Goal: Task Accomplishment & Management: Manage account settings

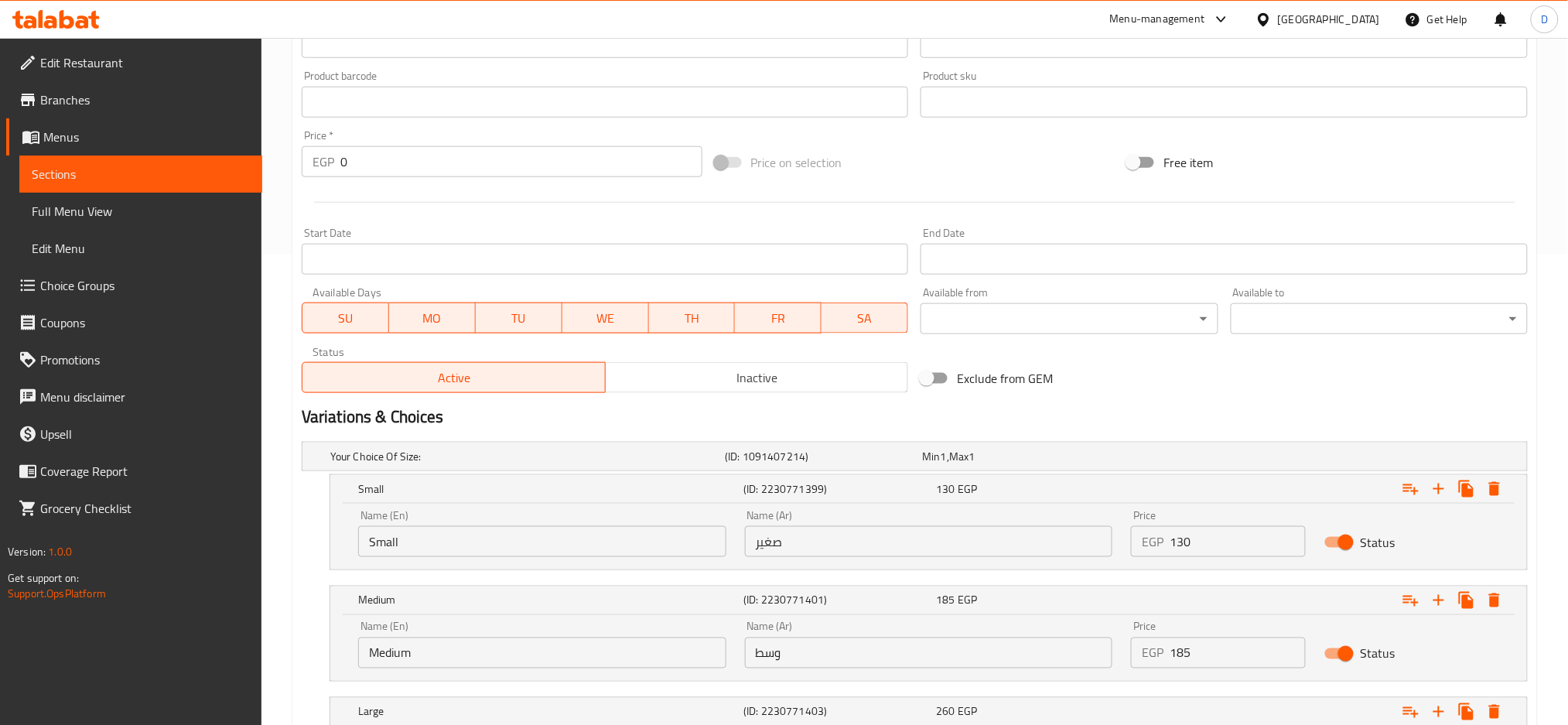
scroll to position [647, 0]
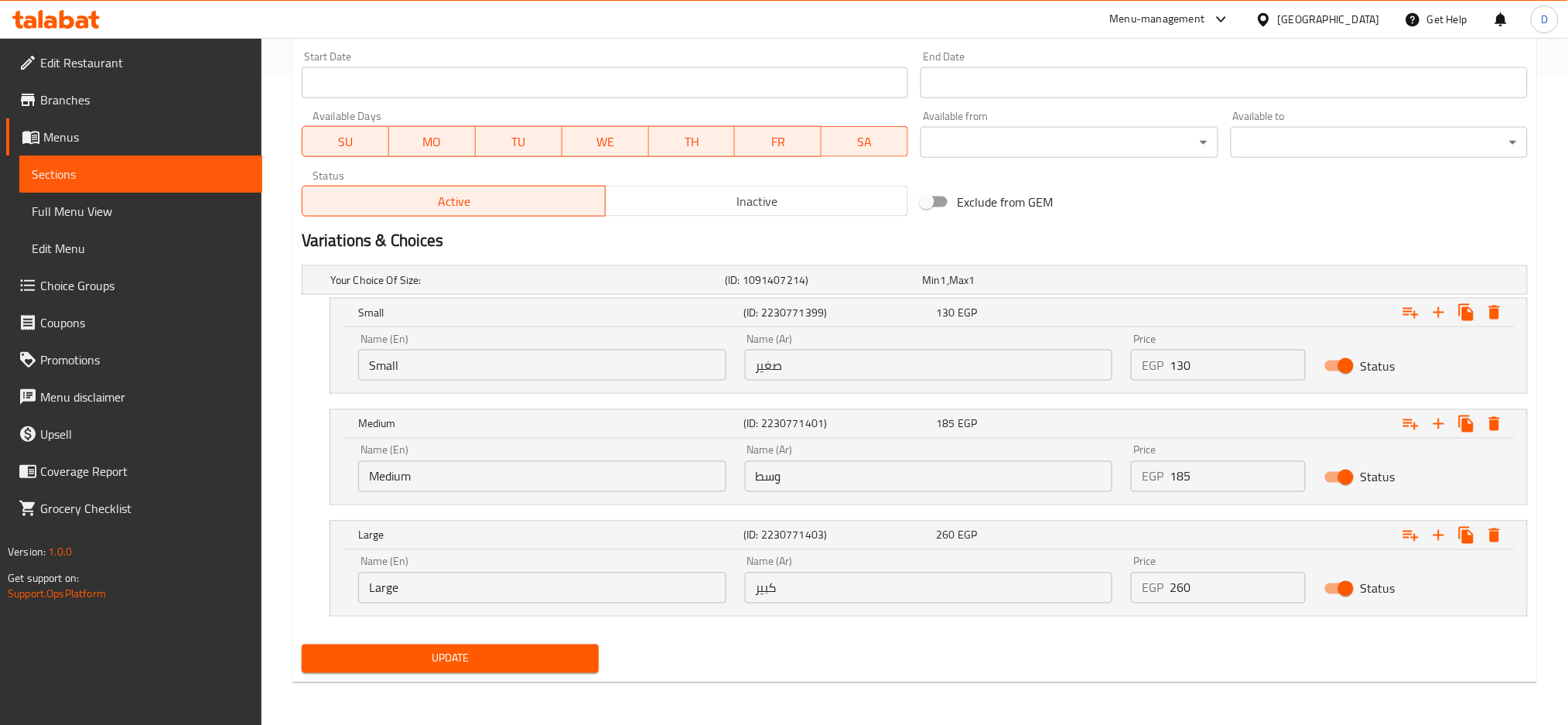
click at [968, 667] on div "Update" at bounding box center [914, 658] width 1238 height 41
click at [499, 655] on span "Update" at bounding box center [450, 658] width 272 height 19
click at [806, 415] on div "Home / Restaurants management / Menus / Sections / item / update Italian Pizza …" at bounding box center [914, 58] width 1245 height 1272
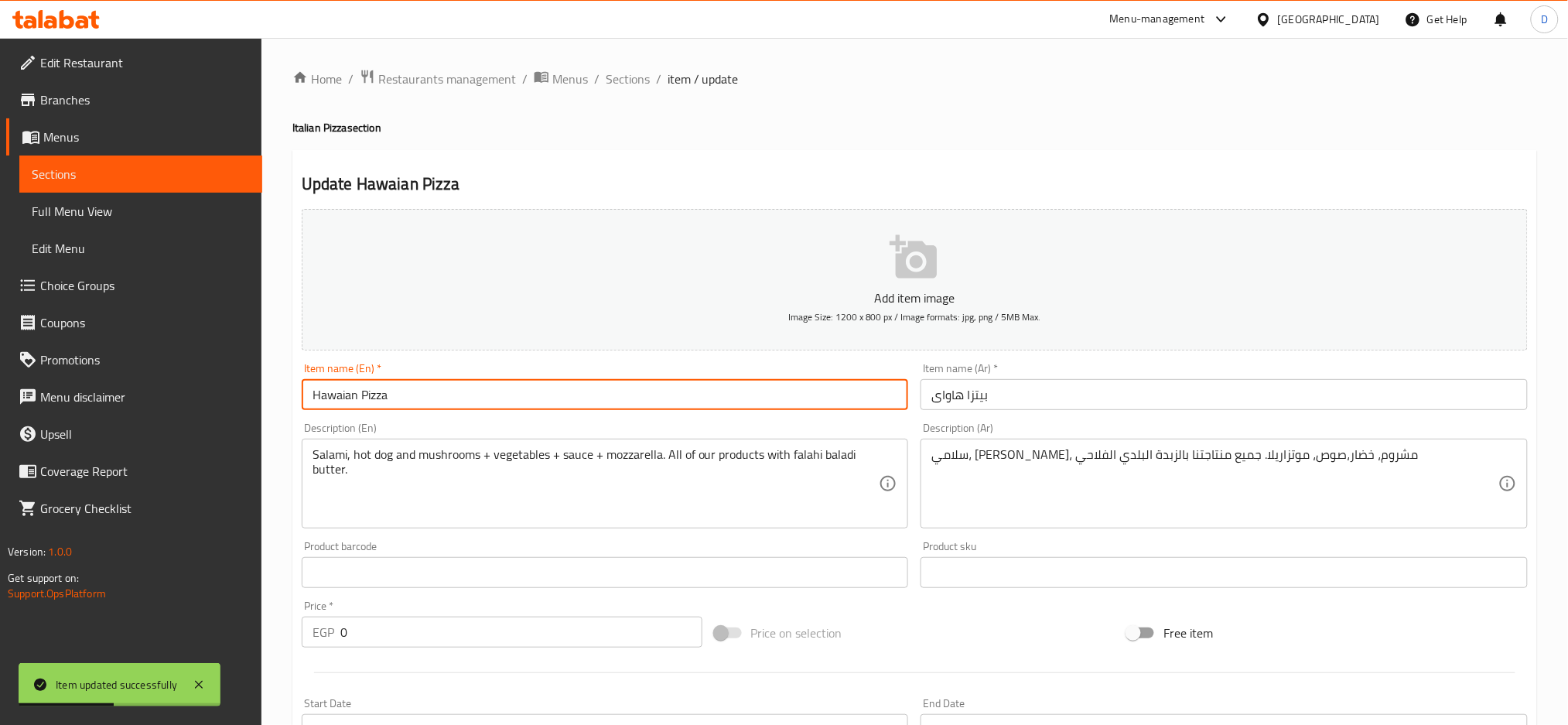
click at [451, 386] on input "Hawaian Pizza" at bounding box center [606, 395] width 607 height 31
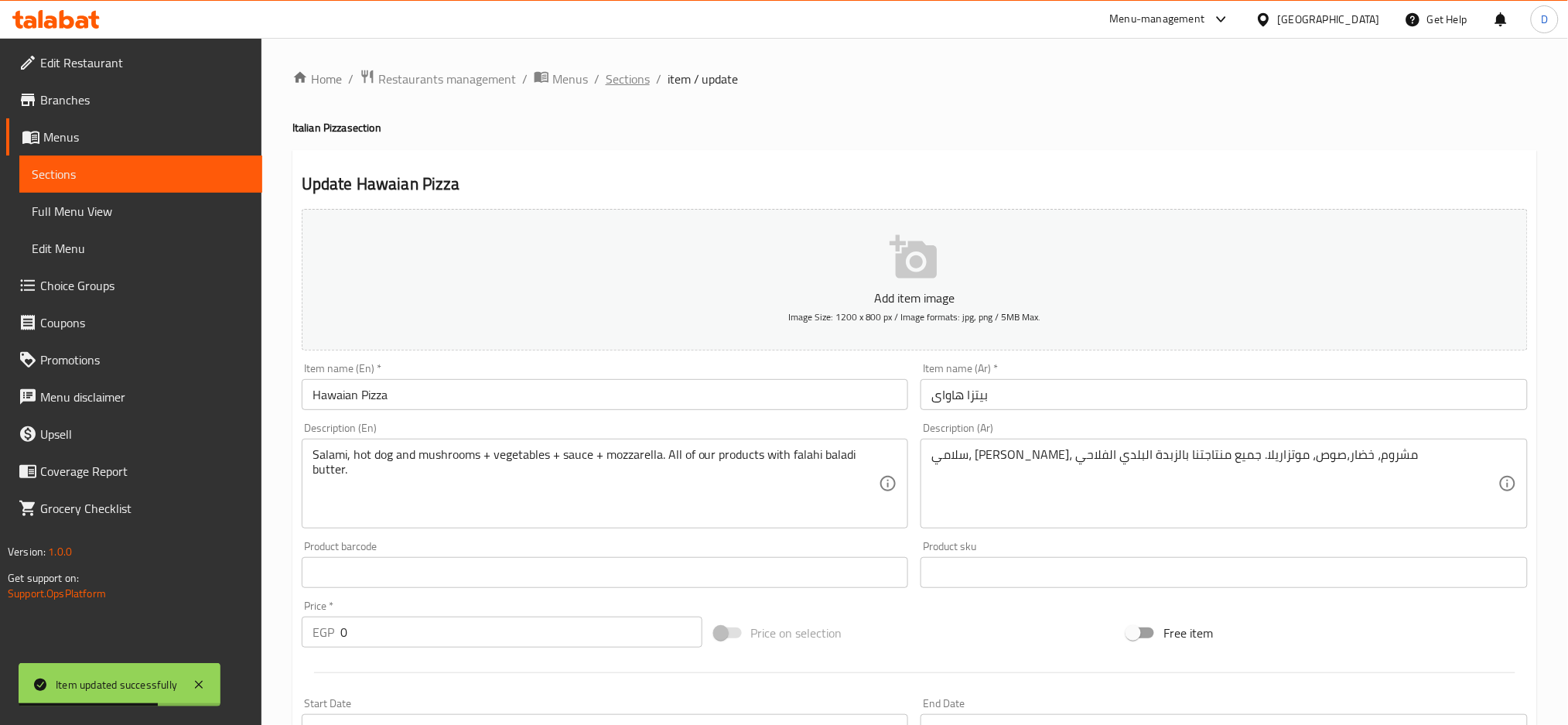
click at [637, 88] on span "Sections" at bounding box center [628, 79] width 44 height 19
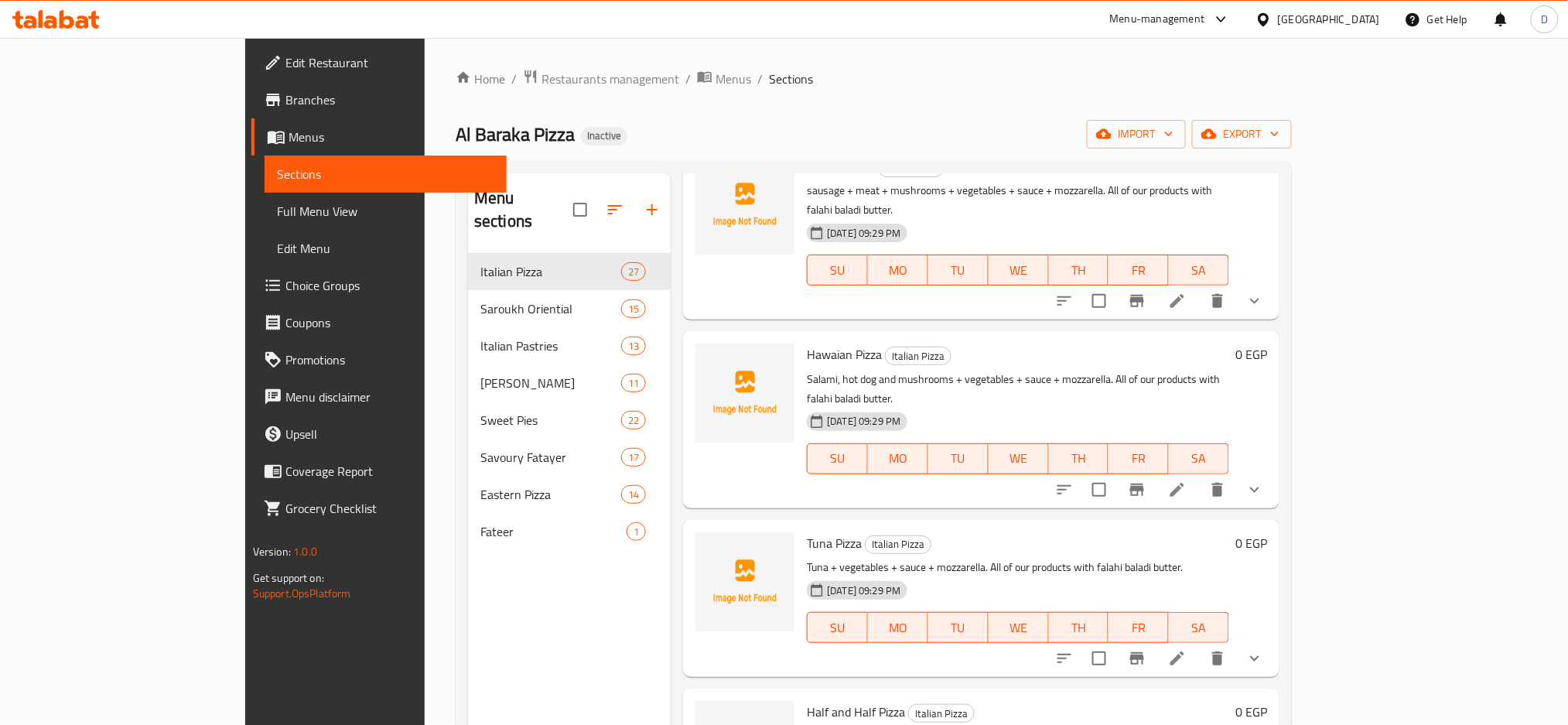
scroll to position [2678, 0]
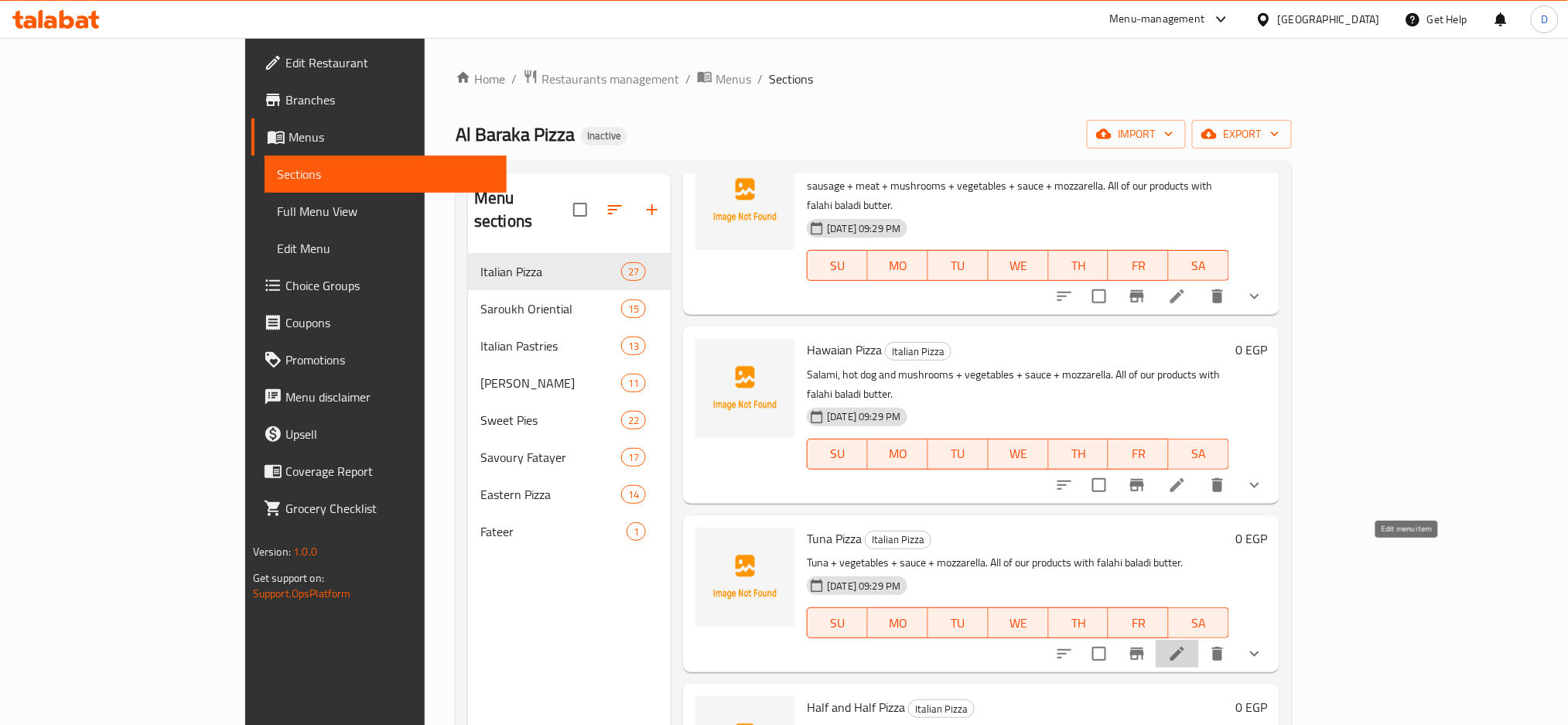
click at [1185, 647] on icon at bounding box center [1177, 654] width 14 height 14
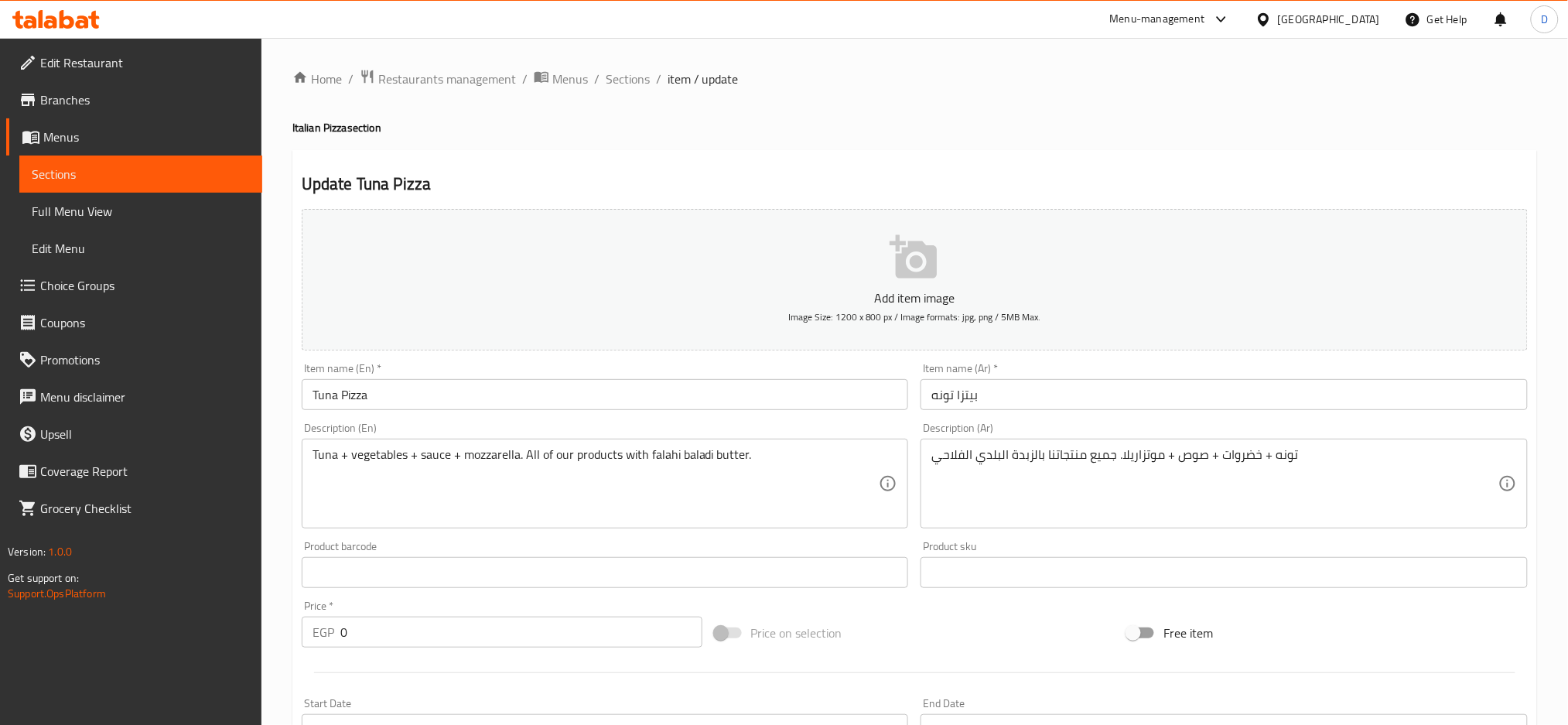
scroll to position [447, 0]
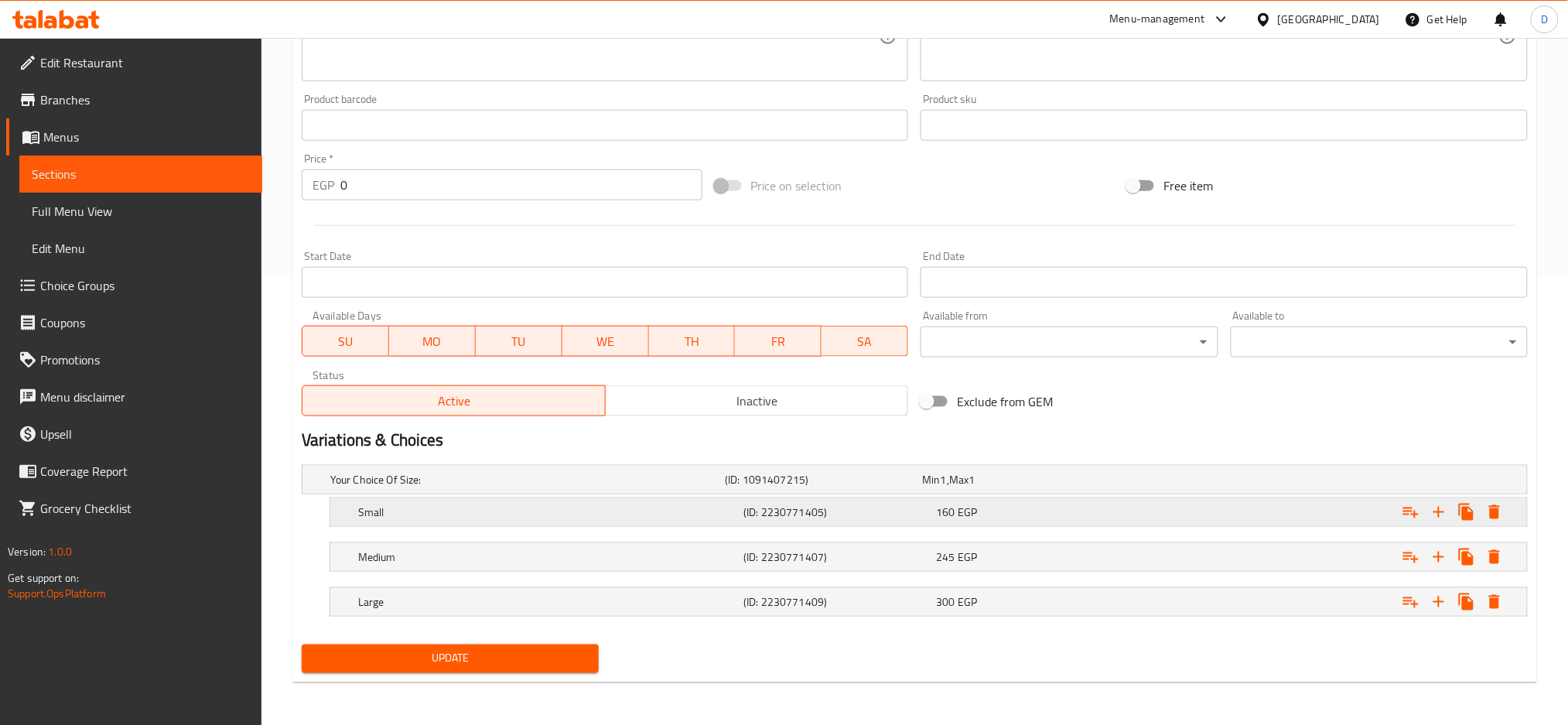
click at [1203, 483] on div "Expand" at bounding box center [1315, 480] width 395 height 6
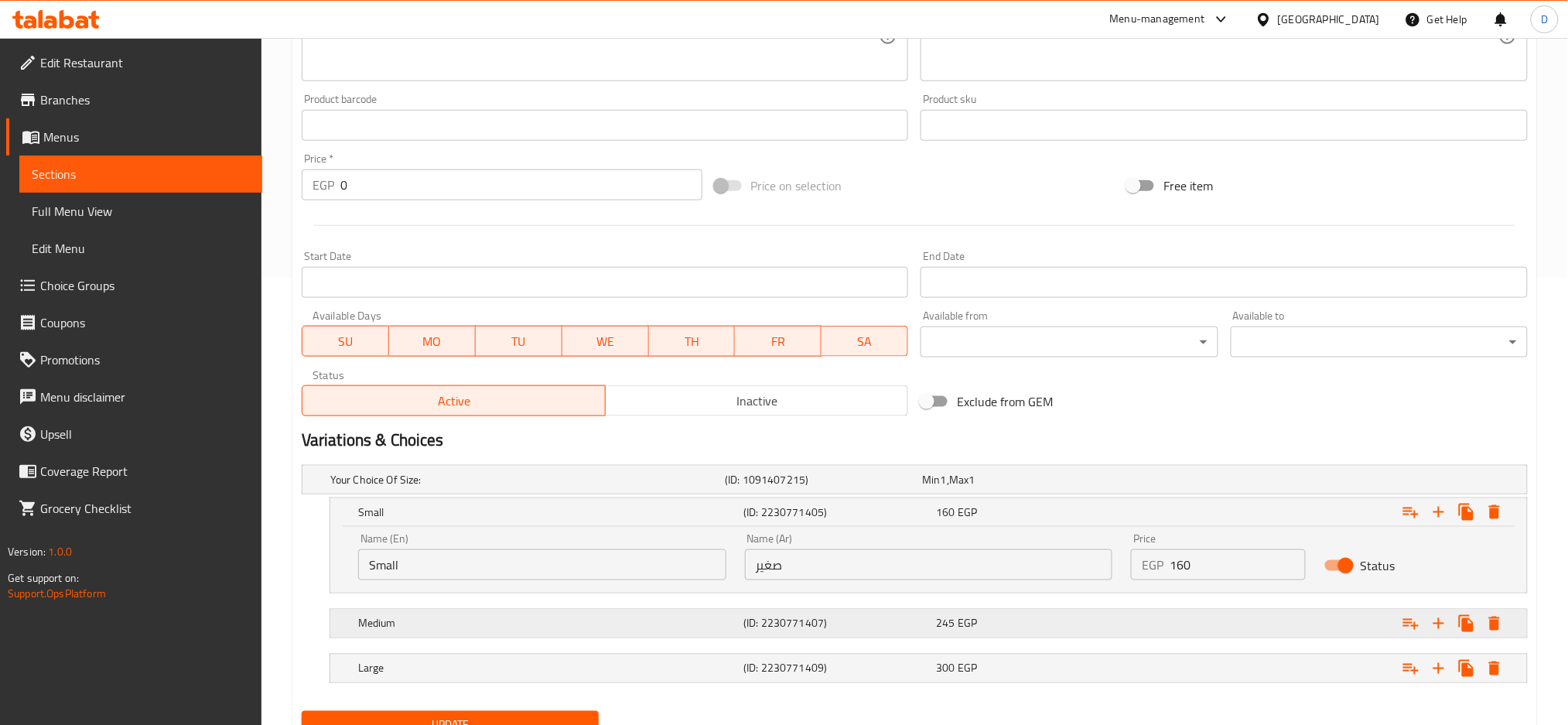
click at [1248, 483] on div "Expand" at bounding box center [1315, 480] width 395 height 6
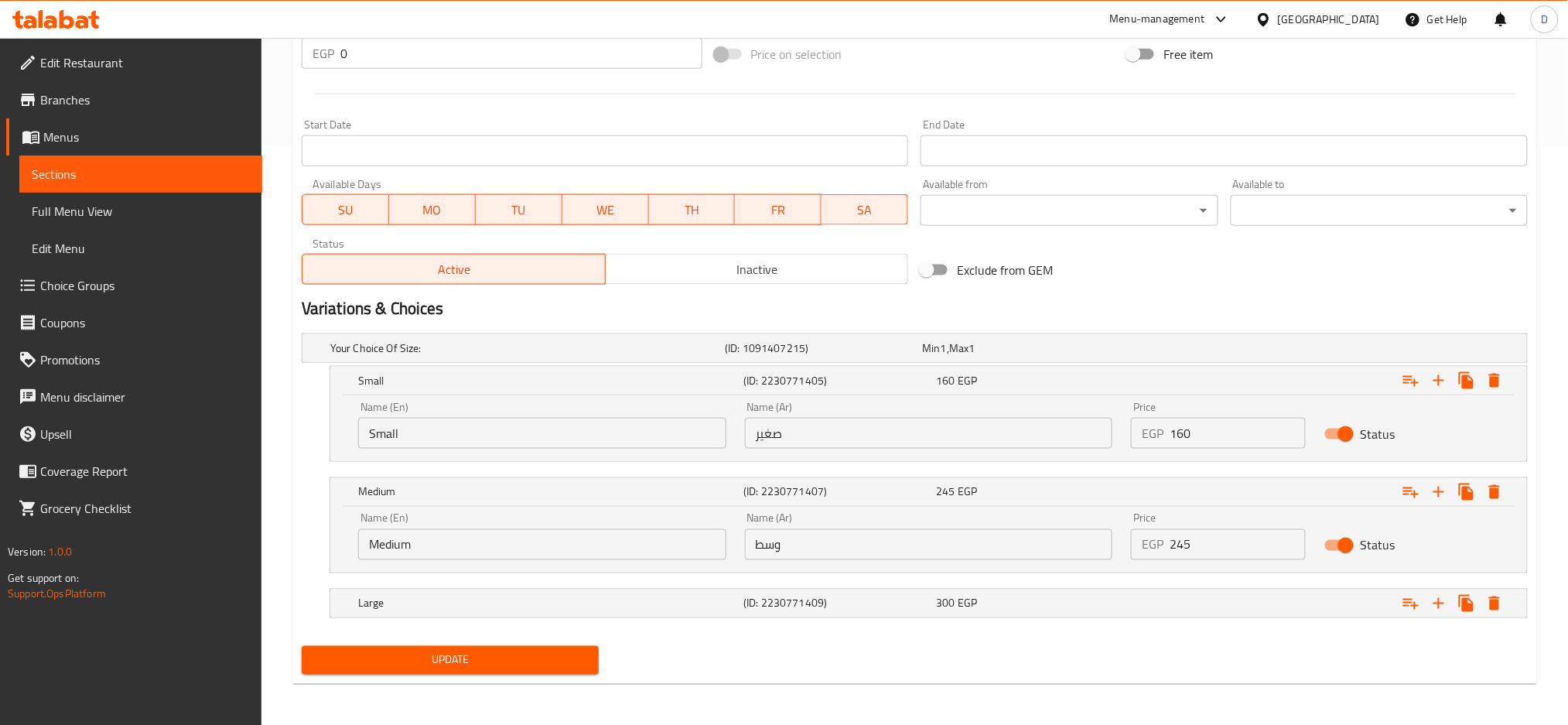
scroll to position [580, 0]
click at [1255, 350] on div "Expand" at bounding box center [1315, 347] width 395 height 6
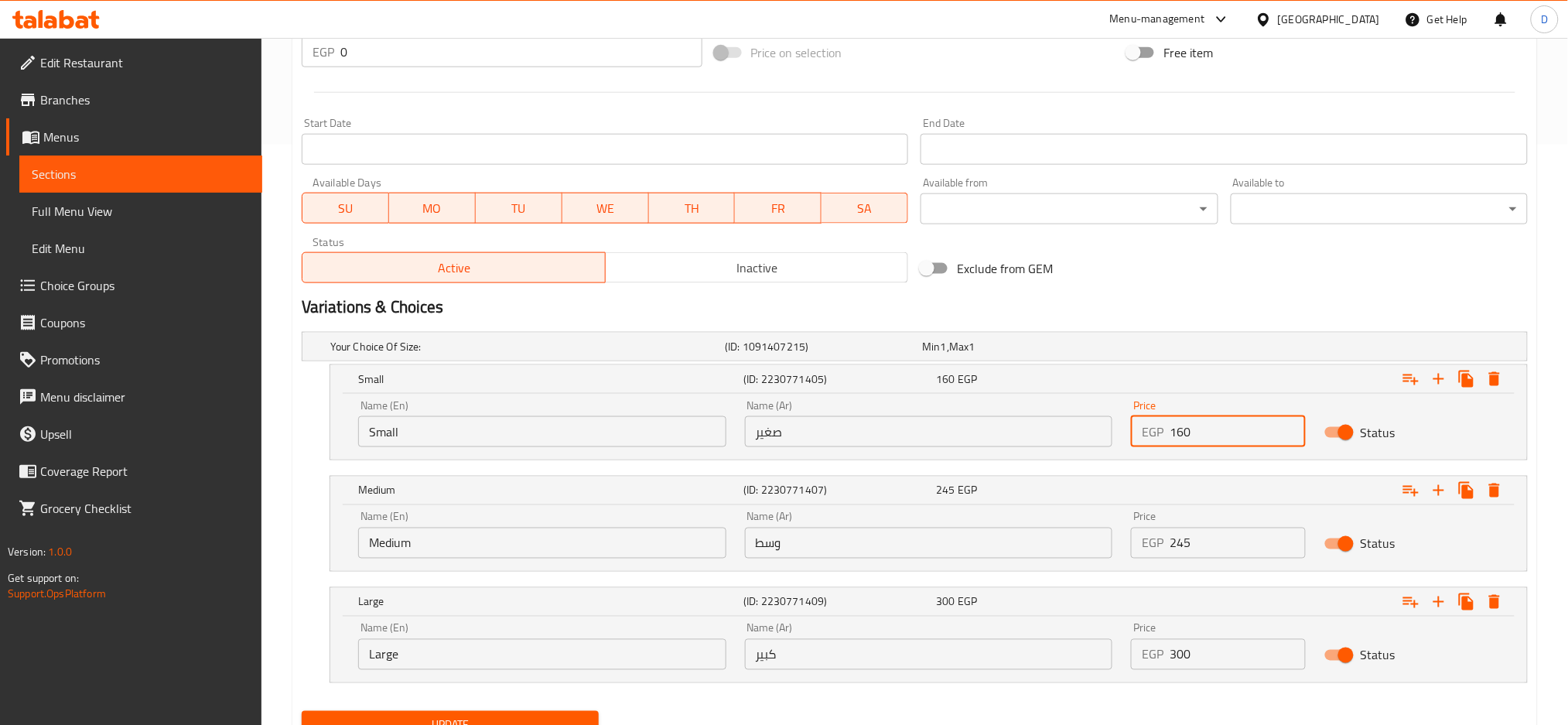
click at [1245, 437] on input "160" at bounding box center [1238, 432] width 136 height 31
type input "140"
click at [1216, 550] on input "245" at bounding box center [1238, 543] width 136 height 31
type input "2"
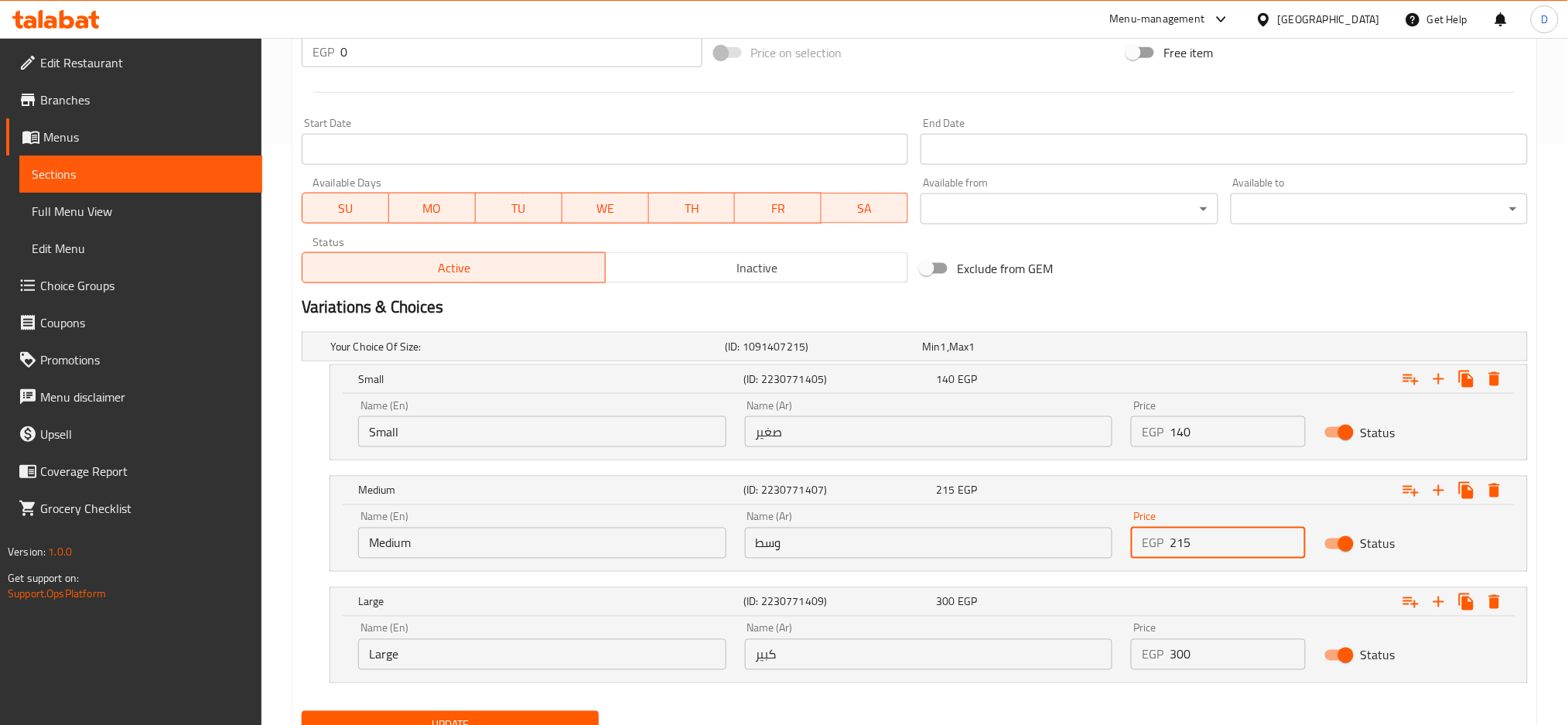
type input "215"
click at [1222, 658] on input "300" at bounding box center [1238, 654] width 136 height 31
type input "3"
type input "285"
click at [551, 715] on span "Update" at bounding box center [450, 725] width 272 height 19
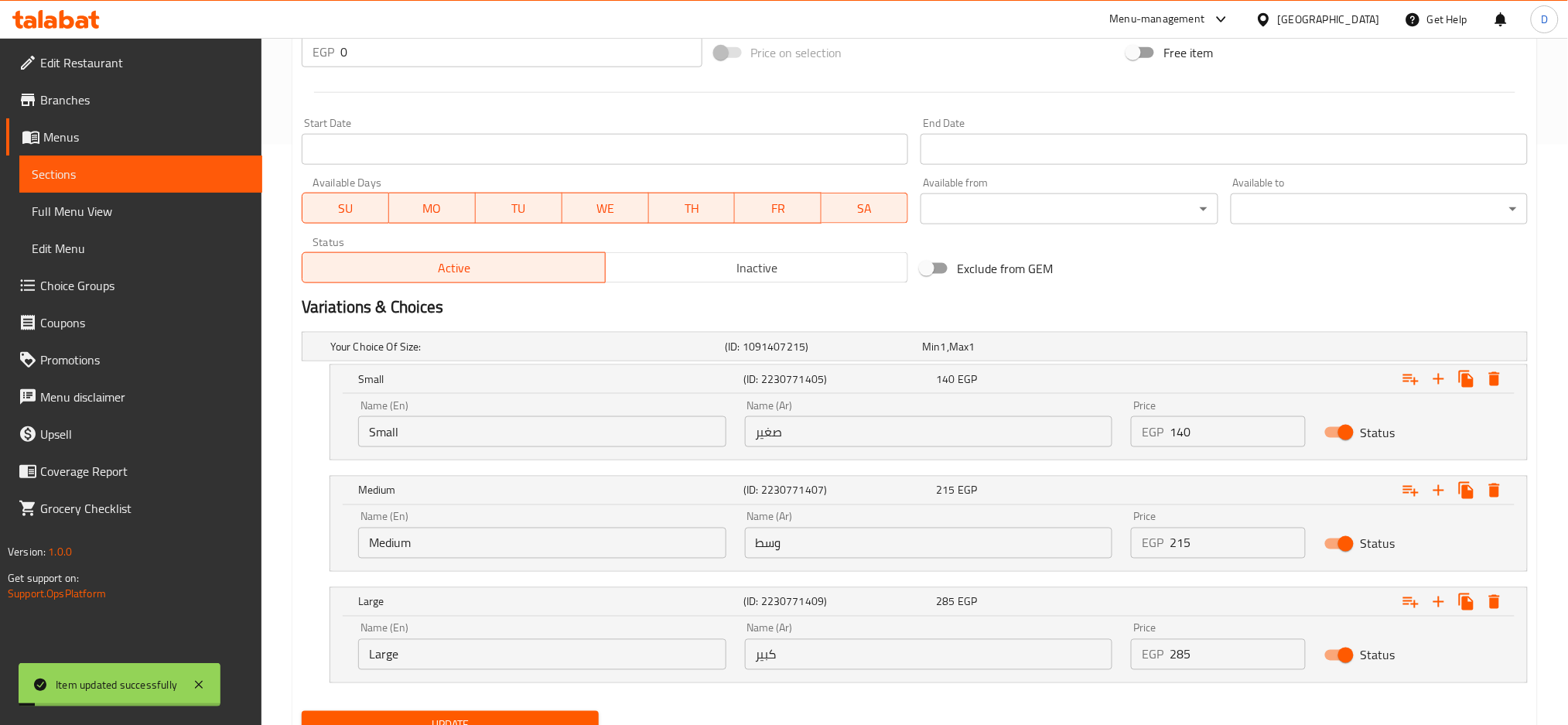
scroll to position [0, 0]
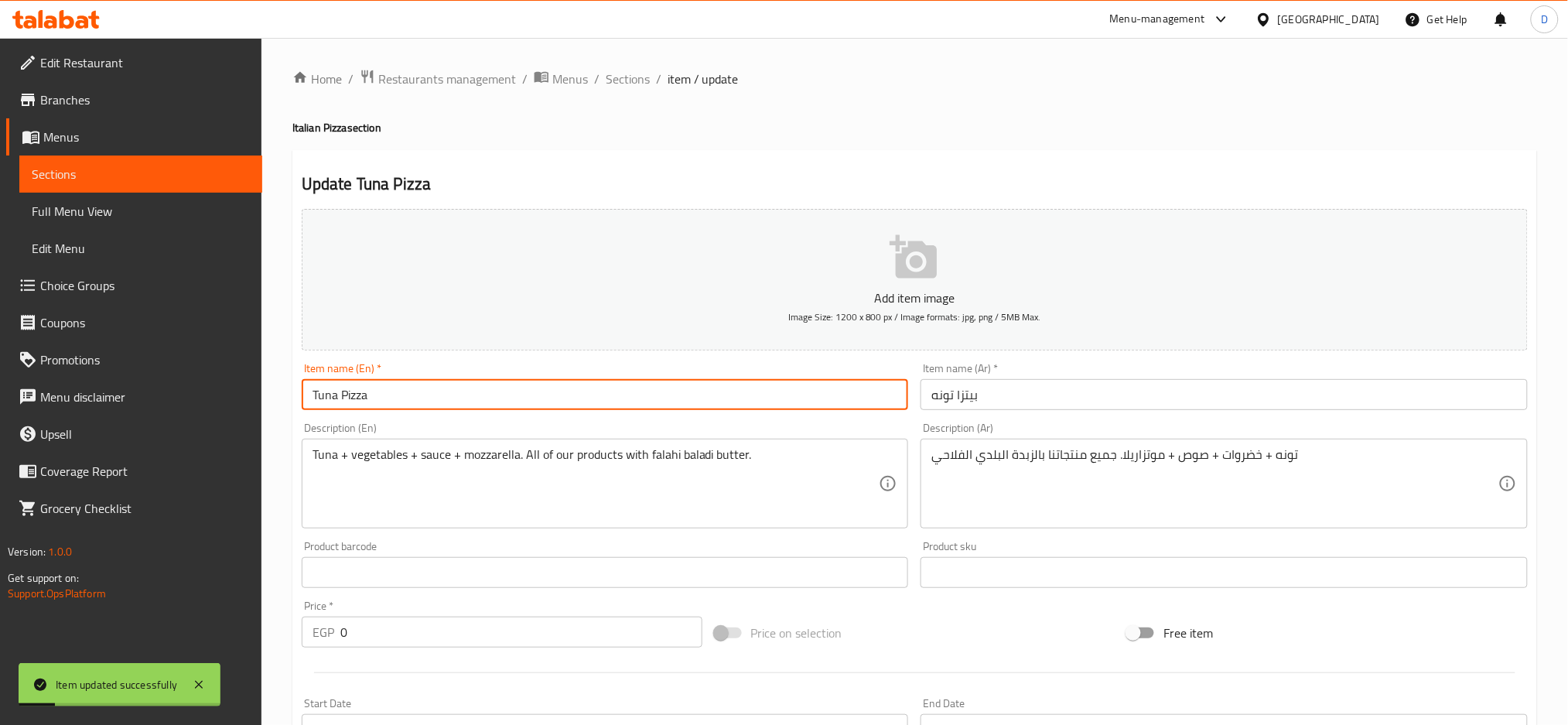
click at [505, 383] on input "Tuna Pizza" at bounding box center [606, 395] width 607 height 31
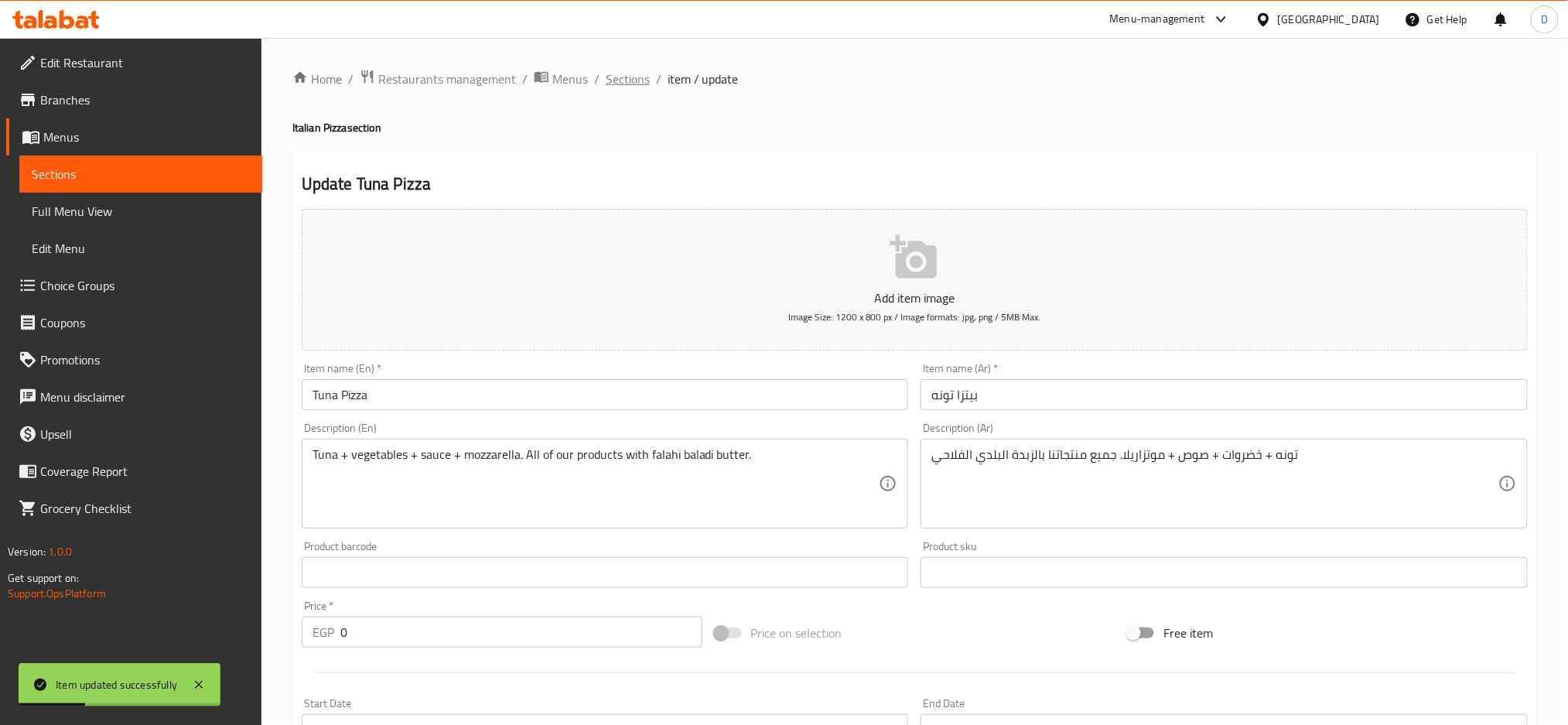
click at [636, 79] on span "Sections" at bounding box center [628, 79] width 44 height 19
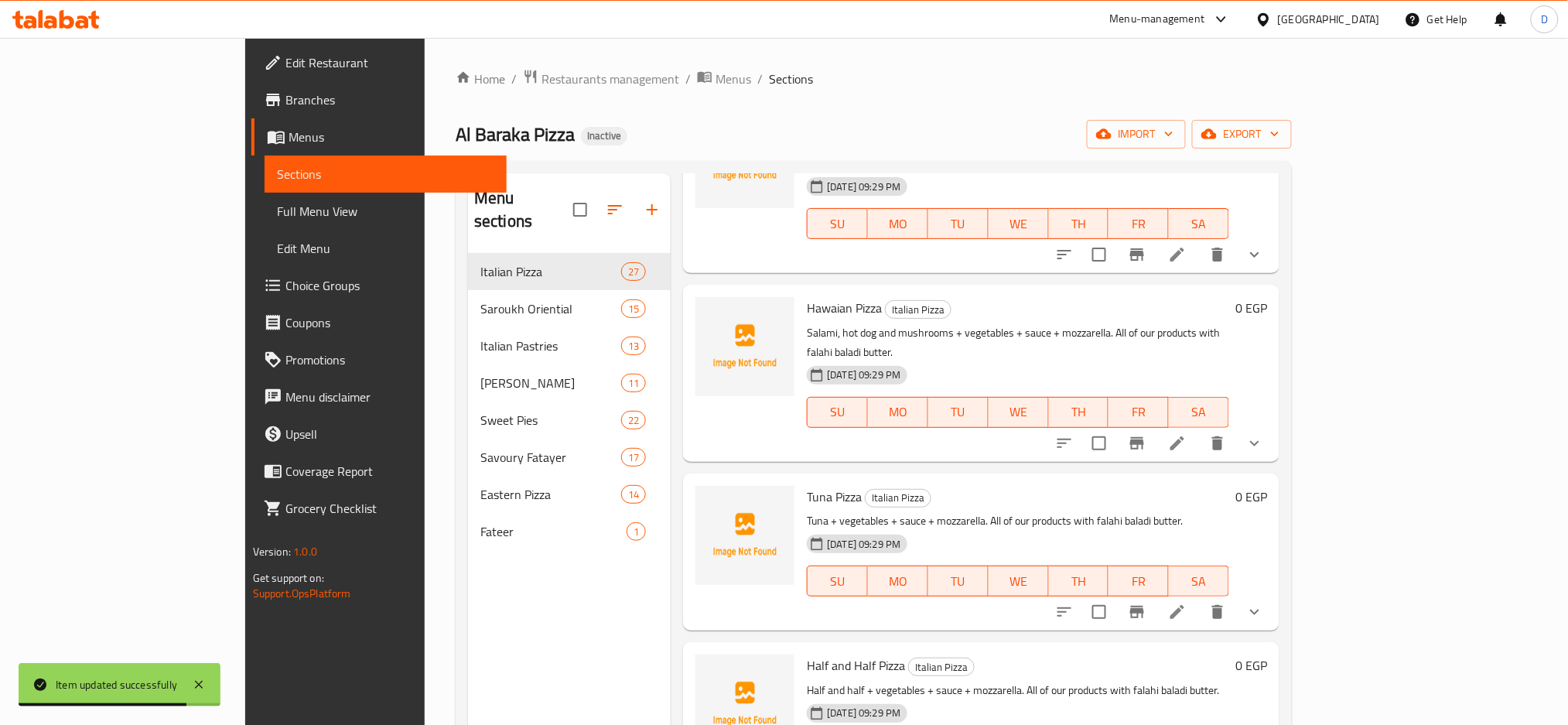
scroll to position [2777, 0]
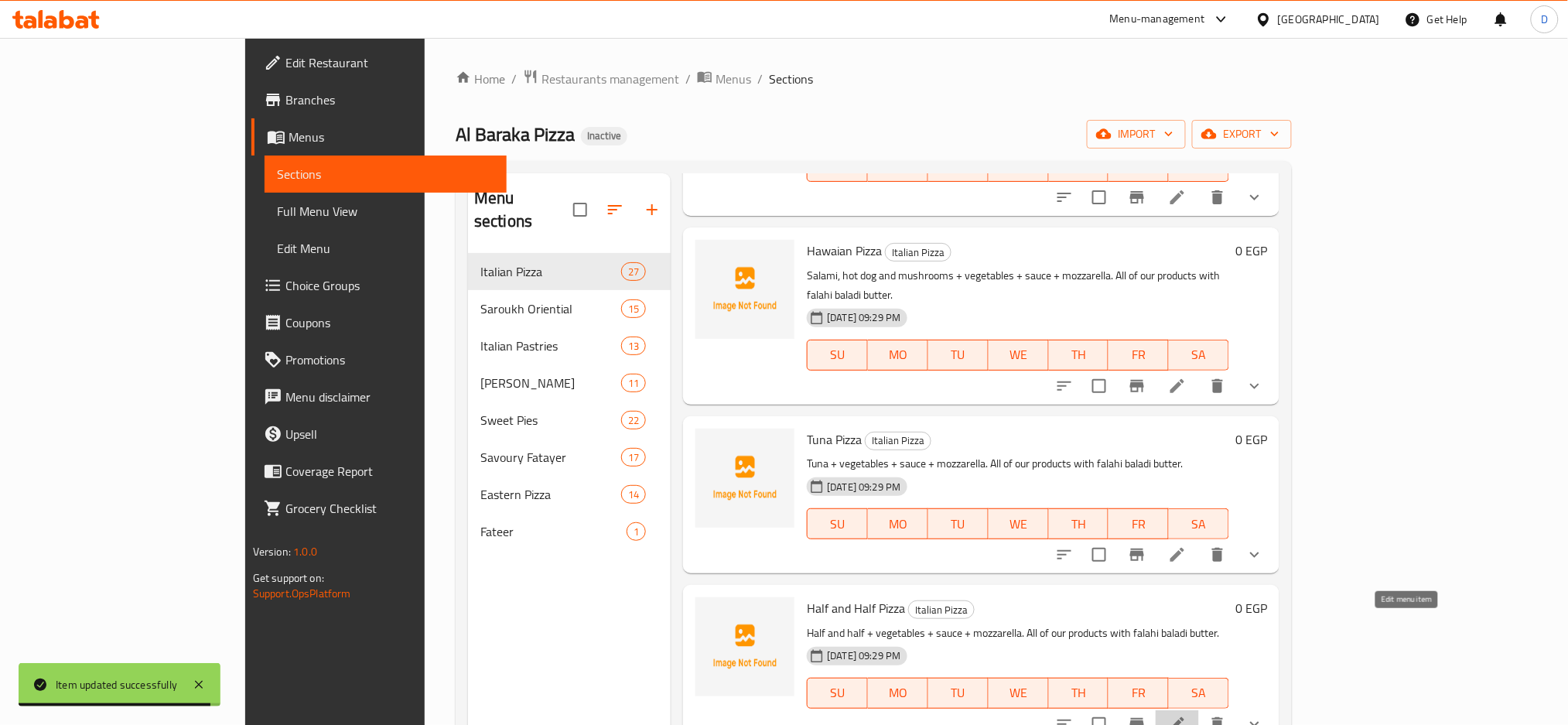
click at [1187, 714] on icon at bounding box center [1177, 723] width 19 height 19
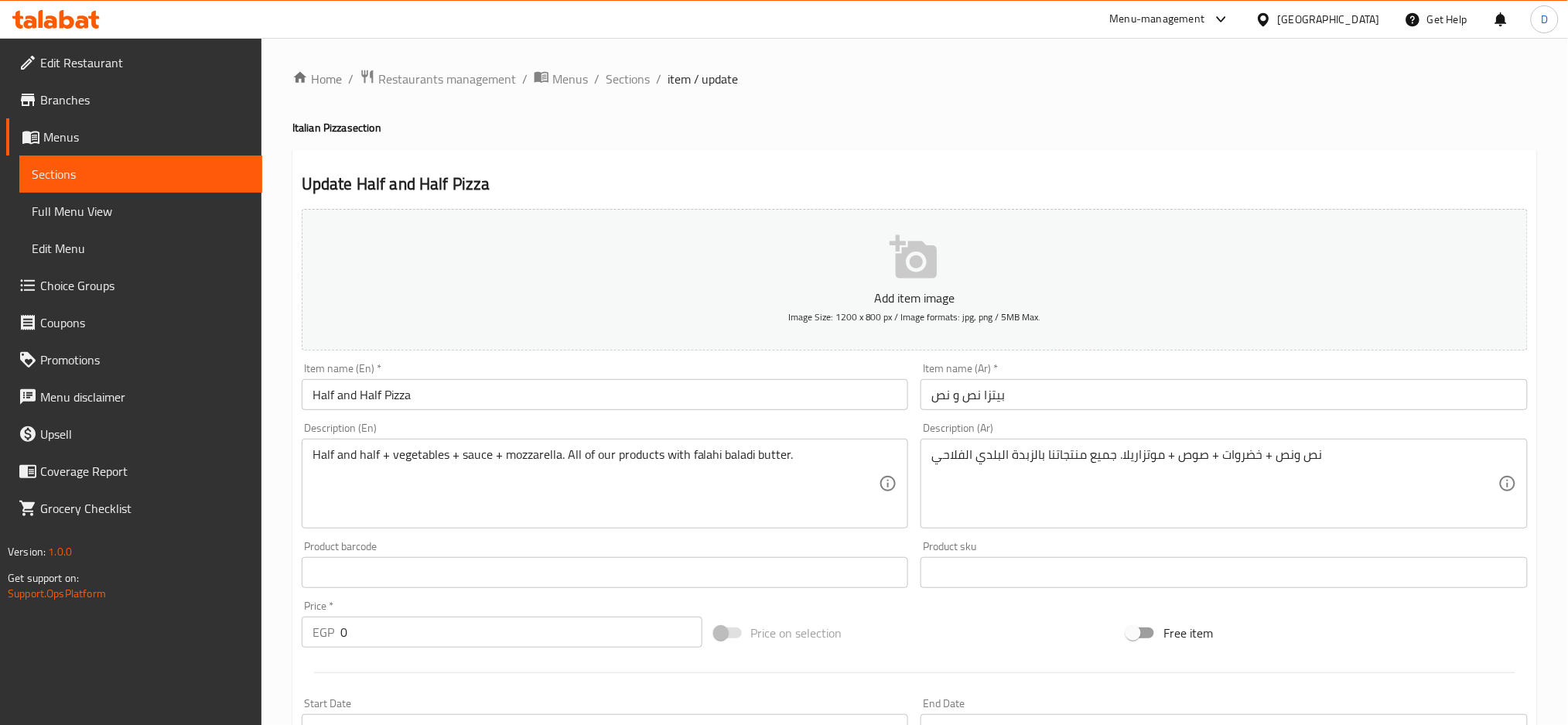
scroll to position [447, 0]
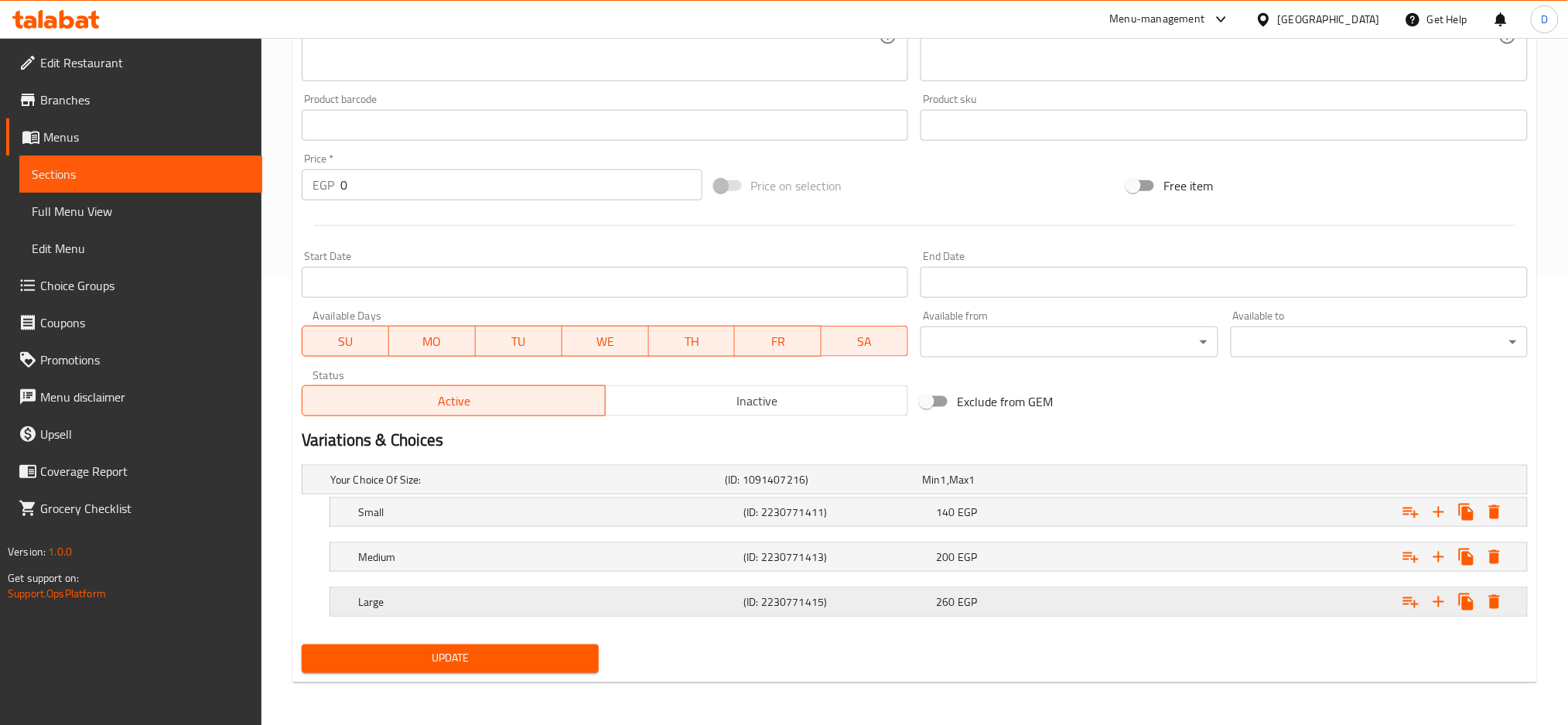
click at [1149, 483] on div "Expand" at bounding box center [1315, 480] width 395 height 6
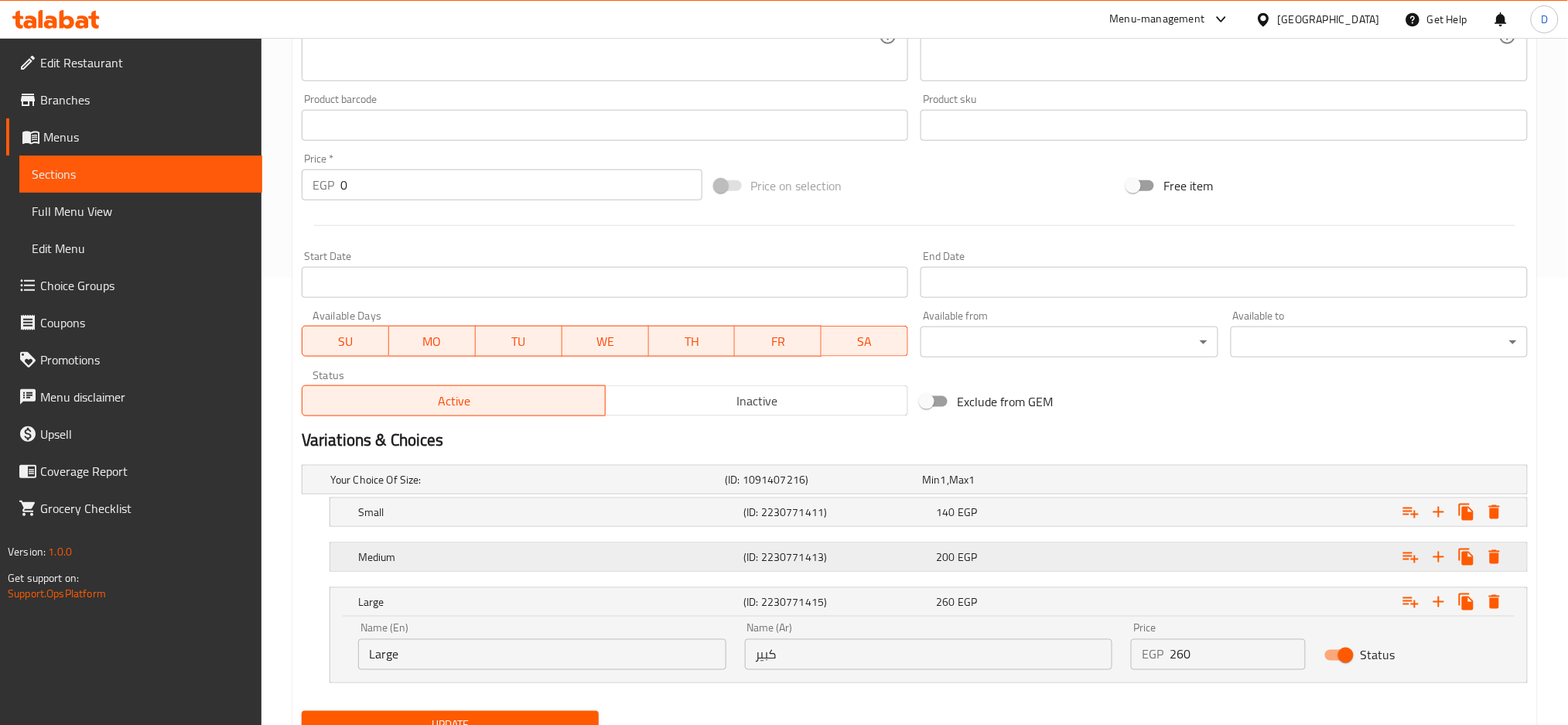
click at [1178, 483] on div "Expand" at bounding box center [1315, 480] width 395 height 6
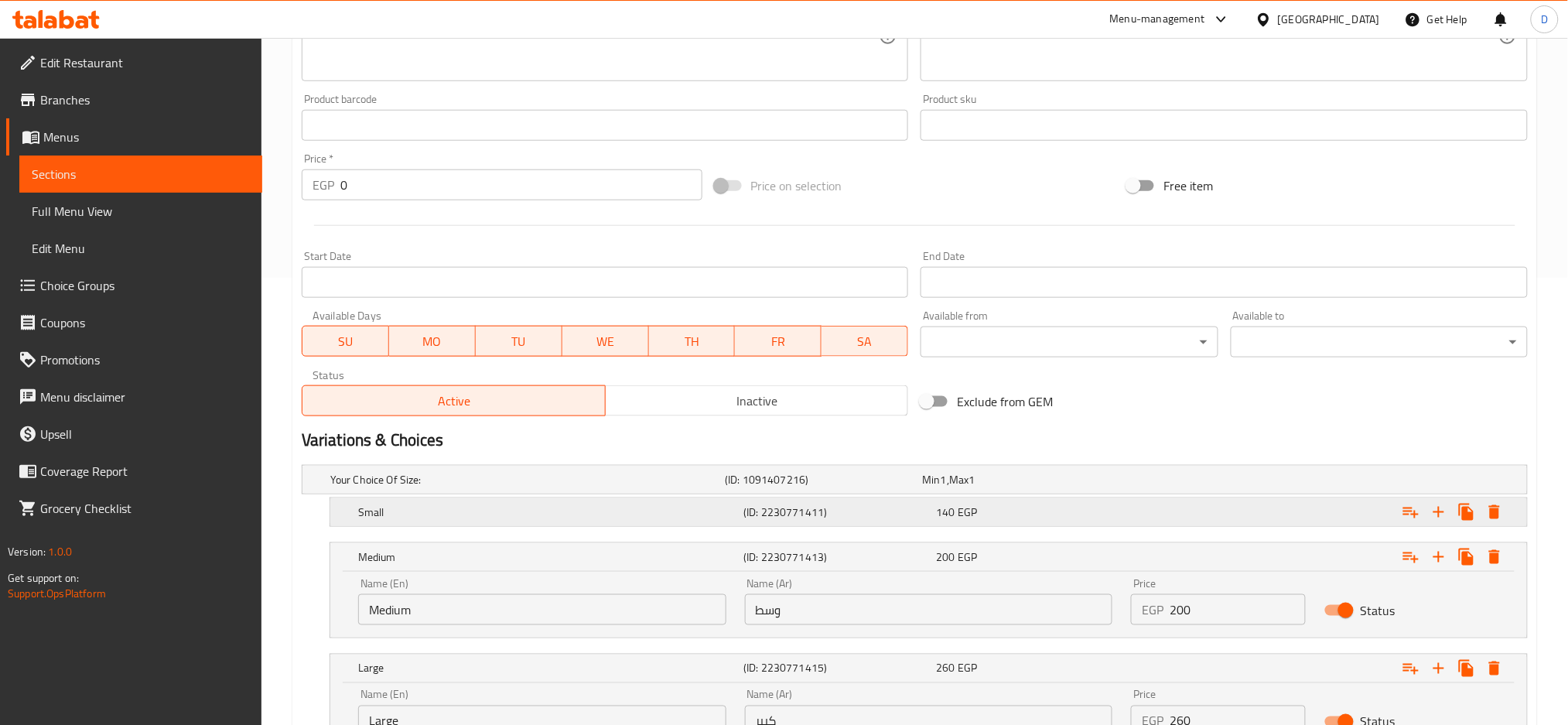
click at [1189, 483] on div "Expand" at bounding box center [1315, 480] width 395 height 6
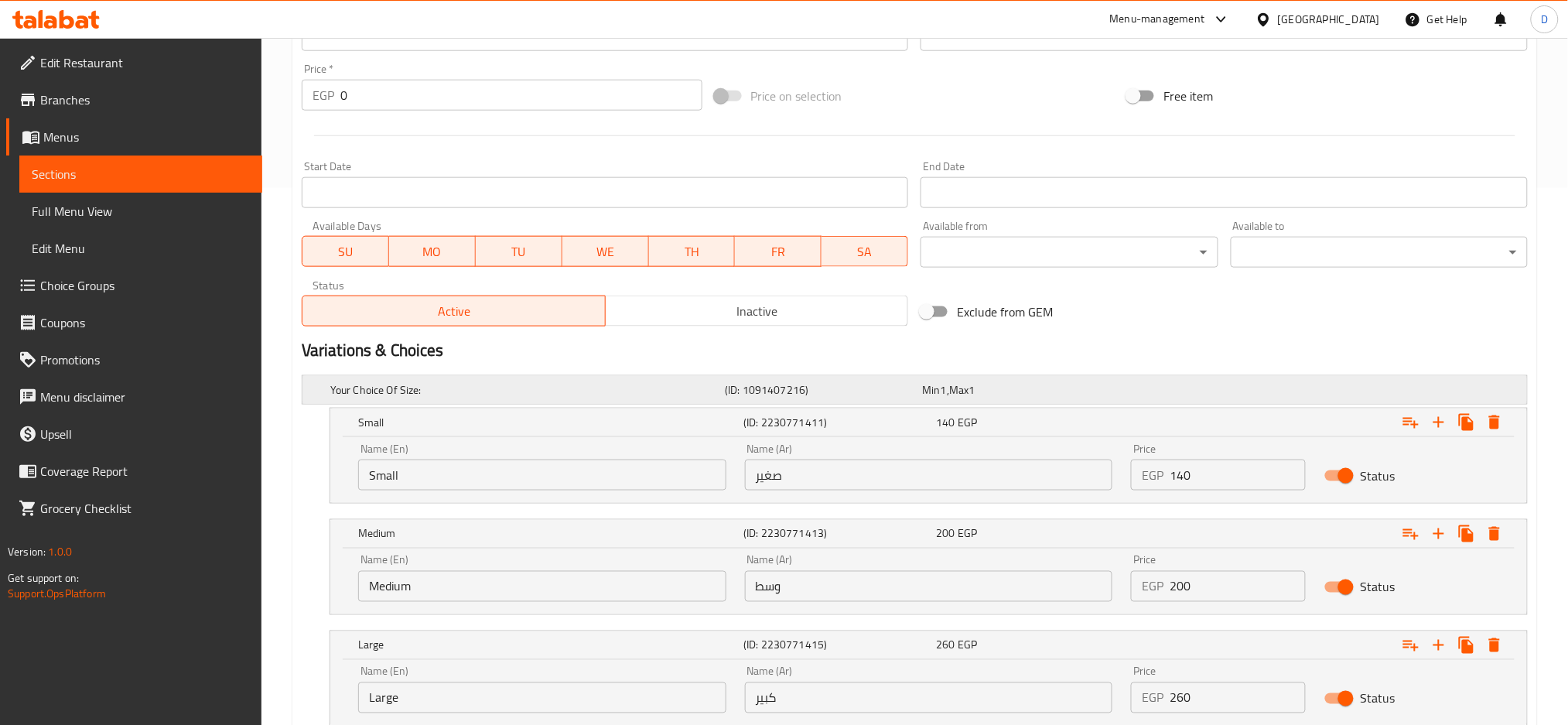
scroll to position [540, 0]
click at [1210, 484] on input "140" at bounding box center [1238, 472] width 136 height 31
type input "160"
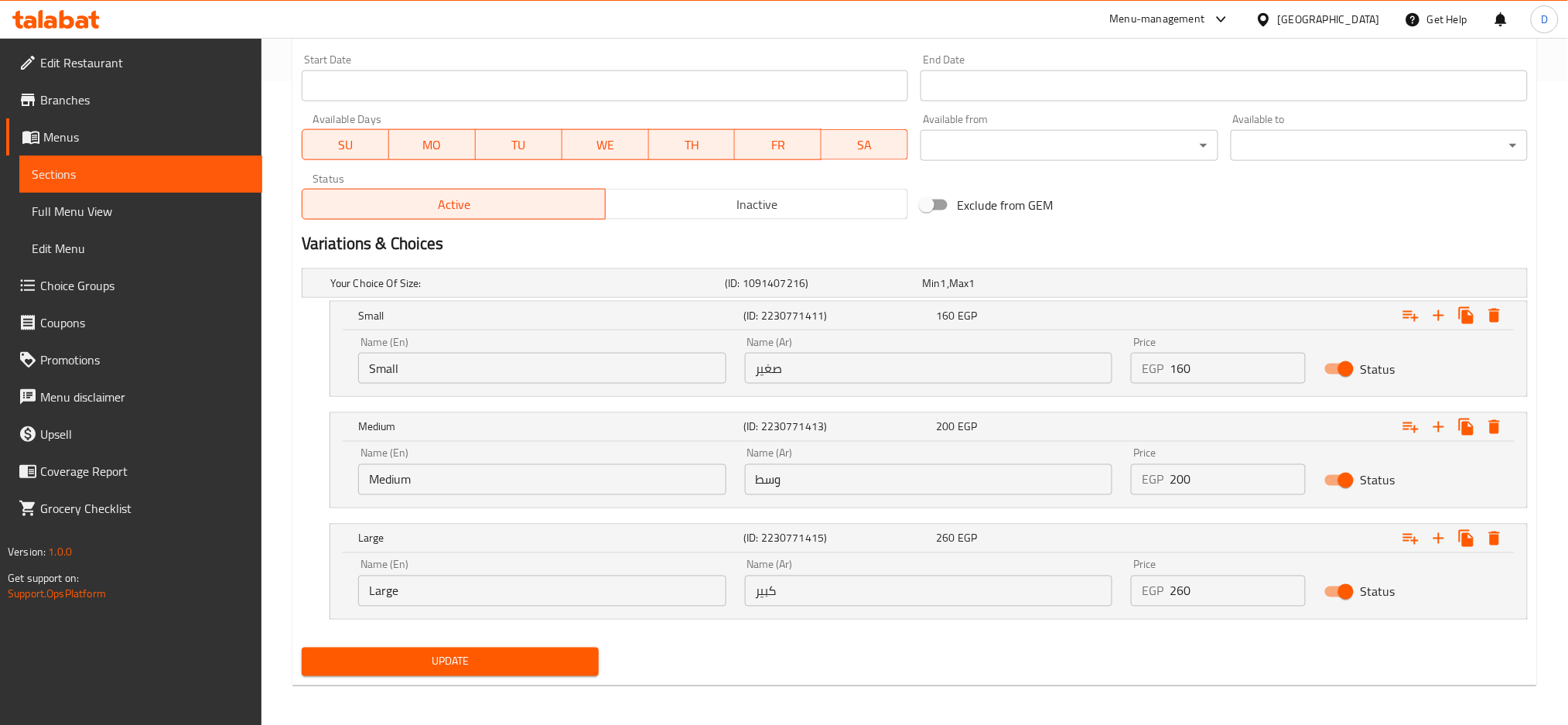
scroll to position [645, 0]
click at [1224, 491] on input "200" at bounding box center [1238, 479] width 136 height 31
type input "245"
click at [1220, 591] on input "260" at bounding box center [1238, 590] width 136 height 31
type input "2"
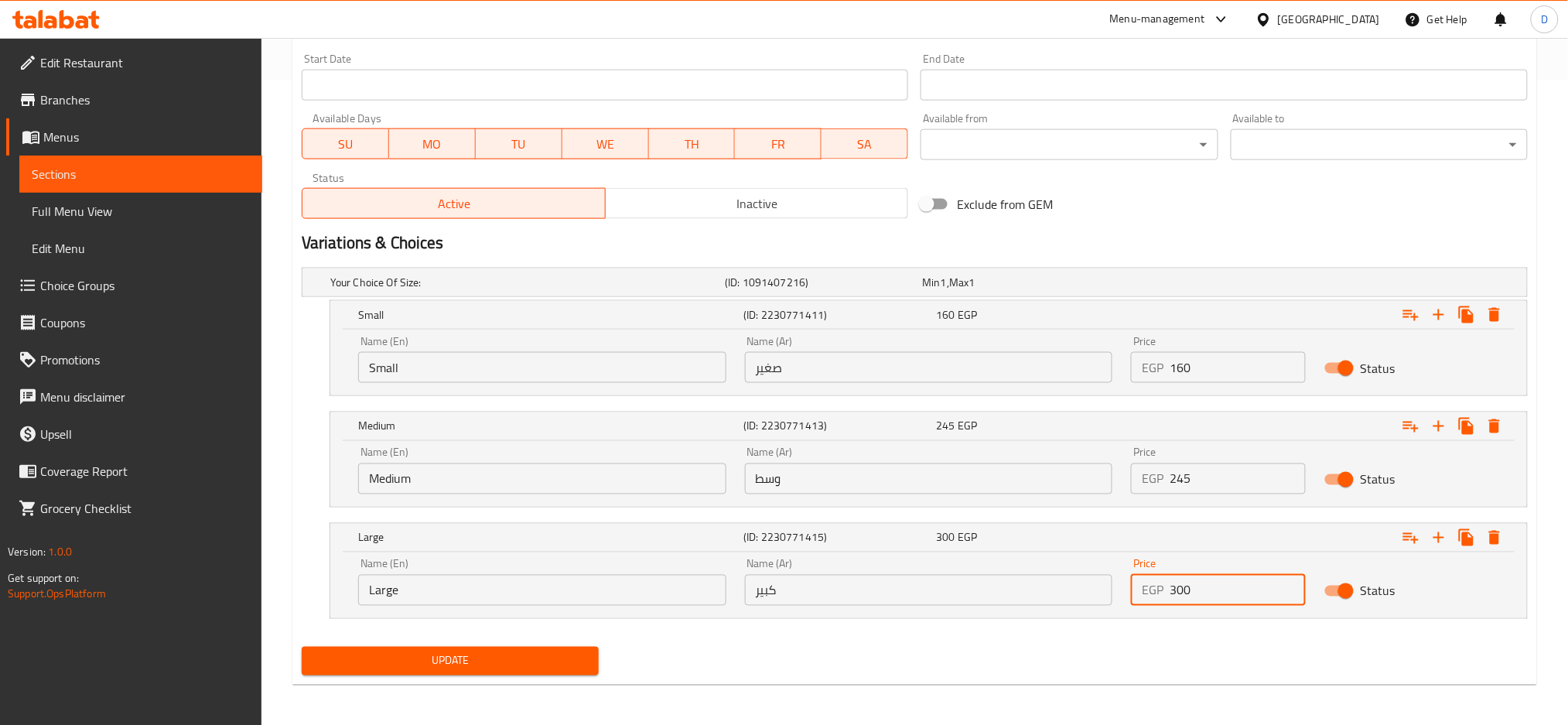
type input "300"
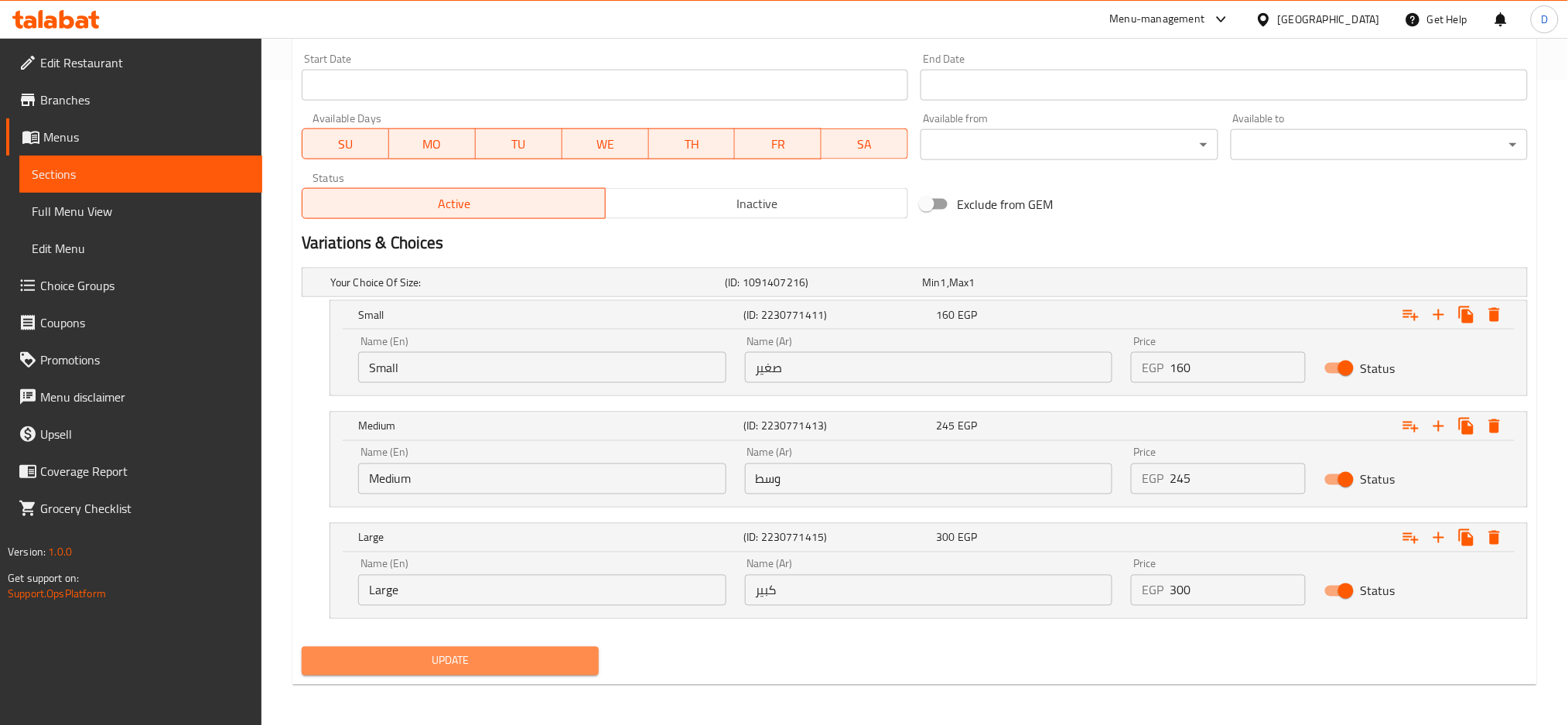
click at [549, 653] on span "Update" at bounding box center [450, 661] width 272 height 19
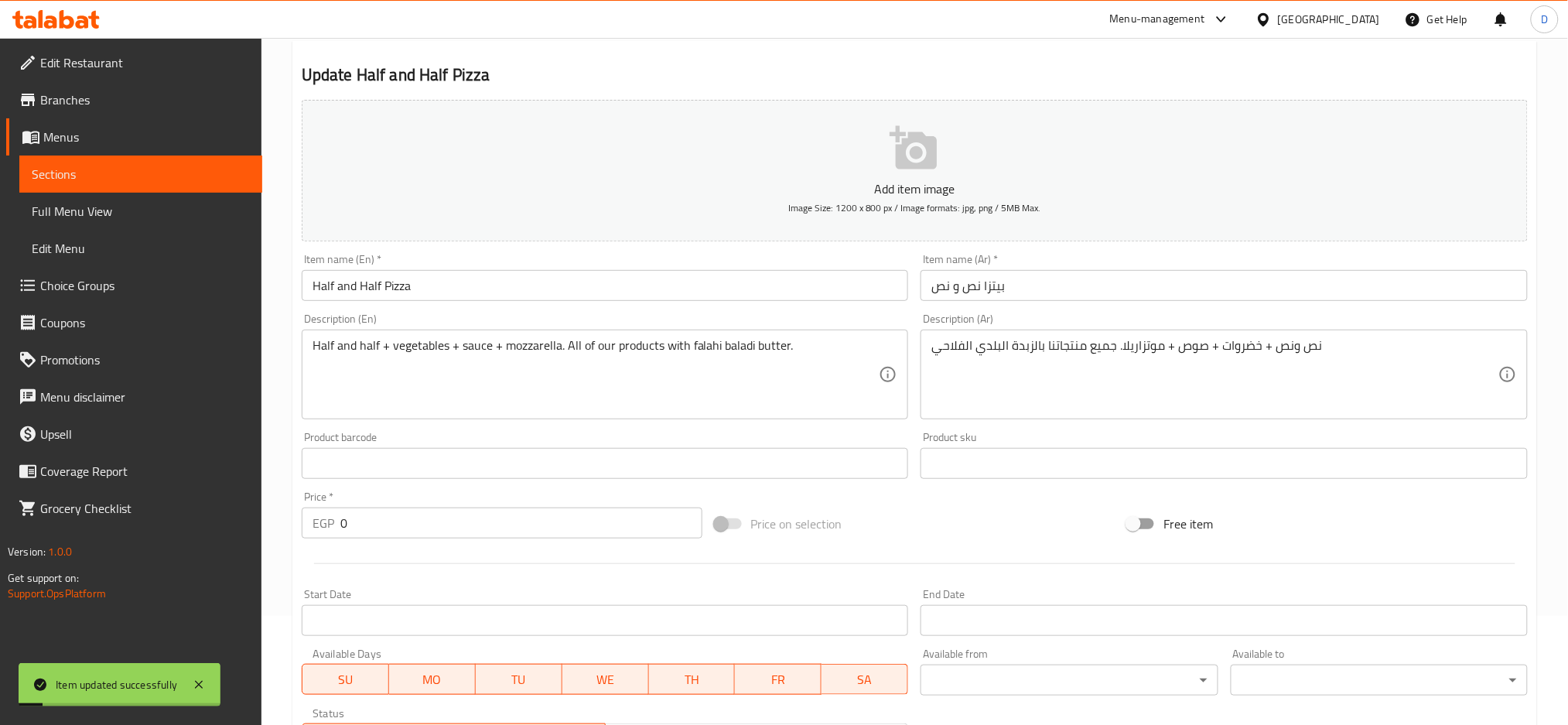
scroll to position [104, 0]
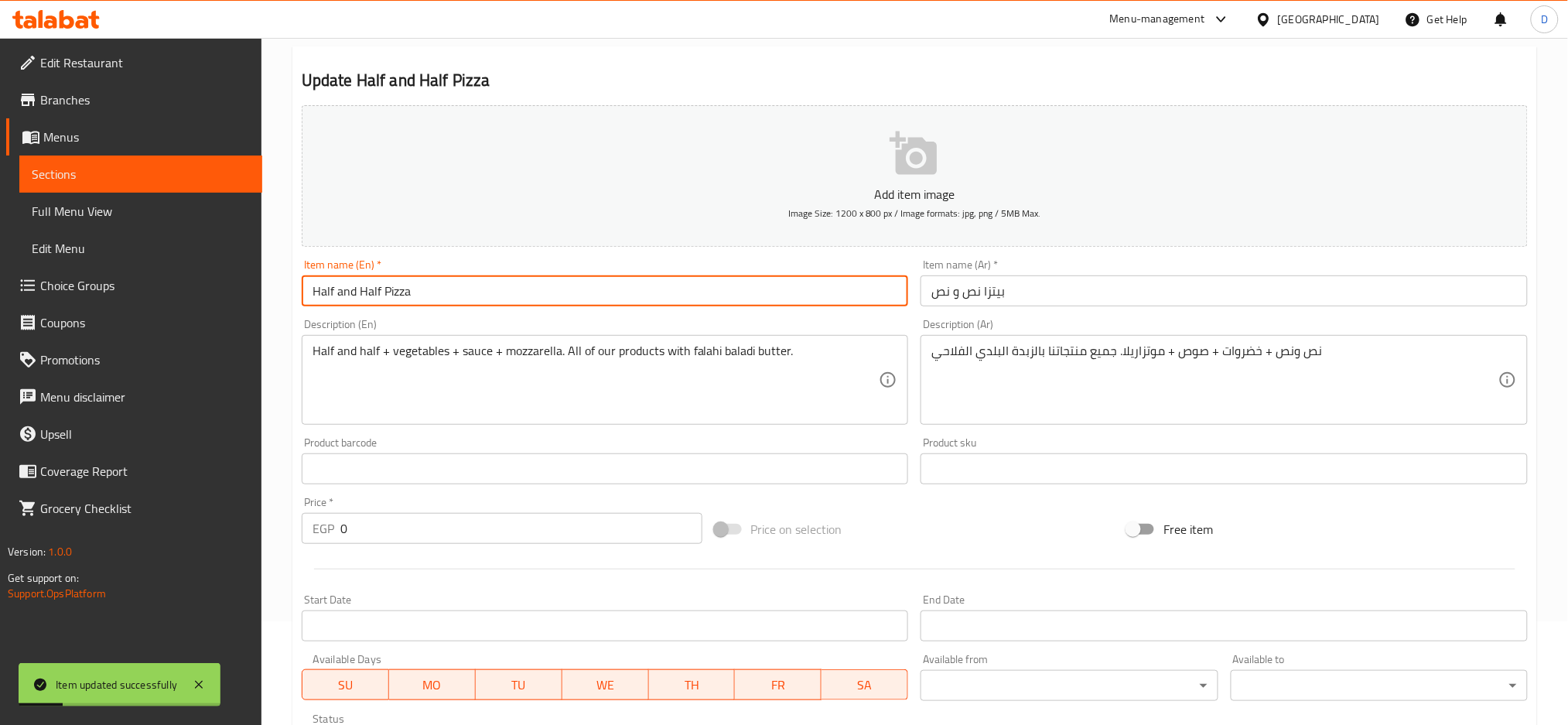
click at [760, 297] on input "Half and Half Pizza" at bounding box center [606, 291] width 607 height 31
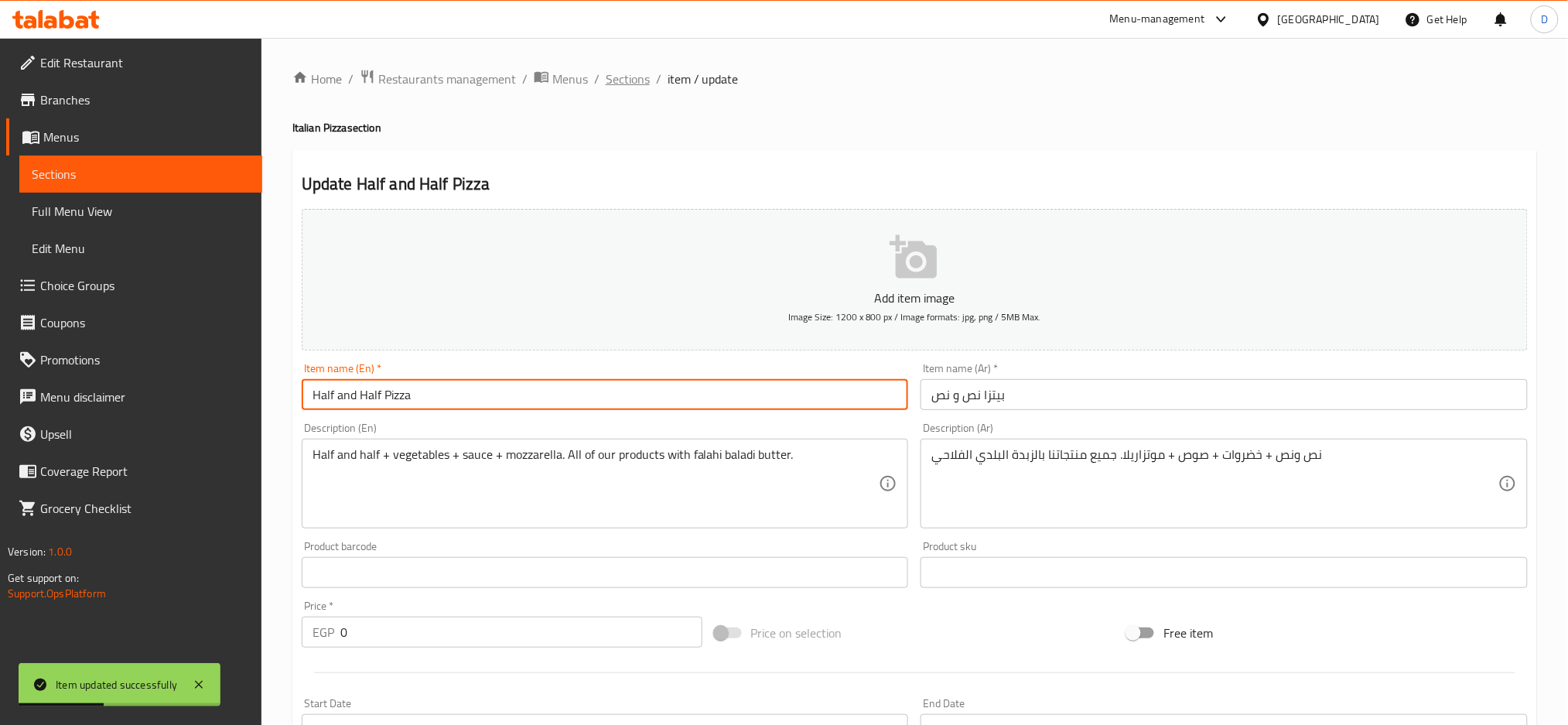
click at [628, 84] on span "Sections" at bounding box center [628, 79] width 44 height 19
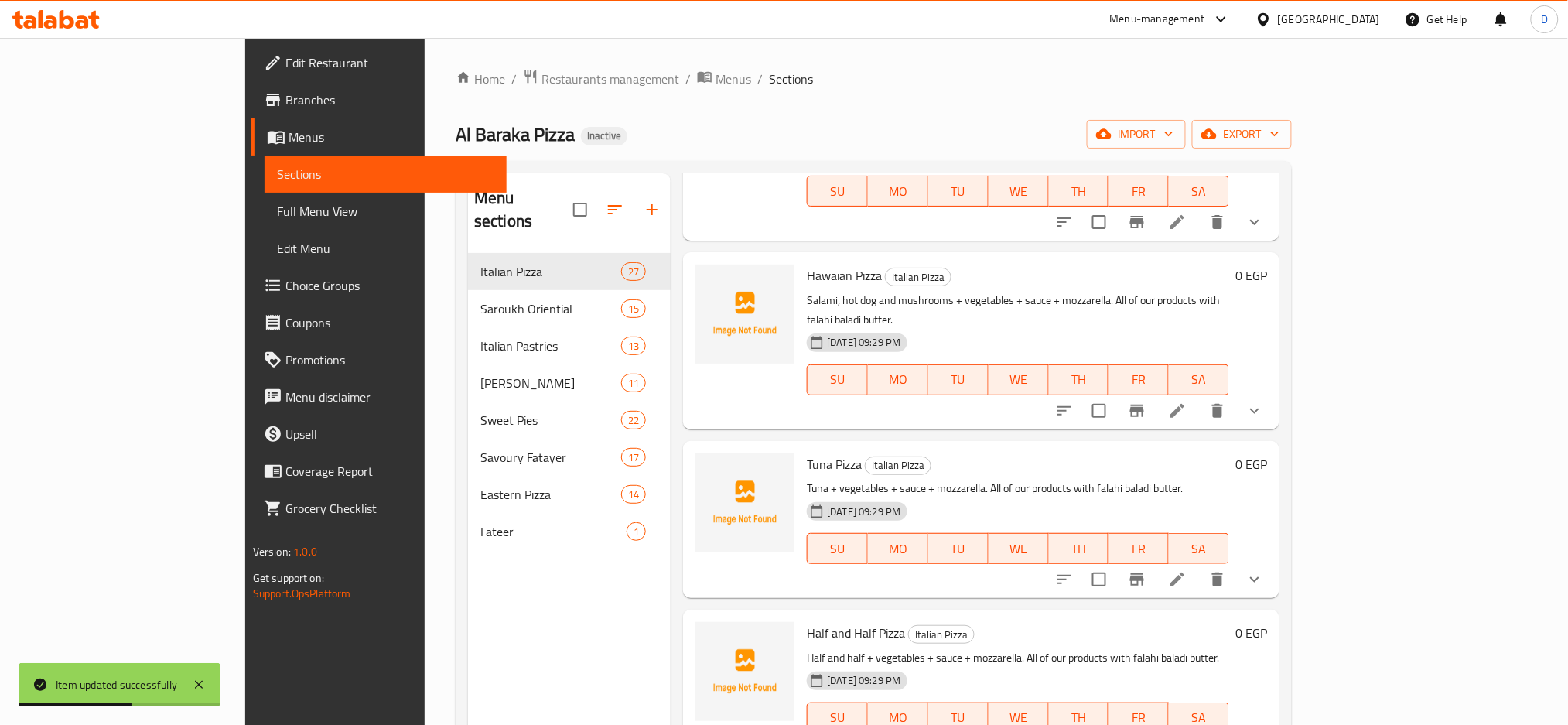
scroll to position [2928, 0]
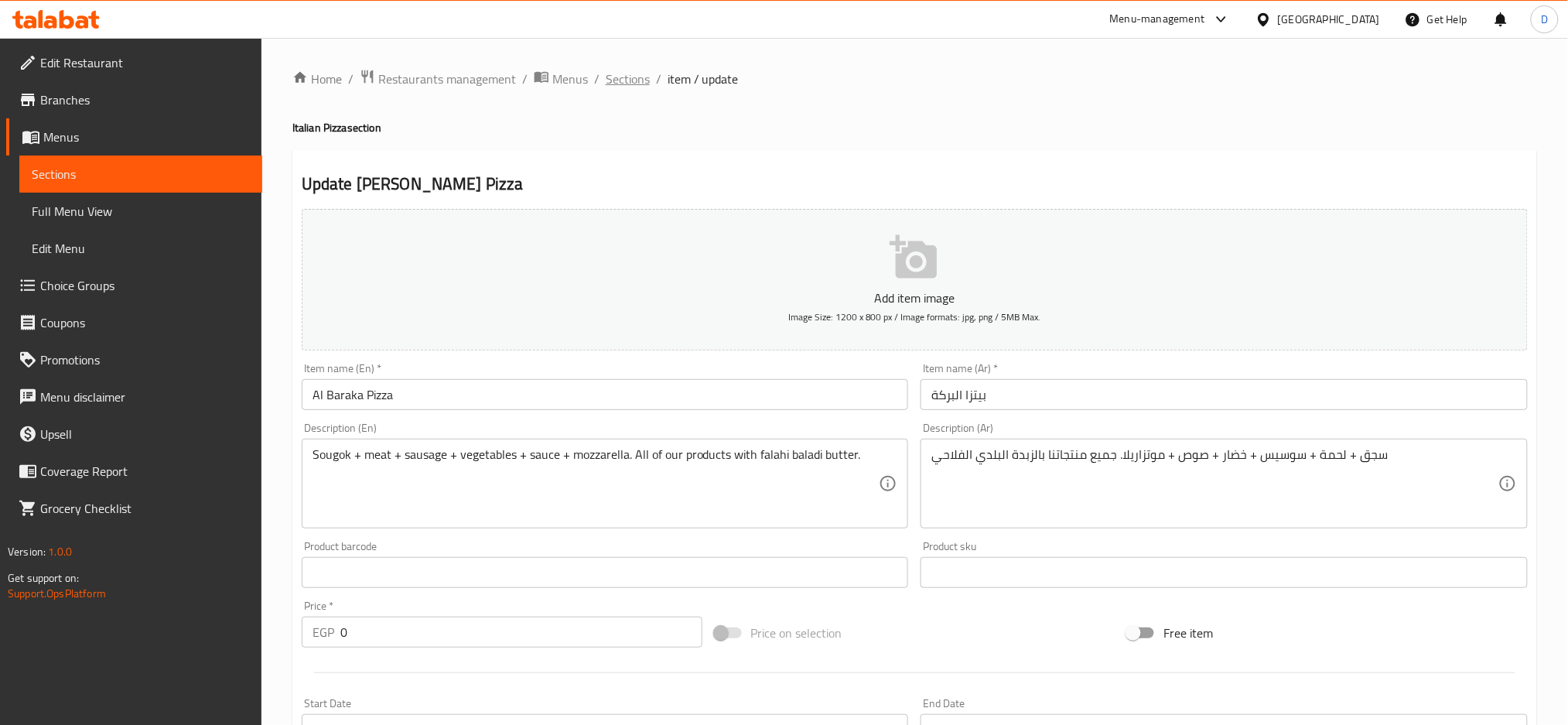
click at [625, 87] on span "Sections" at bounding box center [628, 79] width 44 height 19
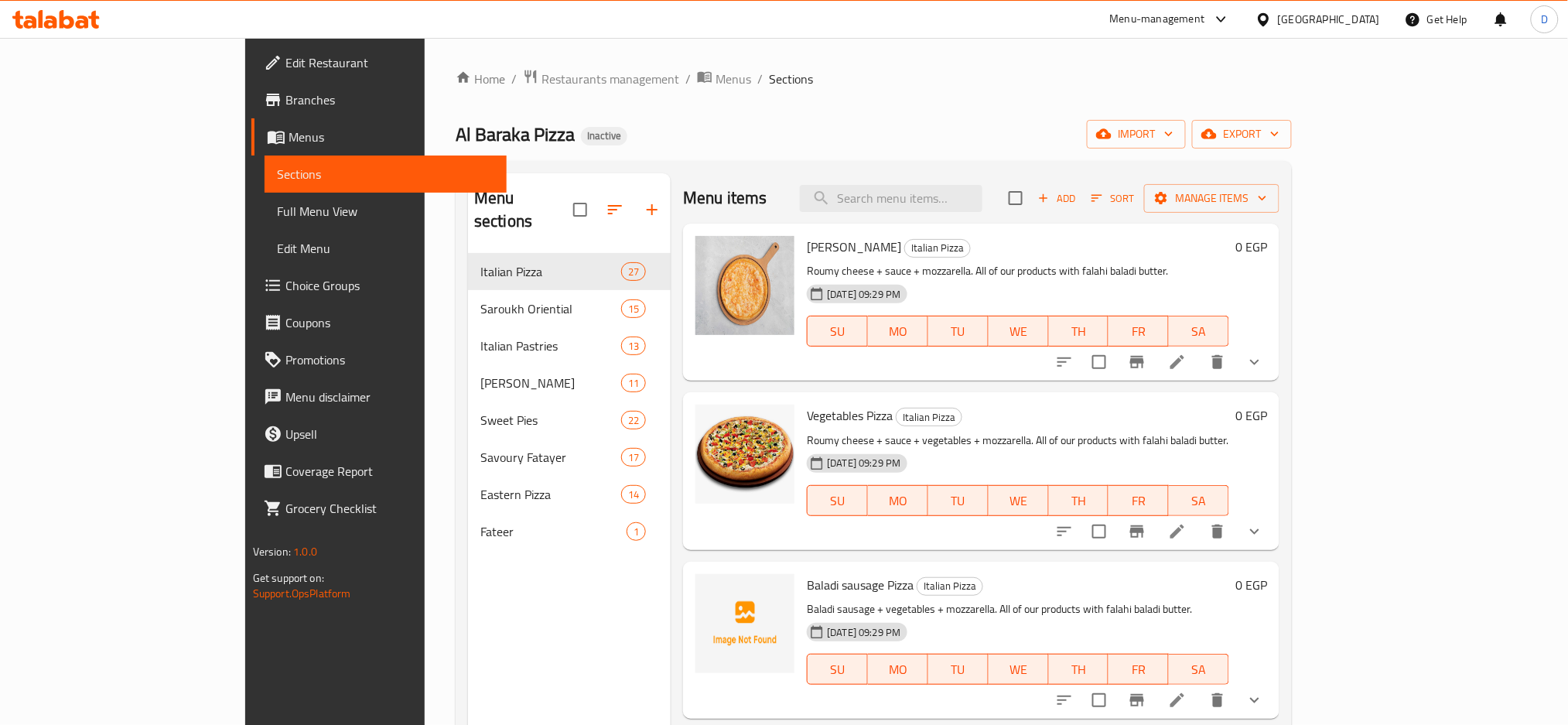
scroll to position [3090, 0]
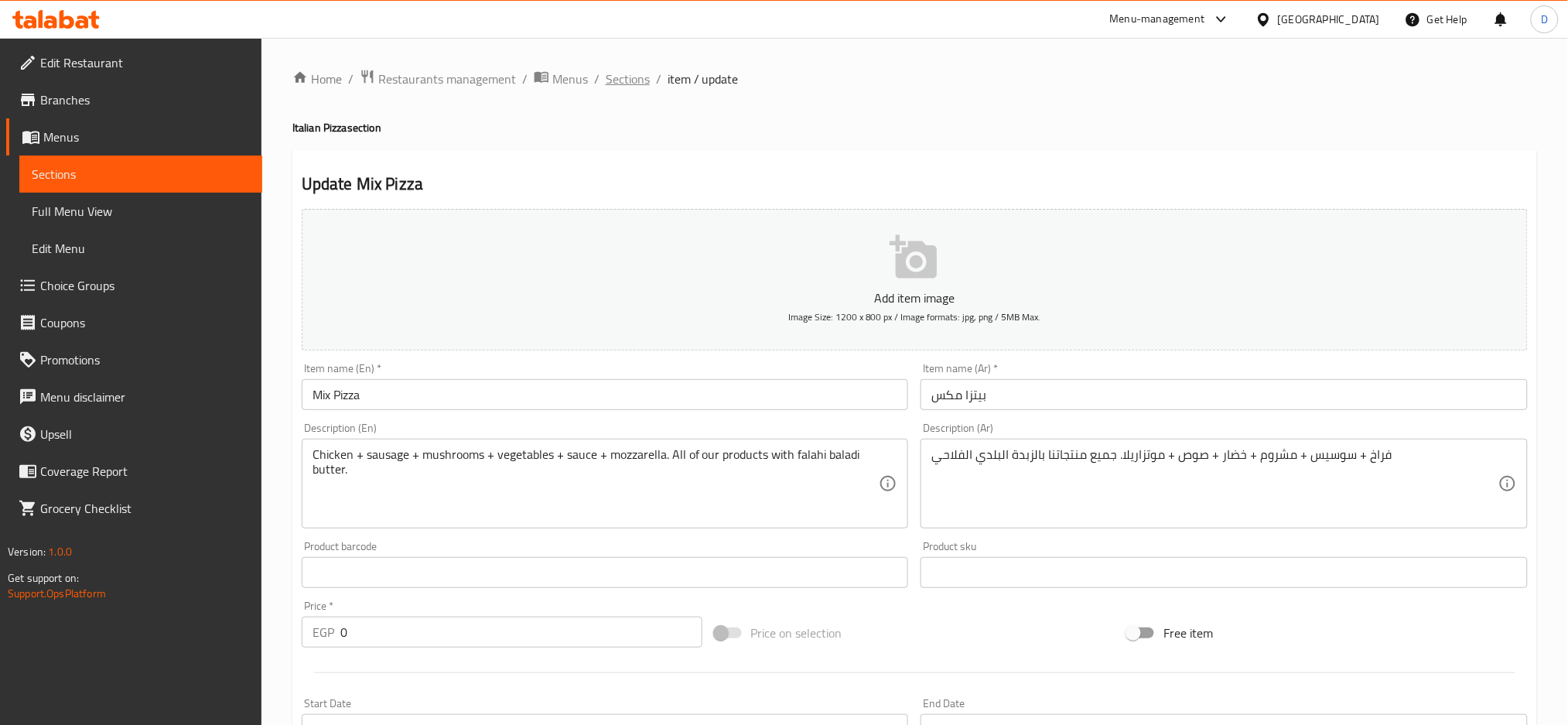
click at [628, 80] on span "Sections" at bounding box center [628, 79] width 44 height 19
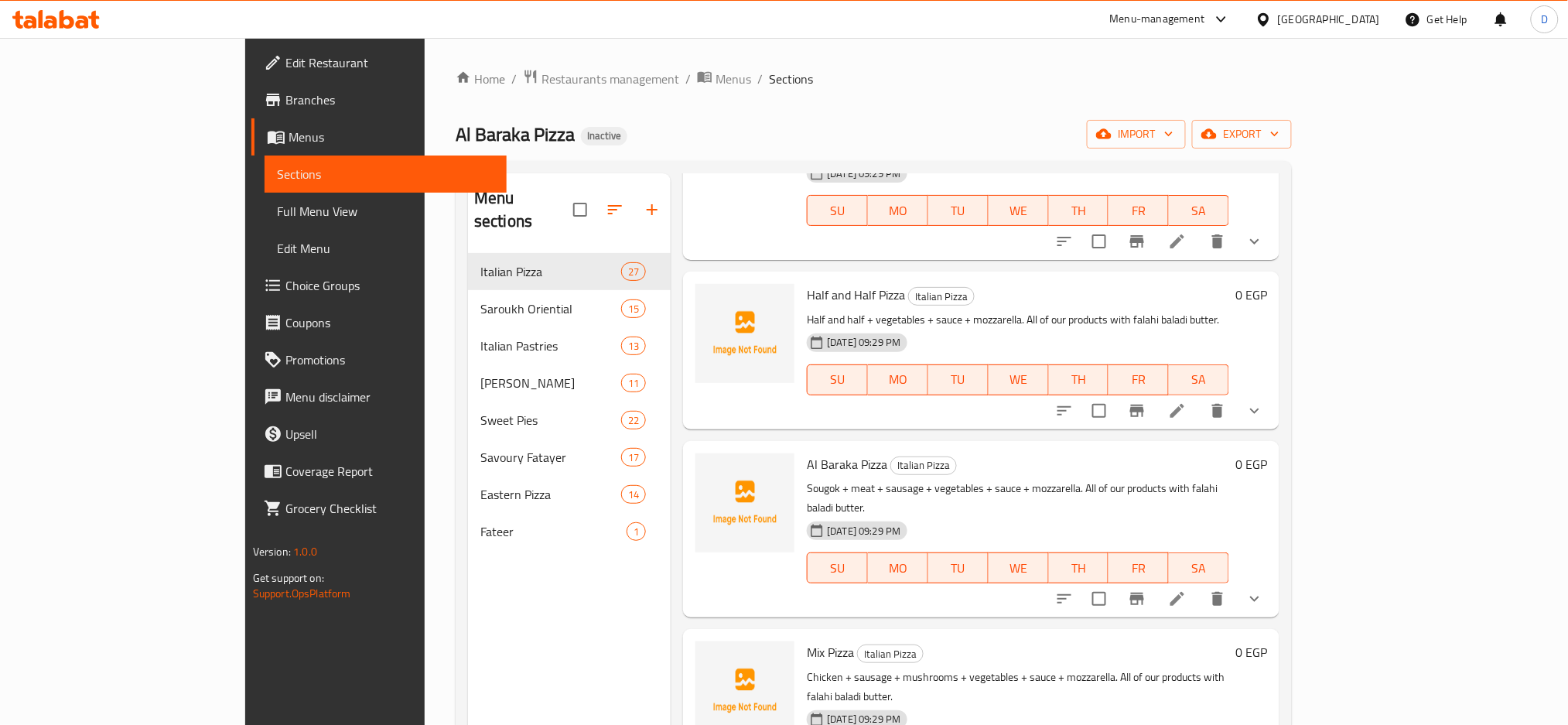
scroll to position [3277, 0]
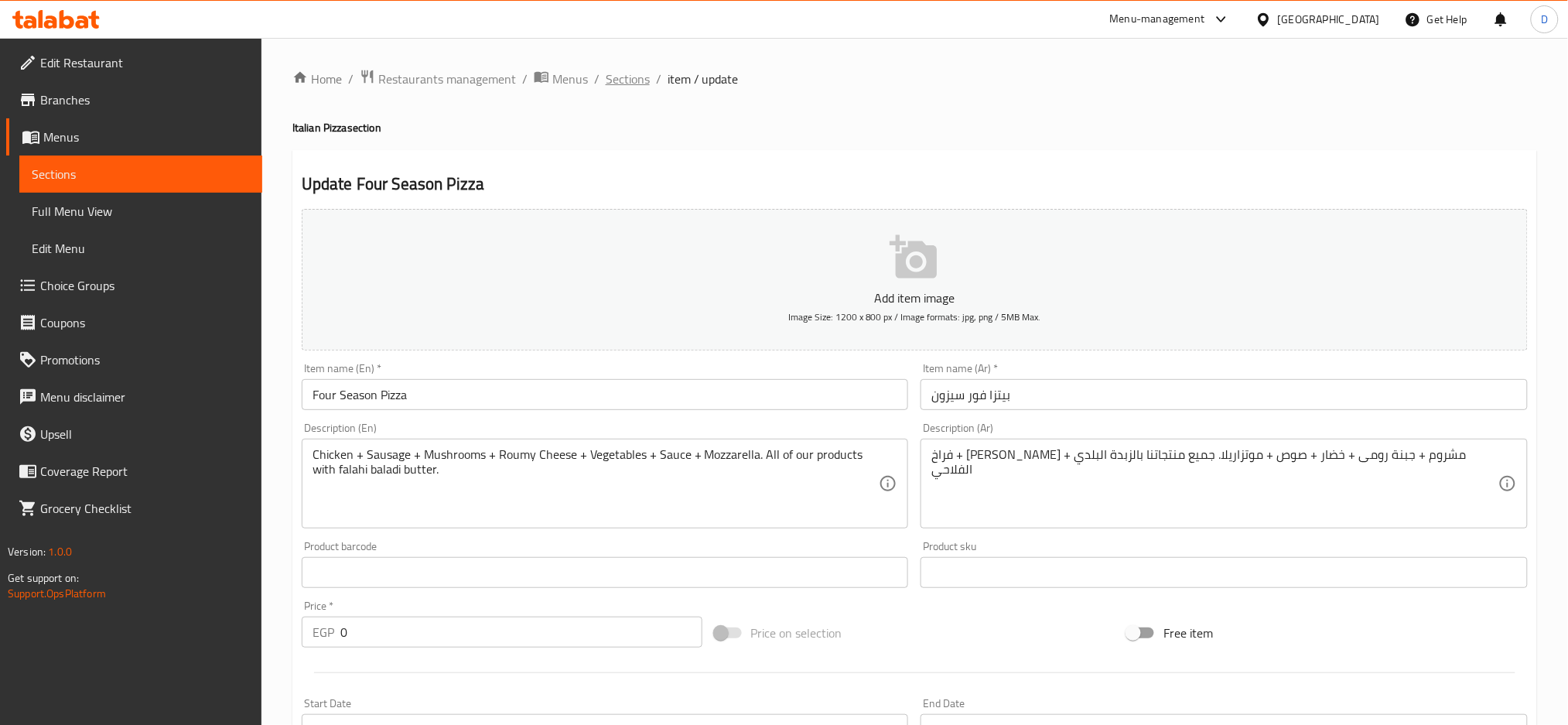
click at [628, 88] on span "Sections" at bounding box center [628, 79] width 44 height 19
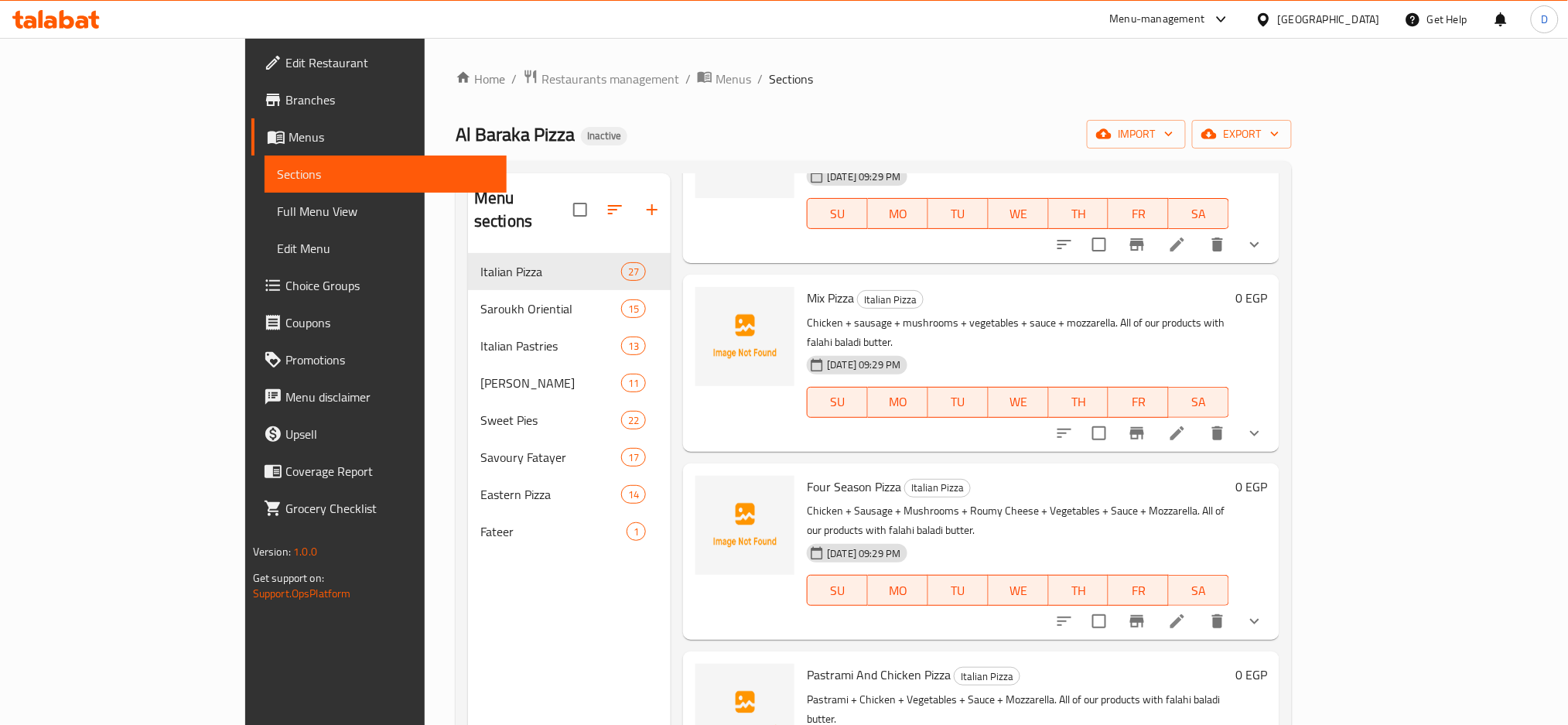
scroll to position [3461, 0]
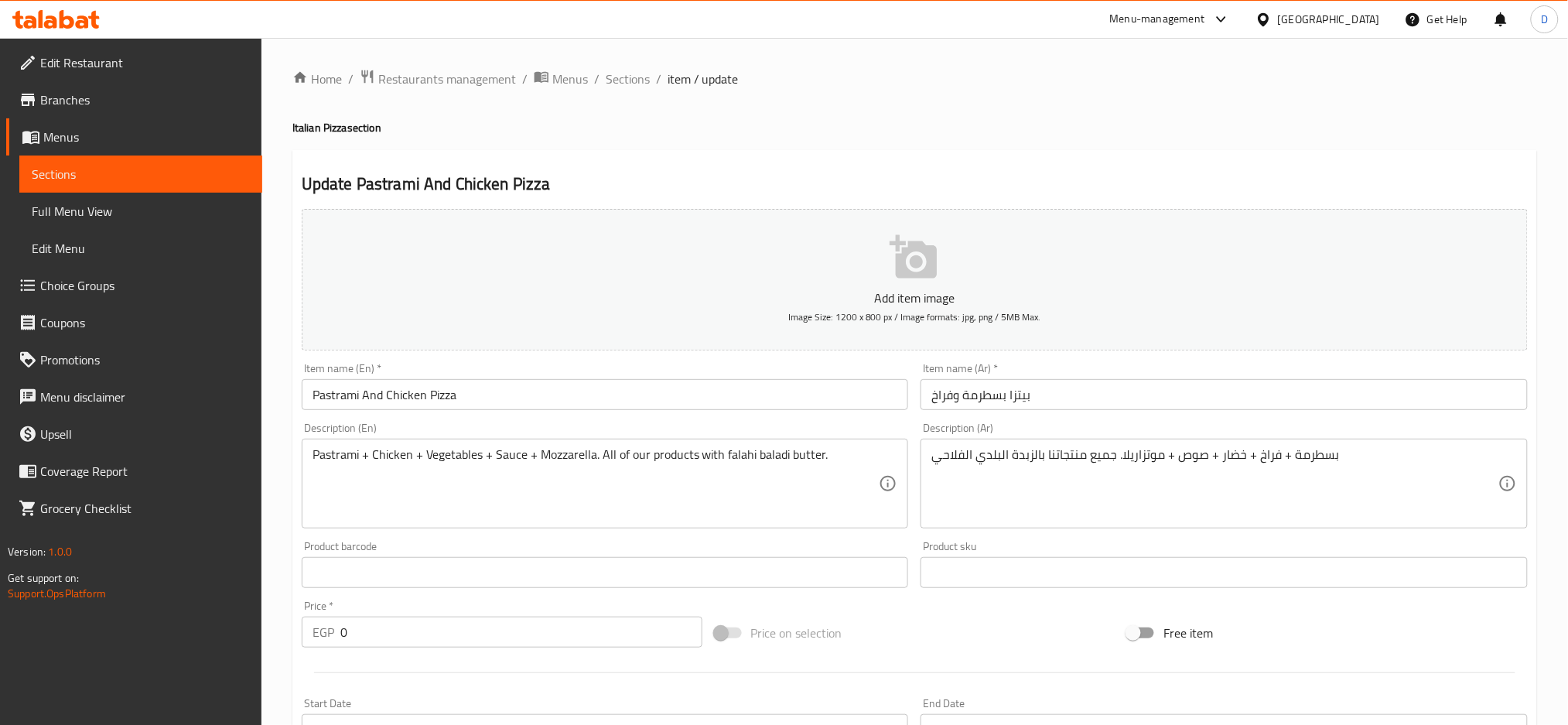
scroll to position [447, 0]
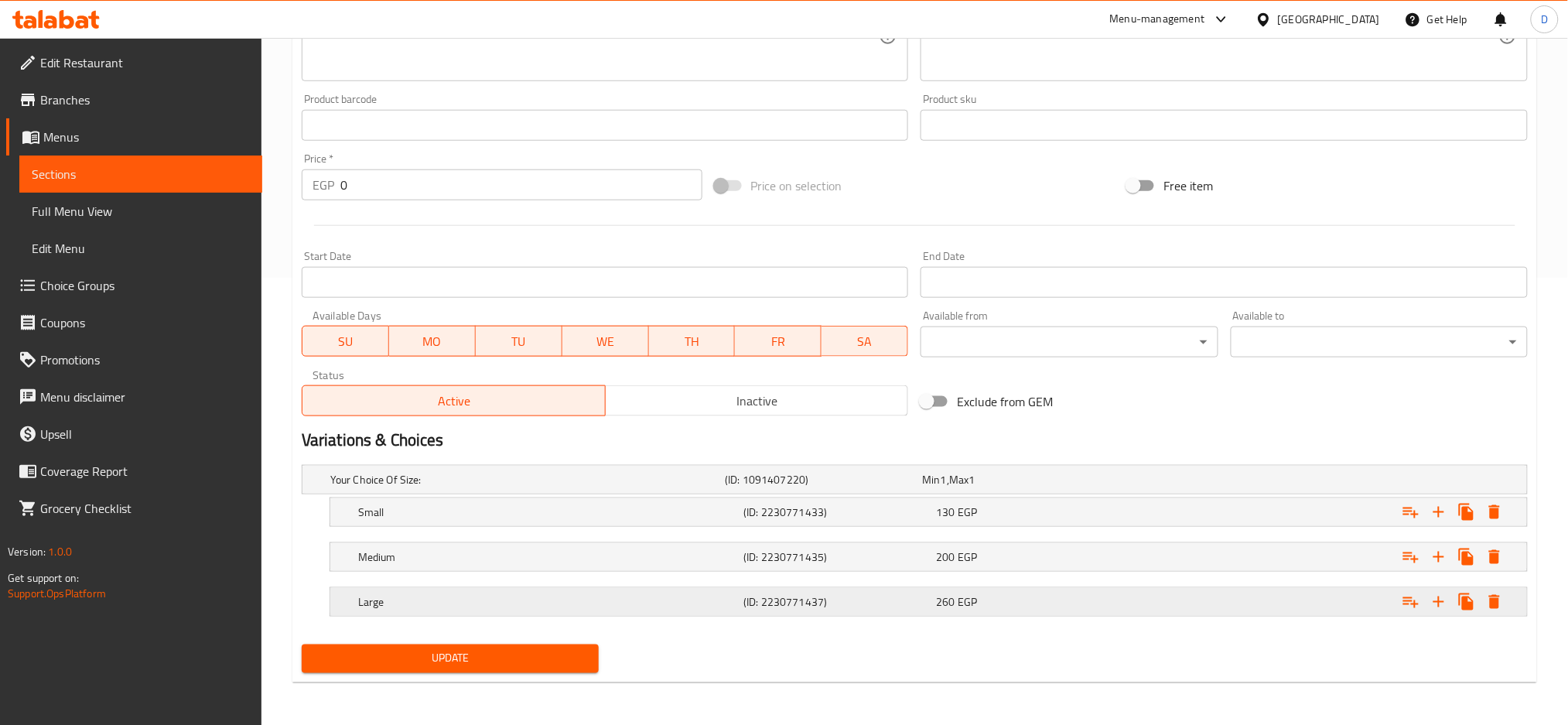
click at [1207, 483] on div "Expand" at bounding box center [1315, 480] width 395 height 6
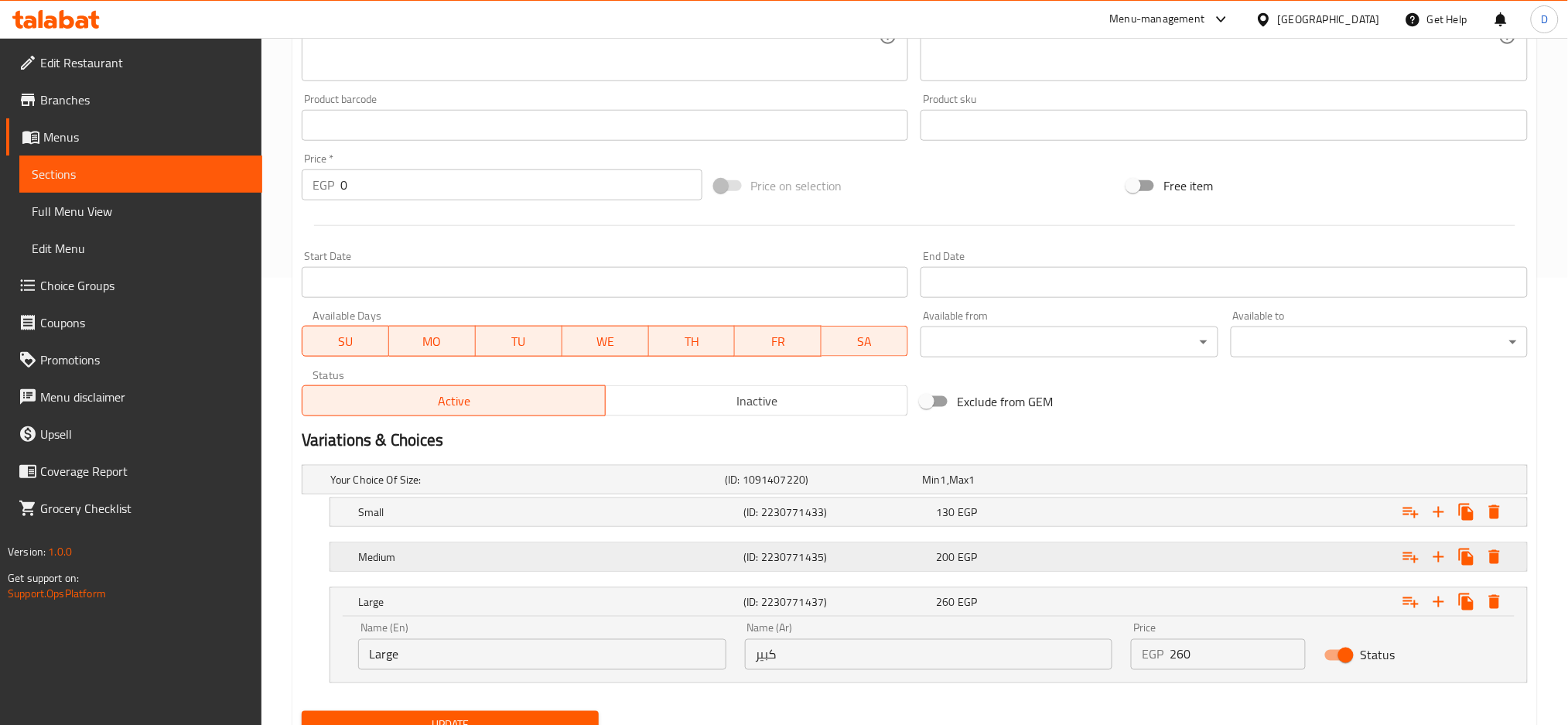
click at [1226, 483] on div "Expand" at bounding box center [1315, 480] width 395 height 6
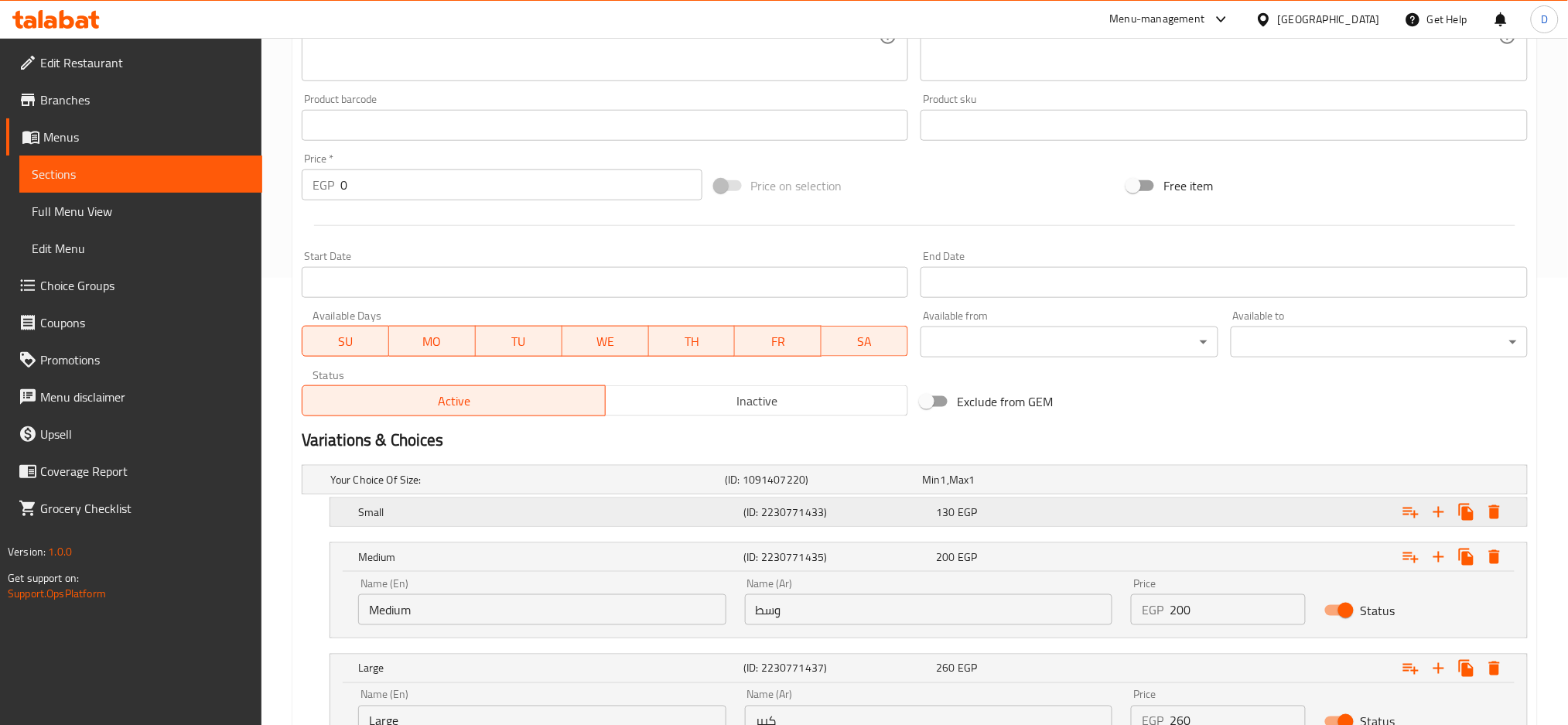
click at [1229, 483] on div "Expand" at bounding box center [1315, 480] width 395 height 6
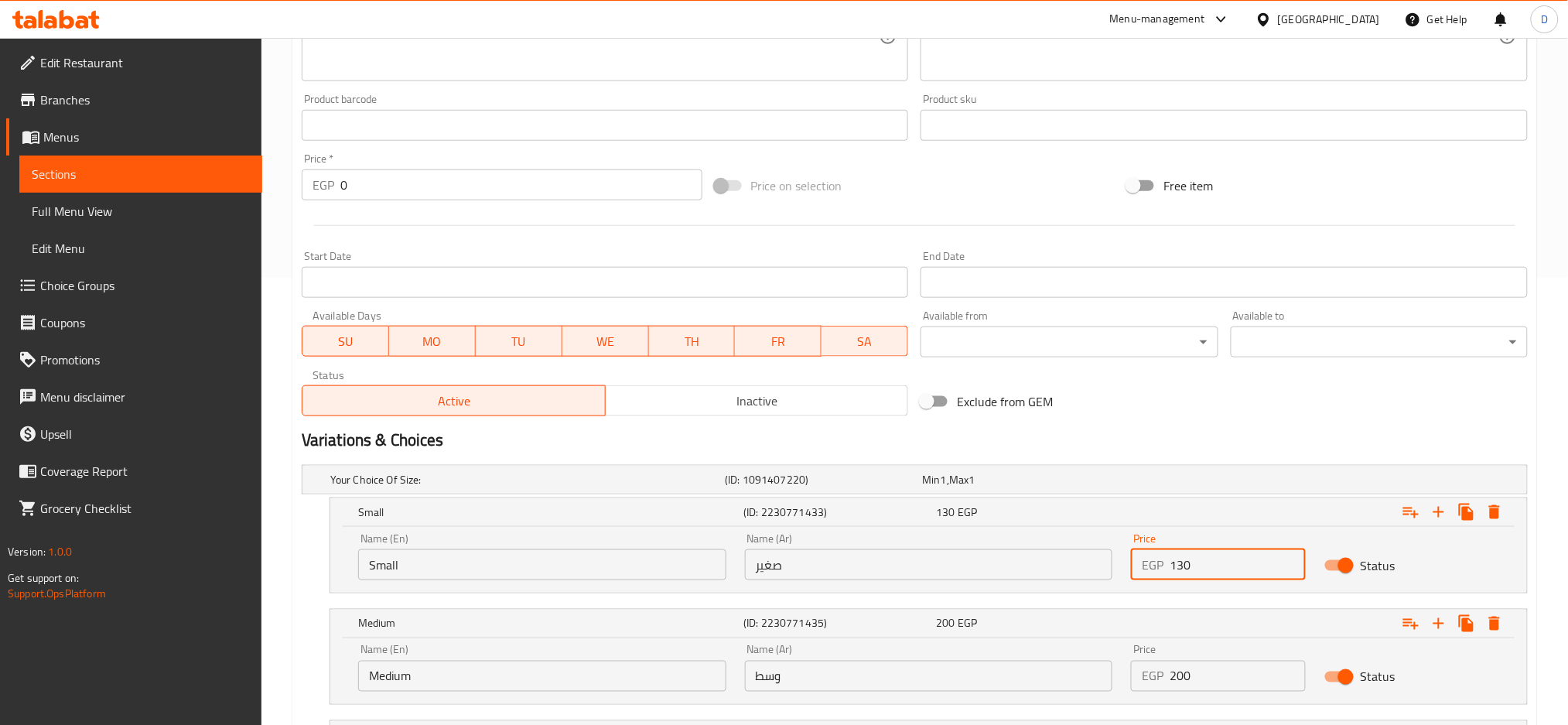
click at [1227, 569] on input "130" at bounding box center [1238, 564] width 136 height 31
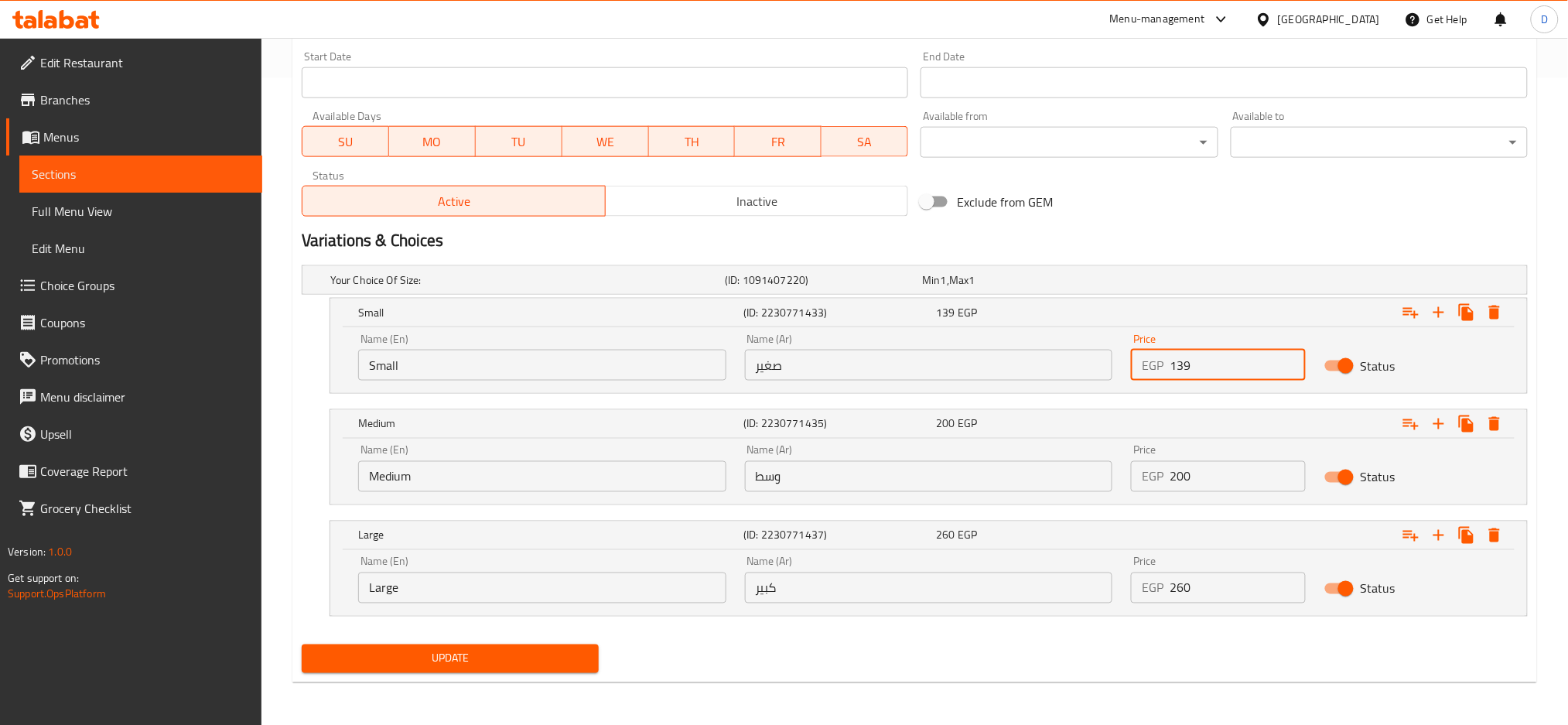
type input "139"
click at [1211, 477] on input "200" at bounding box center [1238, 477] width 136 height 31
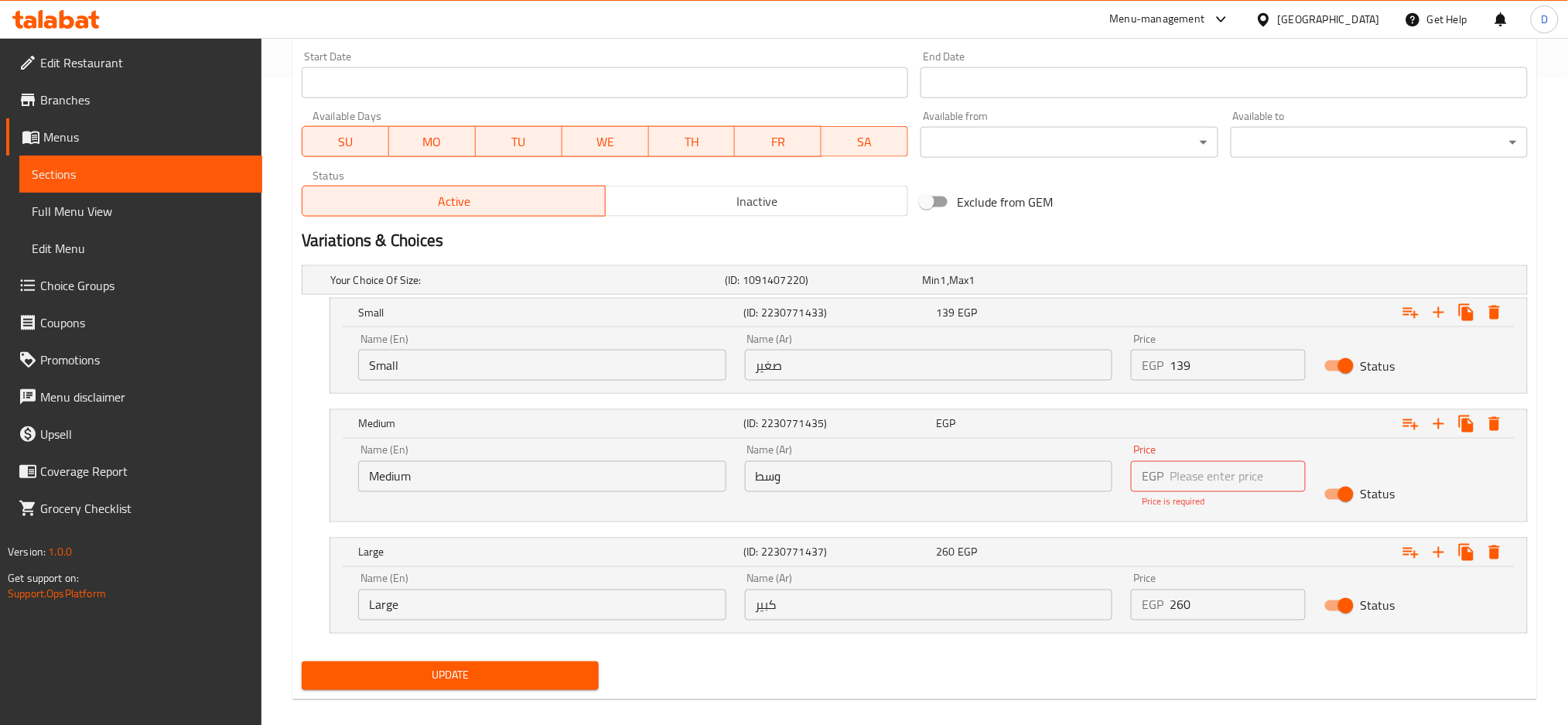
click at [1222, 364] on input "139" at bounding box center [1238, 365] width 136 height 31
type input "140"
click at [1198, 469] on input "number" at bounding box center [1238, 477] width 136 height 31
type input "200"
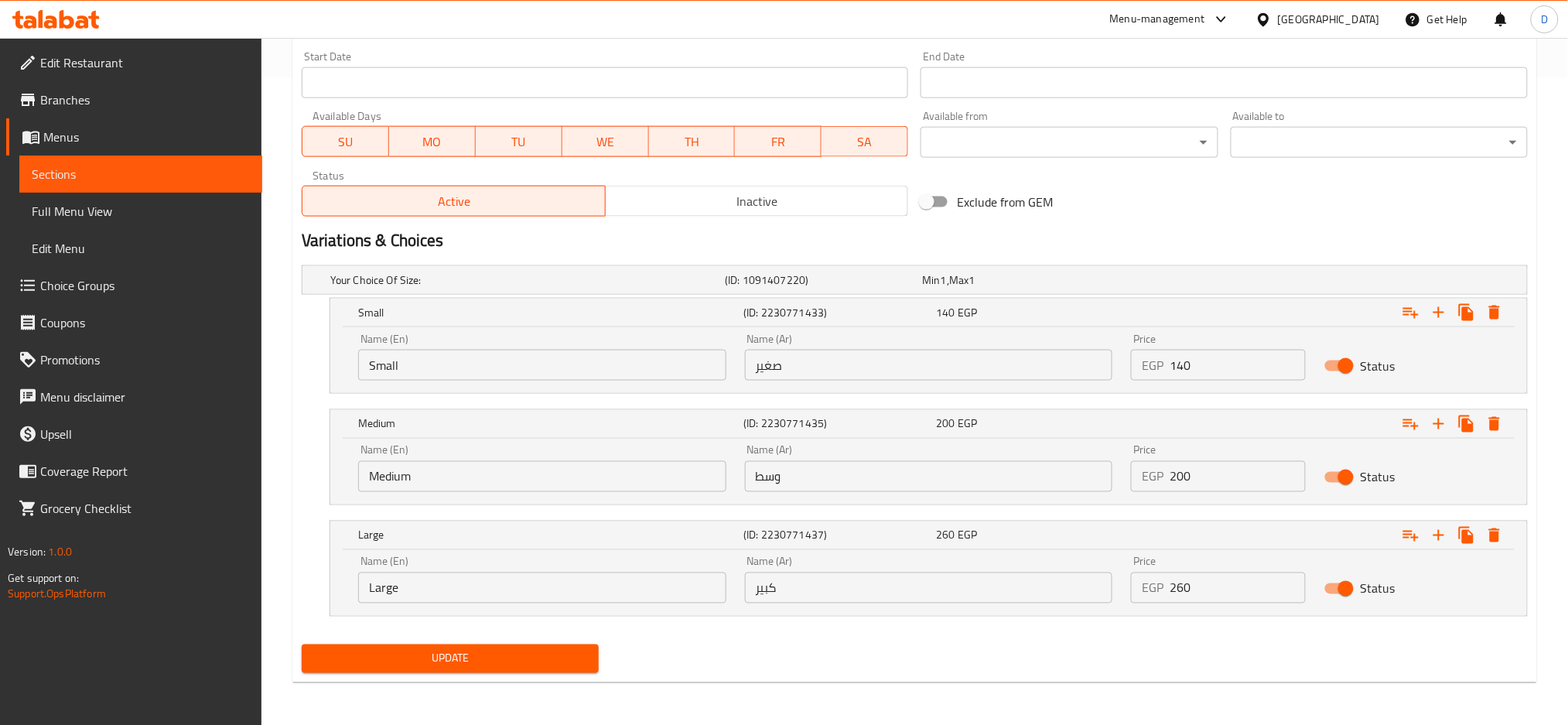
click at [1007, 632] on div "Your Choice Of Size: (ID: 1091407220) Min 1 , Max 1 Name (En) Your Choice Of Si…" at bounding box center [914, 448] width 1238 height 379
click at [558, 653] on span "Update" at bounding box center [450, 658] width 272 height 19
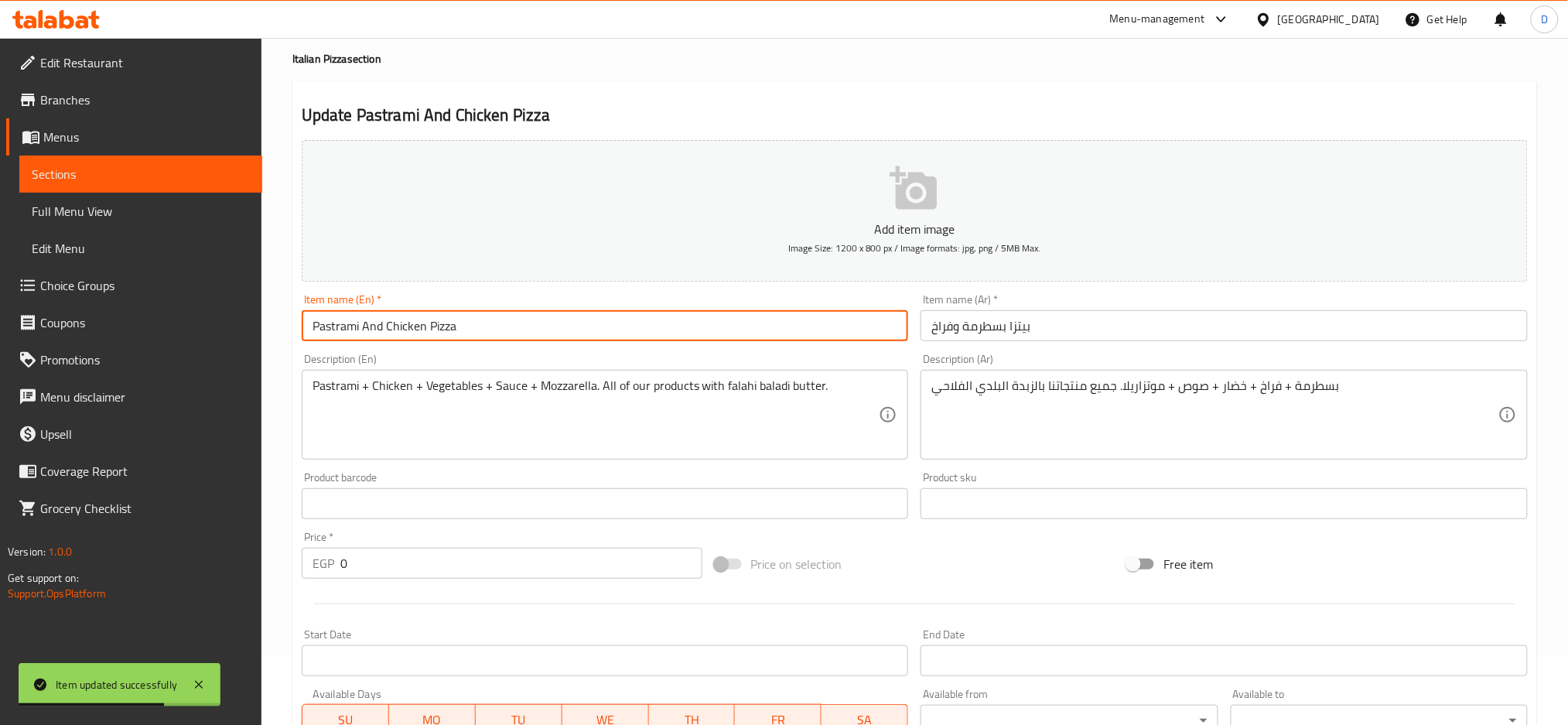
click at [619, 313] on input "Pastrami And Chicken Pizza" at bounding box center [606, 326] width 607 height 31
click at [642, 327] on input "Pastrami And Chicken Pizza" at bounding box center [606, 326] width 607 height 31
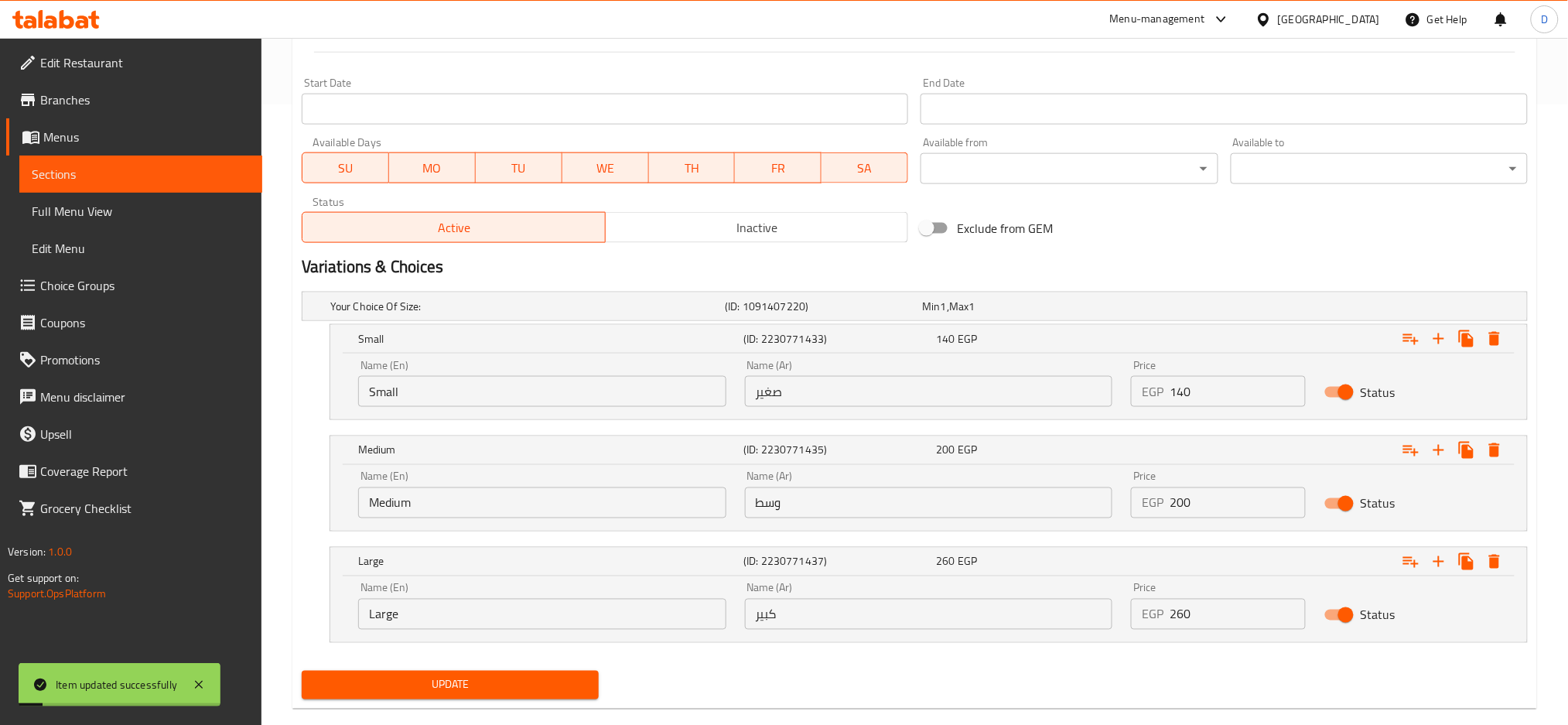
scroll to position [0, 0]
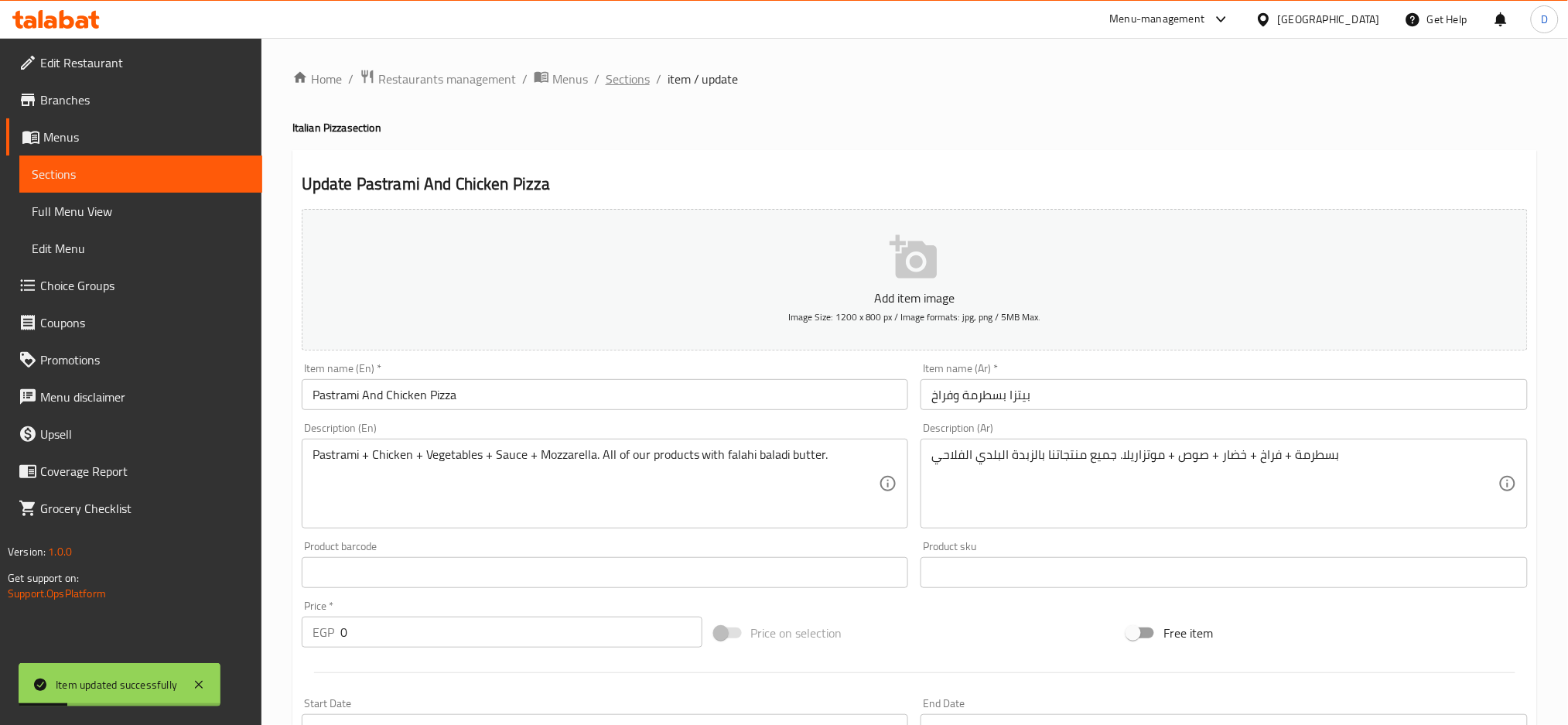
click at [628, 80] on span "Sections" at bounding box center [628, 79] width 44 height 19
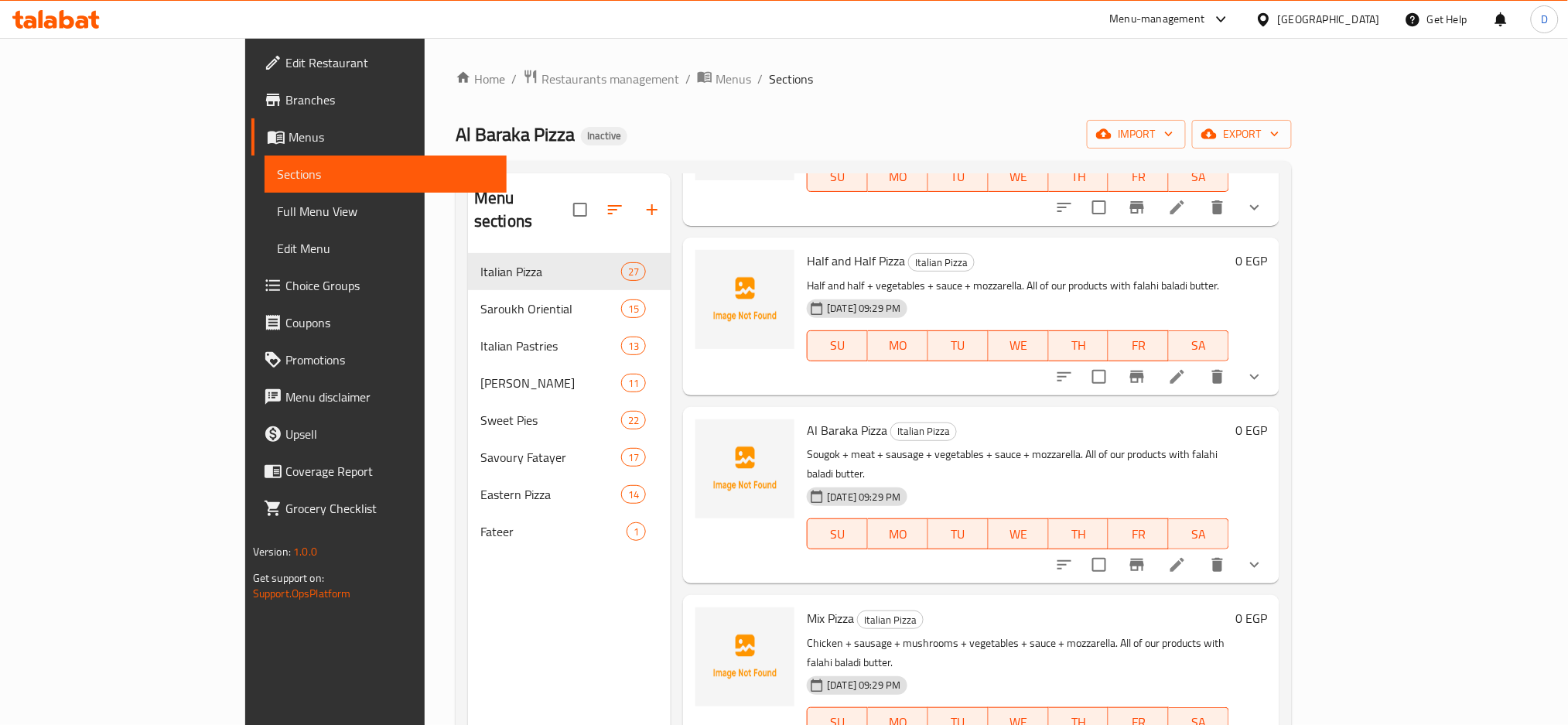
scroll to position [3127, 0]
click at [1187, 552] on icon at bounding box center [1177, 561] width 19 height 19
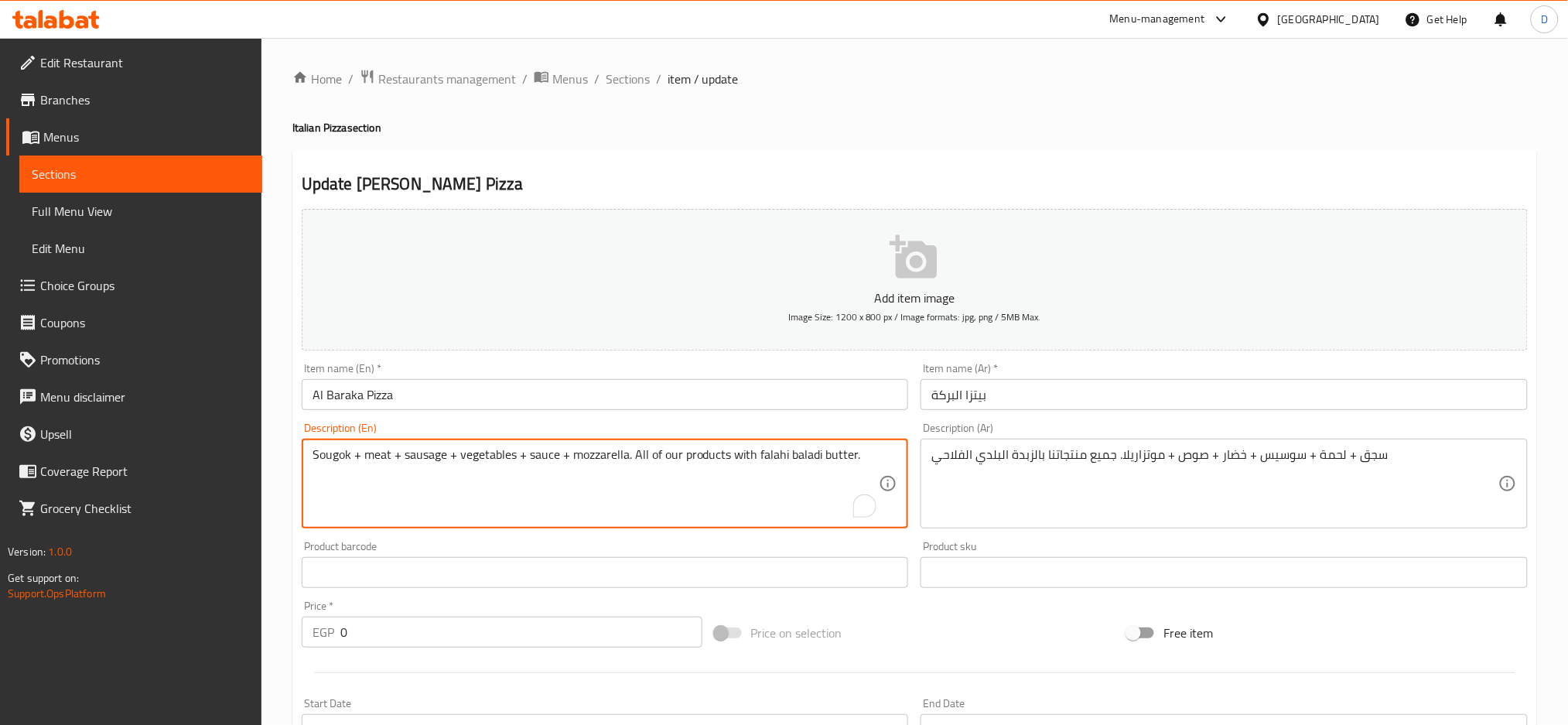
click at [336, 462] on textarea "Sougok + meat + sausage + vegetables + sauce + mozzarella. All of our products …" at bounding box center [596, 484] width 567 height 74
click at [437, 454] on textarea "sausage + meat + sausage + vegetables + sauce + mozzarella. All of our products…" at bounding box center [596, 484] width 567 height 74
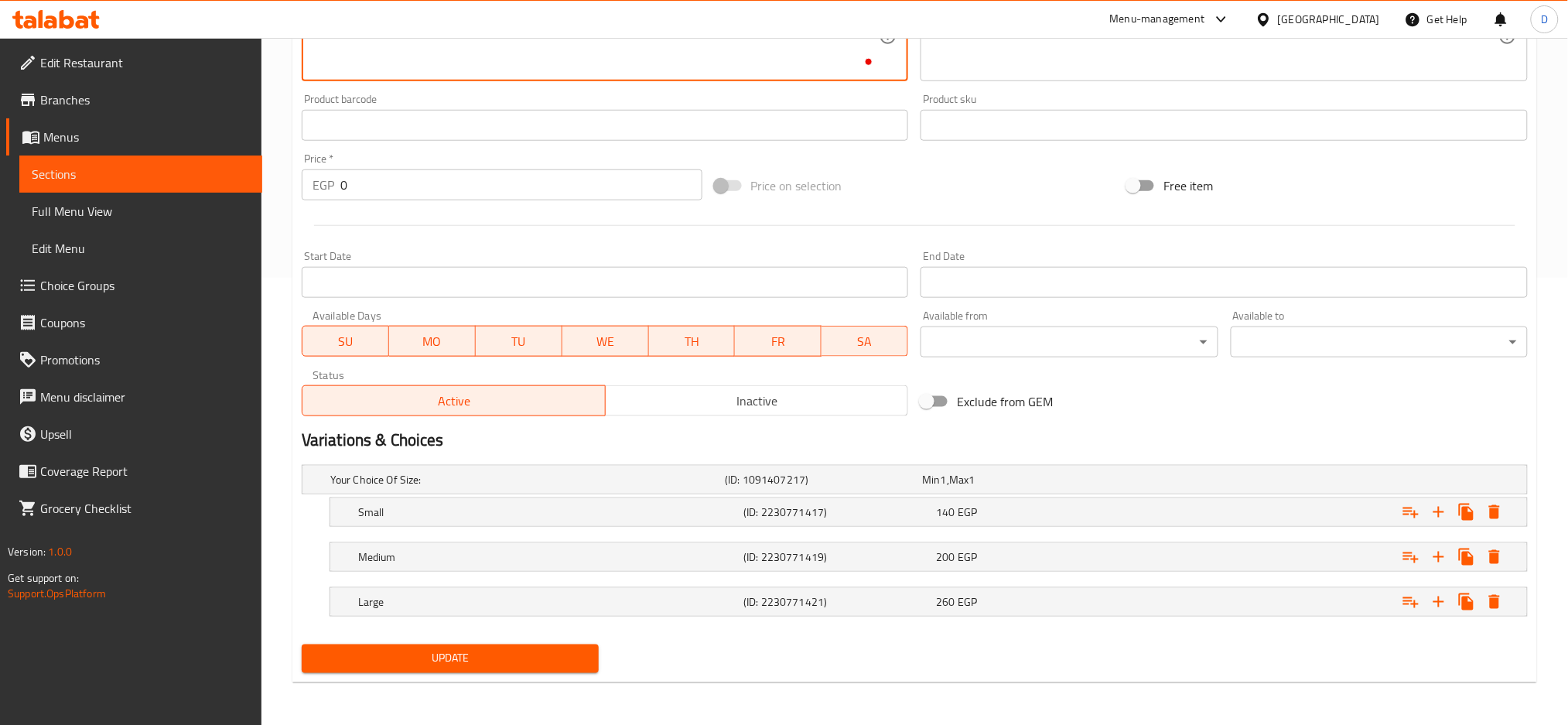
type textarea "sausage + meat + hot dog + vegetables + sauce + mozzarella. All of our products…"
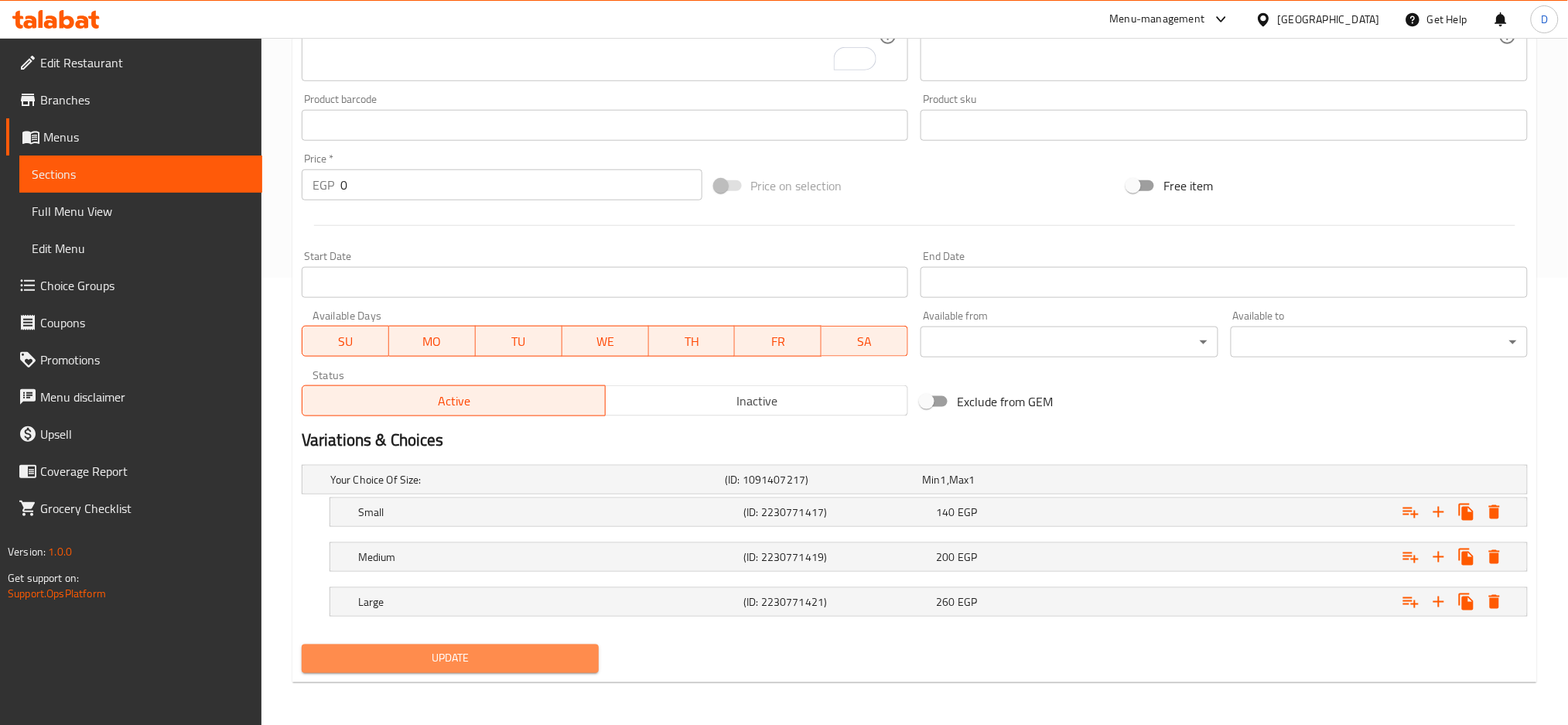
click at [494, 667] on span "Update" at bounding box center [450, 658] width 272 height 19
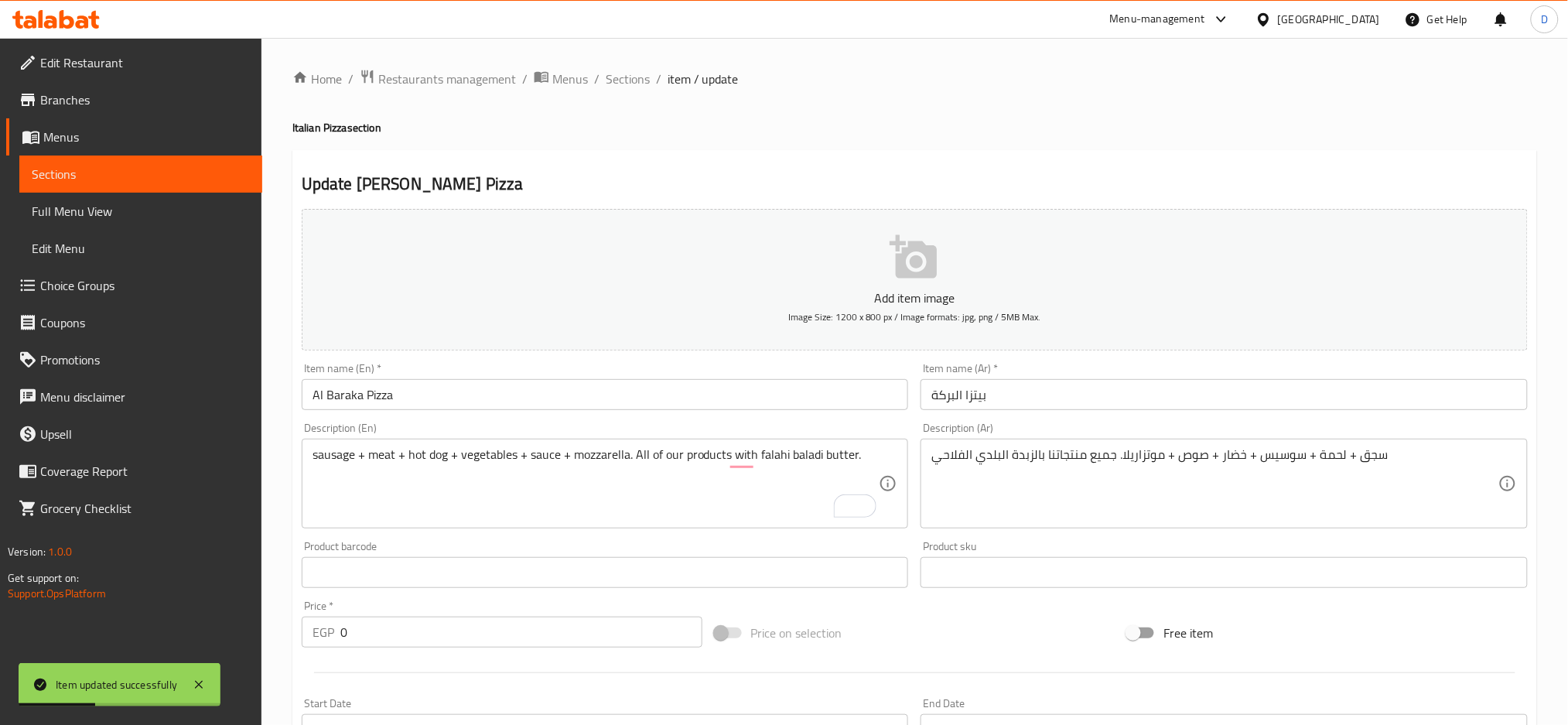
scroll to position [1, 0]
click at [636, 77] on span "Sections" at bounding box center [628, 78] width 44 height 19
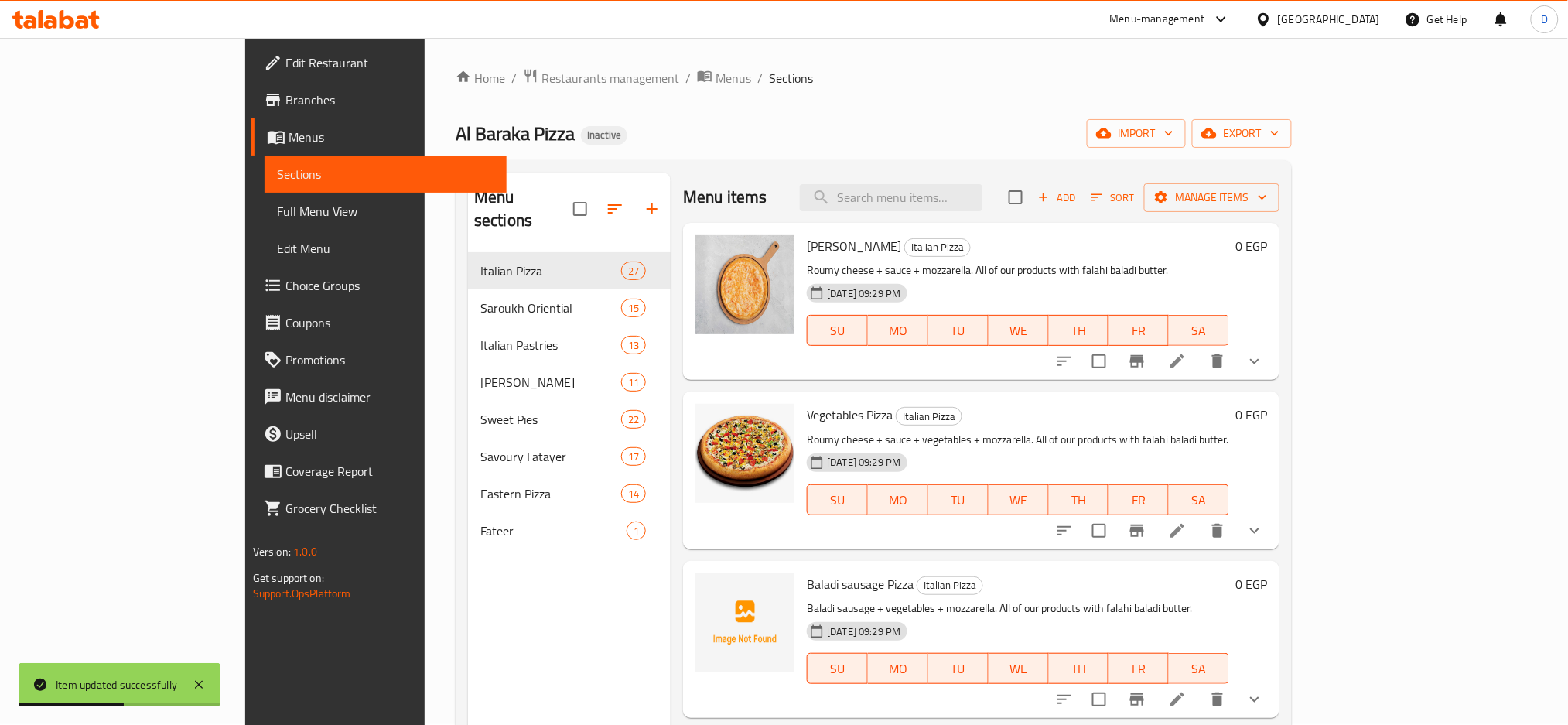
scroll to position [3090, 0]
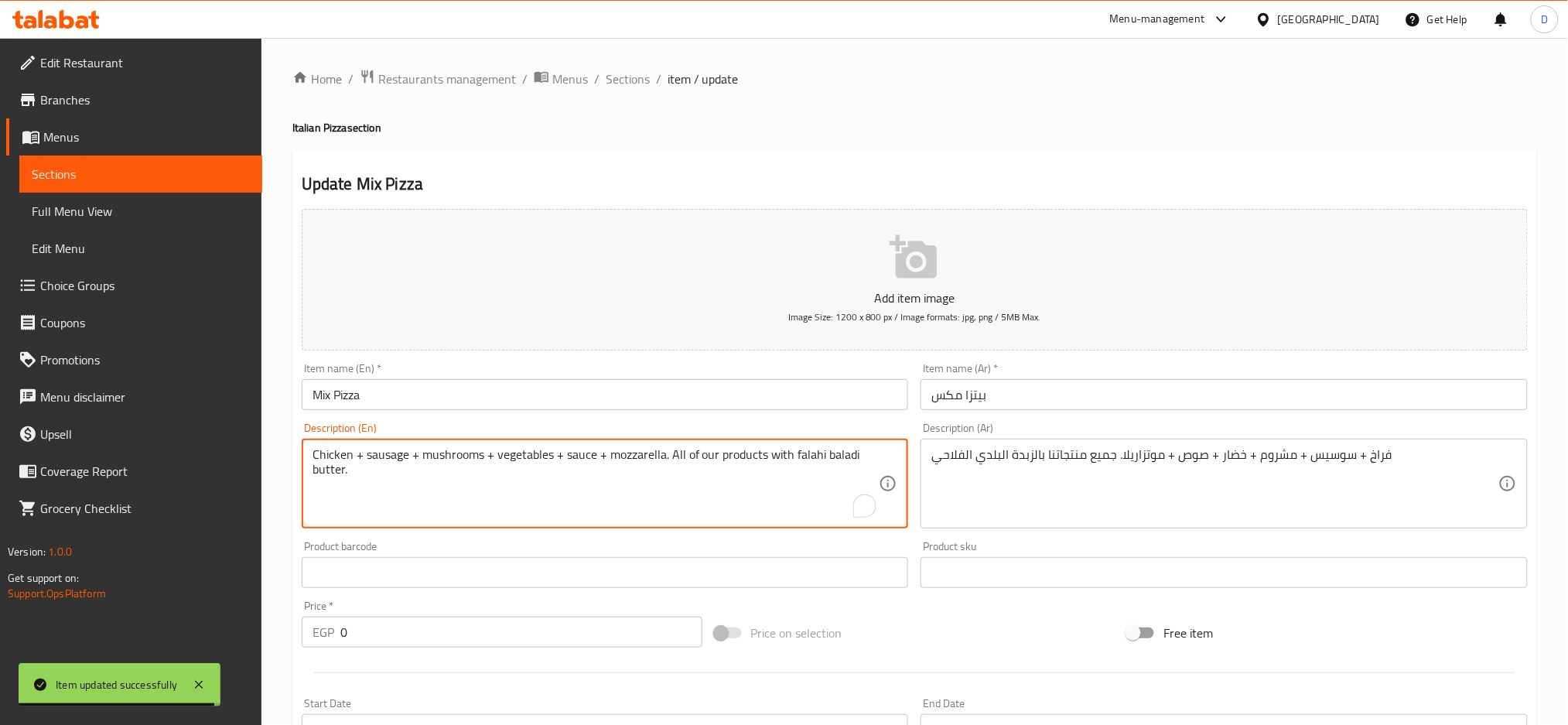
click at [382, 451] on textarea "Chicken + sausage + mushrooms + vegetables + sauce + mozzarella. All of our pro…" at bounding box center [596, 484] width 567 height 74
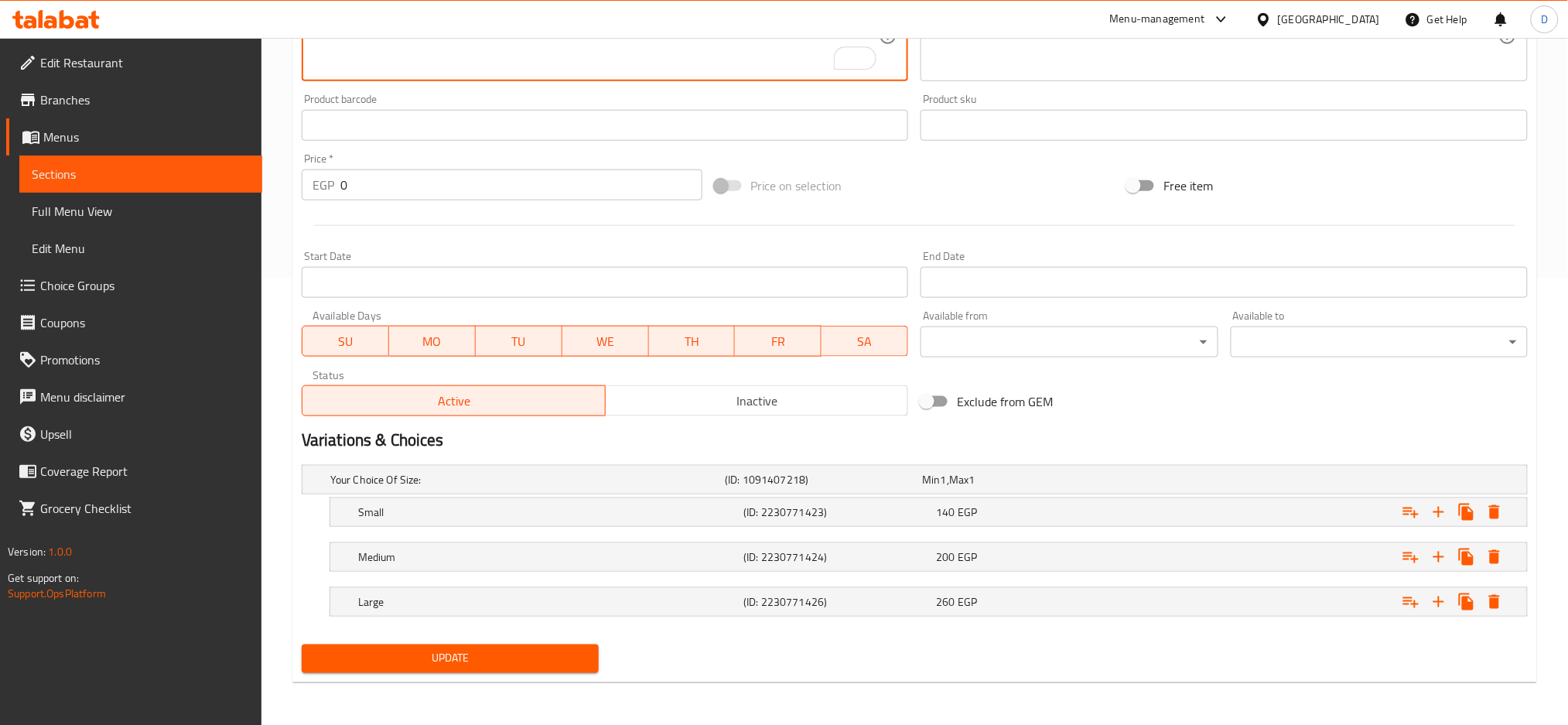
type textarea "Chicken + hot dog + mushrooms + vegetables + sauce + mozzarella. All of our pro…"
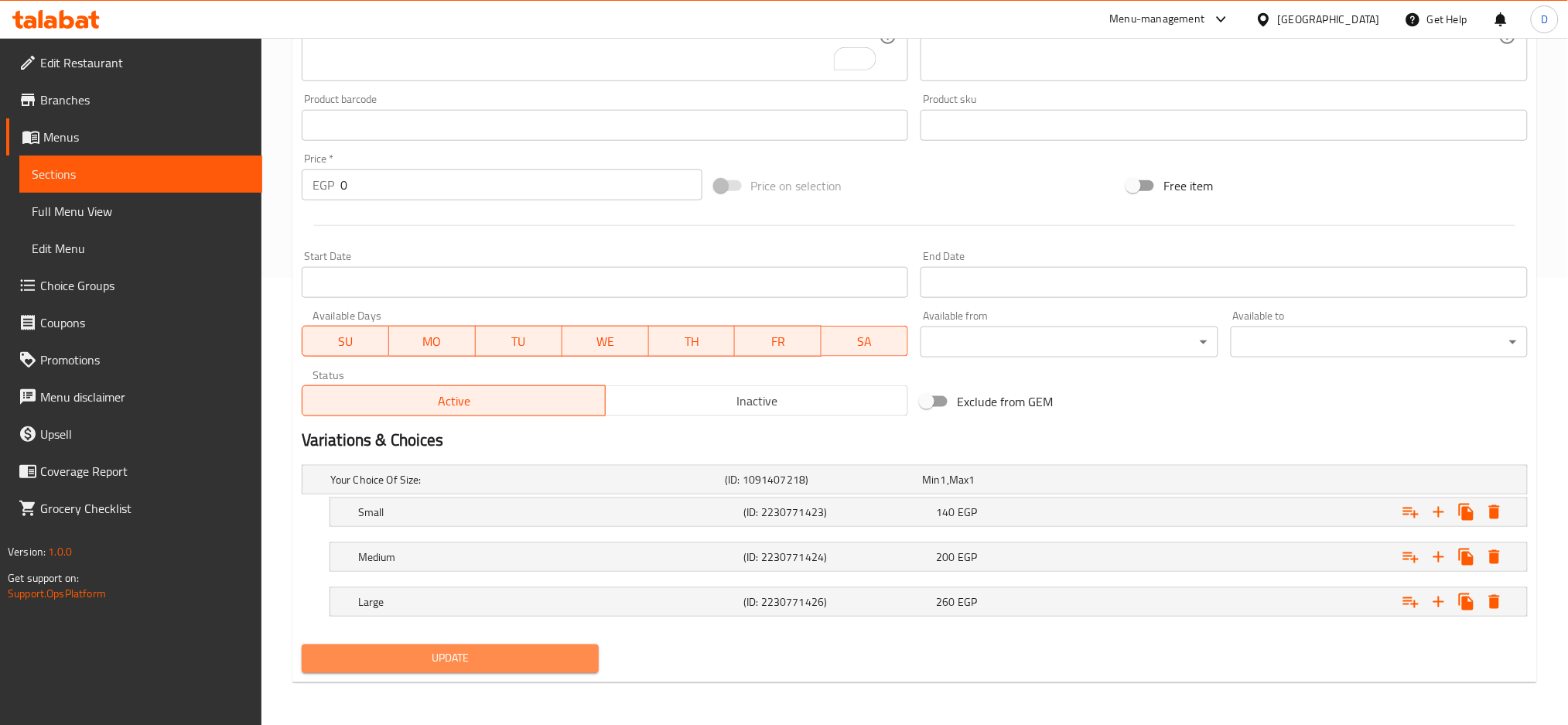
click at [529, 657] on span "Update" at bounding box center [450, 658] width 272 height 19
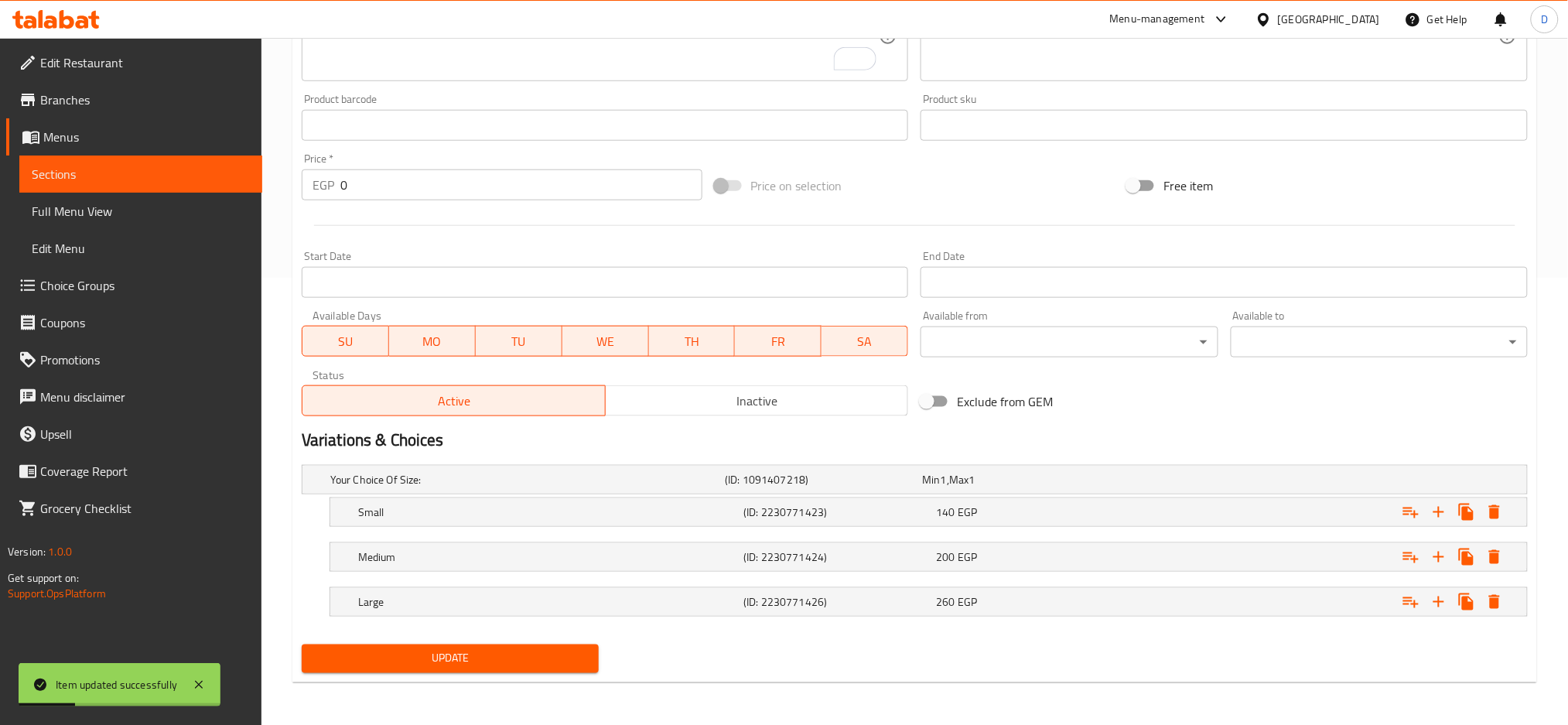
scroll to position [0, 0]
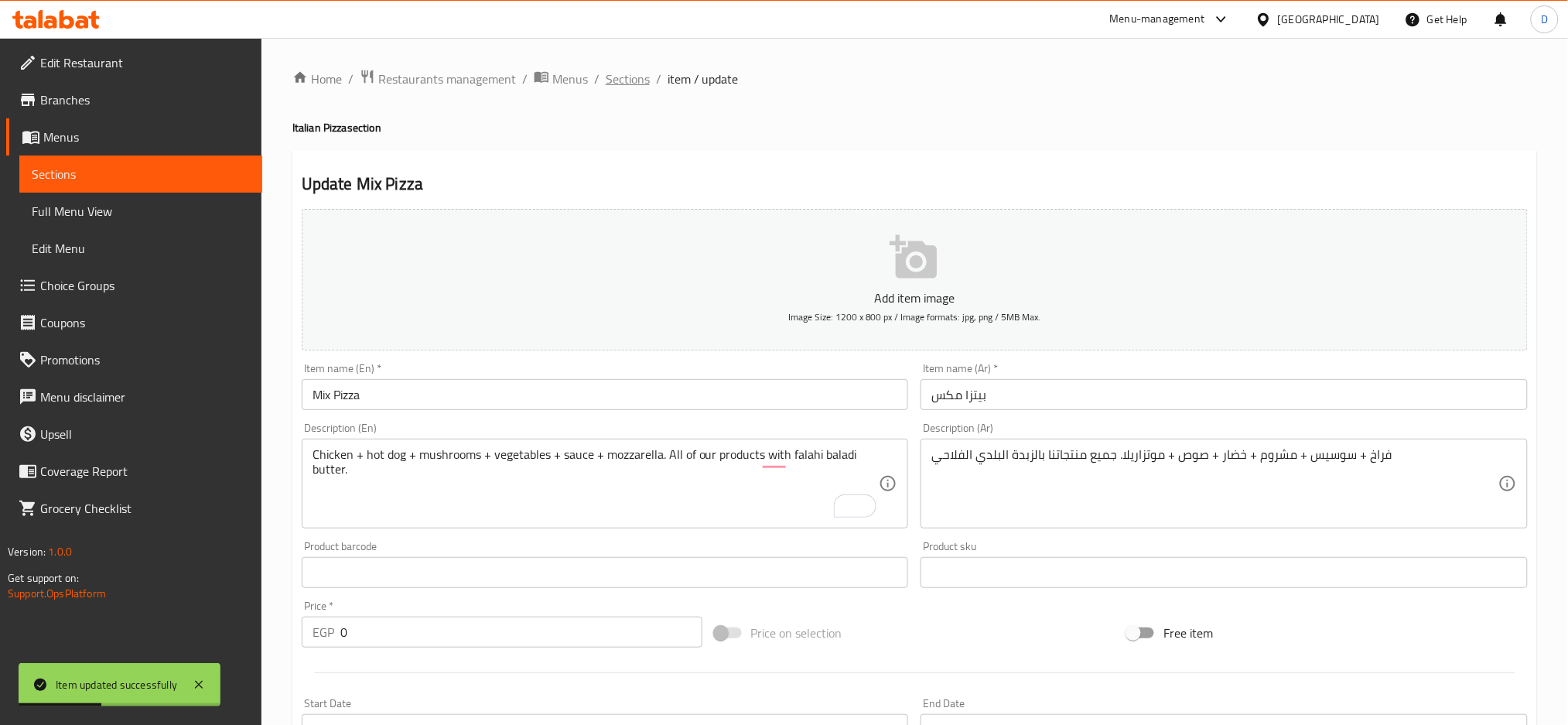
click at [621, 78] on span "Sections" at bounding box center [628, 79] width 44 height 19
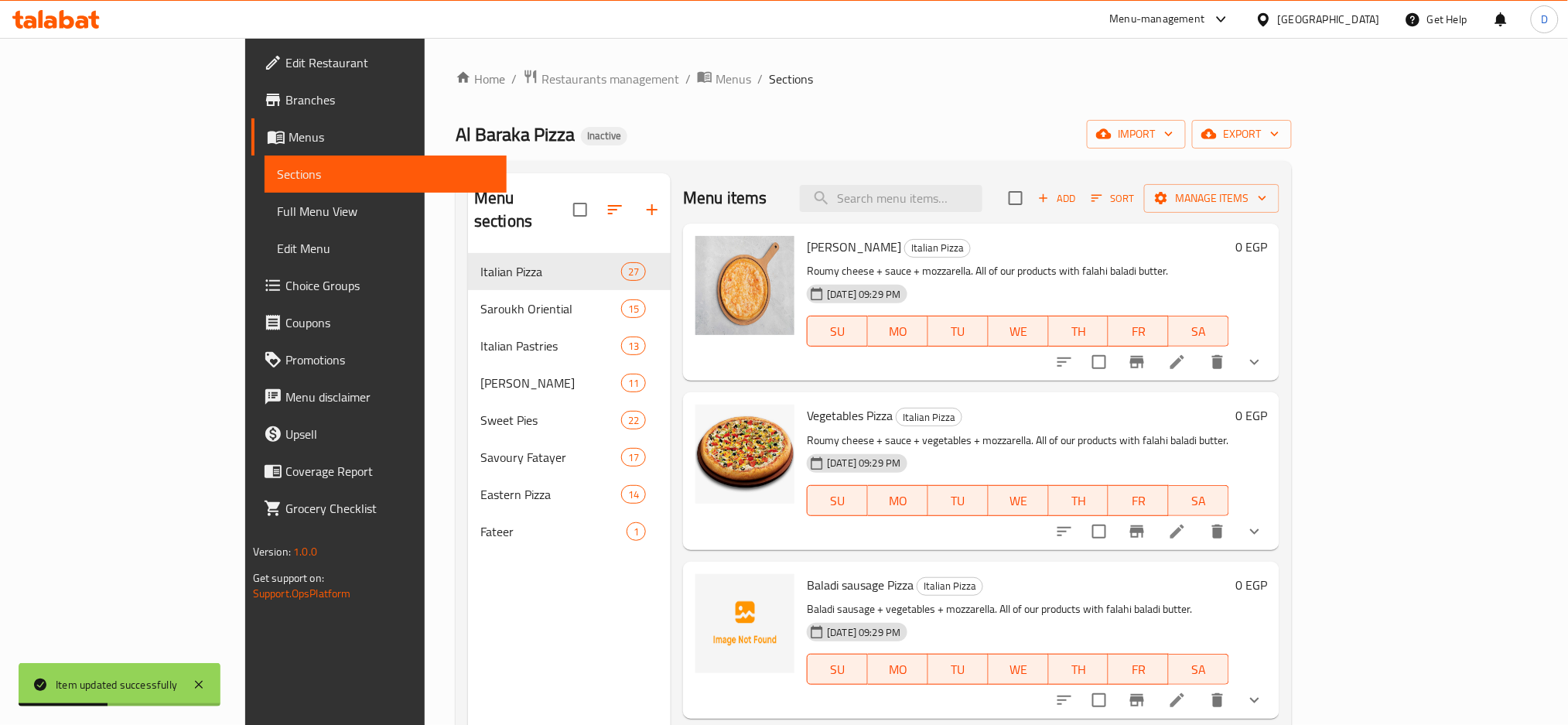
scroll to position [3260, 0]
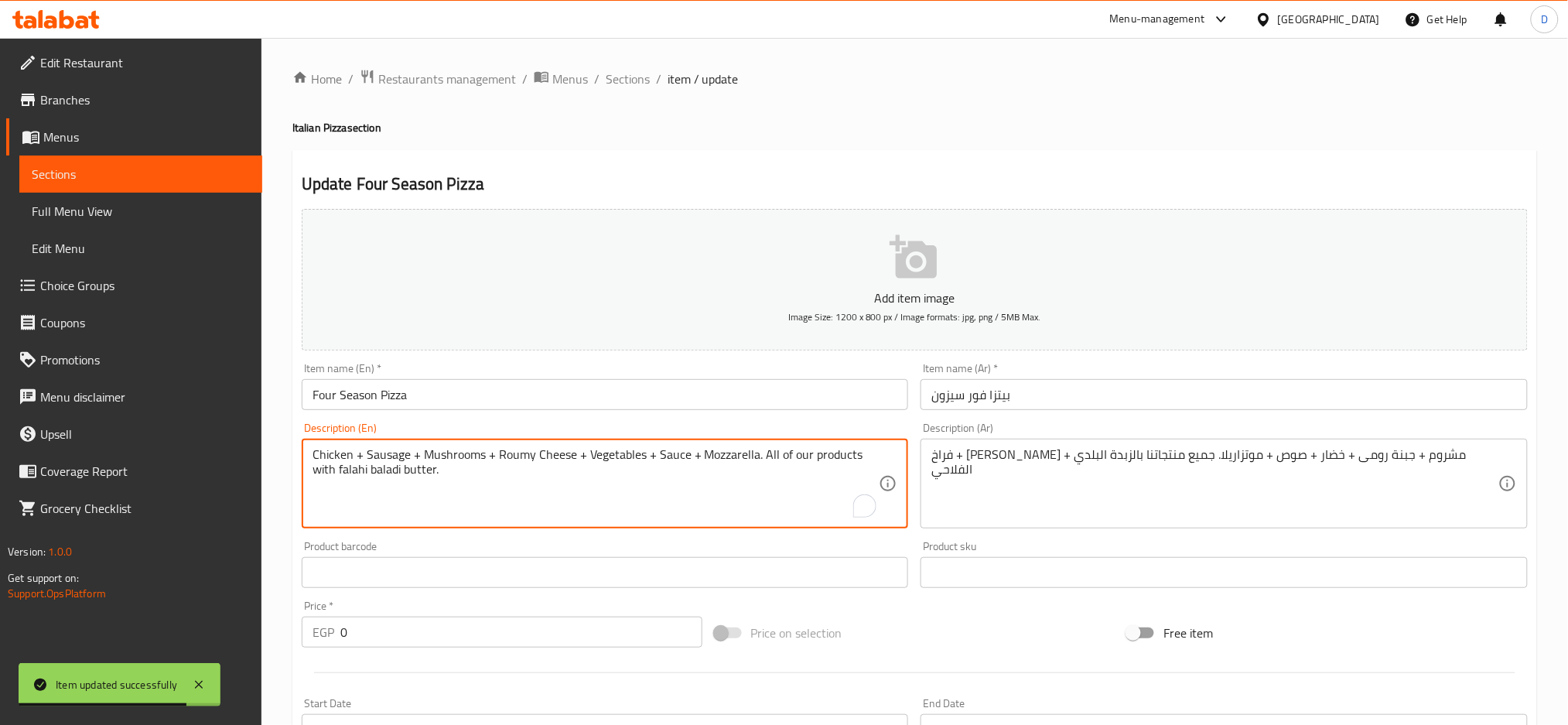
click at [392, 447] on textarea "Chicken + Sausage + Mushrooms + Roumy Cheese + Vegetables + Sauce + Mozzarella.…" at bounding box center [596, 484] width 567 height 74
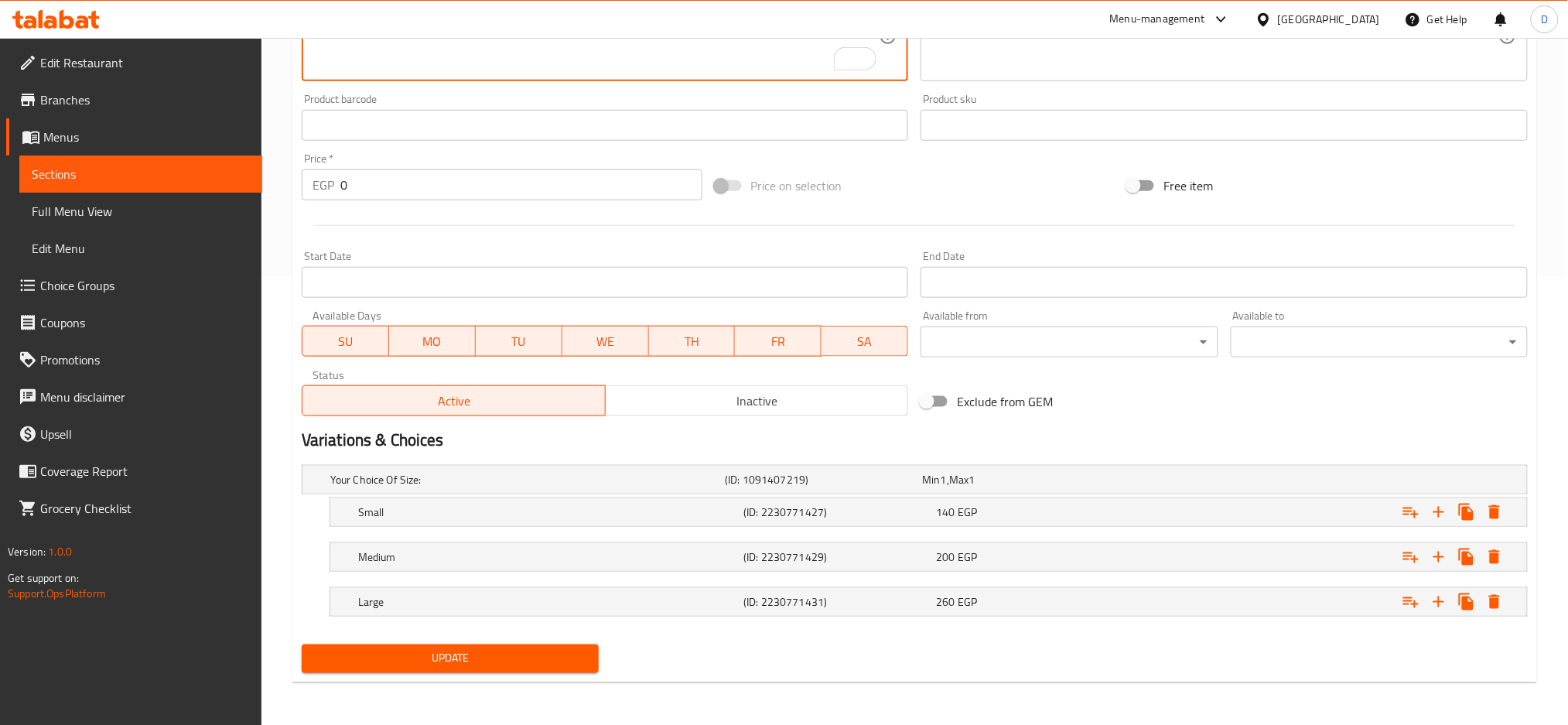
type textarea "Chicken + hot dog + Mushrooms + Roumy Cheese + Vegetables + Sauce + Mozzarella.…"
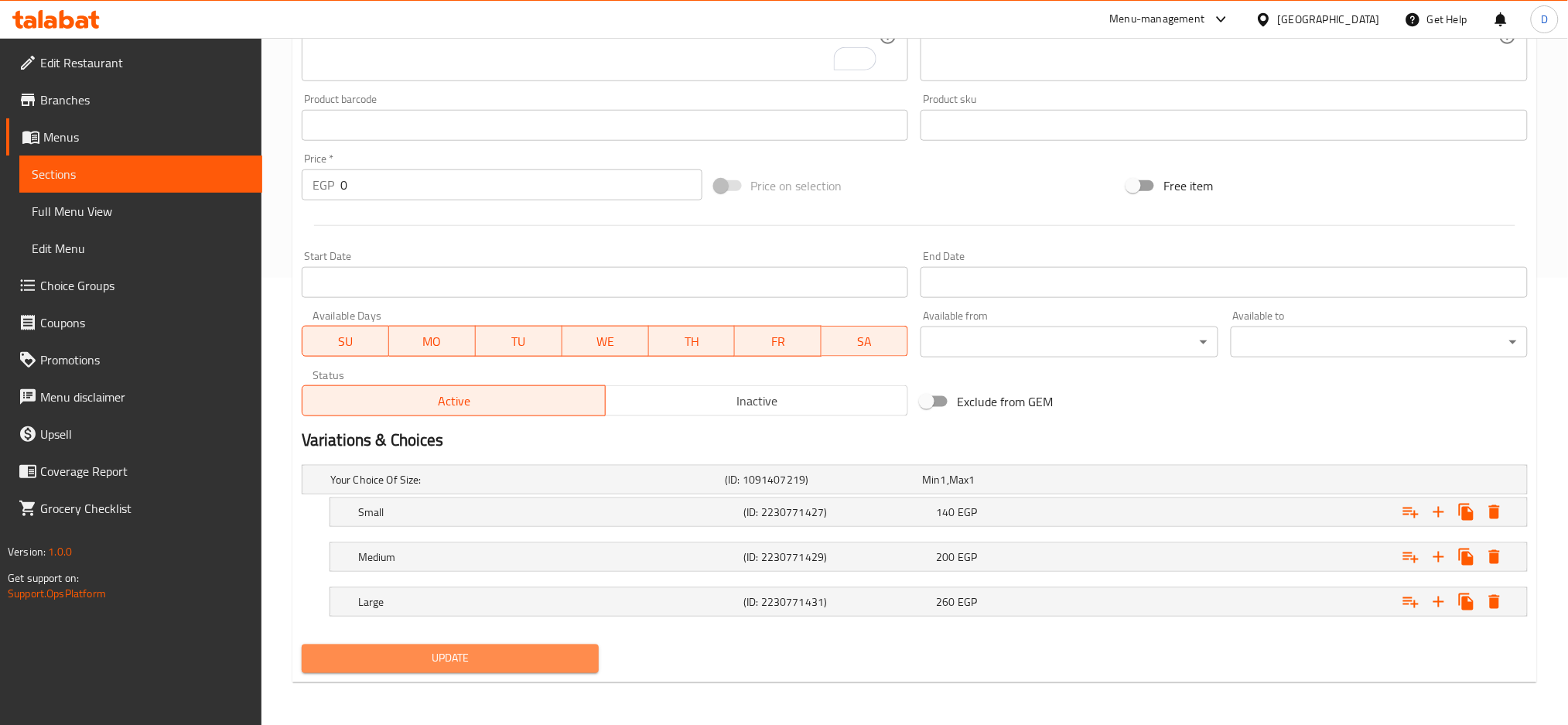
click at [464, 655] on span "Update" at bounding box center [450, 658] width 272 height 19
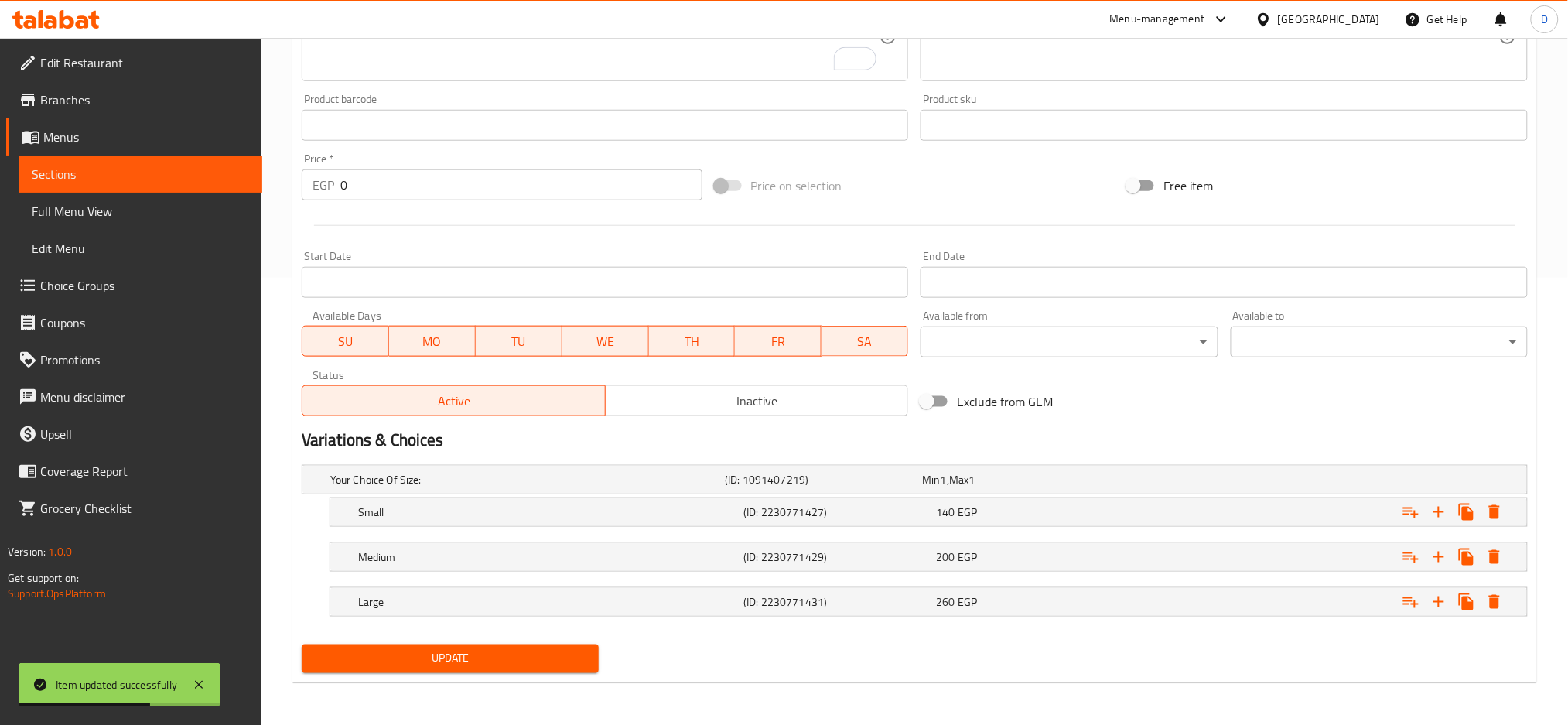
scroll to position [0, 0]
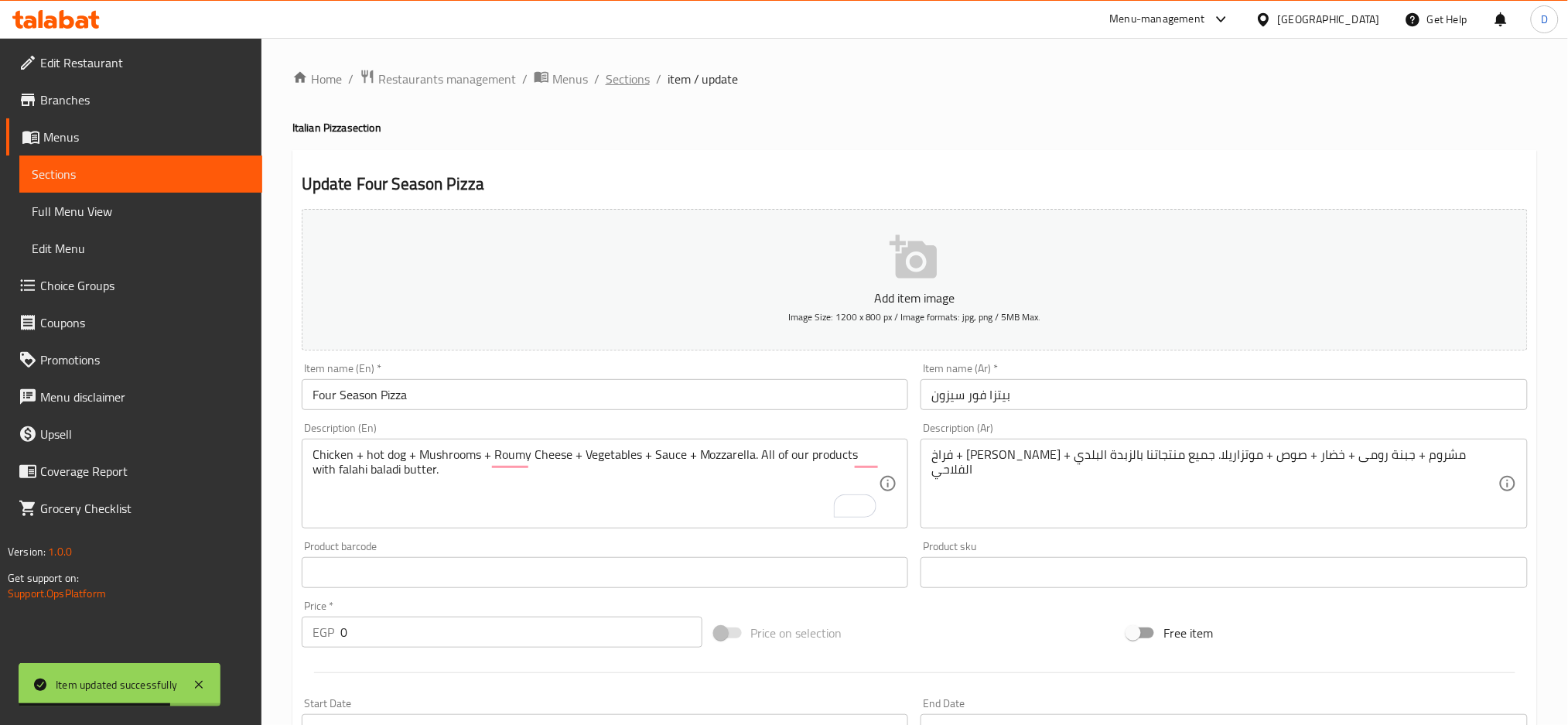
click at [631, 88] on span "Sections" at bounding box center [628, 79] width 44 height 19
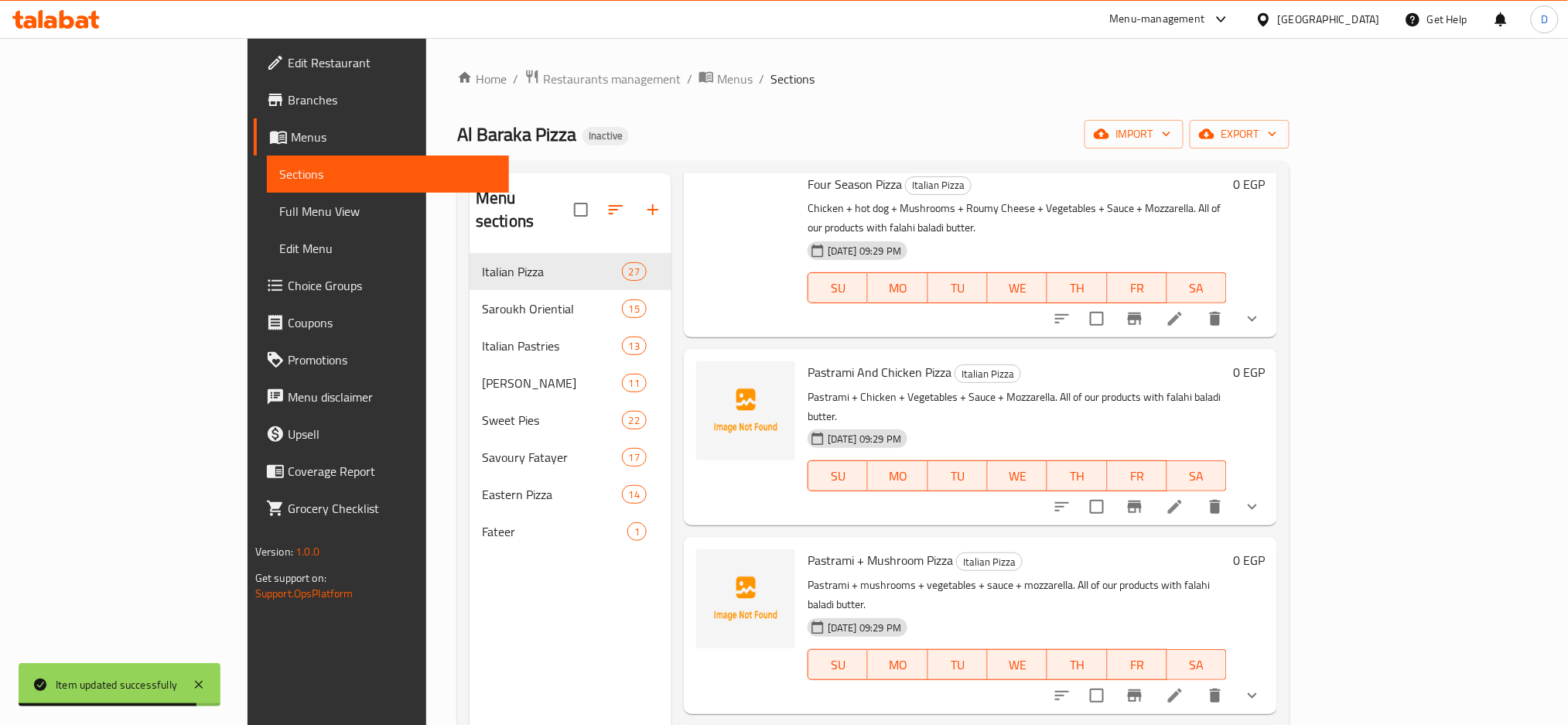
scroll to position [3876, 0]
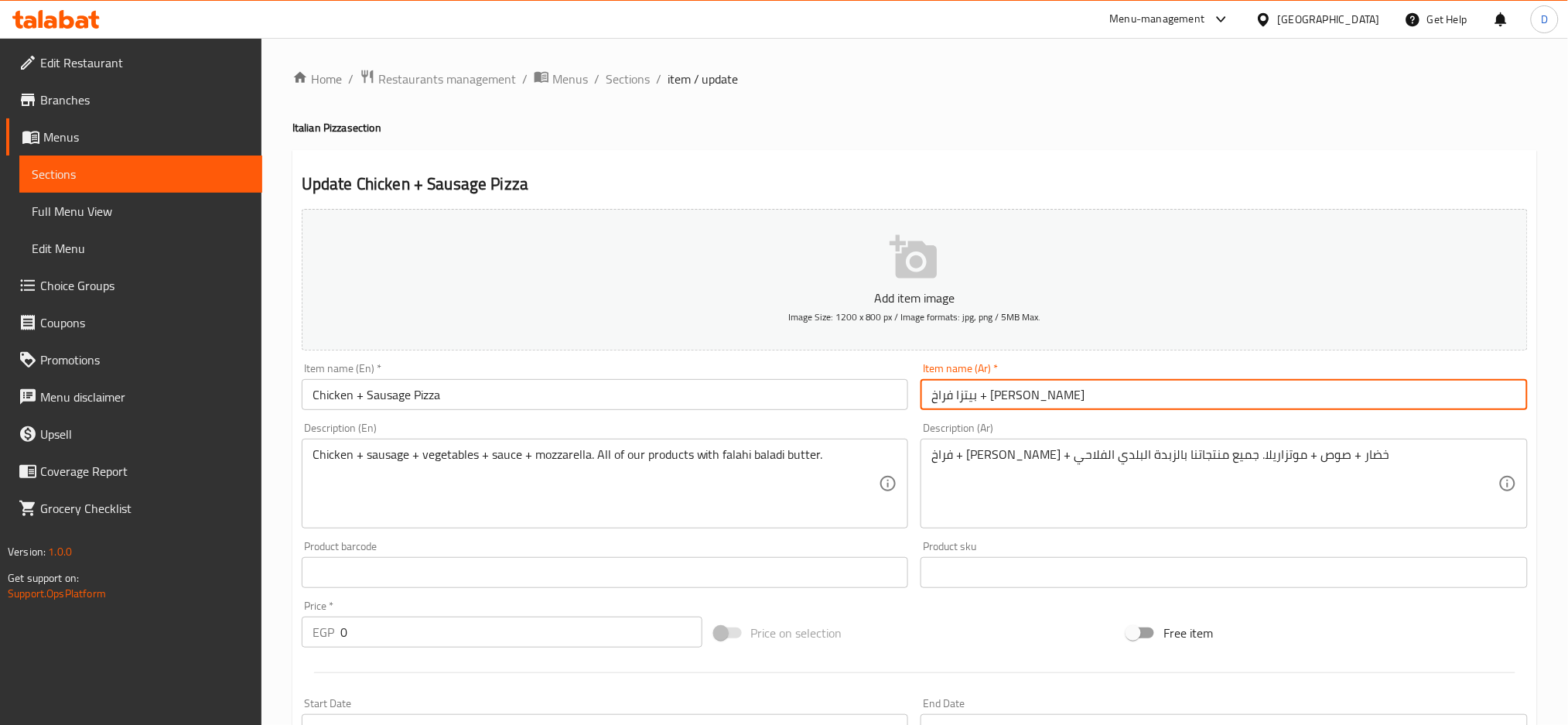
click at [980, 395] on input "بيتزا فراخ + سوسيس" at bounding box center [1225, 395] width 607 height 31
type input "بيتزا فراخ و سوسيس"
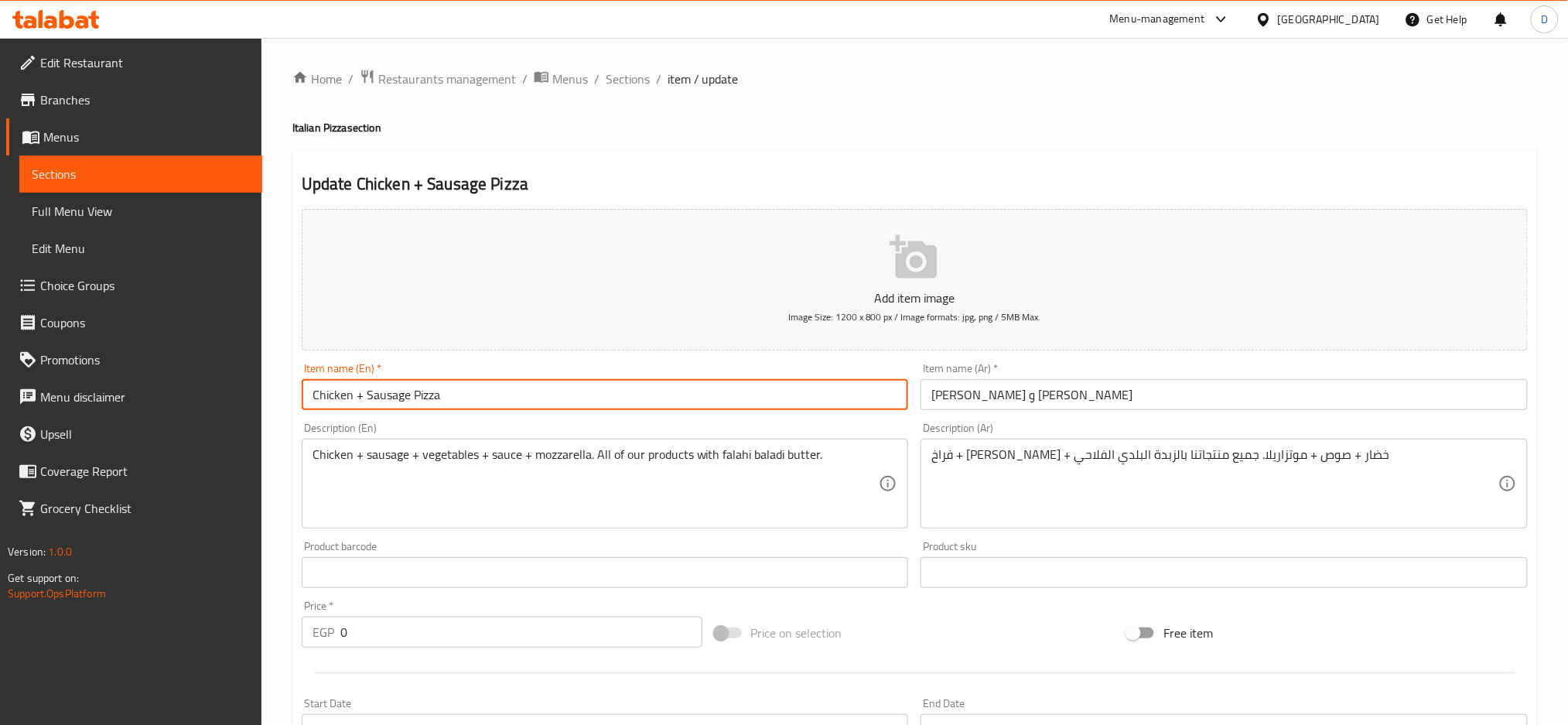
click at [391, 391] on input "Chicken + Sausage Pizza" at bounding box center [606, 395] width 607 height 31
type input "Chicken and hot dog Pizza"
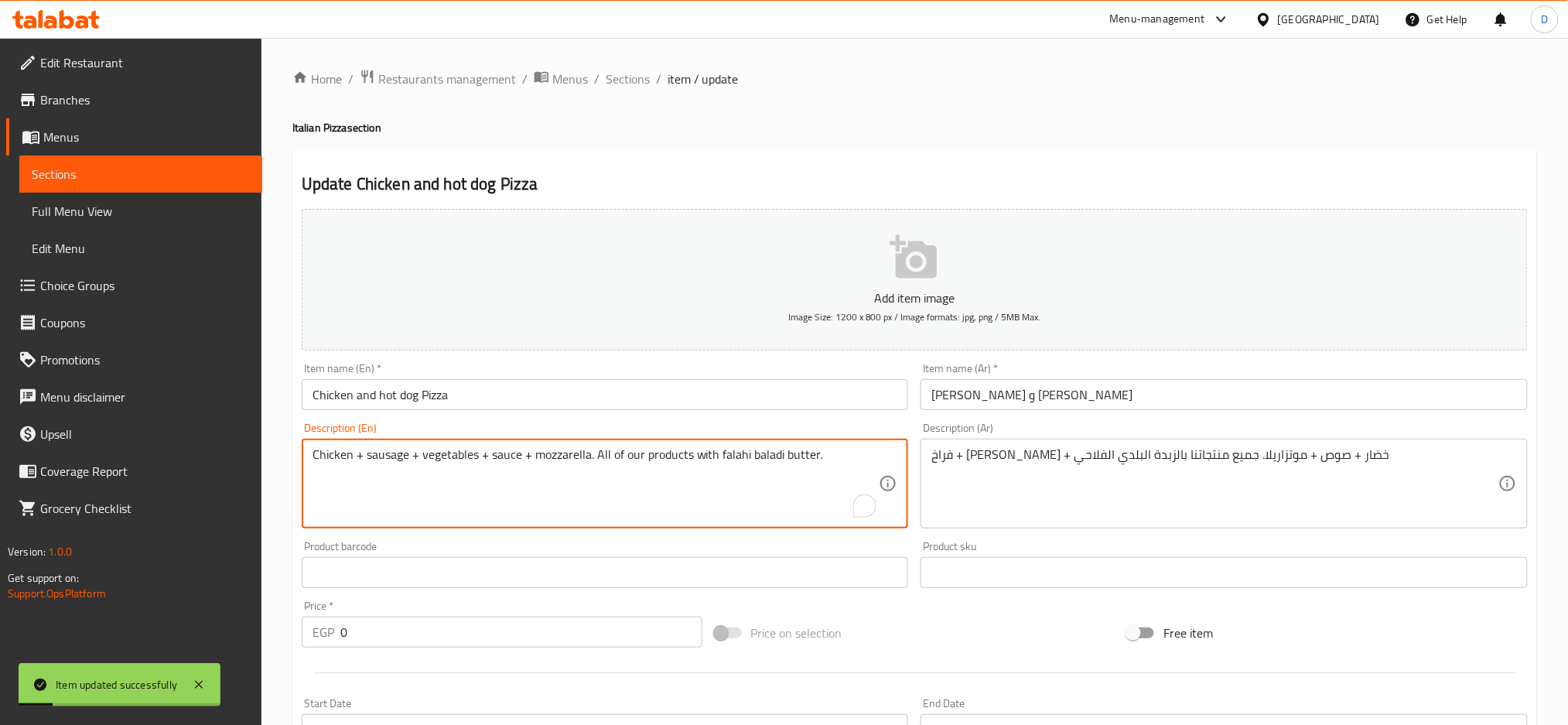
click at [397, 451] on textarea "Chicken + sausage + vegetables + sauce + mozzarella. All of our products with f…" at bounding box center [596, 484] width 567 height 74
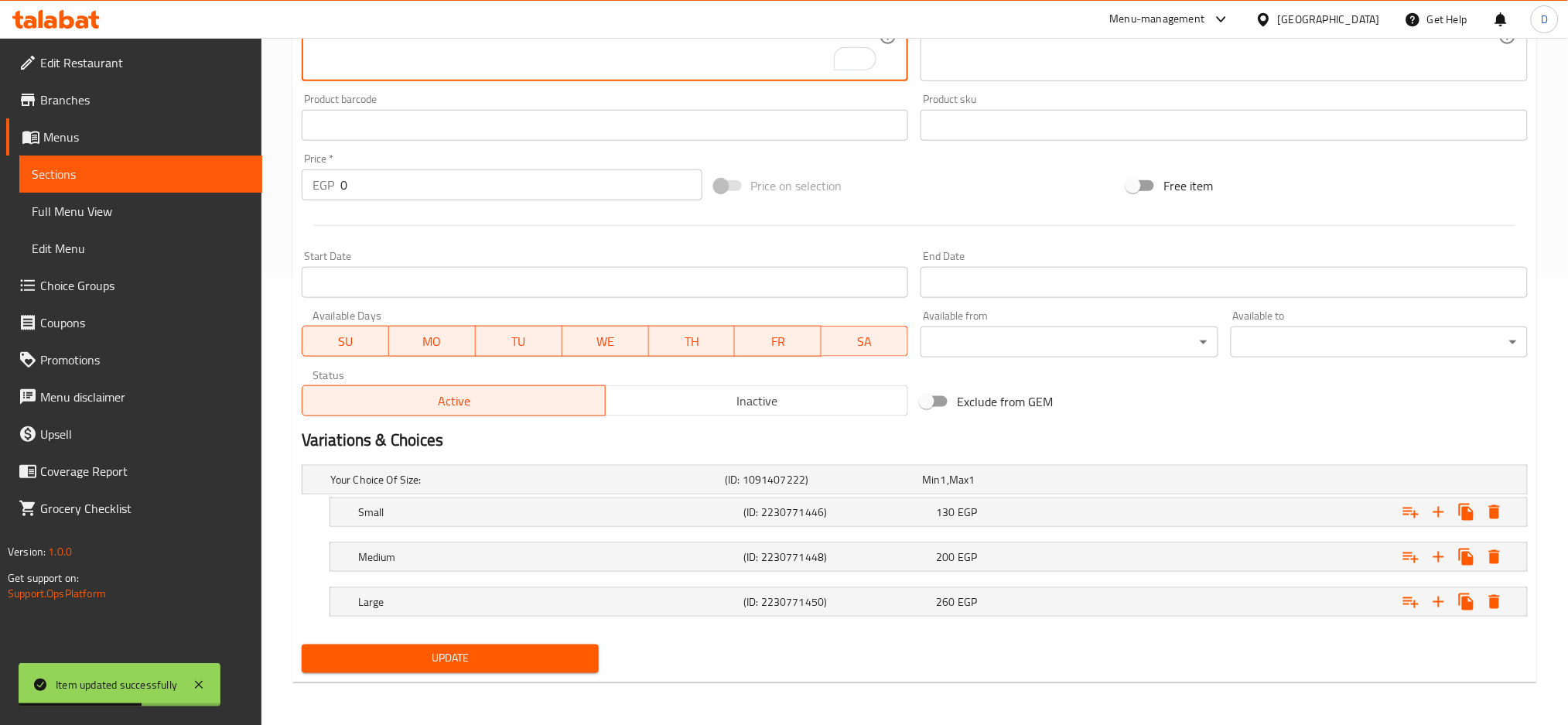
type textarea "Chicken + hot dog + vegetables + sauce + mozzarella. All of our products with f…"
click at [443, 665] on span "Update" at bounding box center [450, 658] width 272 height 19
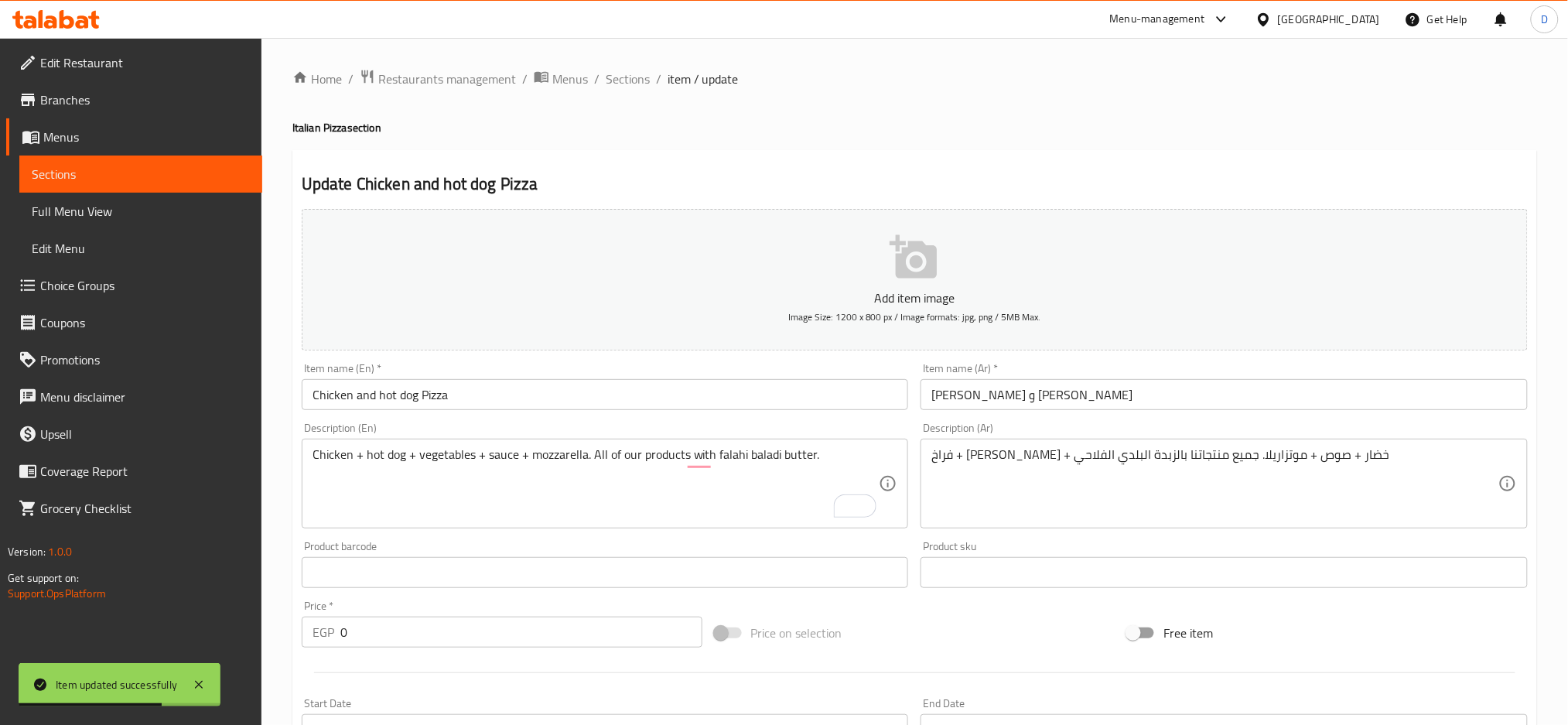
scroll to position [1, 0]
click at [631, 77] on span "Sections" at bounding box center [628, 78] width 44 height 19
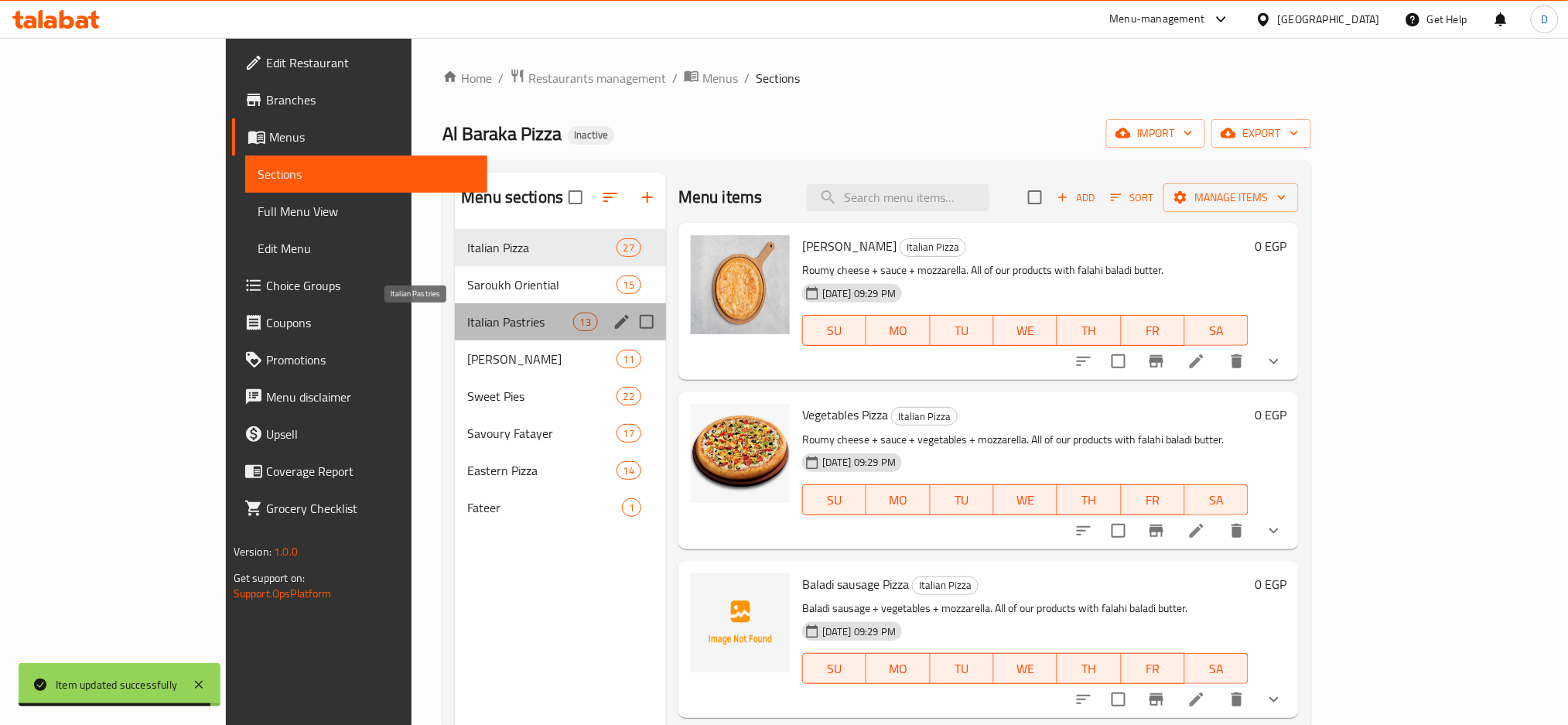
click at [467, 313] on span "Italian Pastries" at bounding box center [520, 322] width 106 height 19
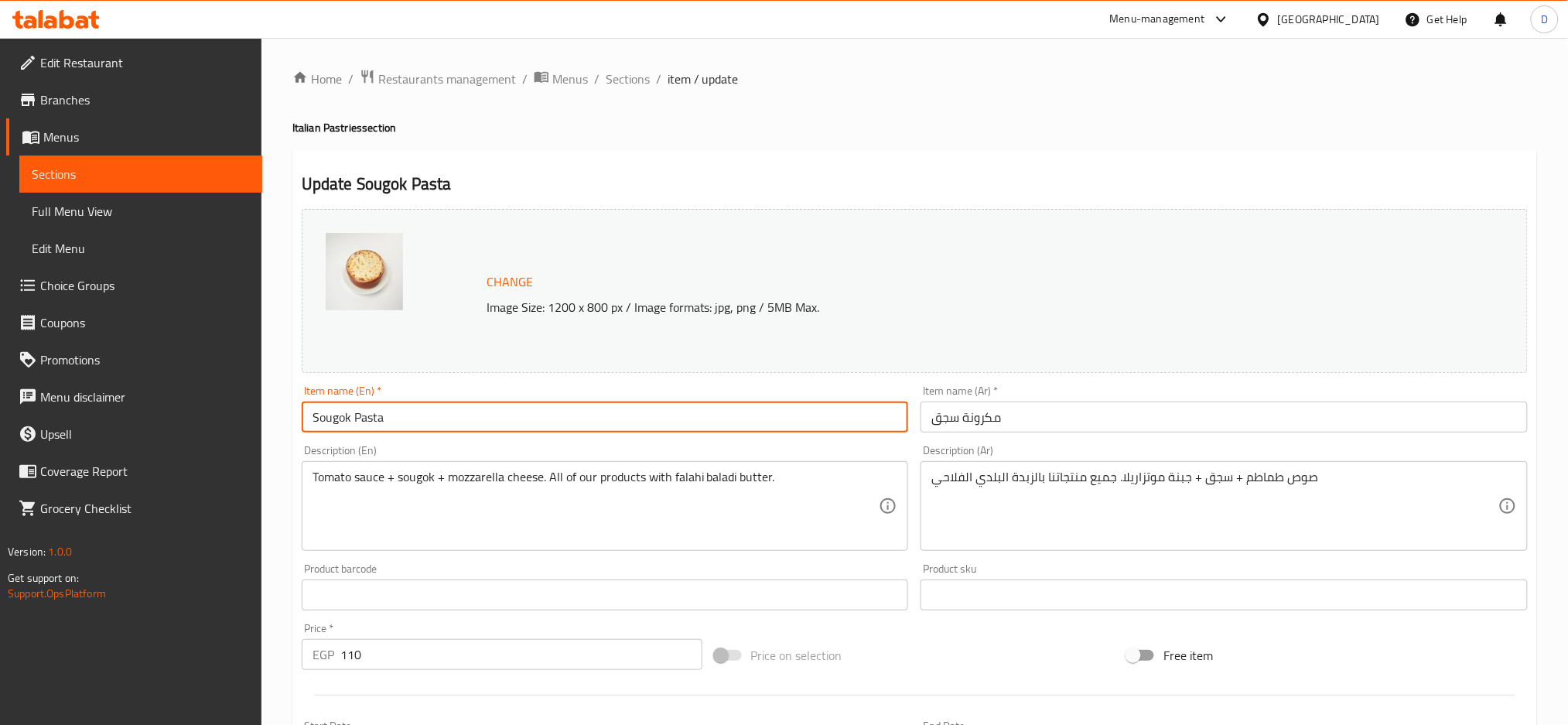
click at [332, 426] on input "Sougok Pasta" at bounding box center [606, 417] width 607 height 31
type input "sausage Pasta"
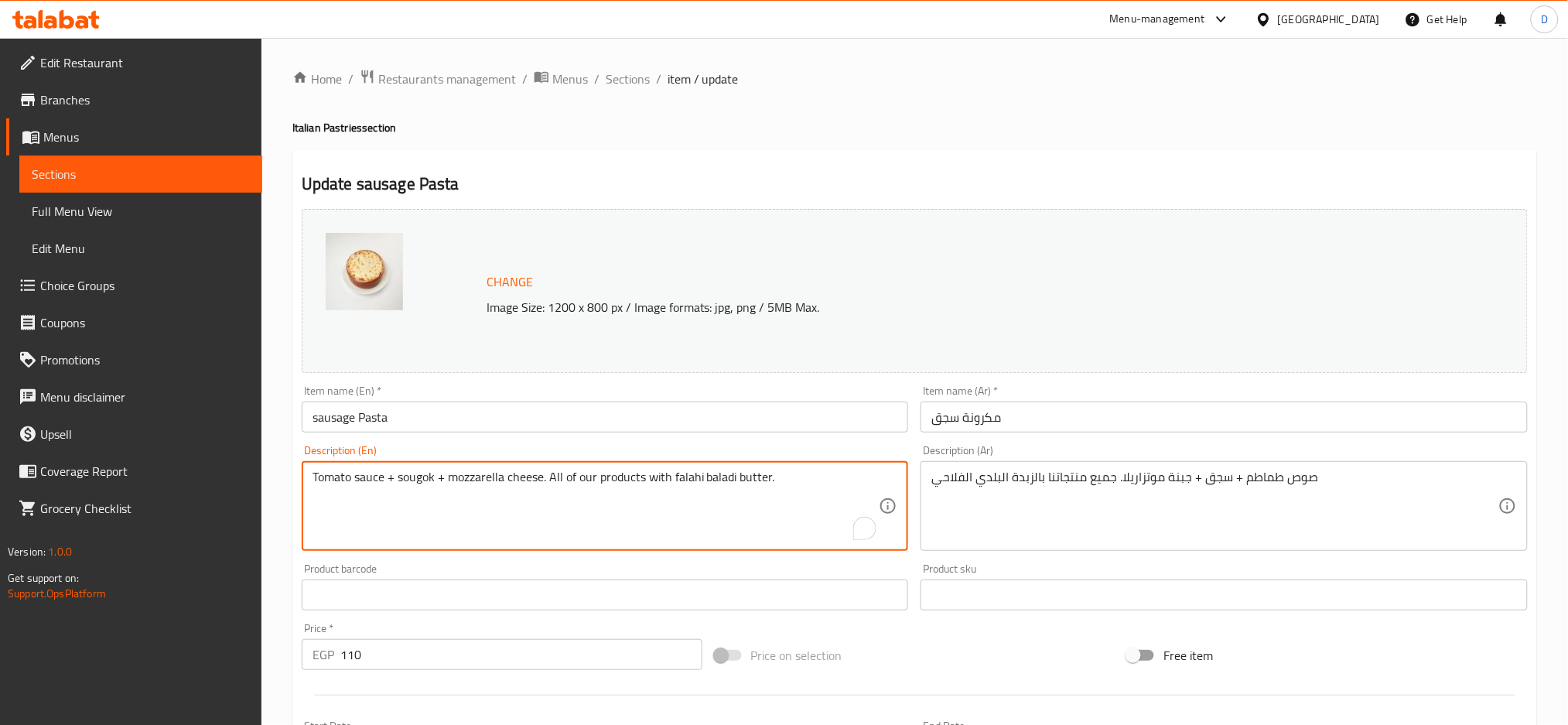
click at [425, 481] on textarea "Tomato sauce + sougok + mozzarella cheese. All of our products with falahi bala…" at bounding box center [596, 506] width 567 height 74
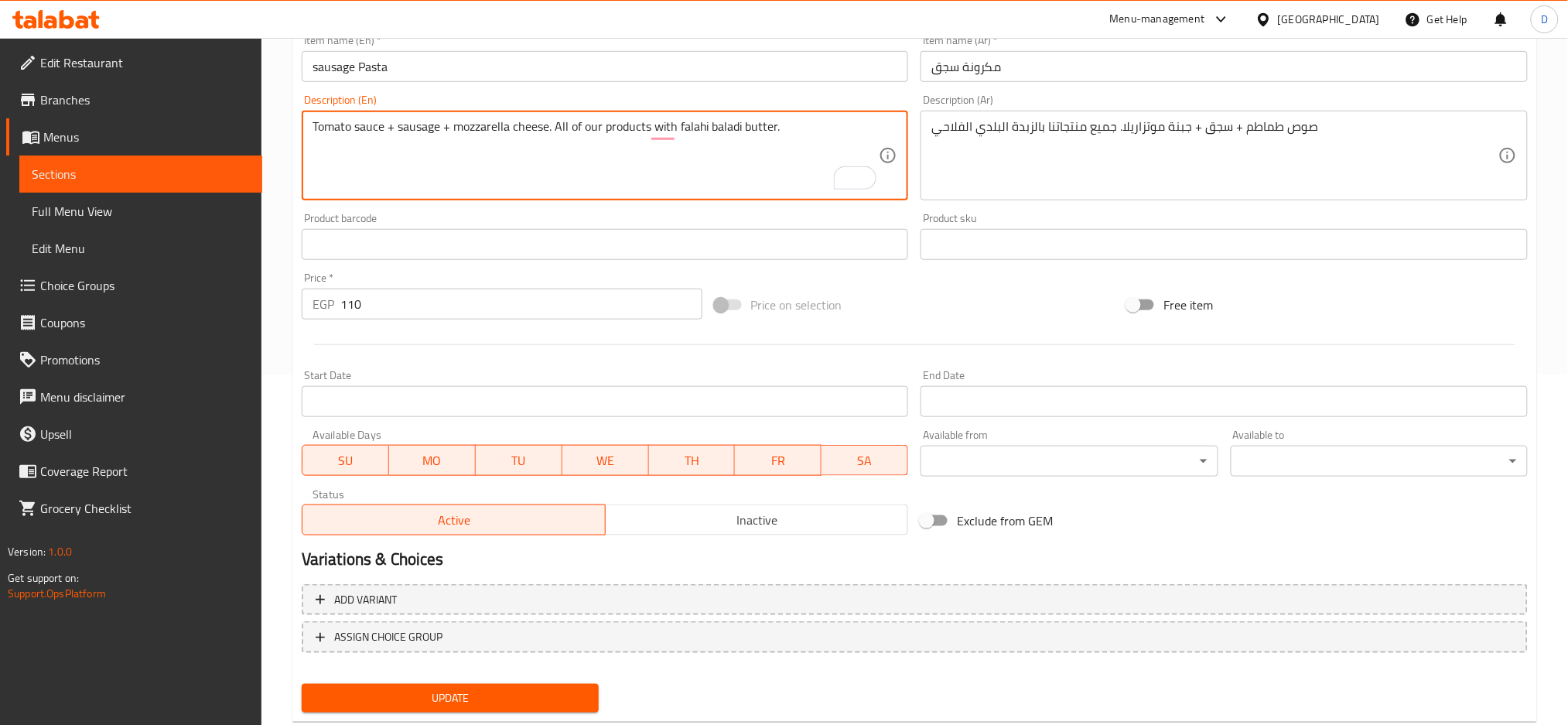
scroll to position [388, 0]
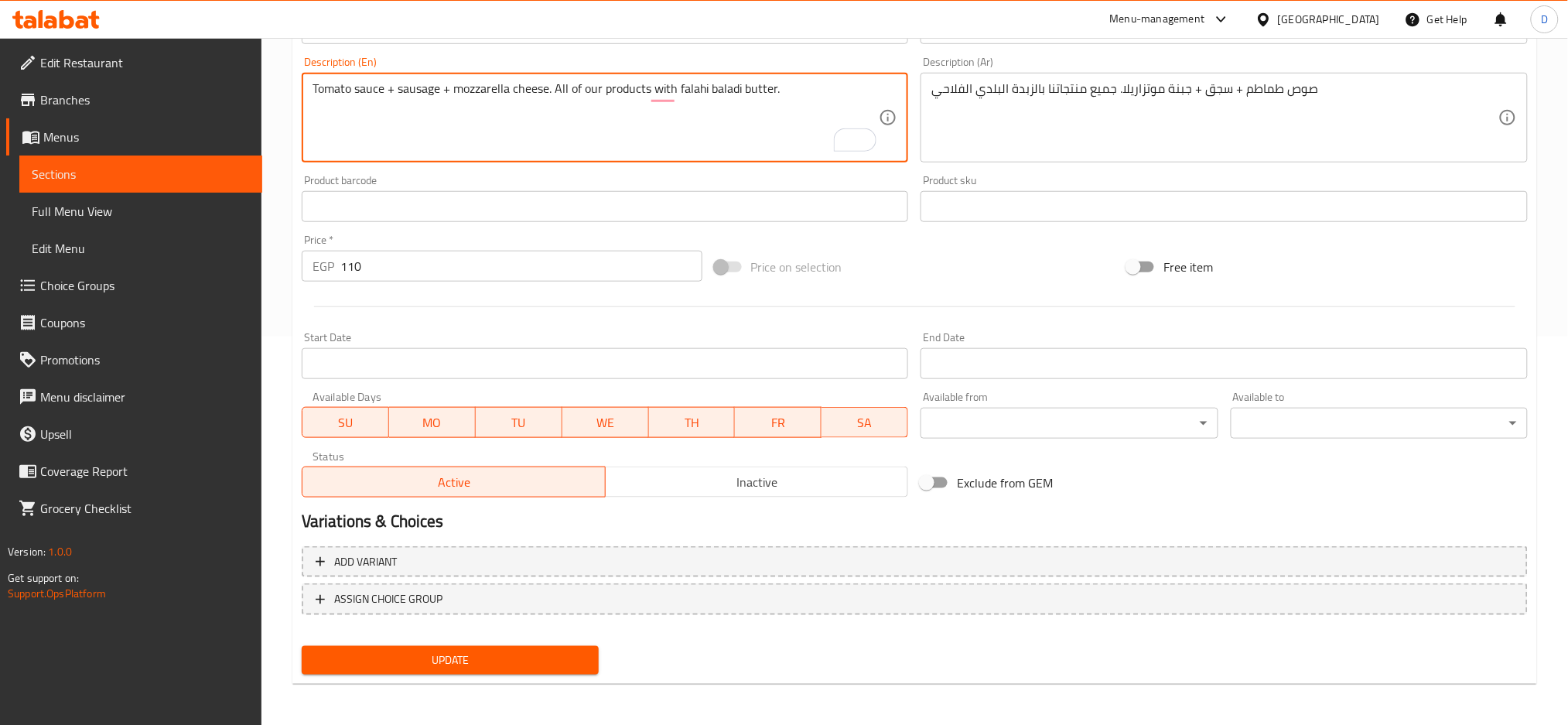
type textarea "Tomato sauce + sausage + mozzarella cheese. All of our products with falahi bal…"
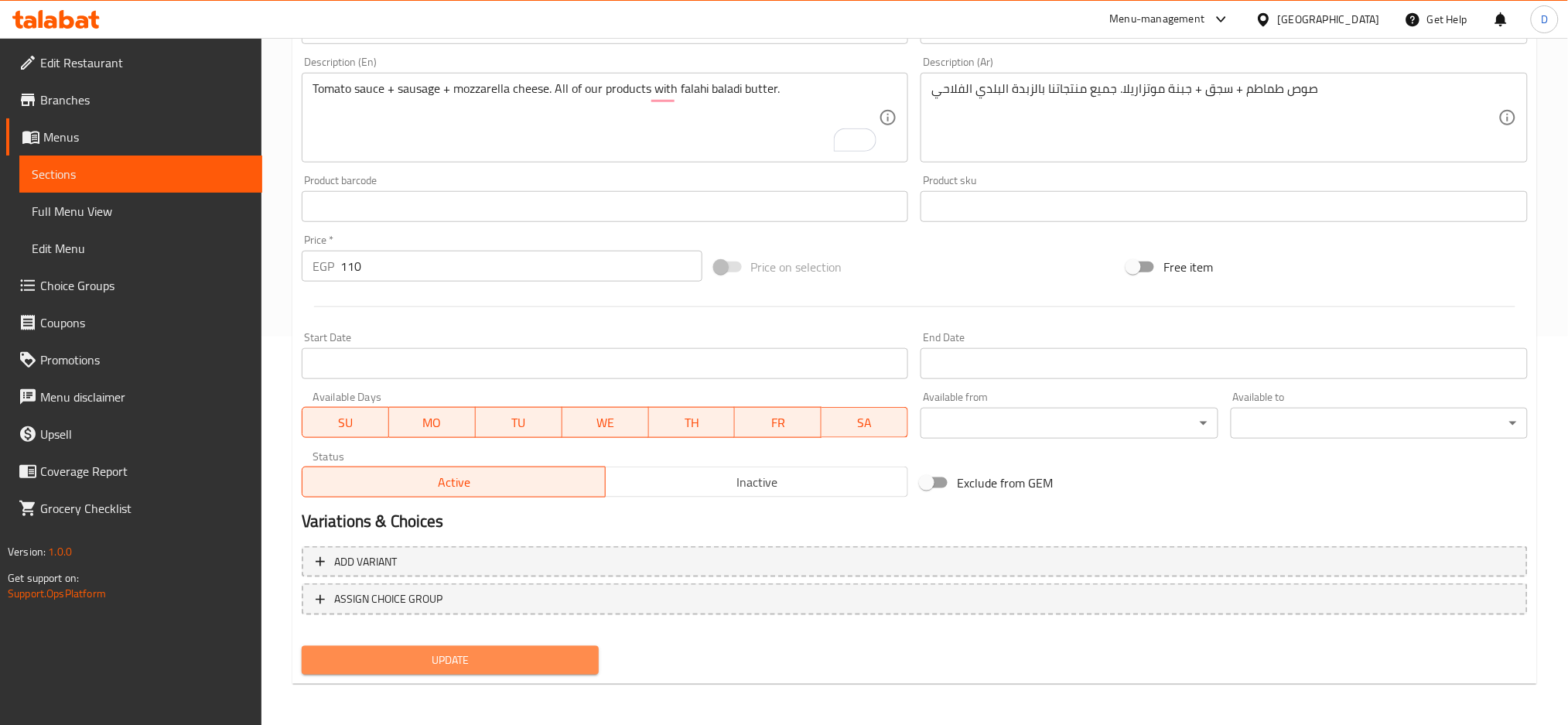
click at [475, 668] on button "Update" at bounding box center [451, 660] width 297 height 28
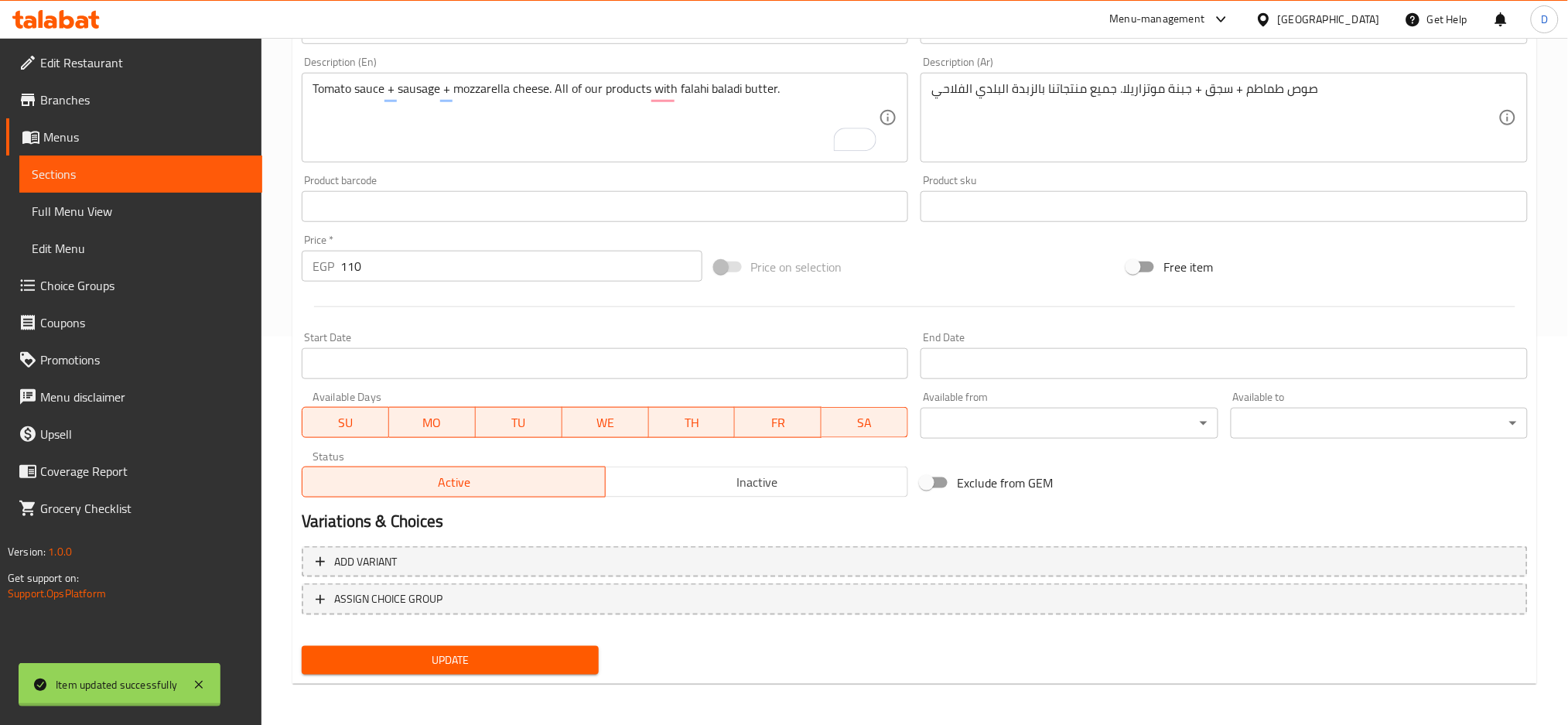
scroll to position [0, 0]
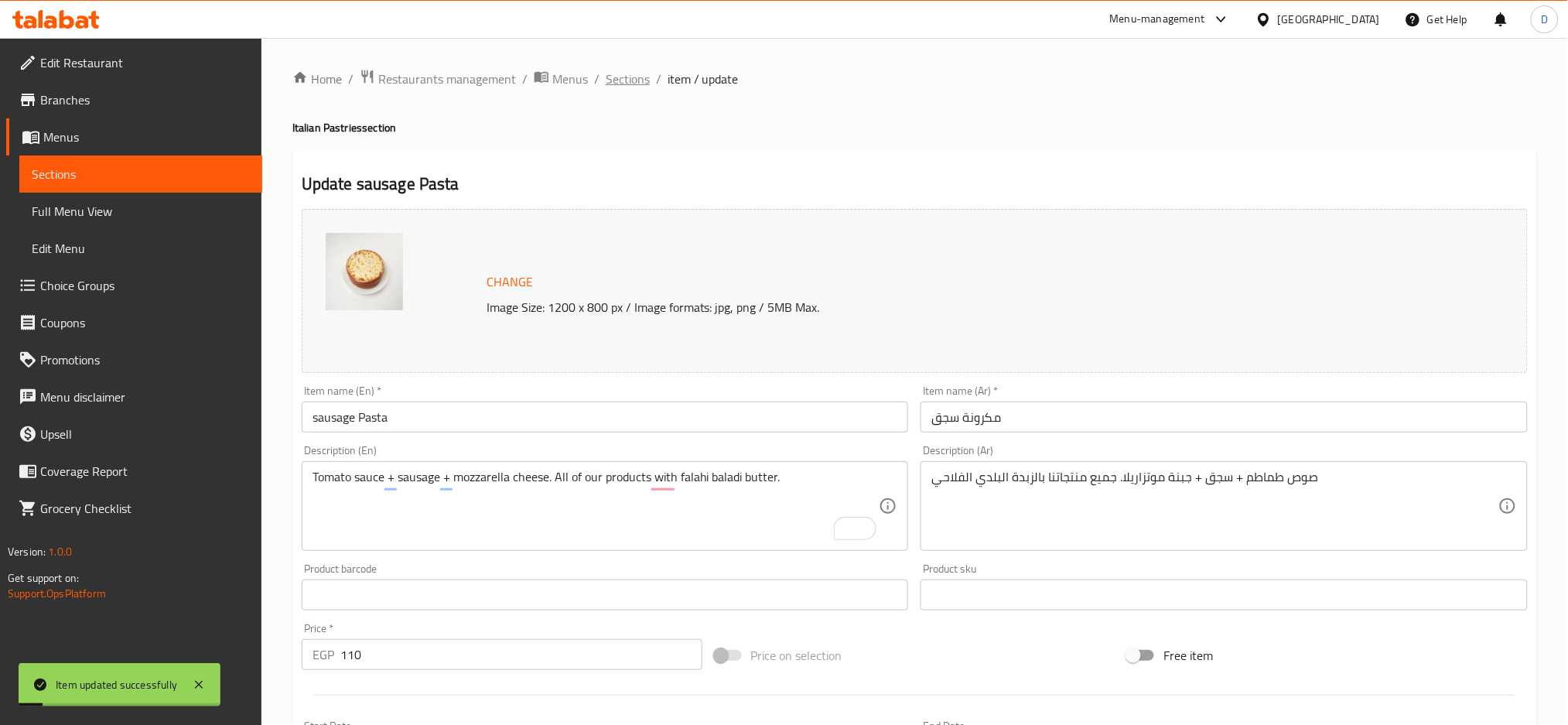
click at [634, 85] on span "Sections" at bounding box center [628, 79] width 44 height 19
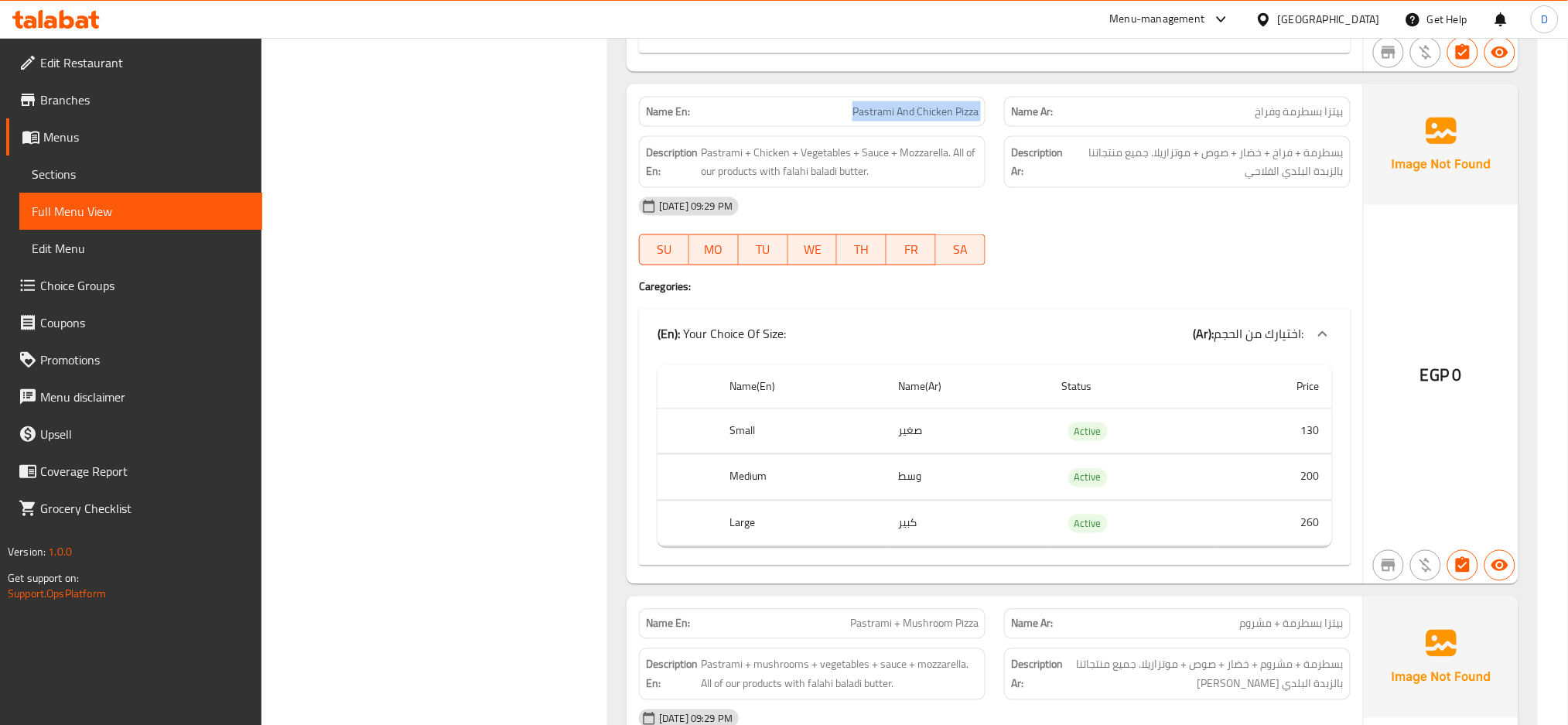
scroll to position [11477, 0]
click at [902, 274] on div "SU MO TU WE TH FR SA" at bounding box center [813, 249] width 365 height 50
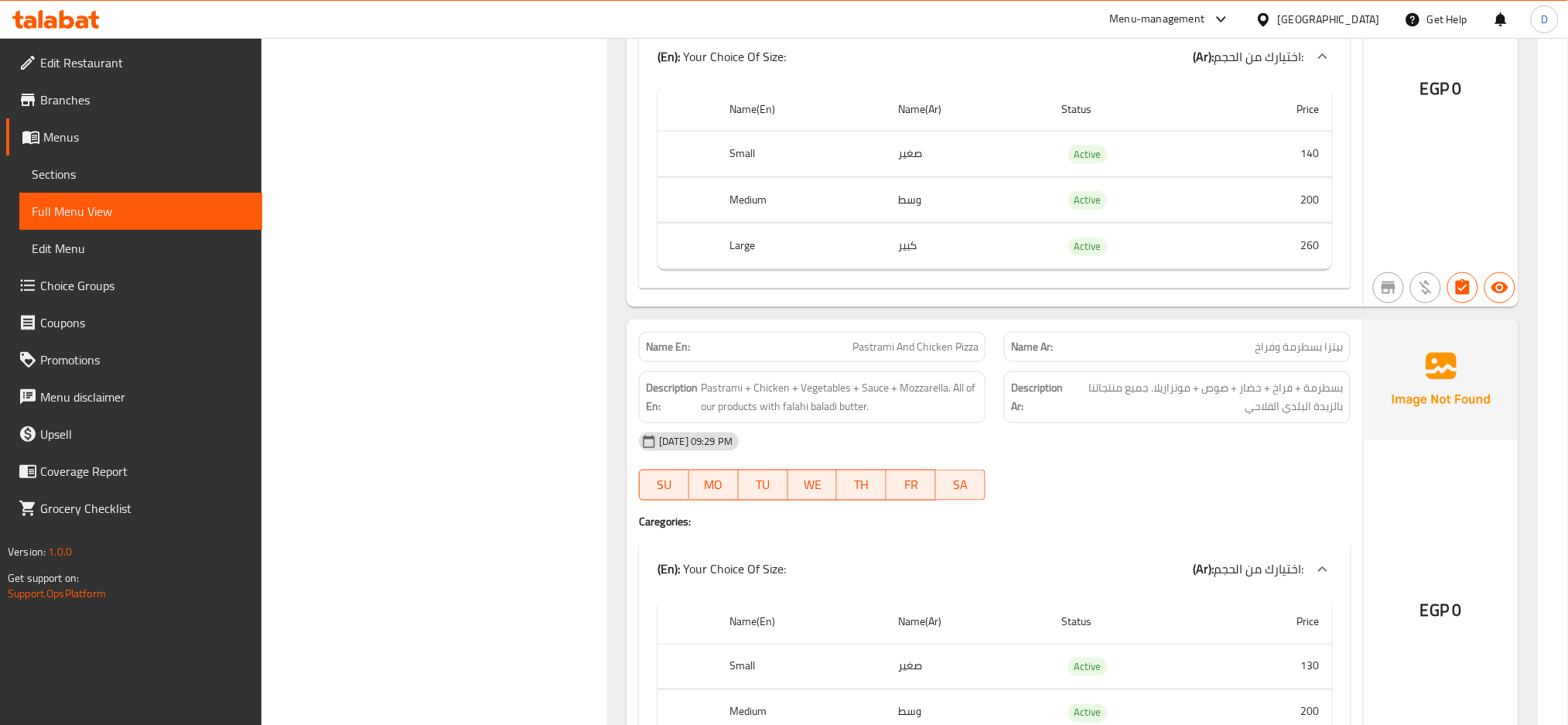
scroll to position [8142, 0]
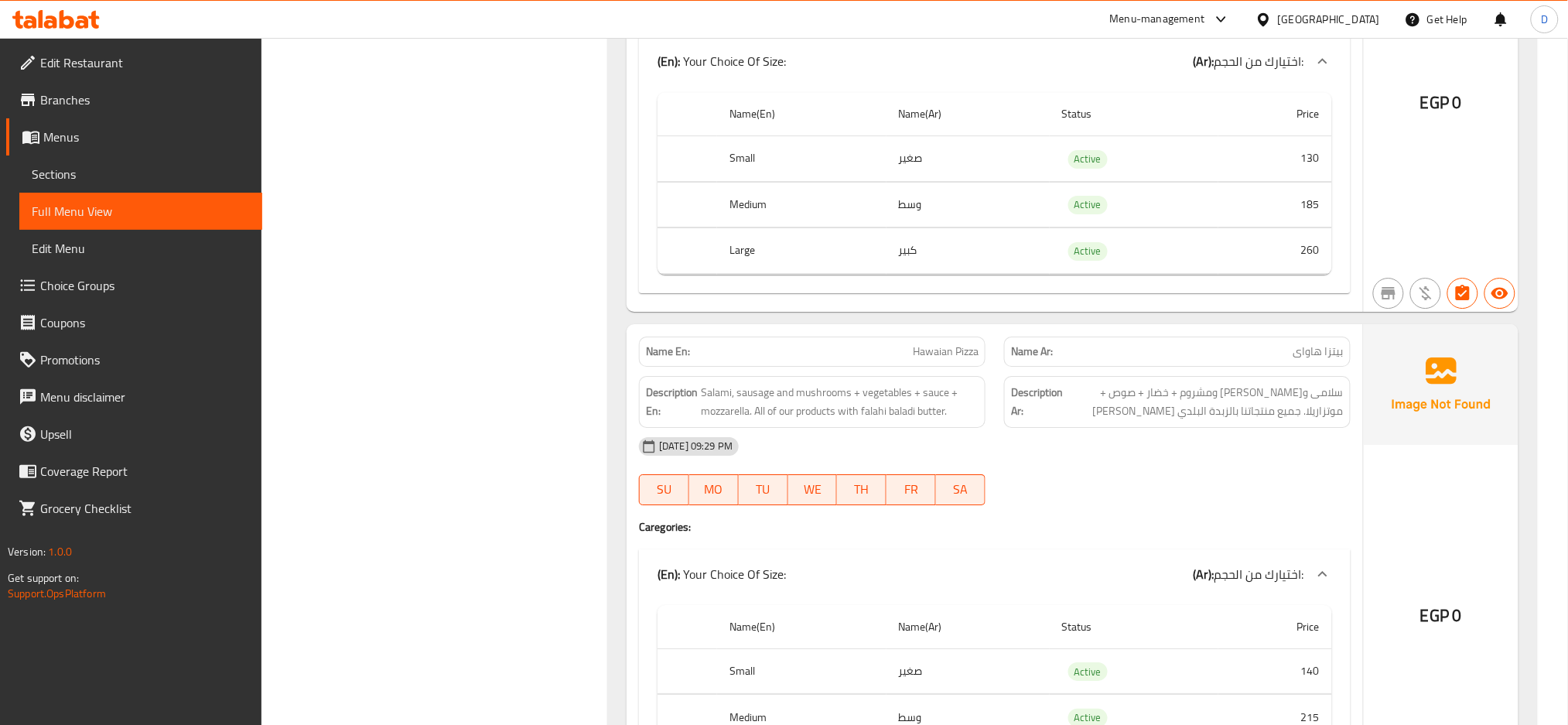
click at [959, 360] on span "Hawaian Pizza" at bounding box center [945, 352] width 66 height 16
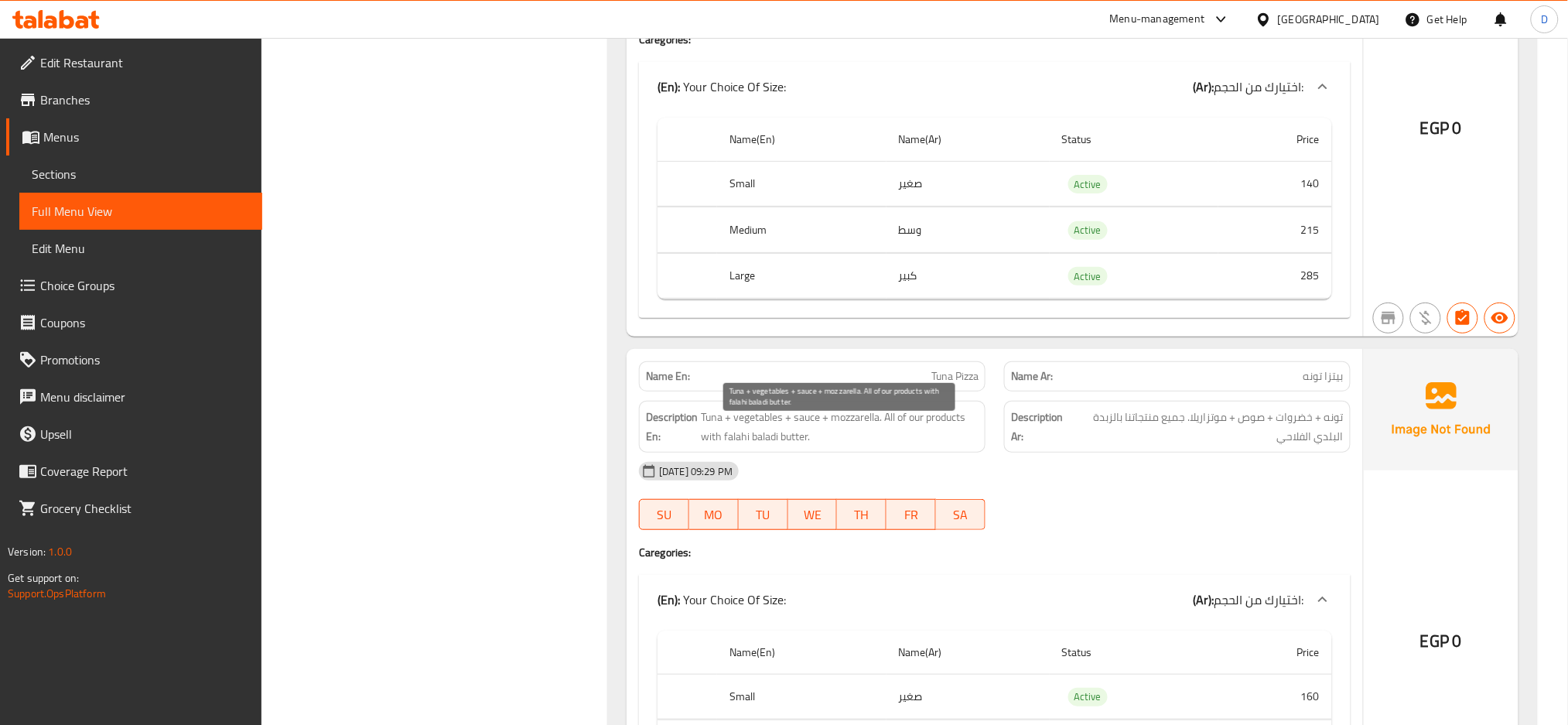
scroll to position [8740, 0]
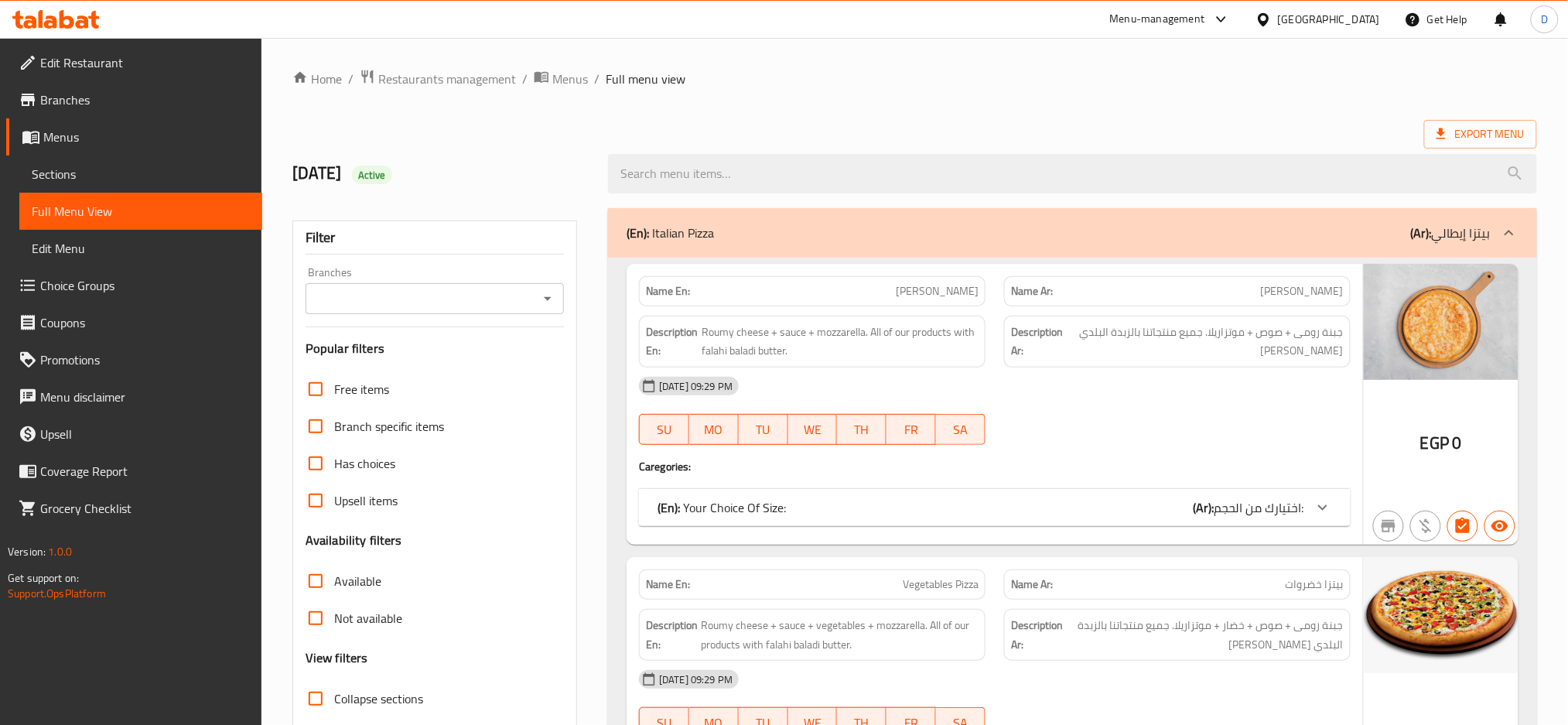
scroll to position [226, 0]
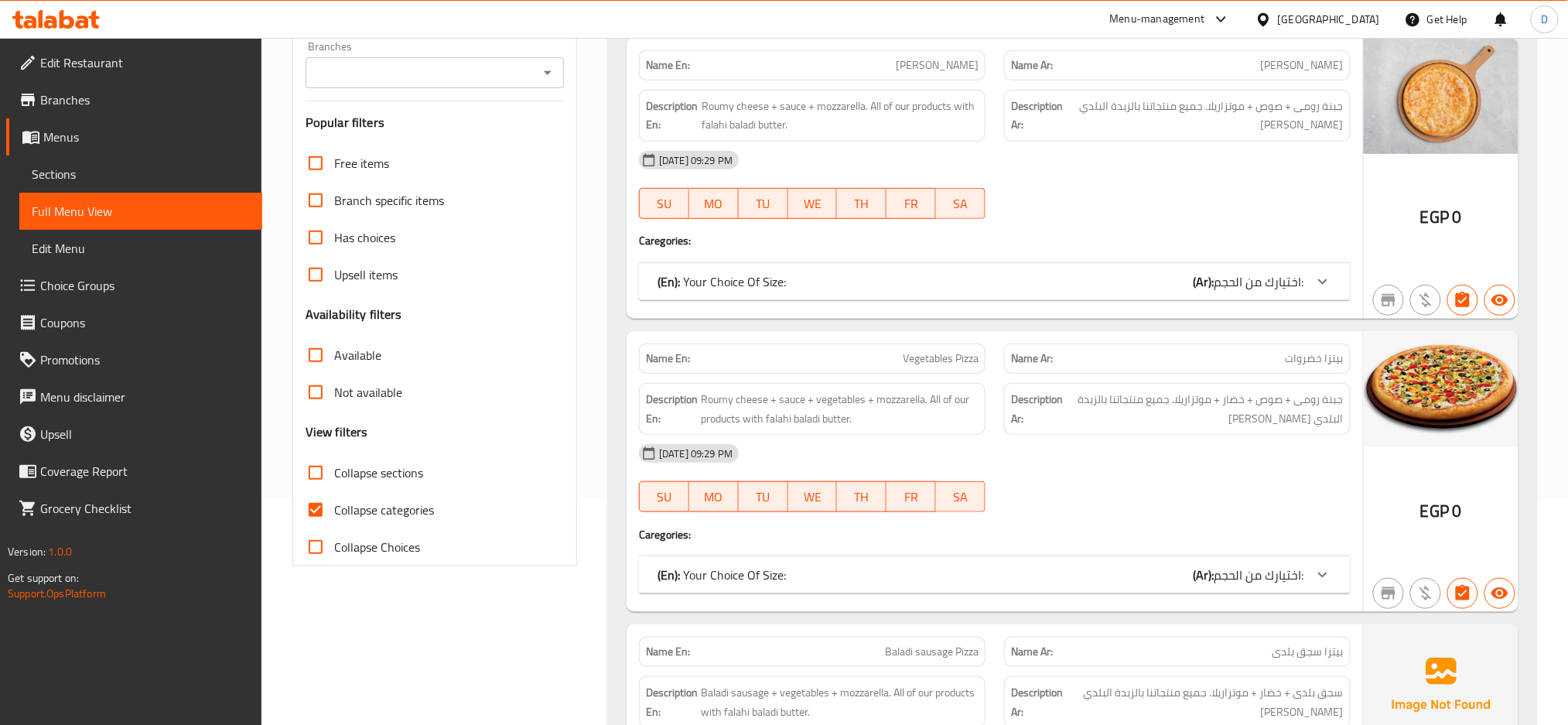
click at [427, 513] on span "Collapse categories" at bounding box center [384, 509] width 100 height 19
click at [335, 513] on input "Collapse categories" at bounding box center [316, 510] width 37 height 37
checkbox input "false"
click at [414, 473] on span "Collapse sections" at bounding box center [379, 473] width 89 height 19
click at [335, 473] on input "Collapse sections" at bounding box center [316, 473] width 37 height 37
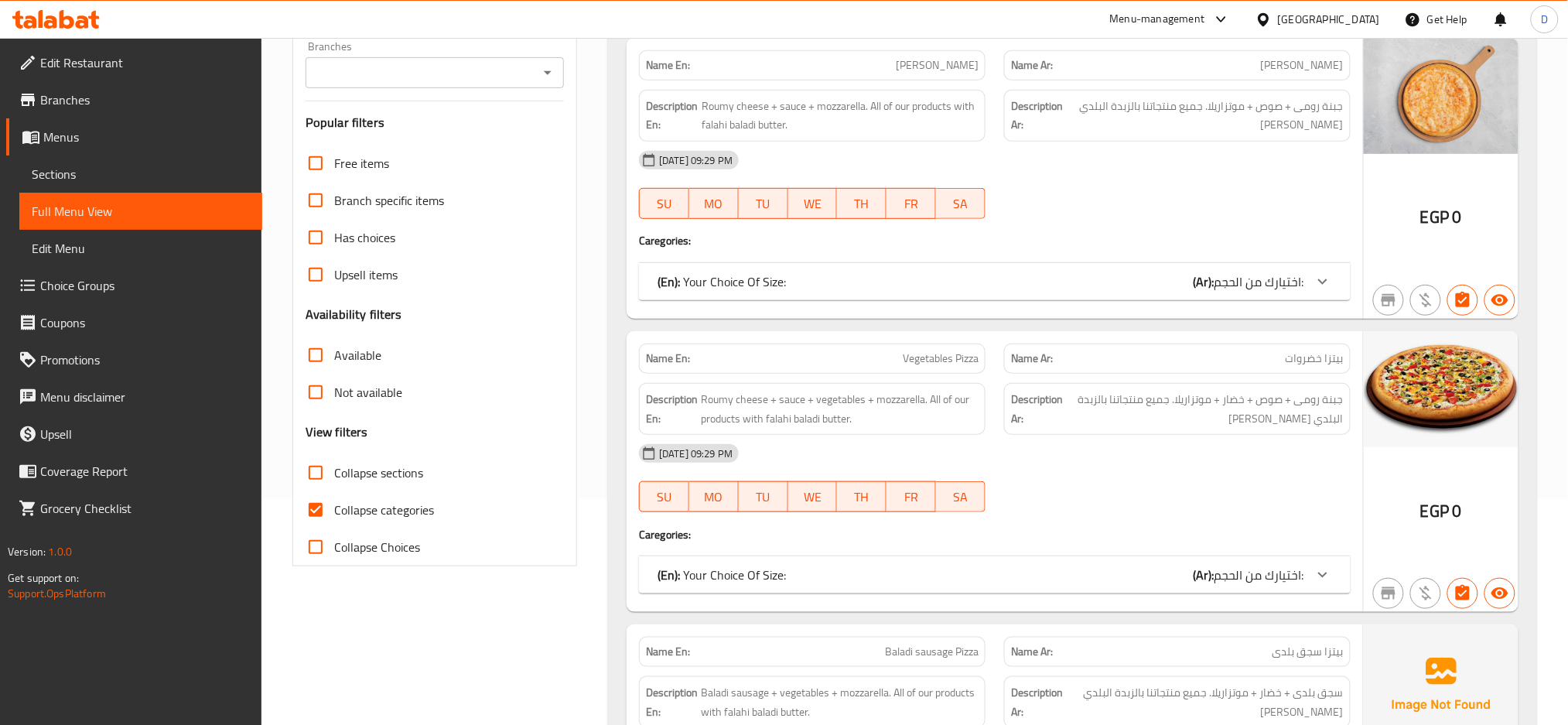
checkbox input "true"
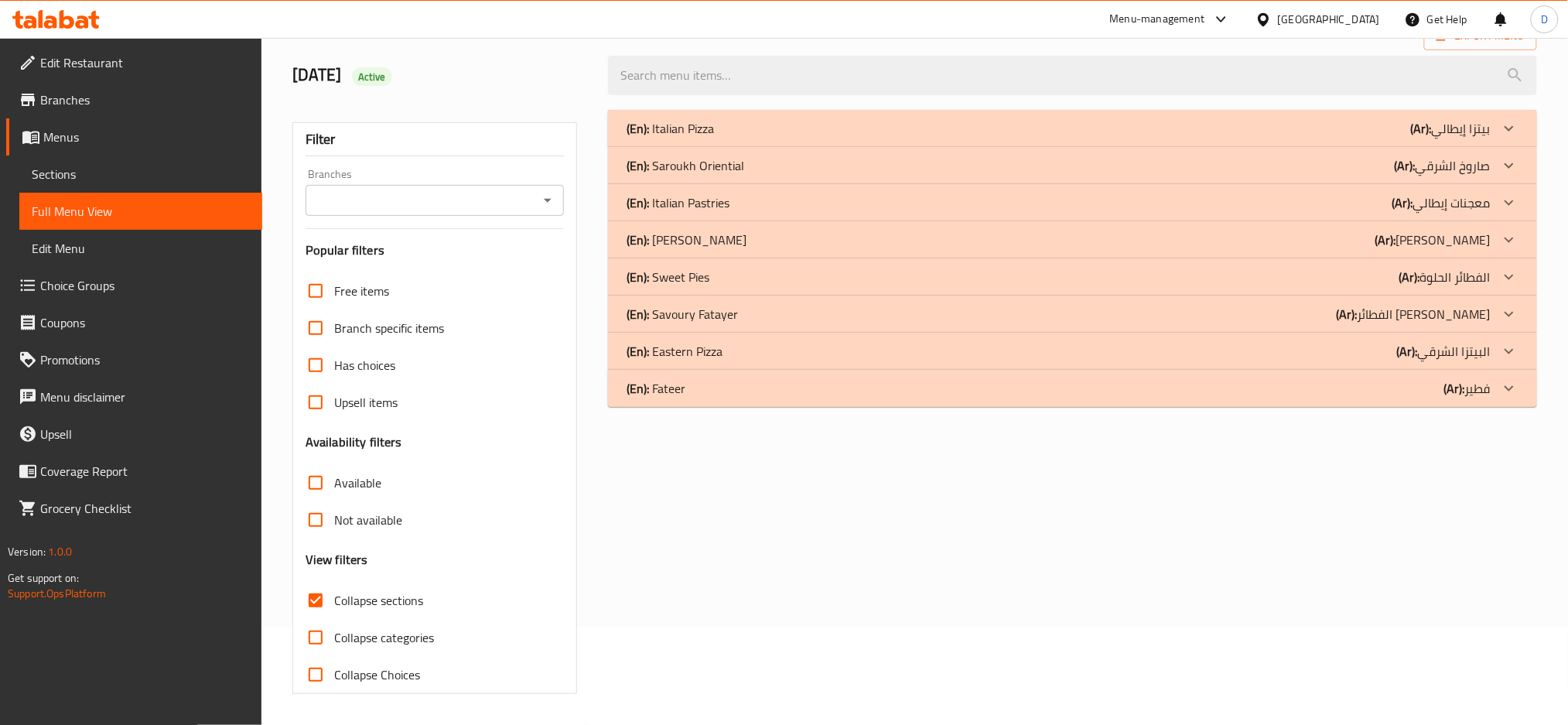
scroll to position [99, 0]
click at [1189, 140] on div "(En): Italian Pizza (Ar): بيتزا إيطالي" at bounding box center [1073, 128] width 929 height 37
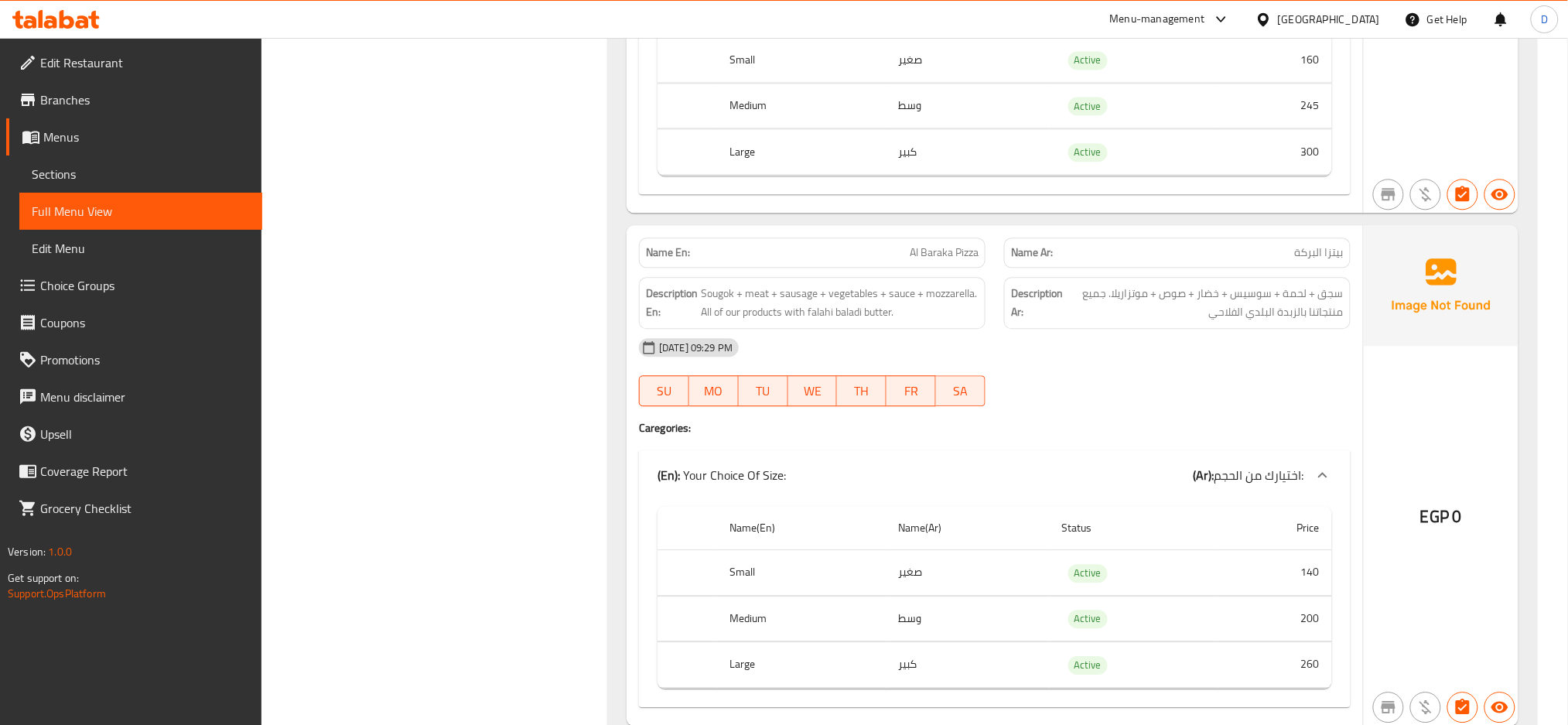
scroll to position [9780, 0]
click at [935, 260] on span "Al Baraka Pizza" at bounding box center [944, 252] width 69 height 16
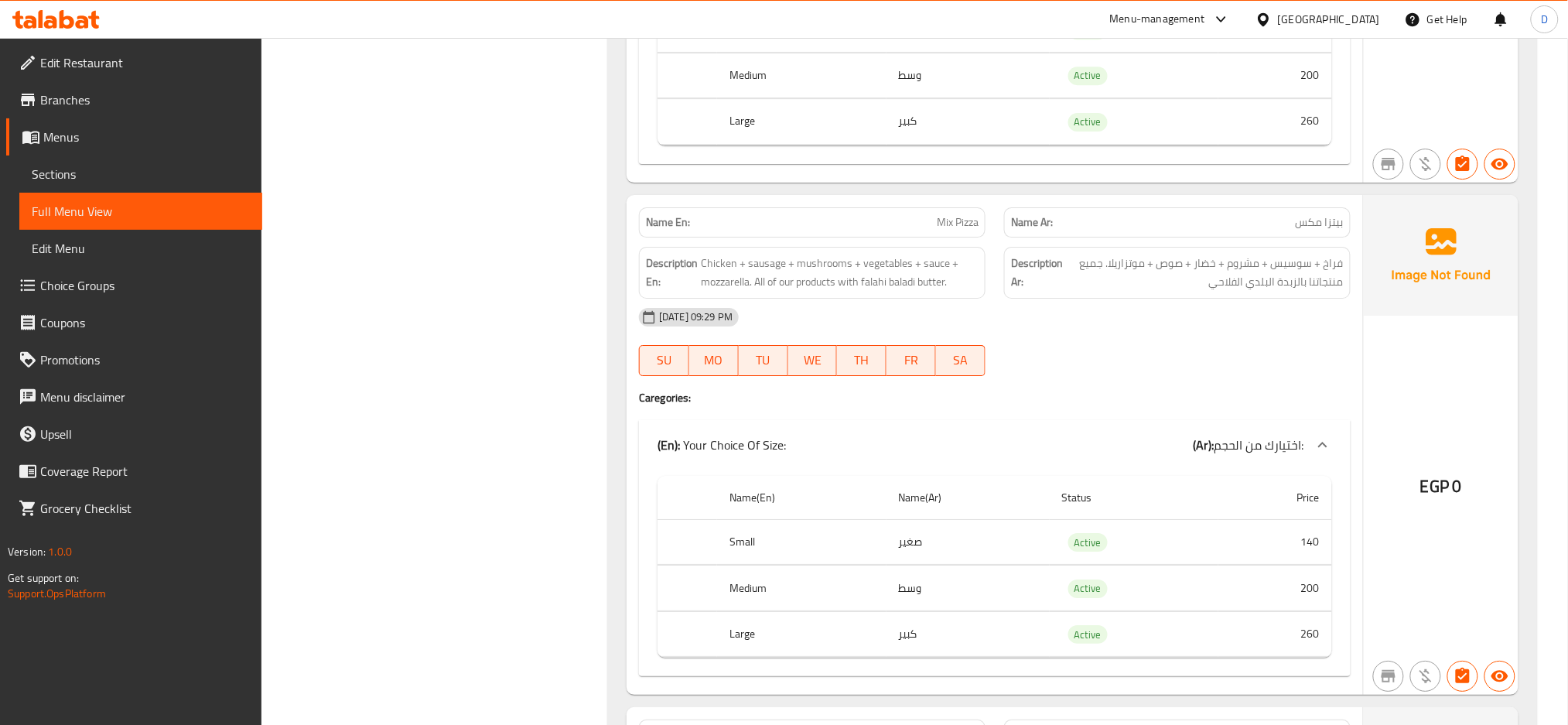
scroll to position [10341, 0]
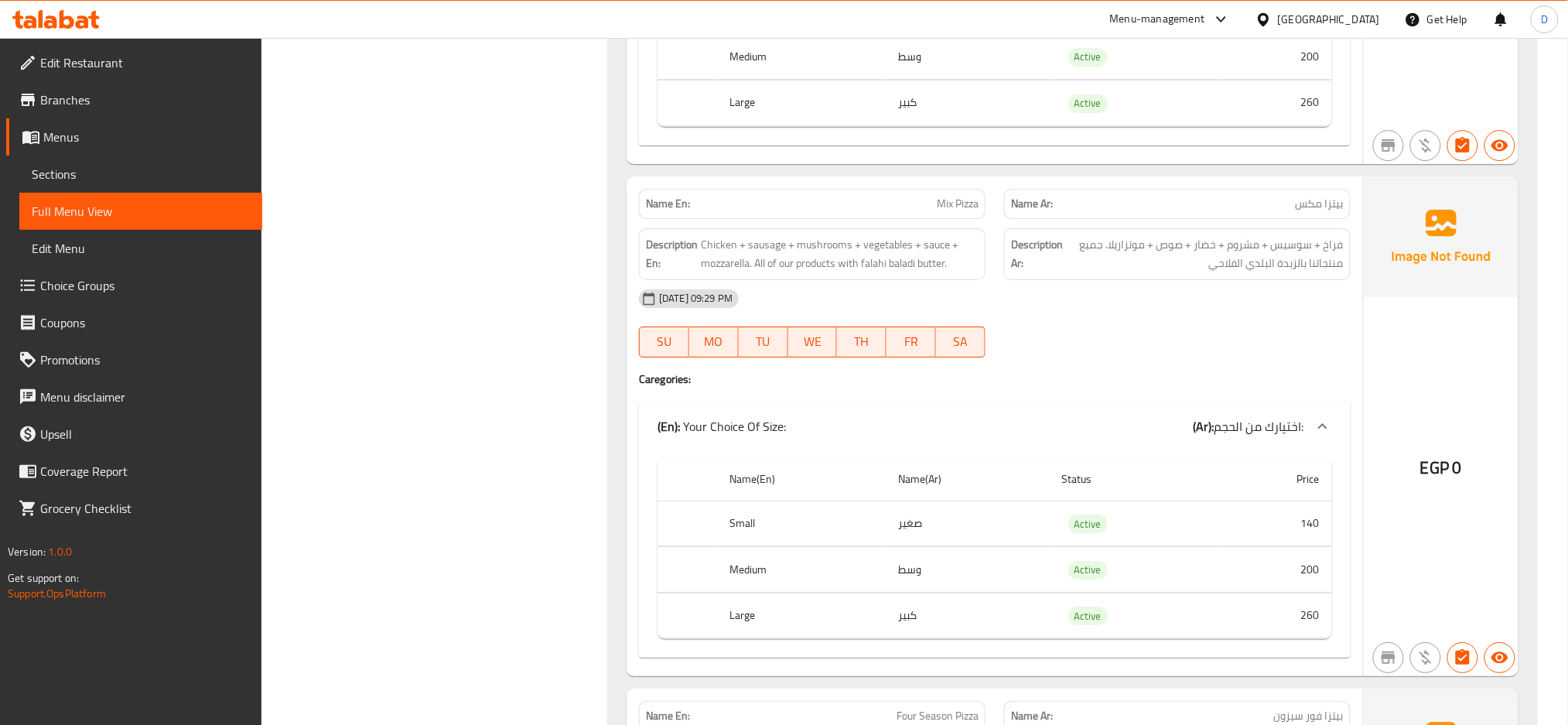
click at [959, 206] on div "Name En: Mix Pizza" at bounding box center [812, 203] width 347 height 30
click at [959, 212] on span "Mix Pizza" at bounding box center [957, 204] width 41 height 16
copy span "Mix Pizza"
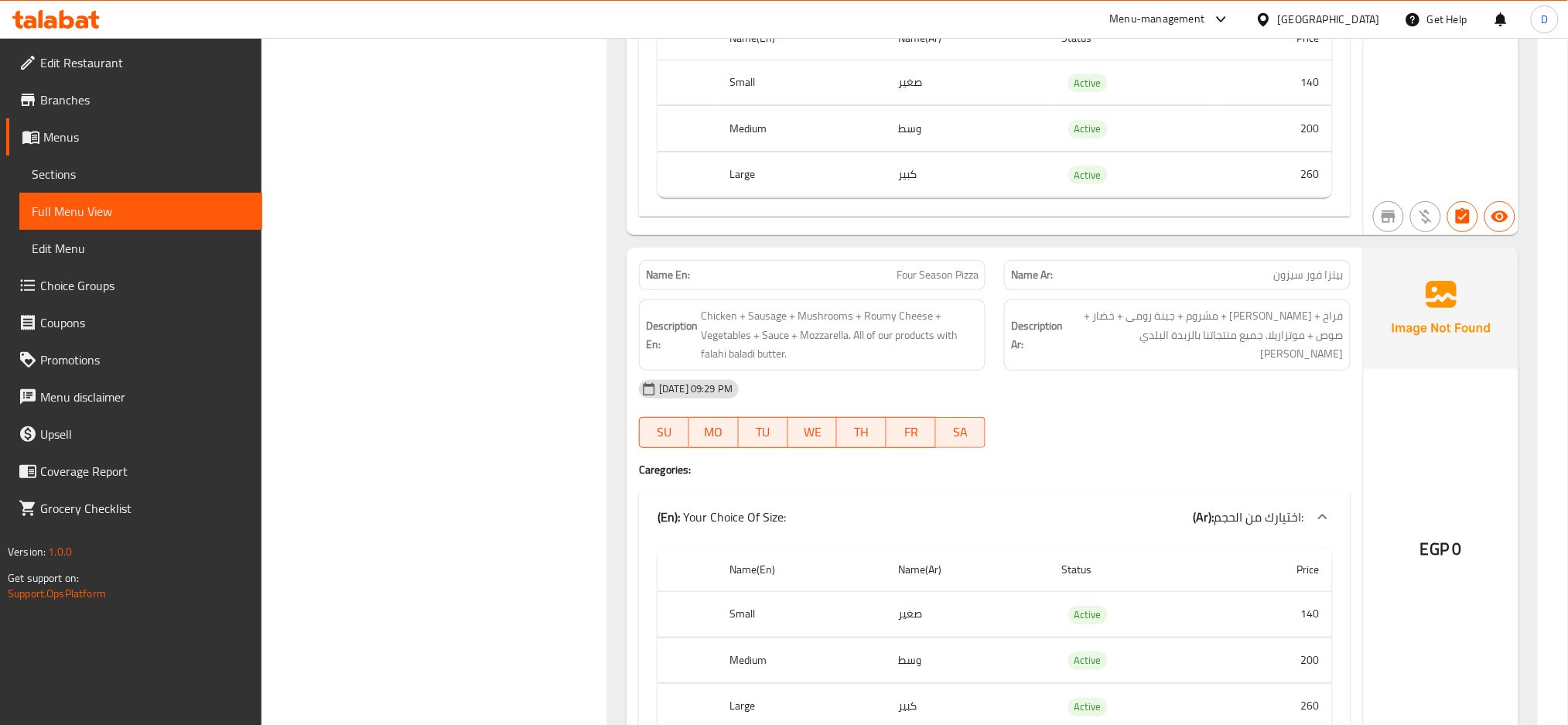
scroll to position [10877, 0]
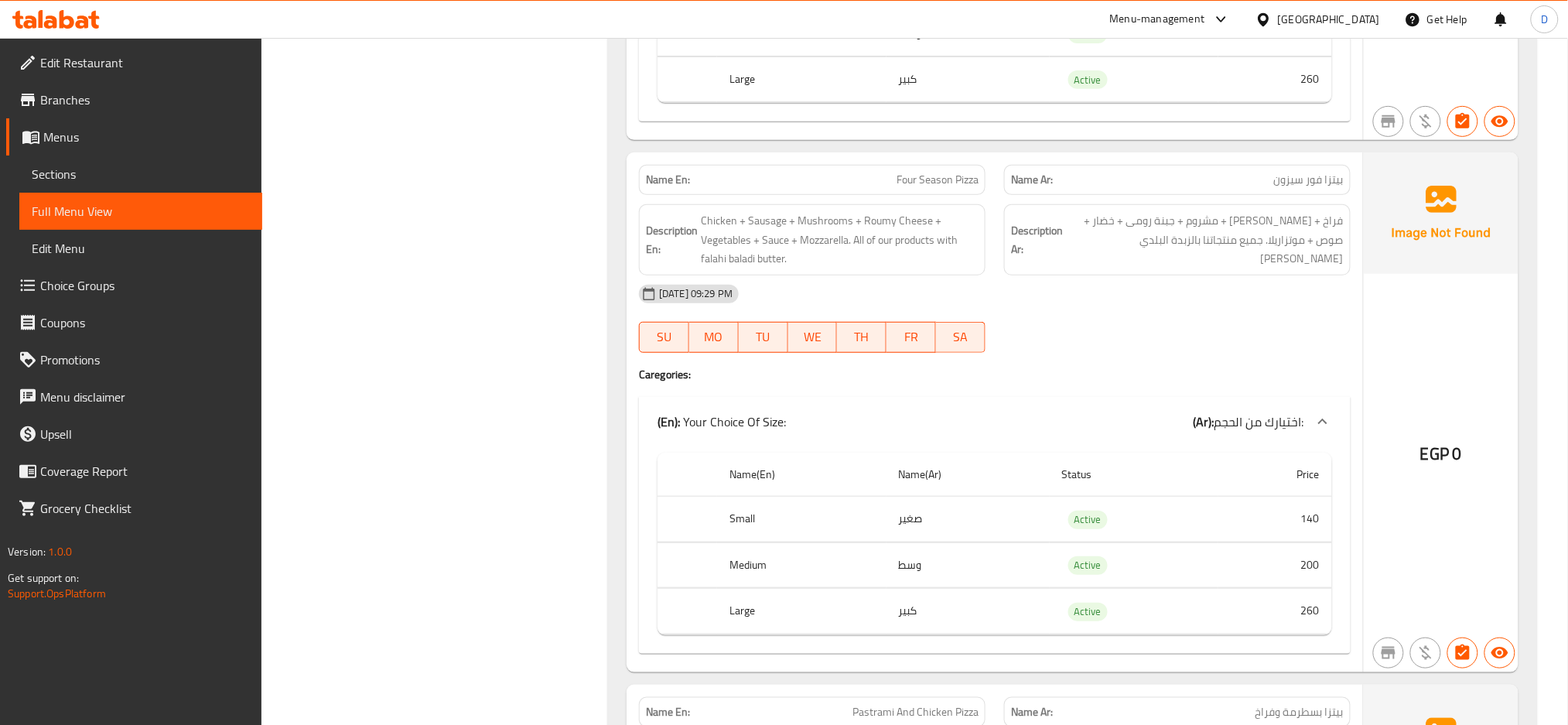
click at [922, 188] on span "Four Season Pizza" at bounding box center [937, 180] width 82 height 16
copy span "Four Season Pizza"
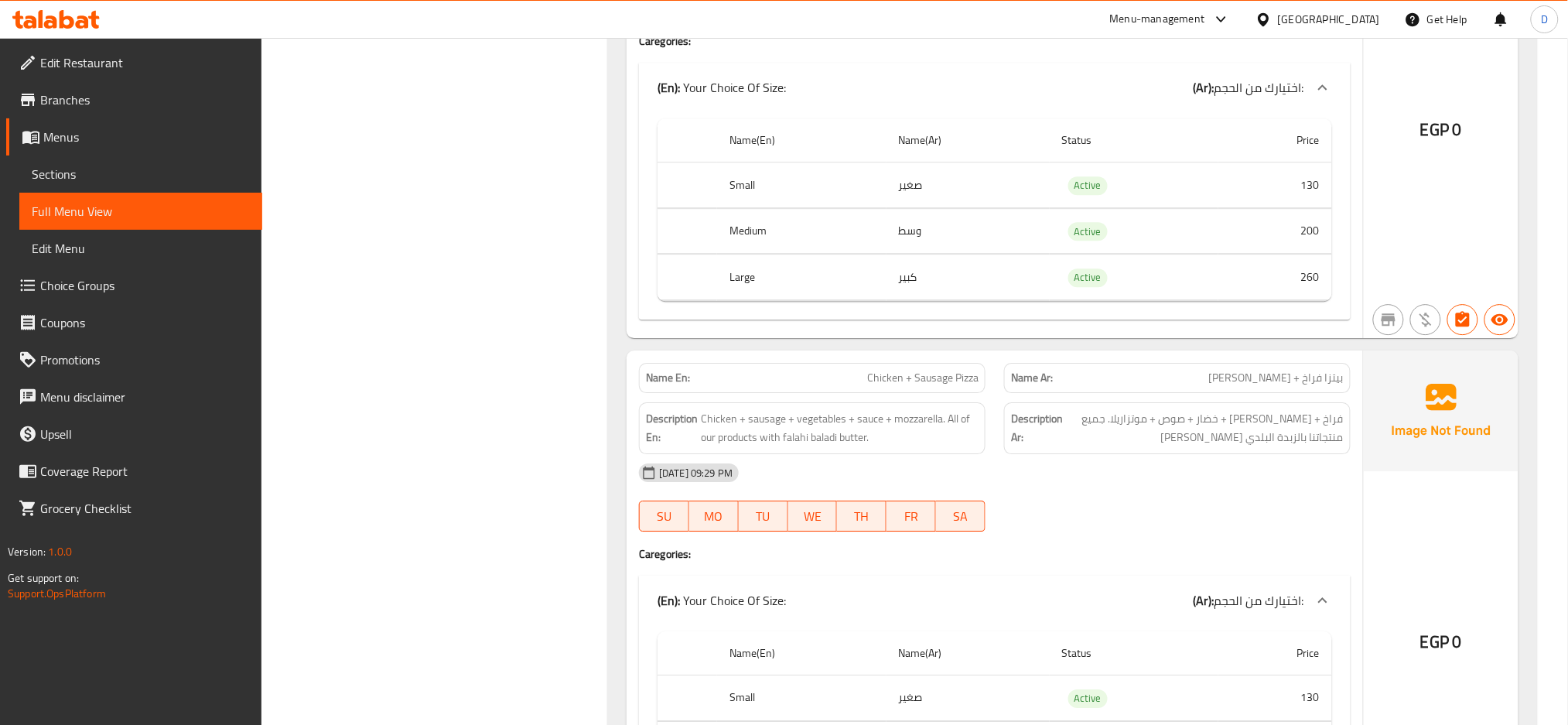
scroll to position [12313, 0]
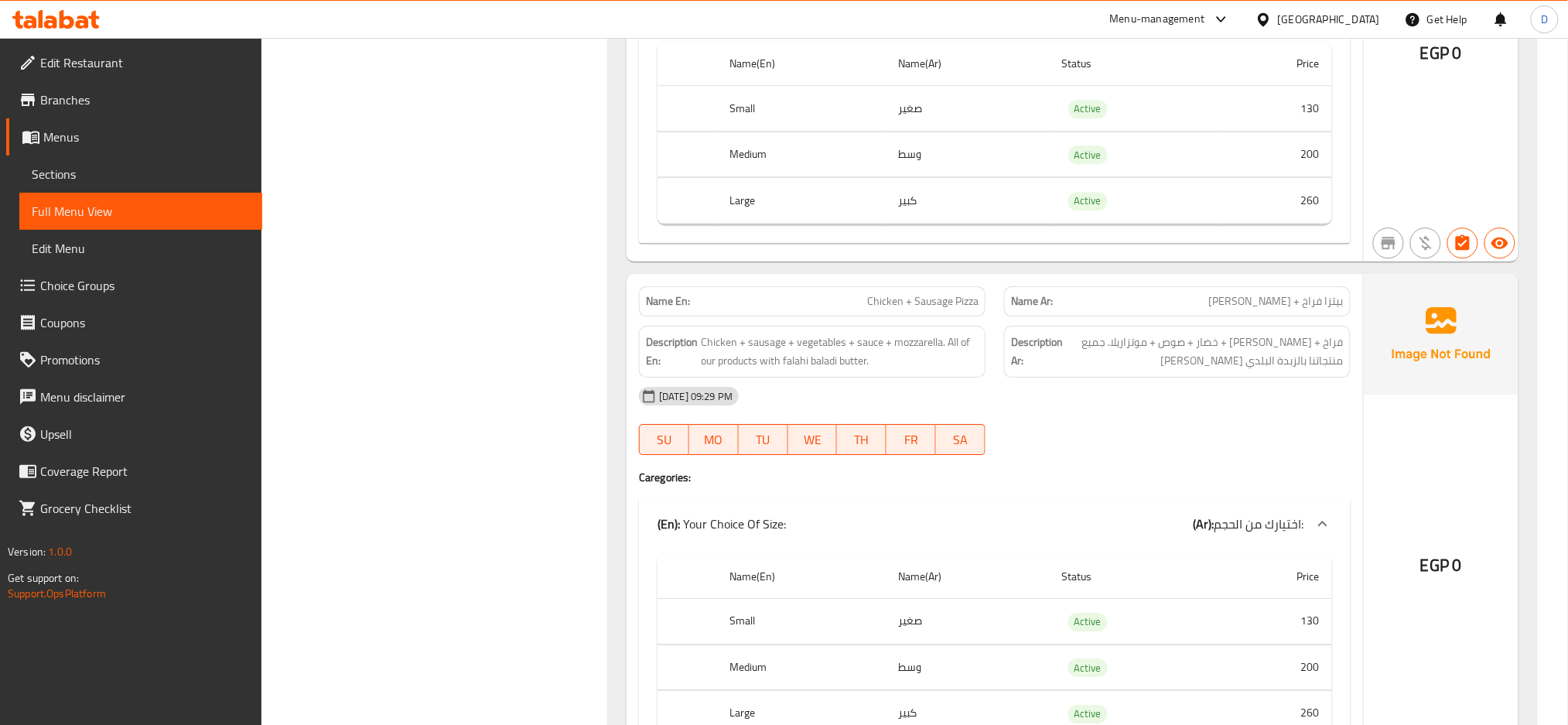
click at [935, 309] on span "Chicken + Sausage Pizza" at bounding box center [922, 301] width 111 height 16
copy span "Chicken + Sausage Pizza"
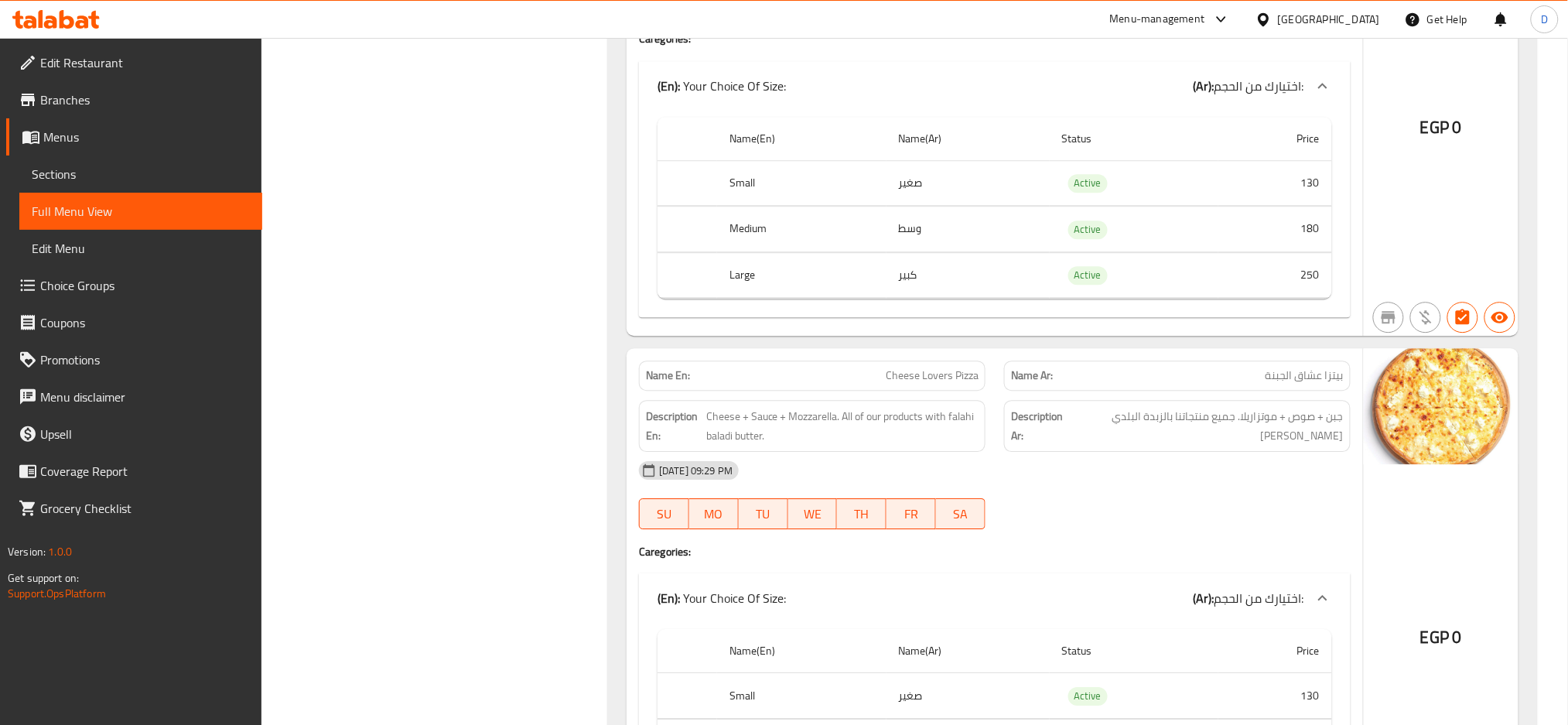
scroll to position [0, 0]
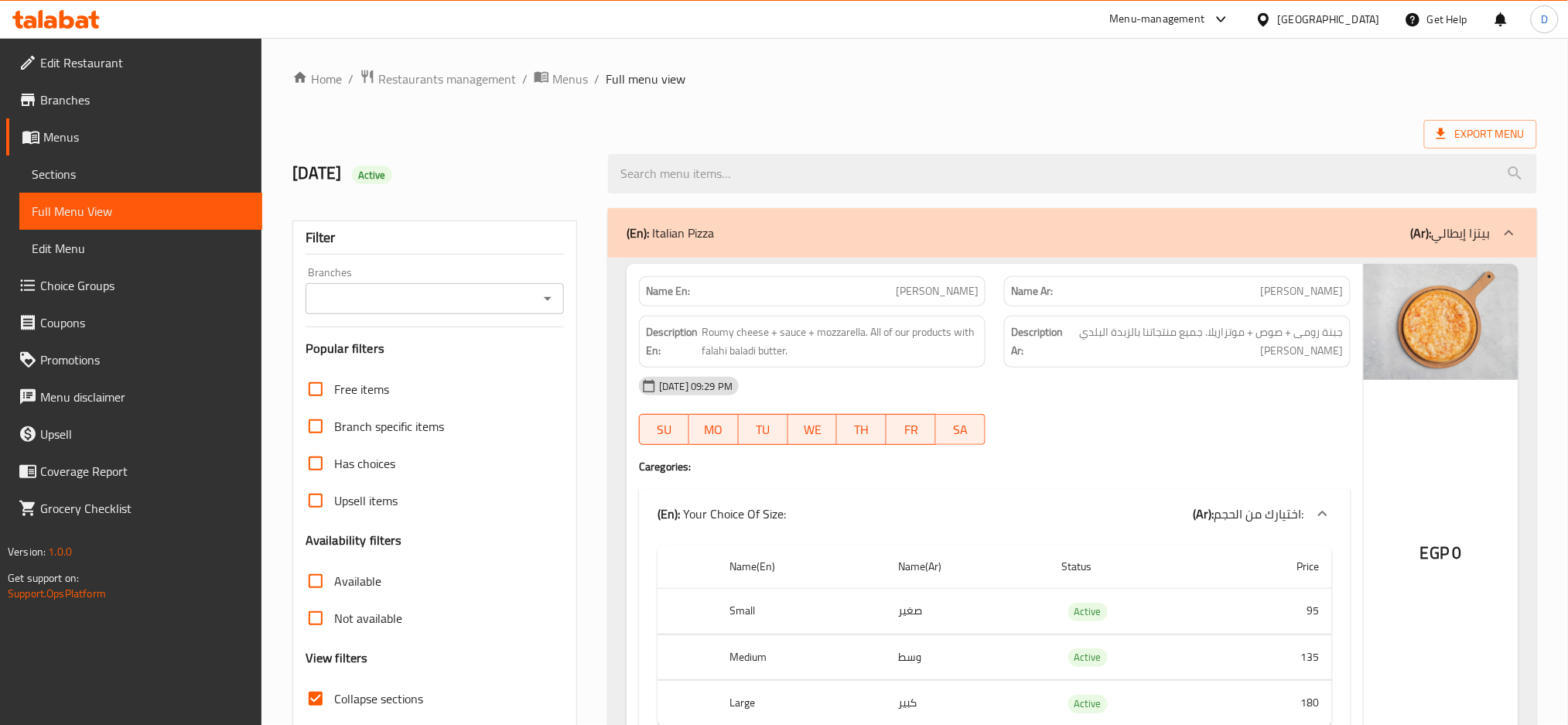
click at [1174, 241] on div "(En): Italian Pizza (Ar): بيتزا إيطالي" at bounding box center [1059, 232] width 864 height 19
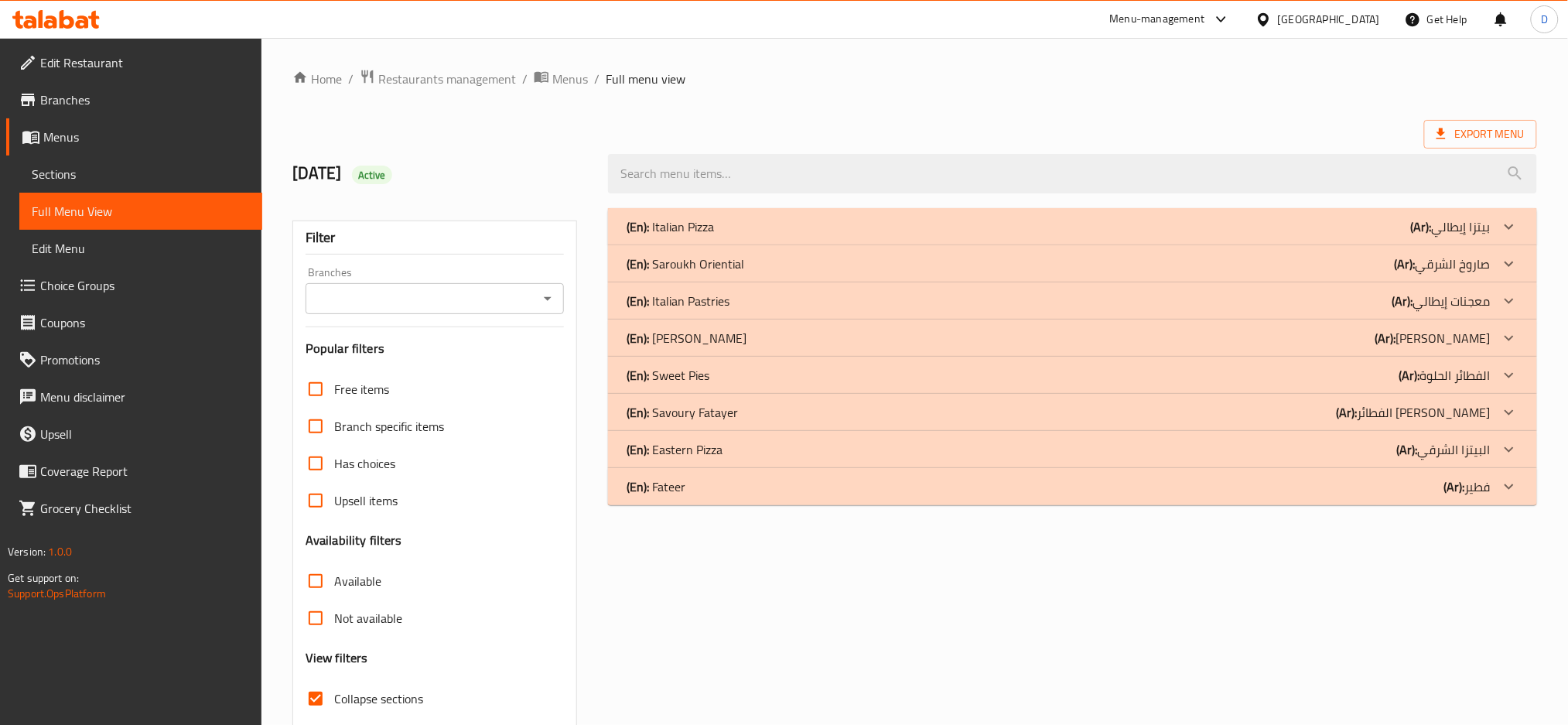
click at [1108, 236] on div "(En): Italian Pastries (Ar): معجنات إيطالي" at bounding box center [1059, 227] width 864 height 19
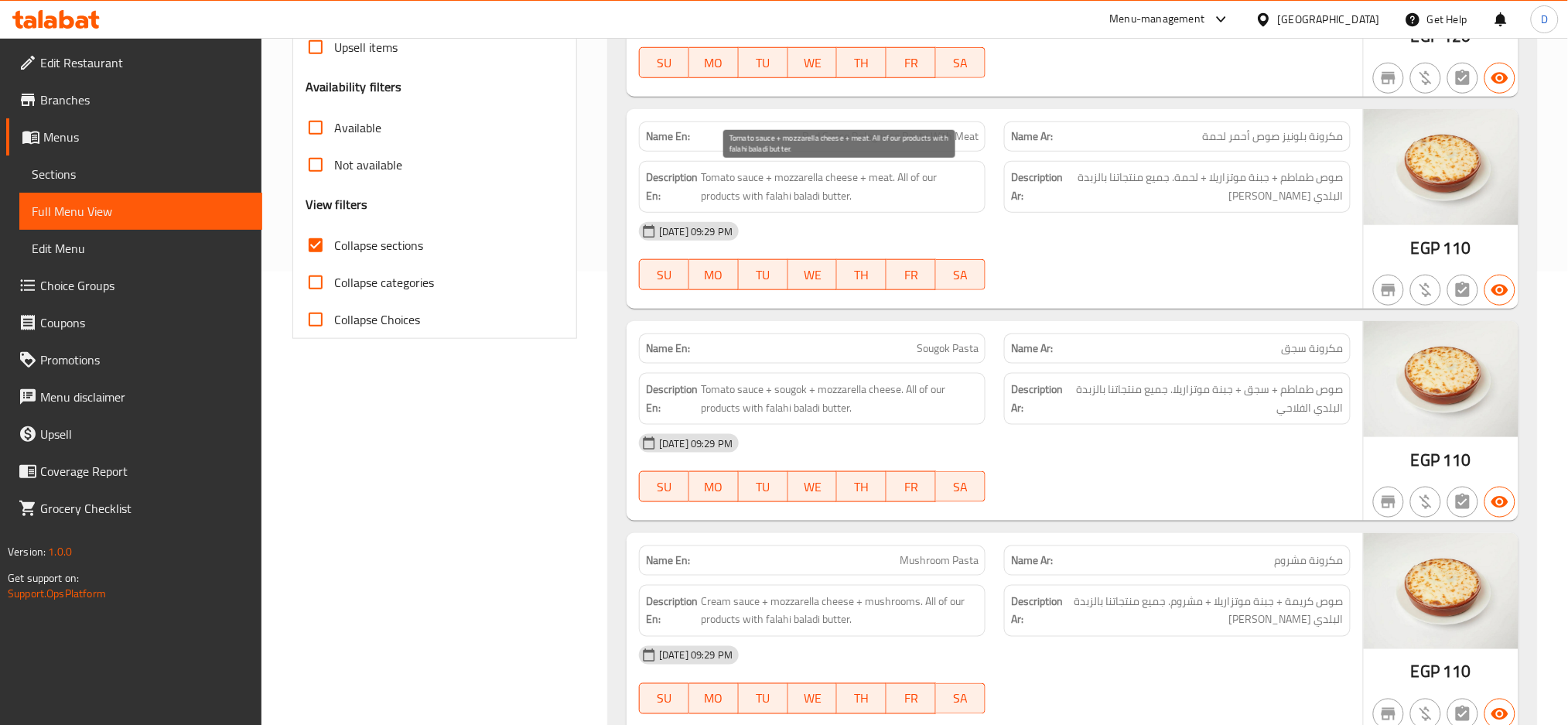
scroll to position [454, 0]
click at [956, 352] on span "Sougok Pasta" at bounding box center [948, 347] width 62 height 16
copy span "Sougok Pasta"
click at [956, 352] on span "Sougok Pasta" at bounding box center [948, 347] width 62 height 16
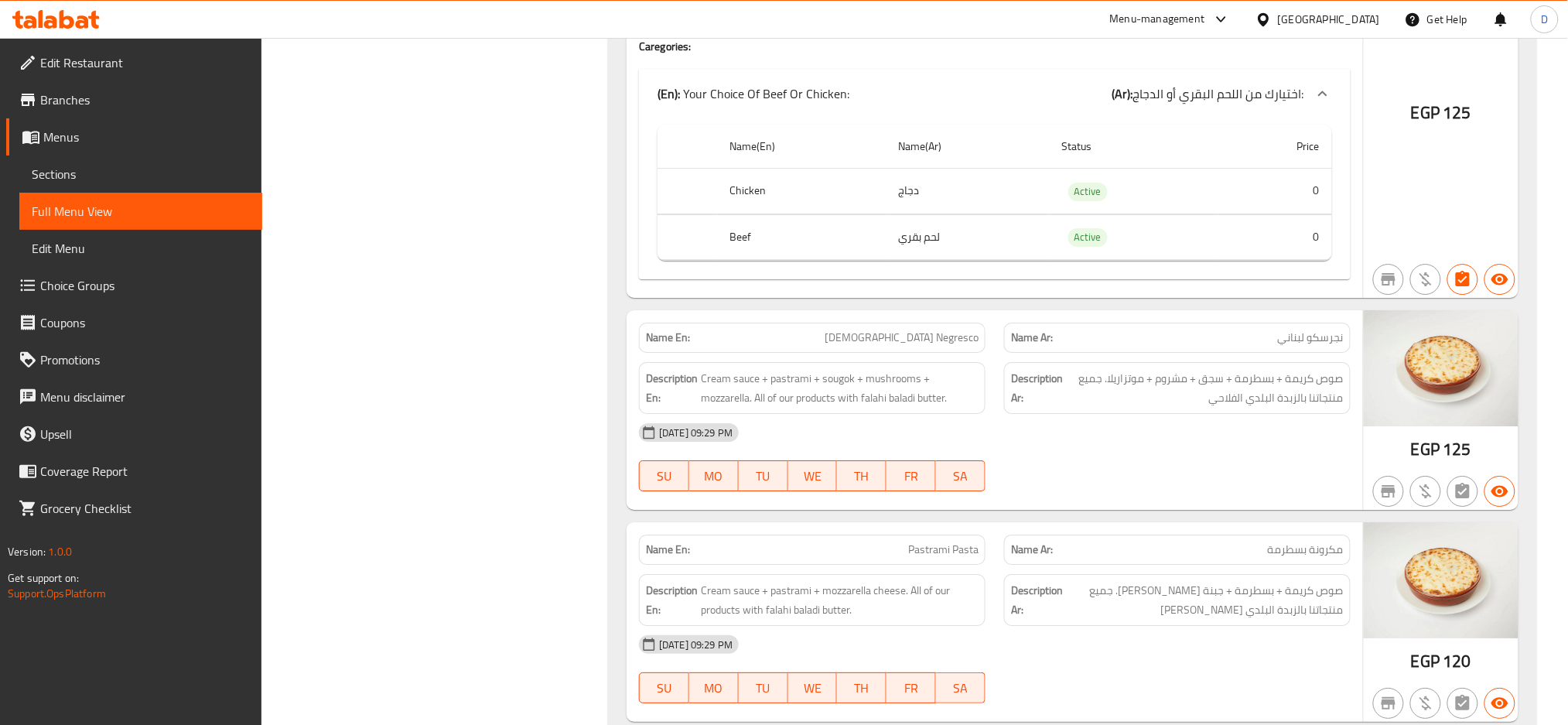
scroll to position [1827, 0]
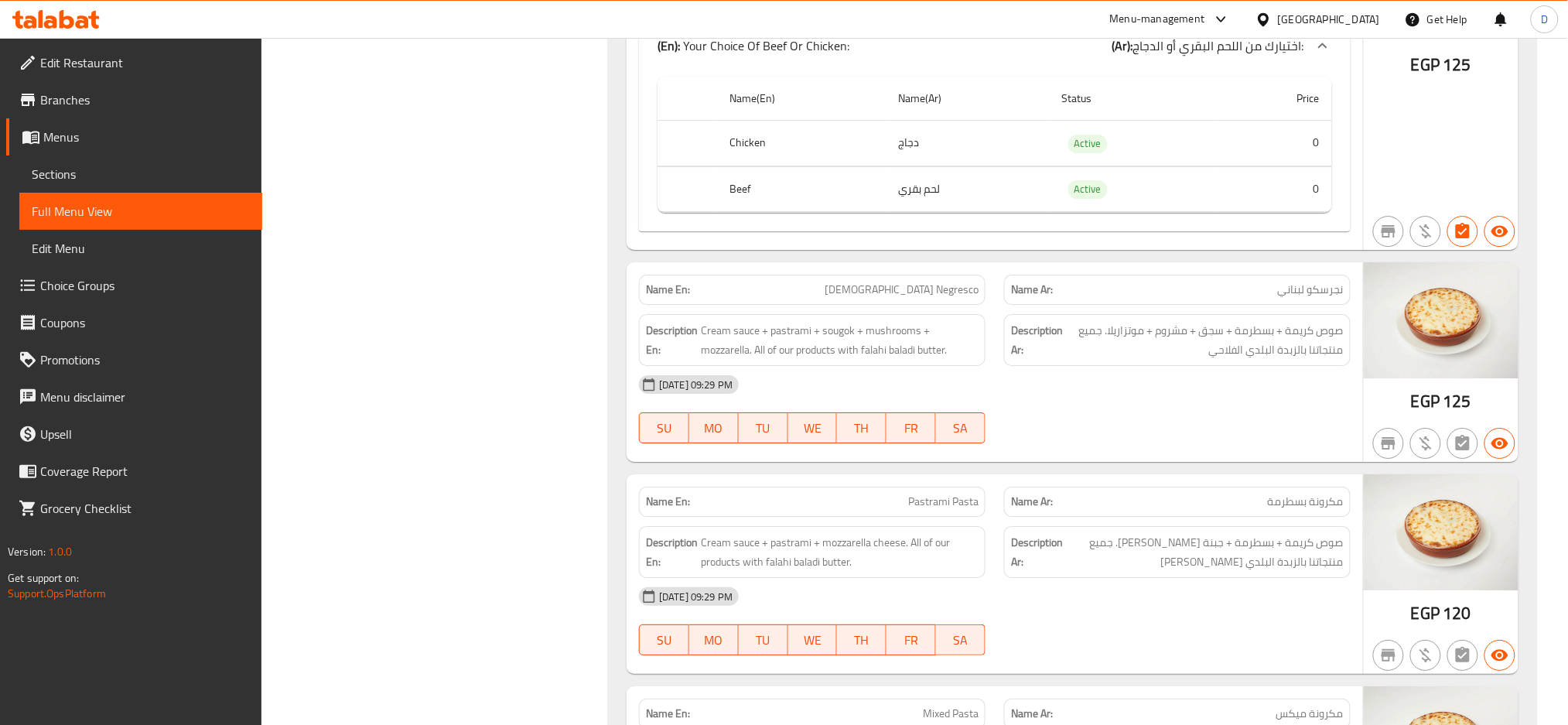
click at [952, 291] on span "Lebanese Negresco" at bounding box center [902, 290] width 154 height 16
copy span "Lebanese Negresco"
click at [952, 291] on span "Lebanese Negresco" at bounding box center [902, 290] width 154 height 16
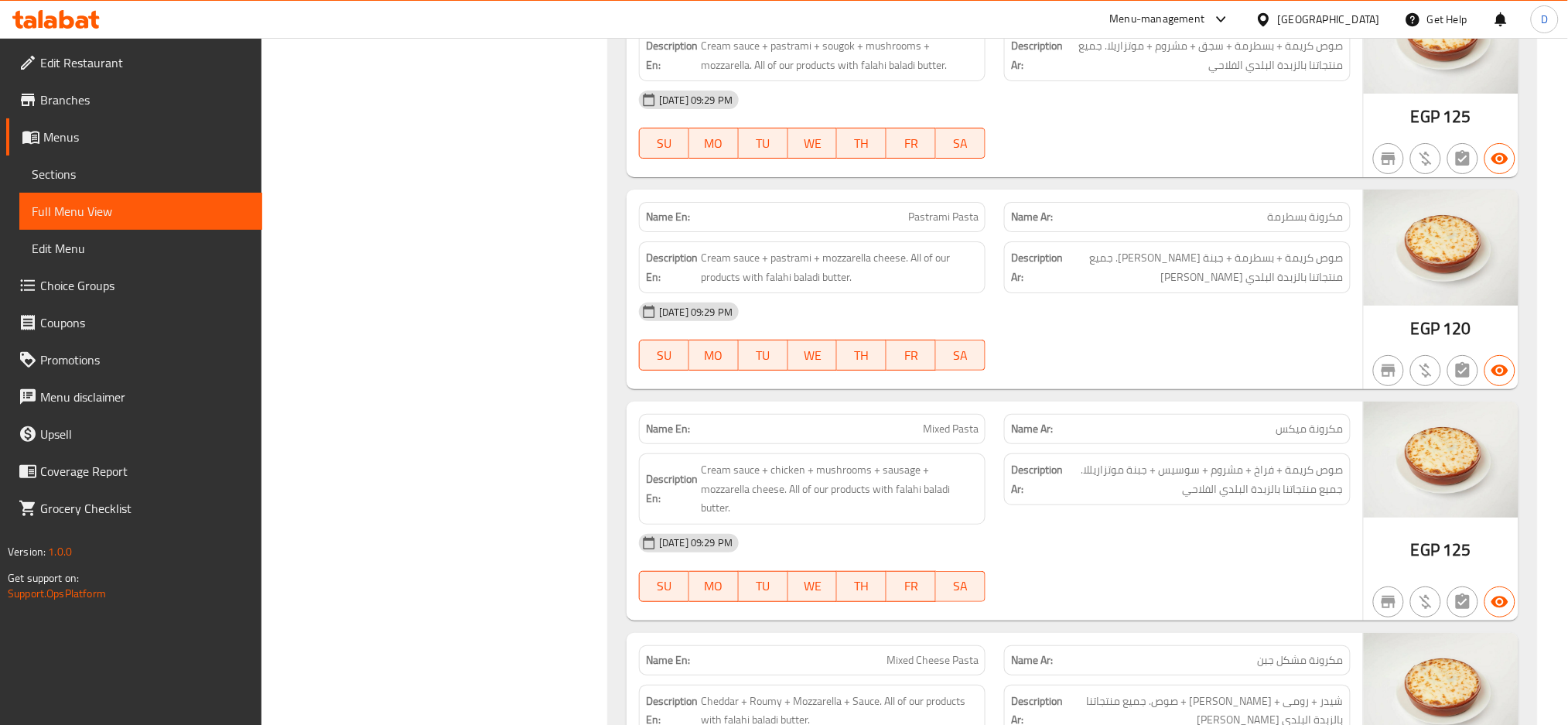
click at [950, 387] on div "Name En: Pastrami Pasta Name Ar: مكرونة بسطرمة Description En: Cream sauce + pa…" at bounding box center [995, 289] width 736 height 200
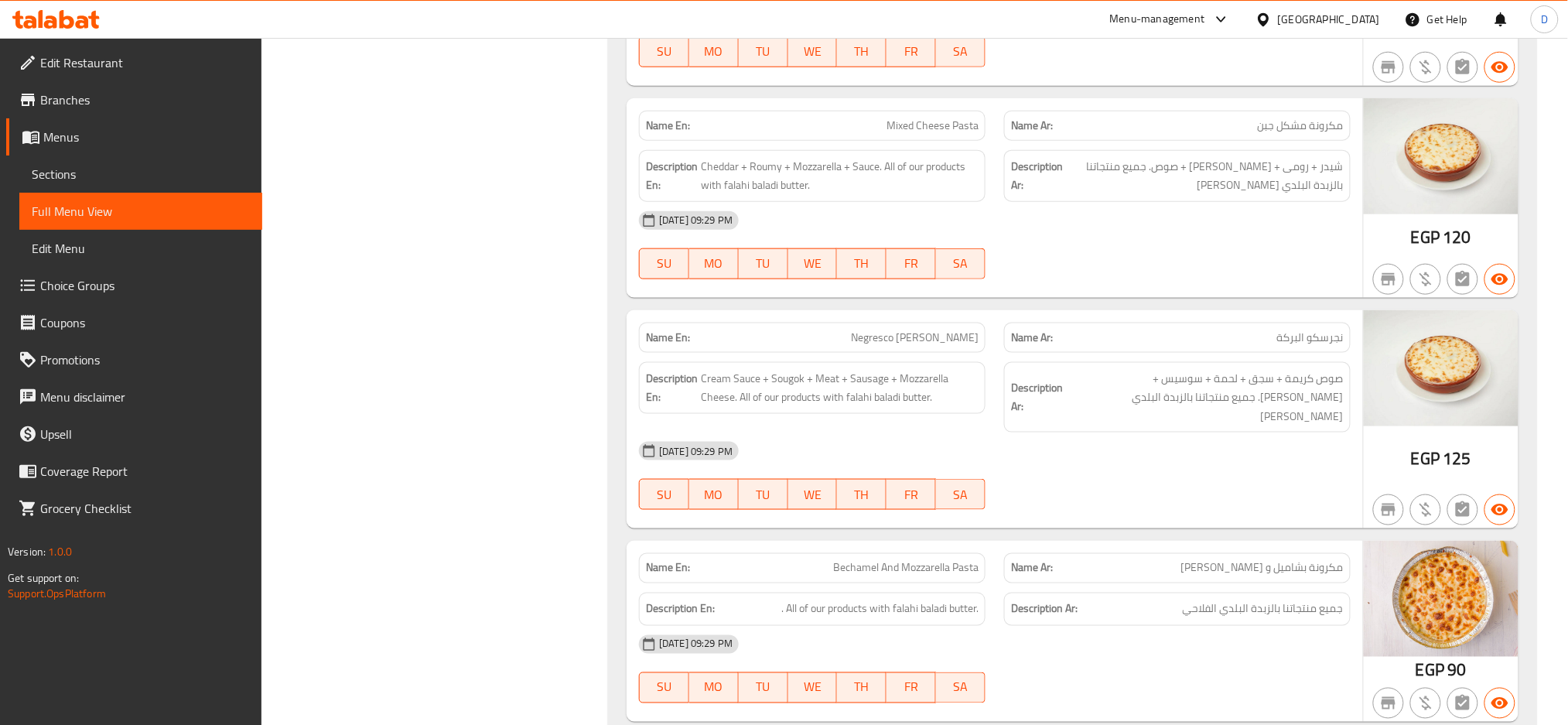
scroll to position [2221, 0]
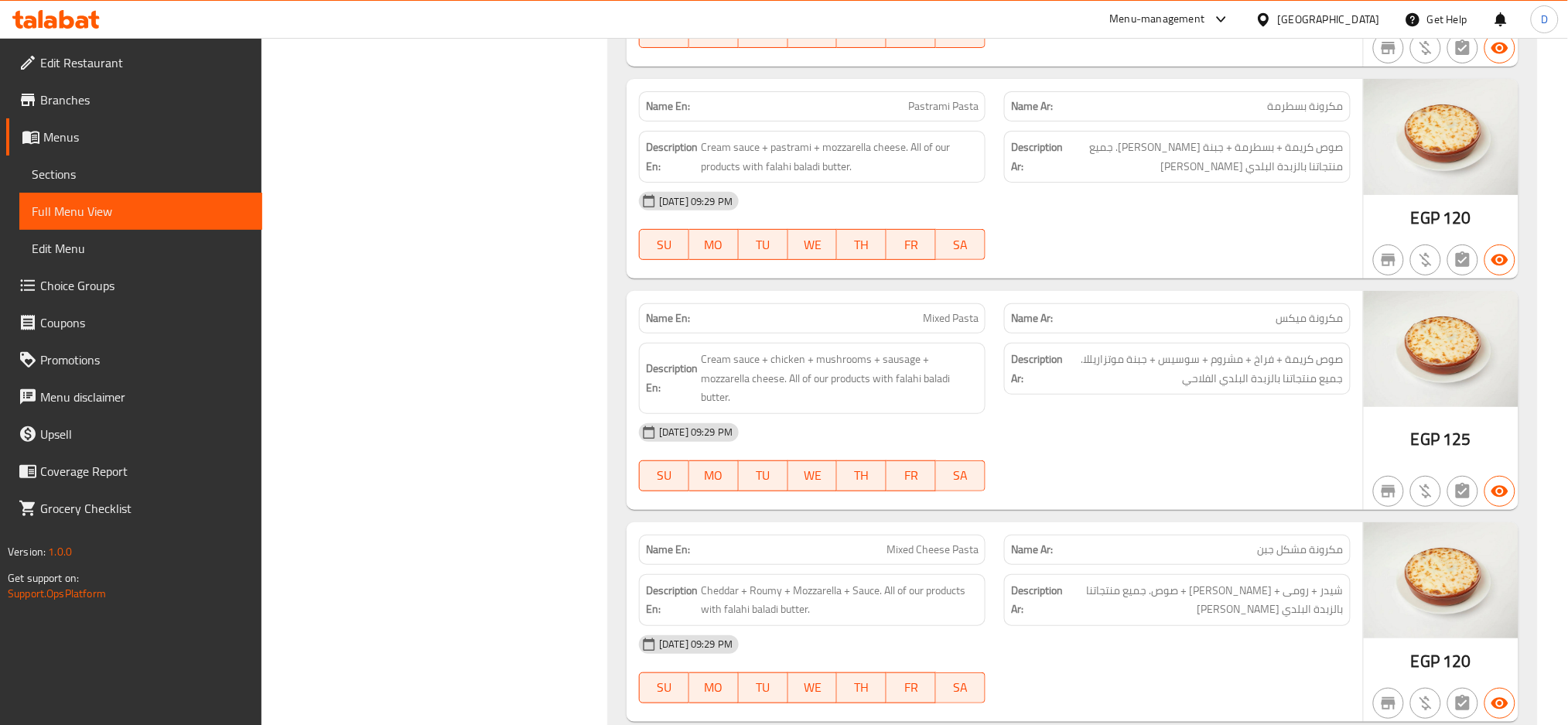
click at [925, 322] on span "Mixed Pasta" at bounding box center [951, 318] width 56 height 16
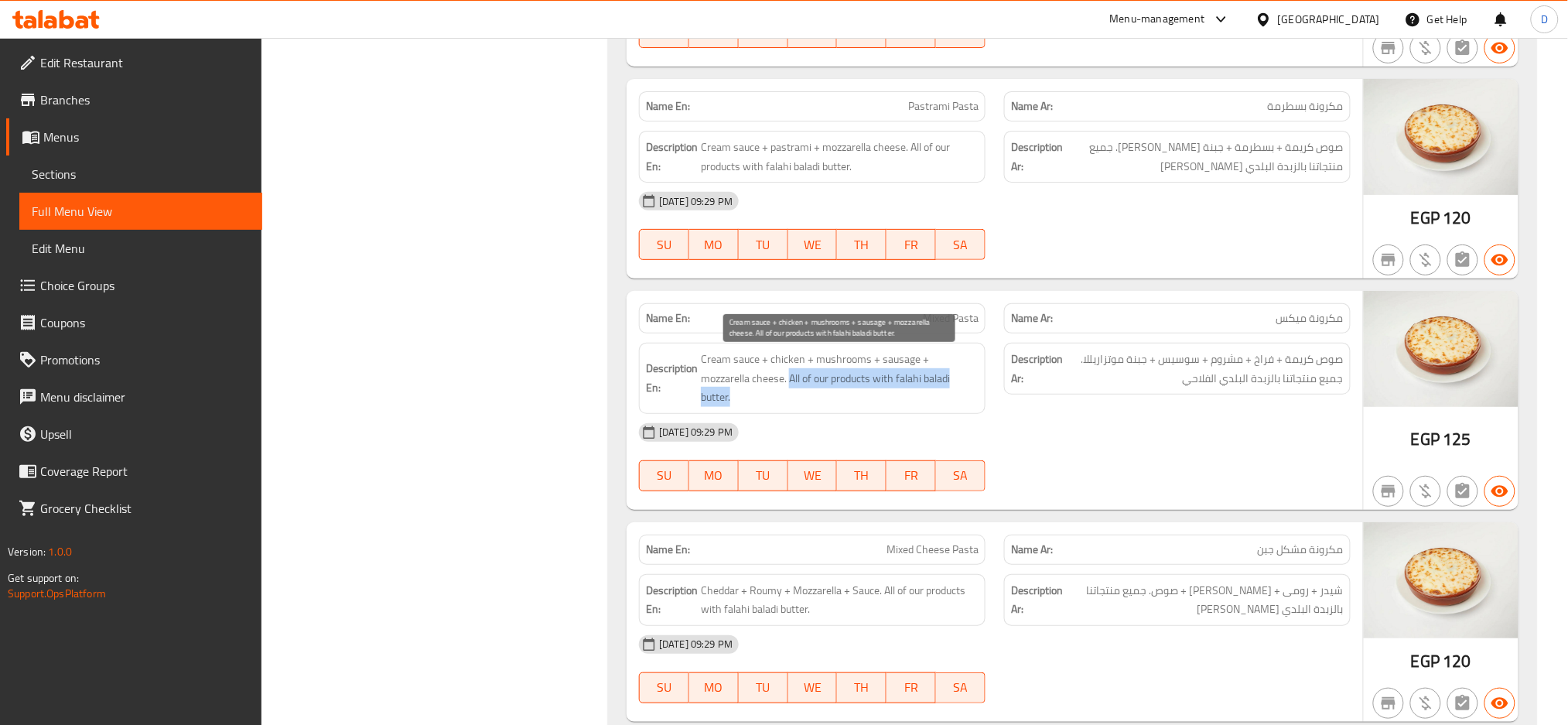
drag, startPoint x: 737, startPoint y: 383, endPoint x: 952, endPoint y: 382, distance: 215.0
click at [952, 382] on span "Cream sauce + chicken + mushrooms + sausage + mozzarella cheese. All of our pro…" at bounding box center [840, 378] width 278 height 58
copy span "All of our products with falahi baladi butter."
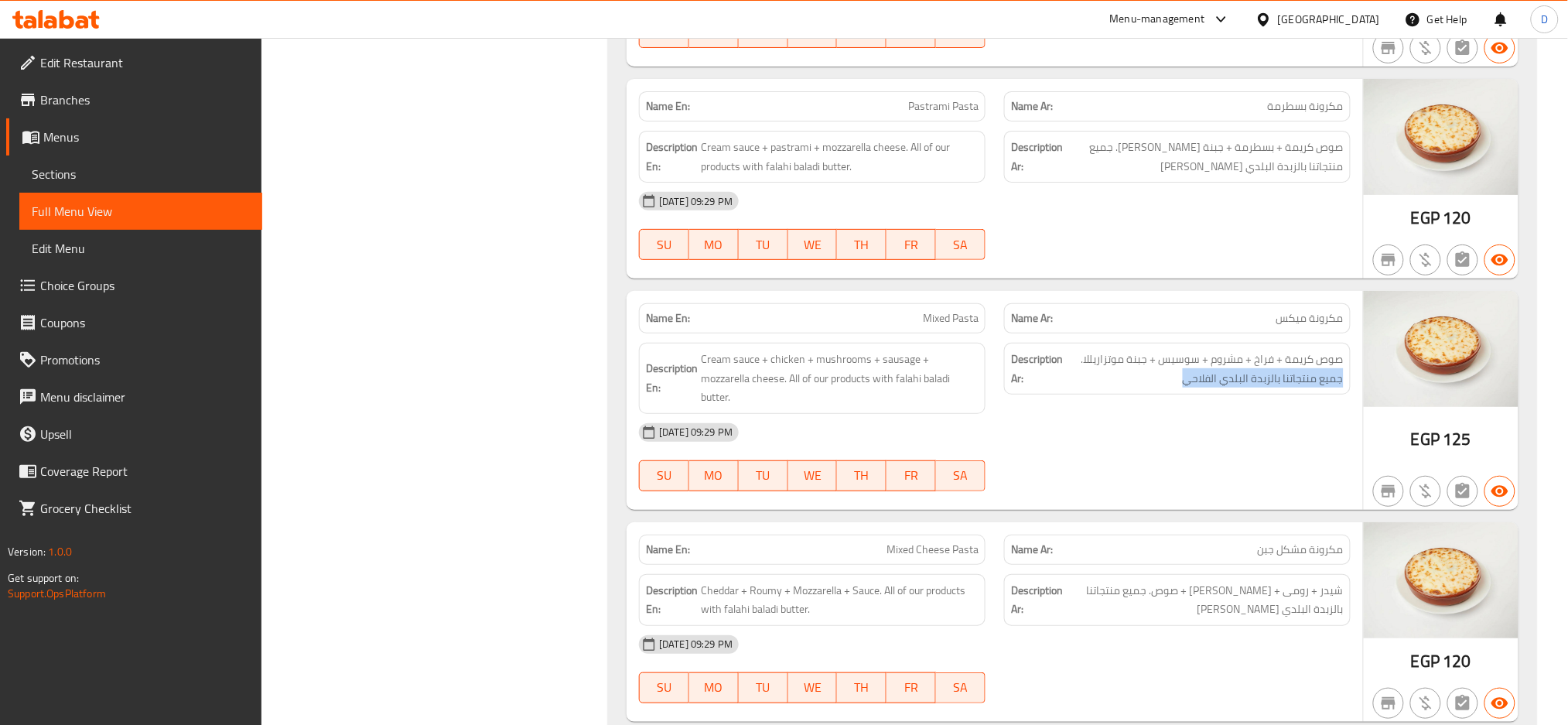
drag, startPoint x: 1187, startPoint y: 379, endPoint x: 1350, endPoint y: 374, distance: 163.1
click at [1350, 374] on div "Description Ar: صوص كريمة + فراخ + مشروم + سوسيس + جبنة موتزاريللا. جميع منتجات…" at bounding box center [1177, 369] width 347 height 52
copy span "جميع منتجاتنا بالزبدة البلدي الفلاحي"
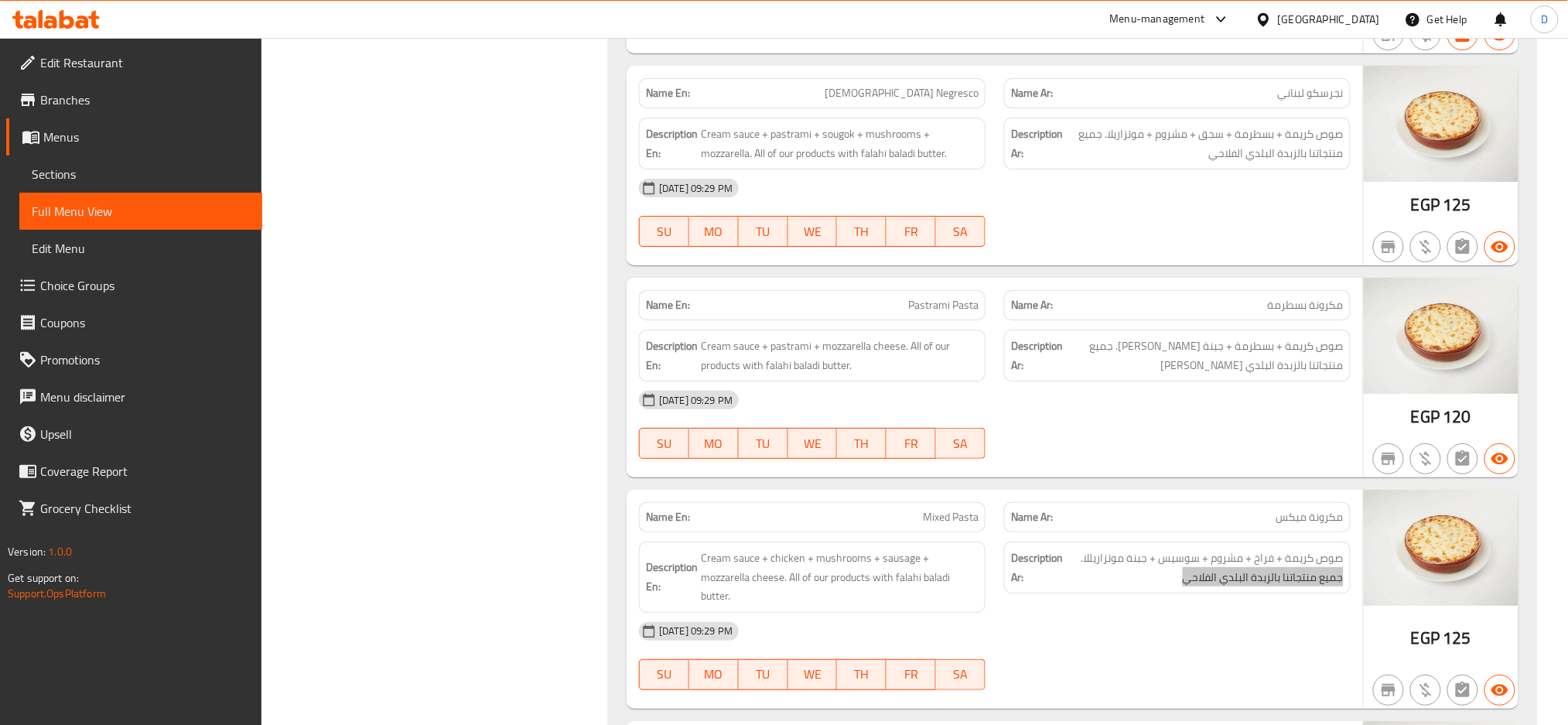
scroll to position [2018, 0]
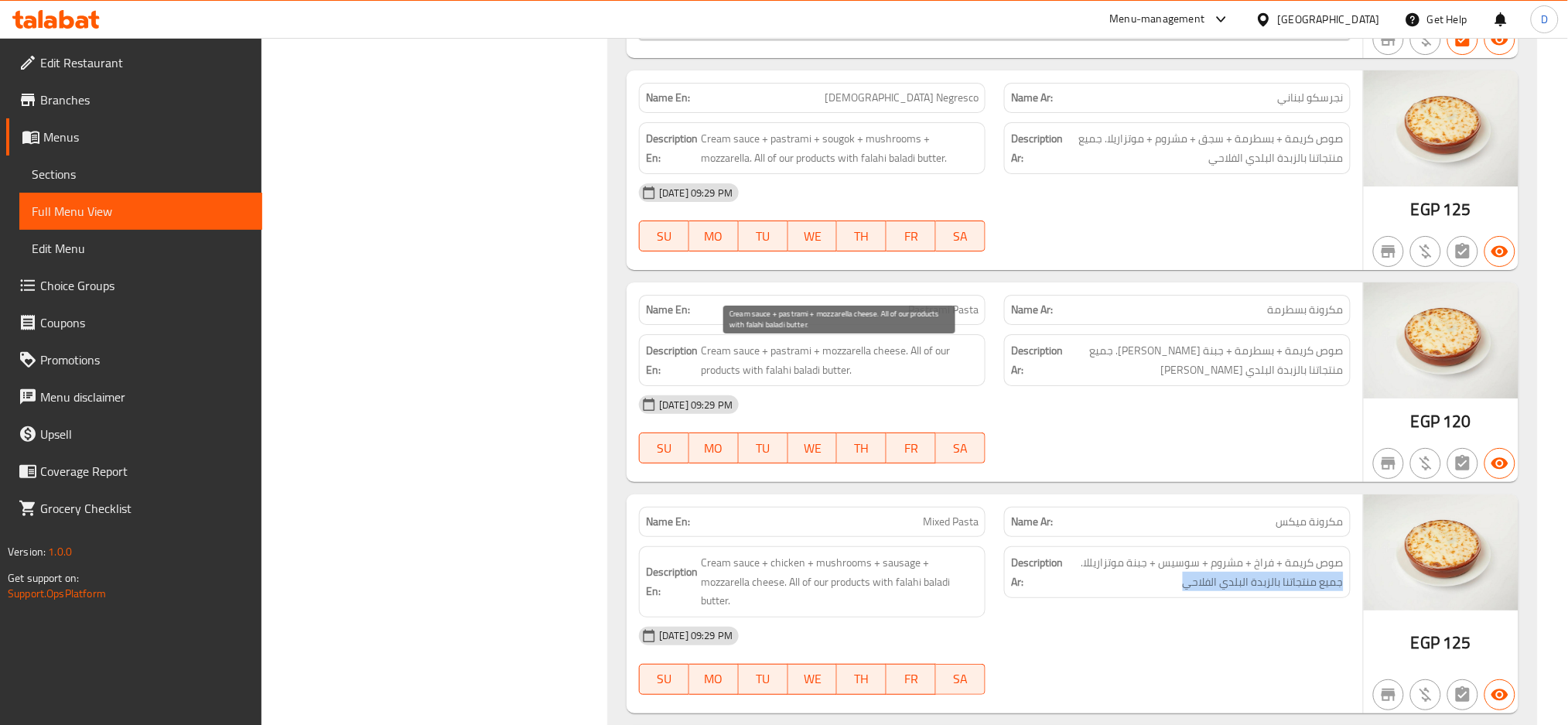
click at [747, 359] on span "Cream sauce + pastrami + mozzarella cheese. All of our products with falahi bal…" at bounding box center [840, 360] width 278 height 38
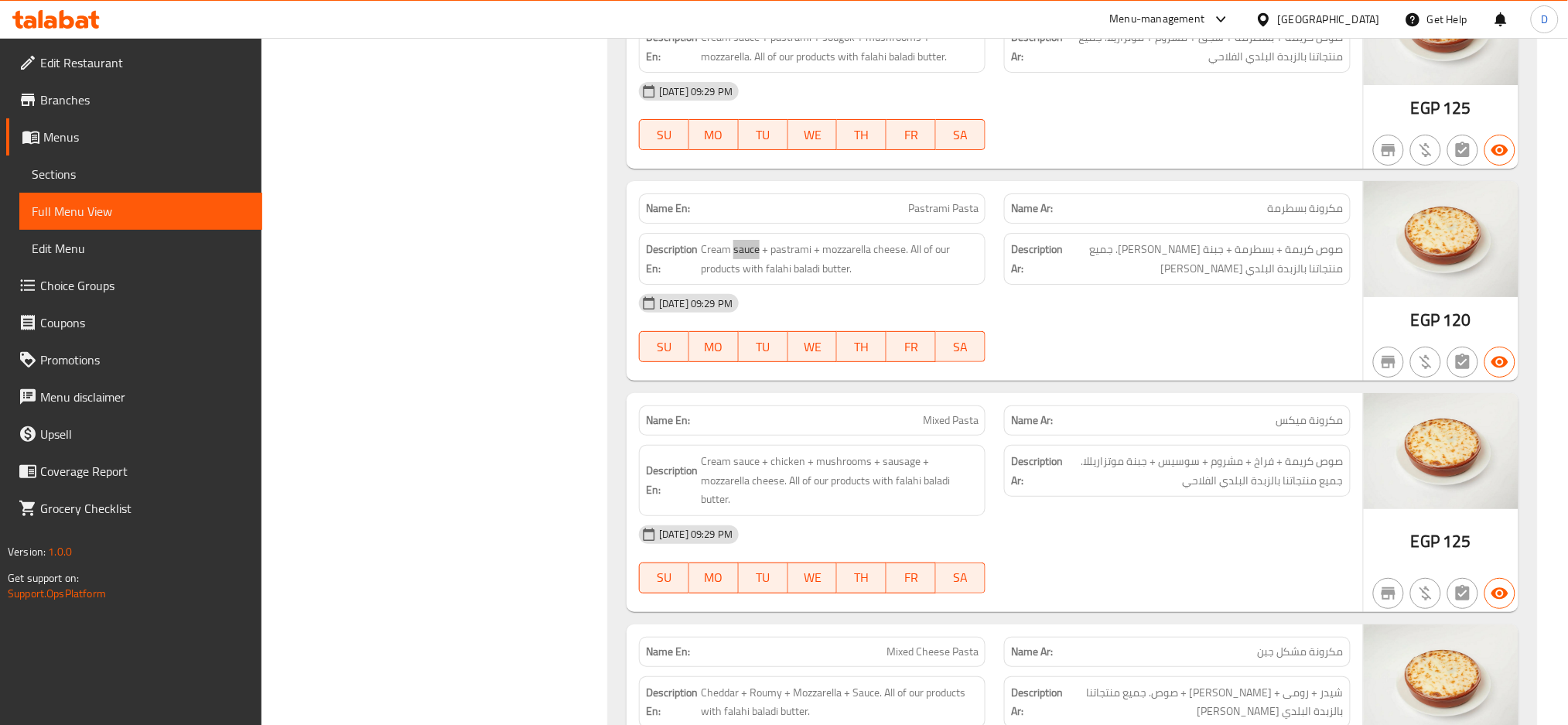
scroll to position [2130, 0]
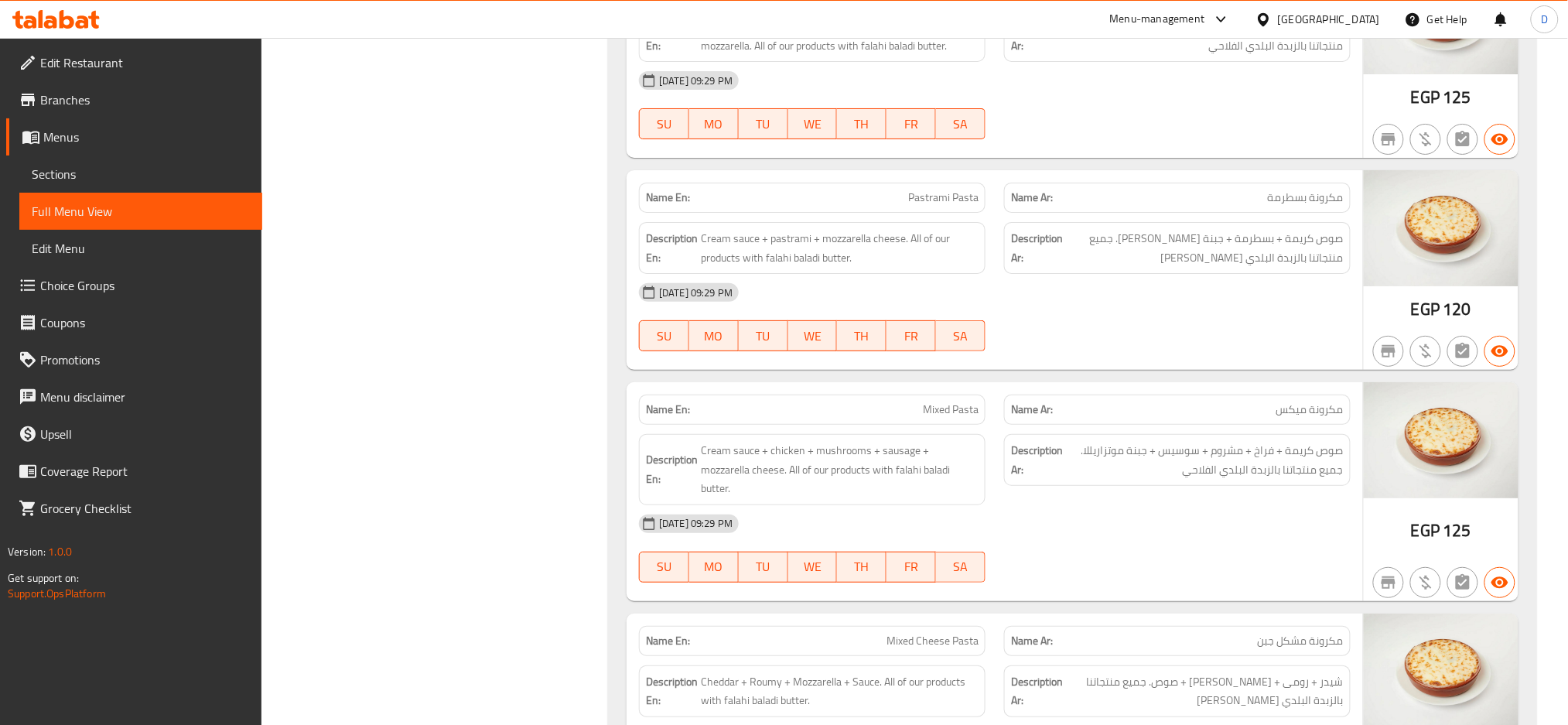
click at [964, 415] on span "Mixed Pasta" at bounding box center [951, 410] width 56 height 16
copy span "Mixed Pasta"
click at [964, 415] on span "Mixed Pasta" at bounding box center [951, 410] width 56 height 16
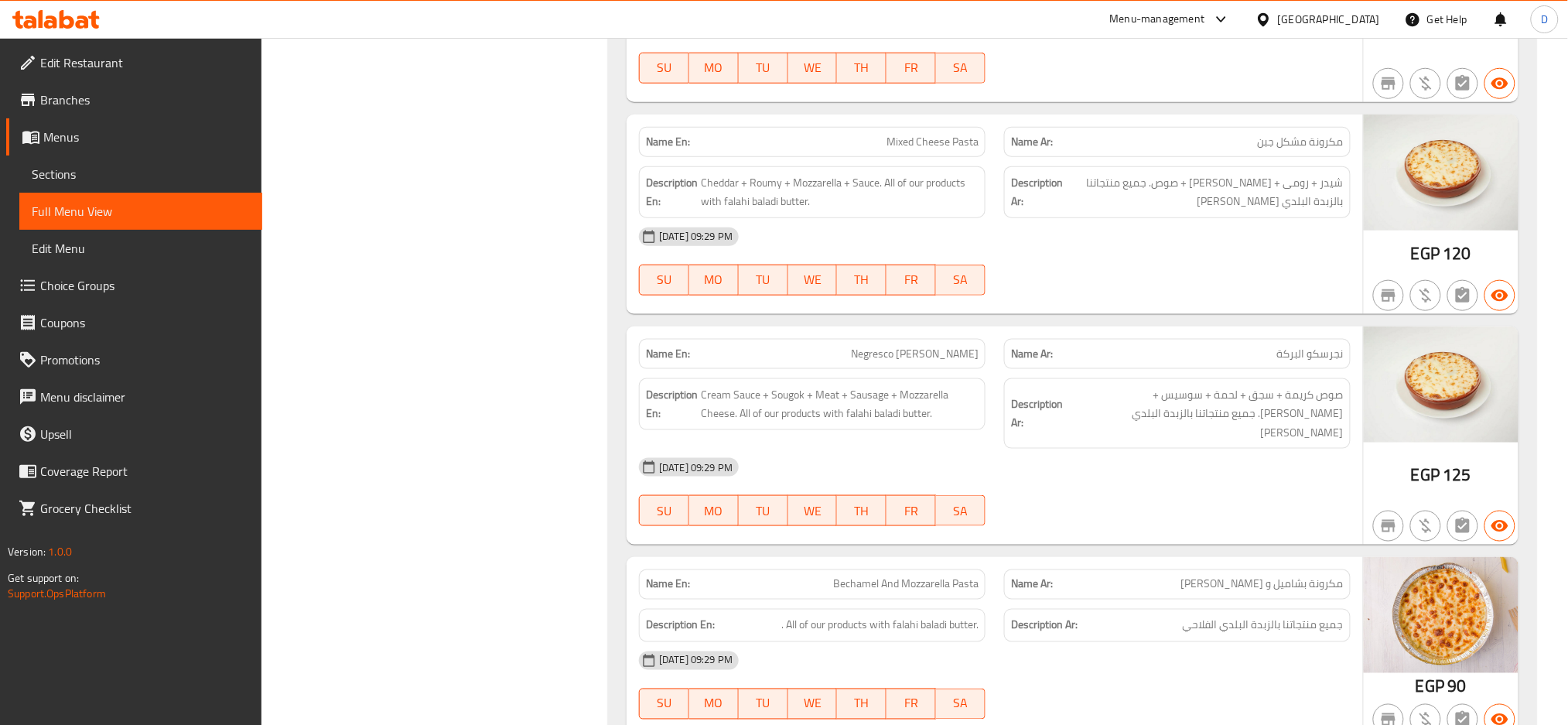
scroll to position [2629, 0]
click at [926, 347] on span "Negresco Al Baraka" at bounding box center [914, 355] width 127 height 16
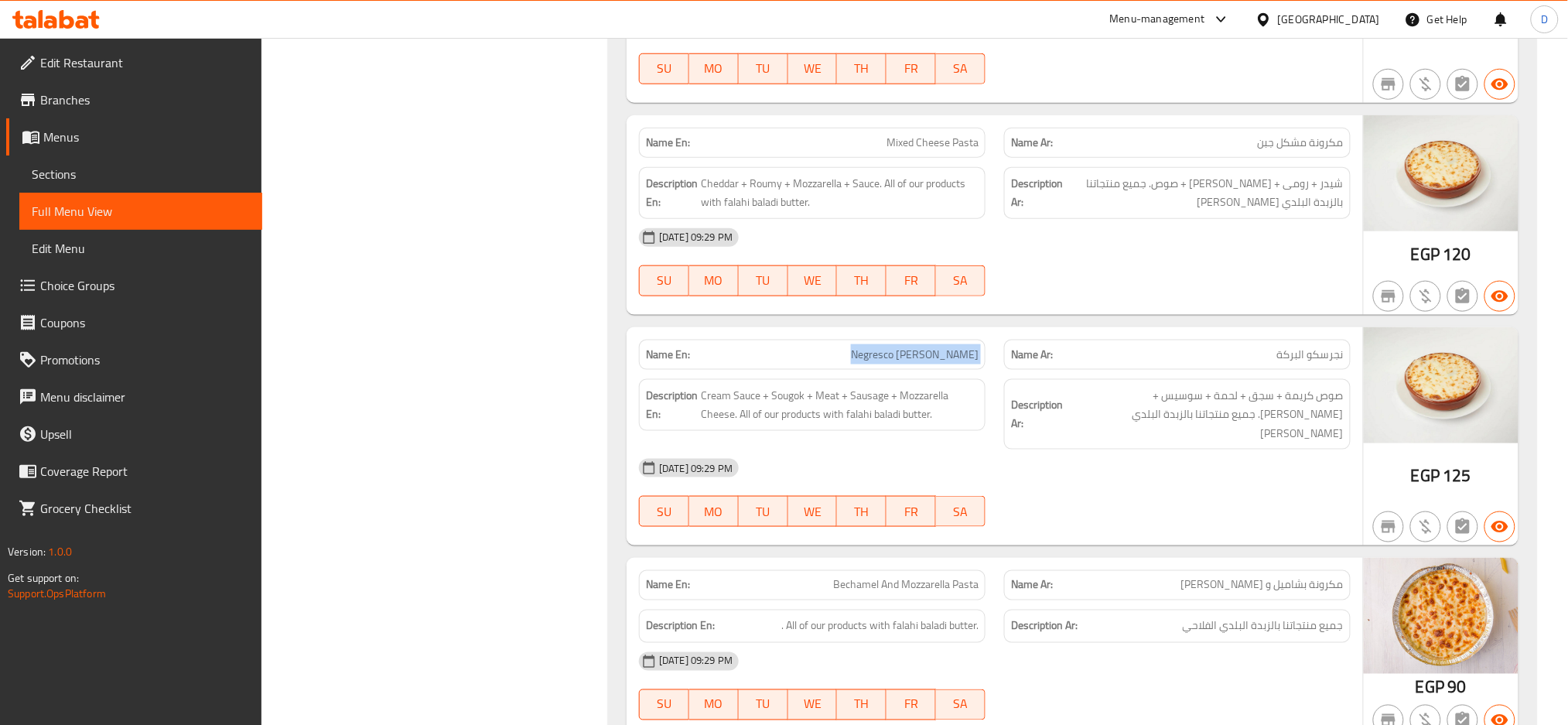
copy span "Negresco Al Baraka"
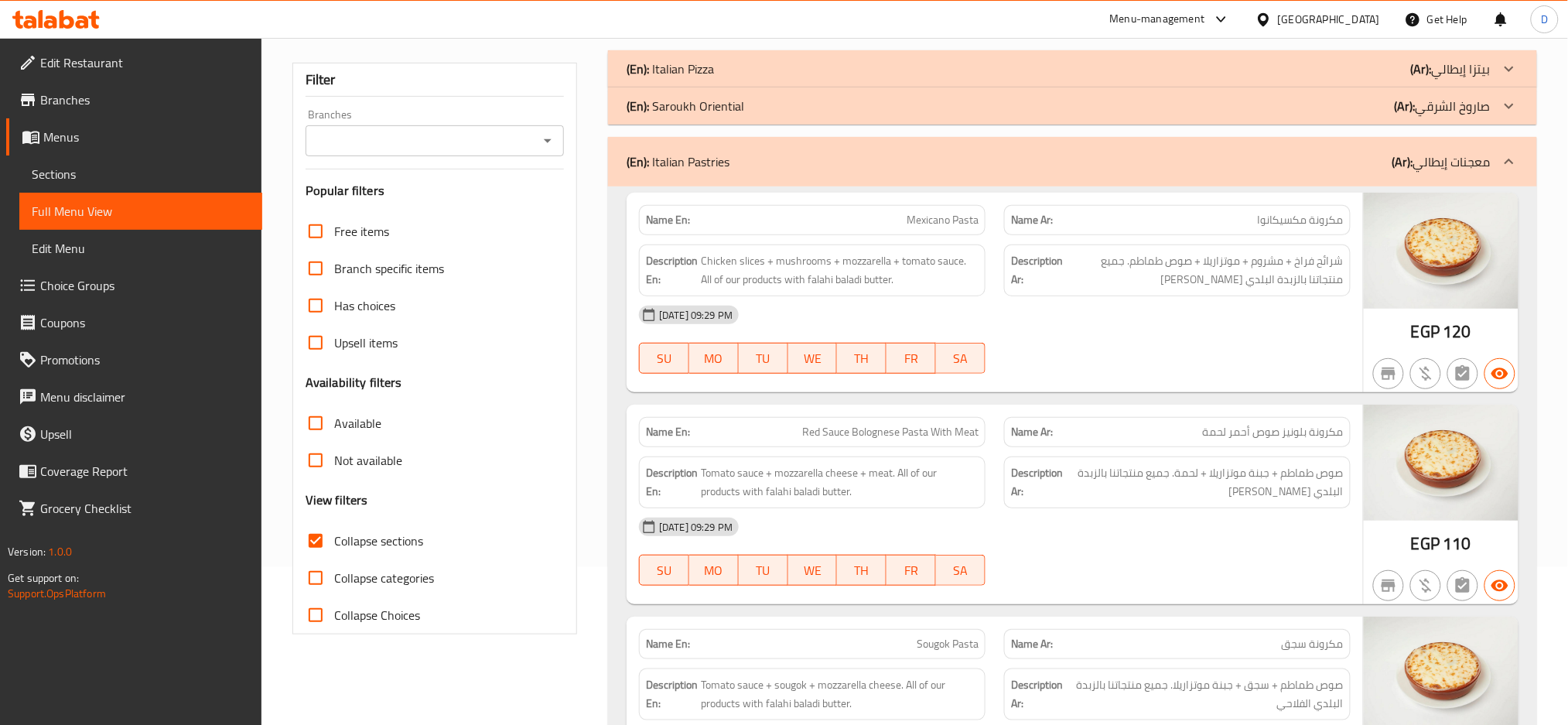
scroll to position [0, 0]
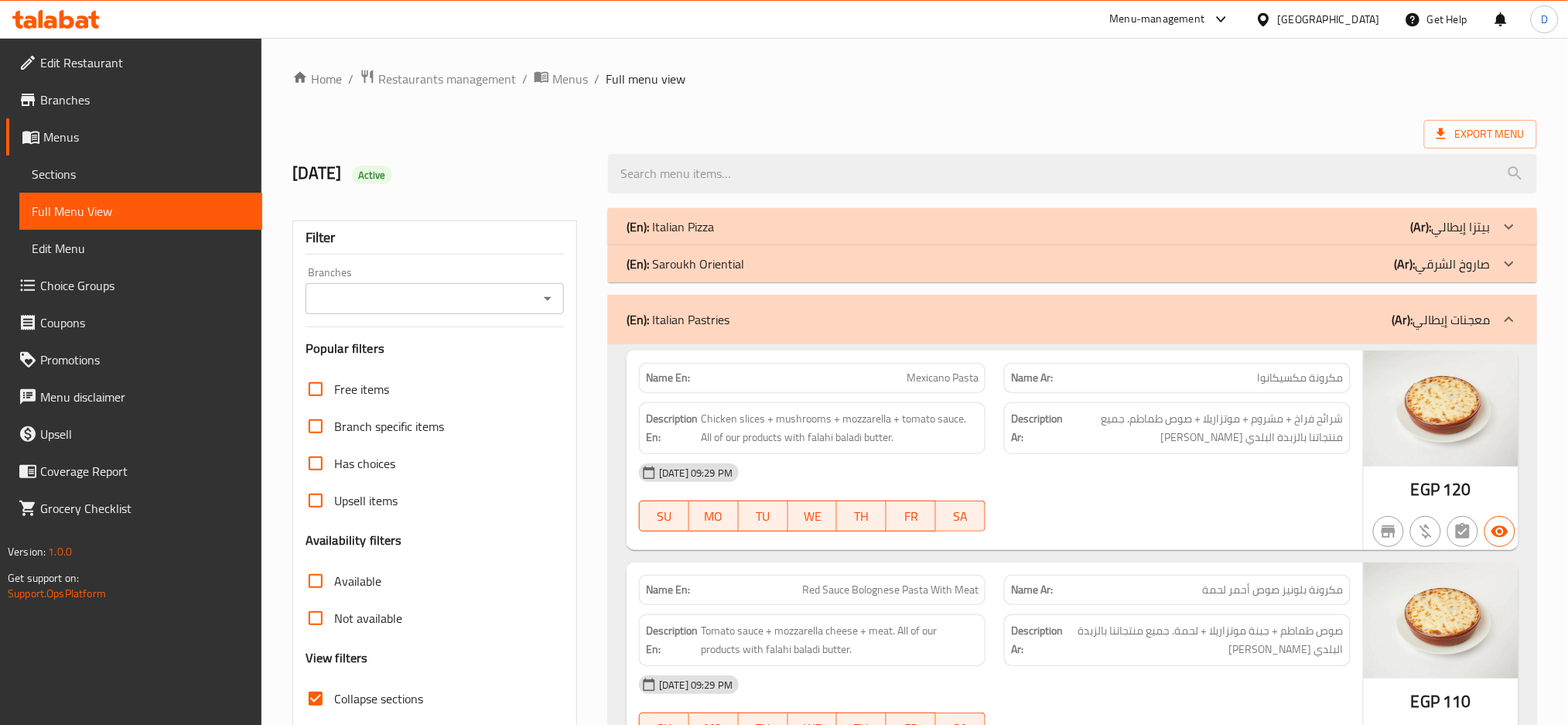
click at [1155, 311] on div "(En): Italian Pastries (Ar): معجنات إيطالي" at bounding box center [1059, 319] width 864 height 19
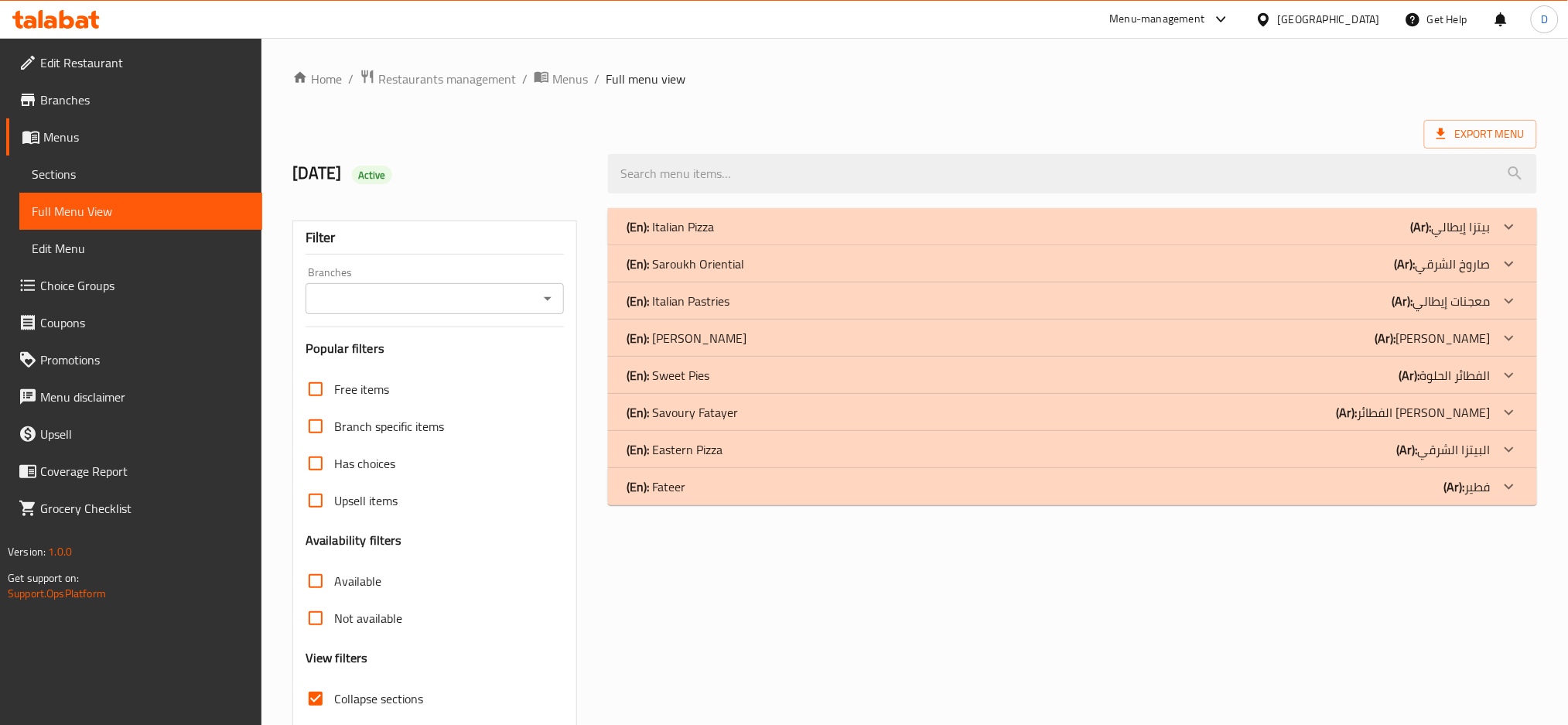
click at [1155, 236] on div "(En): Alexandrian Hawawshi (Ar): حواوشي اسكندراني" at bounding box center [1059, 227] width 864 height 19
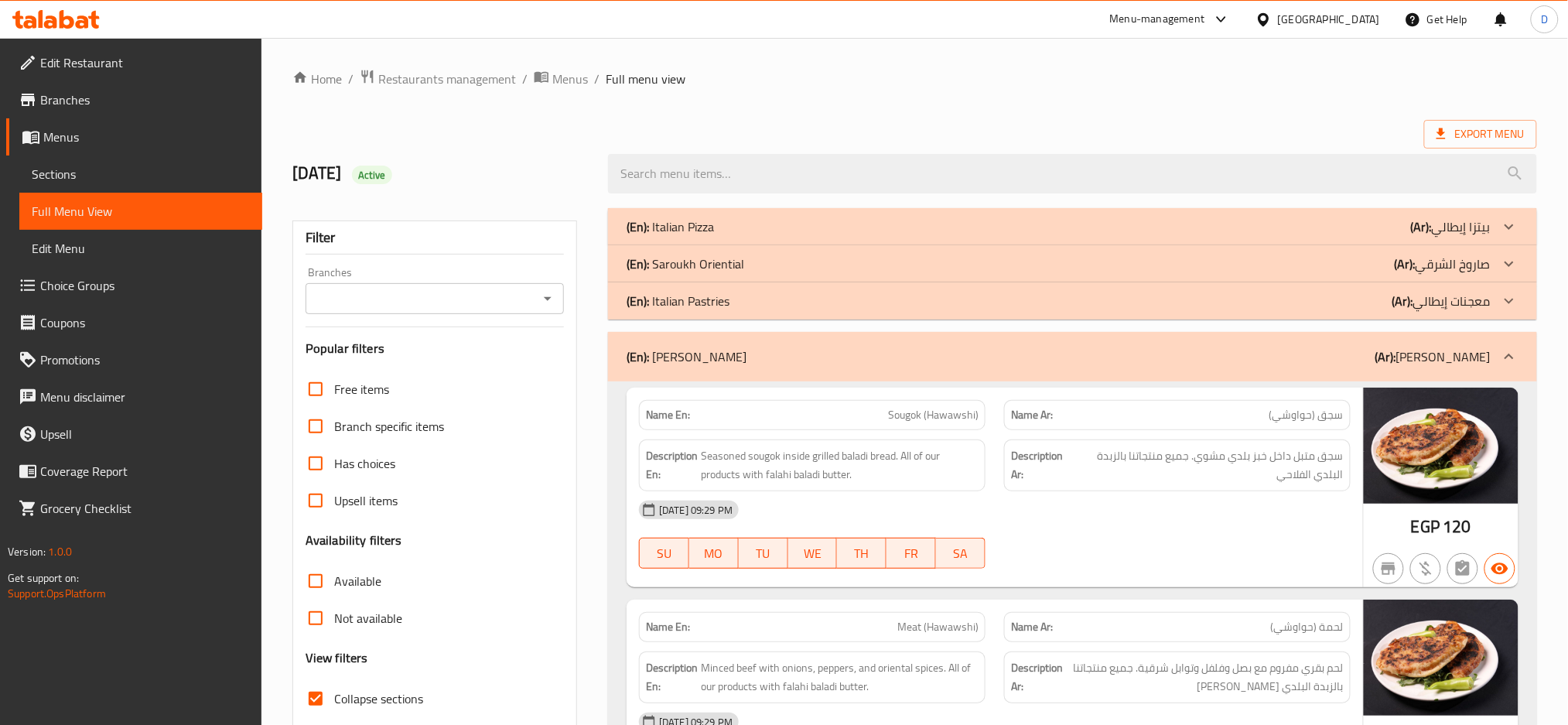
scroll to position [181, 0]
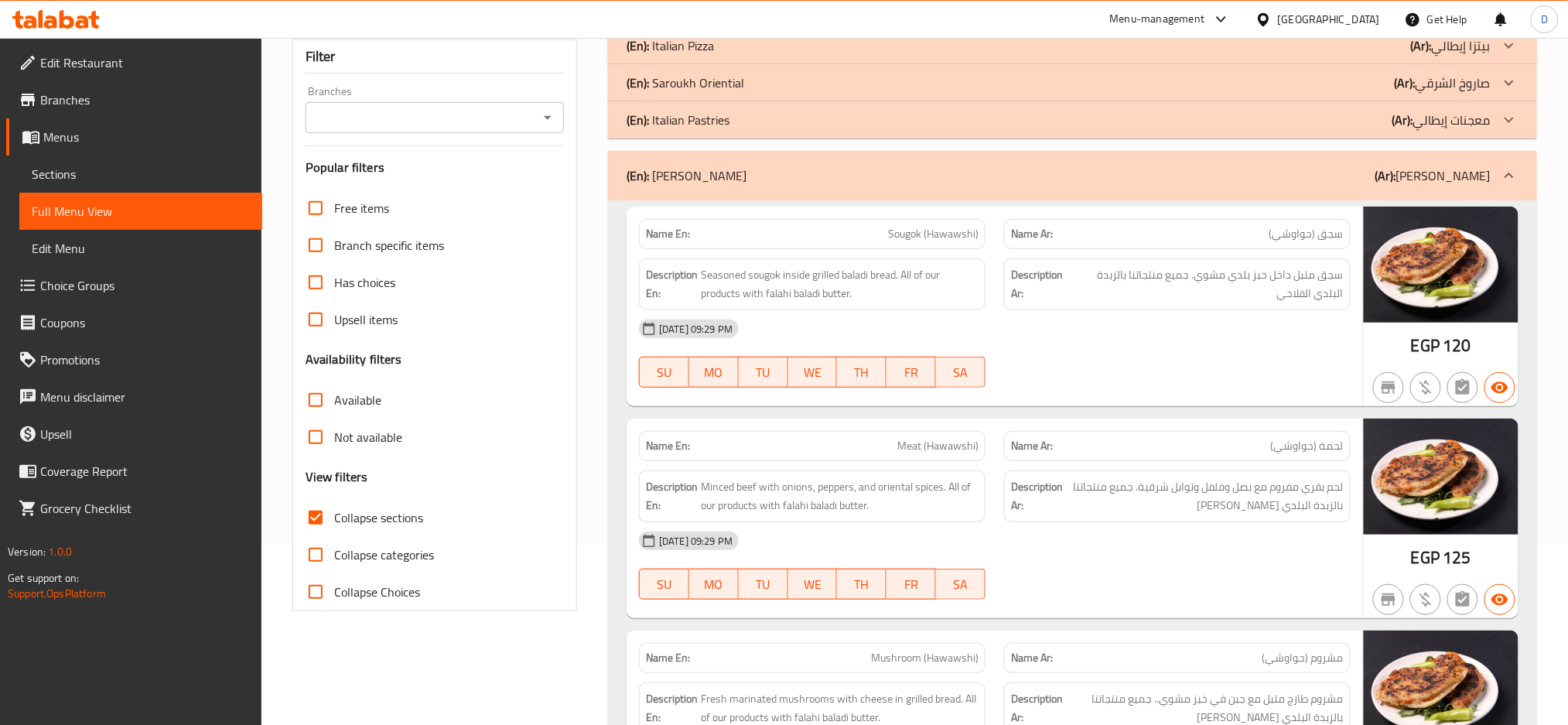
click at [918, 228] on span "Sougok (Hawawshi)" at bounding box center [933, 234] width 90 height 16
click at [958, 232] on span "Sougok (Hawawshi)" at bounding box center [933, 234] width 90 height 16
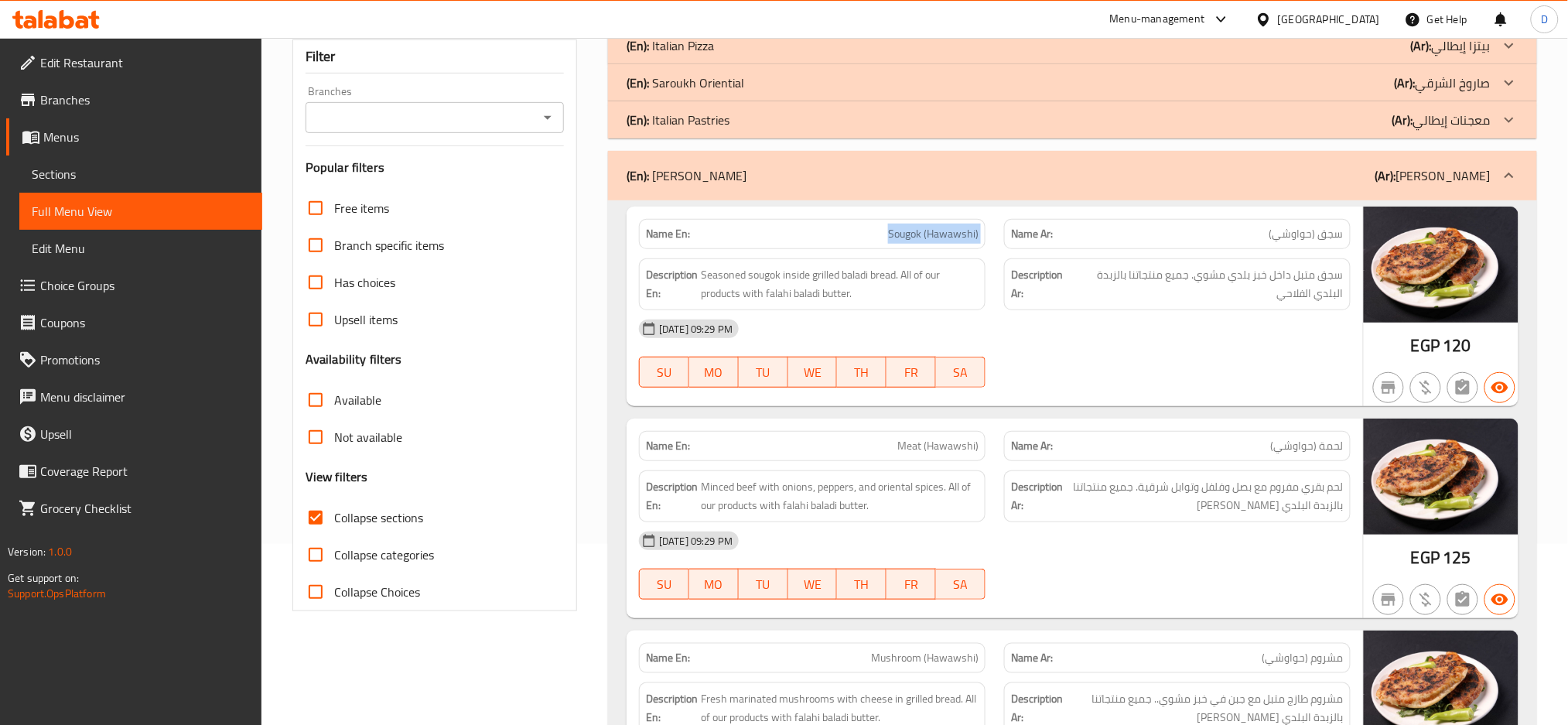
click at [958, 232] on span "Sougok (Hawawshi)" at bounding box center [933, 234] width 90 height 16
click at [1123, 645] on div "Name Ar: مشروم (حواوشي)" at bounding box center [1177, 658] width 347 height 30
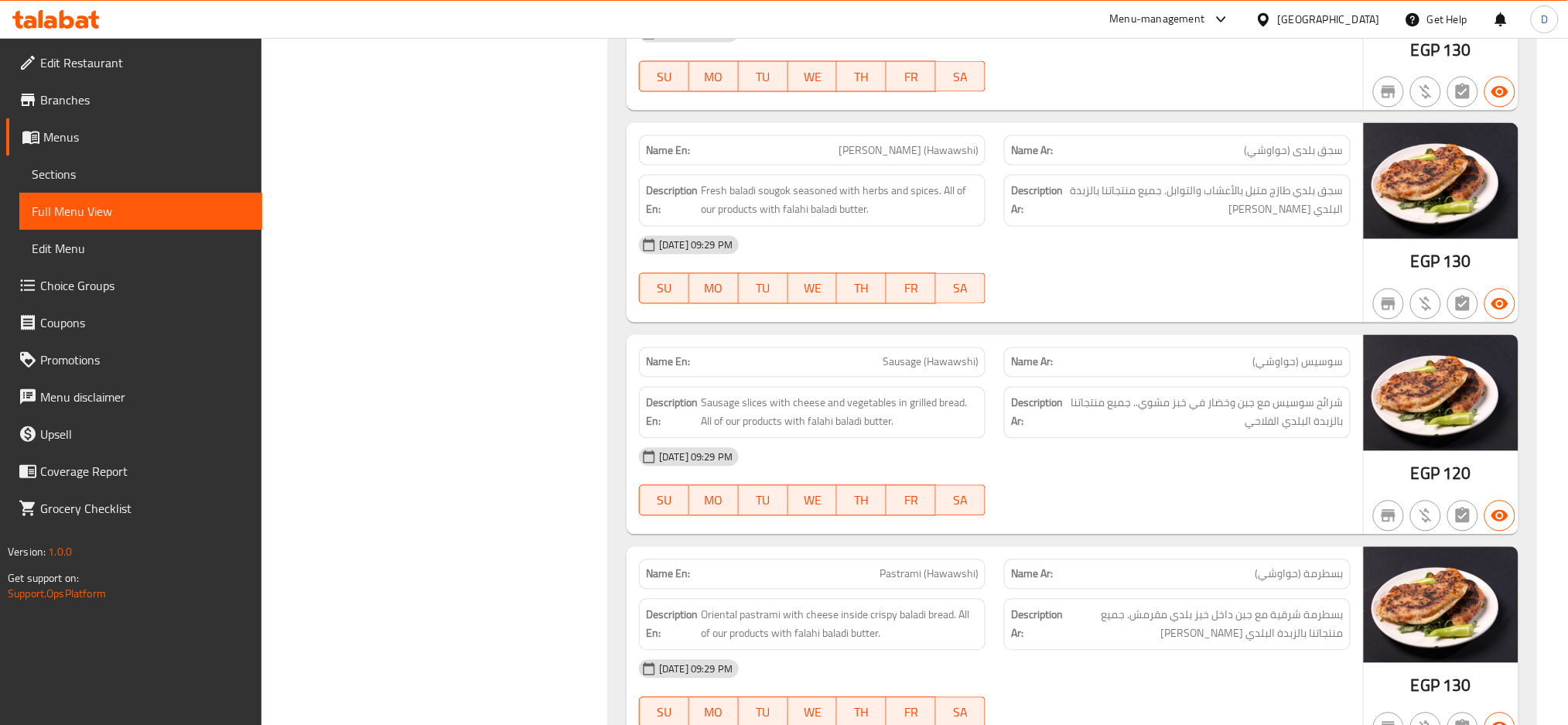
click at [961, 369] on span "Sausage (Hawawshi)" at bounding box center [931, 362] width 96 height 16
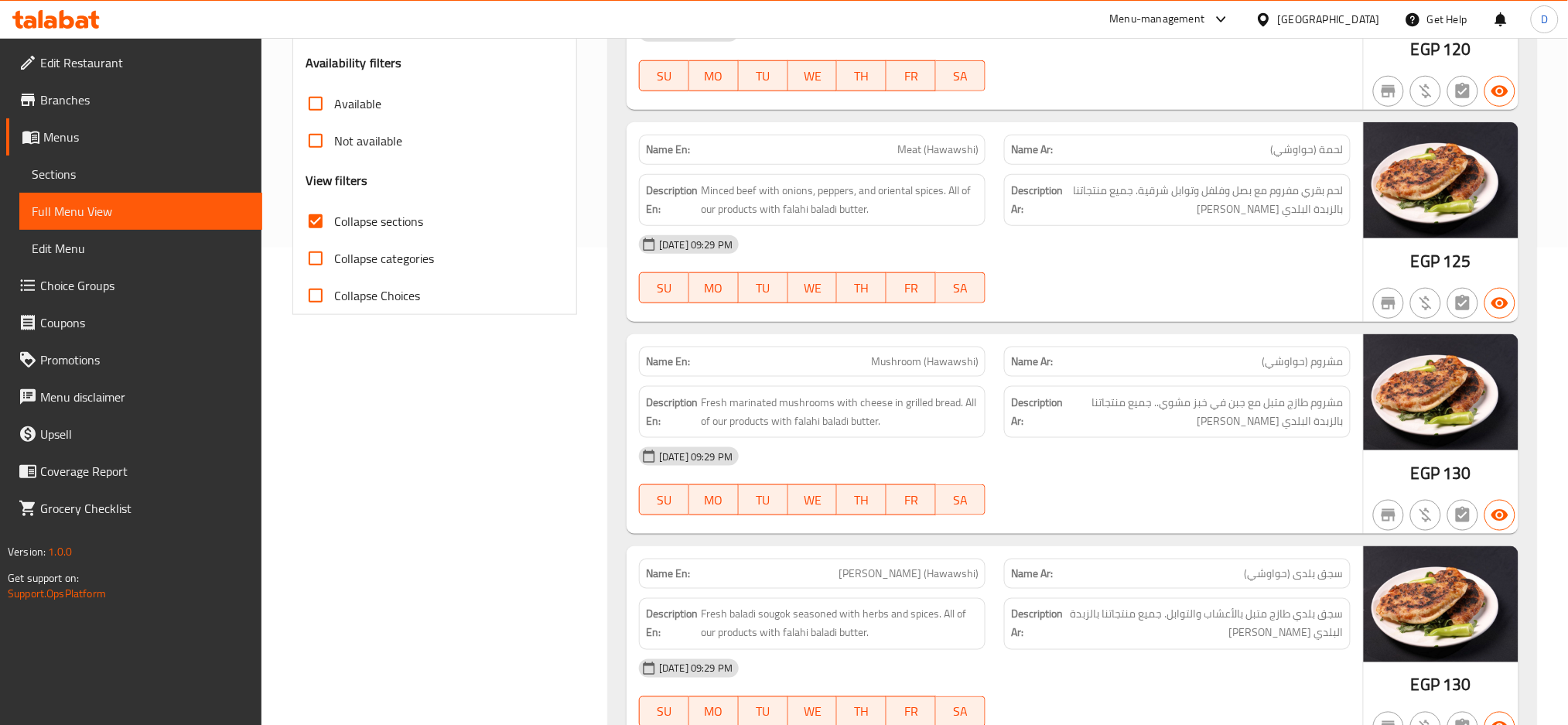
scroll to position [478, 0]
click at [954, 568] on span "Baladi Sougok (Hawawshi)" at bounding box center [909, 573] width 140 height 16
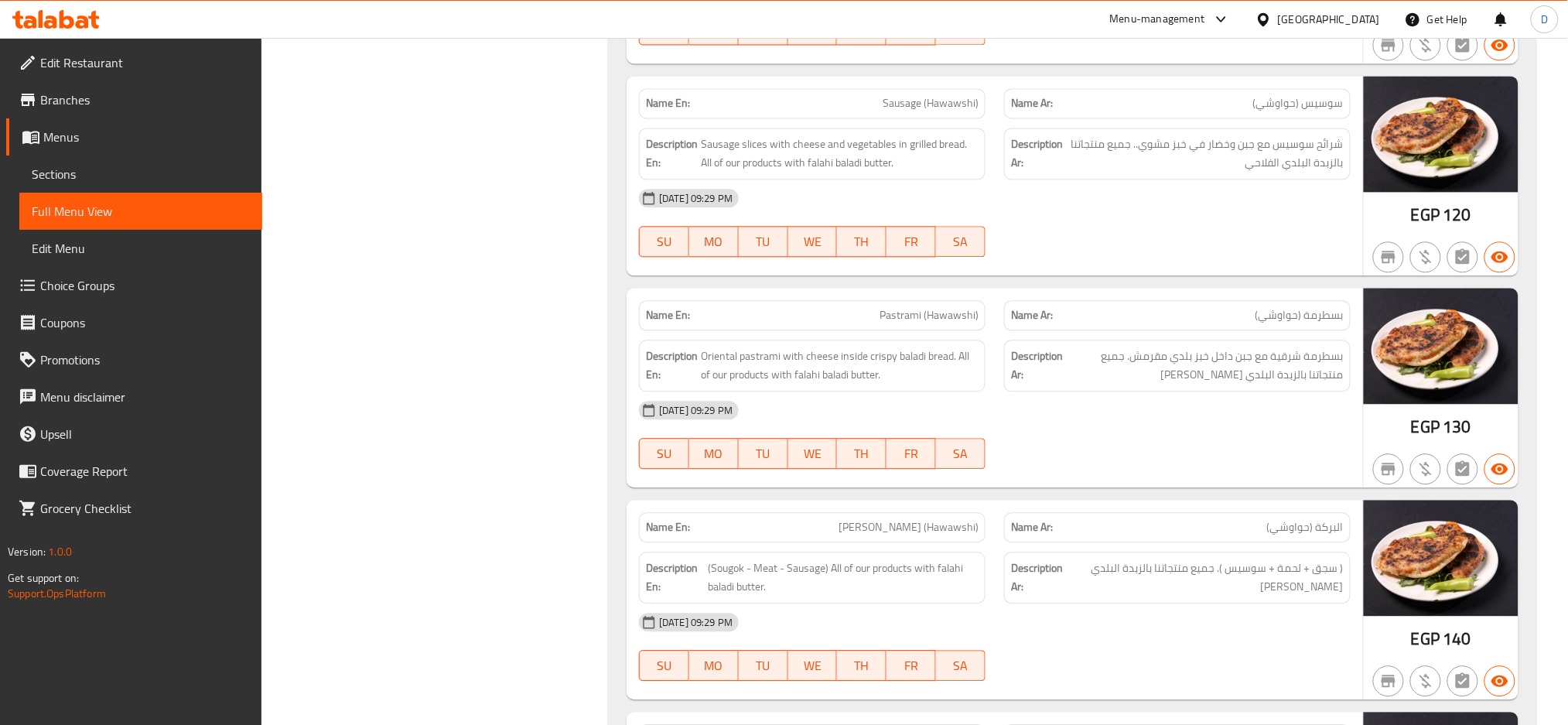
scroll to position [1162, 0]
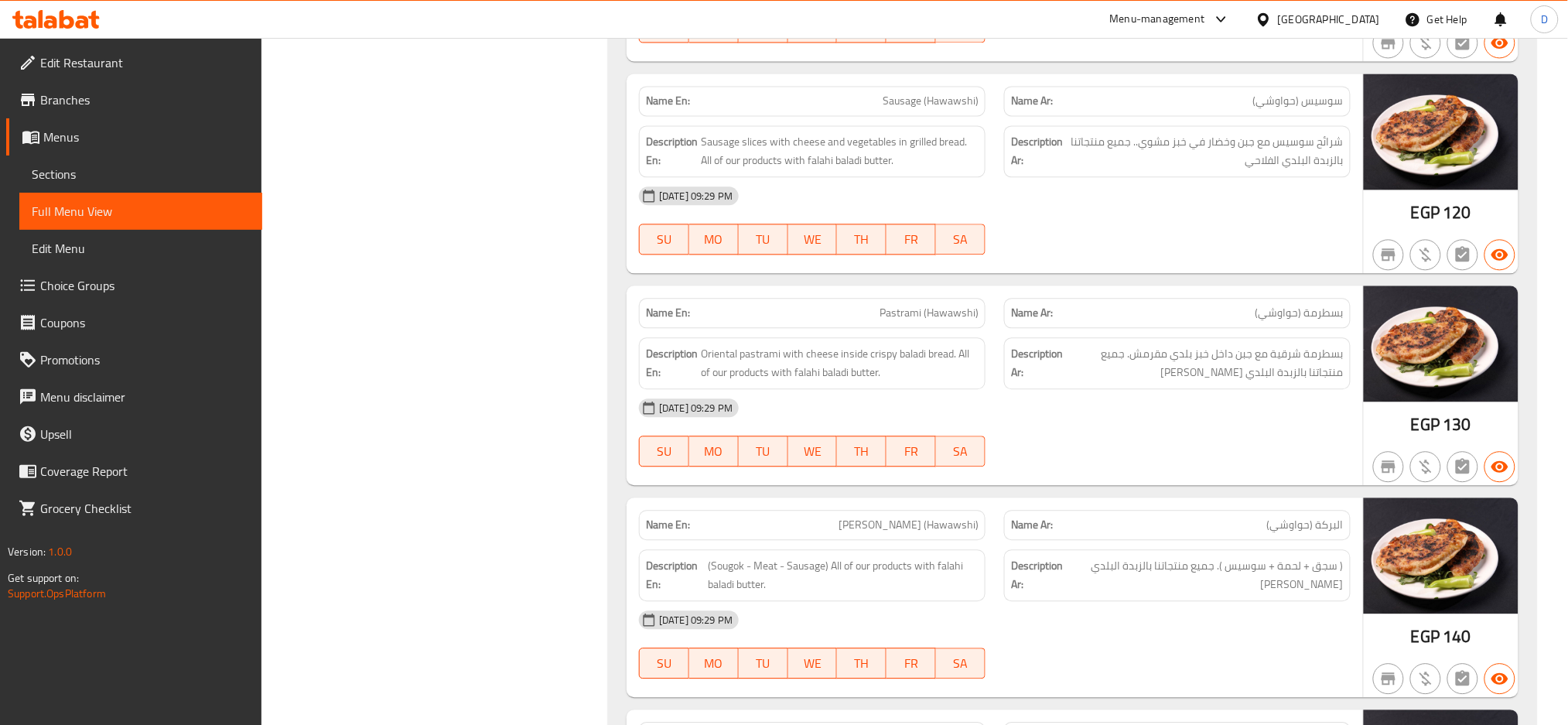
click at [961, 527] on span "Al Baraka (Hawawshi)" at bounding box center [909, 524] width 140 height 16
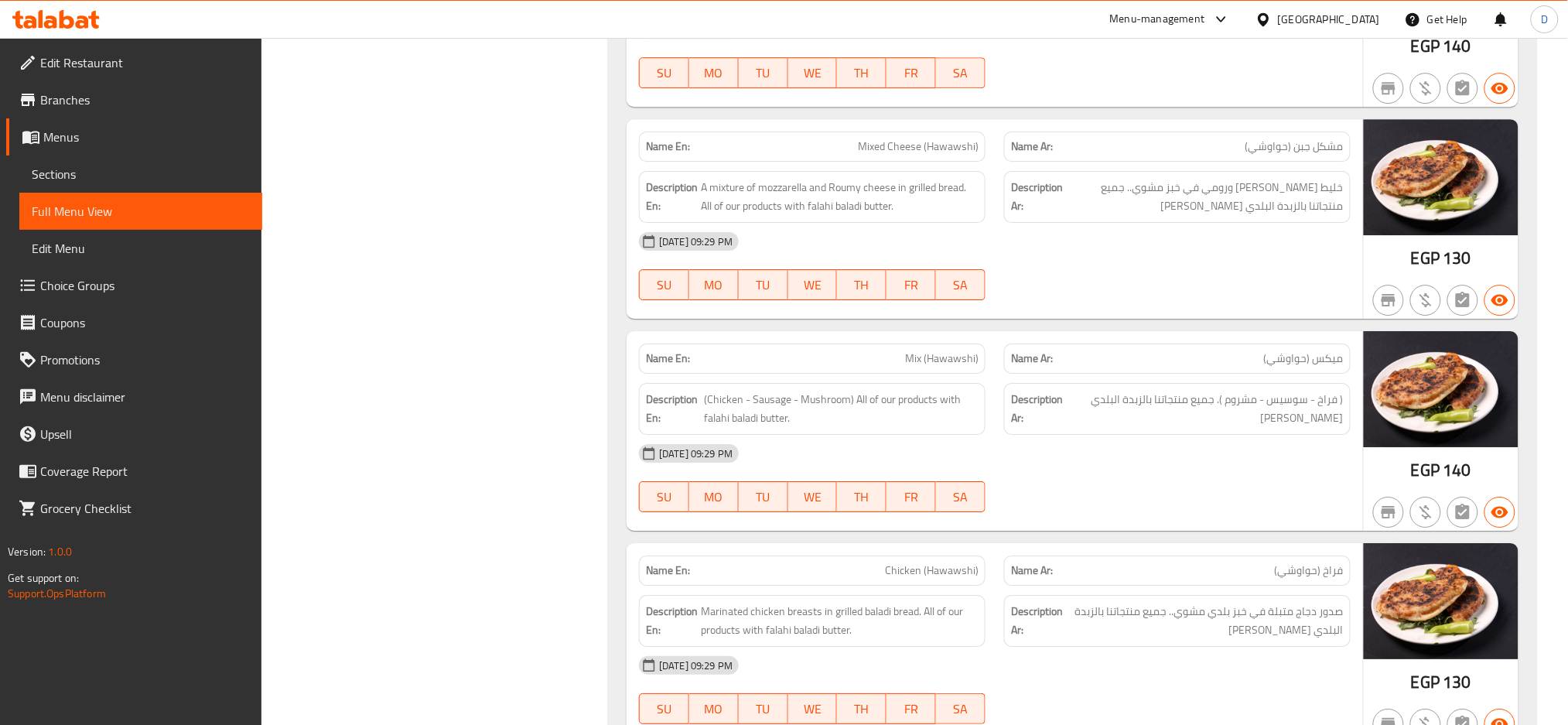
scroll to position [1773, 0]
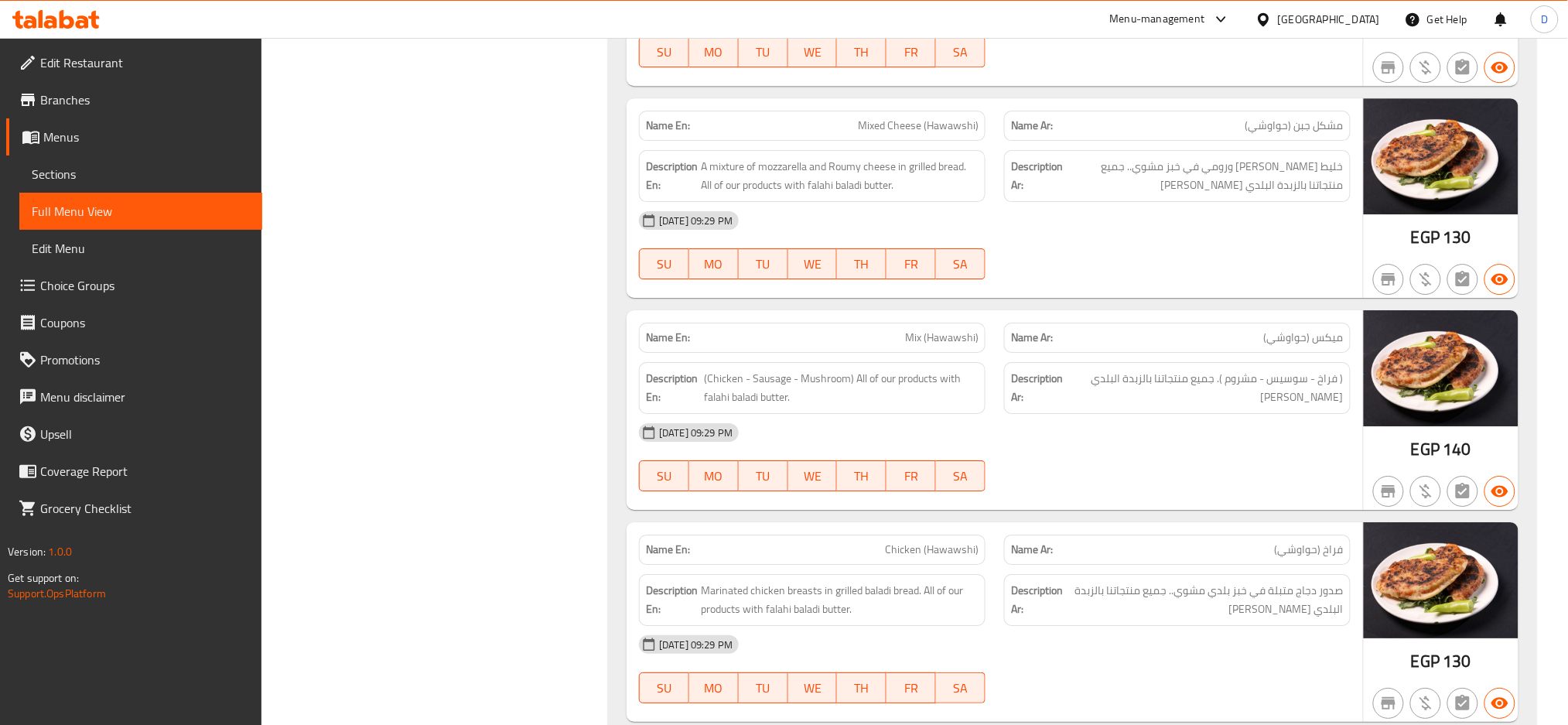
click at [918, 332] on span "Mix (Hawawshi)" at bounding box center [942, 338] width 74 height 16
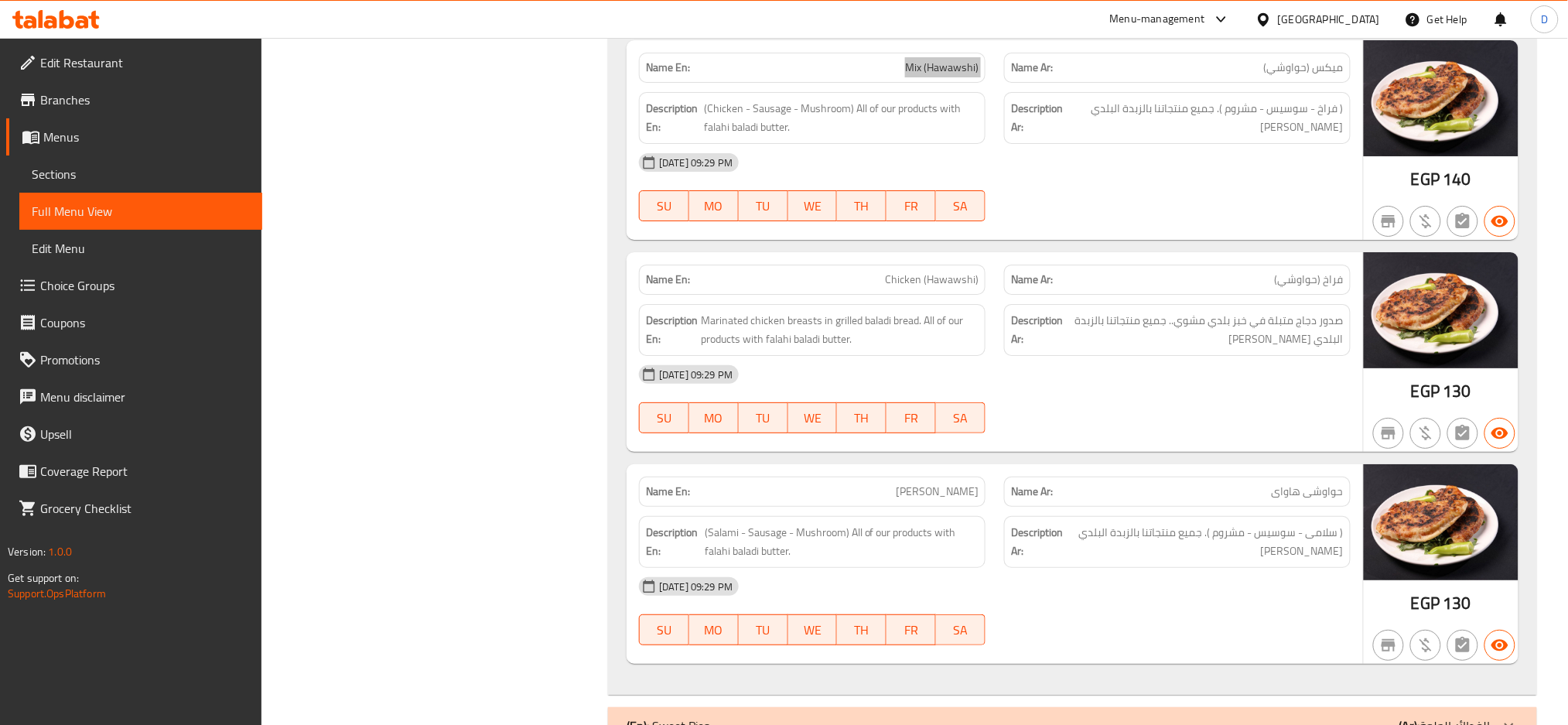
scroll to position [2042, 0]
click at [937, 491] on span "Hawaian Hawawshi" at bounding box center [937, 492] width 83 height 16
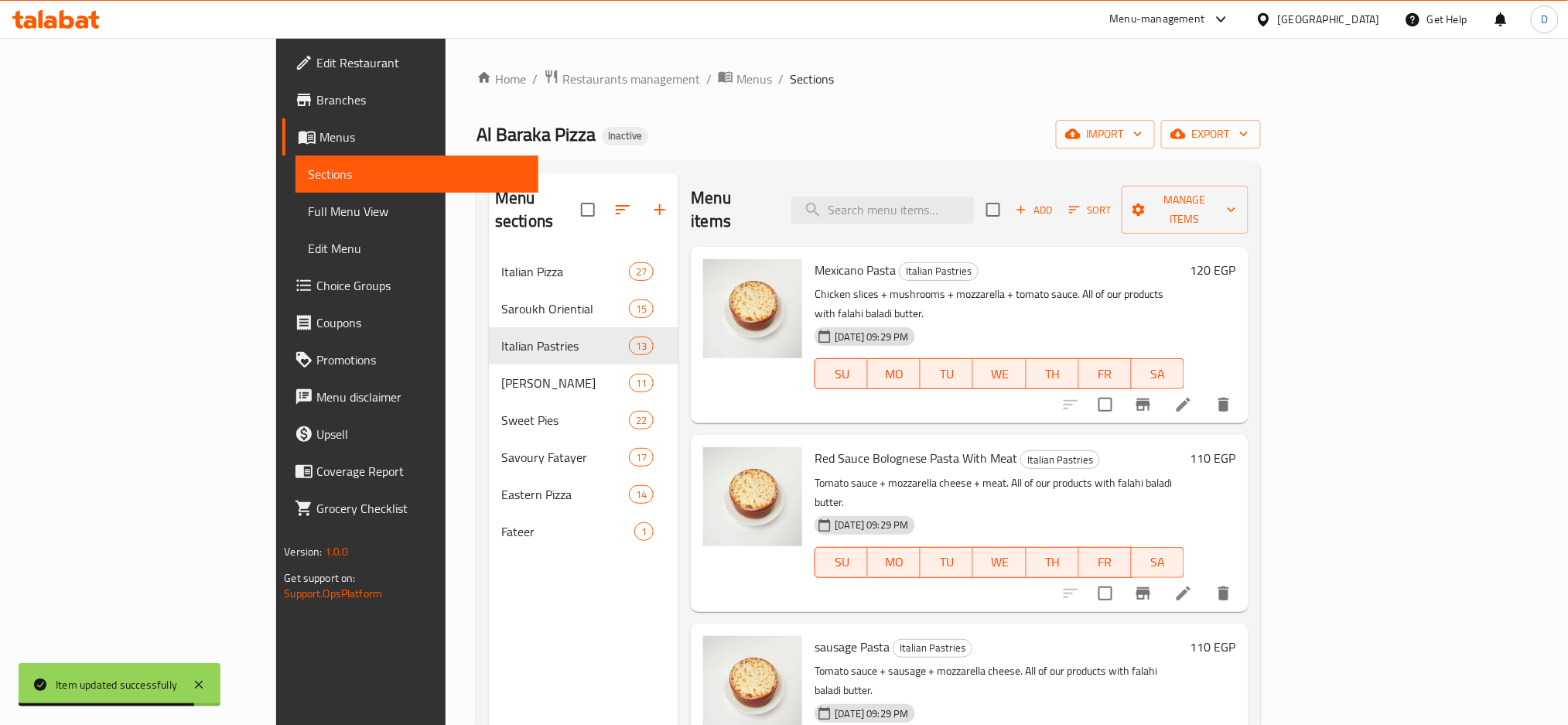
scroll to position [893, 0]
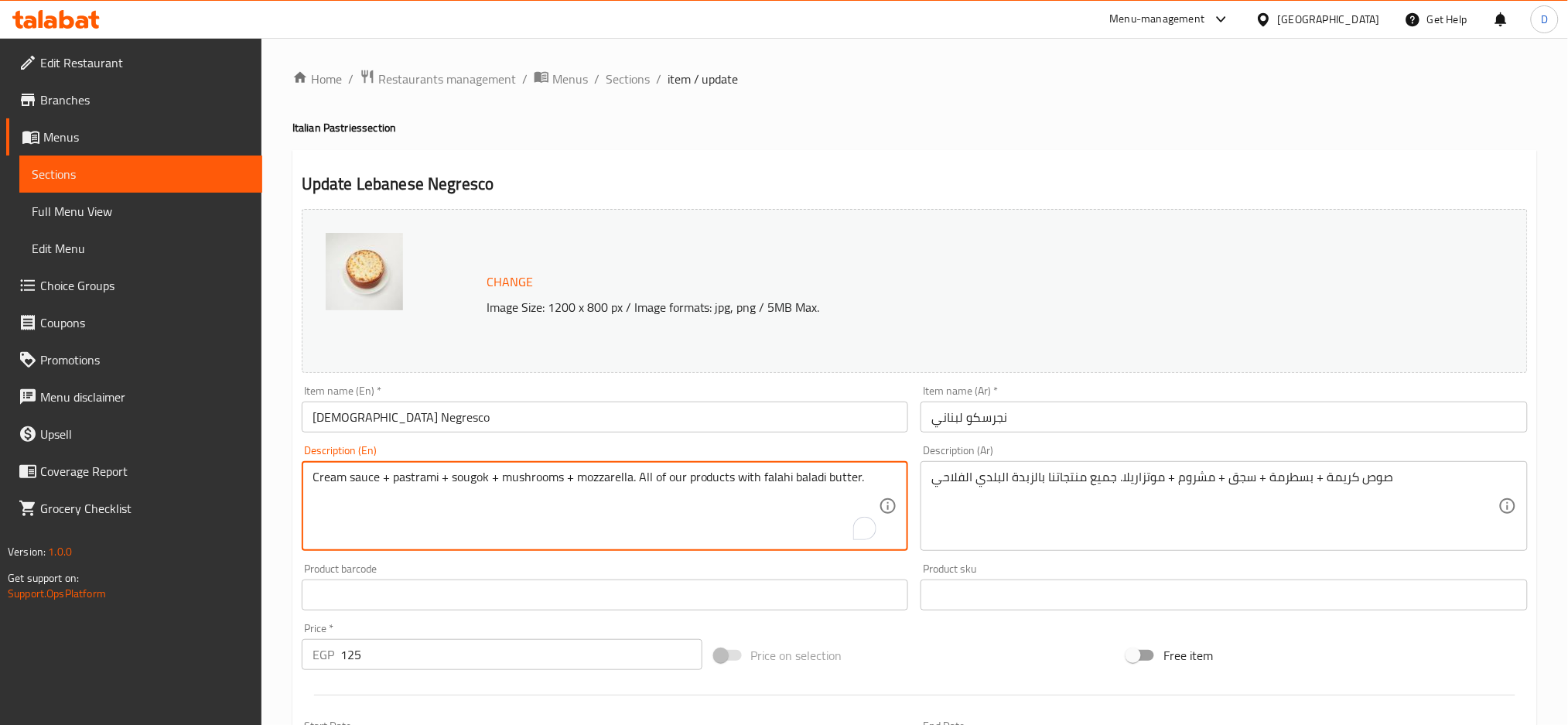
click at [473, 476] on textarea "Cream sauce + pastrami + sougok + mushrooms + mozzarella. All of our products w…" at bounding box center [596, 506] width 567 height 74
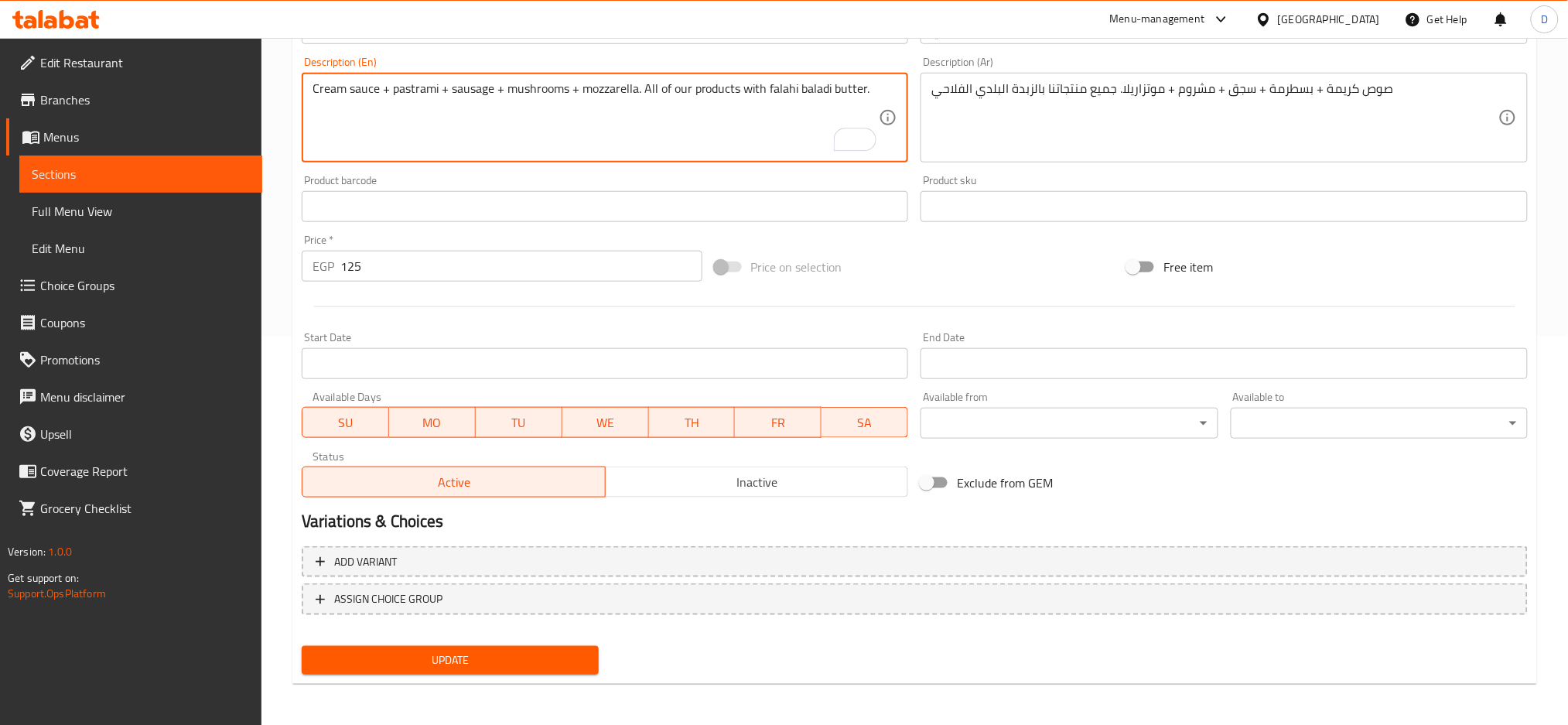
type textarea "Cream sauce + pastrami + sausage + mushrooms + mozzarella. All of our products …"
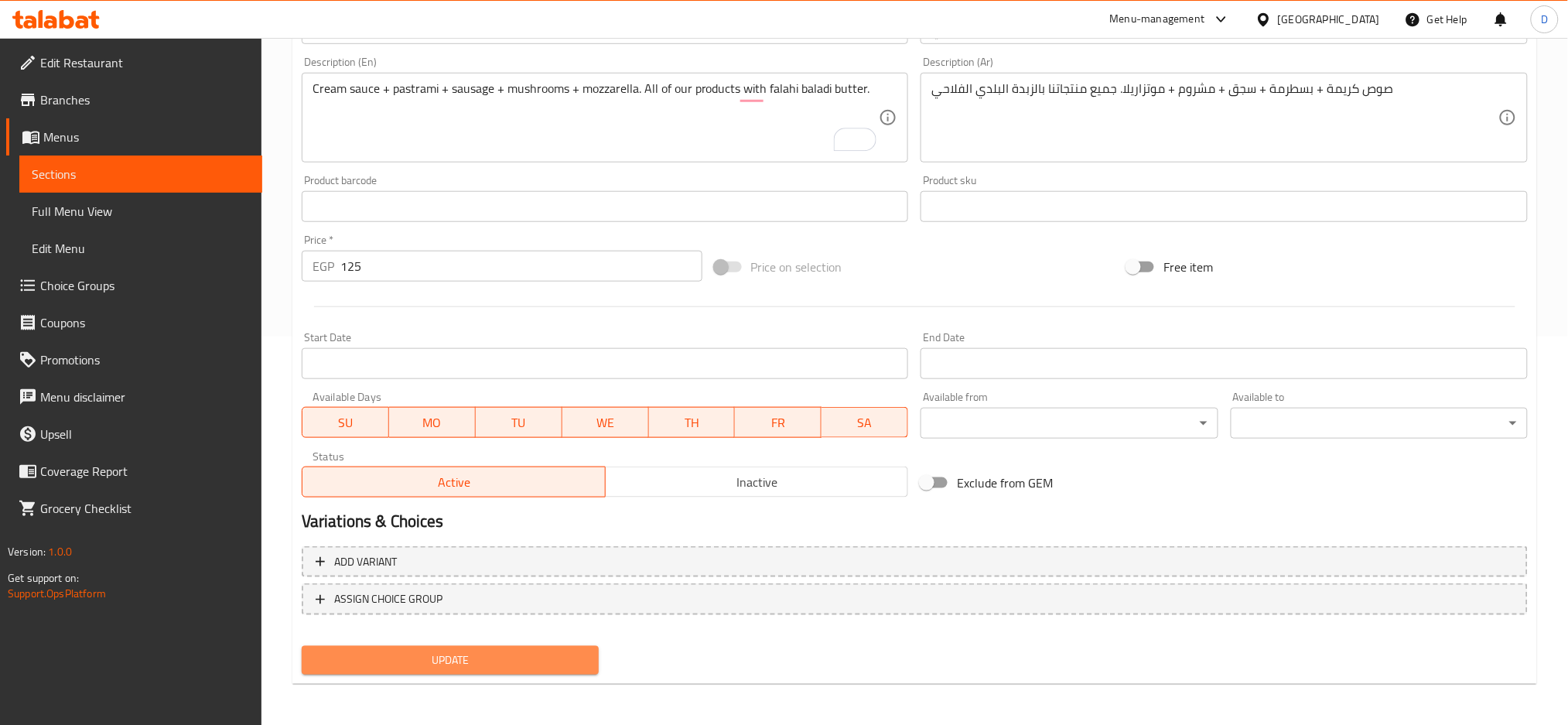
click at [494, 650] on span "Update" at bounding box center [450, 660] width 272 height 19
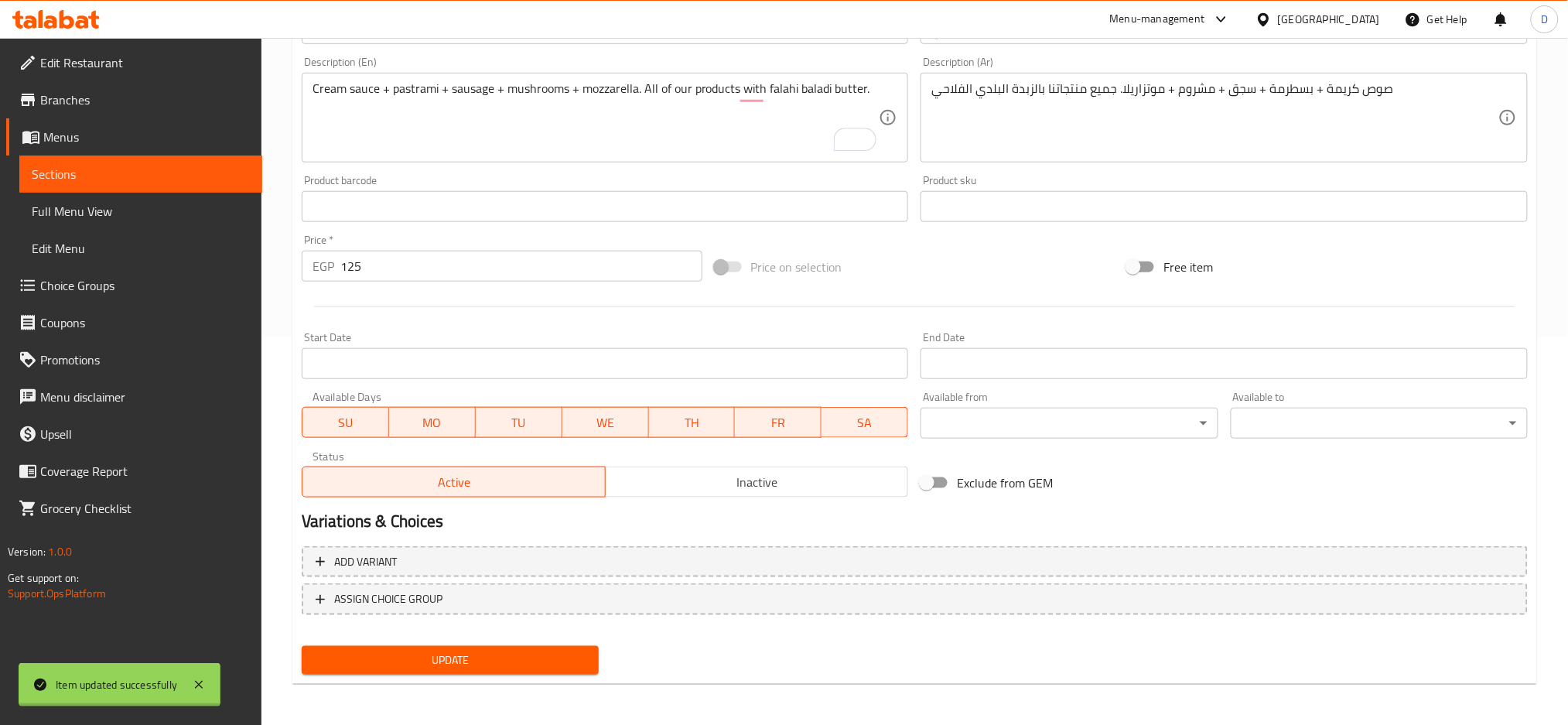
scroll to position [0, 0]
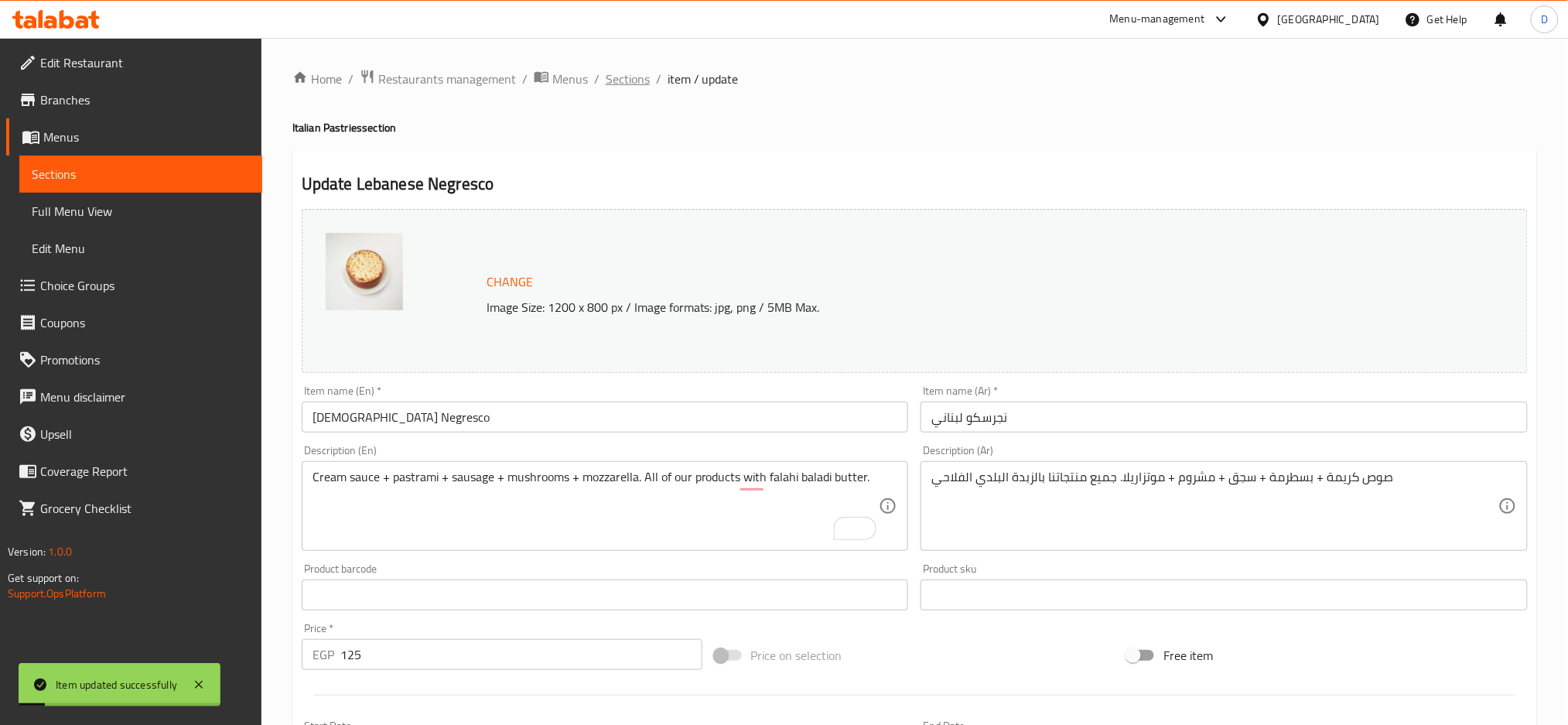
click at [629, 83] on span "Sections" at bounding box center [628, 79] width 44 height 19
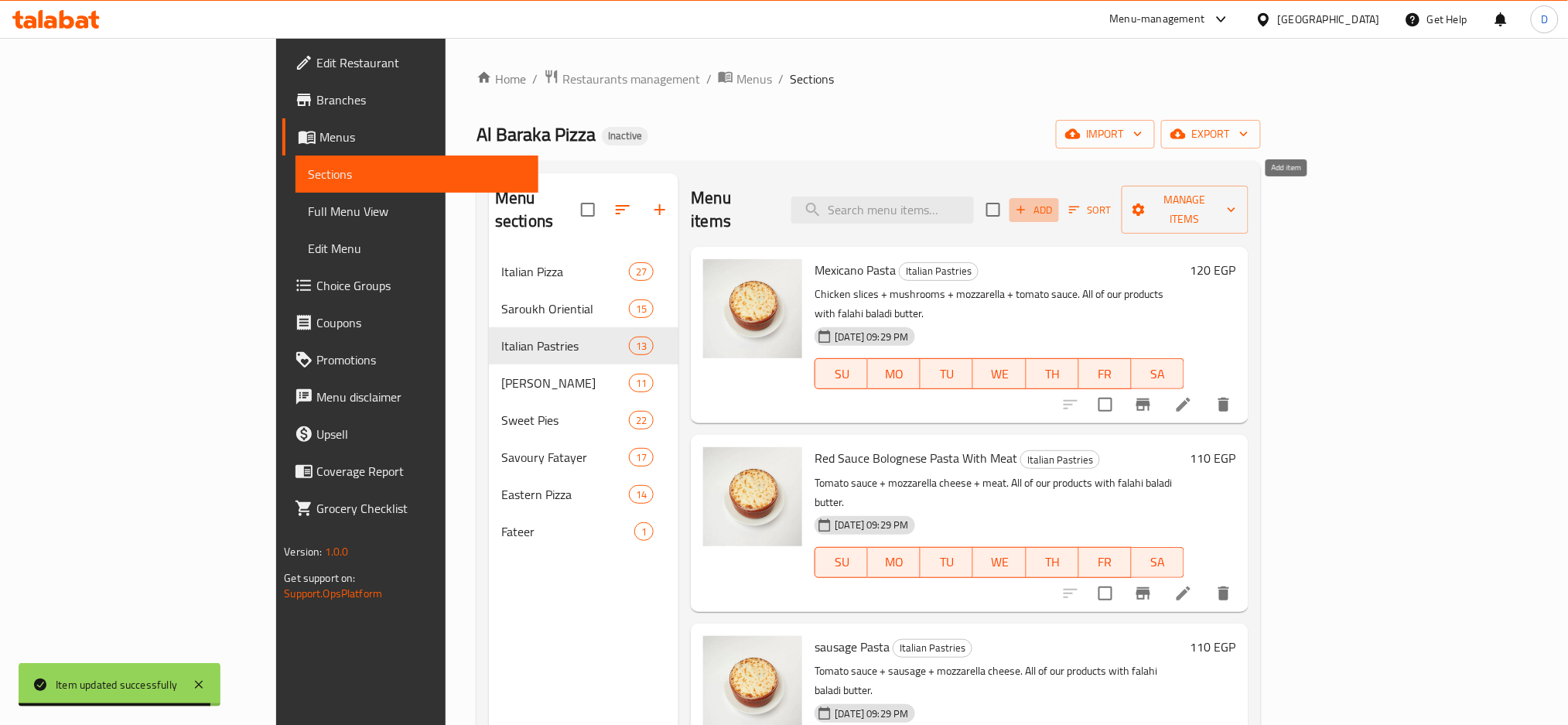
click at [1056, 201] on span "Add" at bounding box center [1034, 210] width 41 height 18
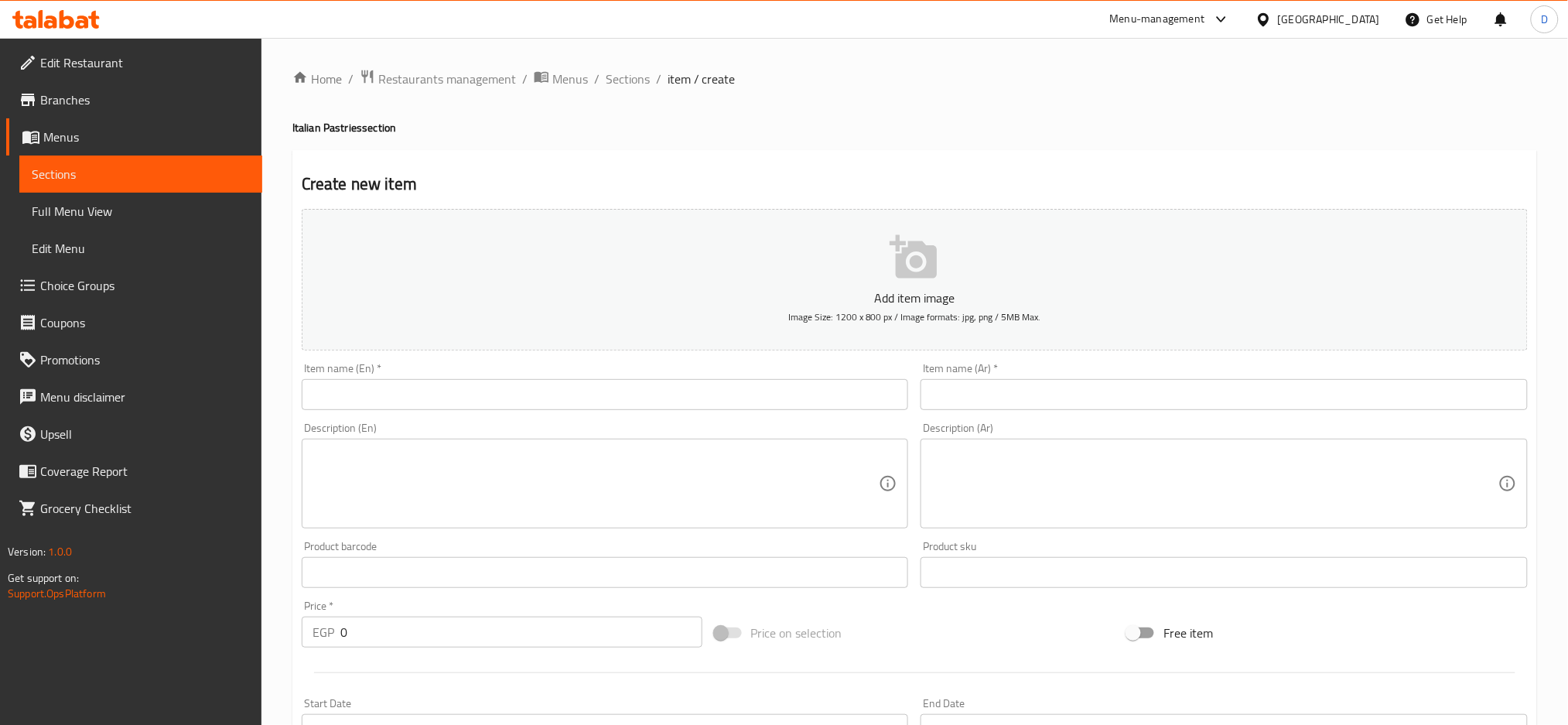
click at [1082, 378] on div "Item name (Ar)   * Item name (Ar) *" at bounding box center [1225, 386] width 607 height 47
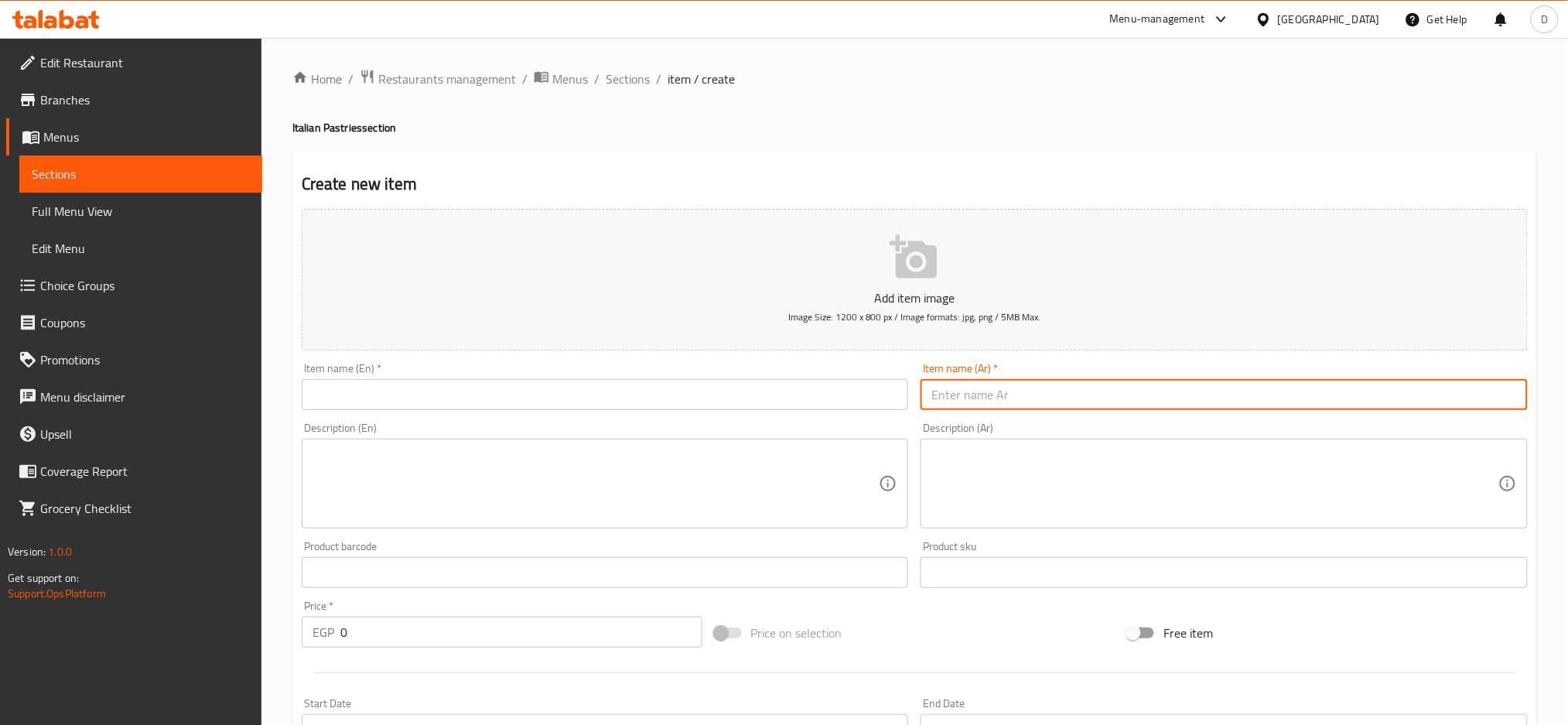
paste input "مكرونة سوسيس"
click at [1068, 397] on input "text" at bounding box center [1225, 395] width 607 height 31
type input "مكرونة سوسيس"
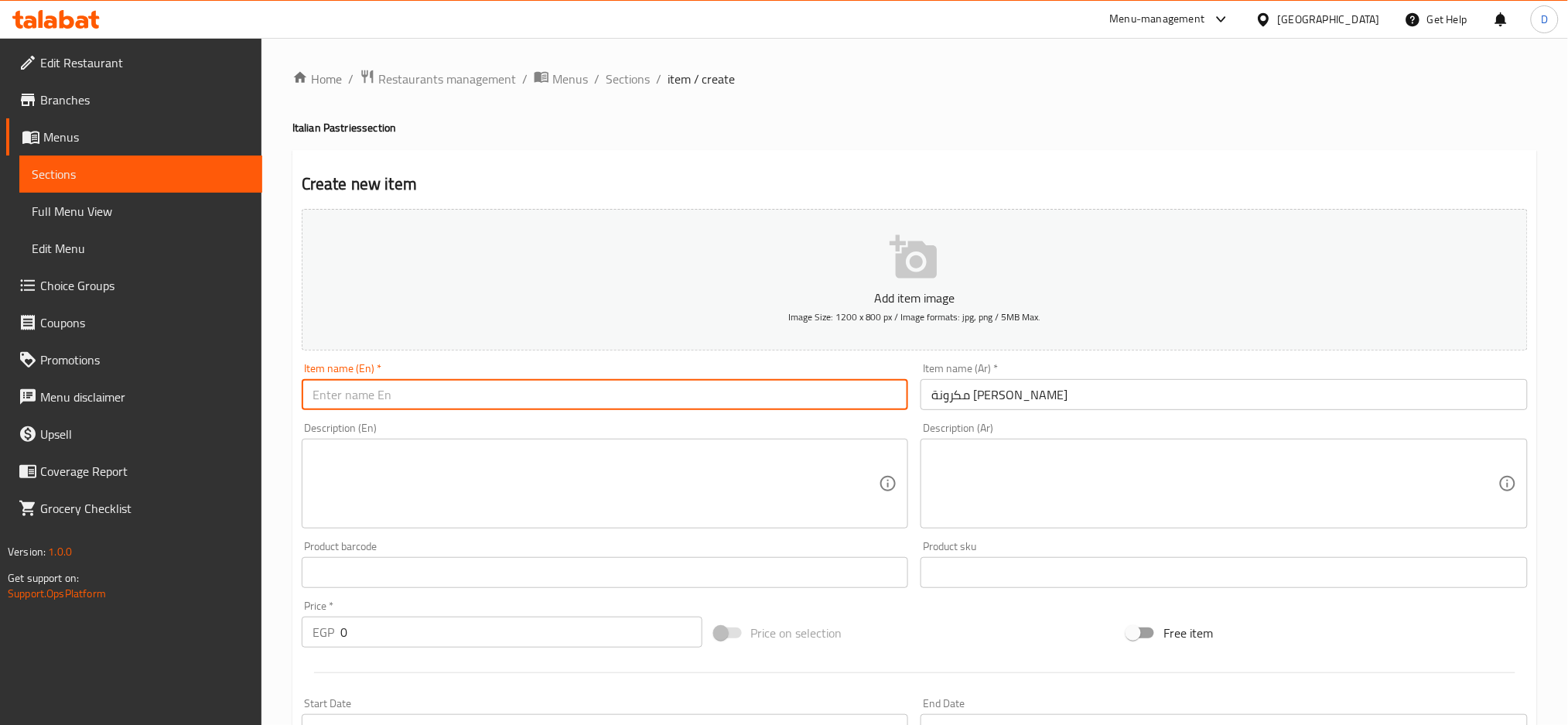
click at [689, 409] on input "text" at bounding box center [606, 395] width 607 height 31
type input "hot dog pasta"
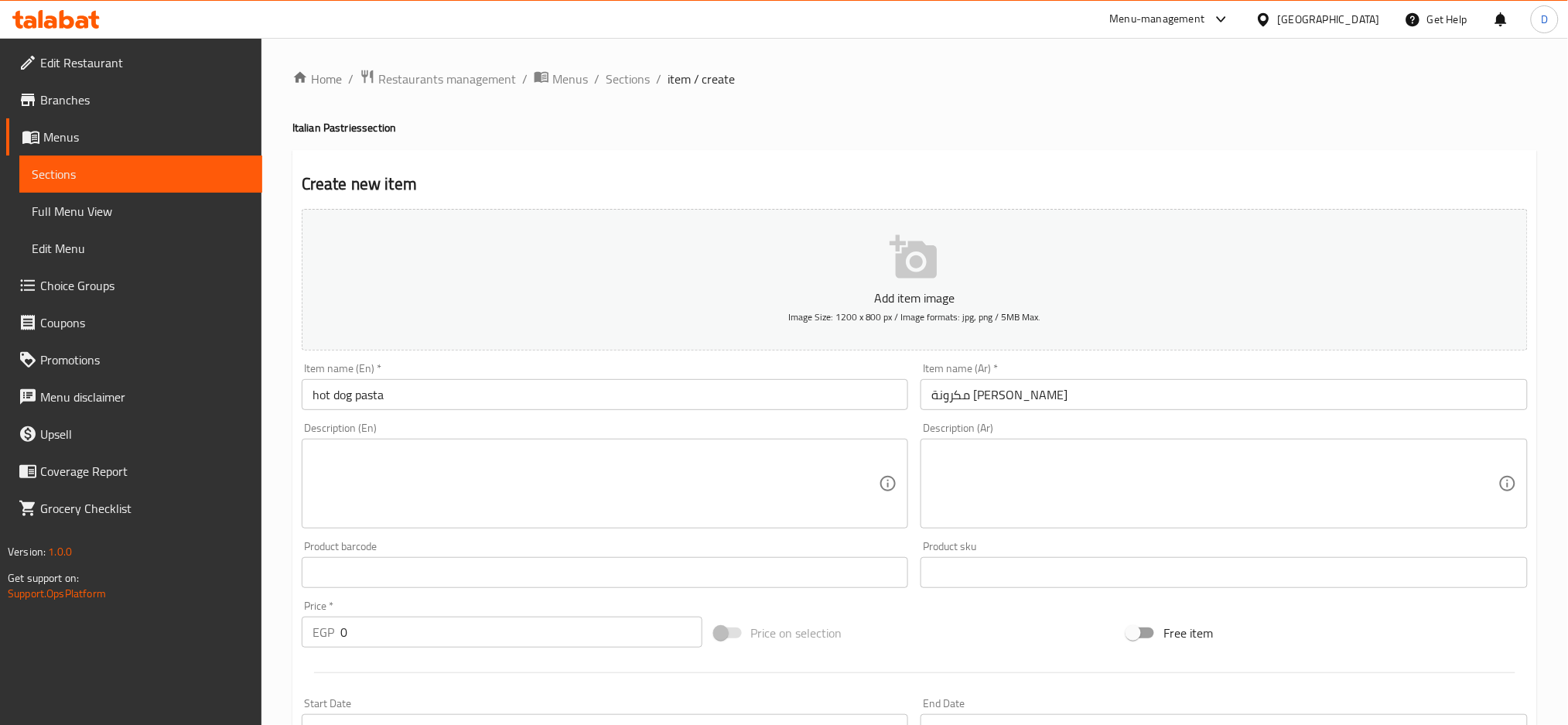
paste textarea "صوص كريمة + سوسيس + جبنة موتزاريلا"
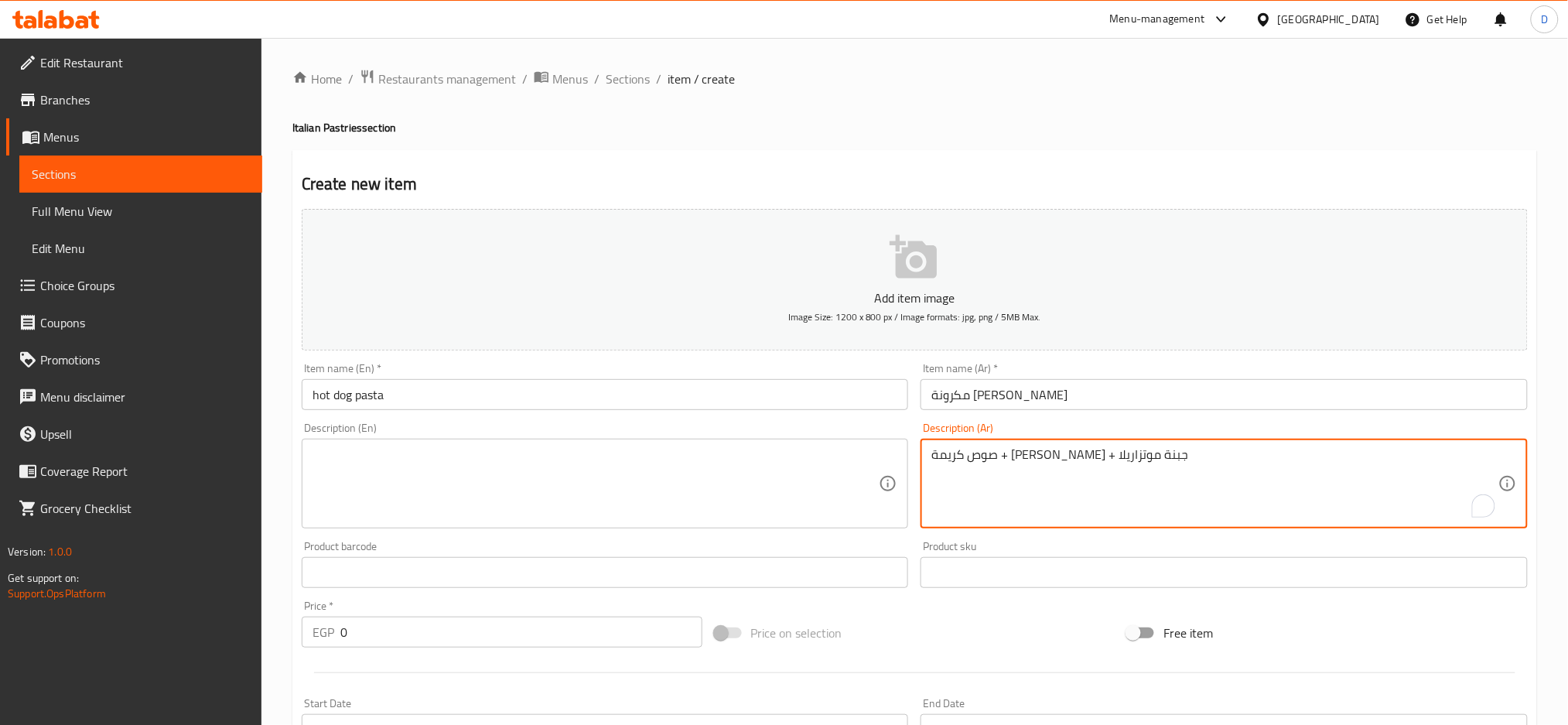
type textarea "صوص كريمة + سوسيس + جبنة موتزاريلا"
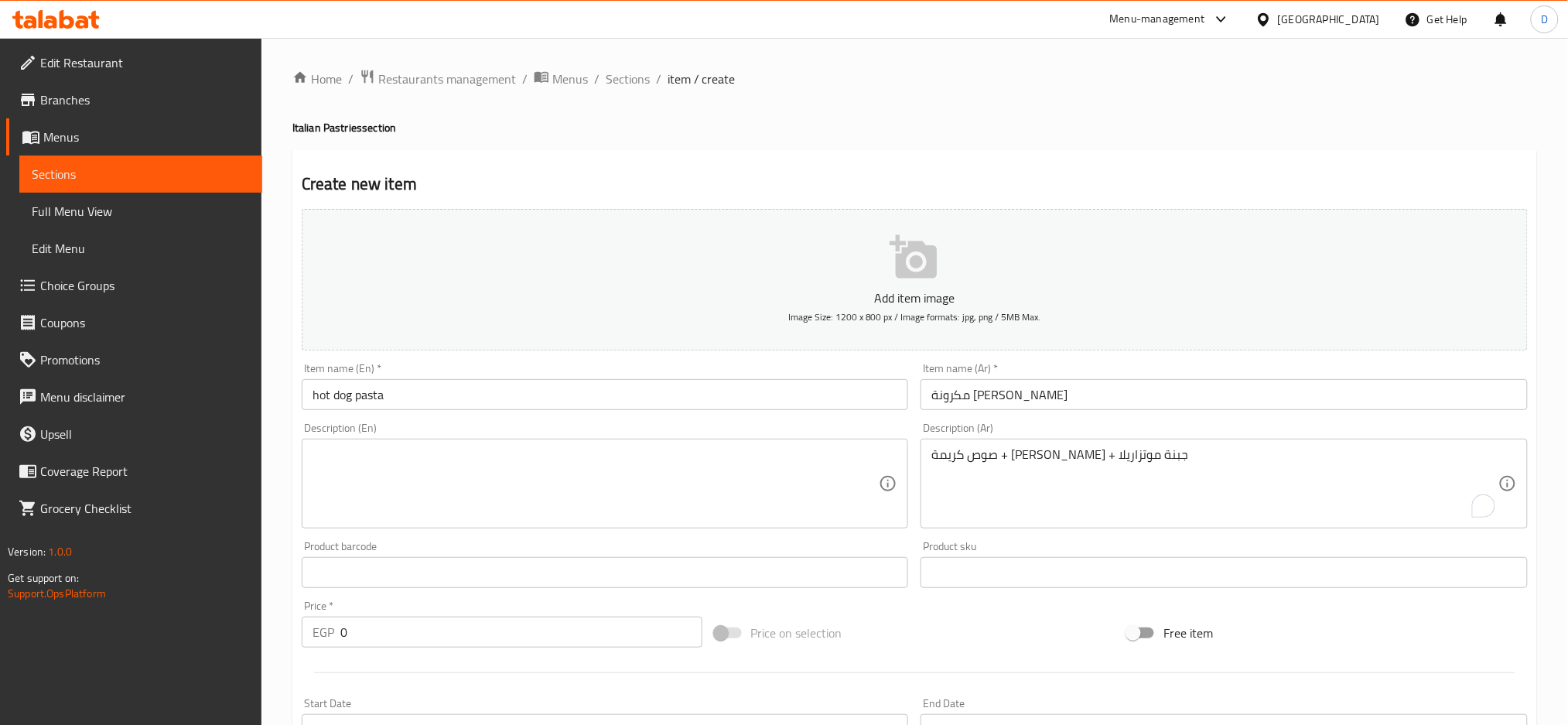
click at [719, 437] on div "Description (En) Description (En)" at bounding box center [606, 475] width 607 height 106
click at [679, 499] on textarea at bounding box center [596, 484] width 567 height 74
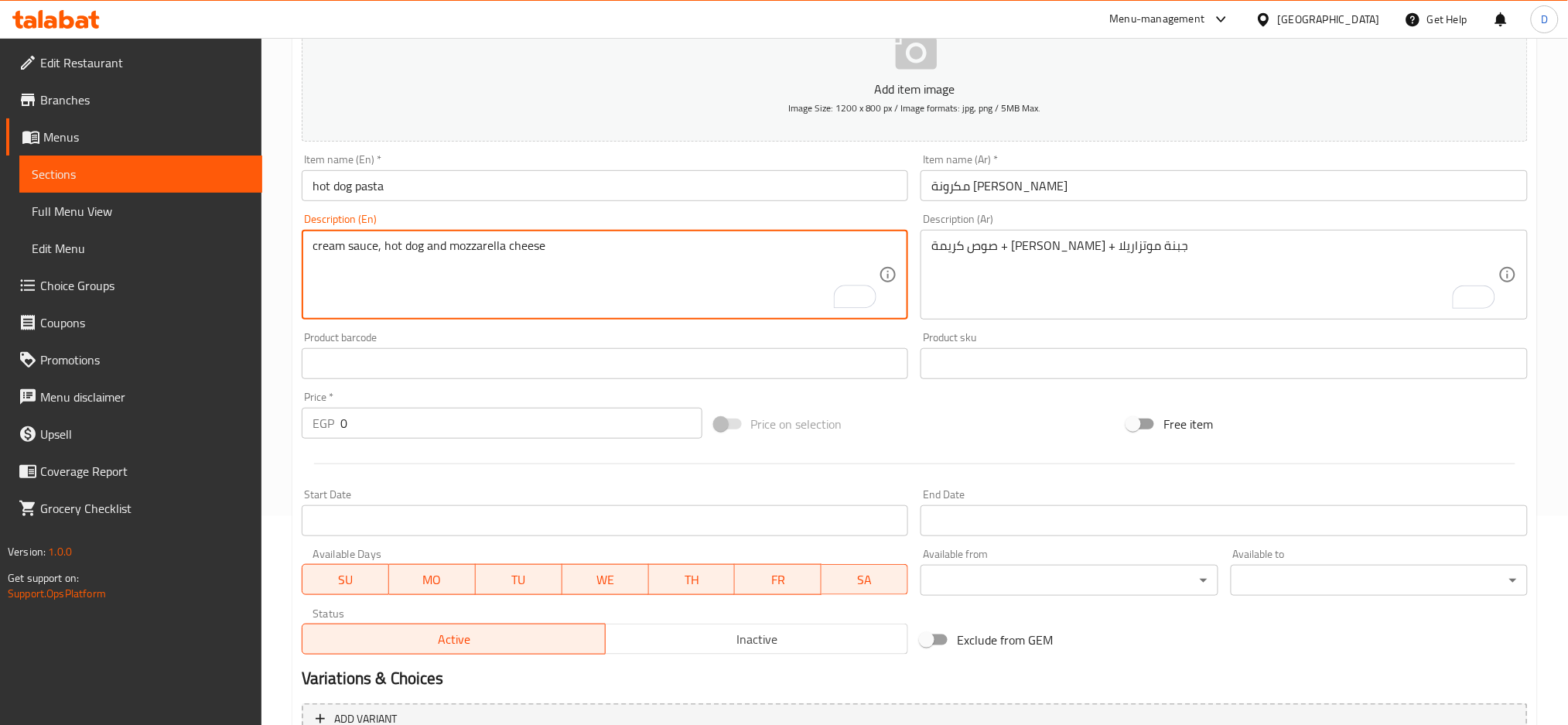
scroll to position [222, 0]
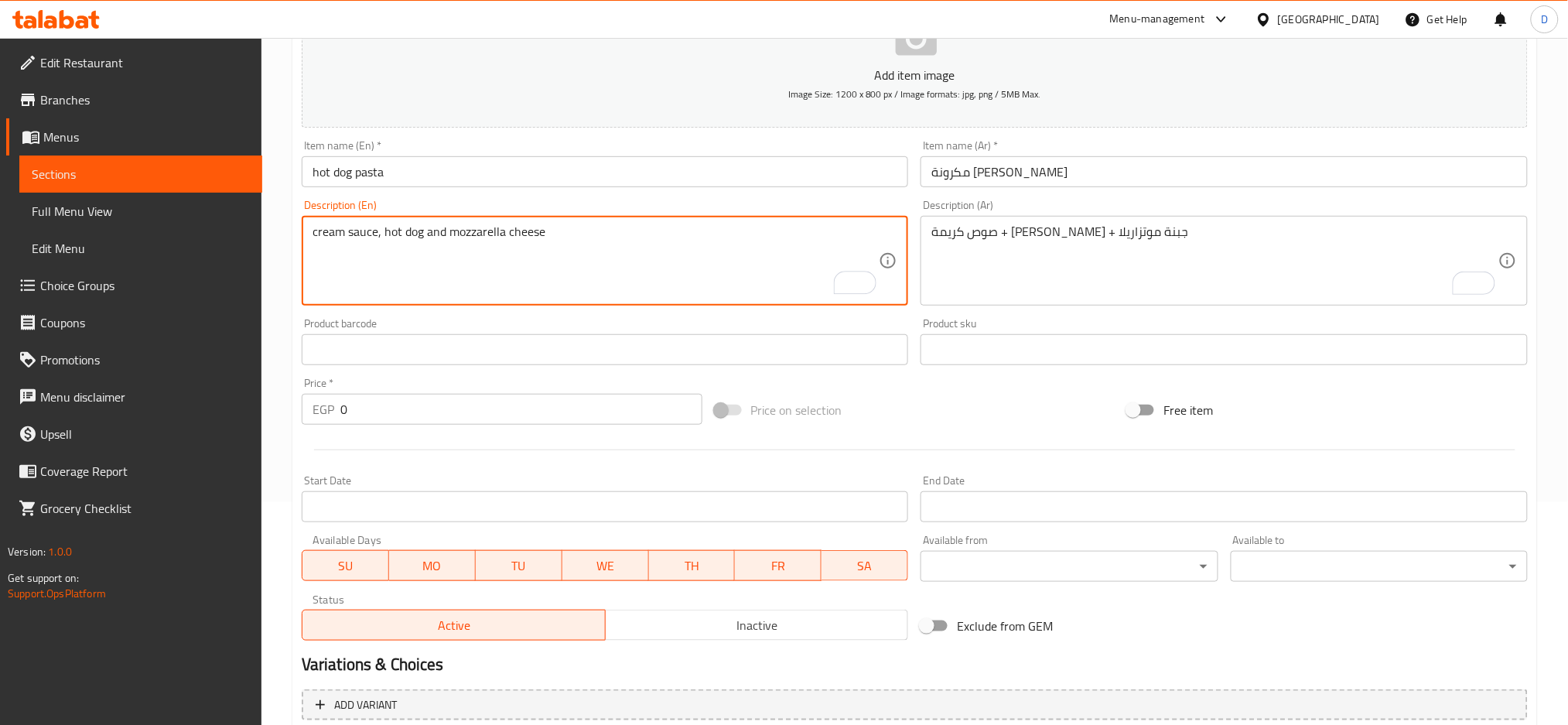
type textarea "cream sauce, hot dog and mozzarella cheese"
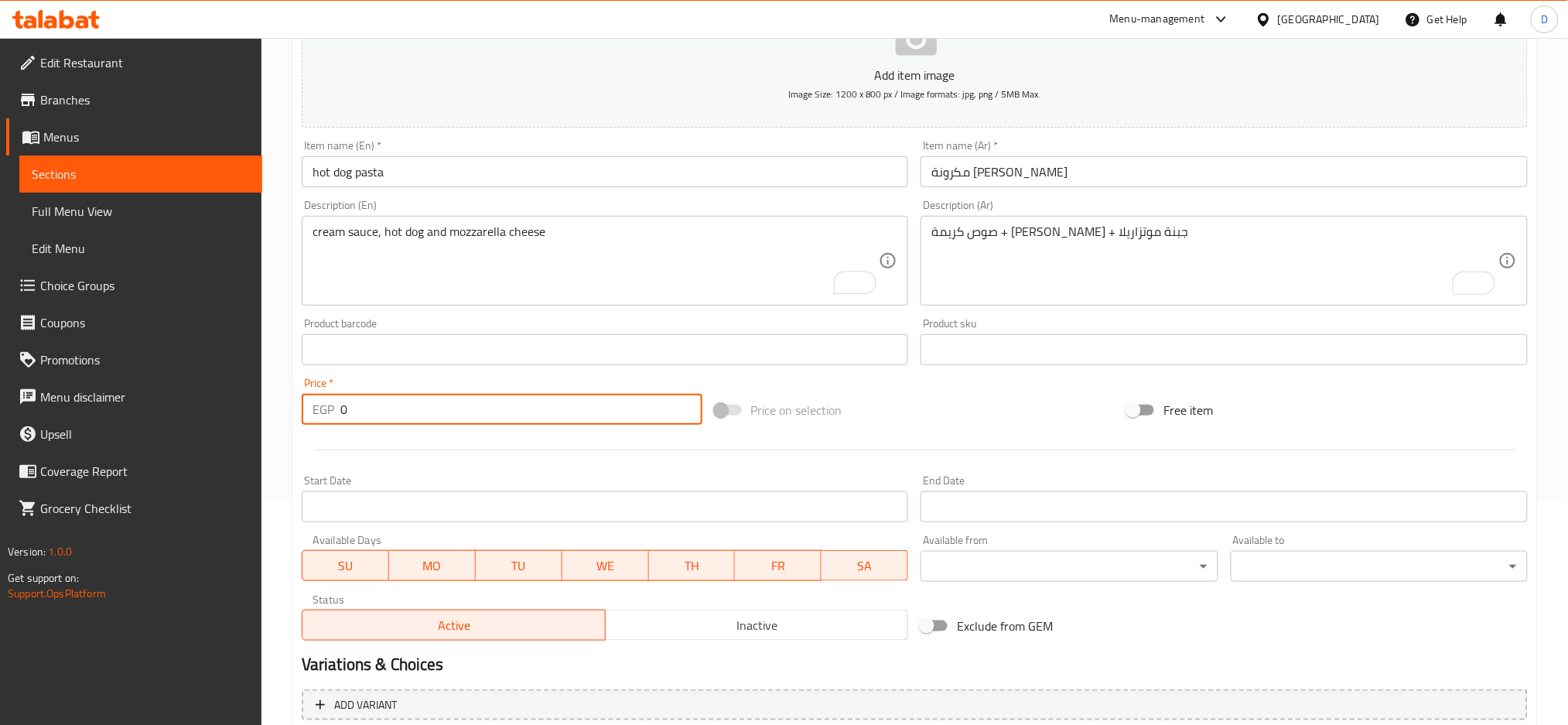
click at [494, 410] on input "0" at bounding box center [521, 409] width 362 height 31
type input "110"
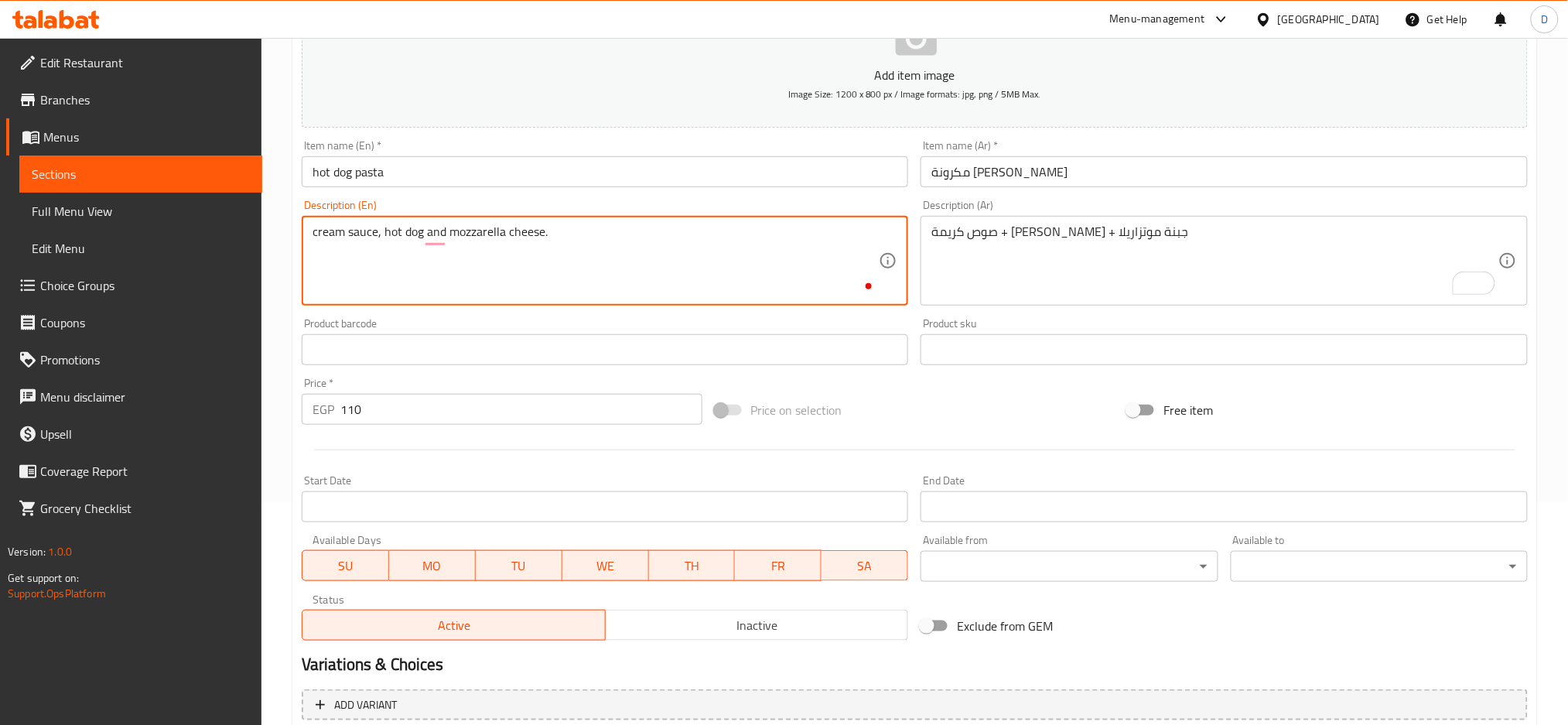
paste textarea "All of our products with falahi baladi butter."
type textarea "cream sauce, hot dog and mozzarella cheese. All of our products with falahi bal…"
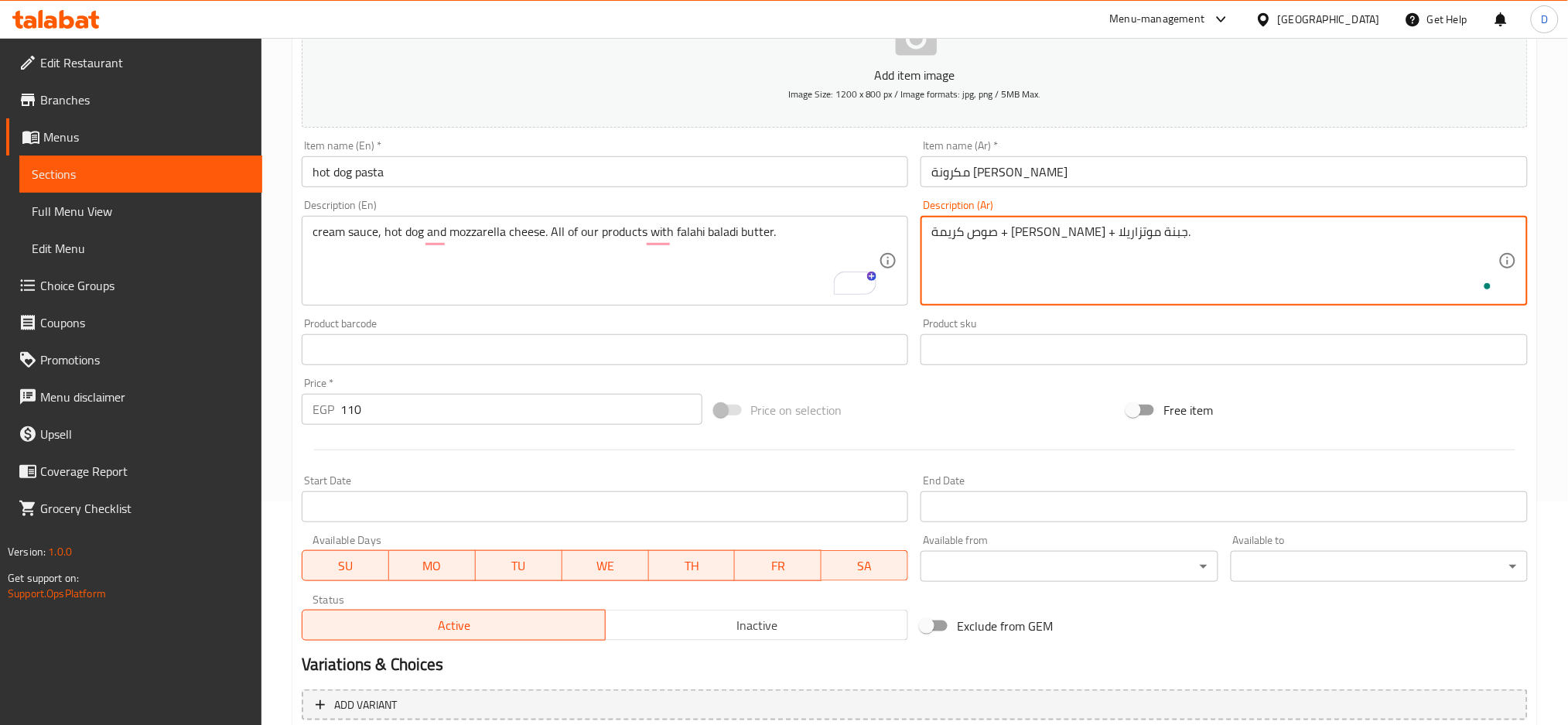
paste textarea "جميع منتجاتنا بالزبدة البلدي الفلاحي"
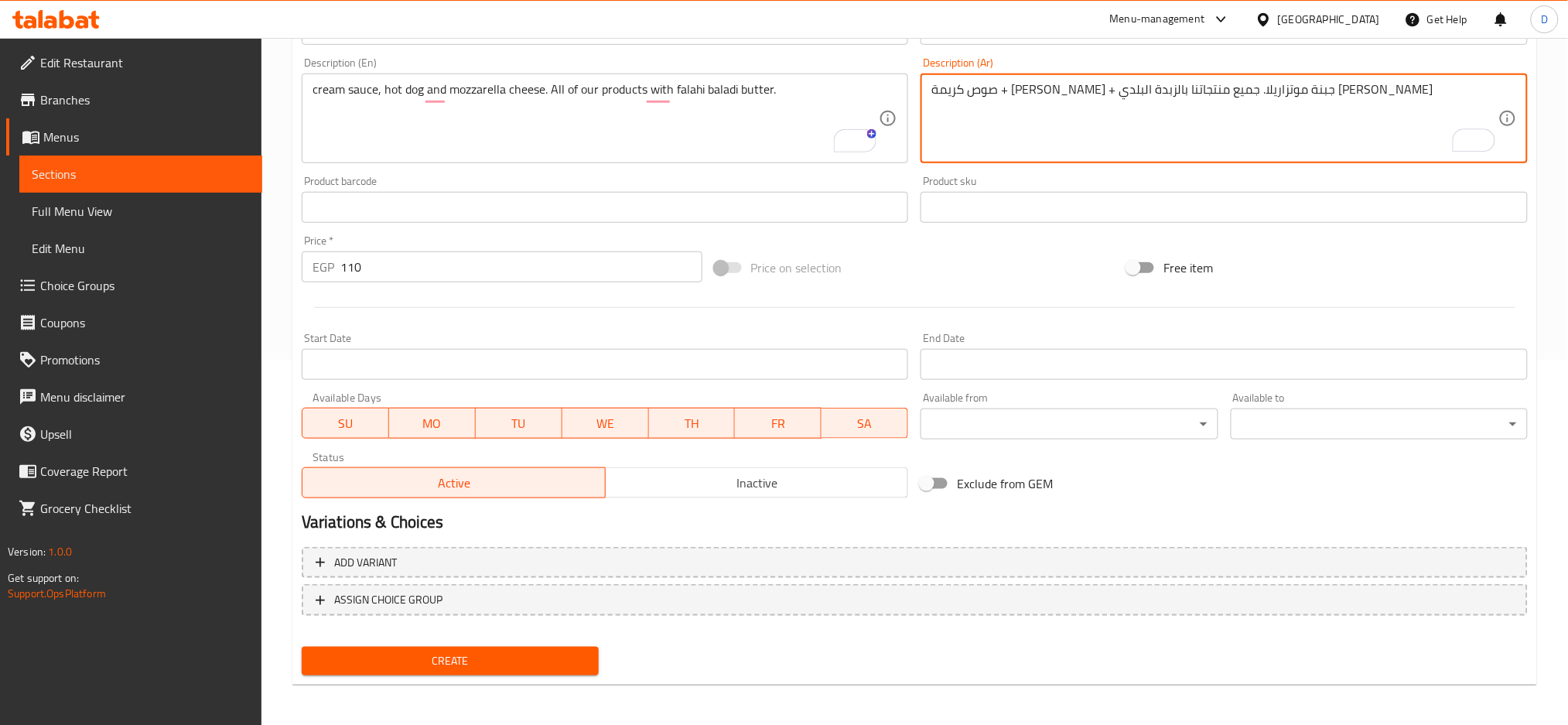
type textarea "صوص كريمة + [PERSON_NAME] + جبنة موتزاريلا. جميع منتجاتنا بالزبدة البلدي [PERSO…"
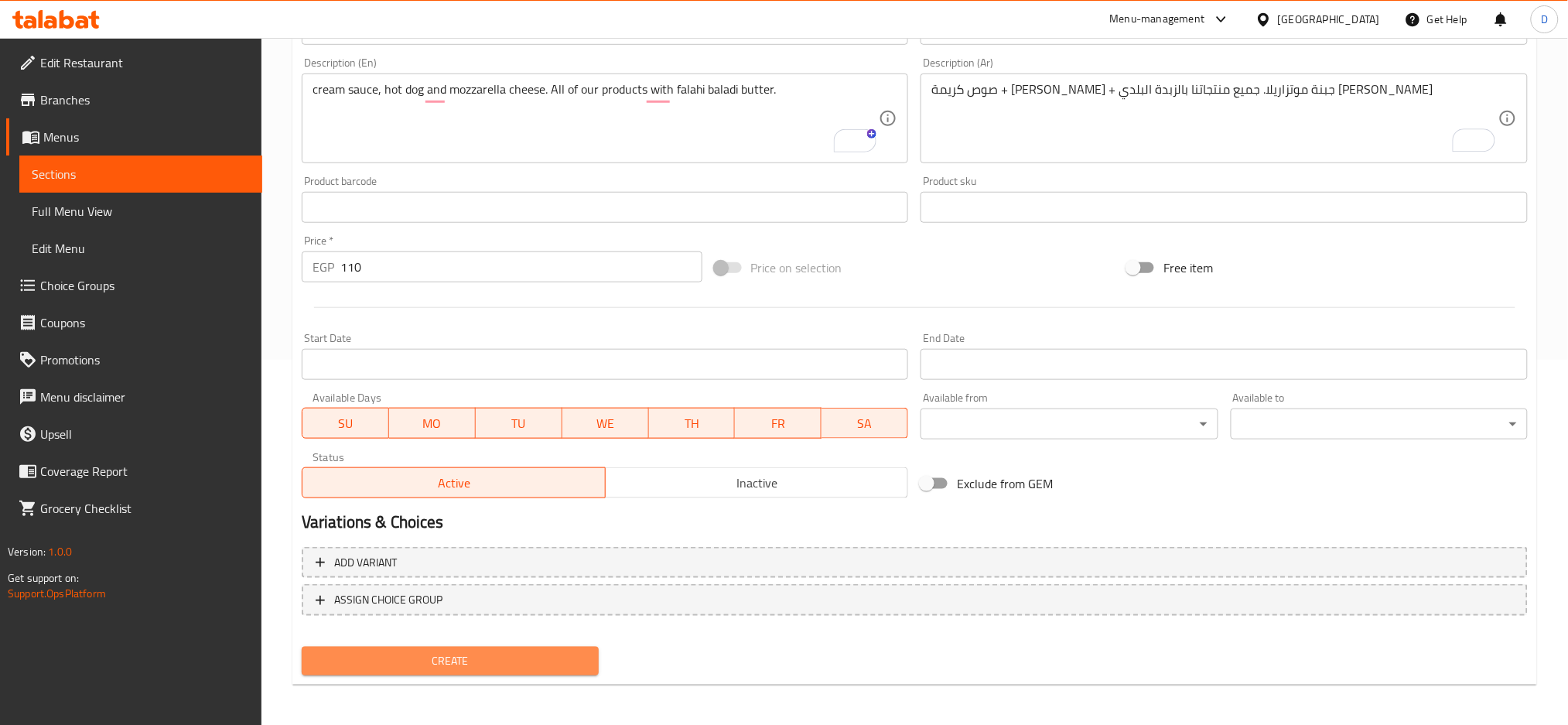
click at [576, 655] on span "Create" at bounding box center [450, 661] width 272 height 19
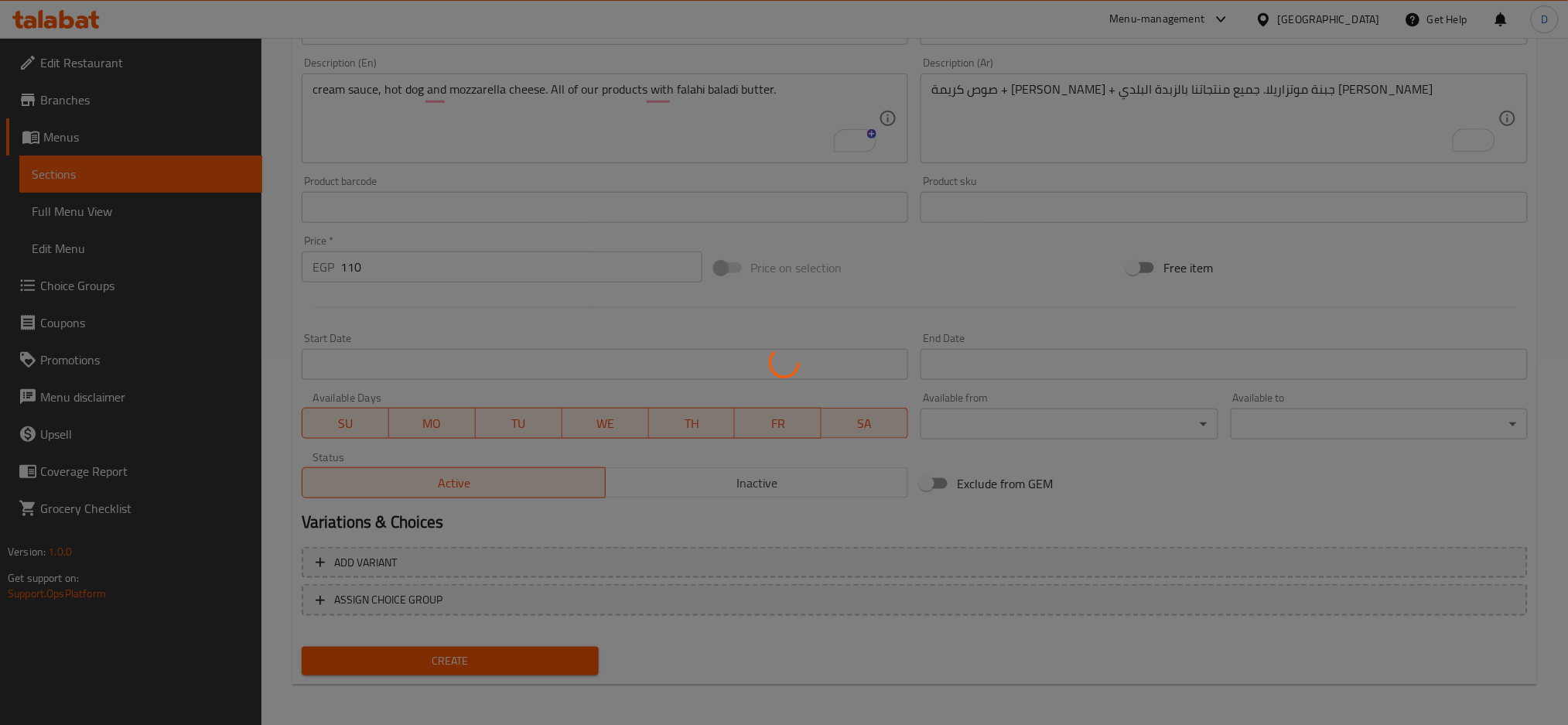
type input "0"
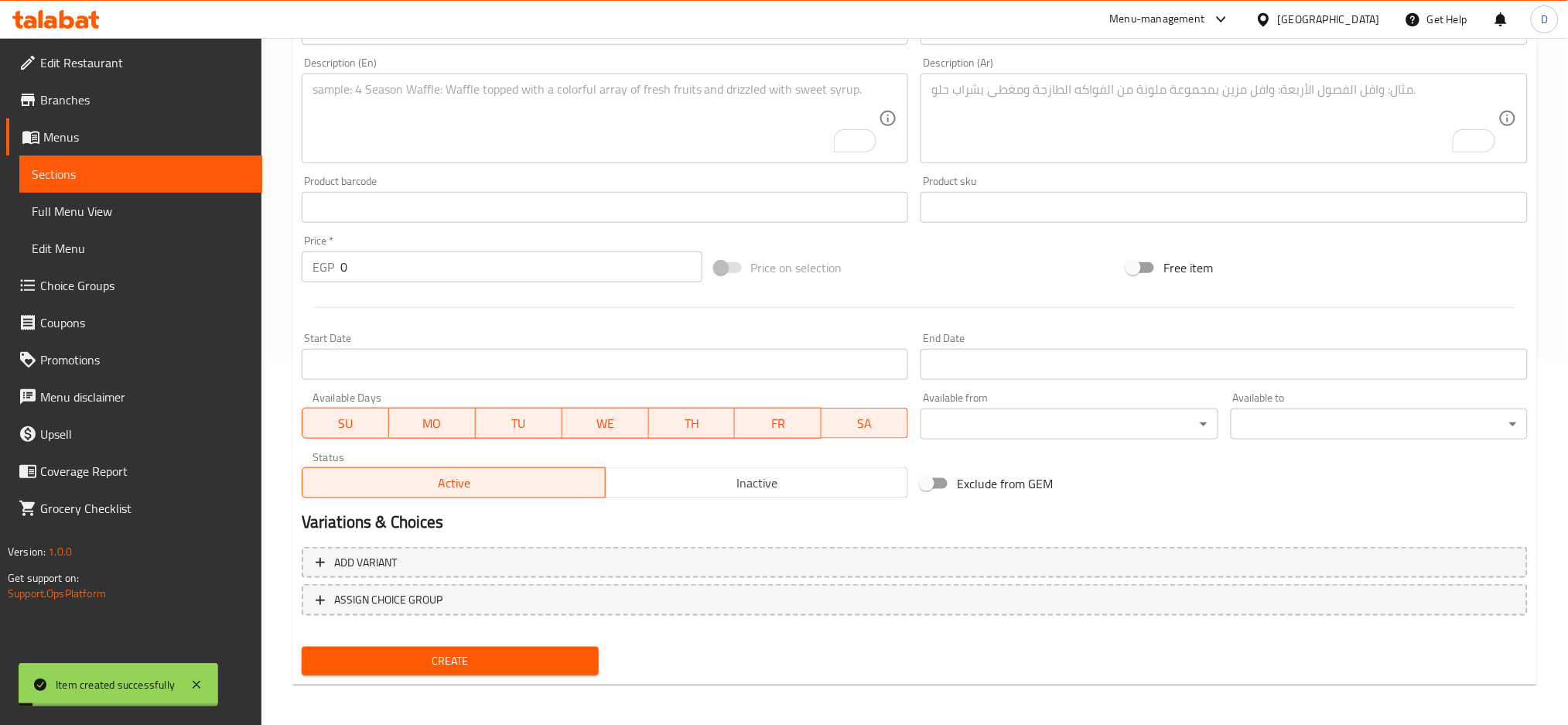
scroll to position [0, 0]
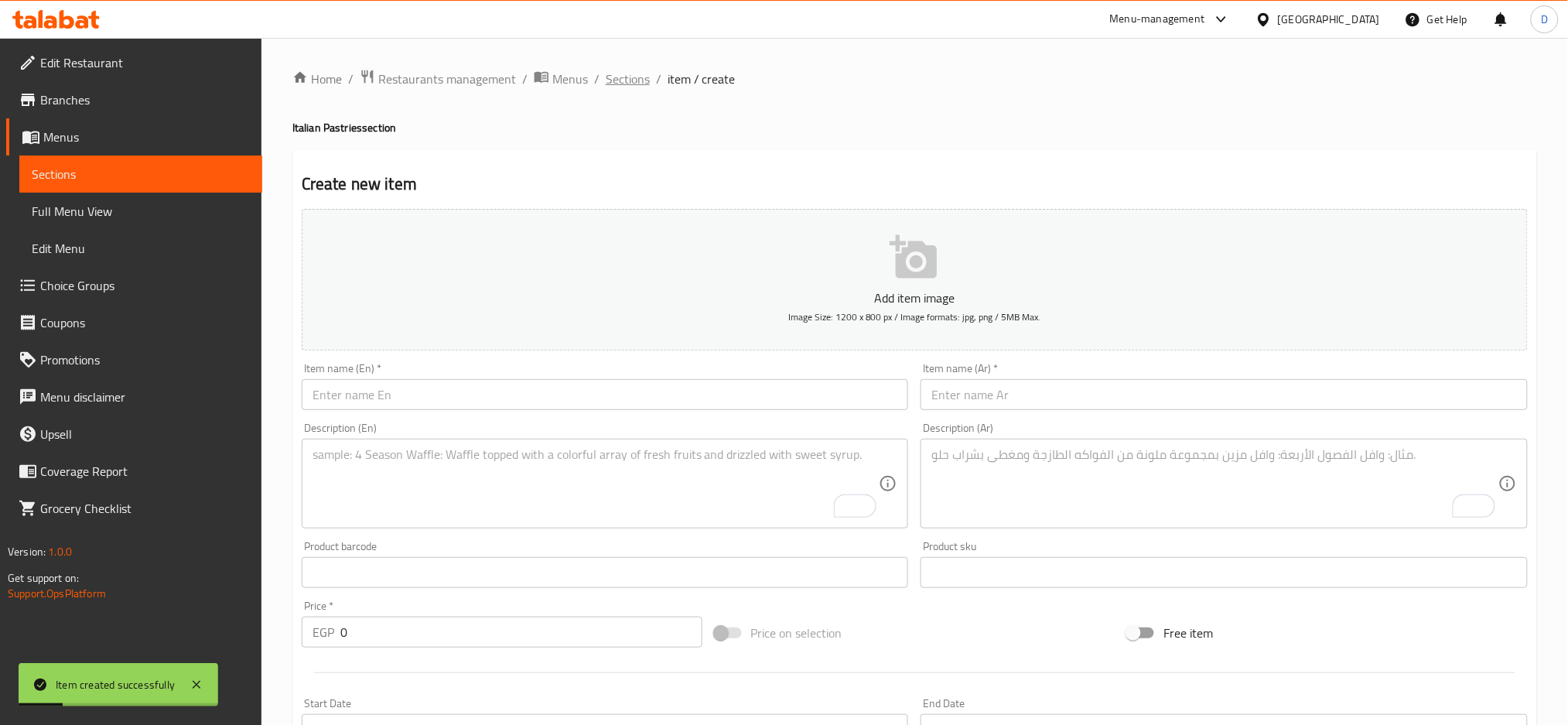
click at [637, 83] on span "Sections" at bounding box center [628, 79] width 44 height 19
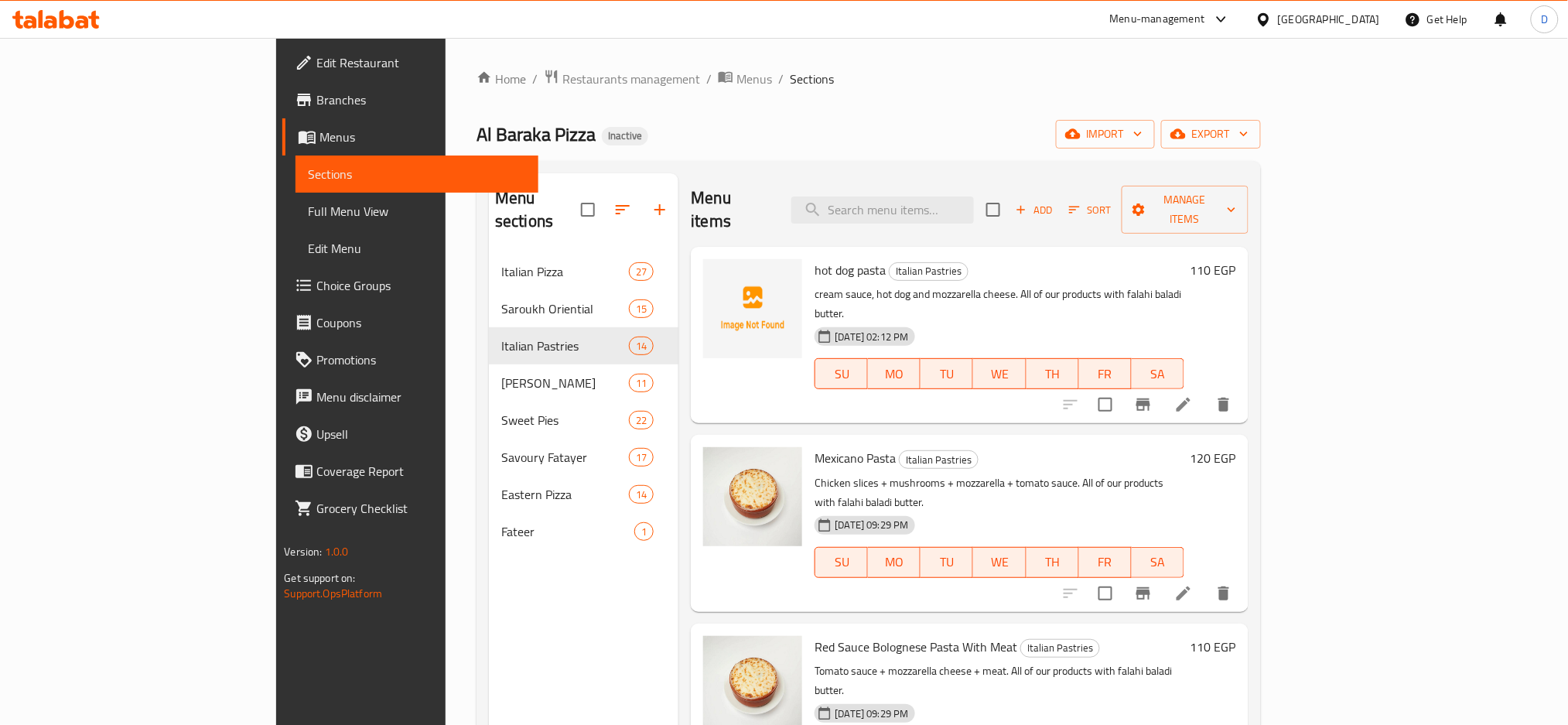
scroll to position [1401, 0]
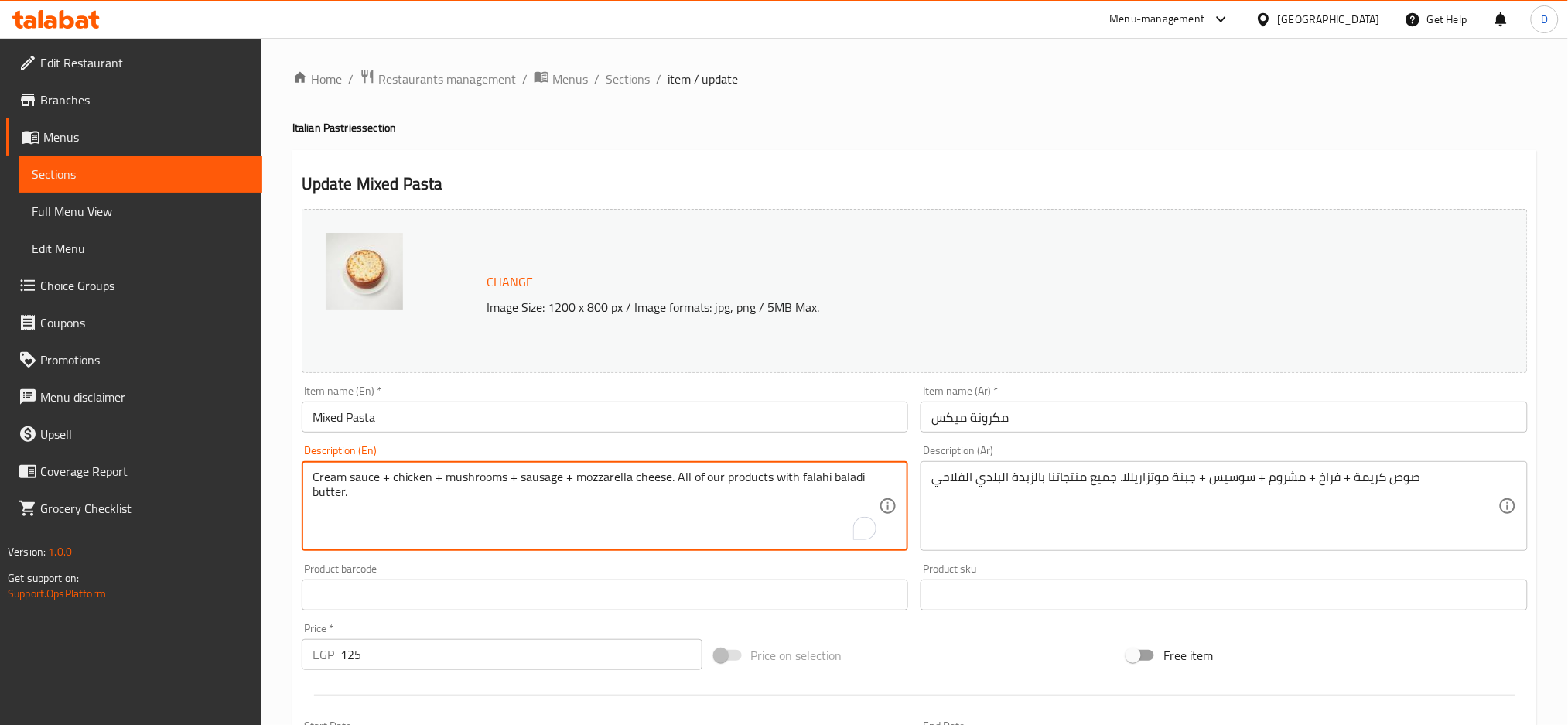
click at [551, 473] on textarea "Cream sauce + chicken + mushrooms + sausage + mozzarella cheese. All of our pro…" at bounding box center [596, 506] width 567 height 74
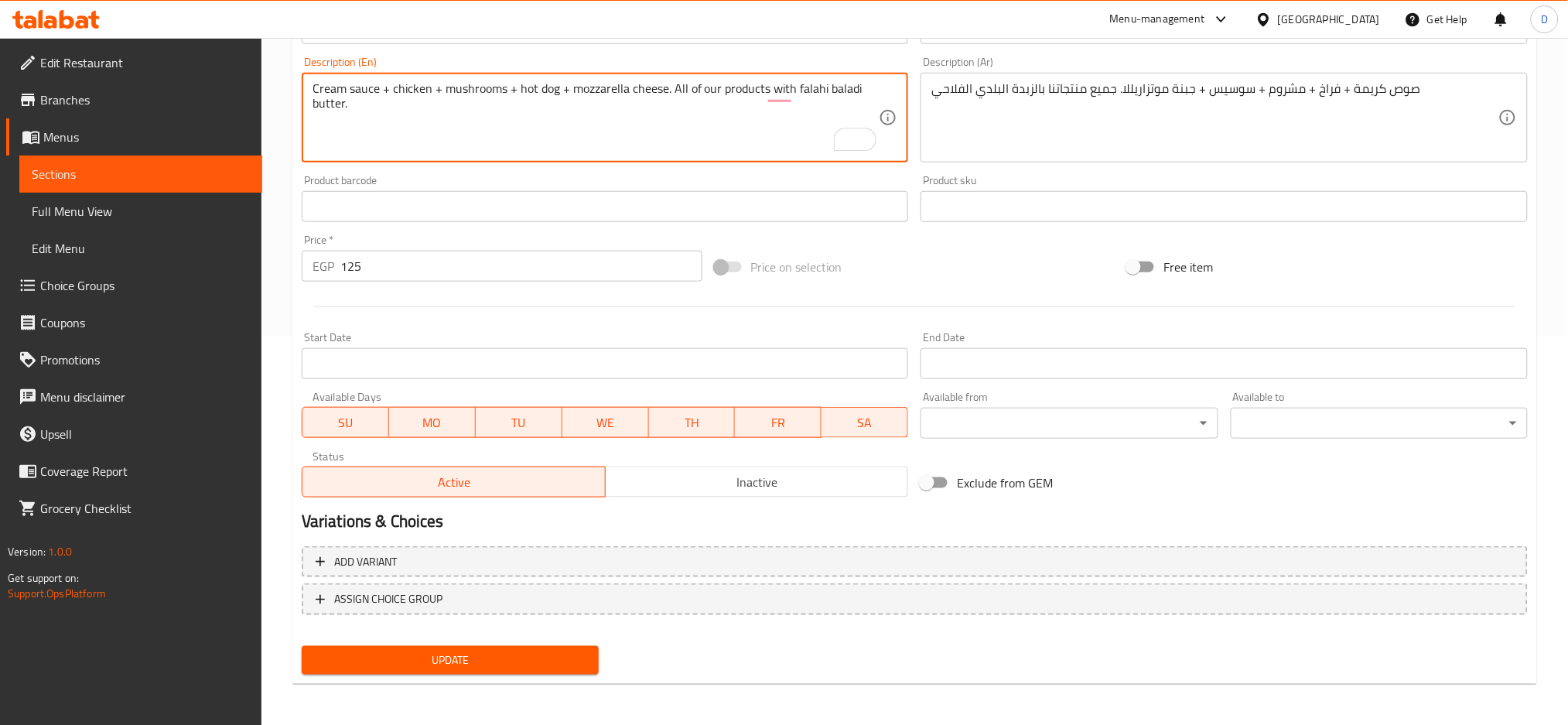
type textarea "Cream sauce + chicken + mushrooms + hot dog + mozzarella cheese. All of our pro…"
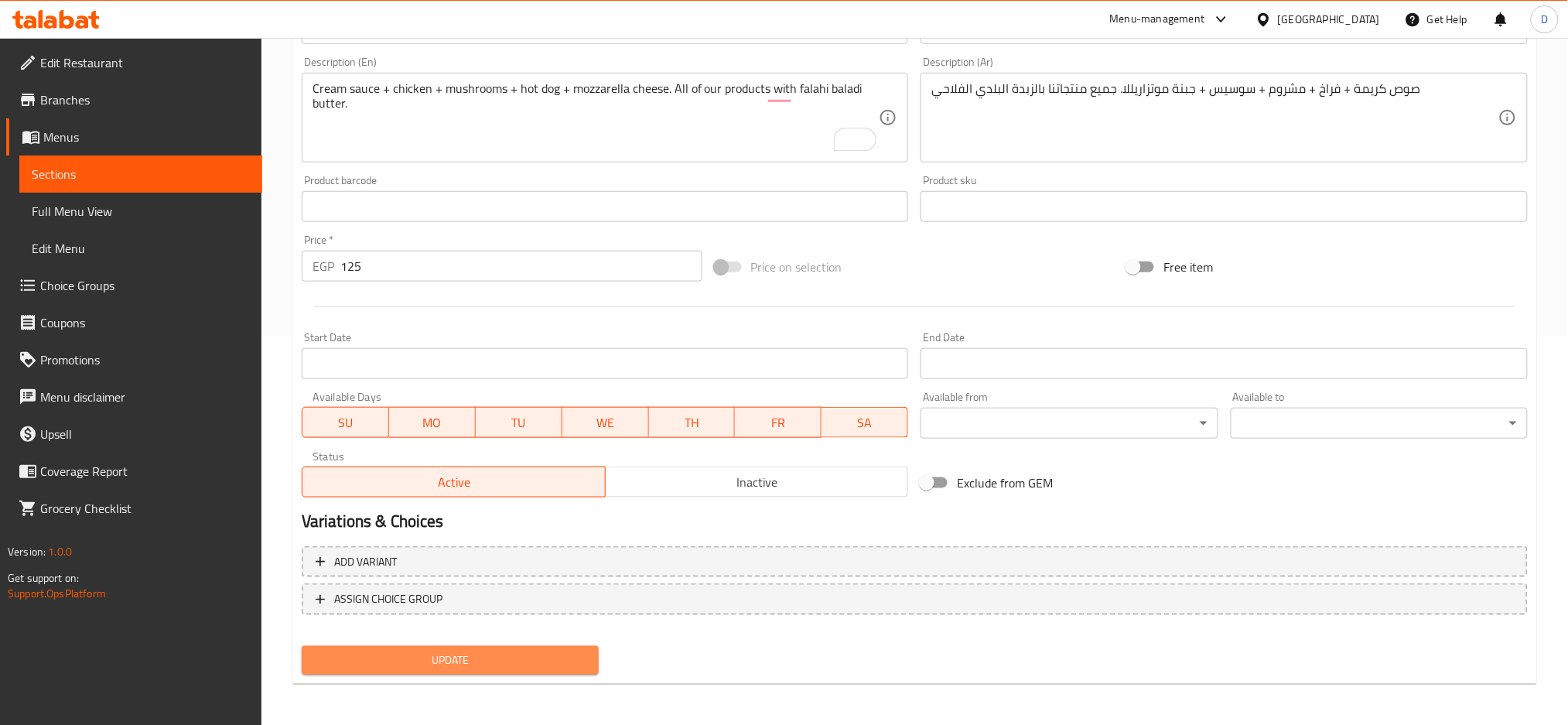
click at [531, 662] on span "Update" at bounding box center [450, 660] width 272 height 19
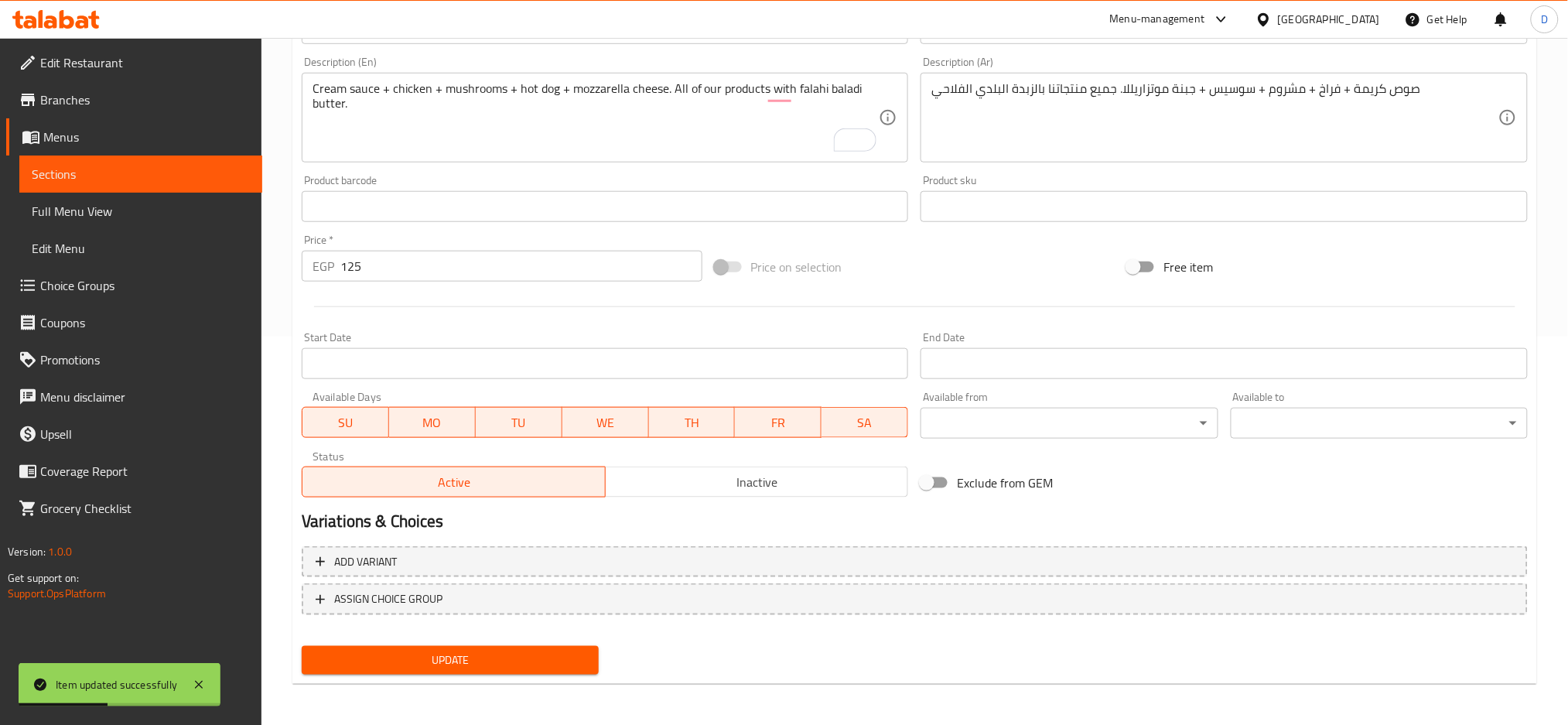
scroll to position [0, 0]
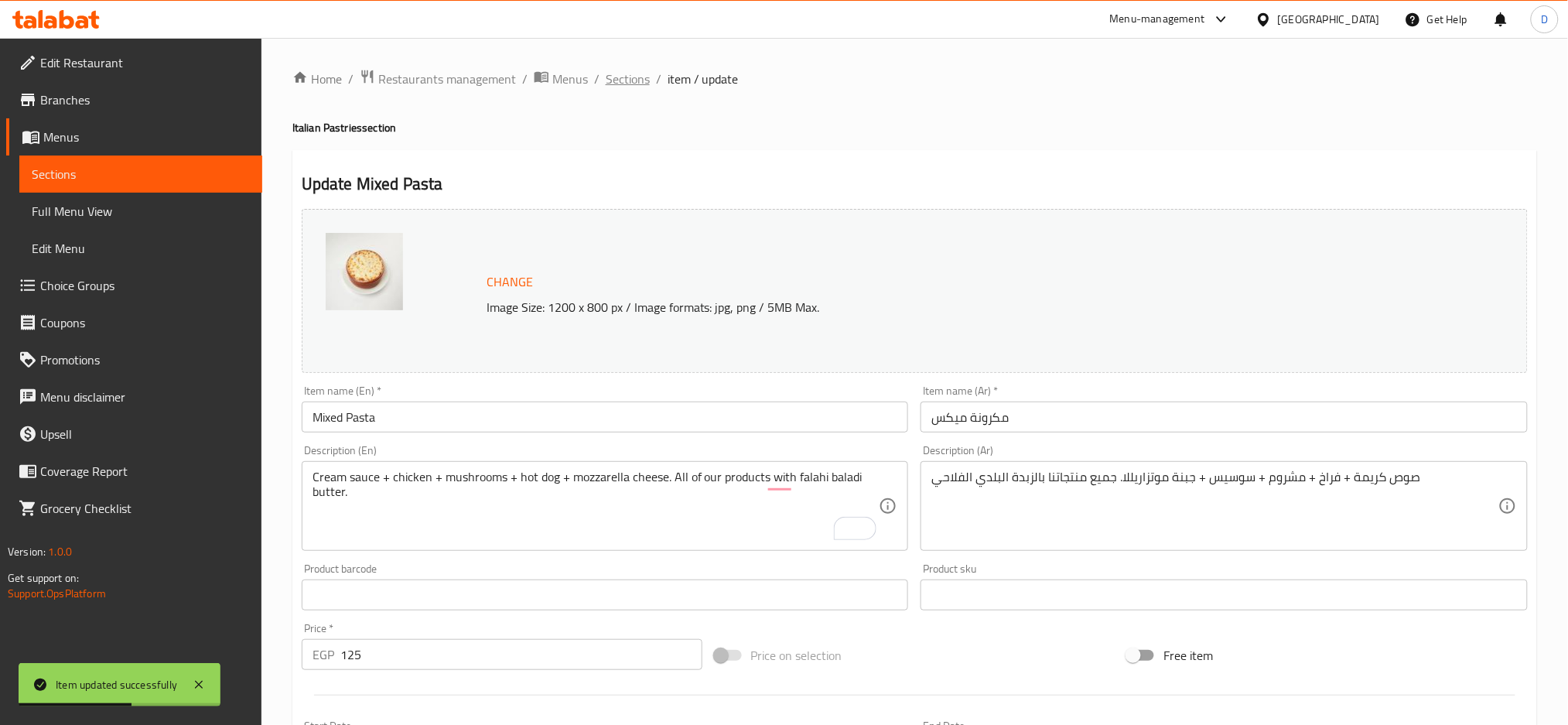
click at [629, 74] on span "Sections" at bounding box center [628, 79] width 44 height 19
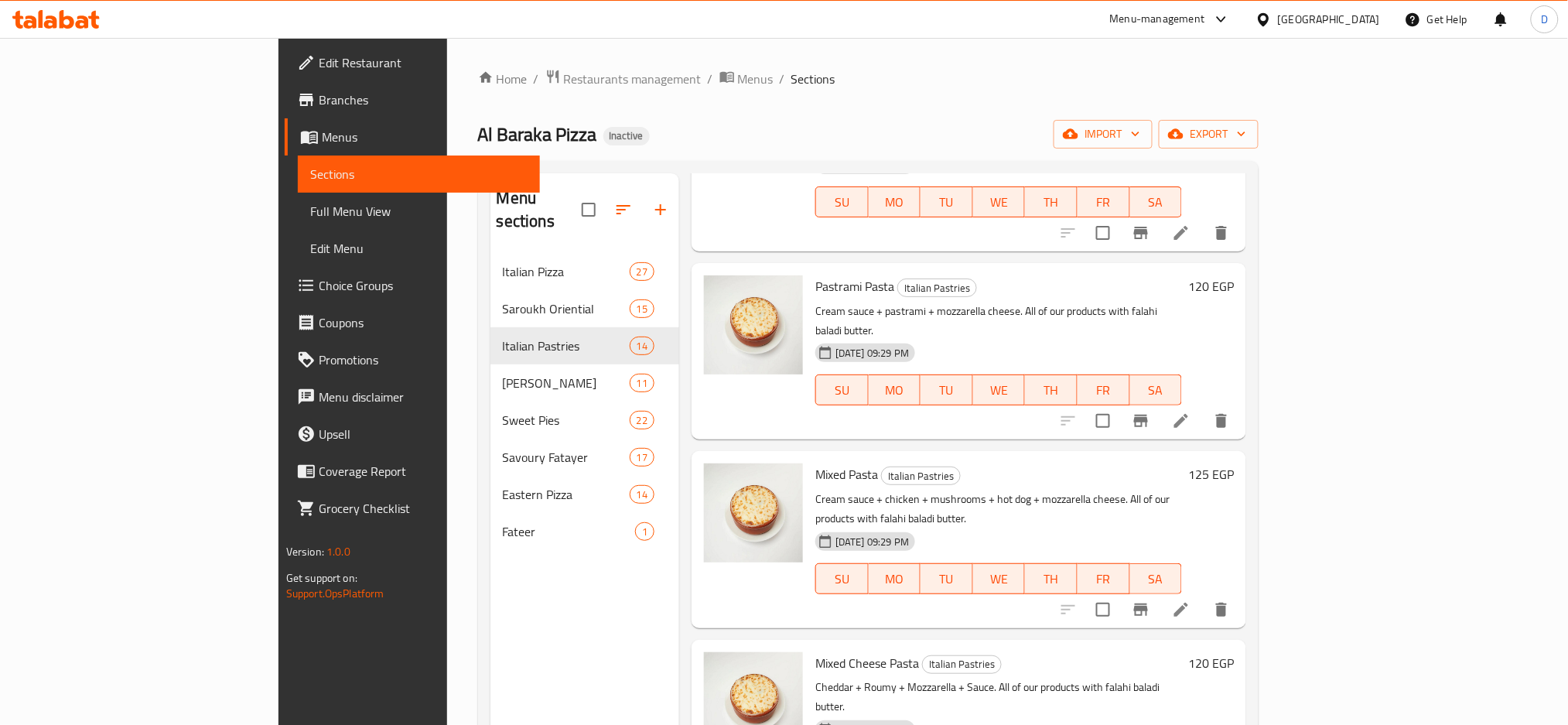
scroll to position [132, 0]
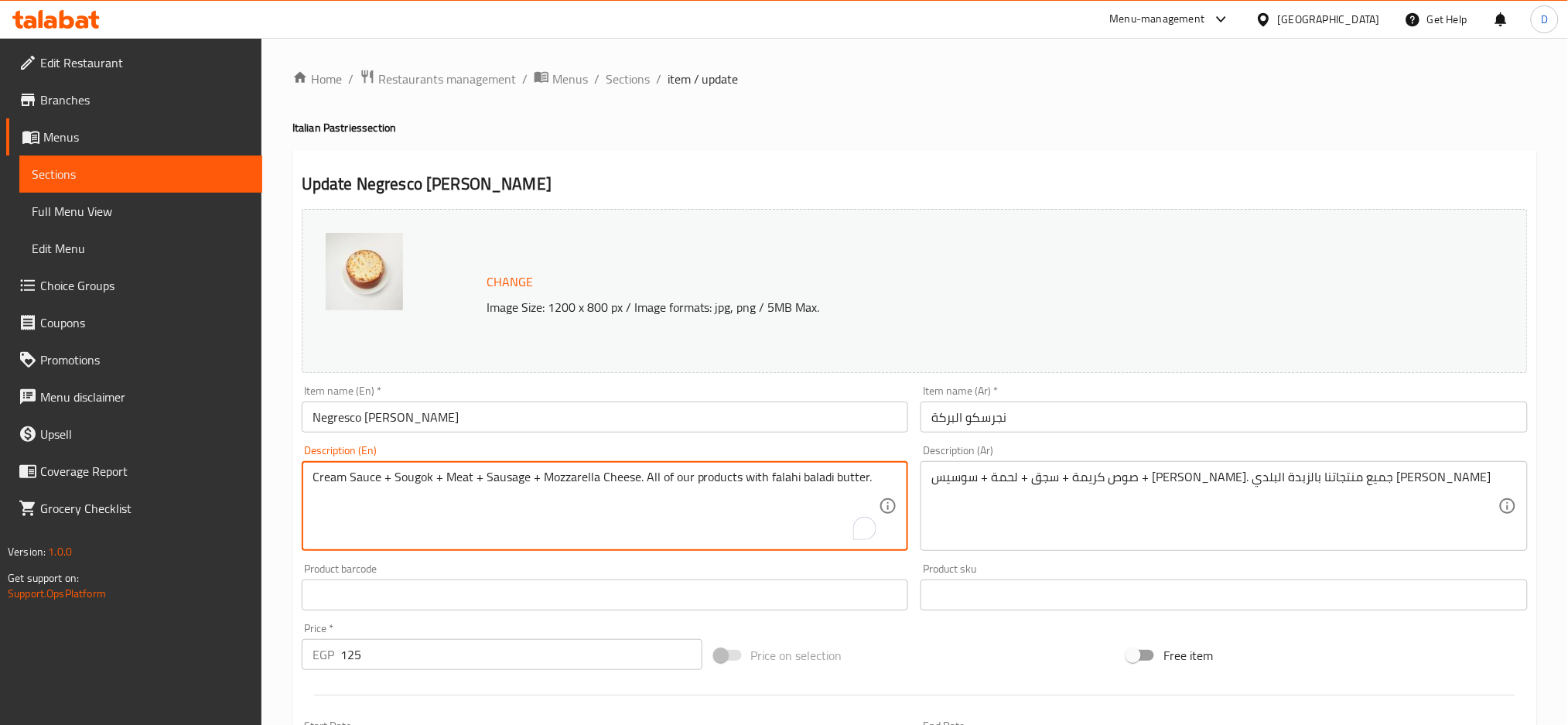
click at [414, 477] on textarea "Cream Sauce + Sougok + Meat + Sausage + Mozzarella Cheese. All of our products …" at bounding box center [596, 506] width 567 height 74
click at [511, 482] on textarea "Cream Sauce + sausage + Meat + Sausage + Mozzarella Cheese. All of our products…" at bounding box center [596, 506] width 567 height 74
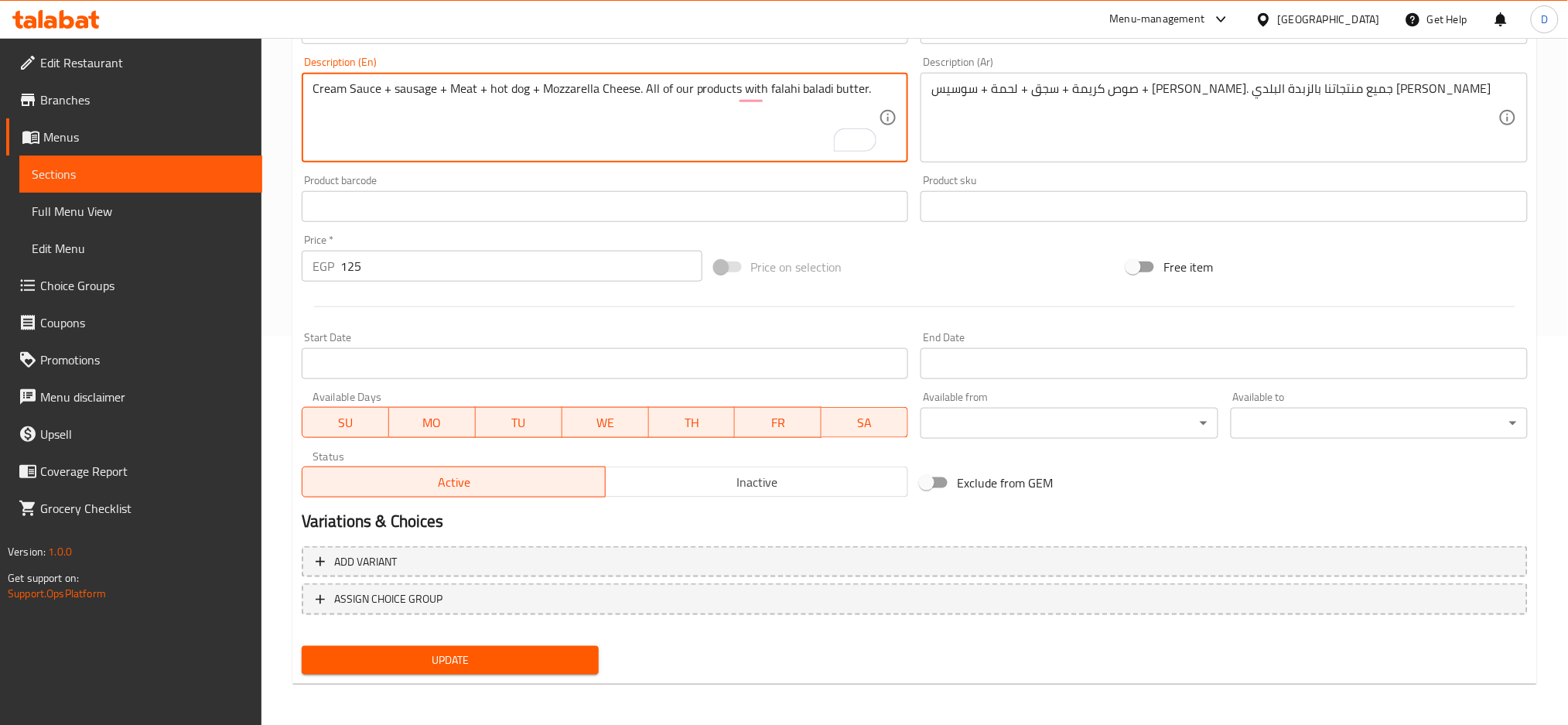
type textarea "Cream Sauce + sausage + Meat + hot dog + Mozzarella Cheese. All of our products…"
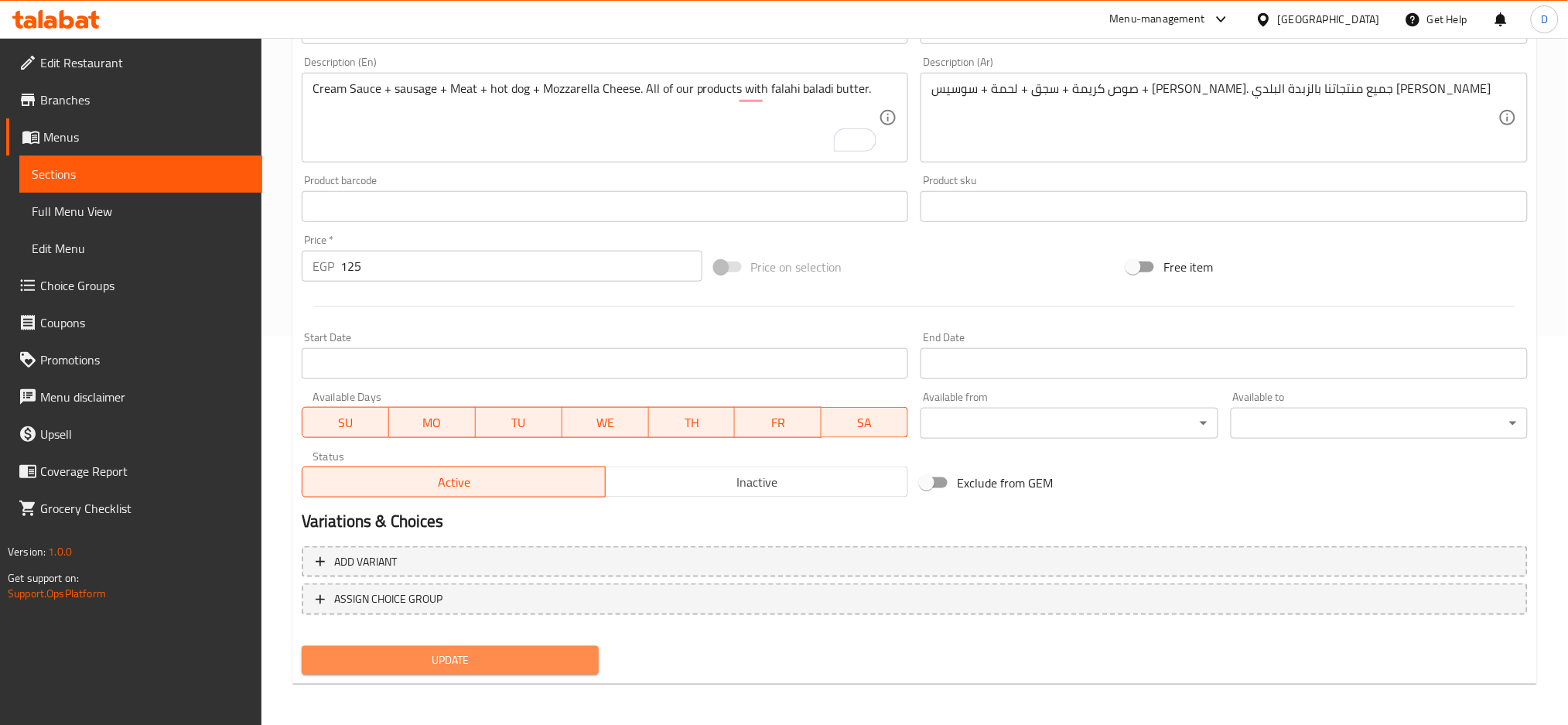
click at [503, 656] on span "Update" at bounding box center [450, 660] width 272 height 19
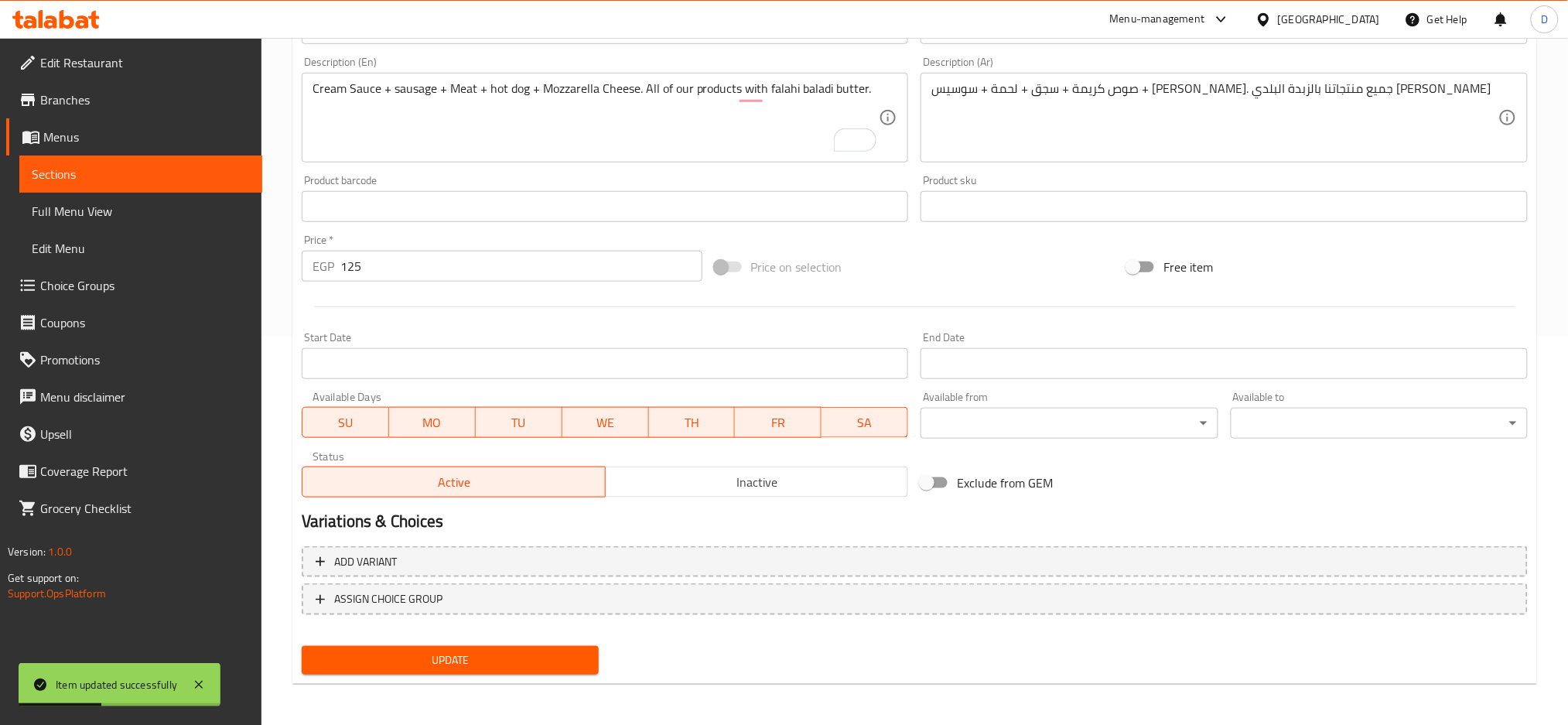
scroll to position [0, 0]
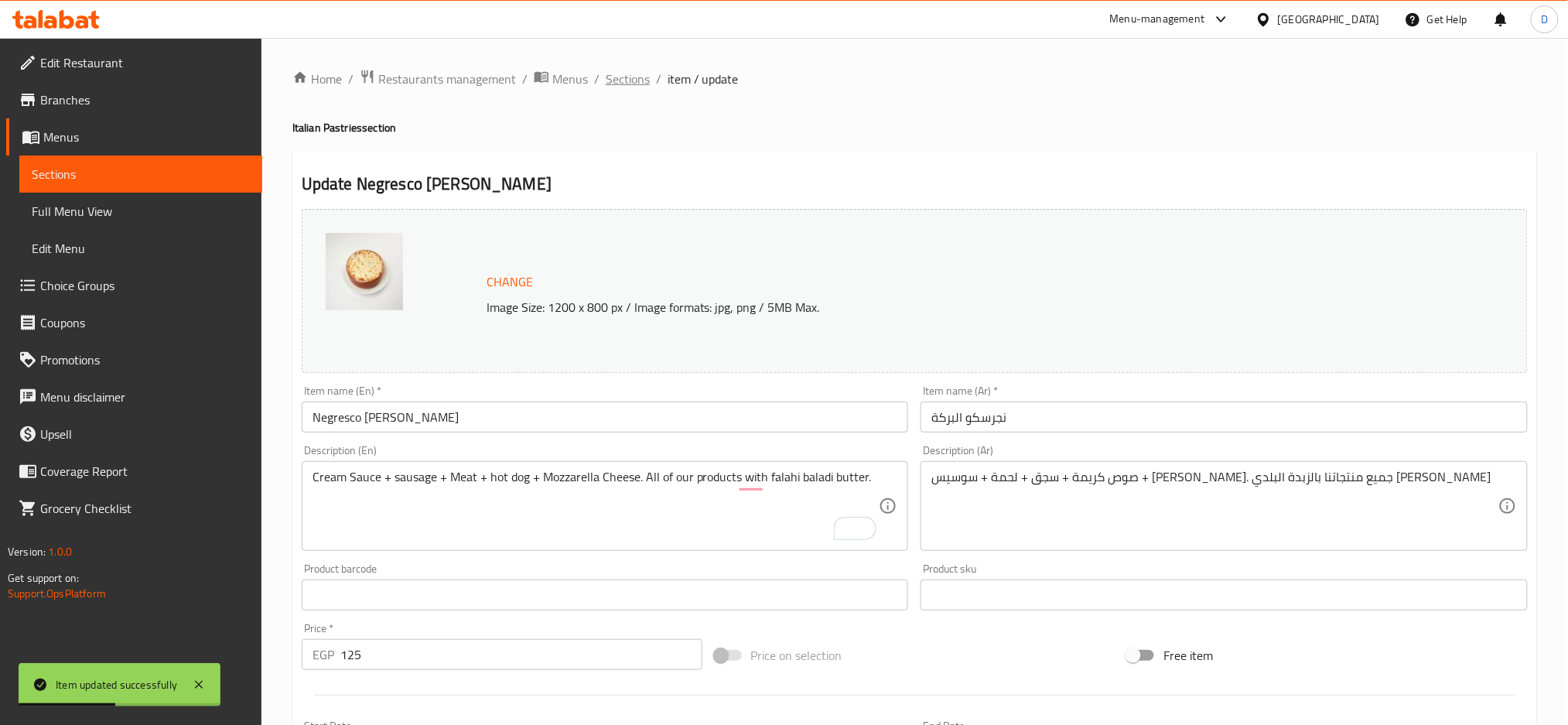
click at [641, 84] on span "Sections" at bounding box center [628, 79] width 44 height 19
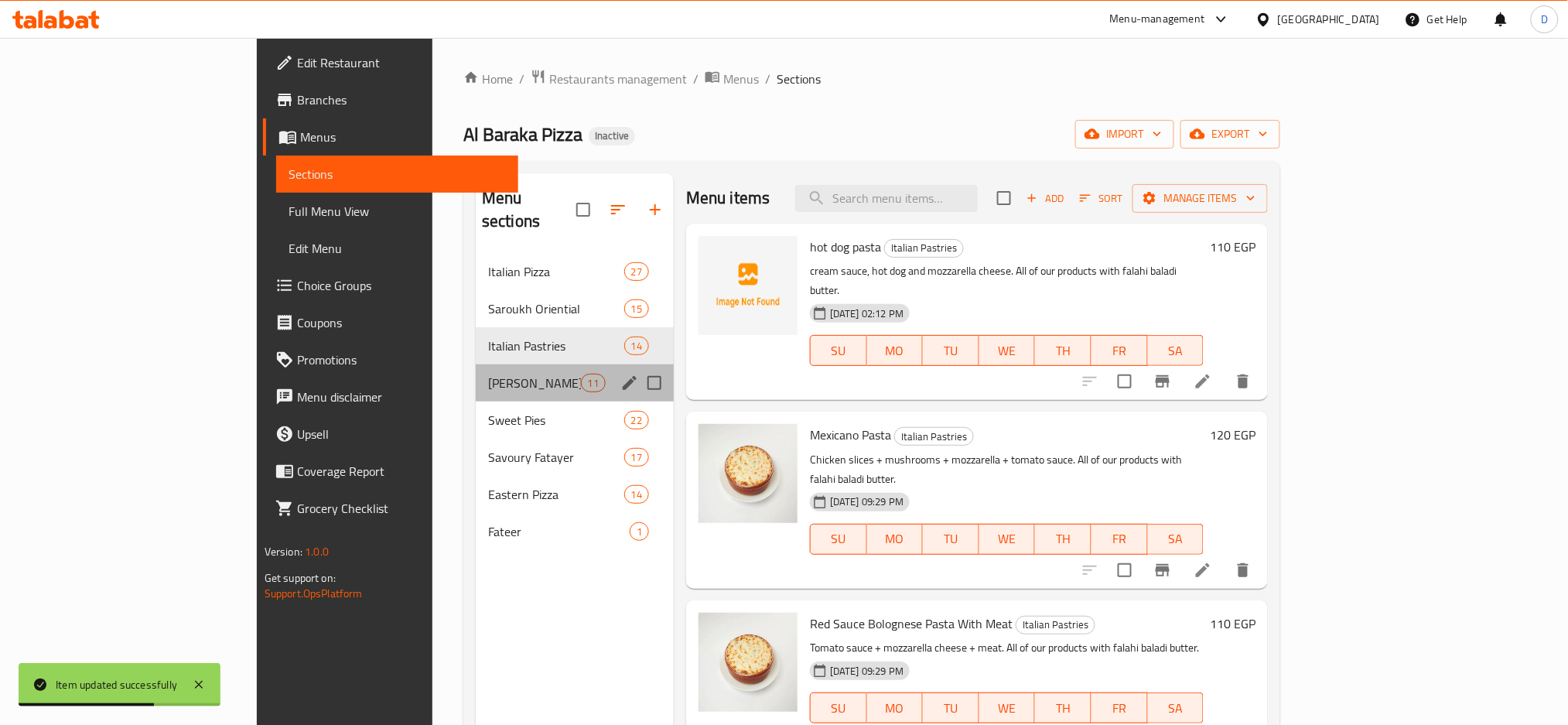
click at [476, 365] on div "Alexandrian Hawawshi 11" at bounding box center [575, 383] width 198 height 37
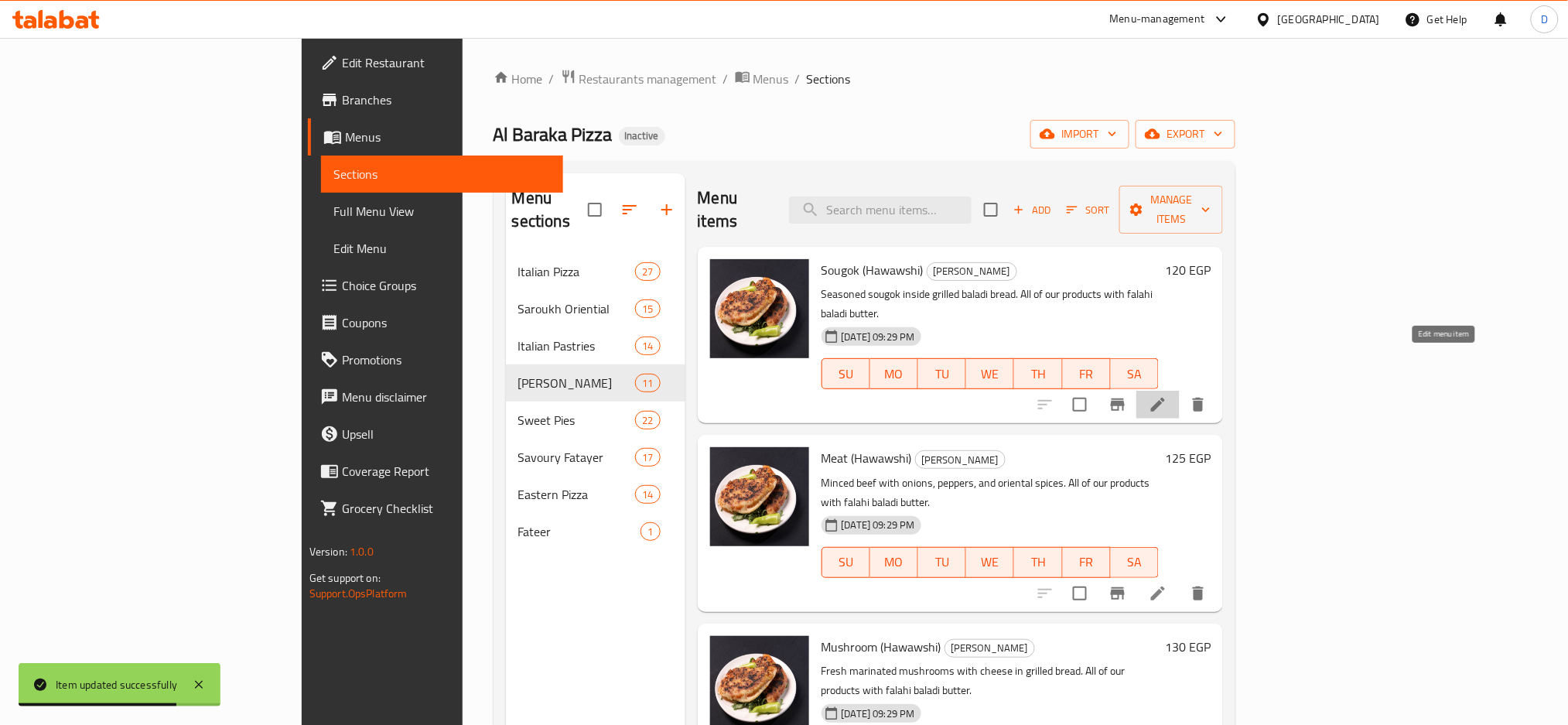
click at [1168, 395] on icon at bounding box center [1158, 404] width 19 height 19
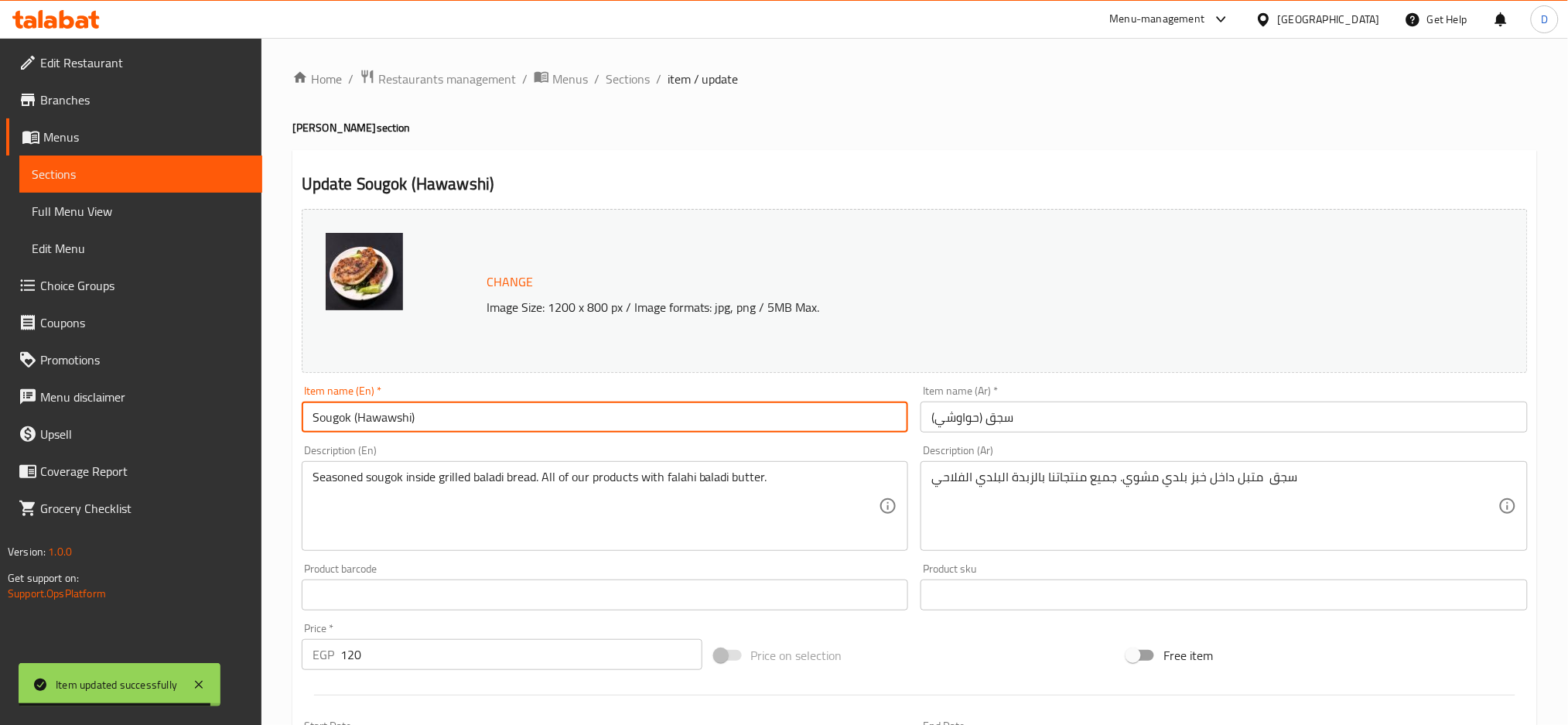
click at [339, 426] on input "Sougok (Hawawshi)" at bounding box center [606, 417] width 607 height 31
type input "sausage [PERSON_NAME]"
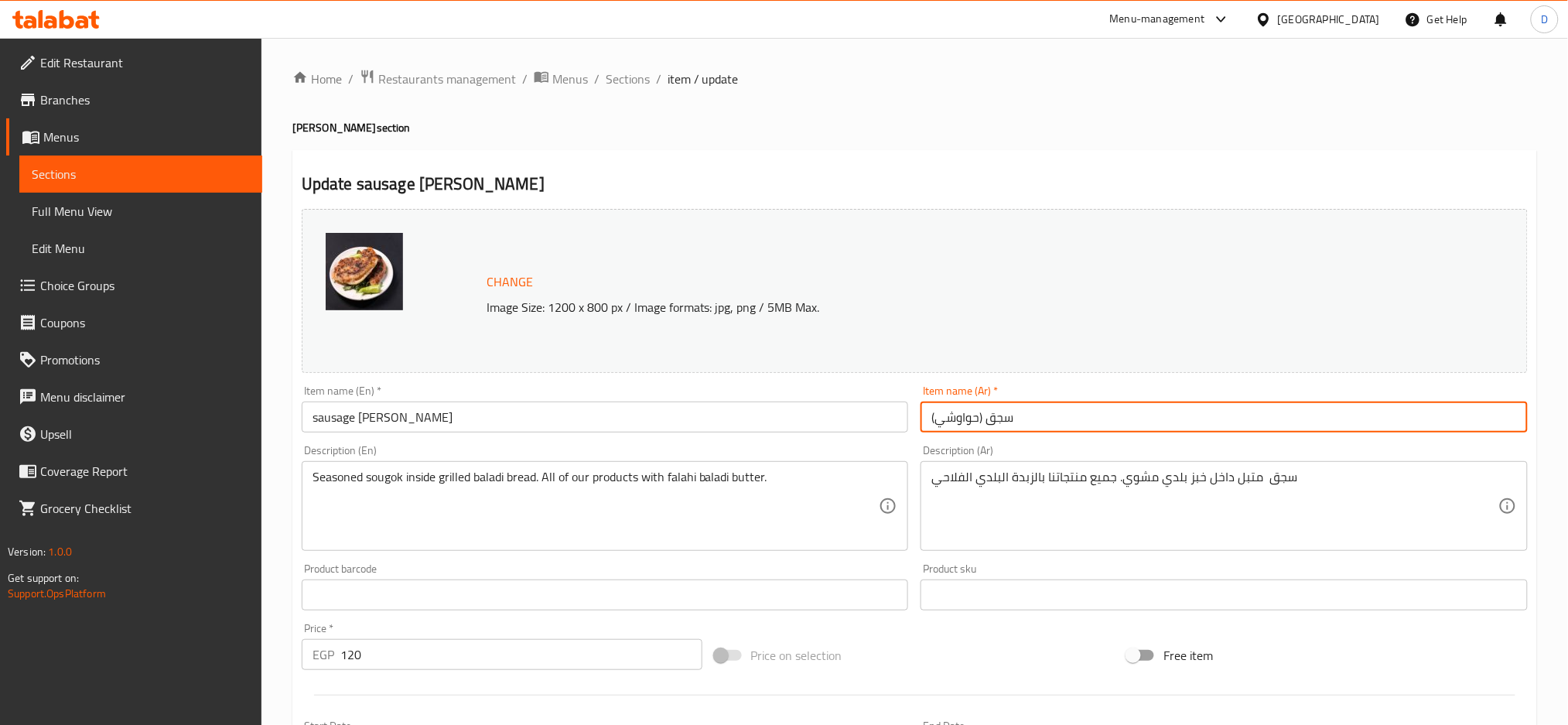
click at [979, 422] on input "سجق (حواوشي)" at bounding box center [1225, 417] width 607 height 31
click at [1007, 417] on input "سجق حواوشي)" at bounding box center [1225, 417] width 607 height 31
click at [1114, 412] on input "سجق حواوشي)" at bounding box center [1225, 417] width 607 height 31
click at [1075, 412] on input "سجق حواوشي" at bounding box center [1225, 417] width 607 height 31
paste input "اسكندراني"
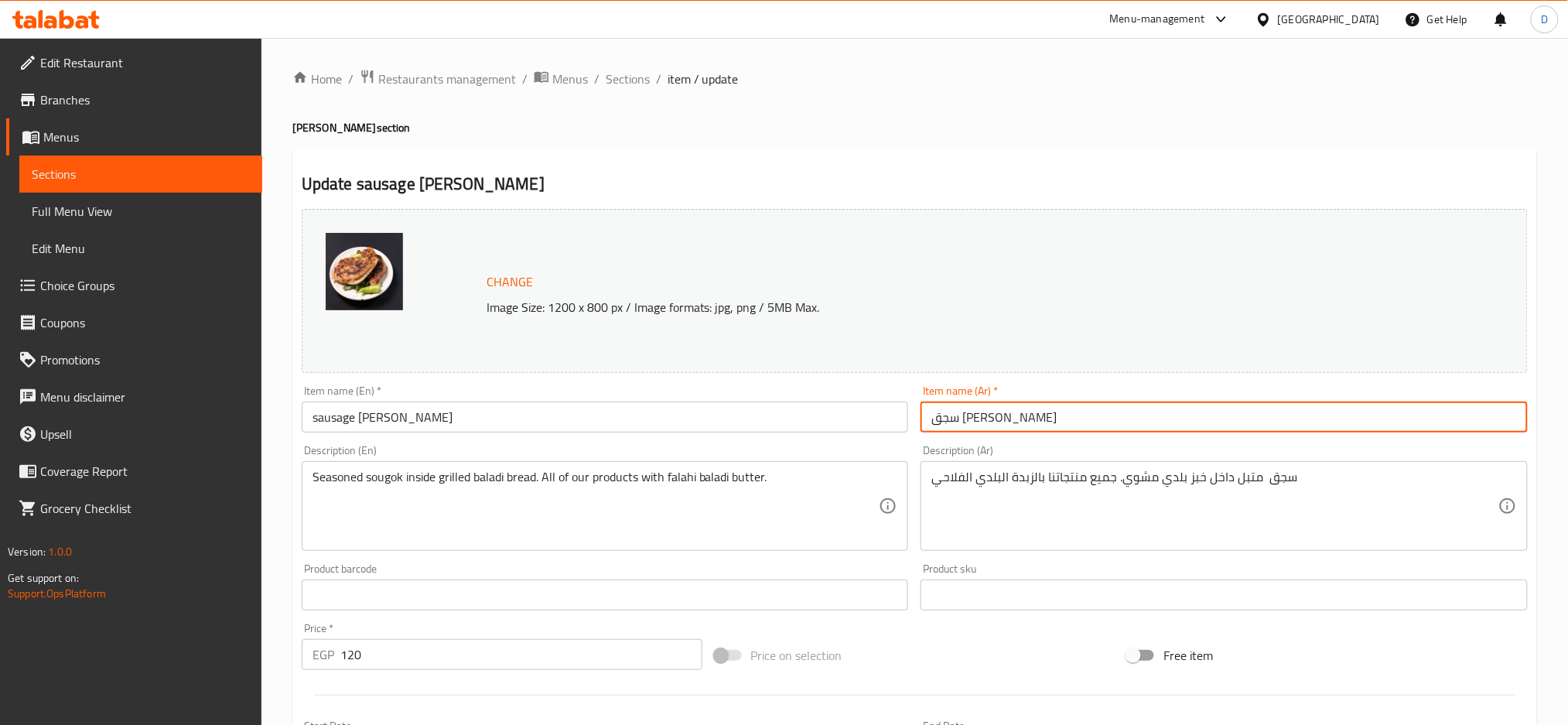
type input "سجق [PERSON_NAME]"
click at [633, 86] on span "Sections" at bounding box center [628, 79] width 44 height 19
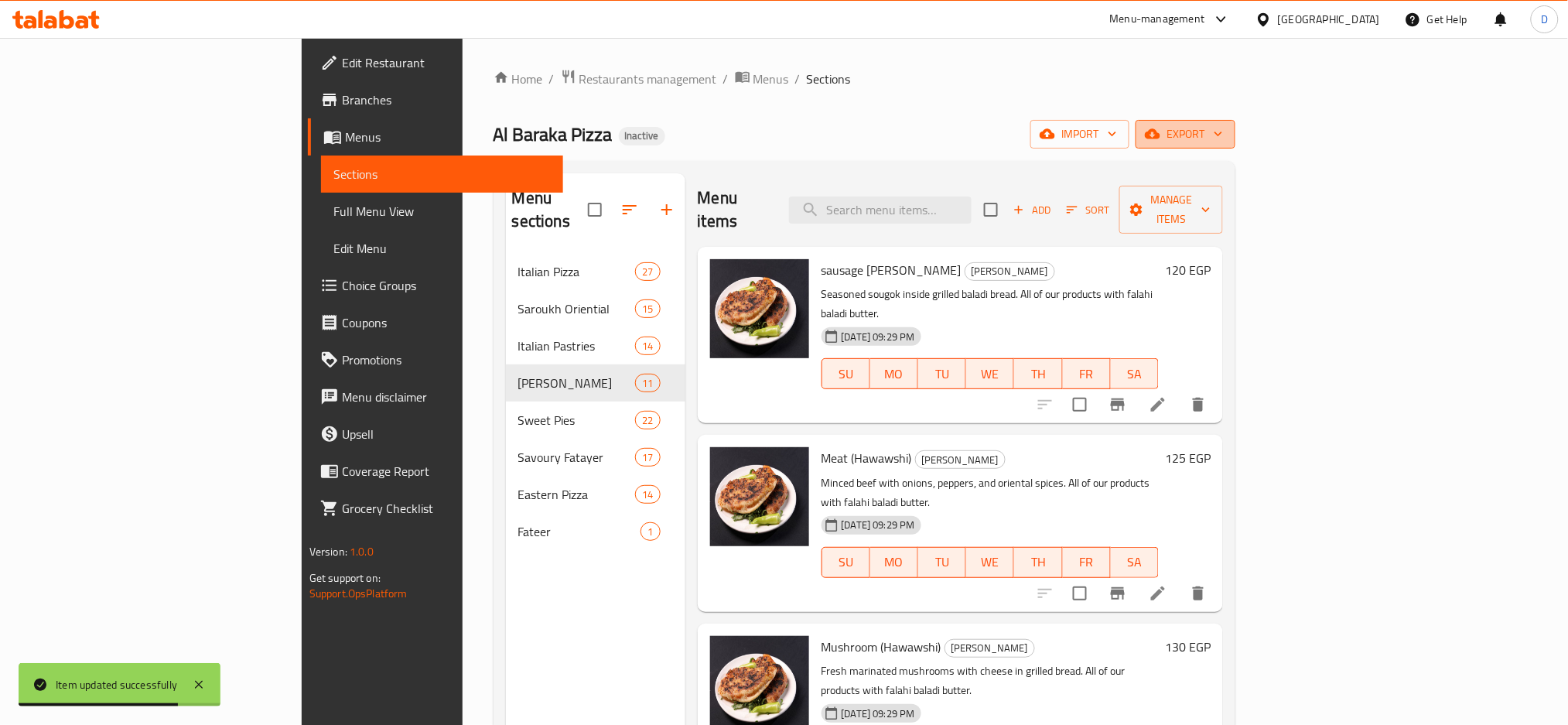
click at [1223, 135] on span "export" at bounding box center [1186, 134] width 75 height 19
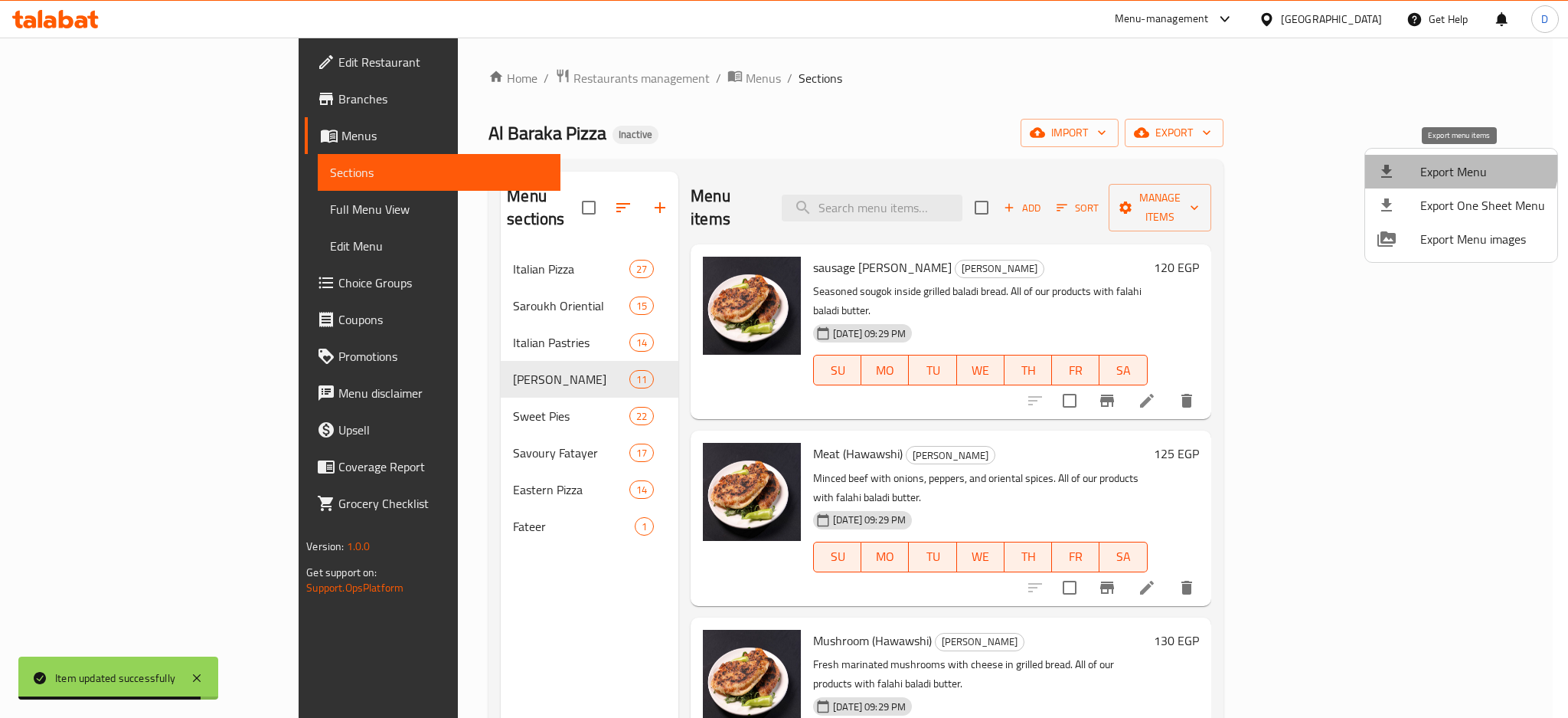
click at [1450, 162] on span "Export Menu" at bounding box center [1482, 171] width 125 height 18
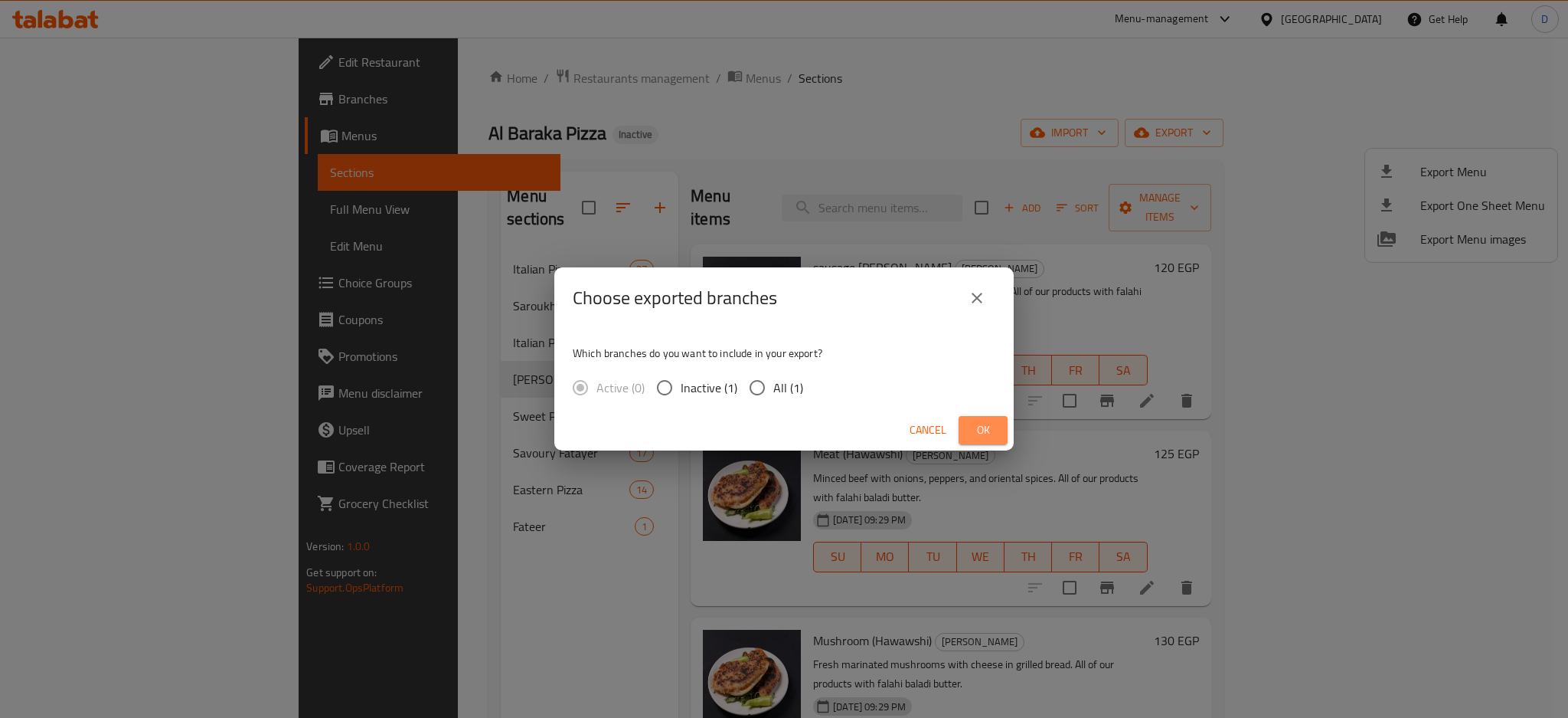
click at [993, 427] on span "Ok" at bounding box center [983, 430] width 24 height 19
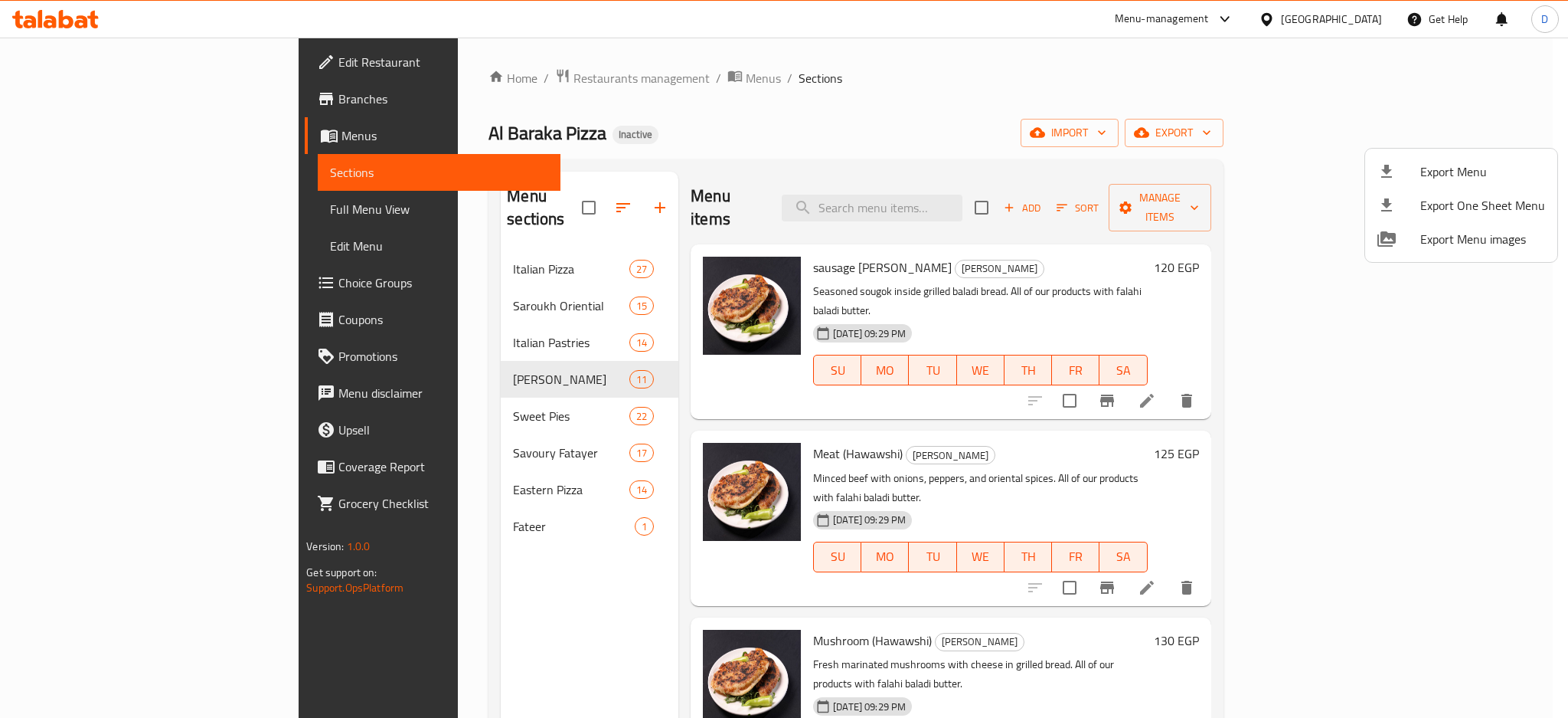
click at [1424, 534] on div at bounding box center [784, 359] width 1568 height 718
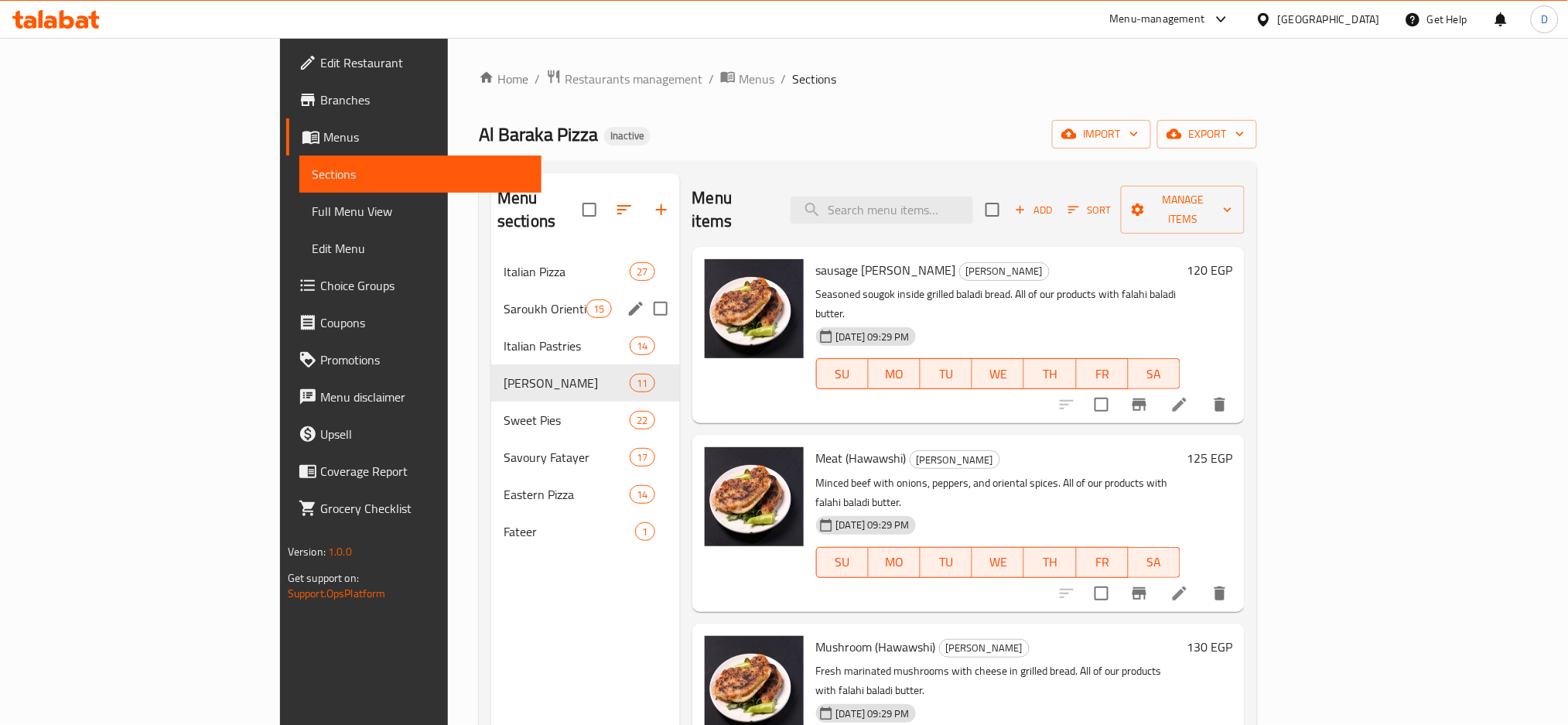
scroll to position [386, 0]
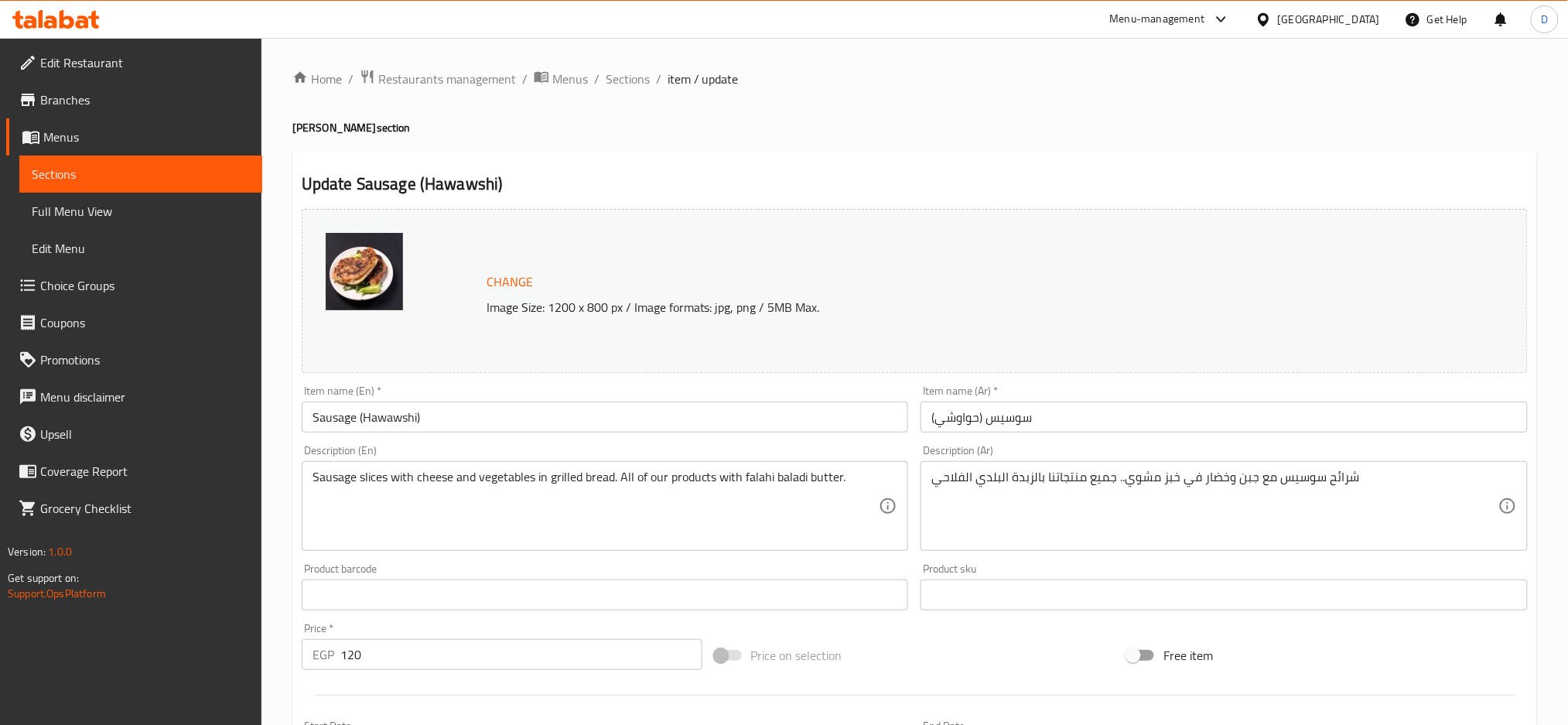
click at [327, 425] on input "Sausage (Hawawshi)" at bounding box center [606, 417] width 607 height 31
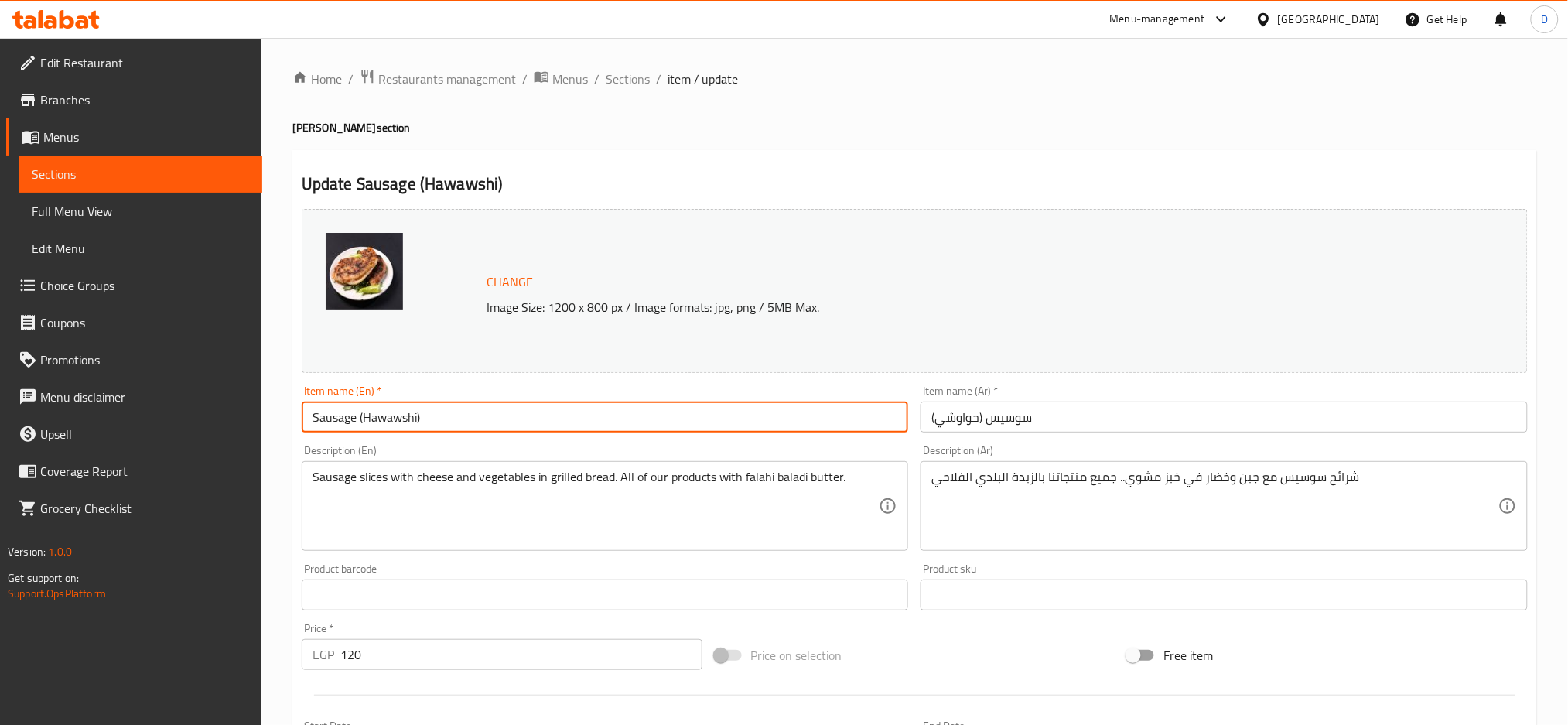
click at [327, 425] on input "Sausage (Hawawshi)" at bounding box center [606, 417] width 607 height 31
type input "hot dog (Hawawshi)"
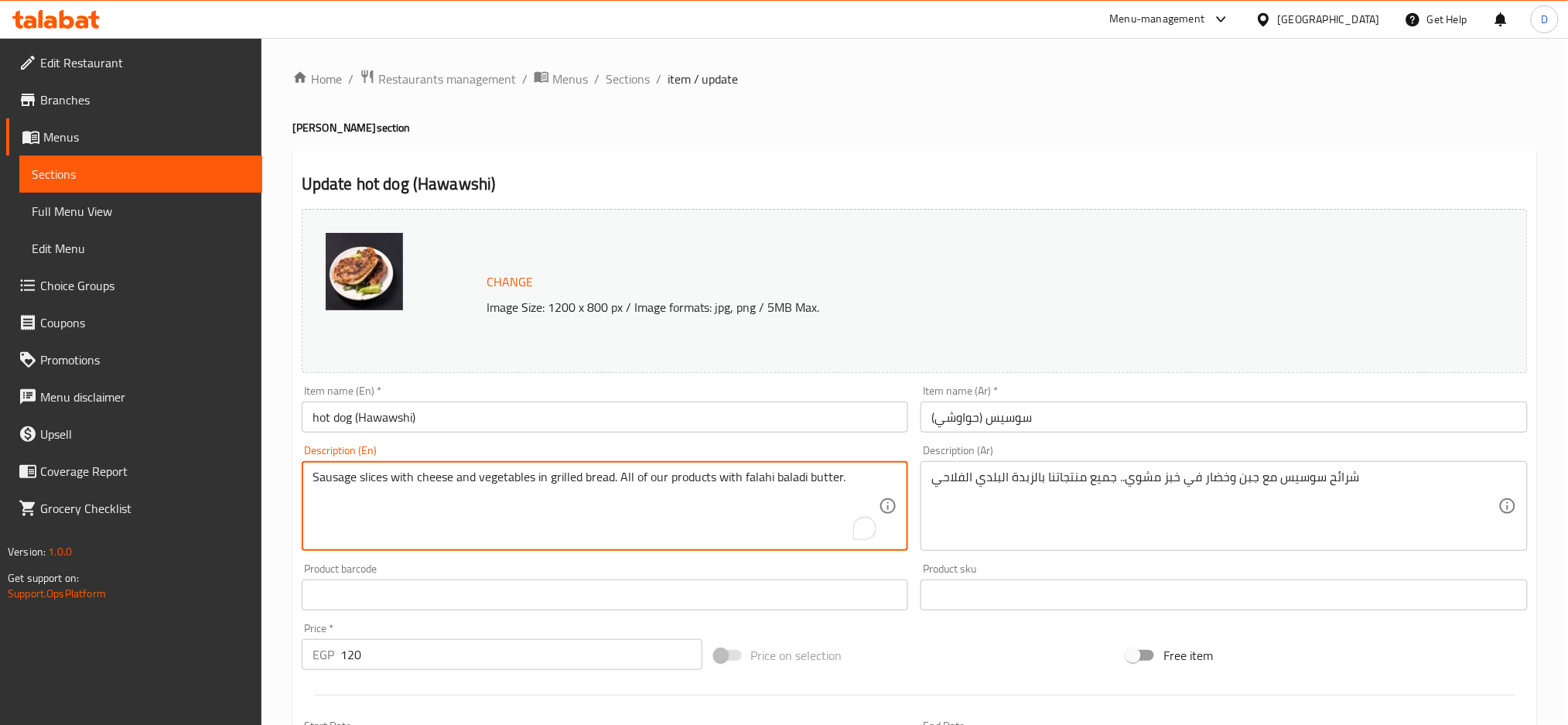
click at [335, 479] on textarea "Sausage slices with cheese and vegetables in grilled bread. All of our products…" at bounding box center [596, 506] width 567 height 74
type textarea "hot dog slices with cheese and vegetables in grilled bread. All of our products…"
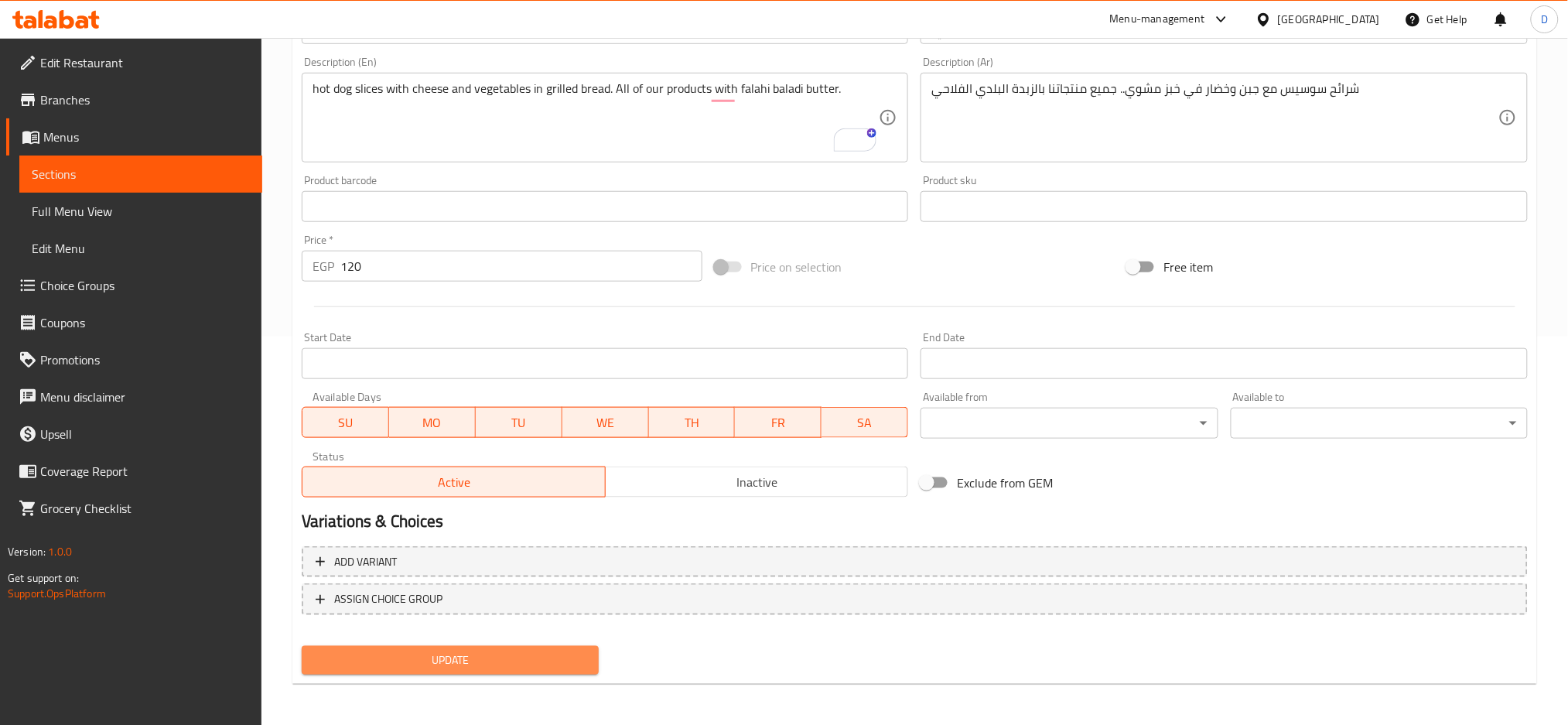
click at [459, 665] on span "Update" at bounding box center [450, 660] width 272 height 19
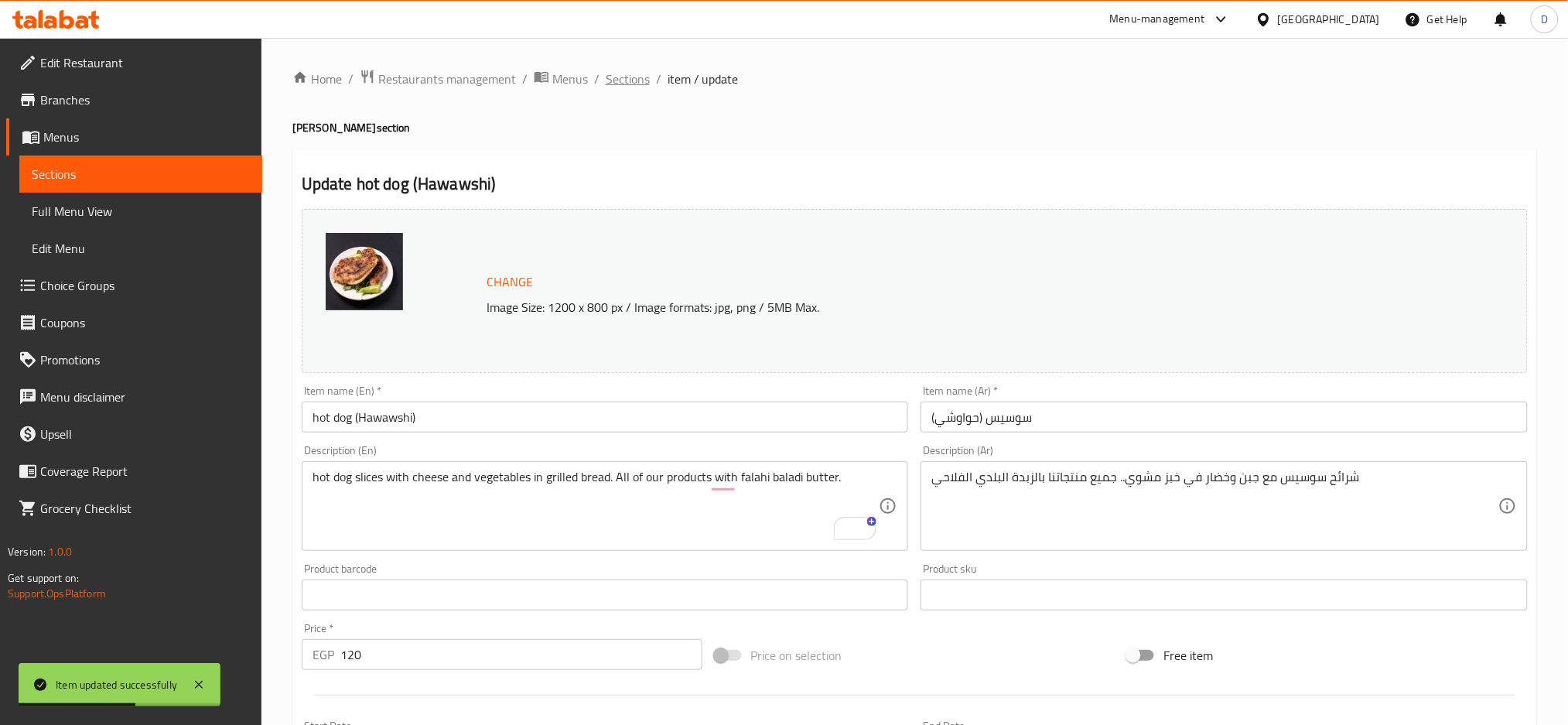
click at [633, 70] on span "Sections" at bounding box center [628, 79] width 44 height 19
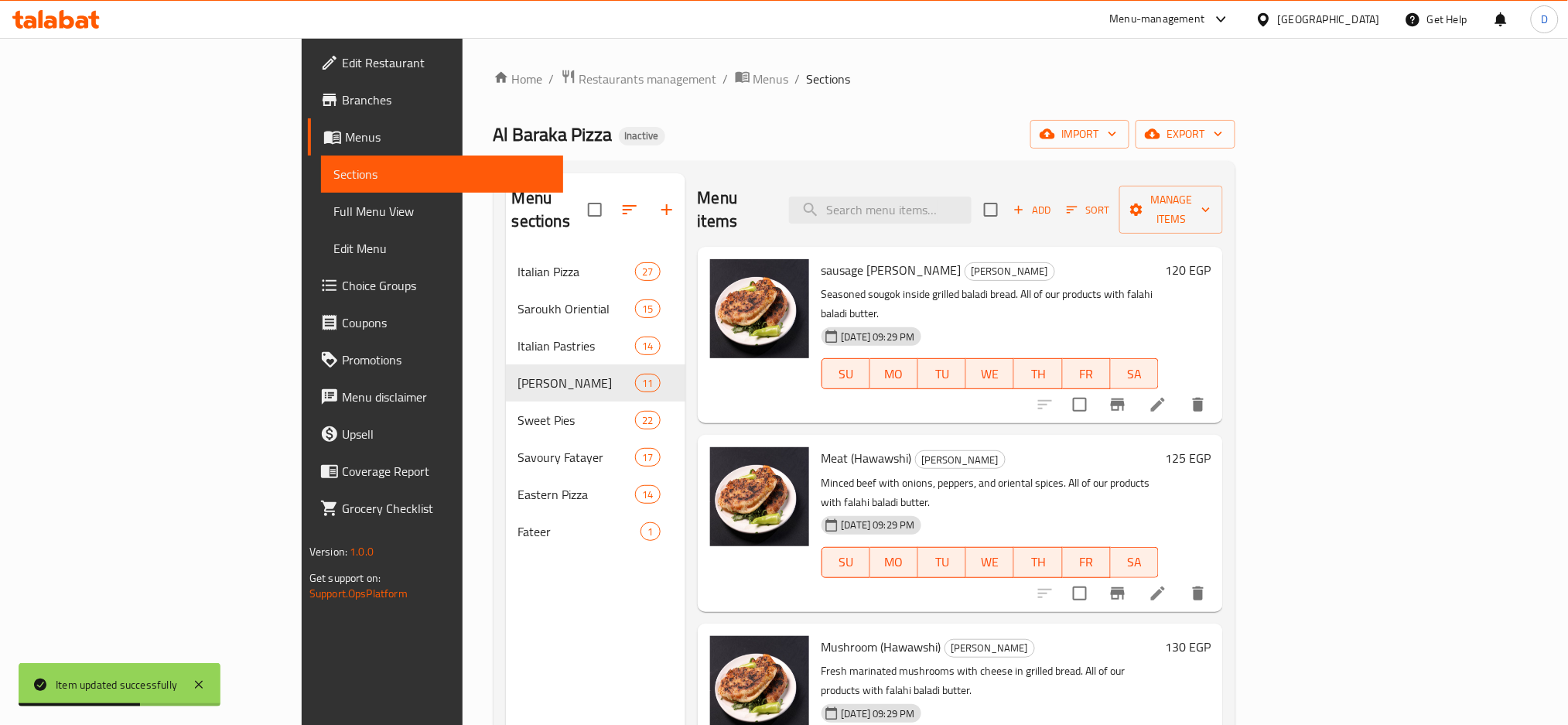
scroll to position [217, 0]
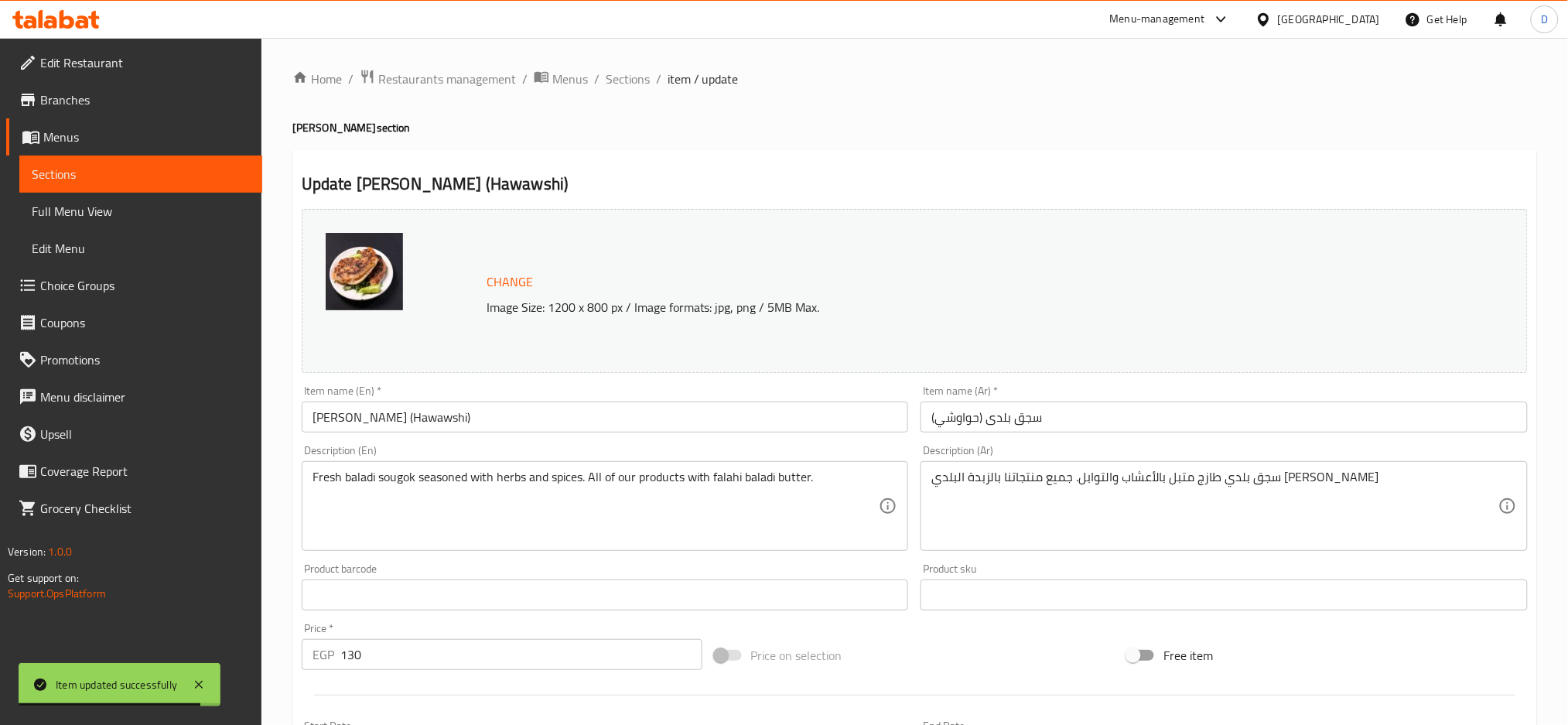
click at [369, 420] on input "[PERSON_NAME] (Hawawshi)" at bounding box center [606, 417] width 607 height 31
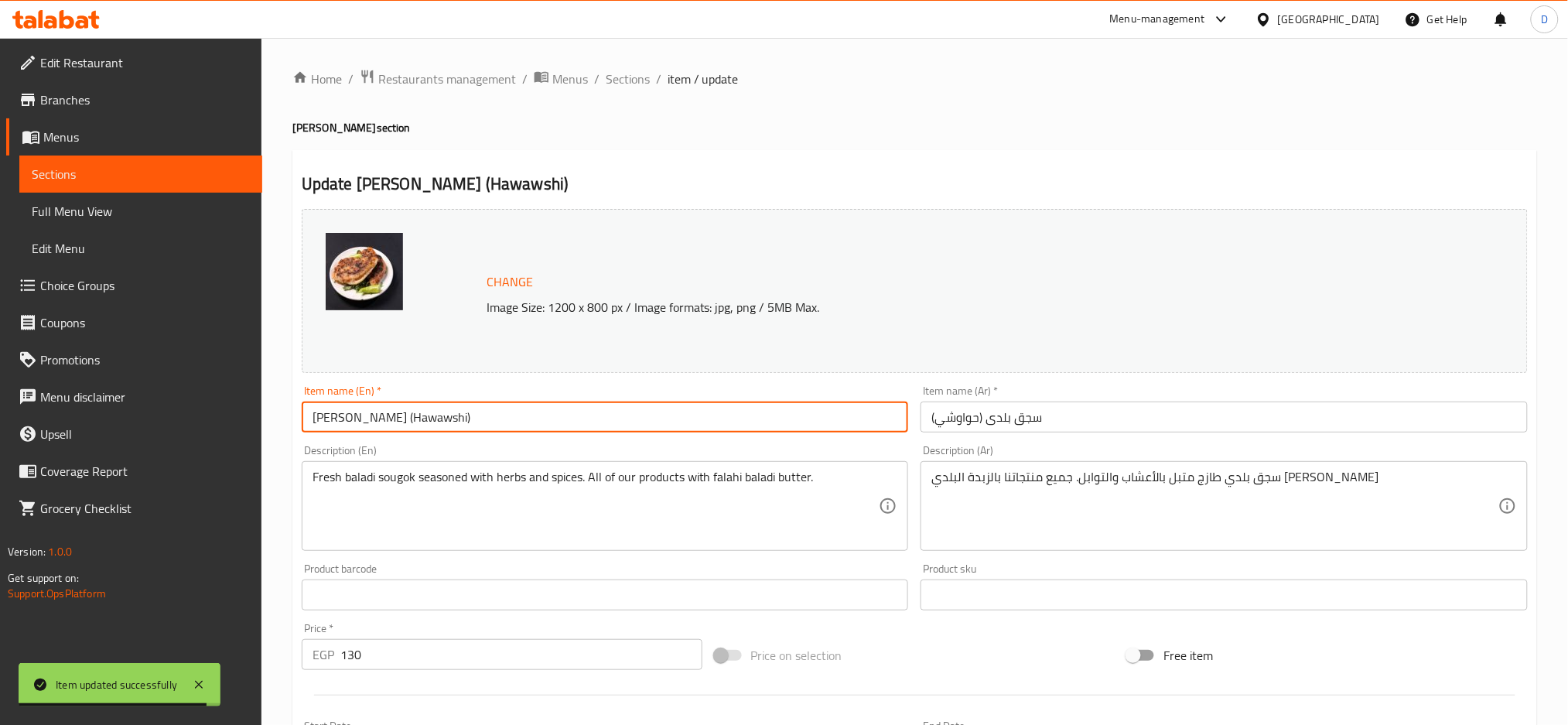
click at [369, 420] on input "[PERSON_NAME] (Hawawshi)" at bounding box center [606, 417] width 607 height 31
click at [369, 420] on input "Baladi sausage (Hawawshi)" at bounding box center [606, 417] width 607 height 31
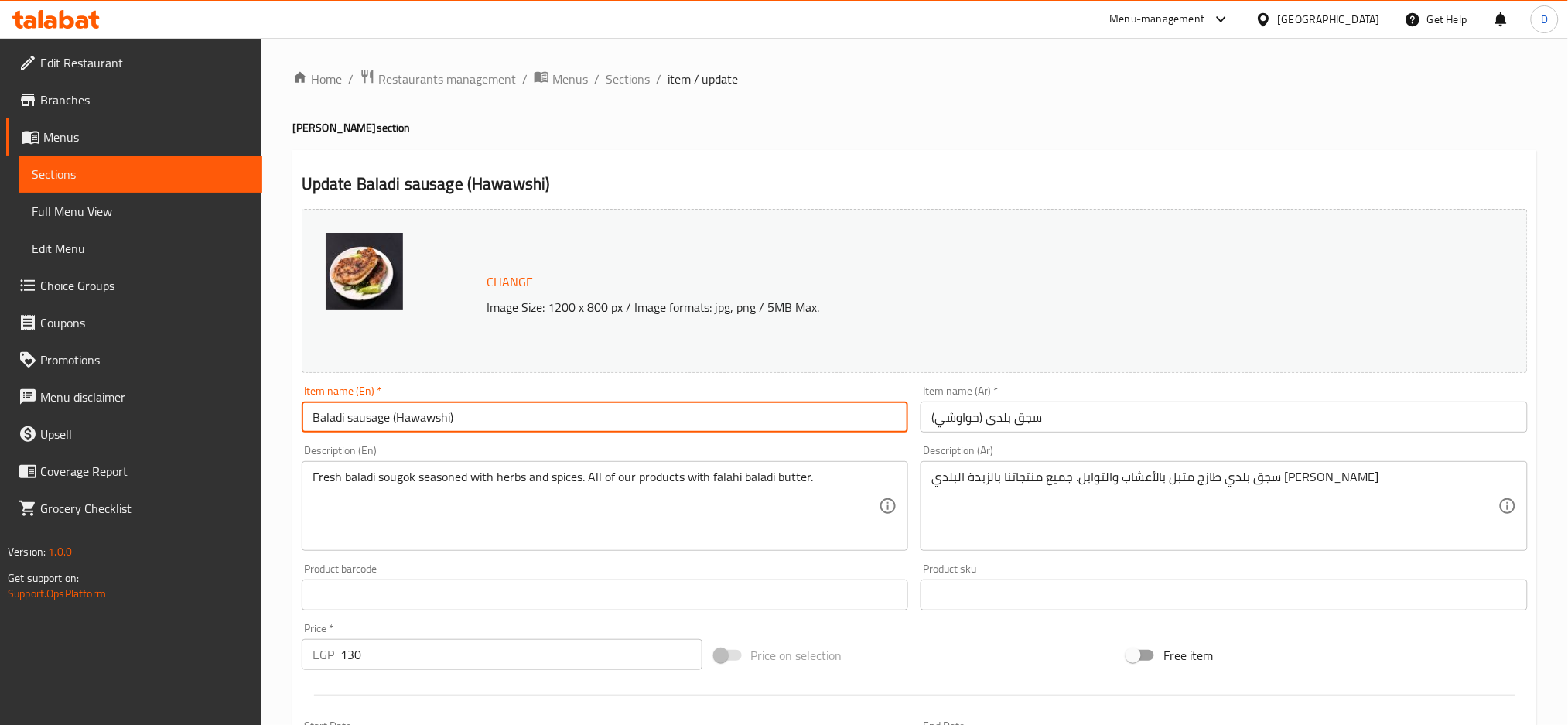
click at [369, 420] on input "Baladi sausage (Hawawshi)" at bounding box center [606, 417] width 607 height 31
type input "Baladi sausage (Hawawshi)"
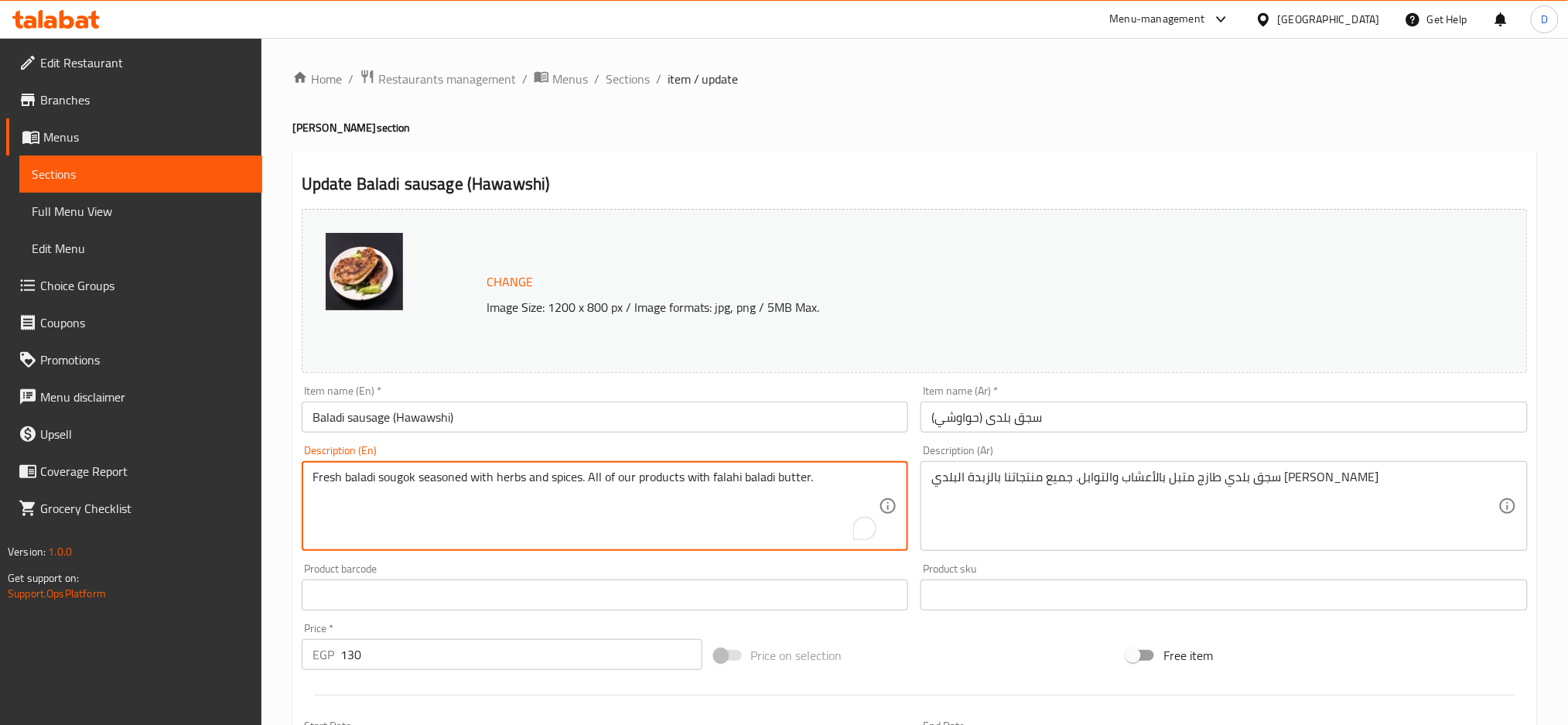
click at [400, 484] on textarea "Fresh baladi sougok seasoned with herbs and spices. All of our products with fa…" at bounding box center [596, 506] width 567 height 74
paste textarea "ausage"
type textarea "Fresh baladi sausage seasoned with herbs and spices. All of our products with f…"
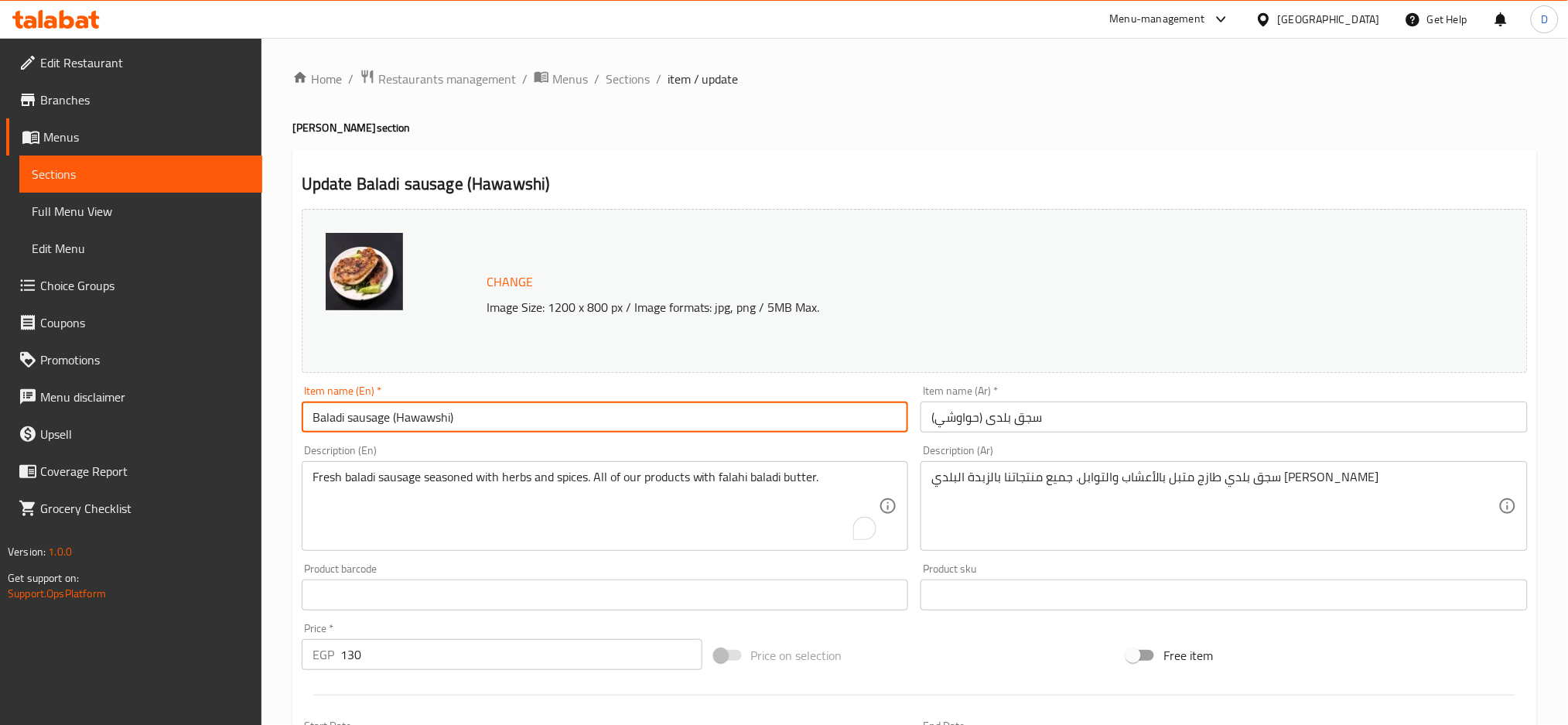
click at [521, 427] on input "Baladi sausage (Hawawshi)" at bounding box center [606, 417] width 607 height 31
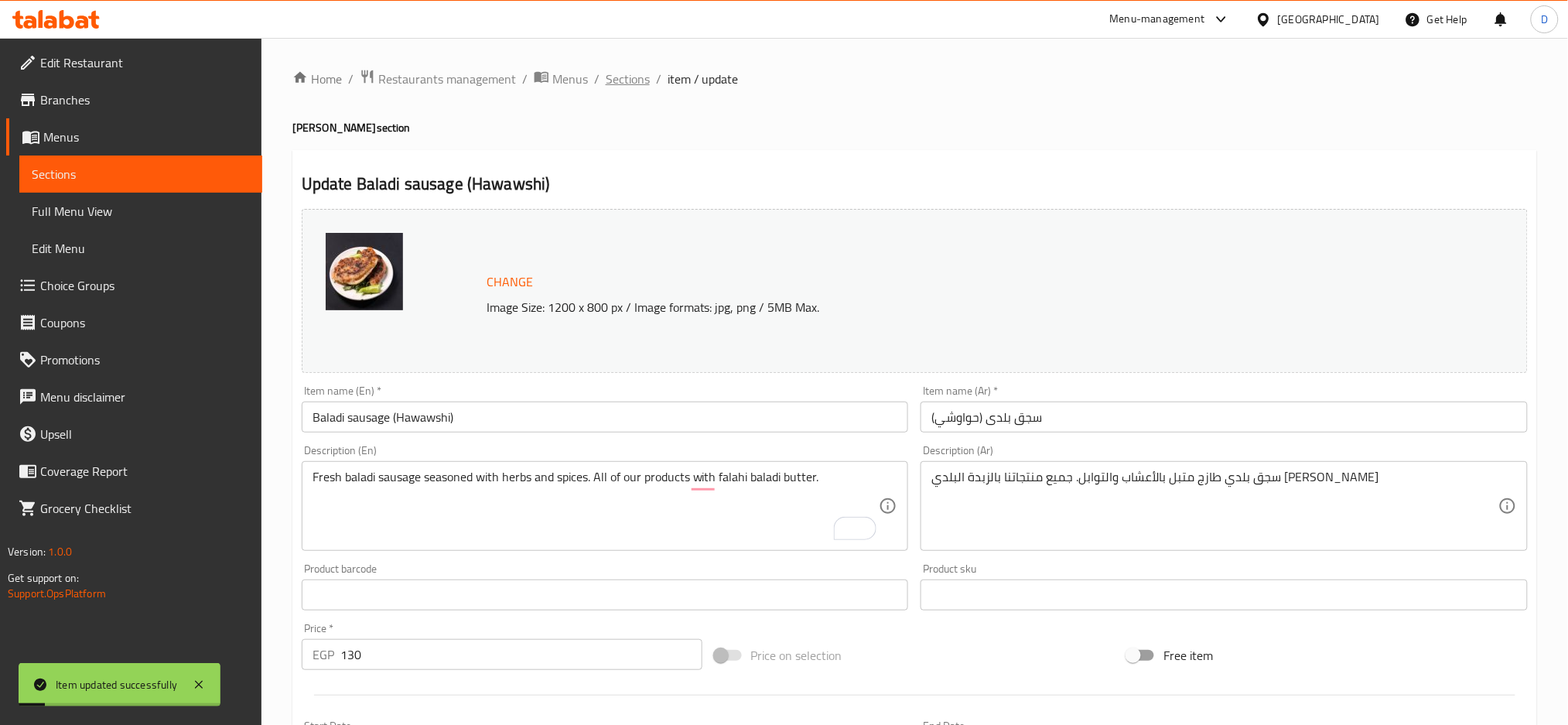
click at [639, 80] on span "Sections" at bounding box center [628, 79] width 44 height 19
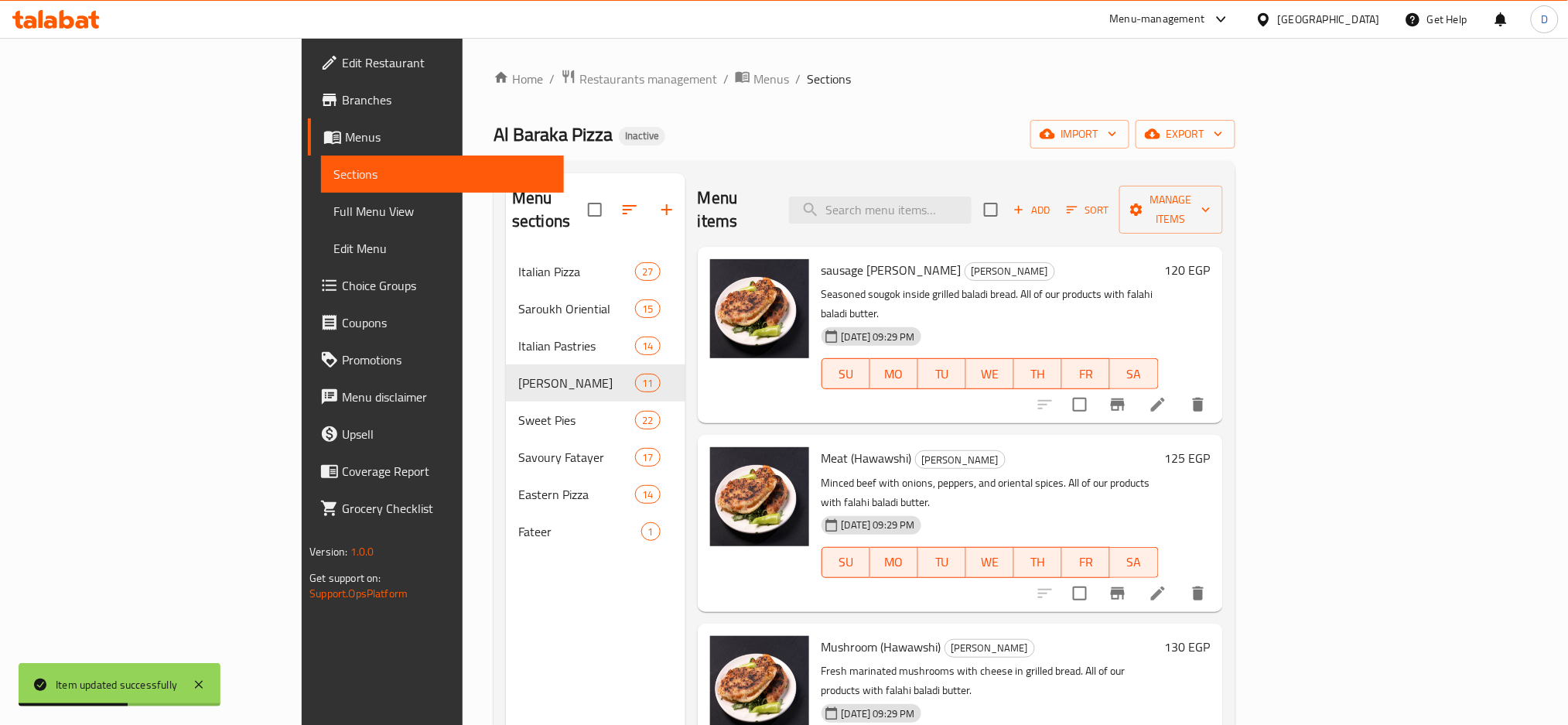
scroll to position [724, 0]
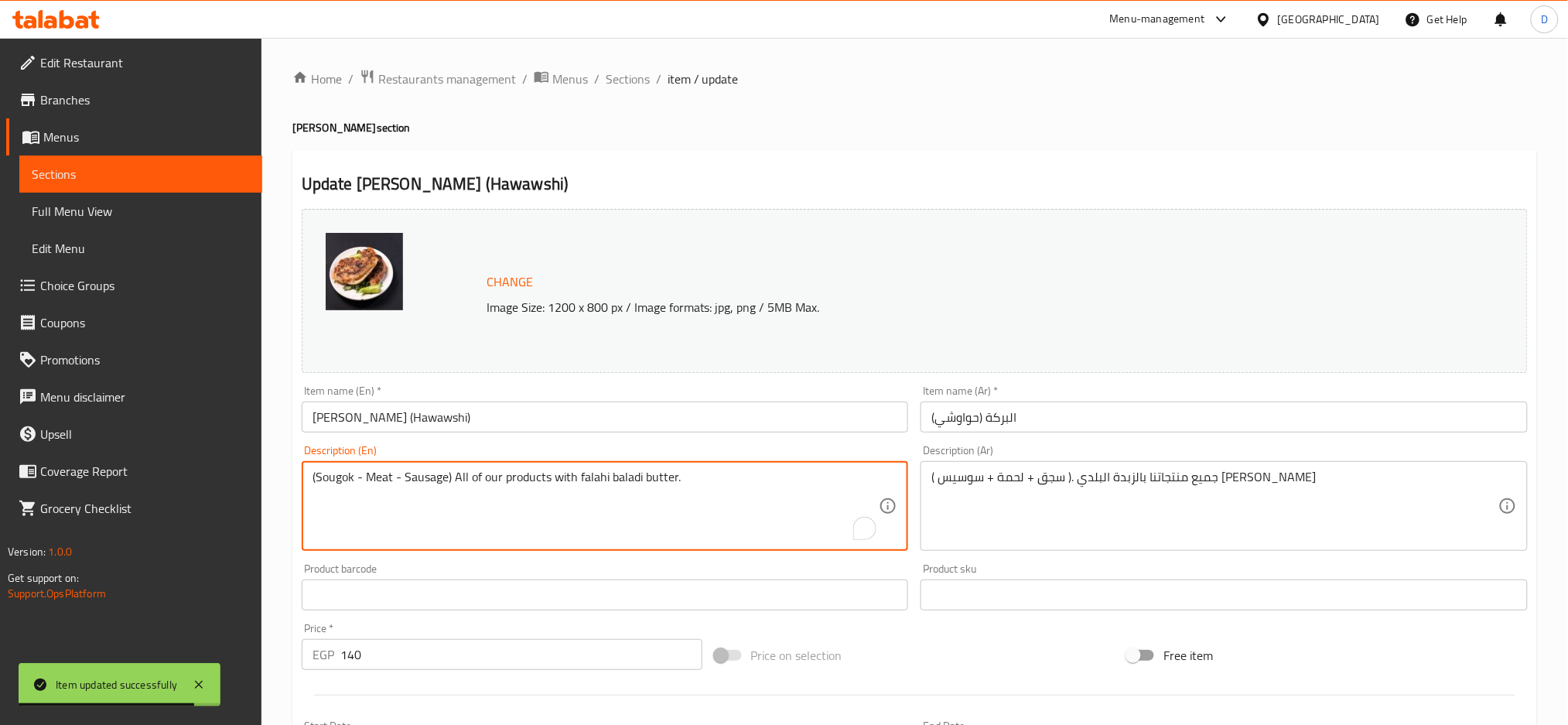
click at [320, 480] on textarea "(Sougok - Meat - Sausage) All of our products with falahi baladi butter." at bounding box center [596, 506] width 567 height 74
click at [447, 479] on textarea "(sausage - Meat - Sausage) All of our products with falahi baladi butter." at bounding box center [596, 506] width 567 height 74
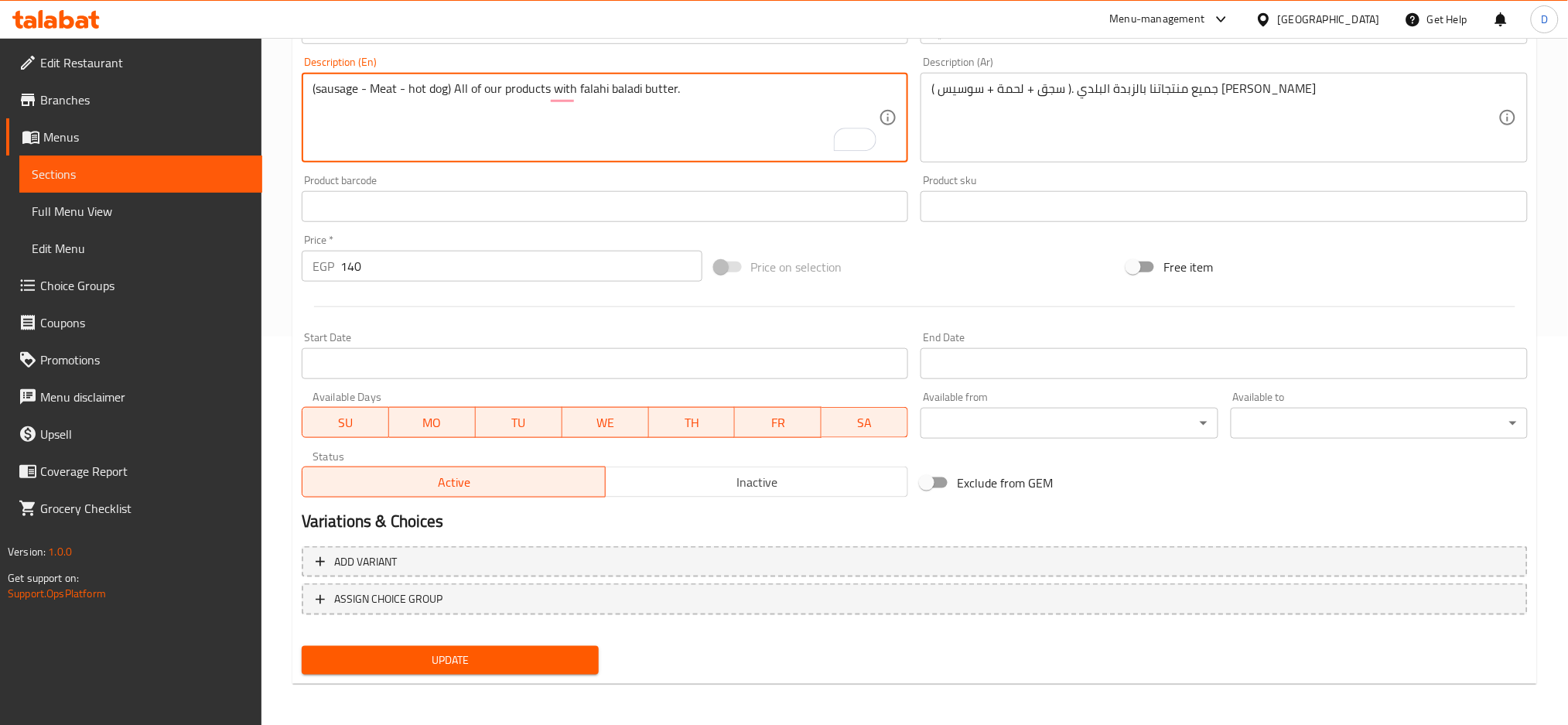
type textarea "(sausage - Meat - hot dog) All of our products with falahi baladi butter."
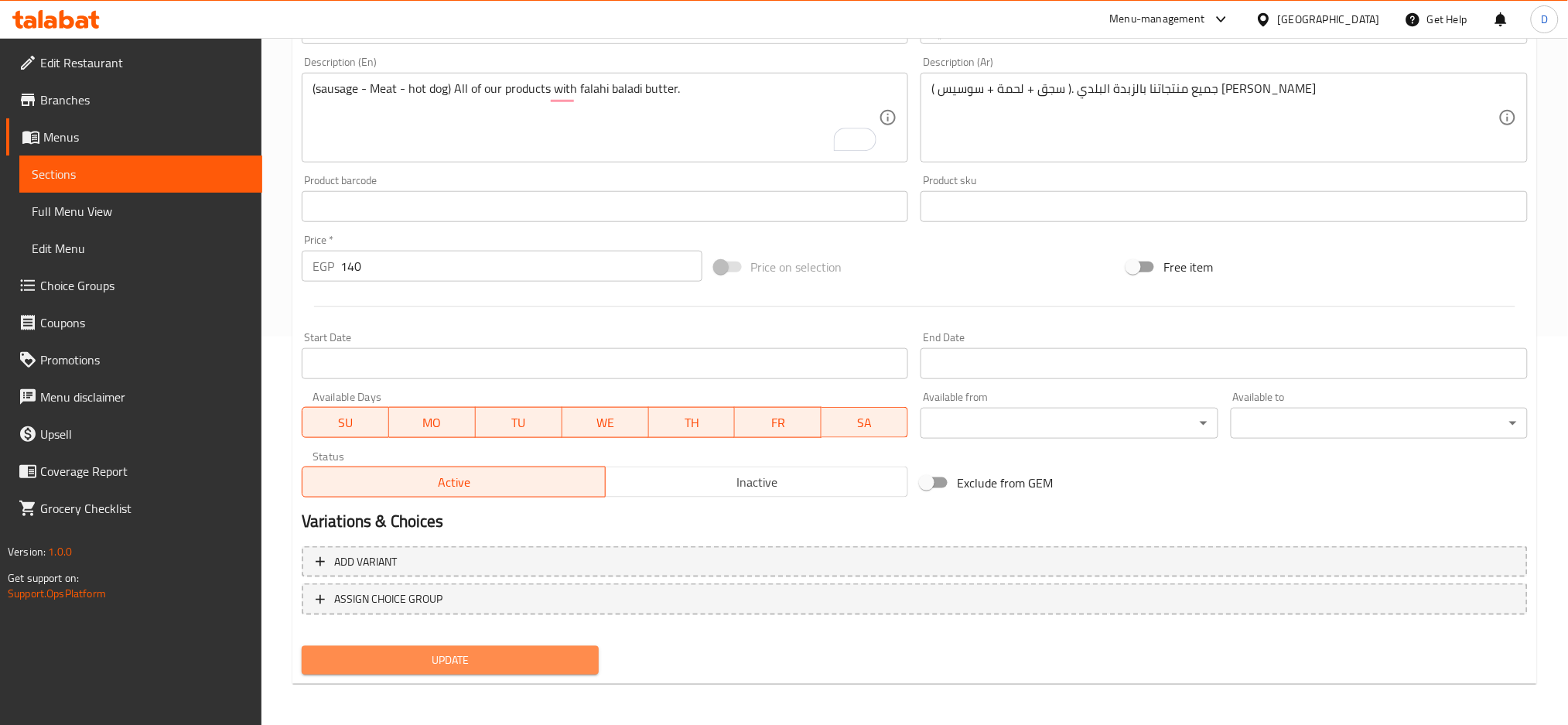
click at [491, 662] on span "Update" at bounding box center [450, 660] width 272 height 19
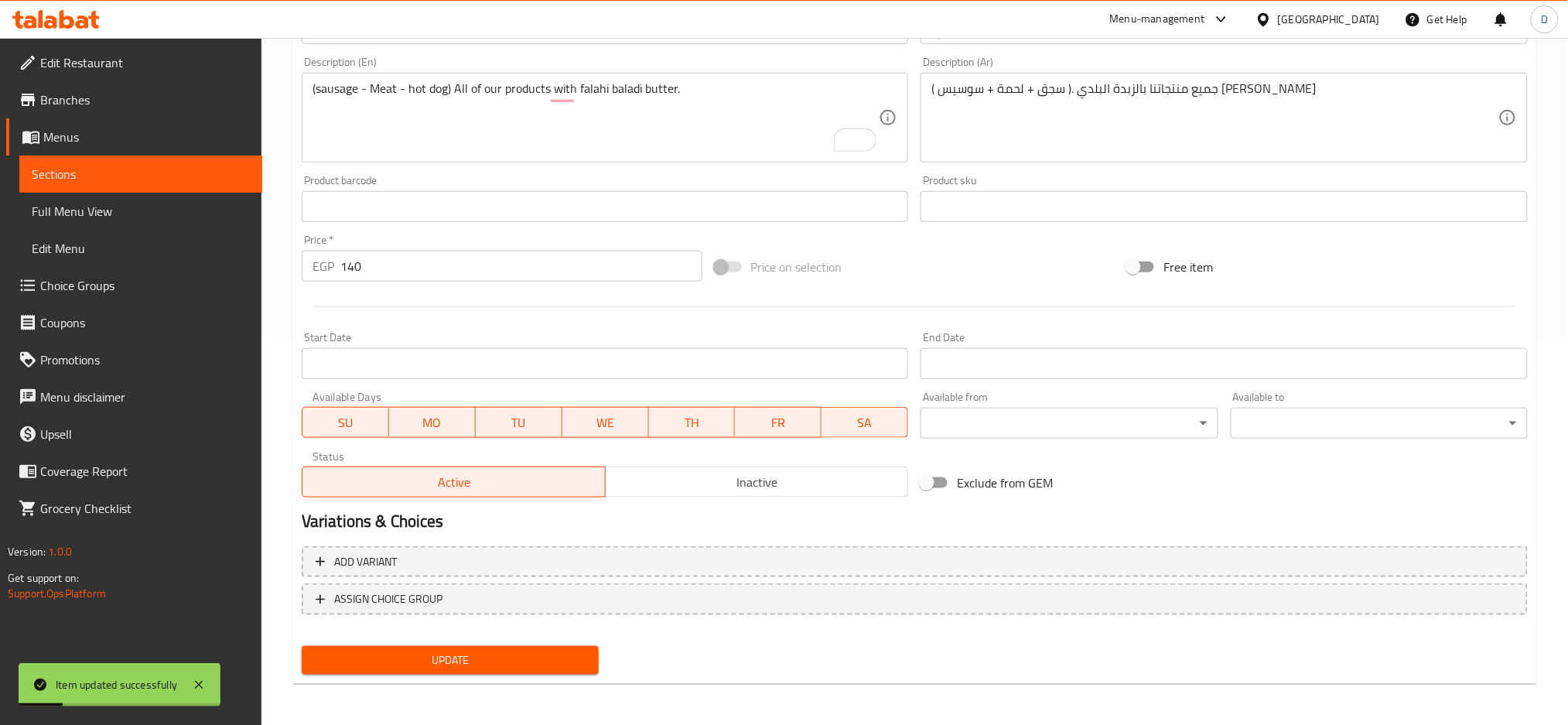
scroll to position [0, 0]
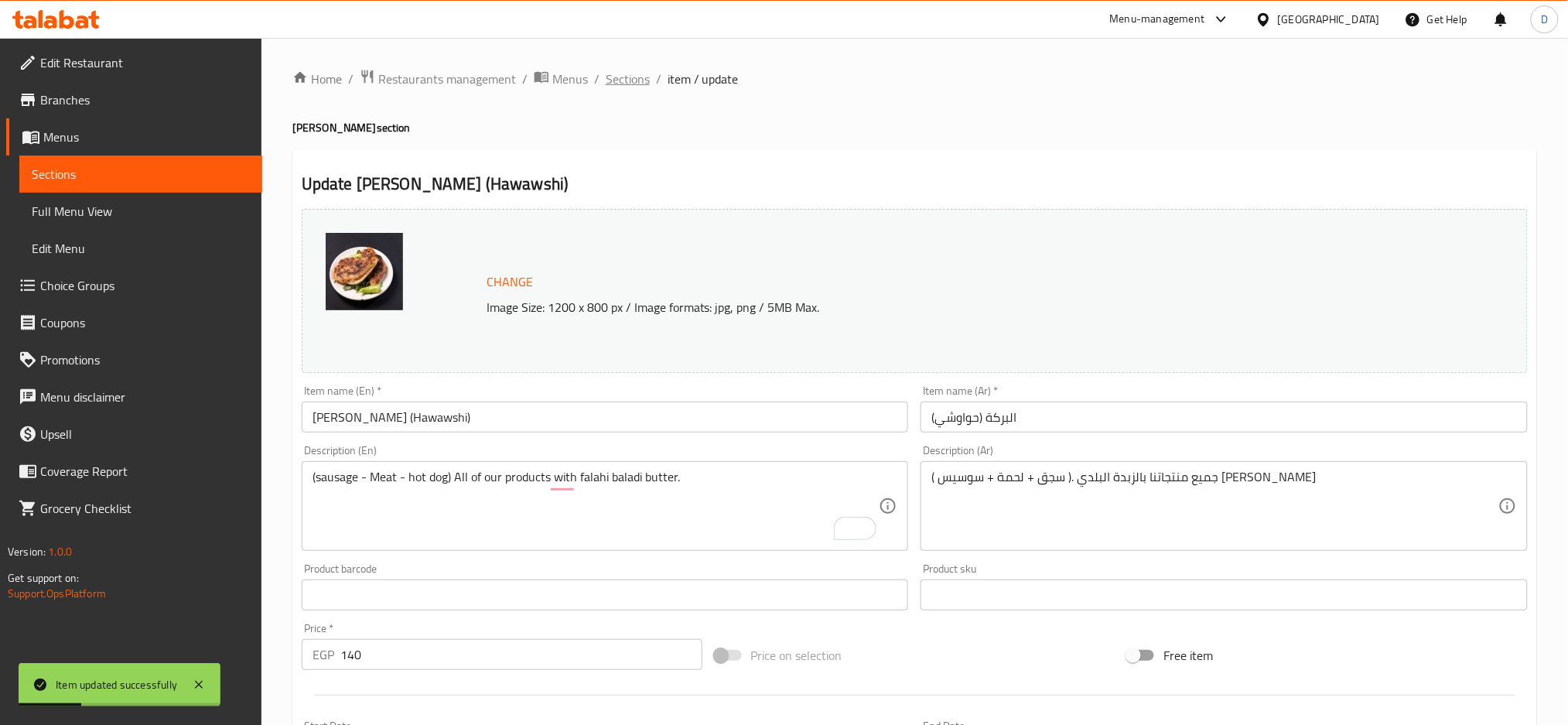
click at [633, 84] on span "Sections" at bounding box center [628, 79] width 44 height 19
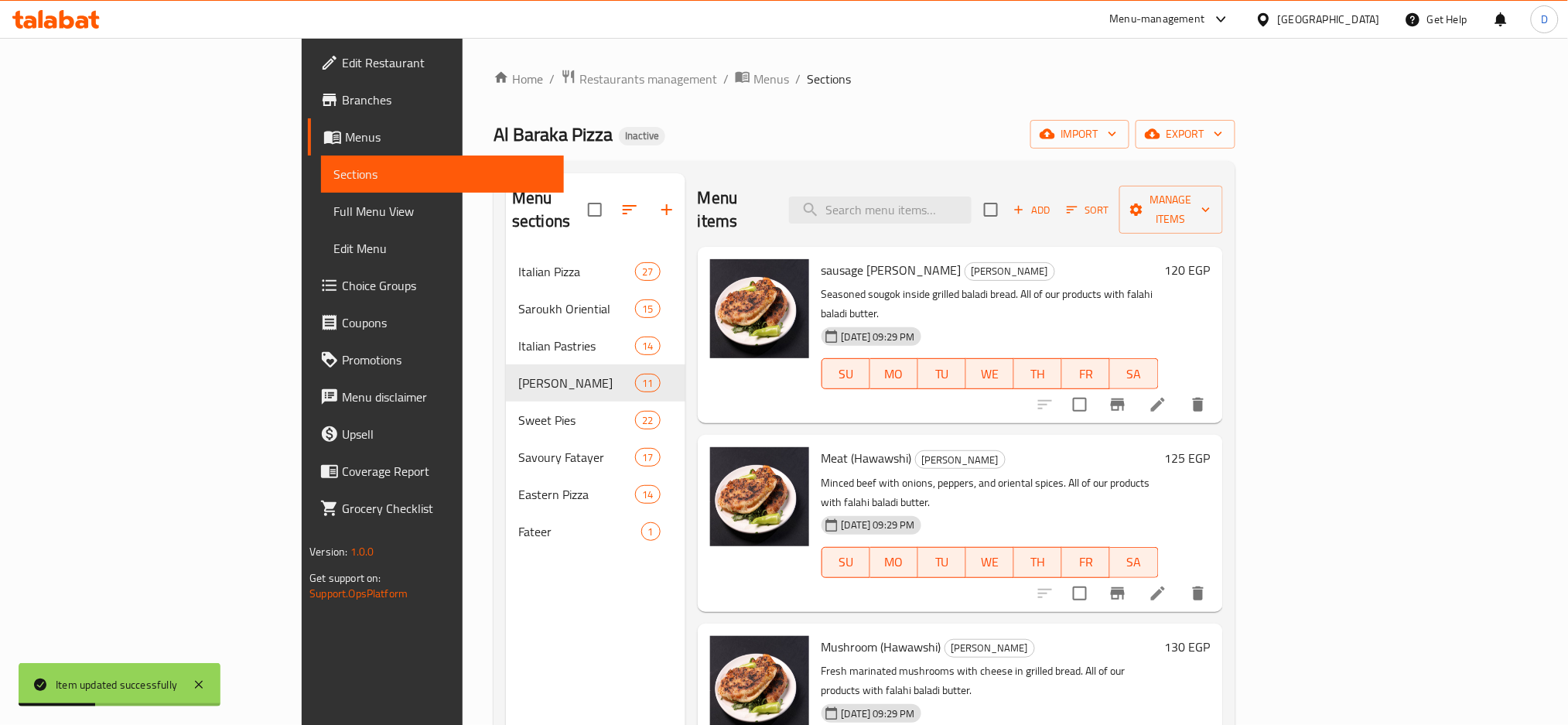
scroll to position [1062, 0]
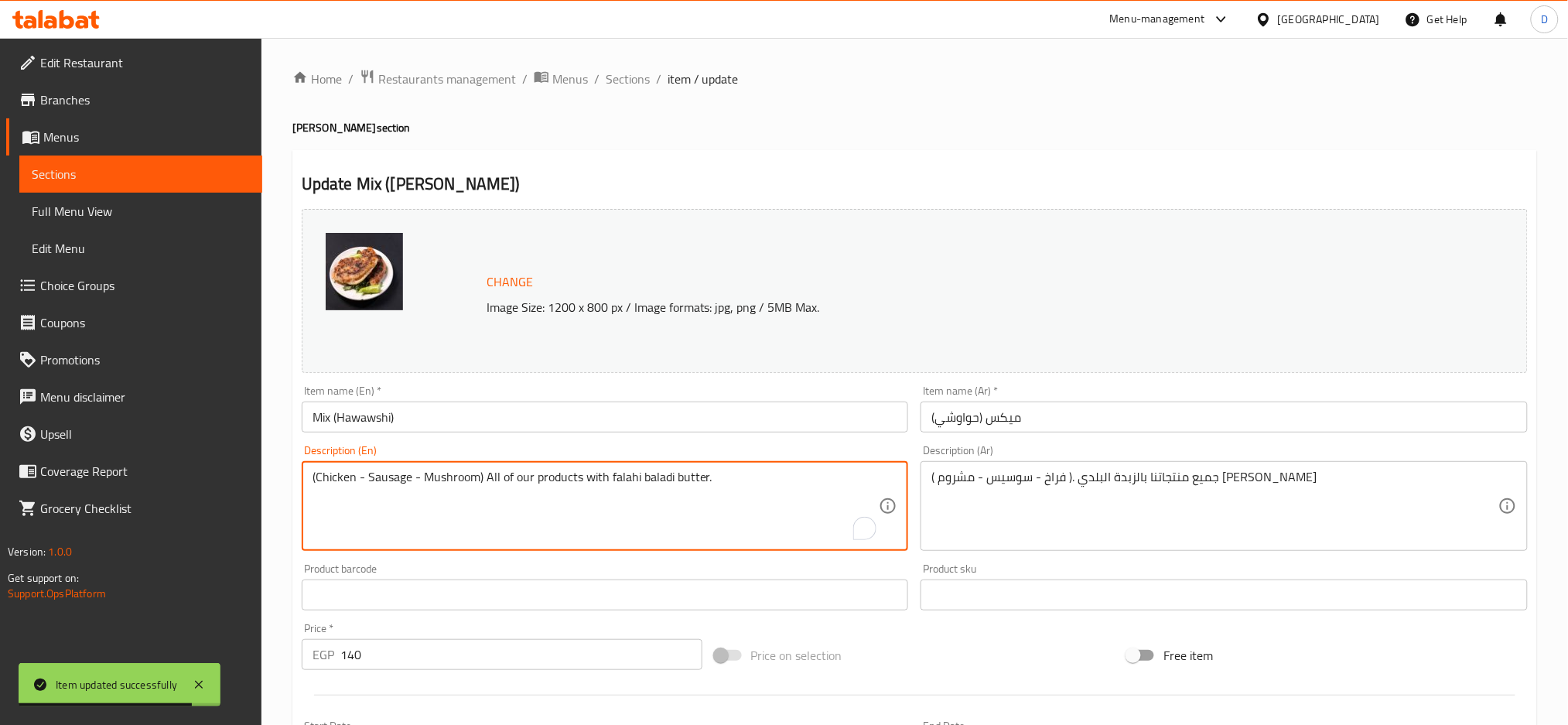
click at [398, 482] on textarea "(Chicken - Sausage - Mushroom) All of our products with falahi baladi butter." at bounding box center [596, 506] width 567 height 74
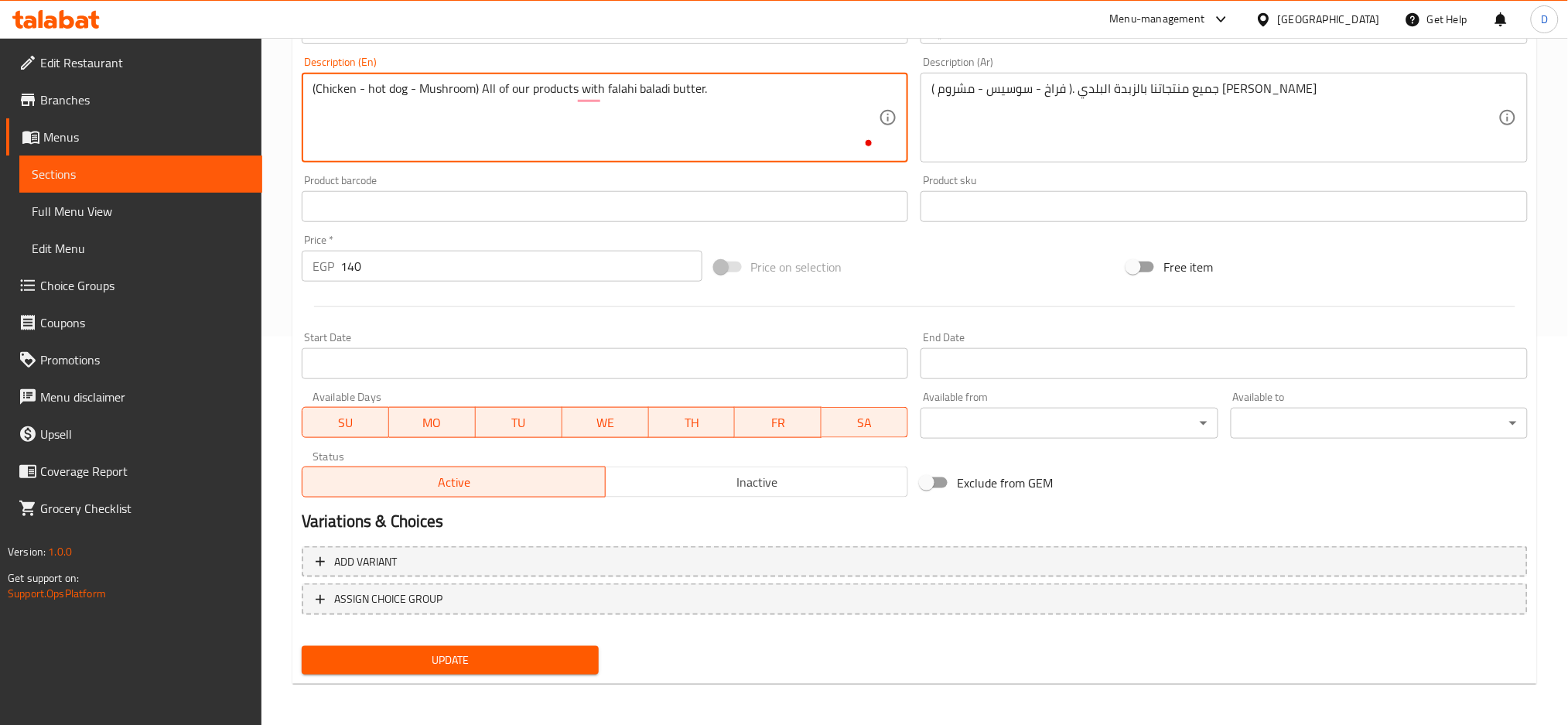
type textarea "(Chicken - hot dog - Mushroom) All of our products with falahi baladi butter."
click at [468, 655] on span "Update" at bounding box center [450, 660] width 272 height 19
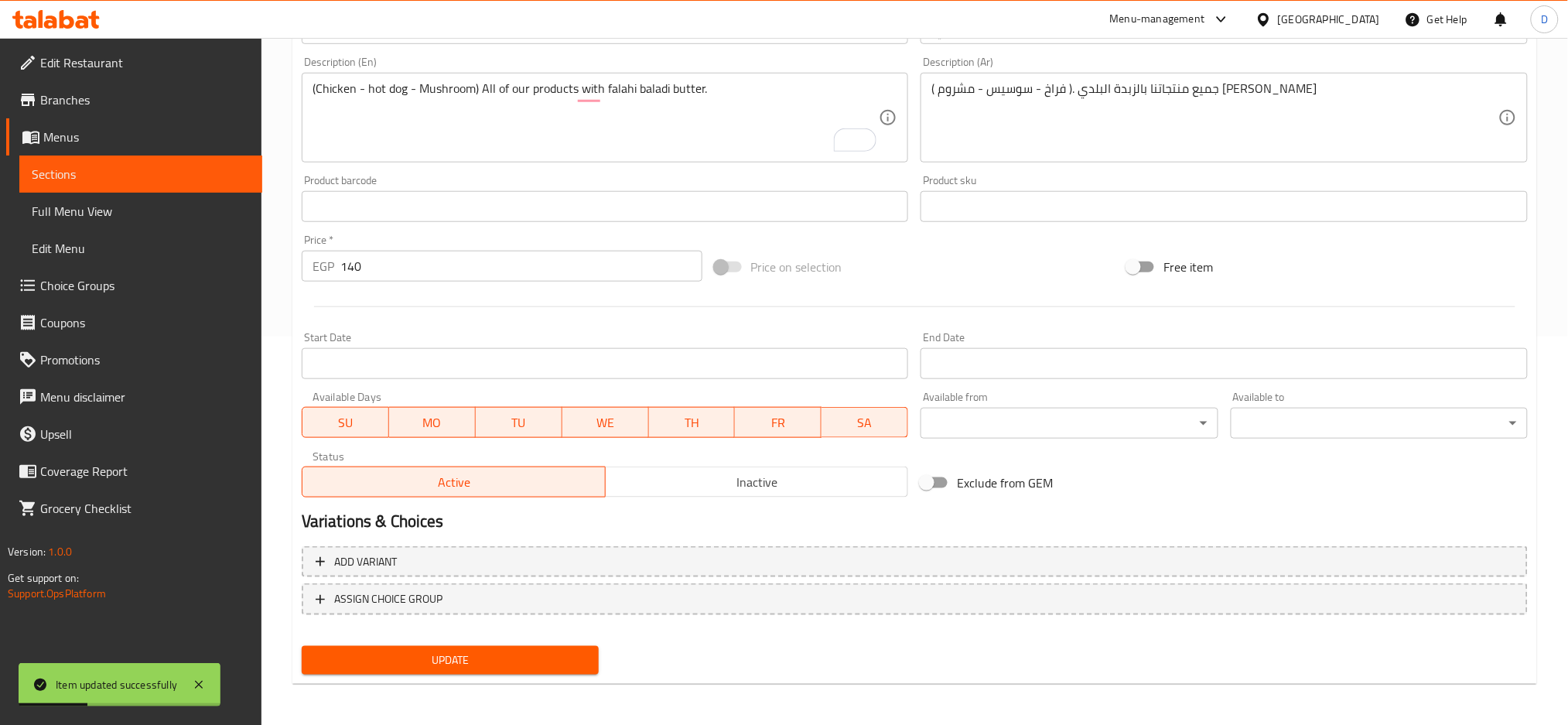
scroll to position [0, 0]
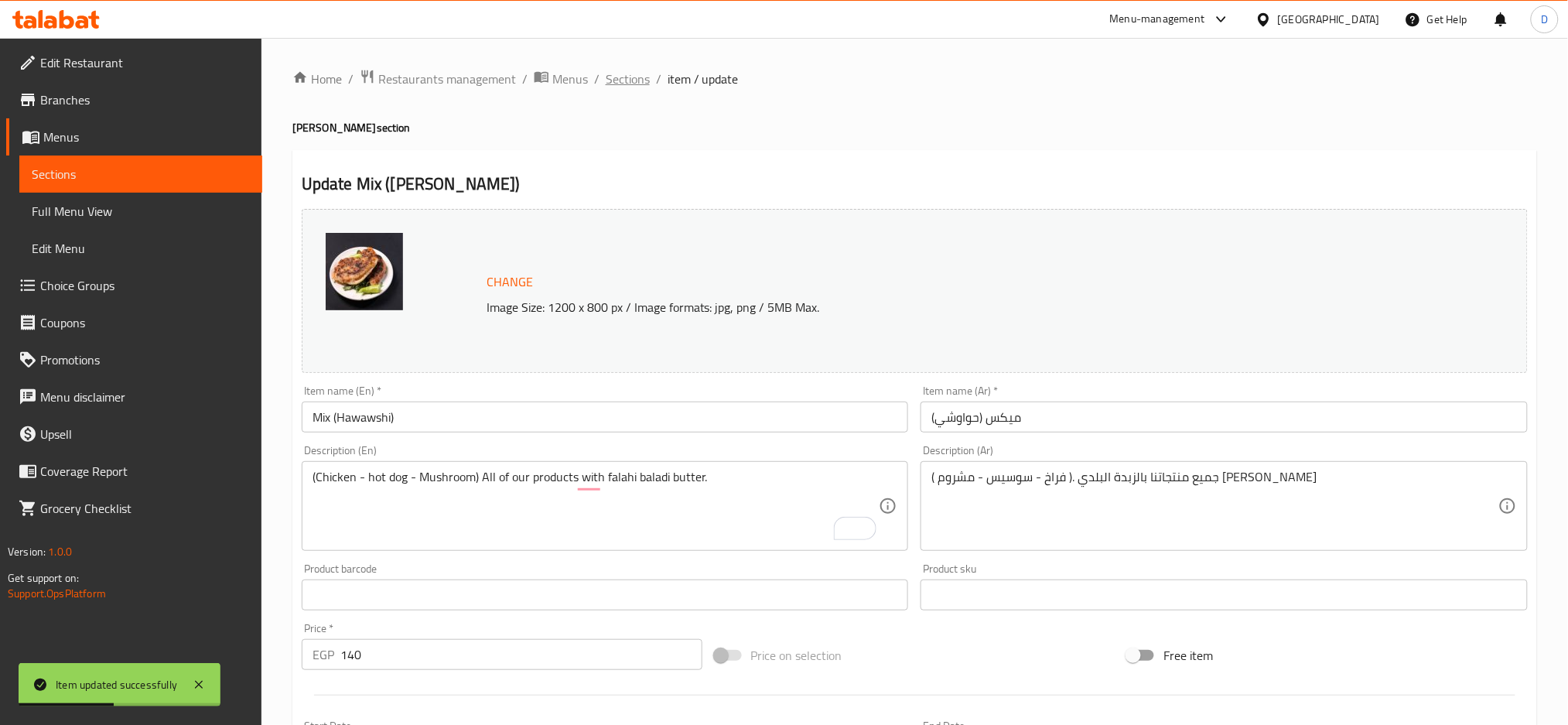
click at [628, 86] on span "Sections" at bounding box center [628, 79] width 44 height 19
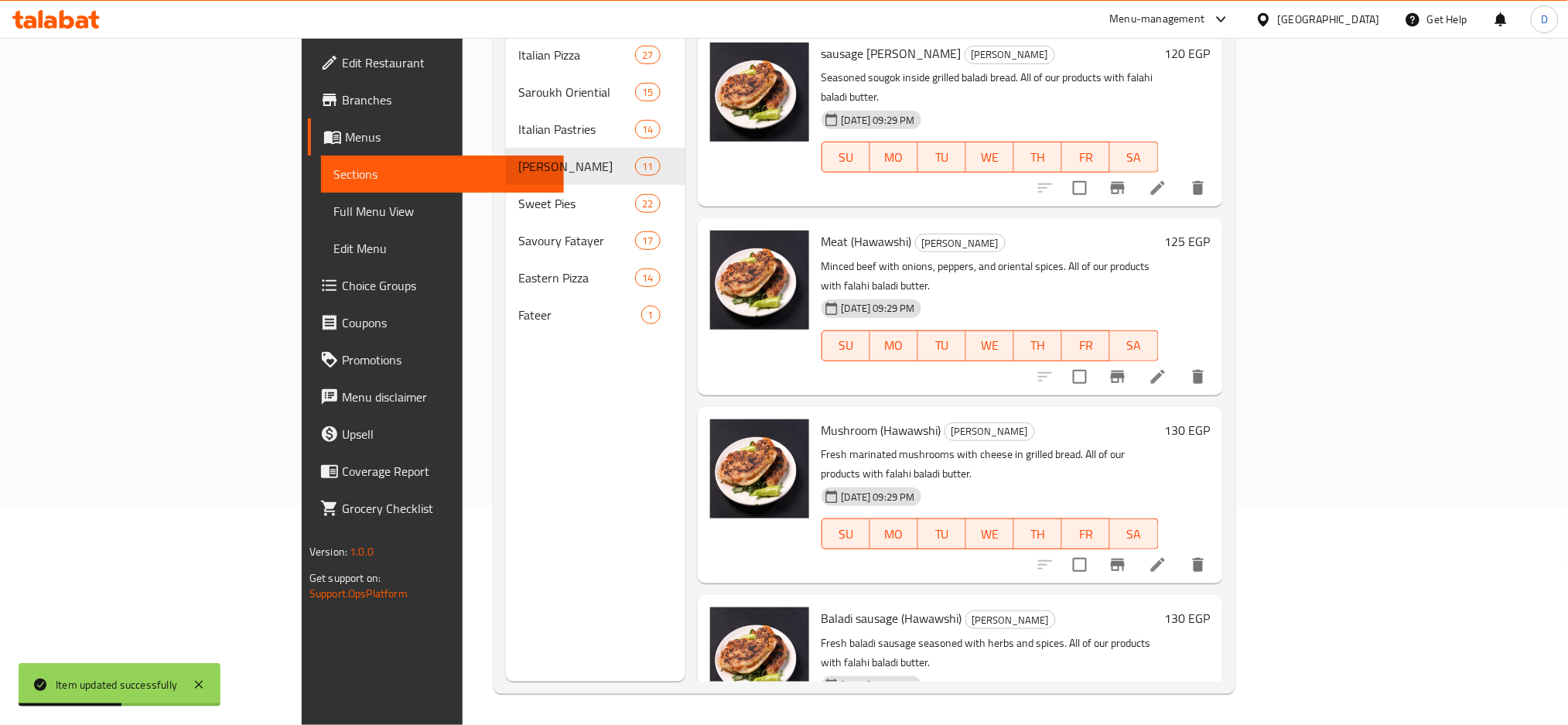
scroll to position [1172, 0]
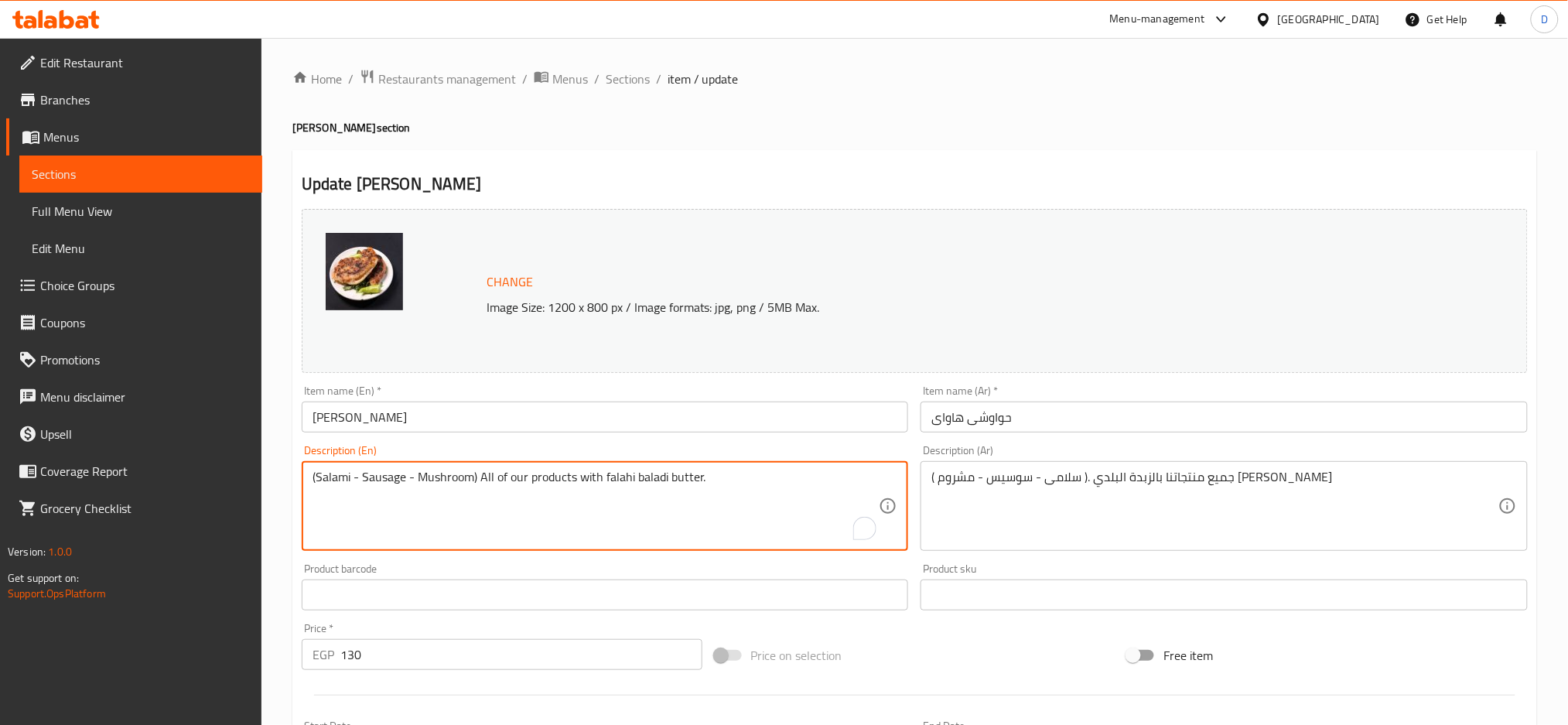
click at [387, 481] on textarea "(Salami - Sausage - Mushroom) All of our products with falahi baladi butter." at bounding box center [596, 506] width 567 height 74
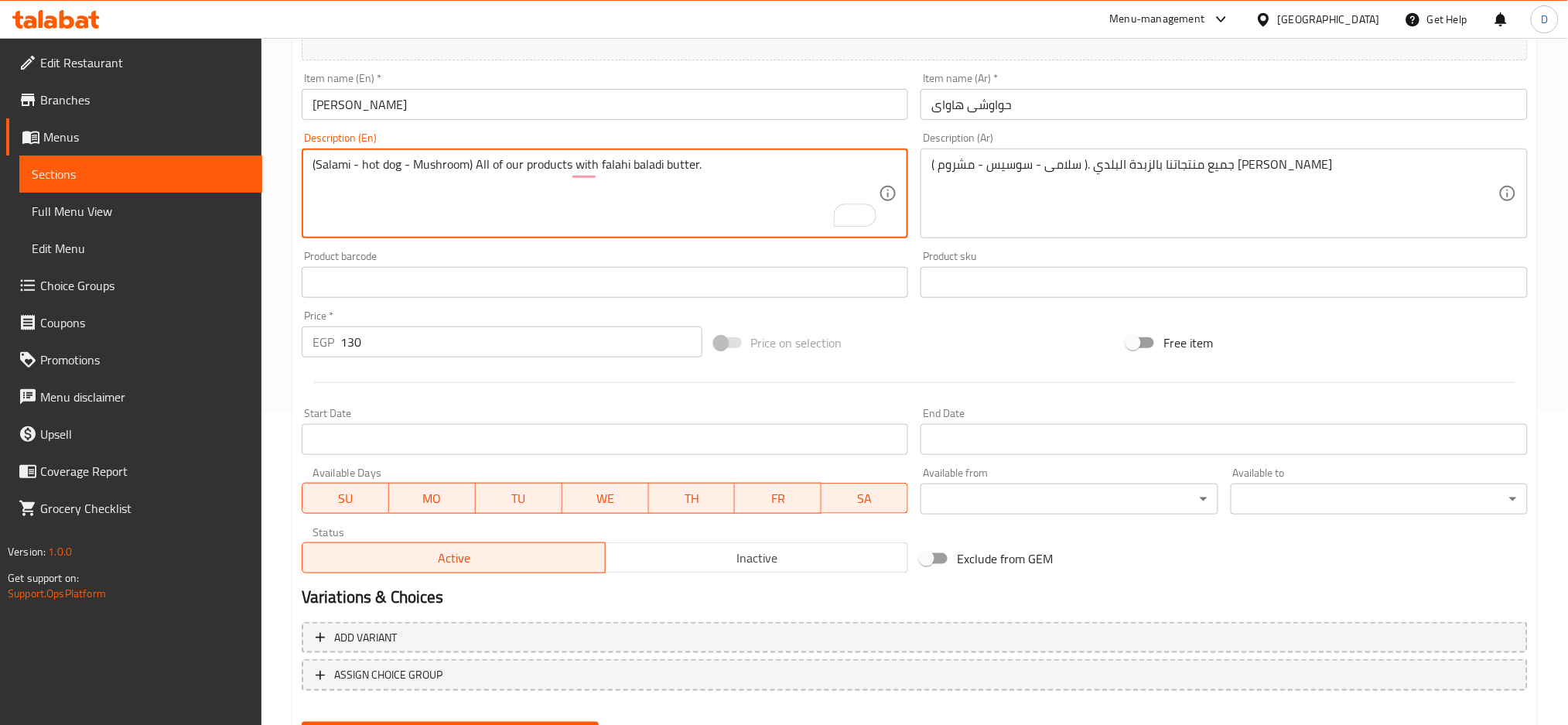
scroll to position [375, 0]
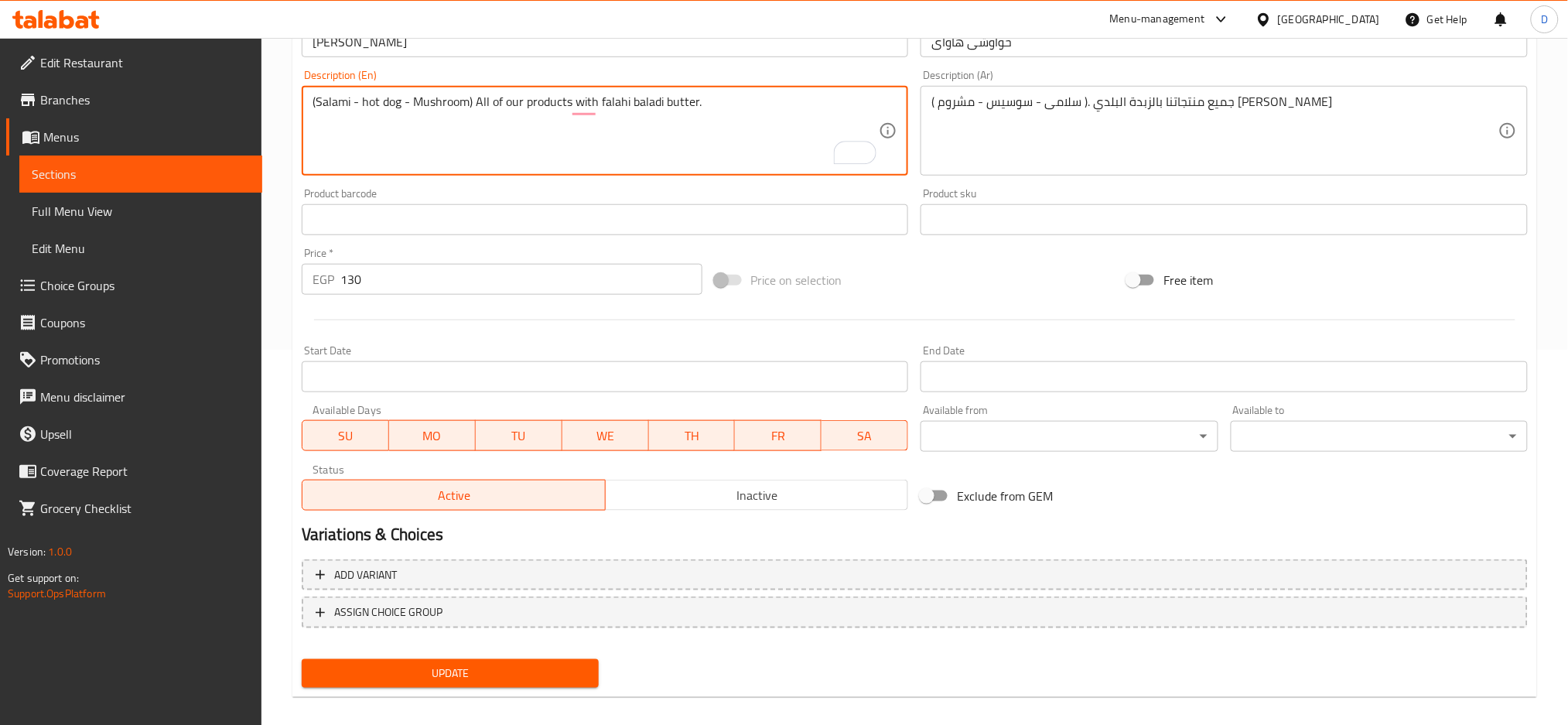
type textarea "(Salami - hot dog - Mushroom) All of our products with falahi baladi butter."
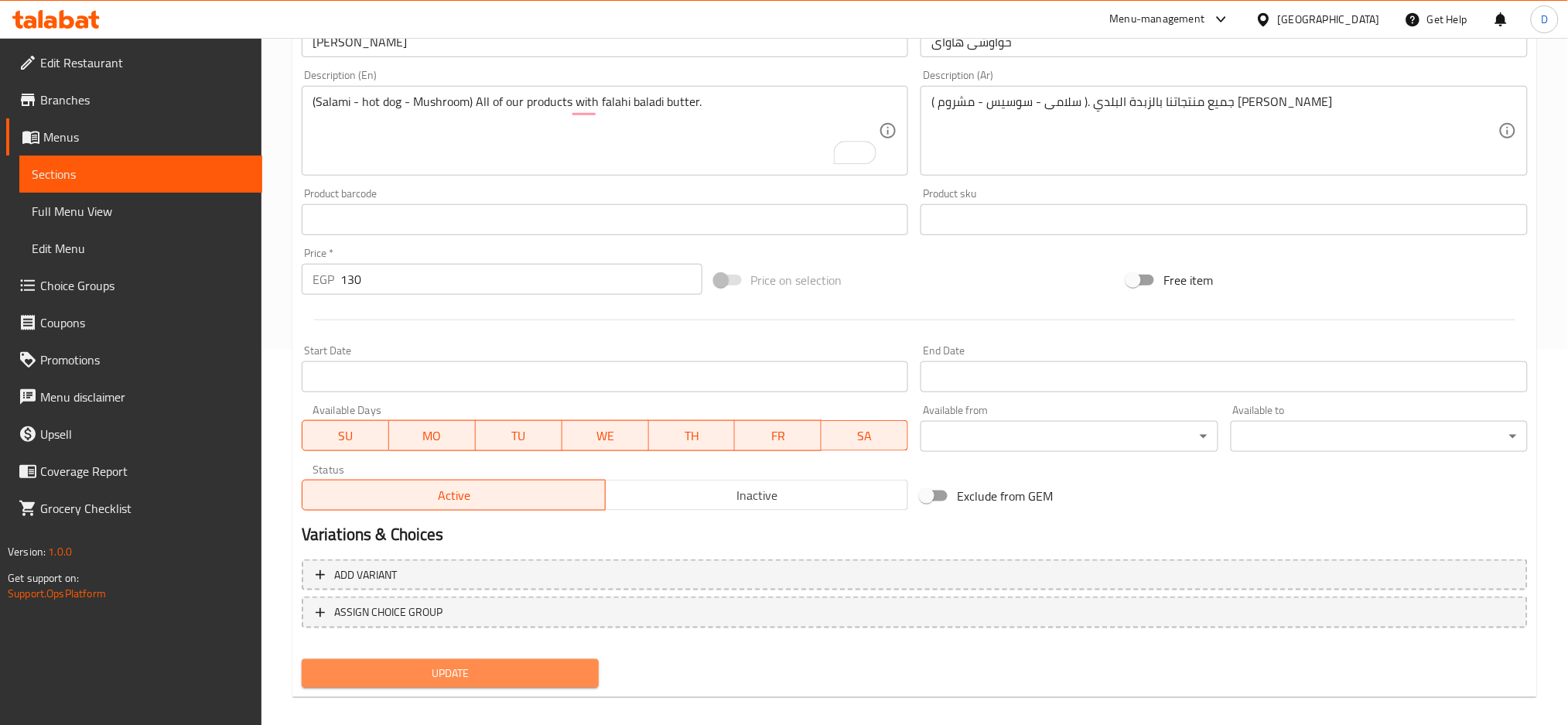
click at [448, 664] on span "Update" at bounding box center [450, 674] width 272 height 19
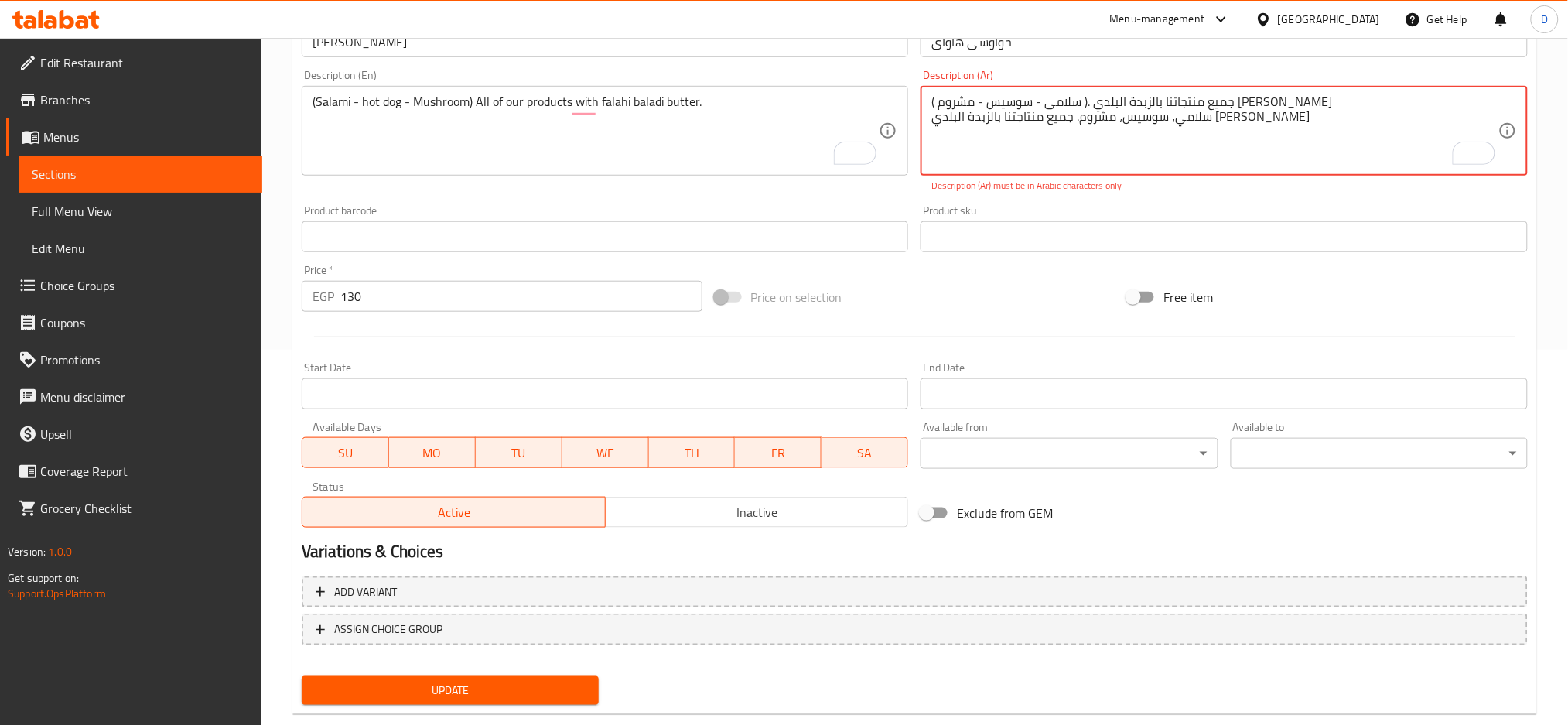
click at [1301, 101] on textarea "( سلامی - سوسيس - مشروم ). جميع منتجاتنا بالزبدة البلدي [PERSON_NAME] سلامي، سو…" at bounding box center [1215, 131] width 567 height 74
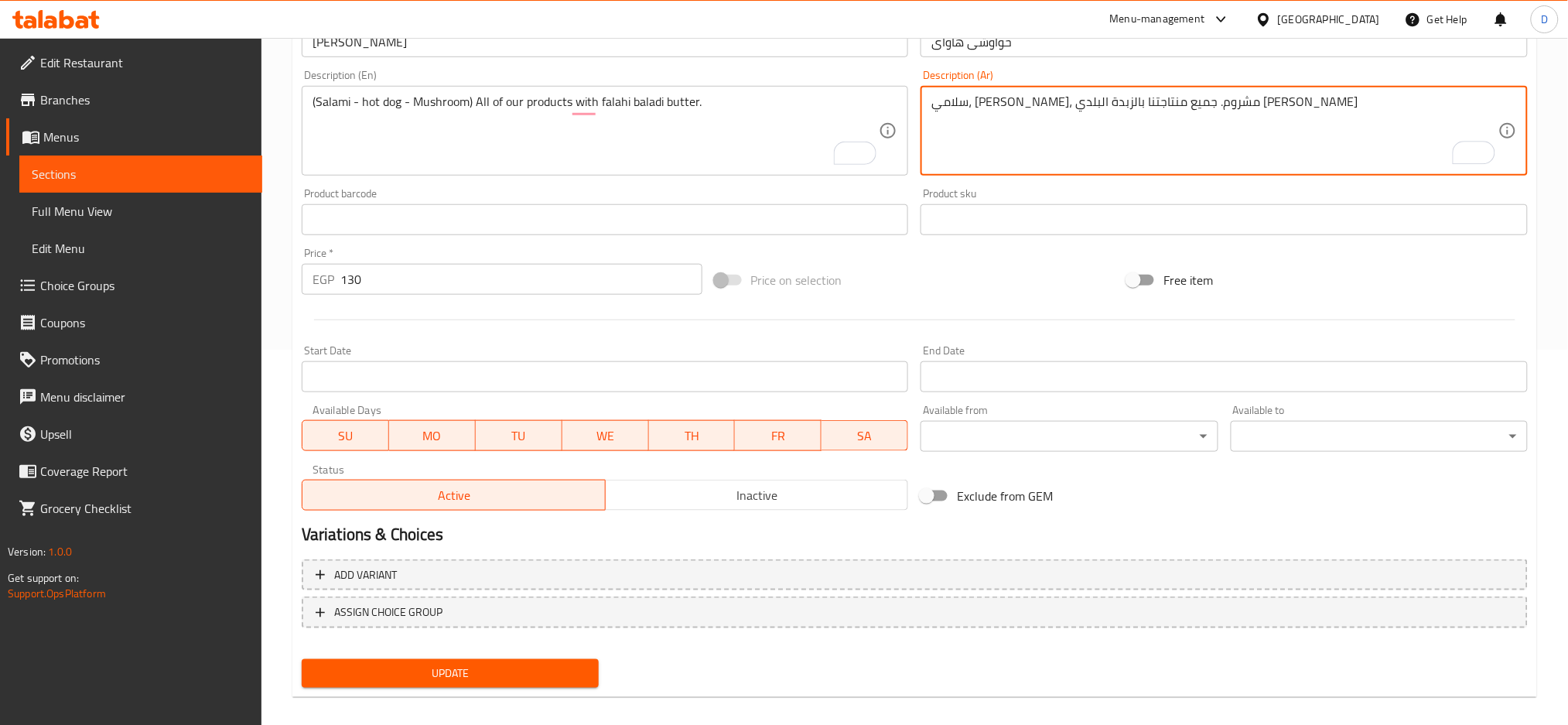
type textarea "سلامي، [PERSON_NAME]، مشروم. جميع منتاجتنا بالزبدة البلدي [PERSON_NAME]"
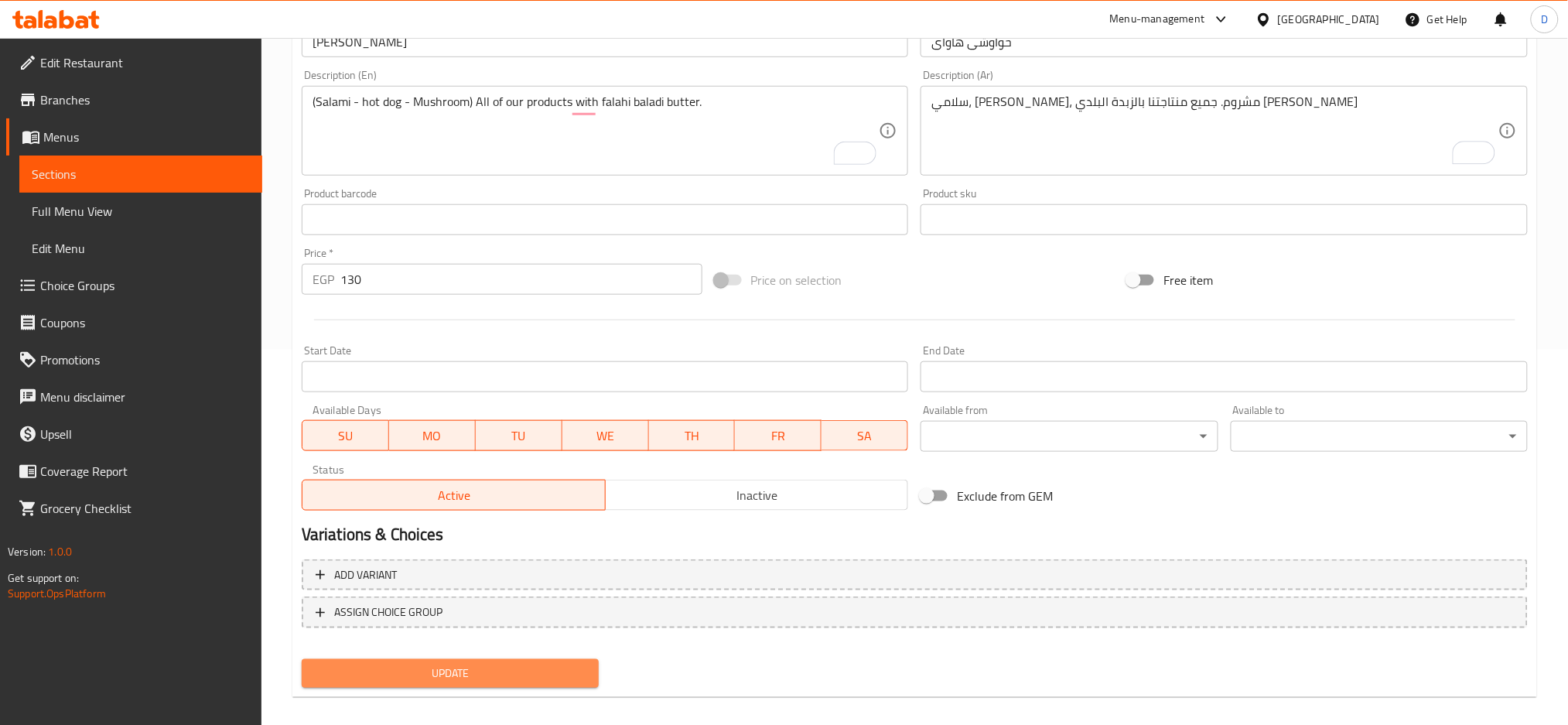
click at [563, 678] on span "Update" at bounding box center [450, 674] width 272 height 19
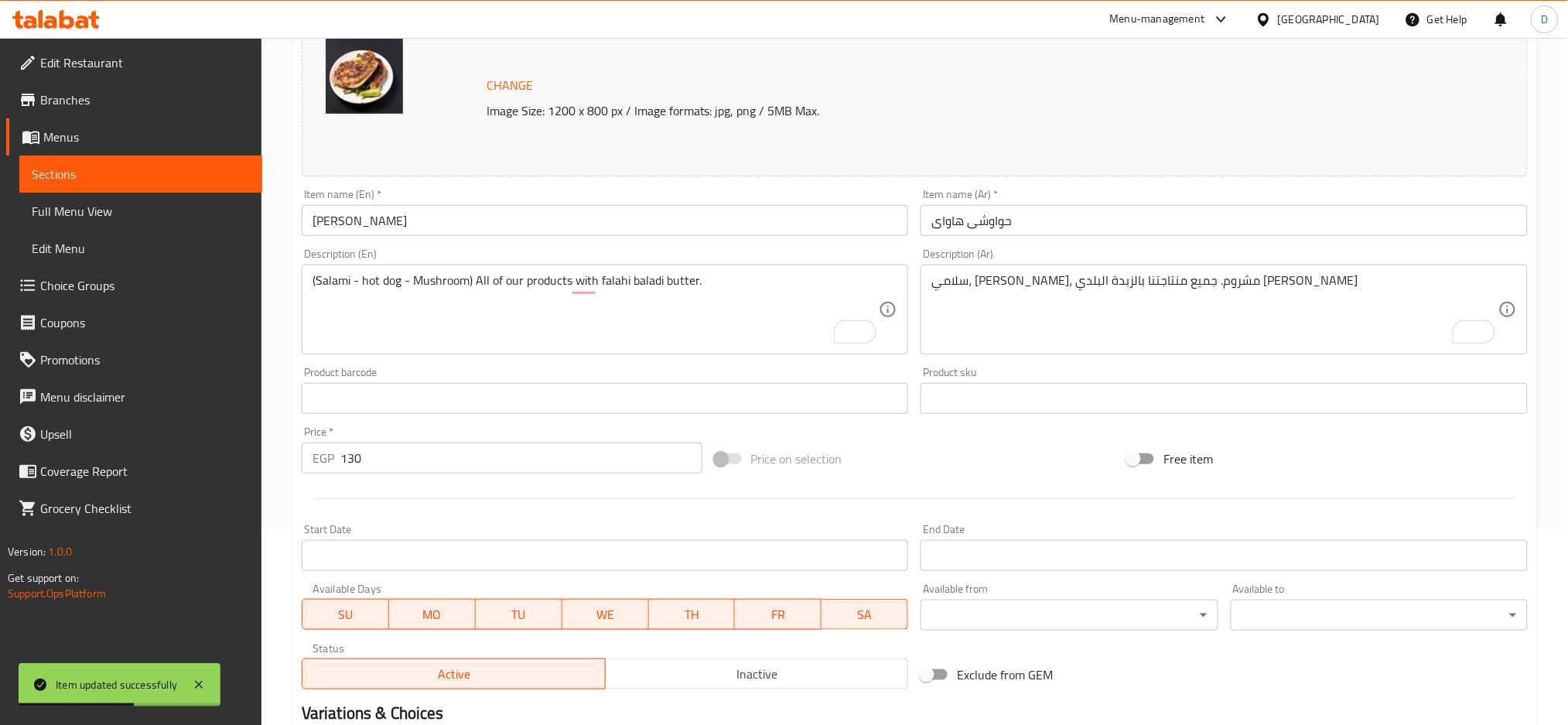
scroll to position [0, 0]
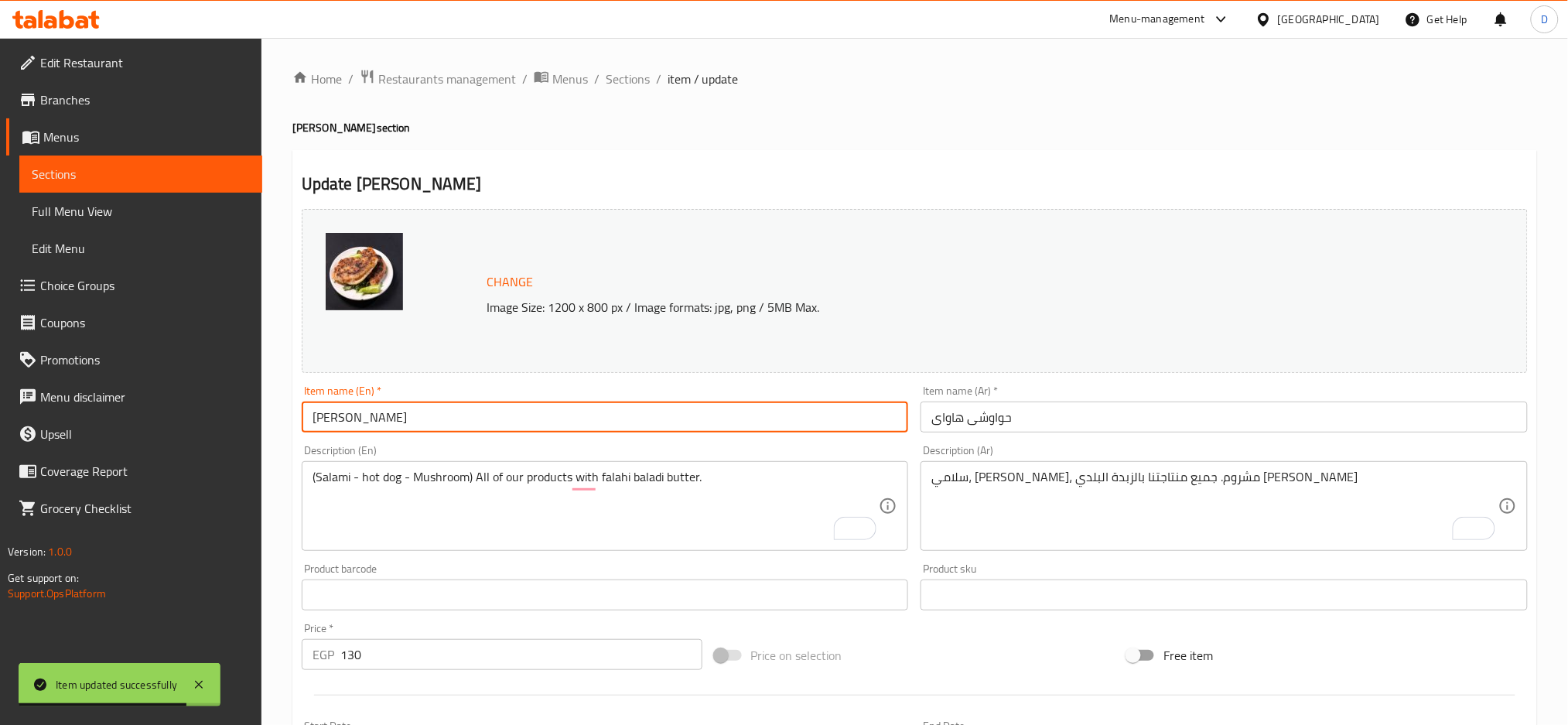
click at [361, 424] on input "[PERSON_NAME]" at bounding box center [606, 417] width 607 height 31
type input "Hawaian alexandrianHawawshi"
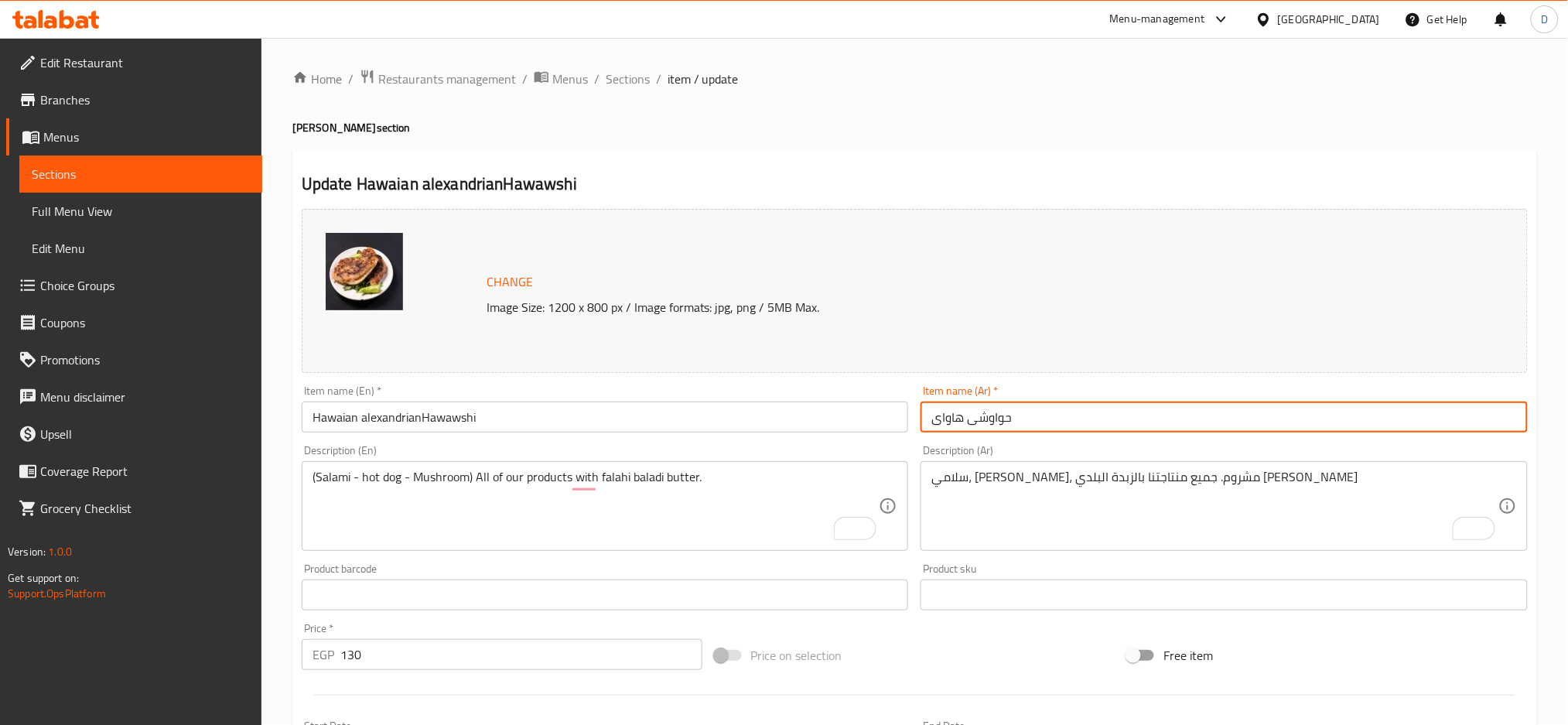
click at [968, 427] on input "حواوشى هاواى" at bounding box center [1225, 417] width 607 height 31
type input "حواوشى [PERSON_NAME]"
drag, startPoint x: 969, startPoint y: 425, endPoint x: 1069, endPoint y: 418, distance: 100.2
click at [1069, 418] on input "حواوشى [PERSON_NAME]" at bounding box center [1225, 417] width 607 height 31
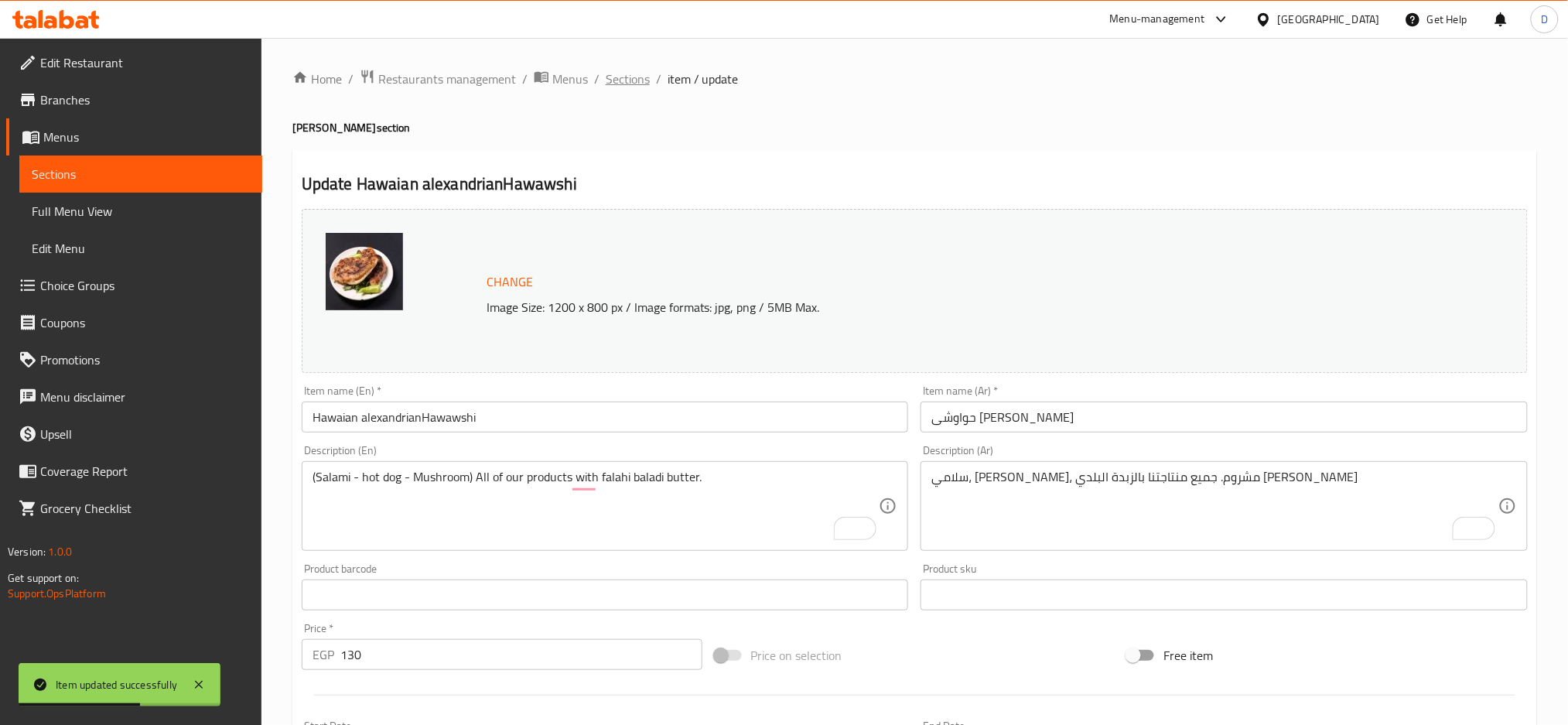
click at [627, 88] on span "Sections" at bounding box center [628, 79] width 44 height 19
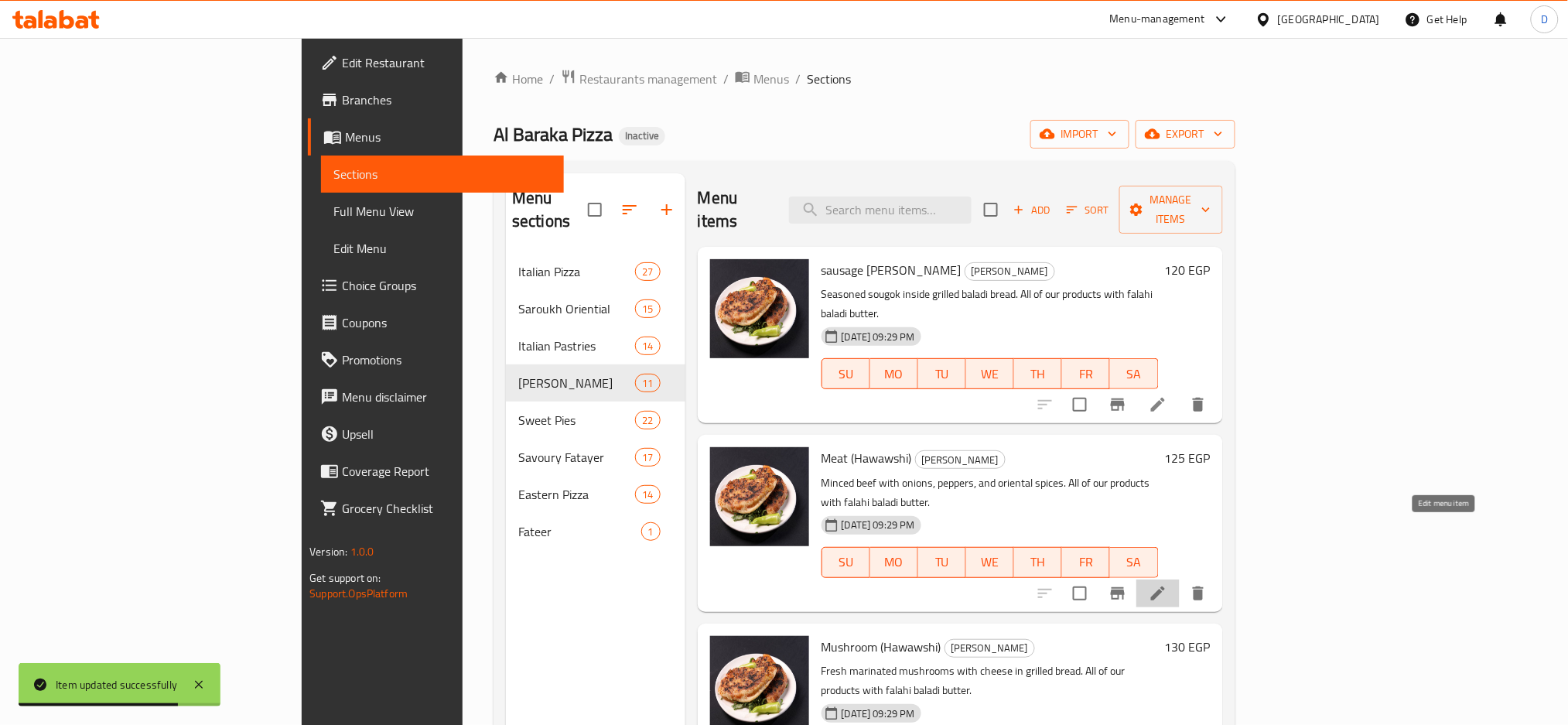
click at [1165, 586] on icon at bounding box center [1158, 593] width 14 height 14
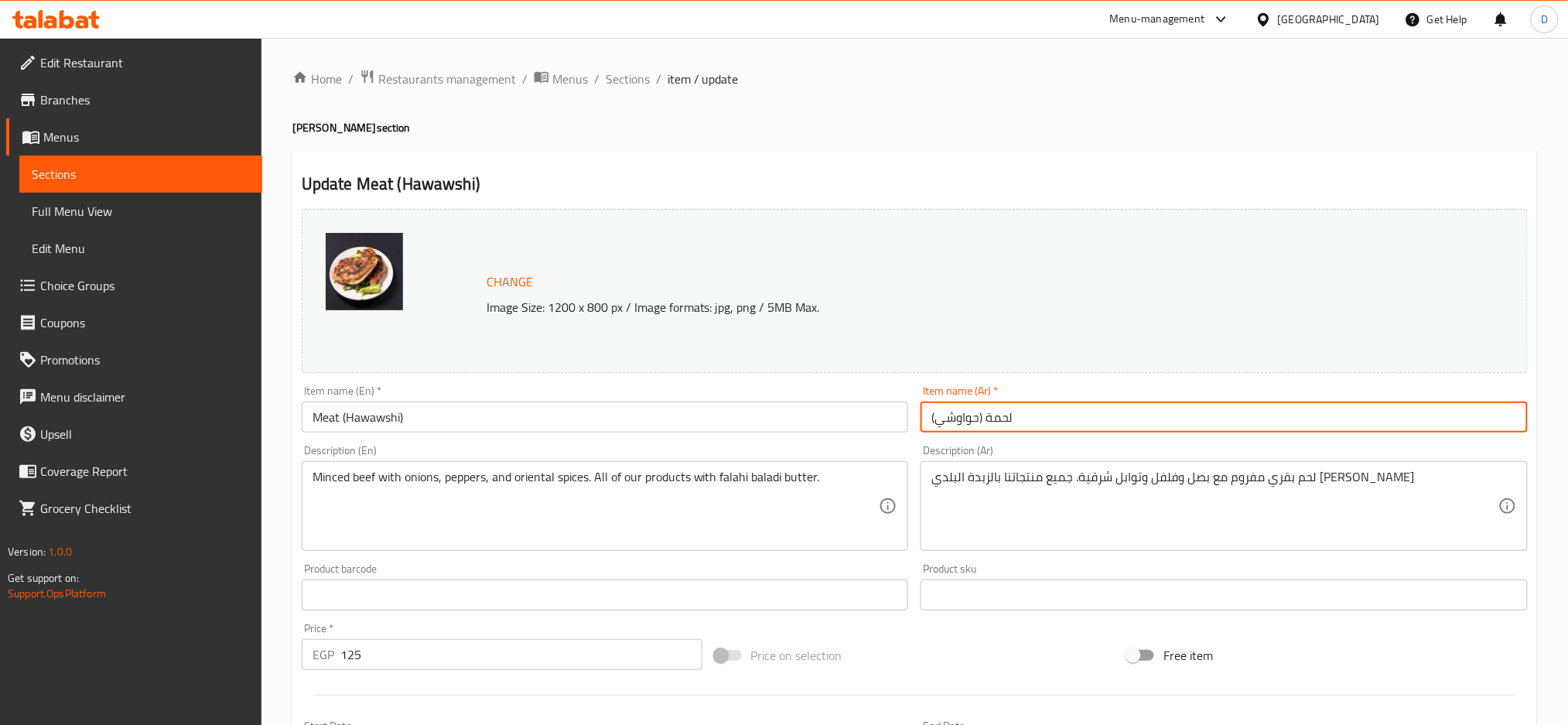
click at [1051, 419] on input "لحمة (حواوشي)" at bounding box center [1225, 417] width 607 height 31
paste input "حواوشى [PERSON_NAME]"
type input "لحمة [PERSON_NAME]"
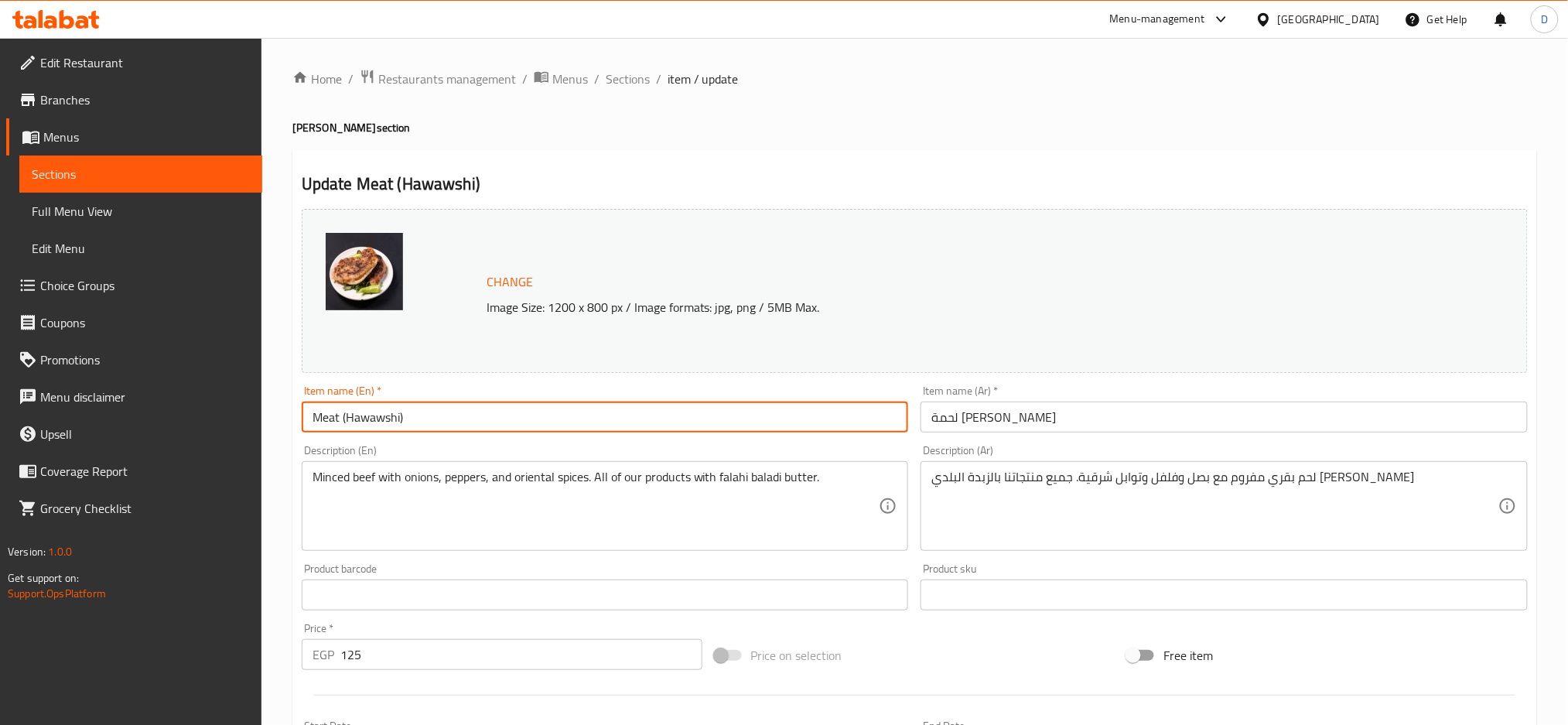
click at [421, 413] on input "Meat (Hawawshi)" at bounding box center [606, 417] width 607 height 31
click at [536, 414] on input "Meat (Hawawshi)" at bounding box center [606, 417] width 607 height 31
drag, startPoint x: 425, startPoint y: 420, endPoint x: 342, endPoint y: 418, distance: 83.0
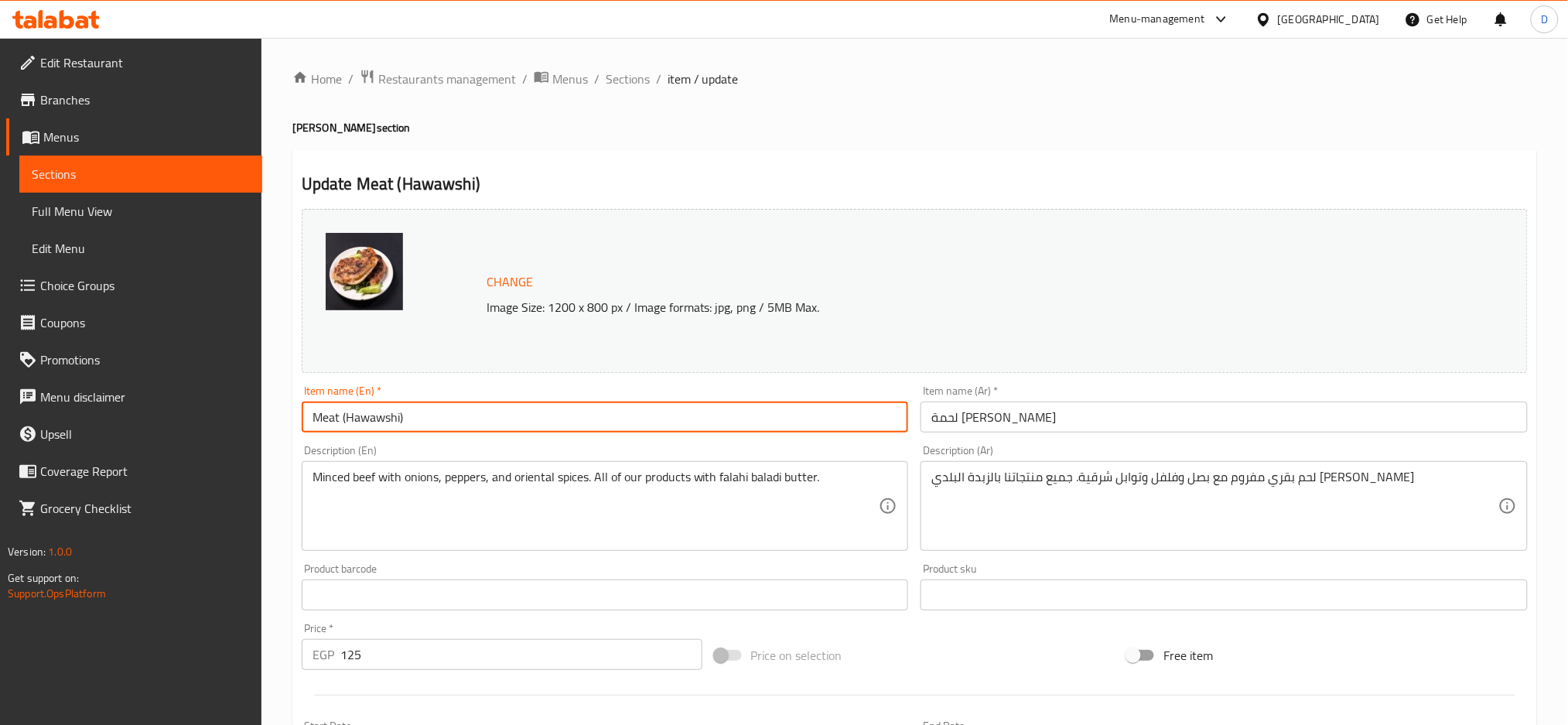
click at [342, 418] on input "Meat (Hawawshi)" at bounding box center [606, 417] width 607 height 31
paste input "alexandrian hawawshi"
type input "Meat Alexandrian hawawshi"
click at [366, 421] on input "Meat Alexandrian hawawshi" at bounding box center [606, 417] width 607 height 31
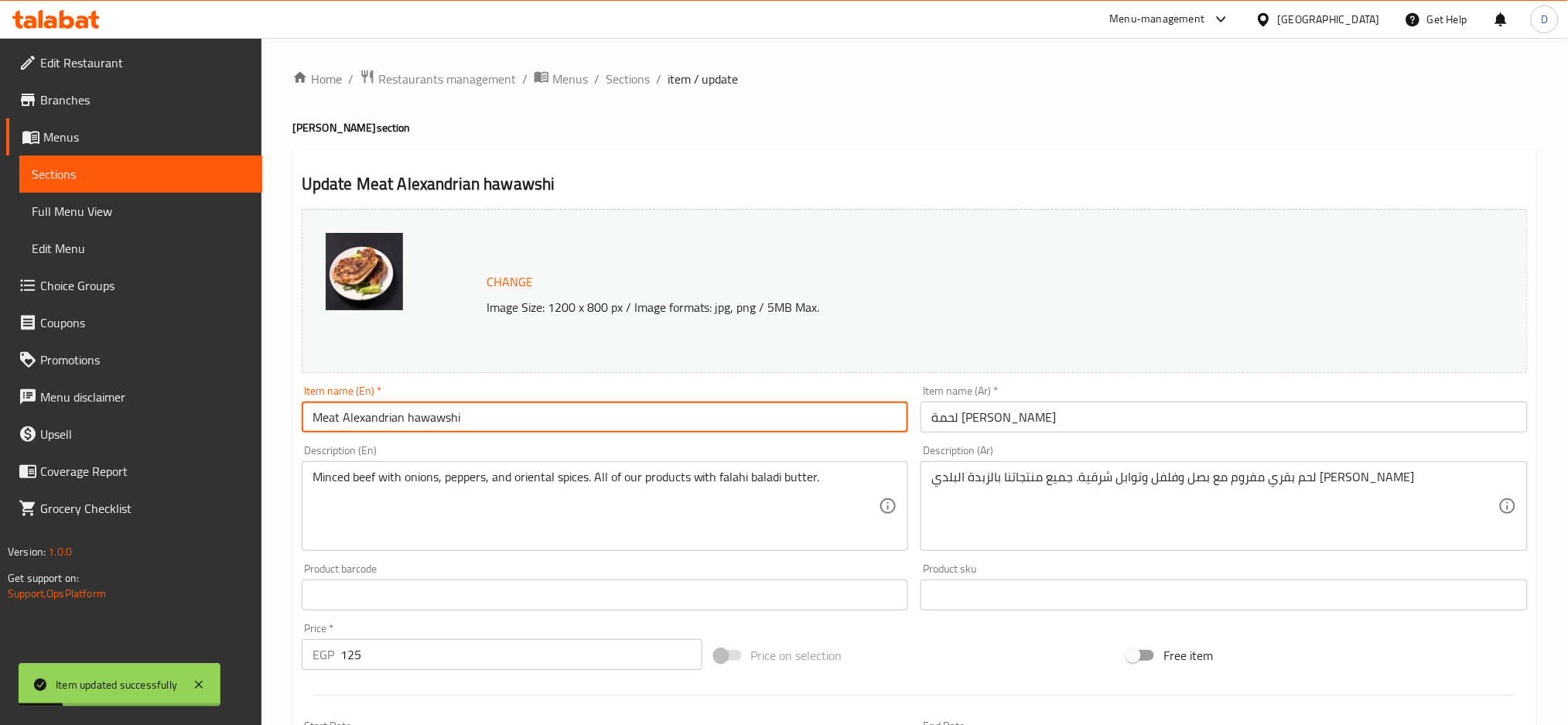
click at [366, 421] on input "Meat Alexandrian hawawshi" at bounding box center [606, 417] width 607 height 31
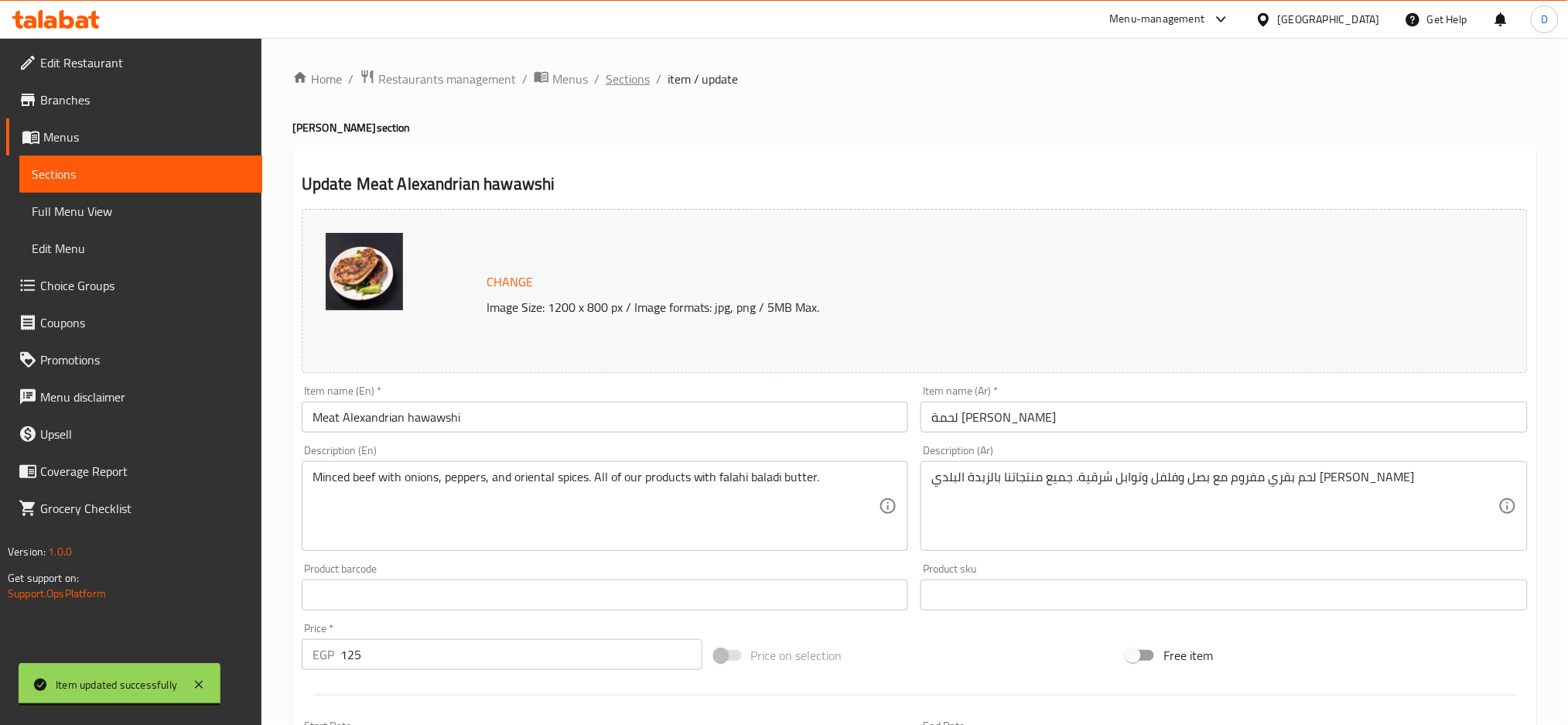
click at [645, 77] on span "Sections" at bounding box center [628, 79] width 44 height 19
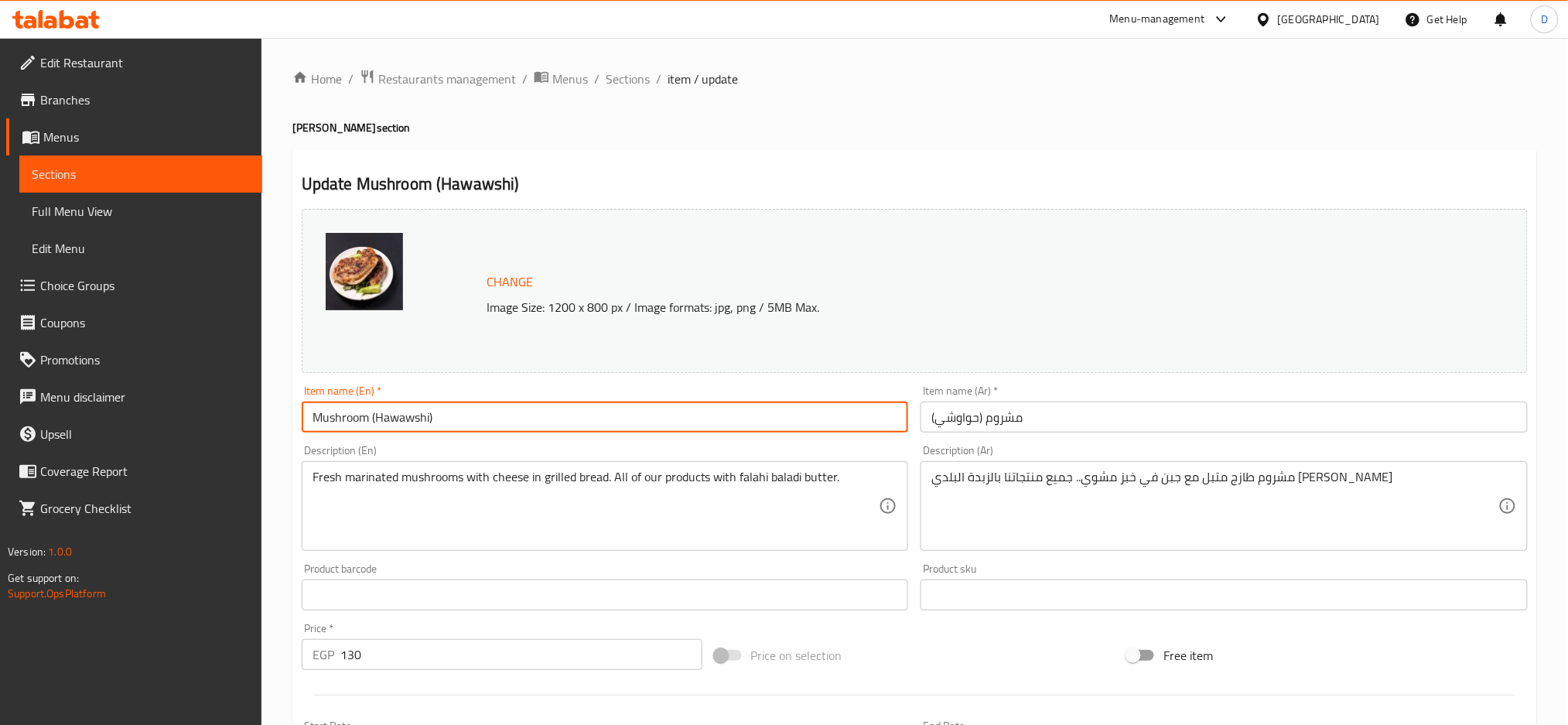
drag, startPoint x: 373, startPoint y: 416, endPoint x: 490, endPoint y: 403, distance: 117.7
click at [490, 403] on input "Mushroom (Hawawshi)" at bounding box center [606, 417] width 607 height 31
paste input "Alexandrian hawawshi"
type input "Mushroom Alexandrian hawawshi"
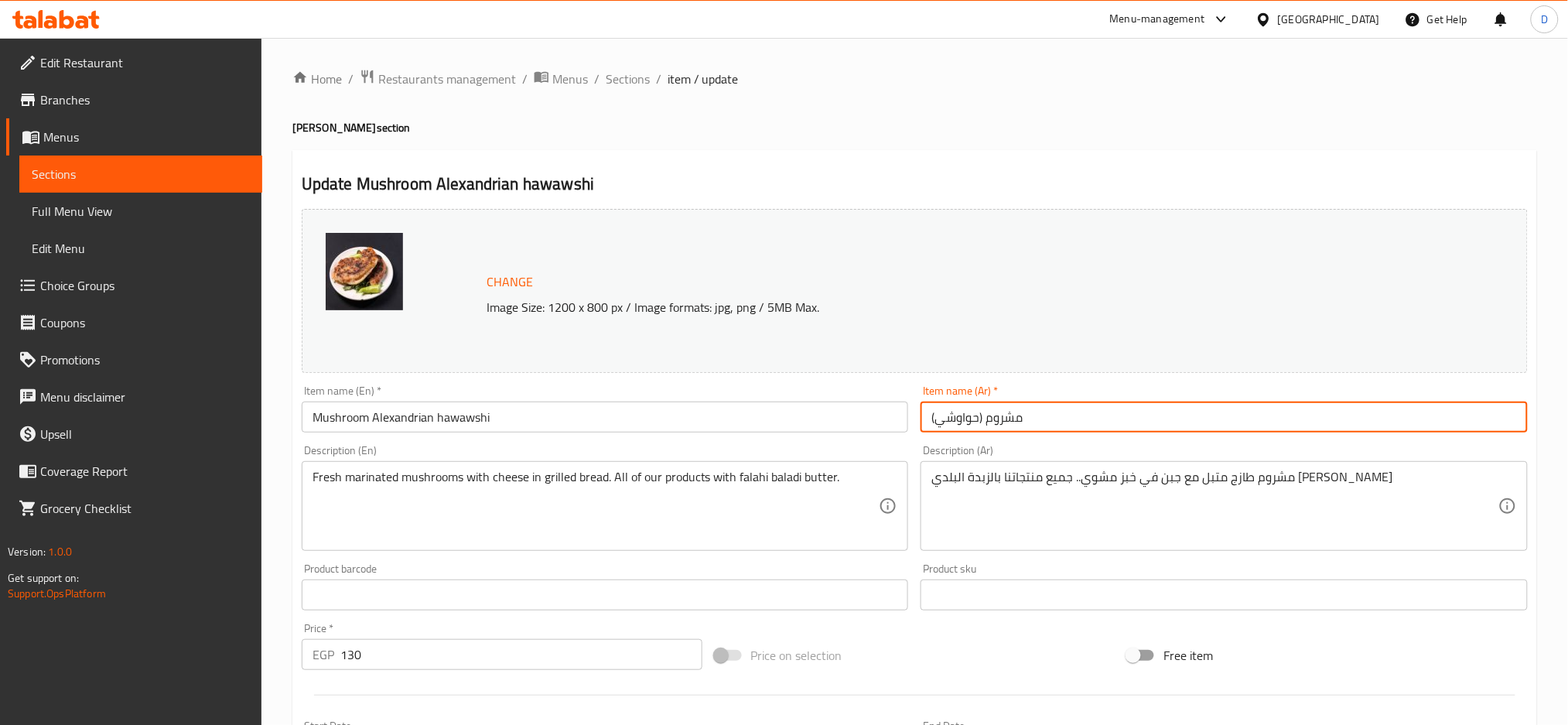
click at [1119, 407] on input "مشروم (حواوشي)" at bounding box center [1225, 417] width 607 height 31
paste input "حواوشى [PERSON_NAME]"
type input "مشروم حواوشى اسكندراني"
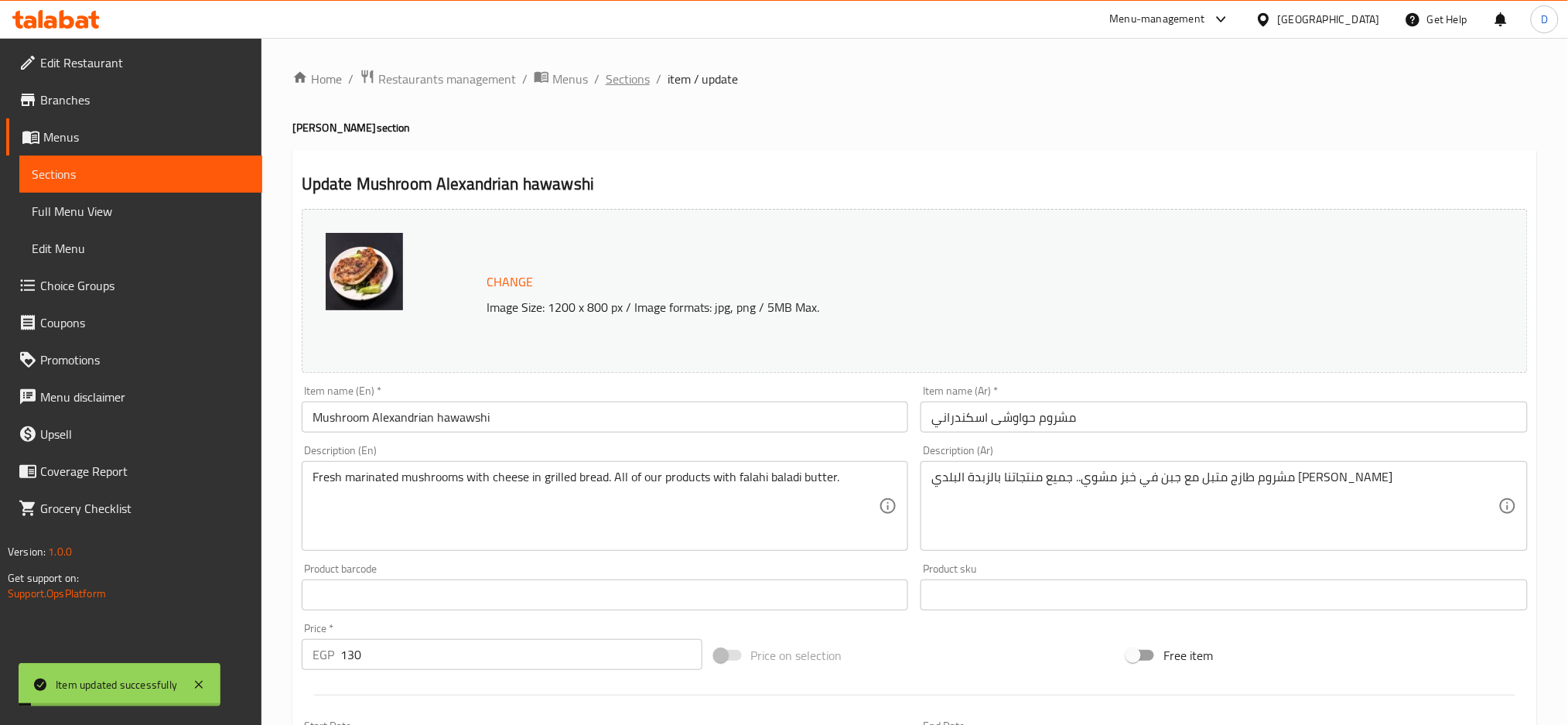
click at [644, 75] on span "Sections" at bounding box center [628, 79] width 44 height 19
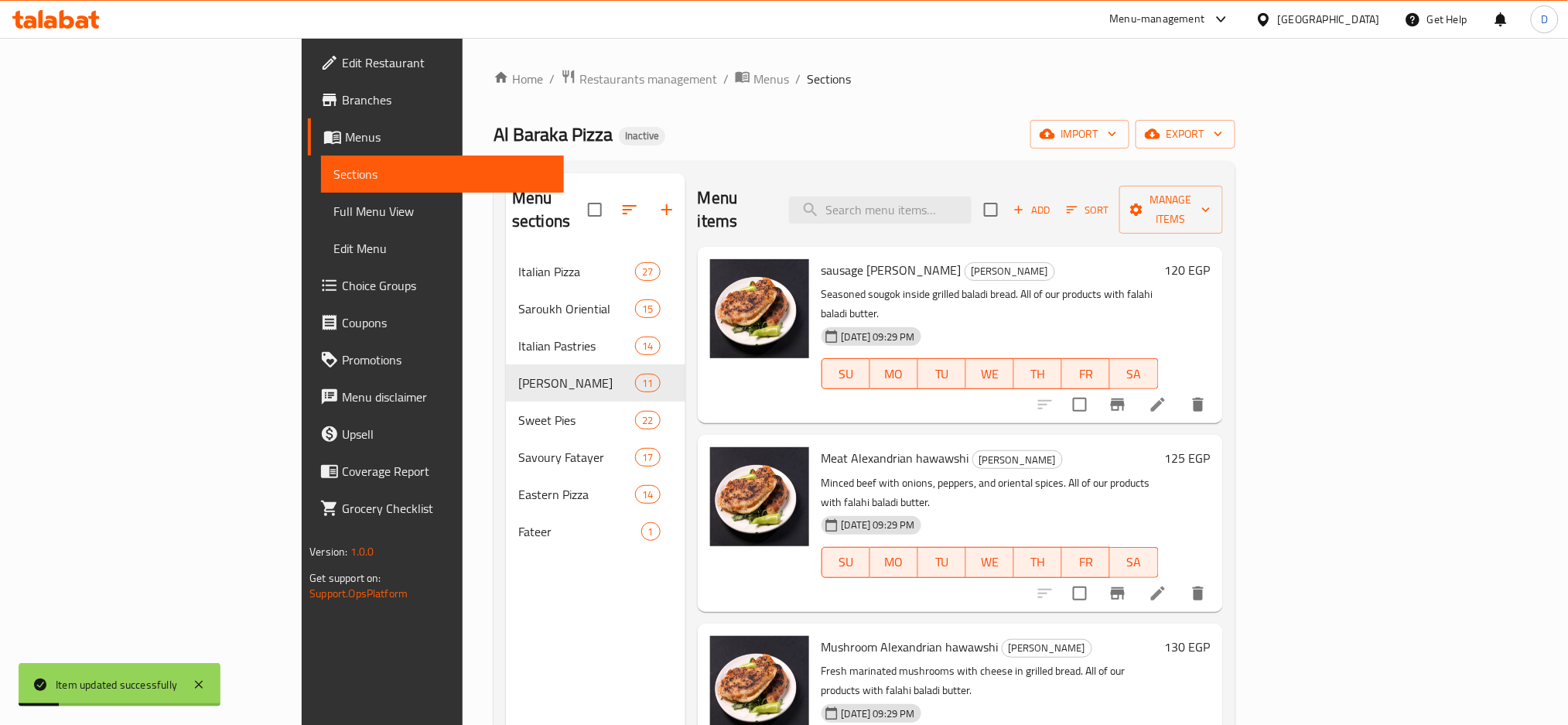
scroll to position [254, 0]
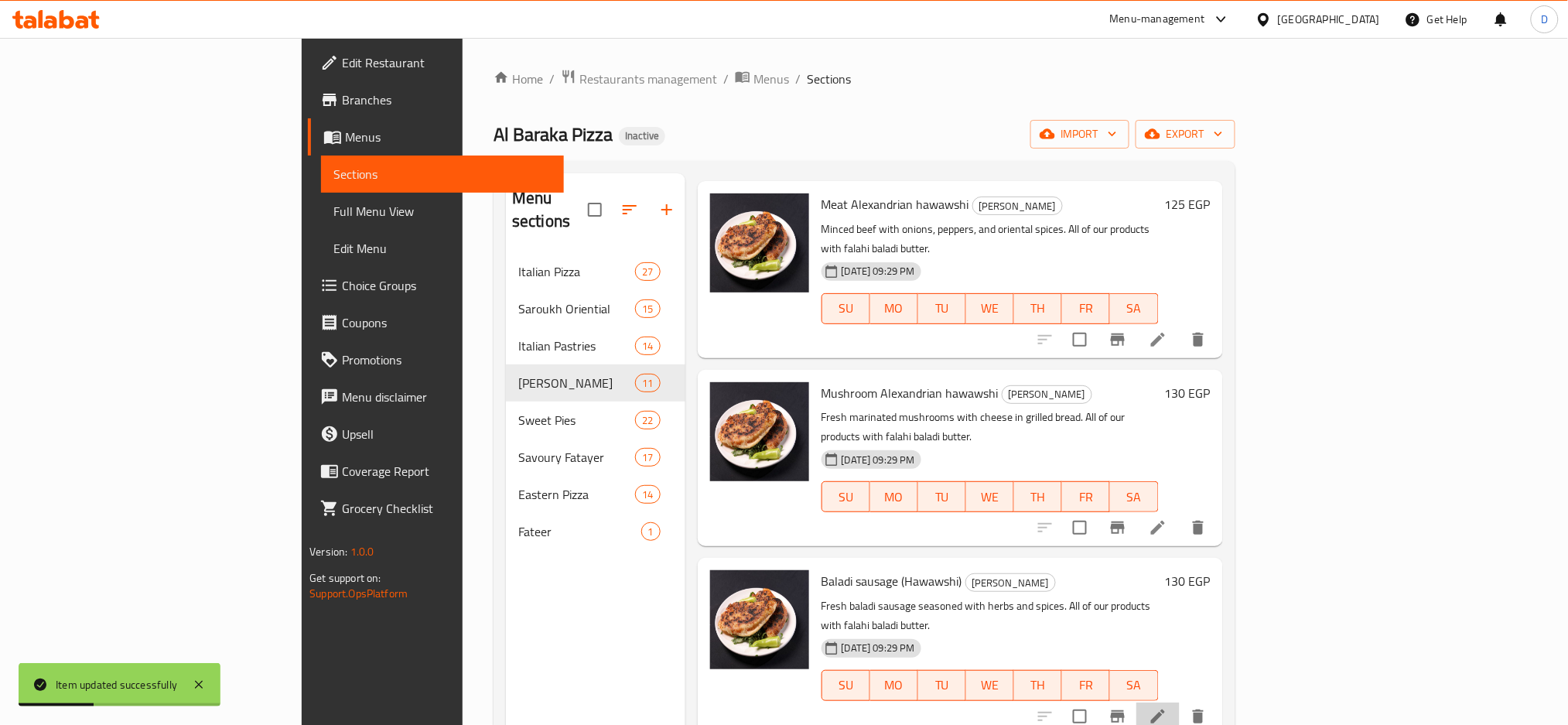
click at [1180, 702] on li at bounding box center [1158, 716] width 43 height 28
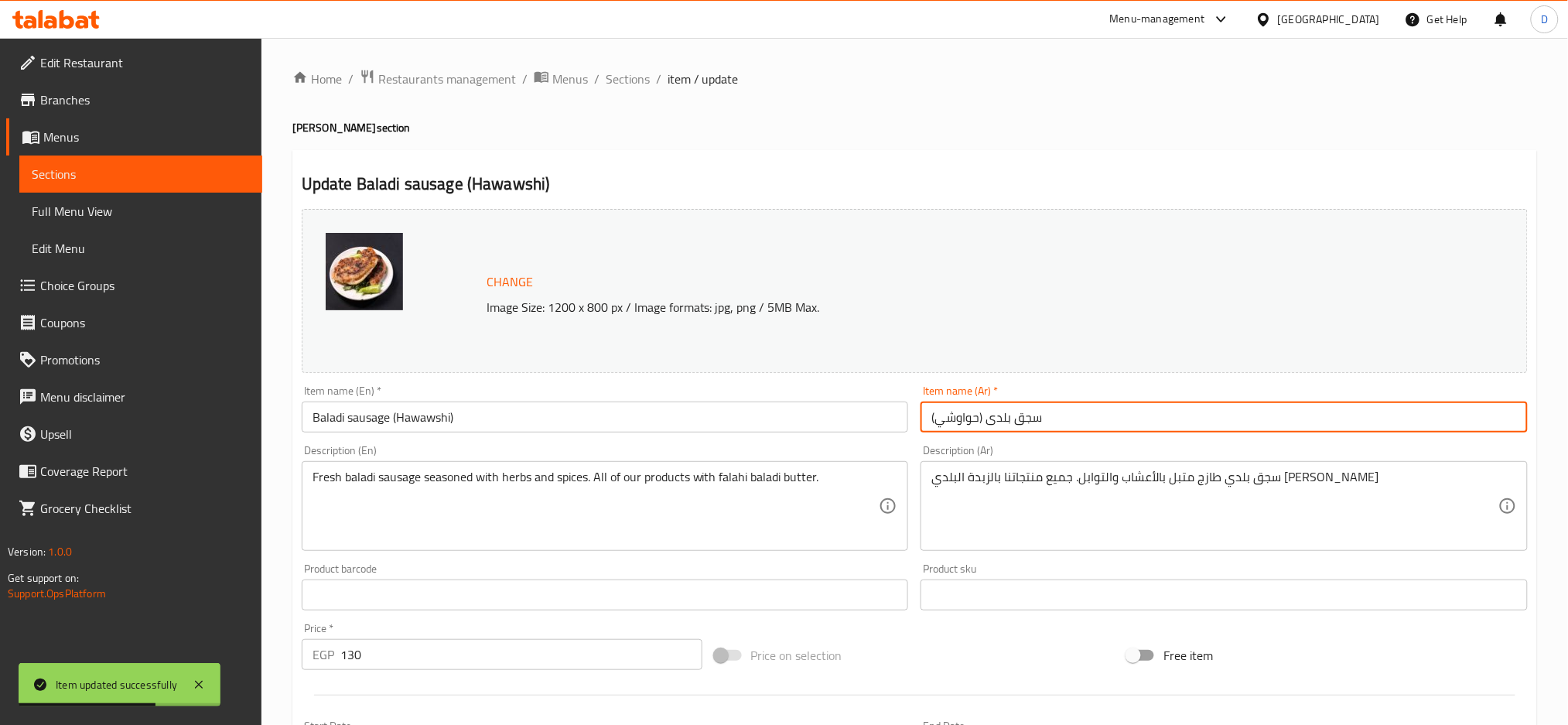
drag, startPoint x: 930, startPoint y: 416, endPoint x: 982, endPoint y: 420, distance: 52.2
click at [982, 420] on input "سجق بلدى (حواوشي)" at bounding box center [1225, 417] width 607 height 31
paste input "حواوشى [PERSON_NAME]"
type input "سجق بلدى حواوشى اسكندراني"
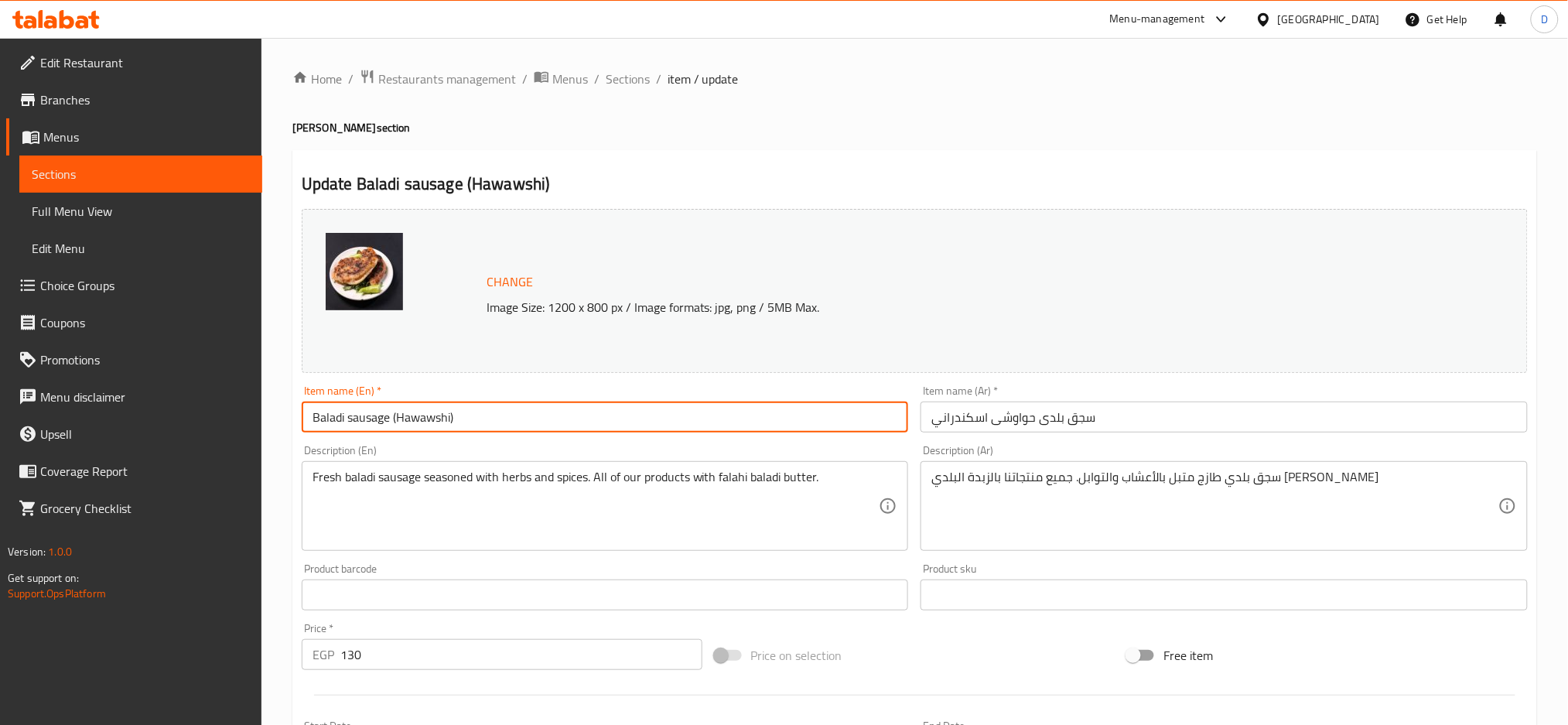
drag, startPoint x: 391, startPoint y: 415, endPoint x: 516, endPoint y: 410, distance: 125.1
click at [516, 410] on input "Baladi sausage (Hawawshi)" at bounding box center [606, 417] width 607 height 31
paste input "Alexandrian hawawshi"
type input "Baladi sausage Alexandrian hawawshi"
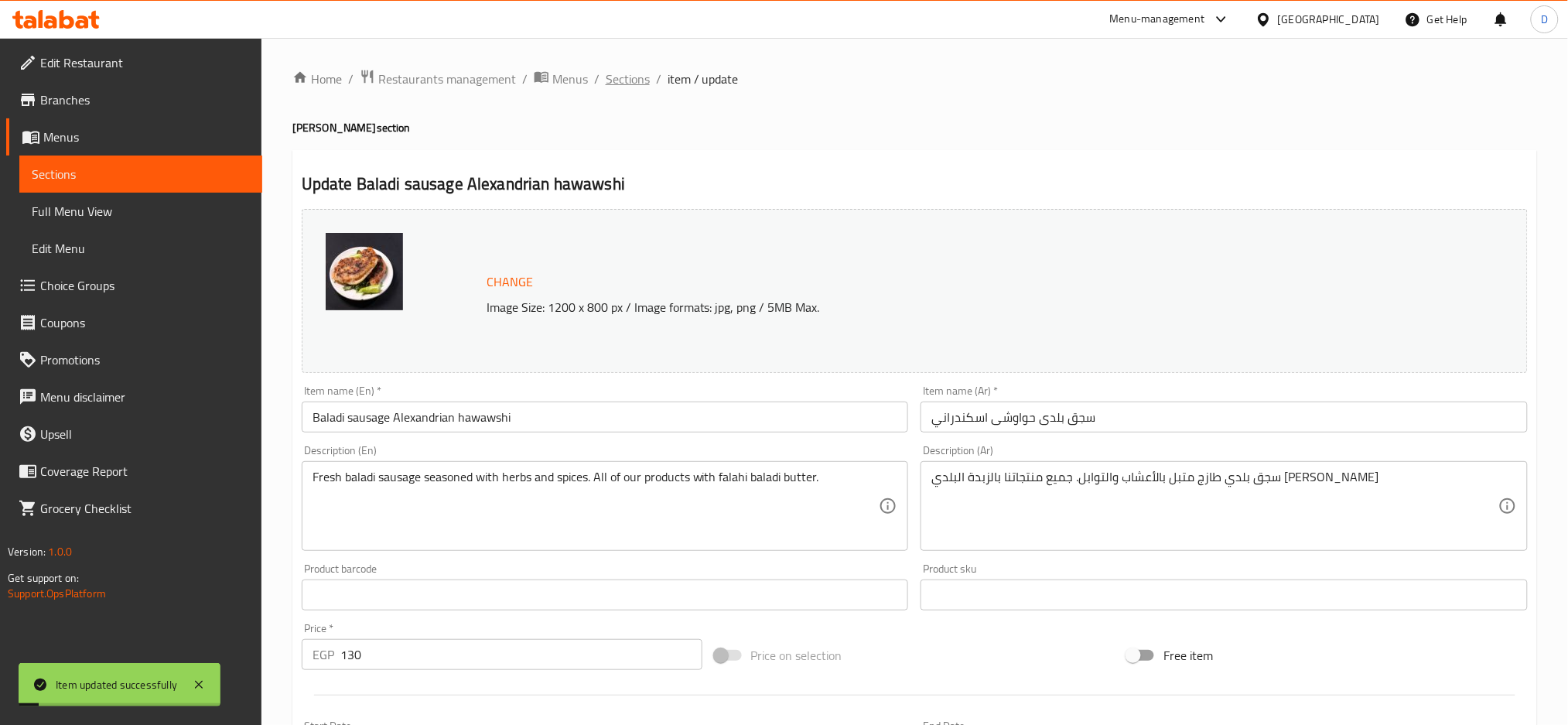
click at [638, 80] on span "Sections" at bounding box center [628, 79] width 44 height 19
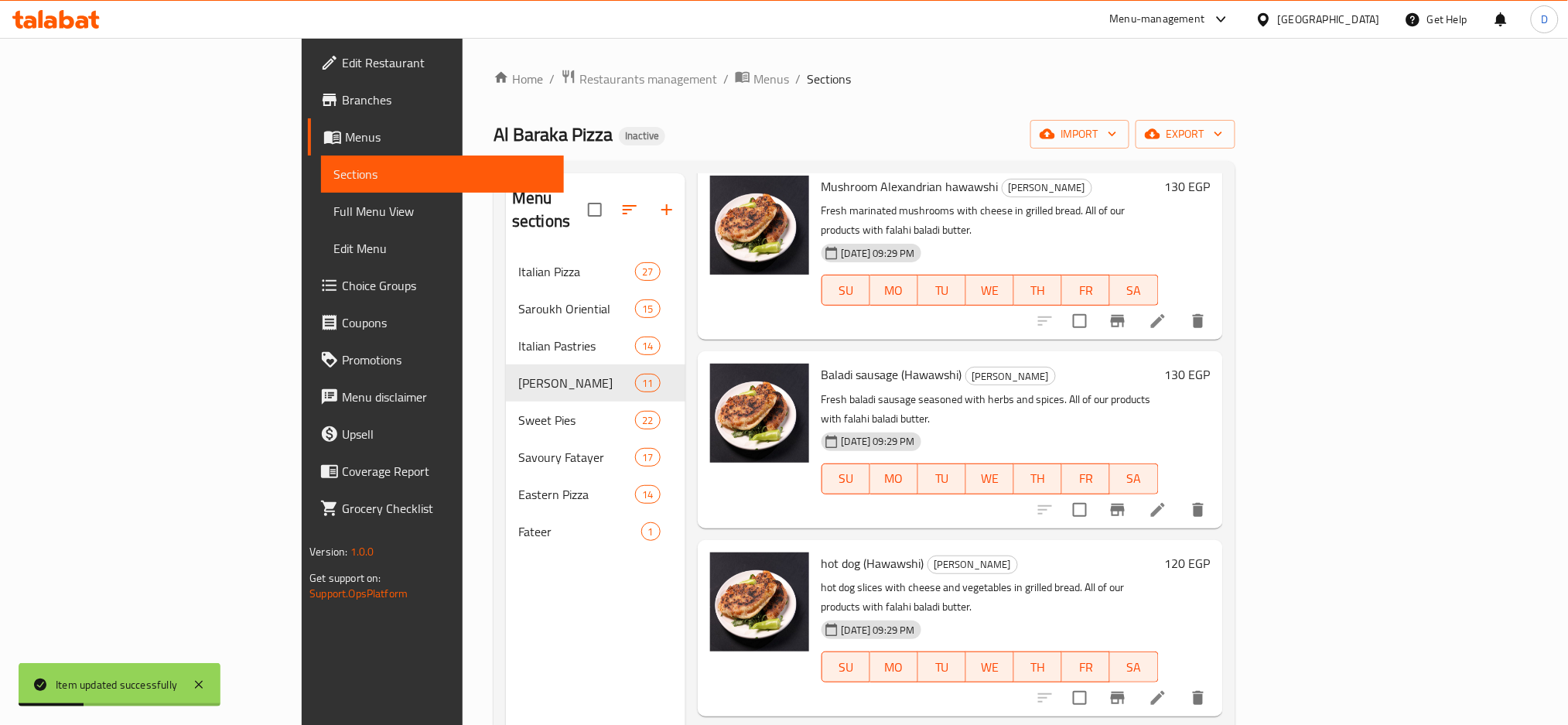
scroll to position [461, 0]
click at [1180, 683] on li at bounding box center [1158, 697] width 43 height 28
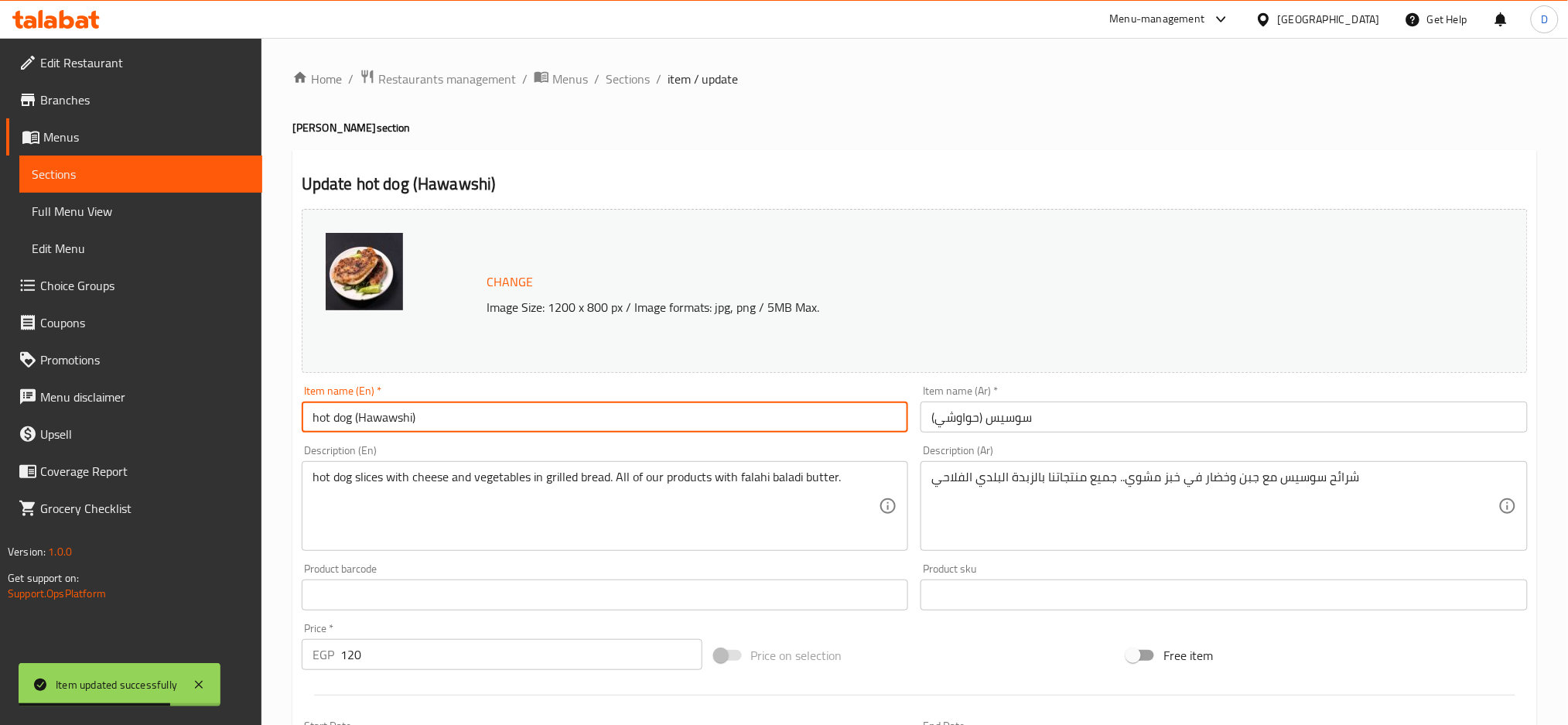
drag, startPoint x: 352, startPoint y: 417, endPoint x: 534, endPoint y: 424, distance: 182.1
click at [534, 424] on input "hot dog (Hawawshi)" at bounding box center [606, 417] width 607 height 31
paste input "Alexandrian hawawshi"
type input "hot dog Alexandrian hawawshi"
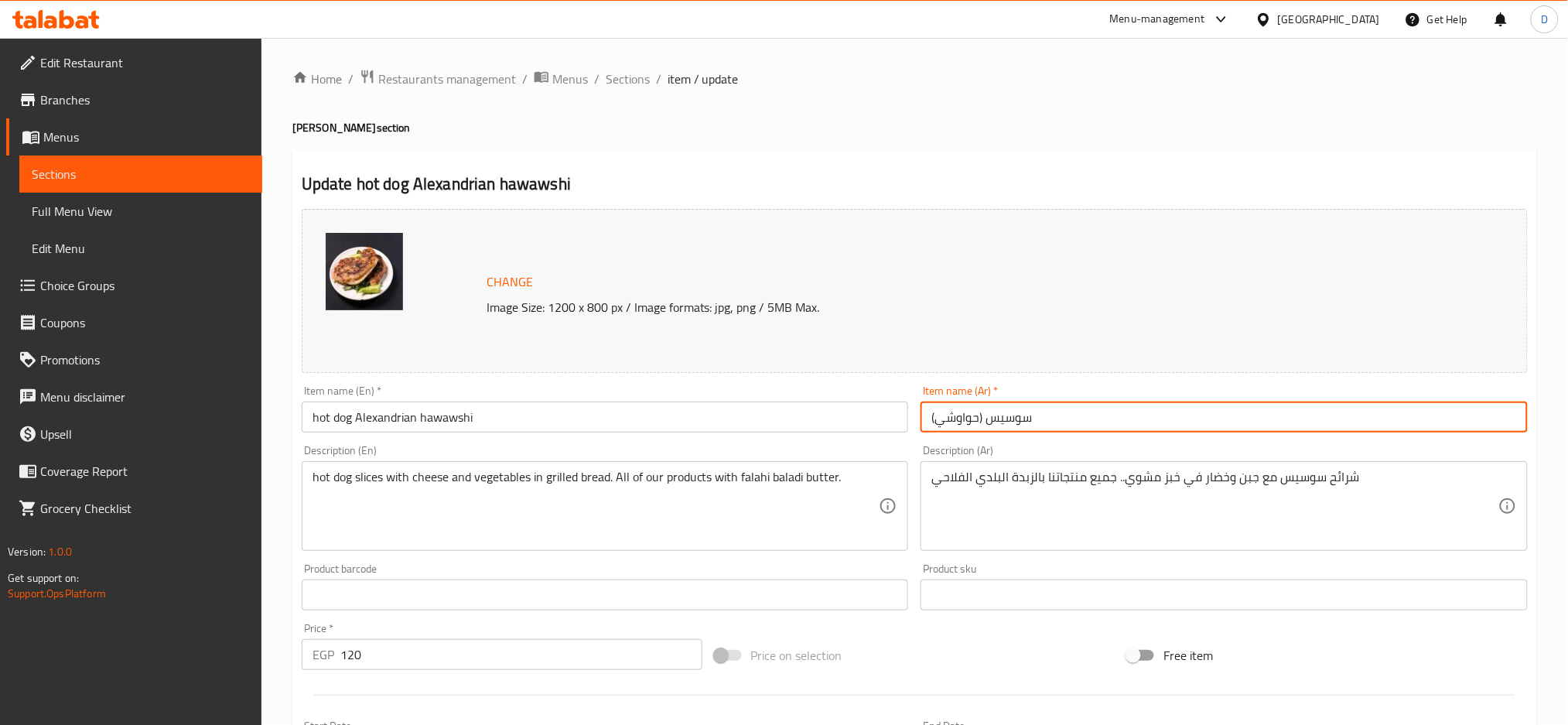
click at [1194, 419] on input "سوسيس (حواوشي)" at bounding box center [1225, 417] width 607 height 31
paste input "حواوشى [PERSON_NAME]"
type input "[PERSON_NAME]"
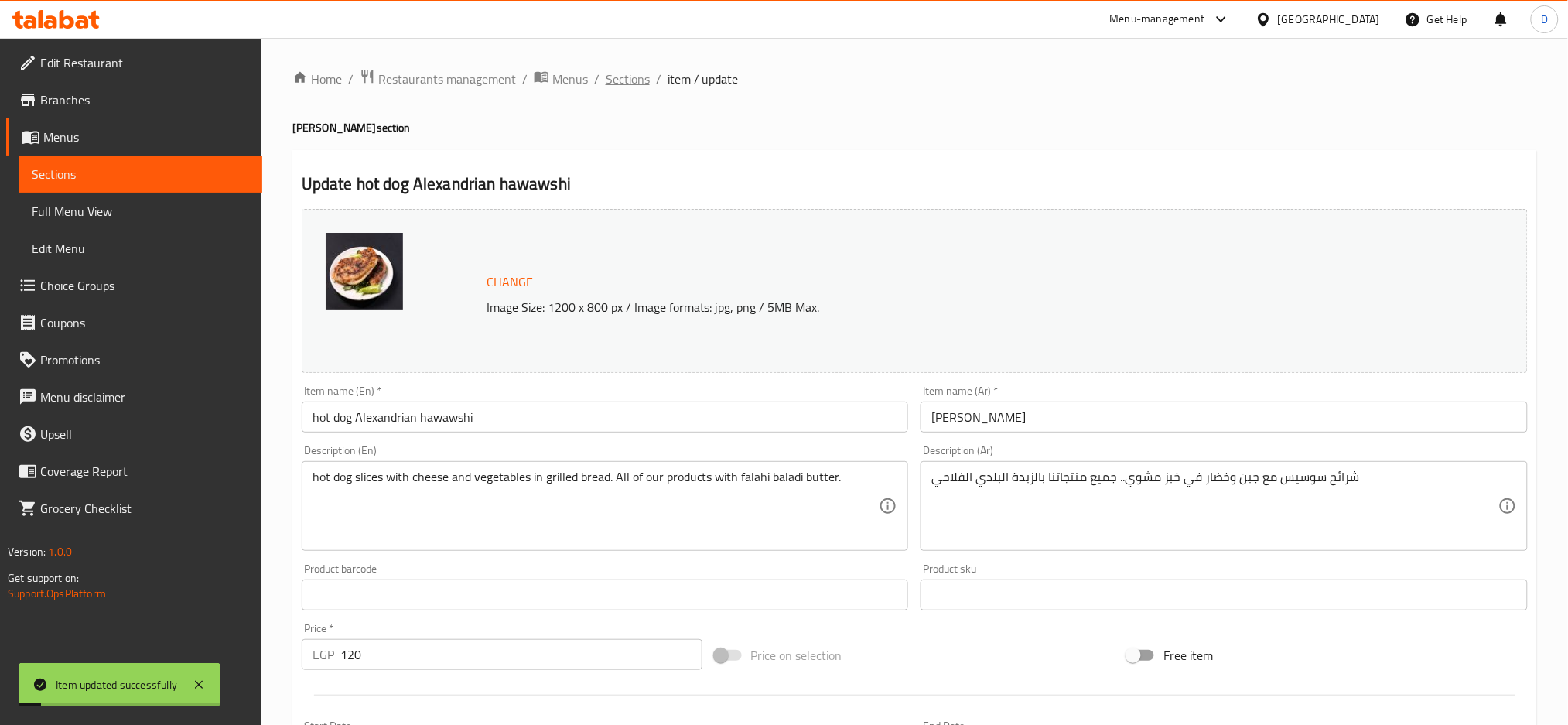
click at [621, 84] on span "Sections" at bounding box center [628, 79] width 44 height 19
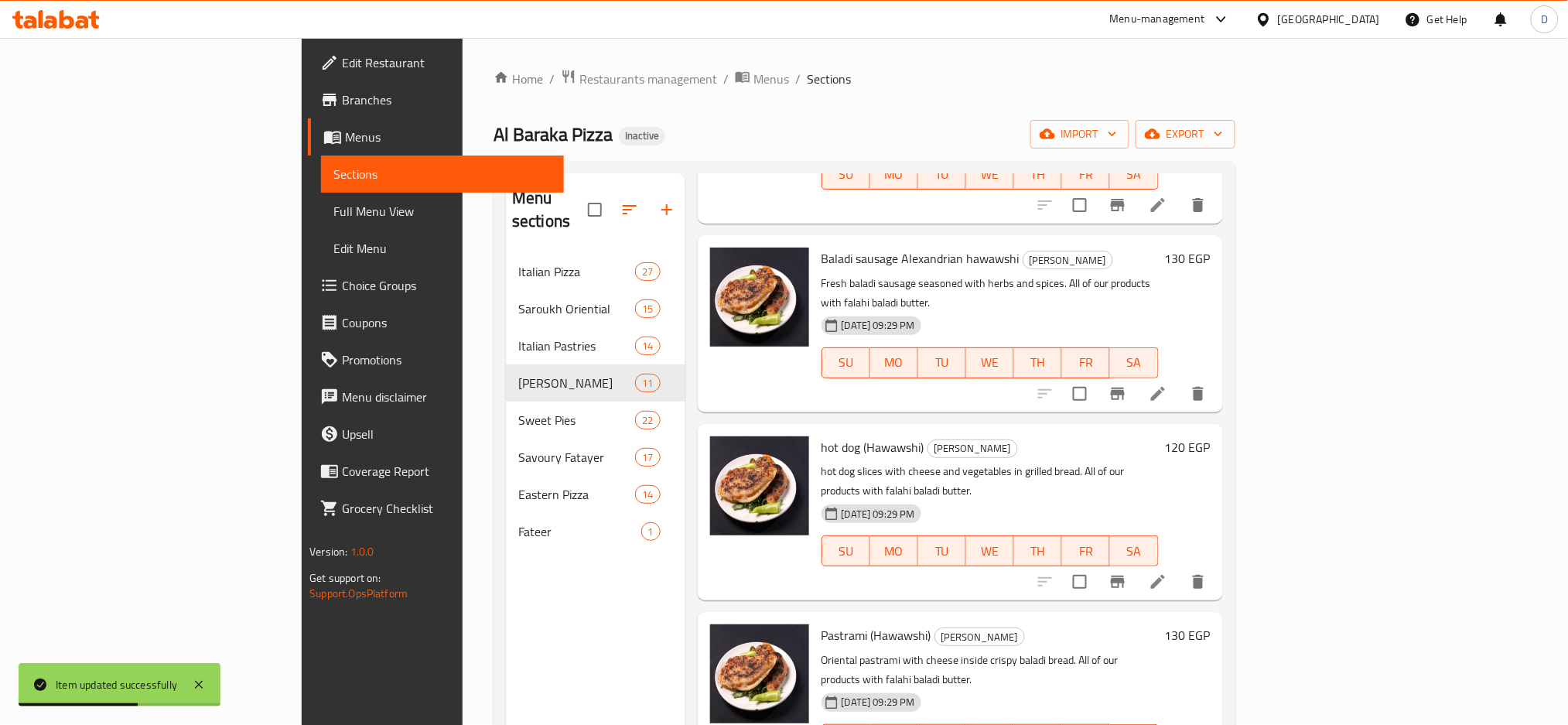
scroll to position [796, 0]
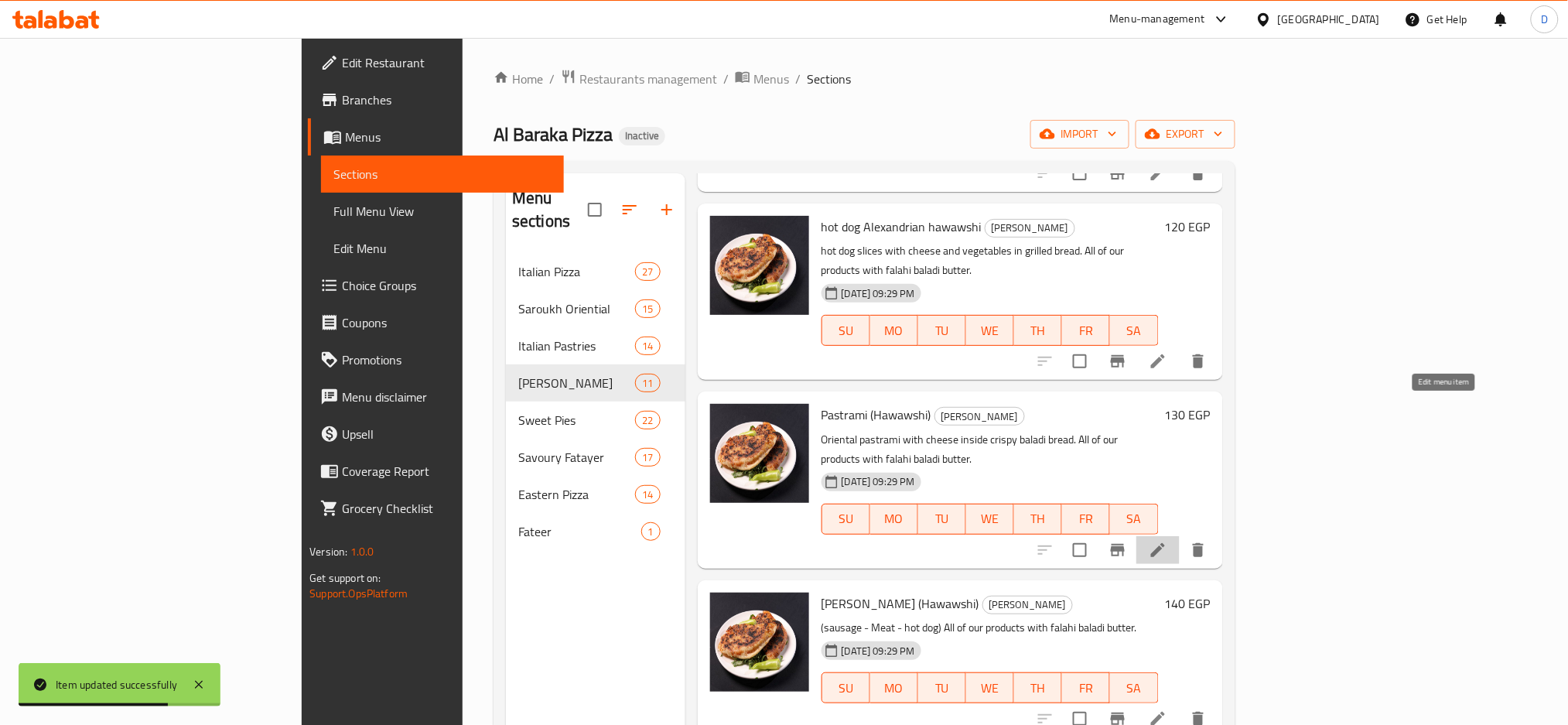
click at [1168, 541] on icon at bounding box center [1158, 550] width 19 height 19
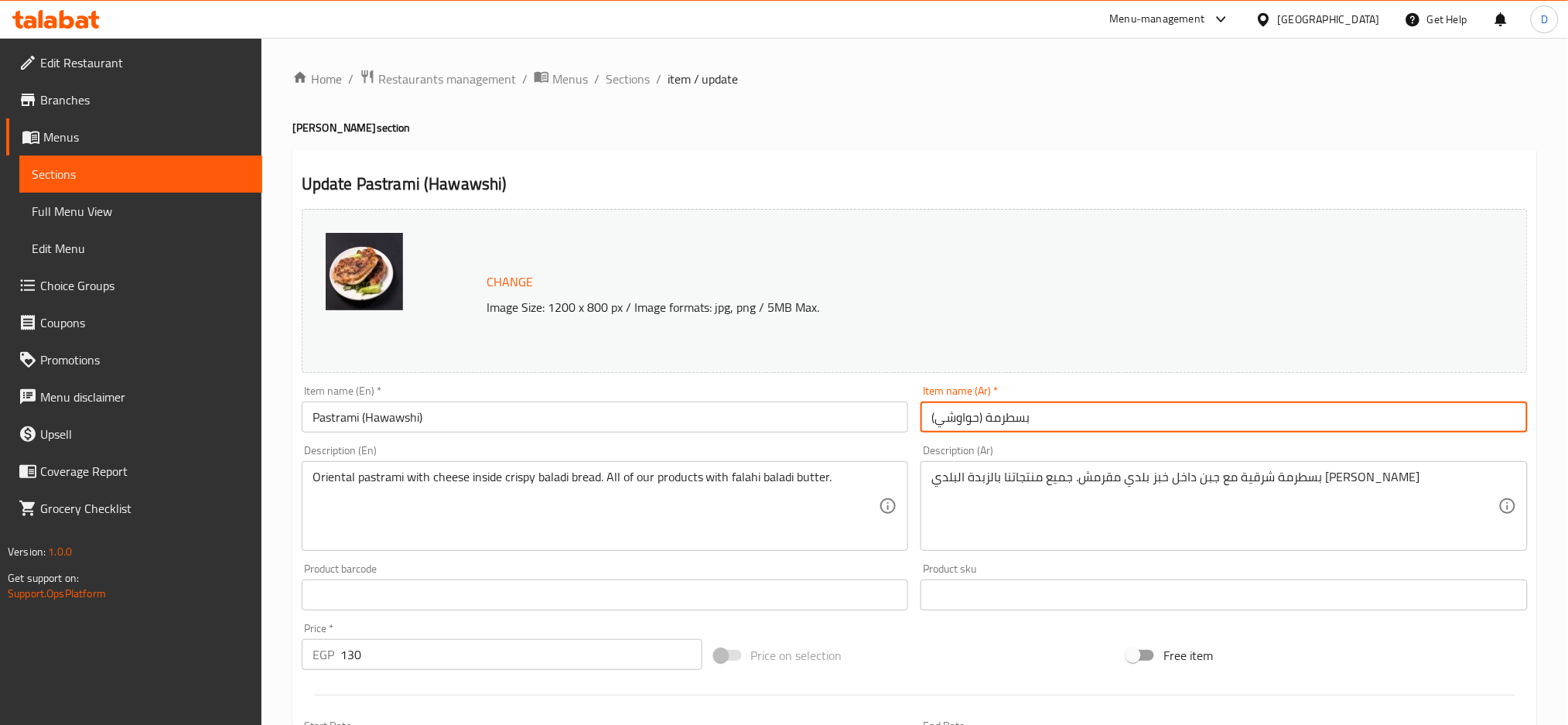
drag, startPoint x: 933, startPoint y: 422, endPoint x: 985, endPoint y: 420, distance: 52.0
click at [985, 420] on input "بسطرمة (حواوشي)" at bounding box center [1225, 417] width 607 height 31
paste input "حواوشى [PERSON_NAME]"
type input "بسطرمة حواوشى اسكندراني"
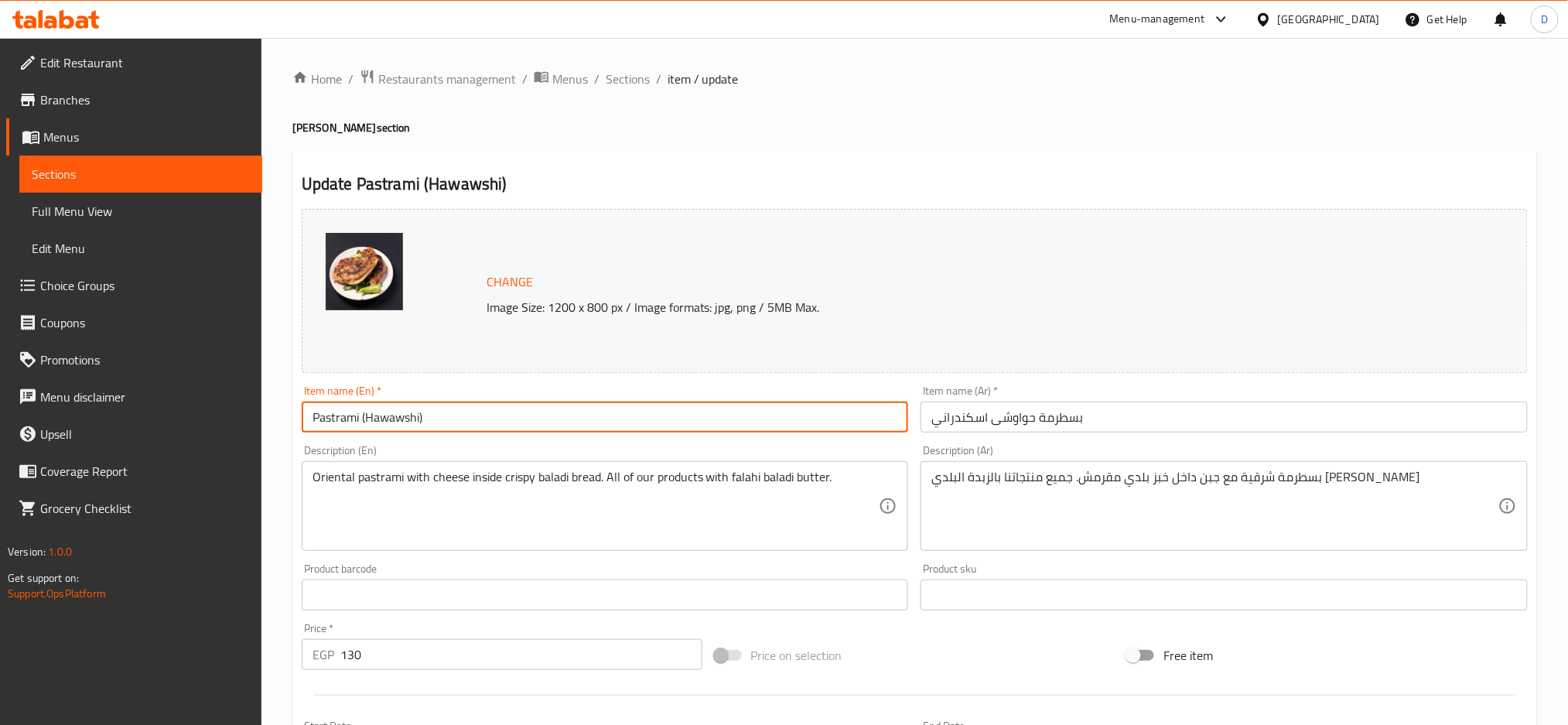
drag, startPoint x: 425, startPoint y: 416, endPoint x: 361, endPoint y: 418, distance: 64.0
click at [361, 418] on input "Pastrami (Hawawshi)" at bounding box center [606, 417] width 607 height 31
paste input "Alexandrian hawawshi"
type input "Pastrami Alexandrian hawawshi"
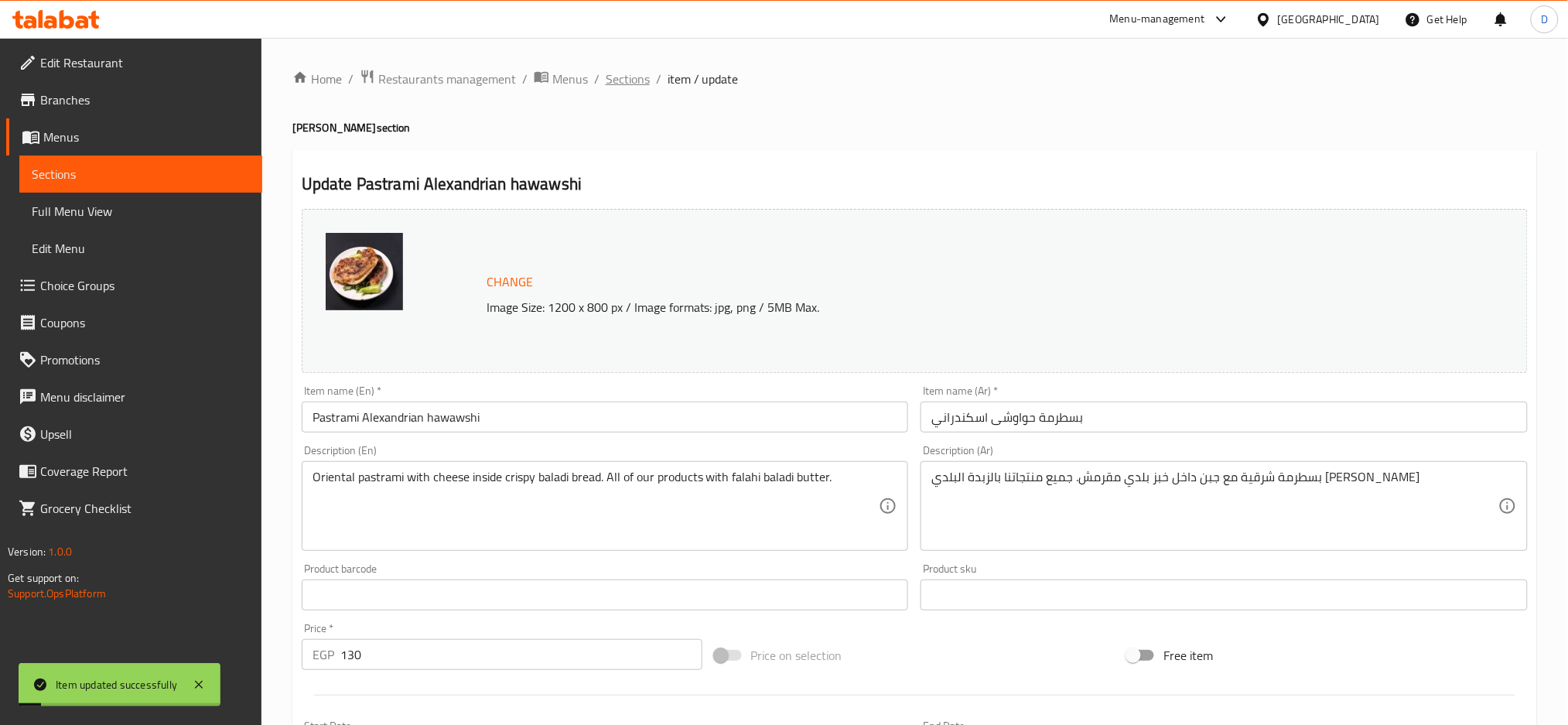
click at [641, 76] on span "Sections" at bounding box center [628, 79] width 44 height 19
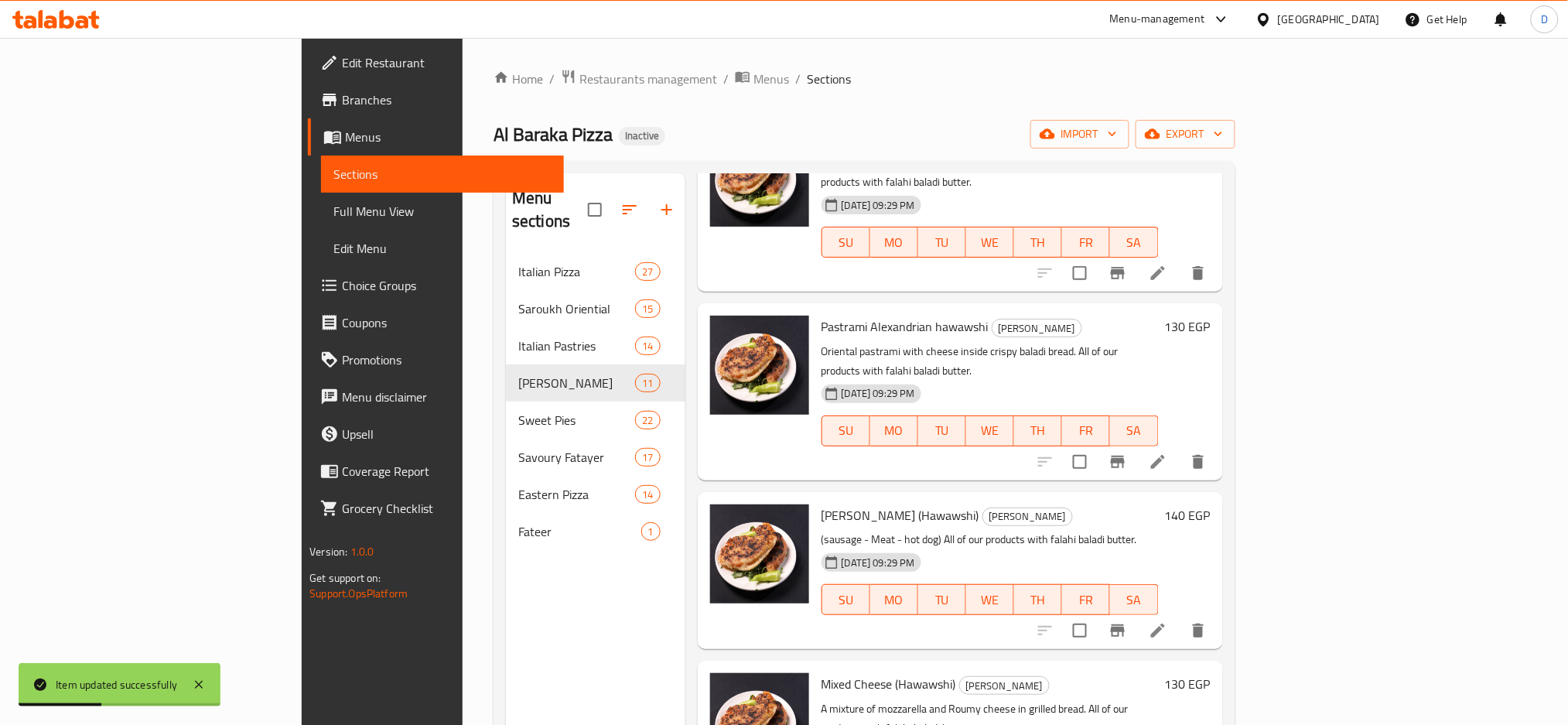
scroll to position [910, 0]
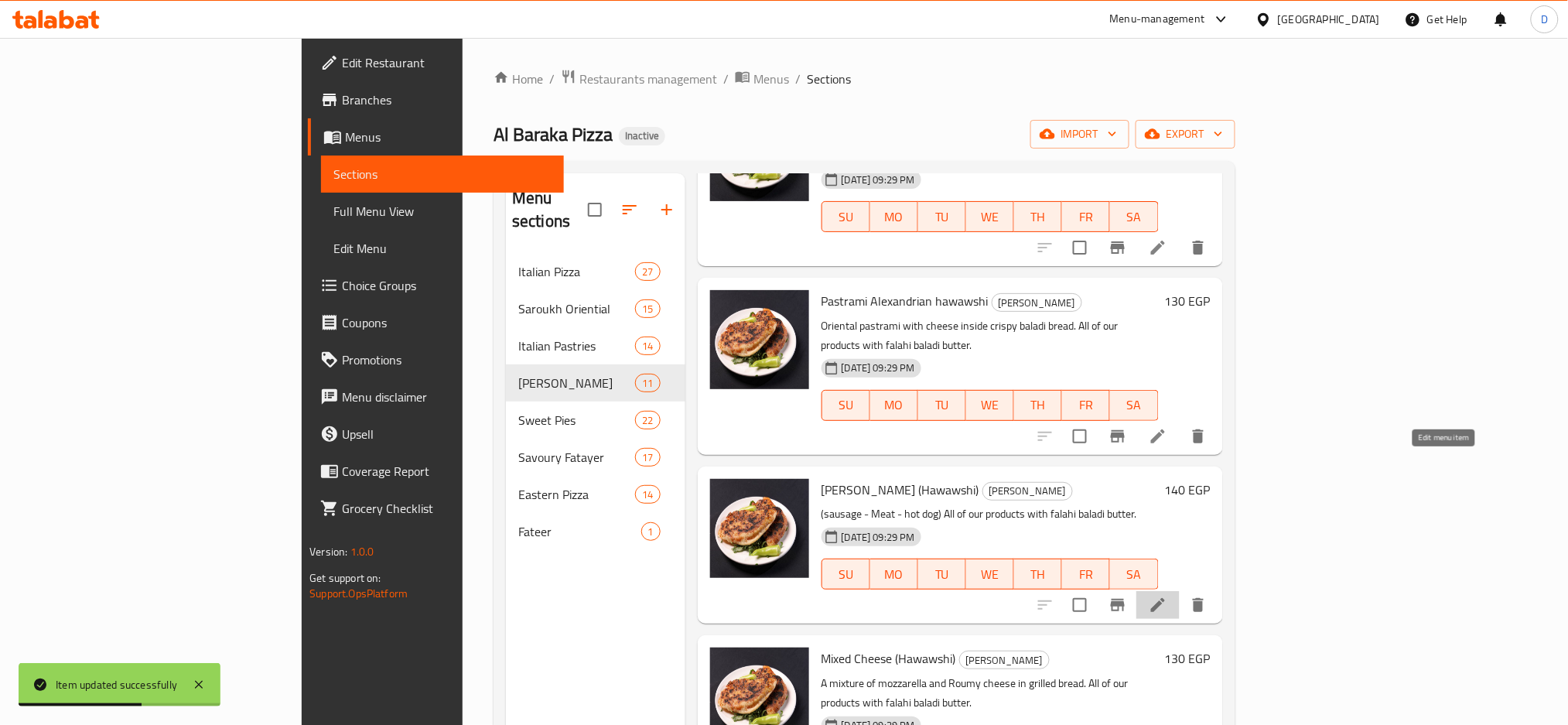
click at [1165, 598] on icon at bounding box center [1158, 605] width 14 height 14
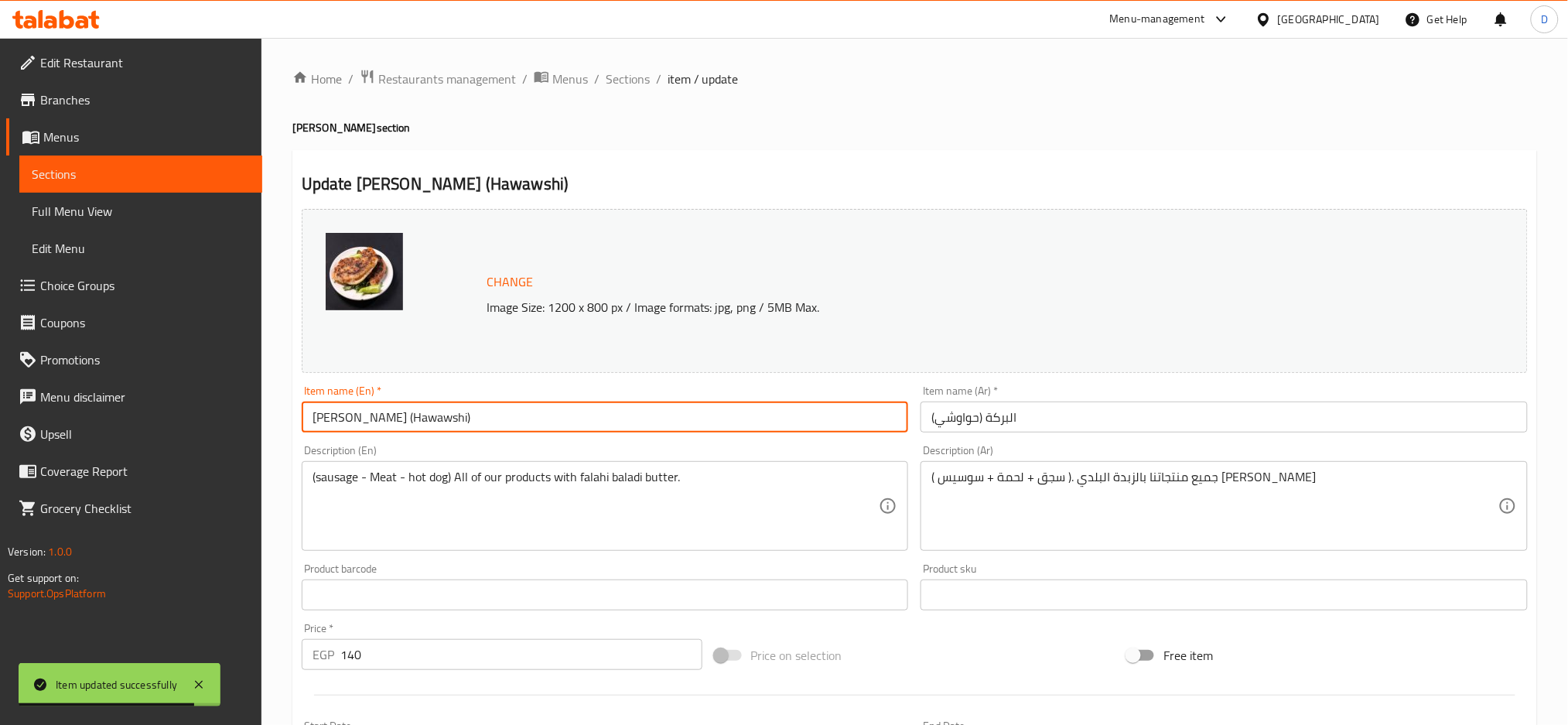
drag, startPoint x: 366, startPoint y: 418, endPoint x: 512, endPoint y: 412, distance: 146.1
click at [512, 412] on input "[PERSON_NAME] (Hawawshi)" at bounding box center [606, 417] width 607 height 31
paste input "Alexandrian hawawshi"
type input "Al Baraka Alexandrian hawawshi"
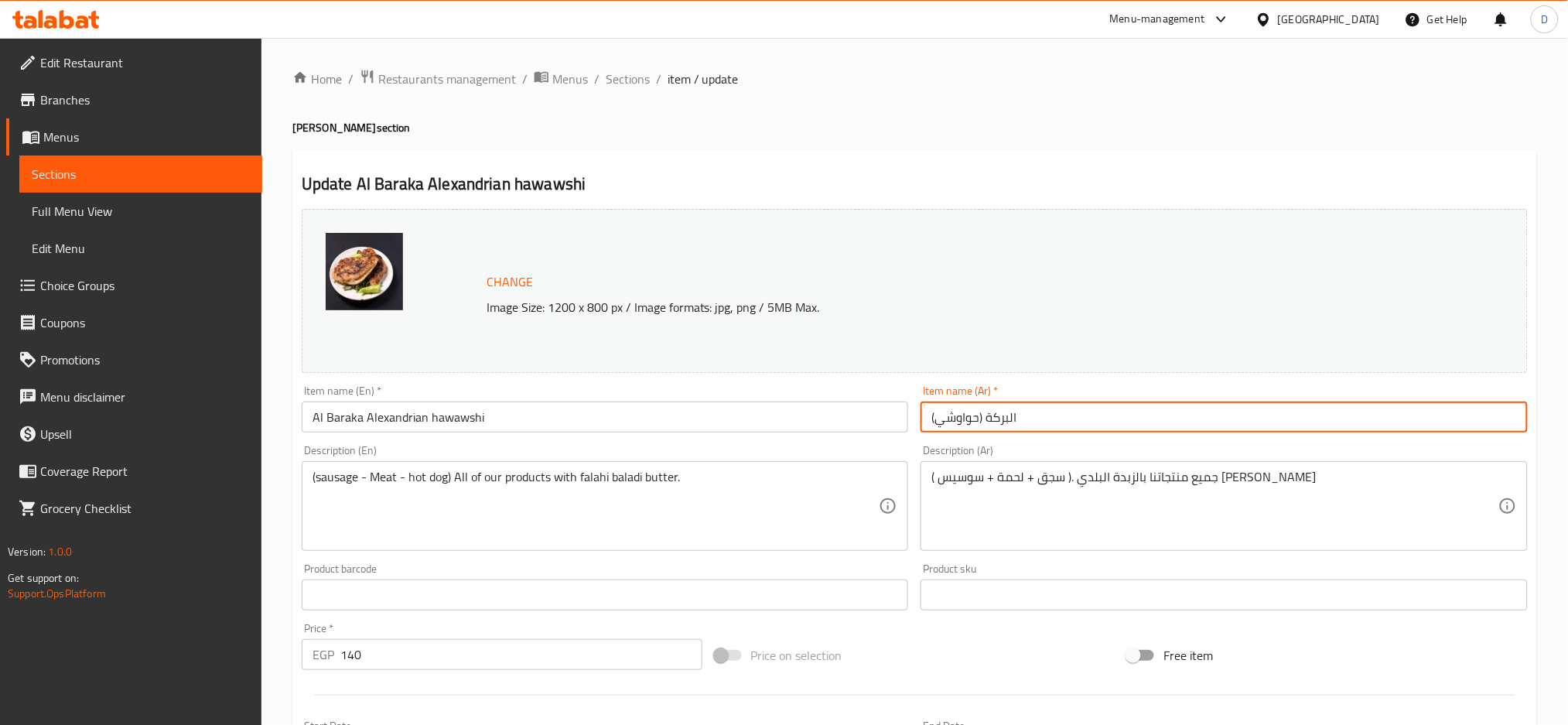
click at [1119, 413] on input "البركة (حواوشي)" at bounding box center [1225, 417] width 607 height 31
paste input "حواوشى [PERSON_NAME]"
type input "البركة حواوشى اسكندراني"
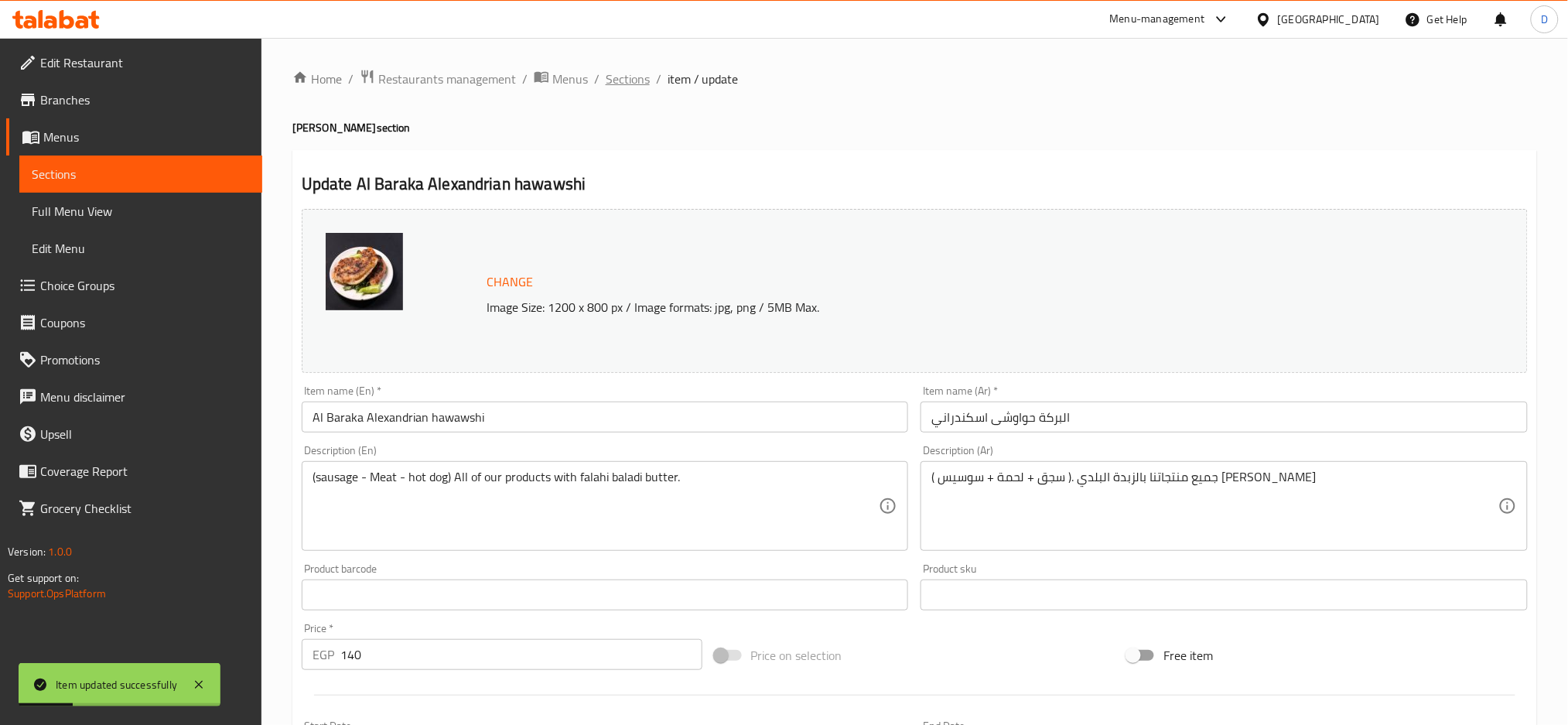
click at [622, 81] on span "Sections" at bounding box center [628, 79] width 44 height 19
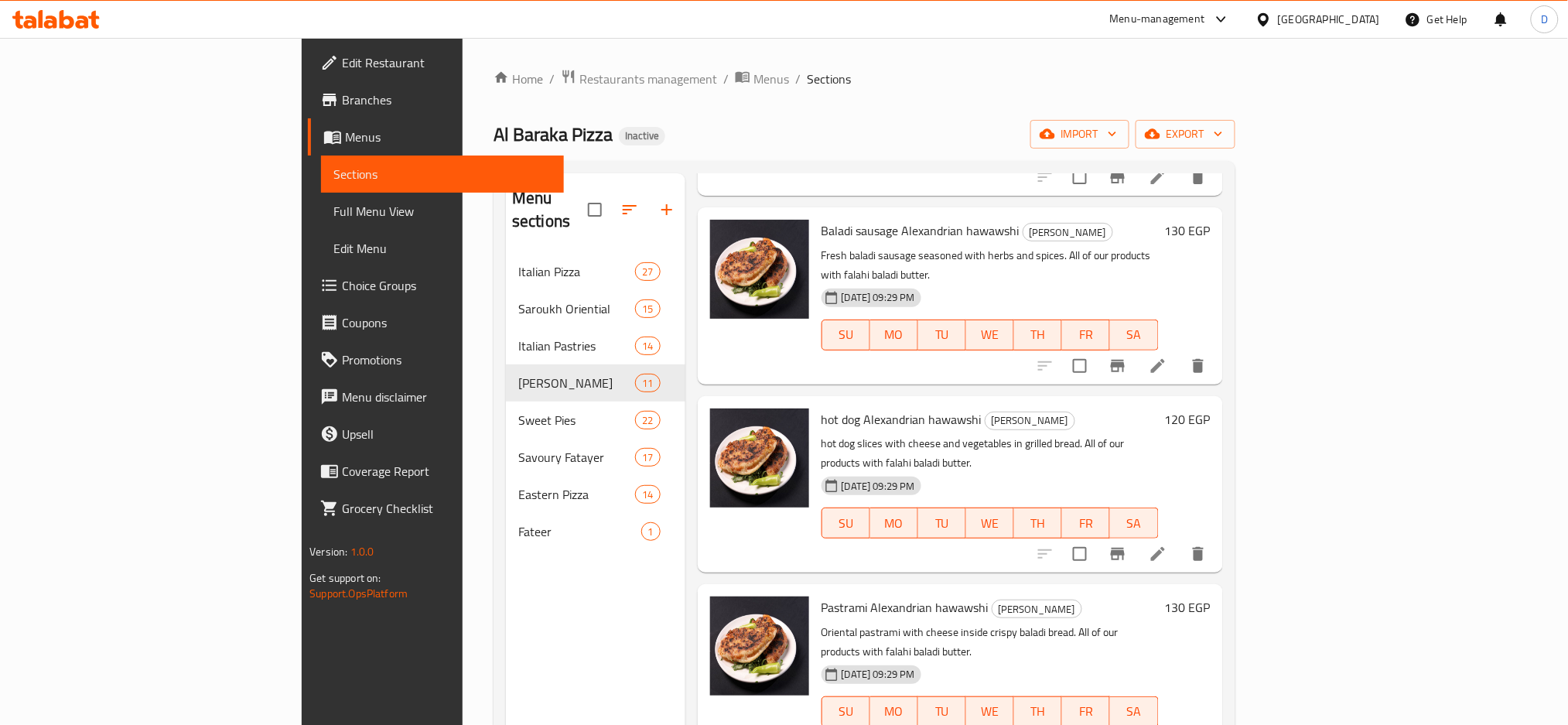
scroll to position [814, 0]
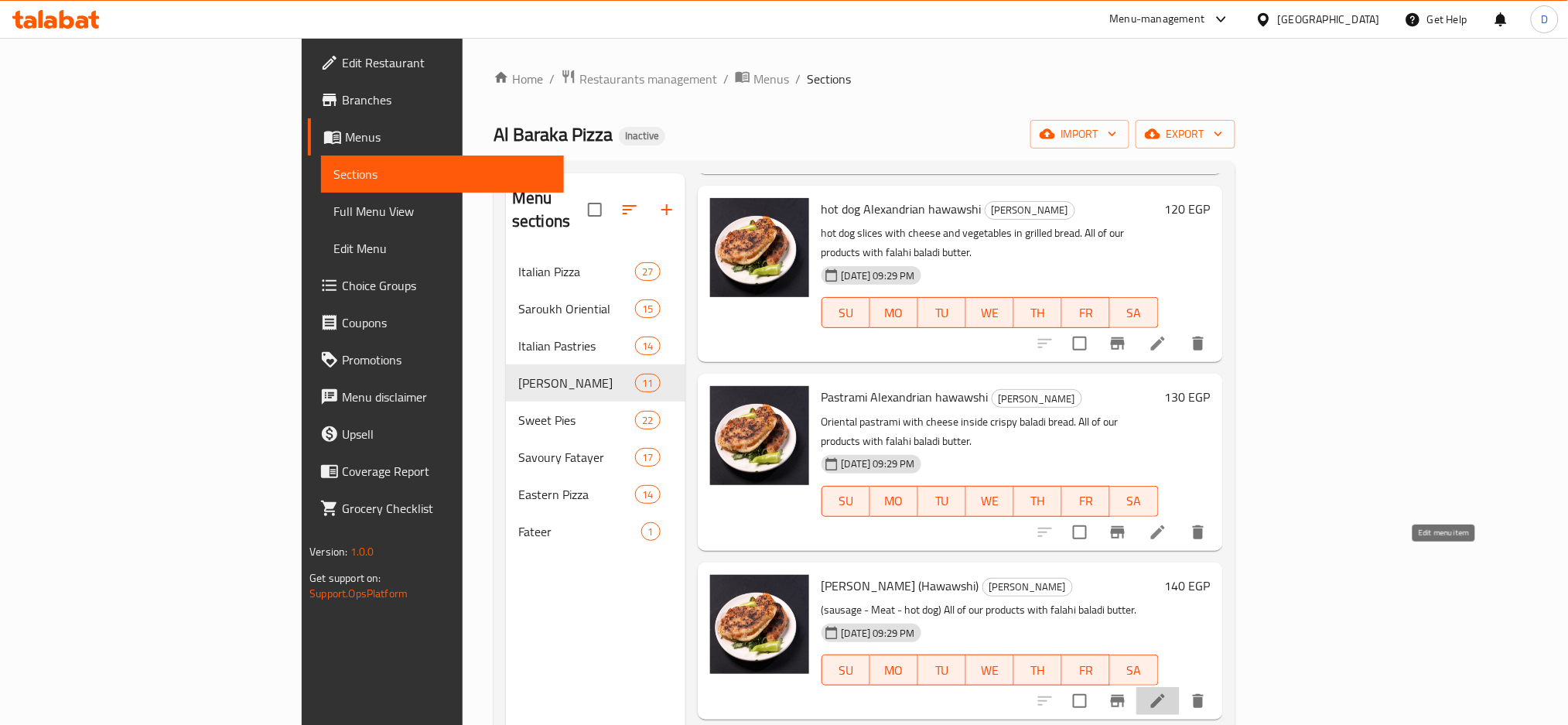
click at [1168, 692] on icon at bounding box center [1158, 701] width 19 height 19
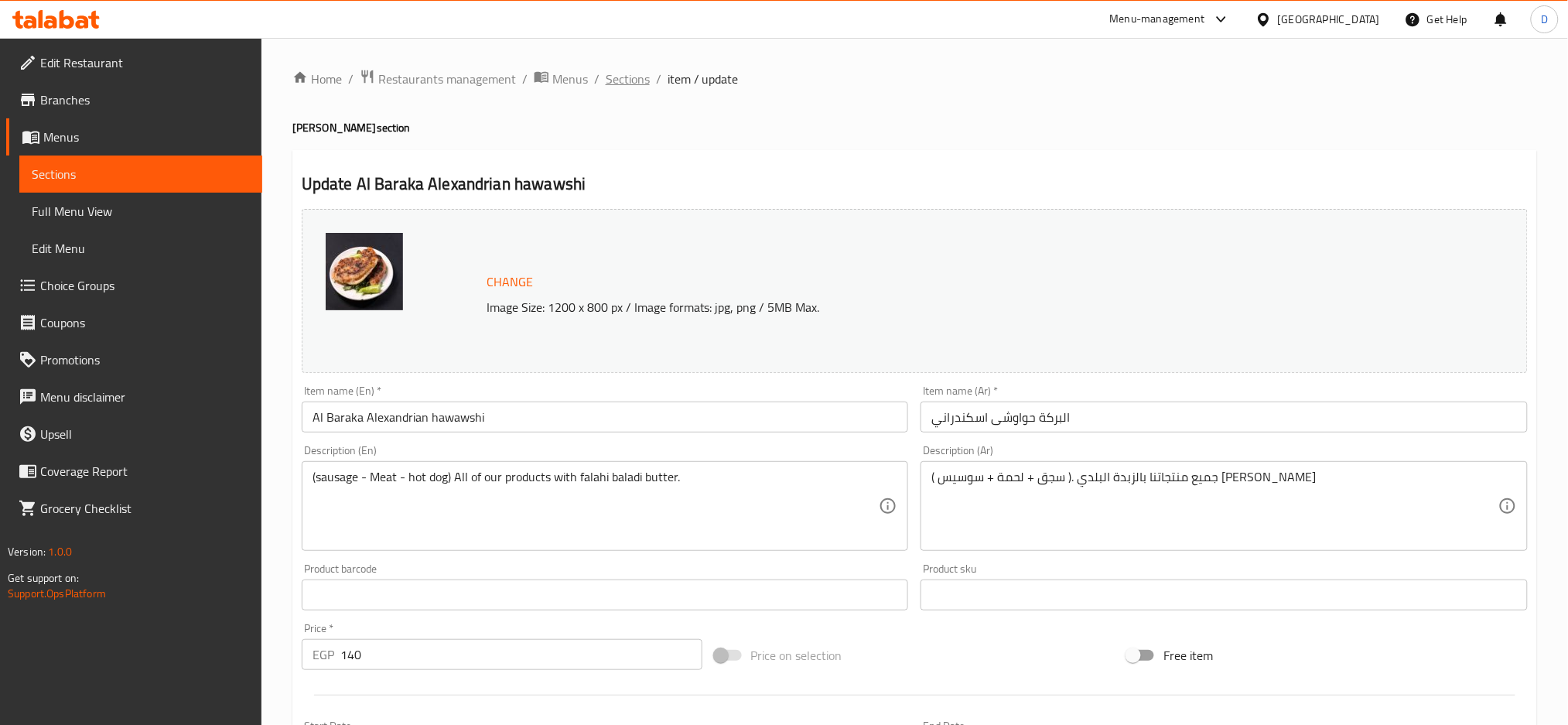
click at [624, 77] on span "Sections" at bounding box center [628, 79] width 44 height 19
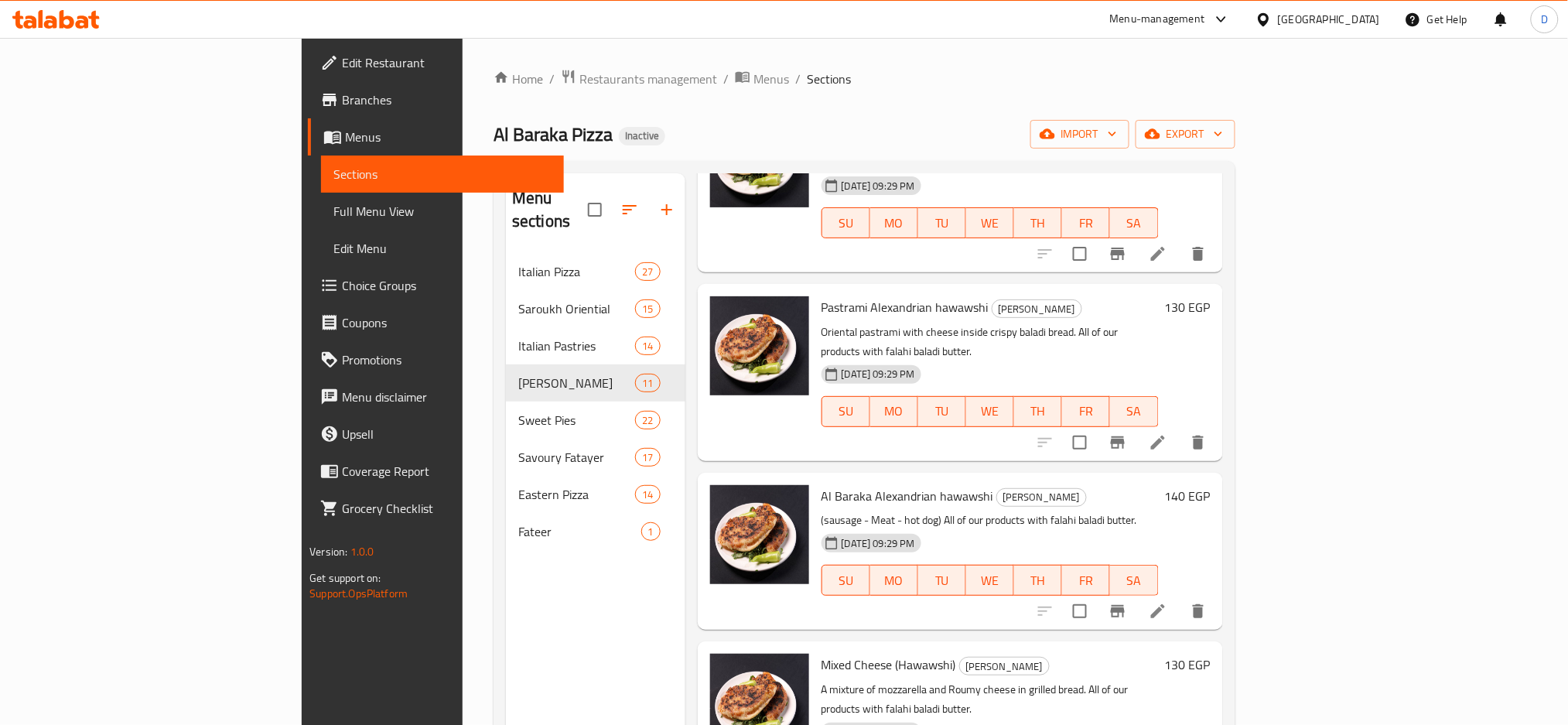
scroll to position [925, 0]
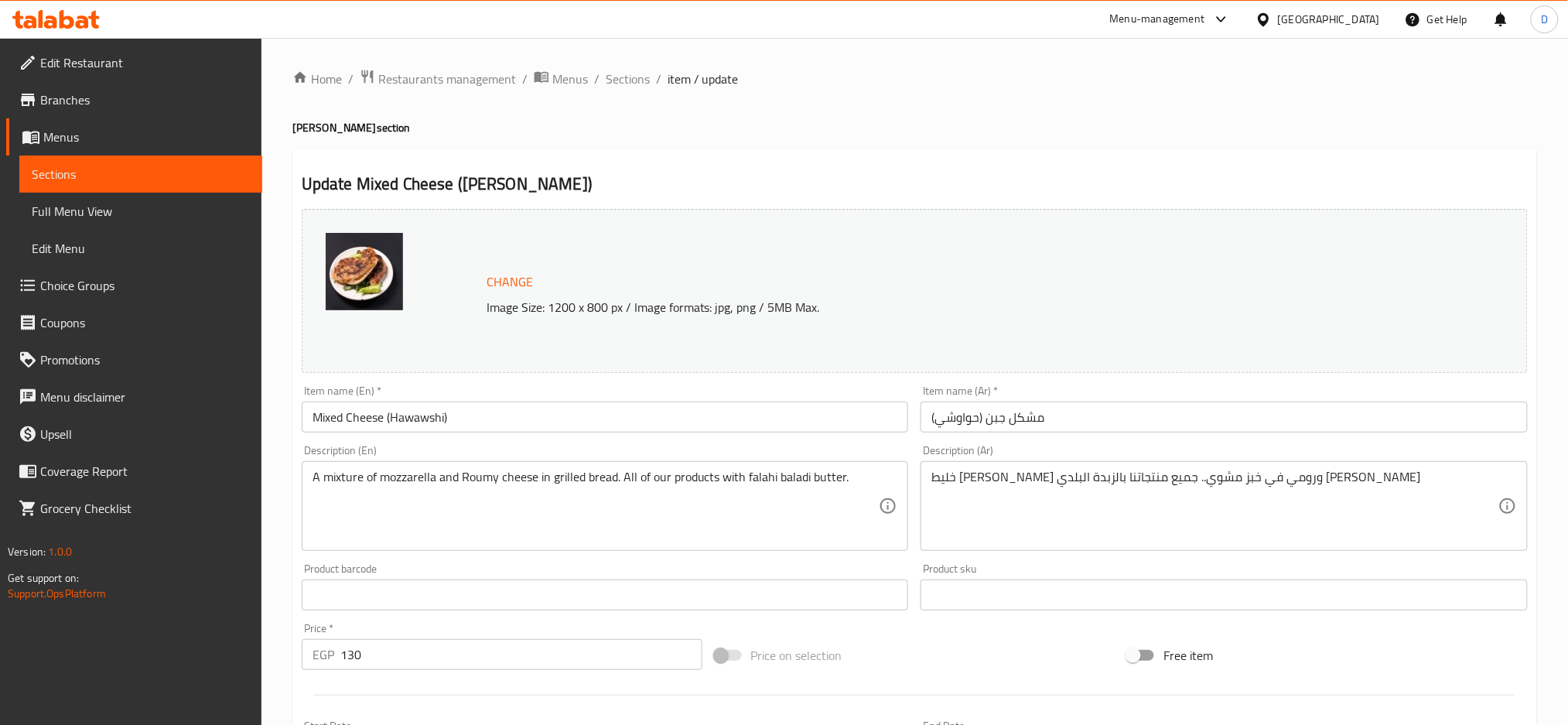
click at [1121, 421] on input "مشكل جبن (حواوشي)" at bounding box center [1225, 417] width 607 height 31
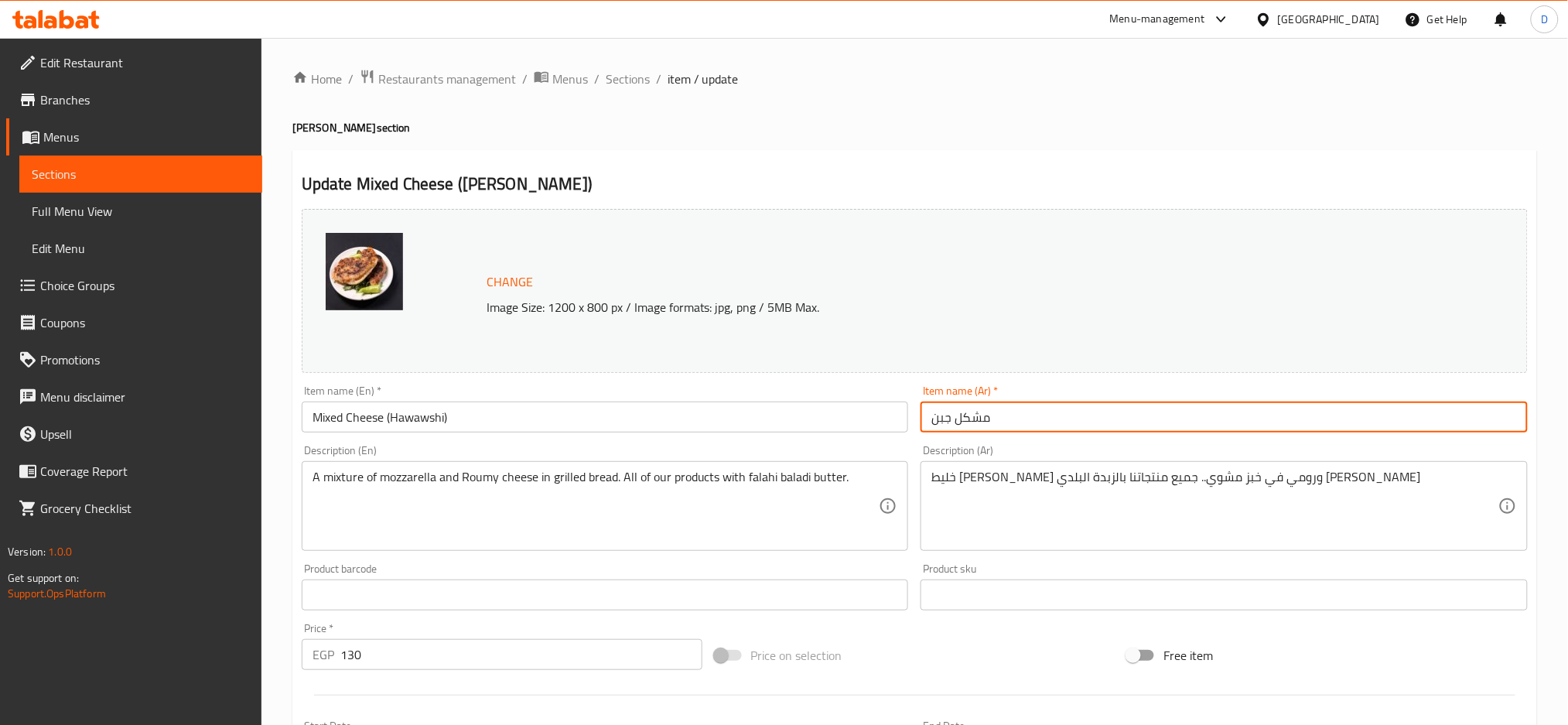
paste input "حواوشى [PERSON_NAME]"
type input "مشكل جبن حواوشى اسكندراني"
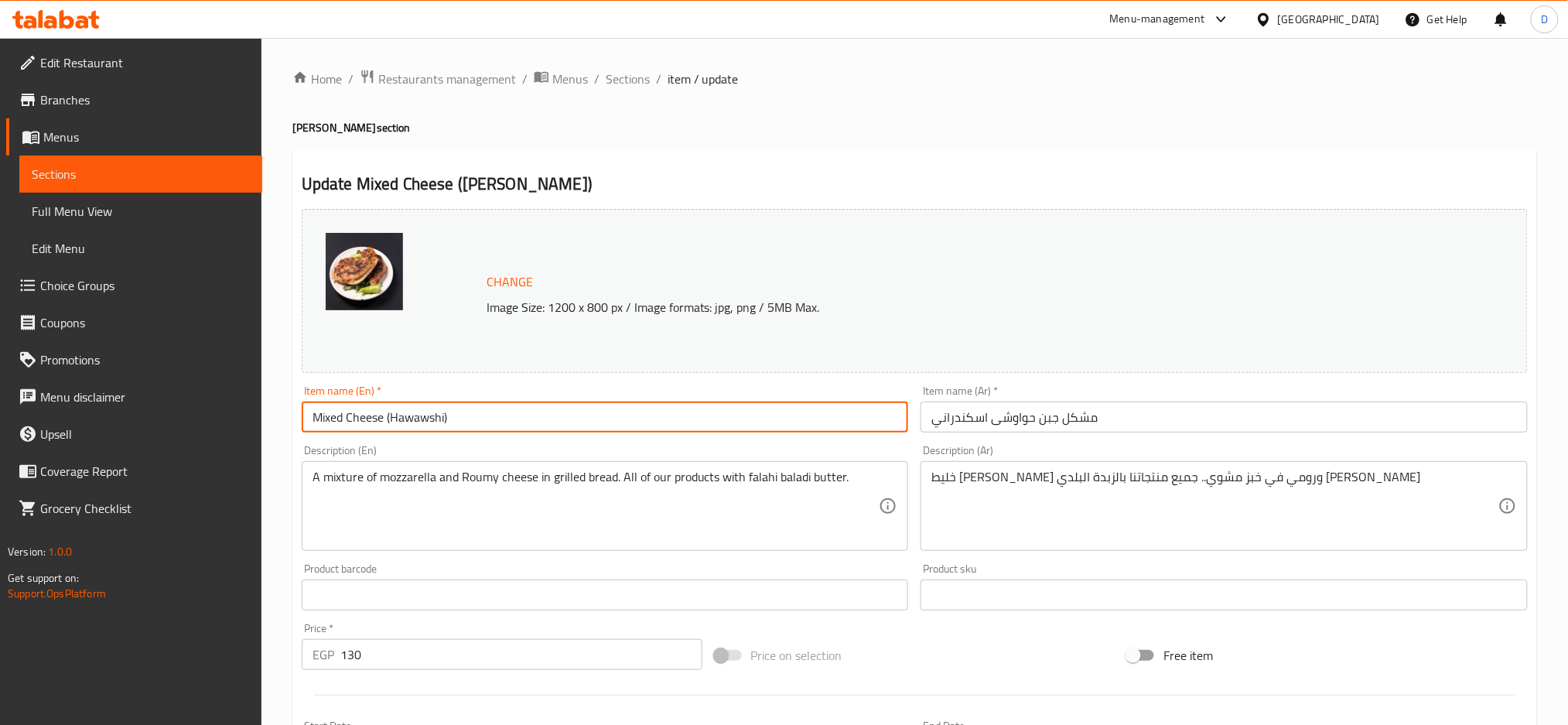
drag, startPoint x: 389, startPoint y: 416, endPoint x: 578, endPoint y: 421, distance: 189.1
click at [578, 421] on input "Mixed Cheese (Hawawshi)" at bounding box center [606, 417] width 607 height 31
paste input "Alexandrian hawawshi"
type input "Mixed Cheese Alexandrian hawawshi"
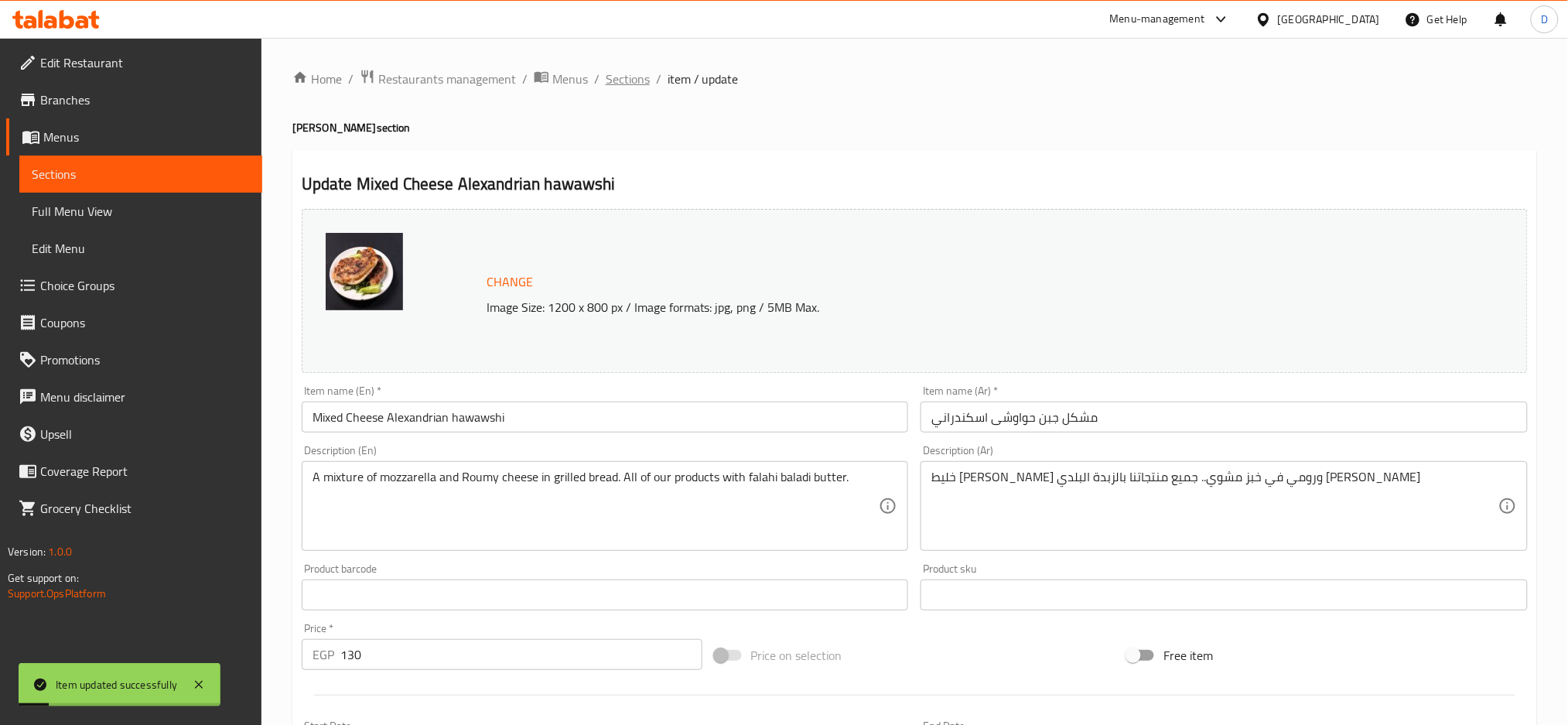
click at [640, 70] on span "Sections" at bounding box center [628, 79] width 44 height 19
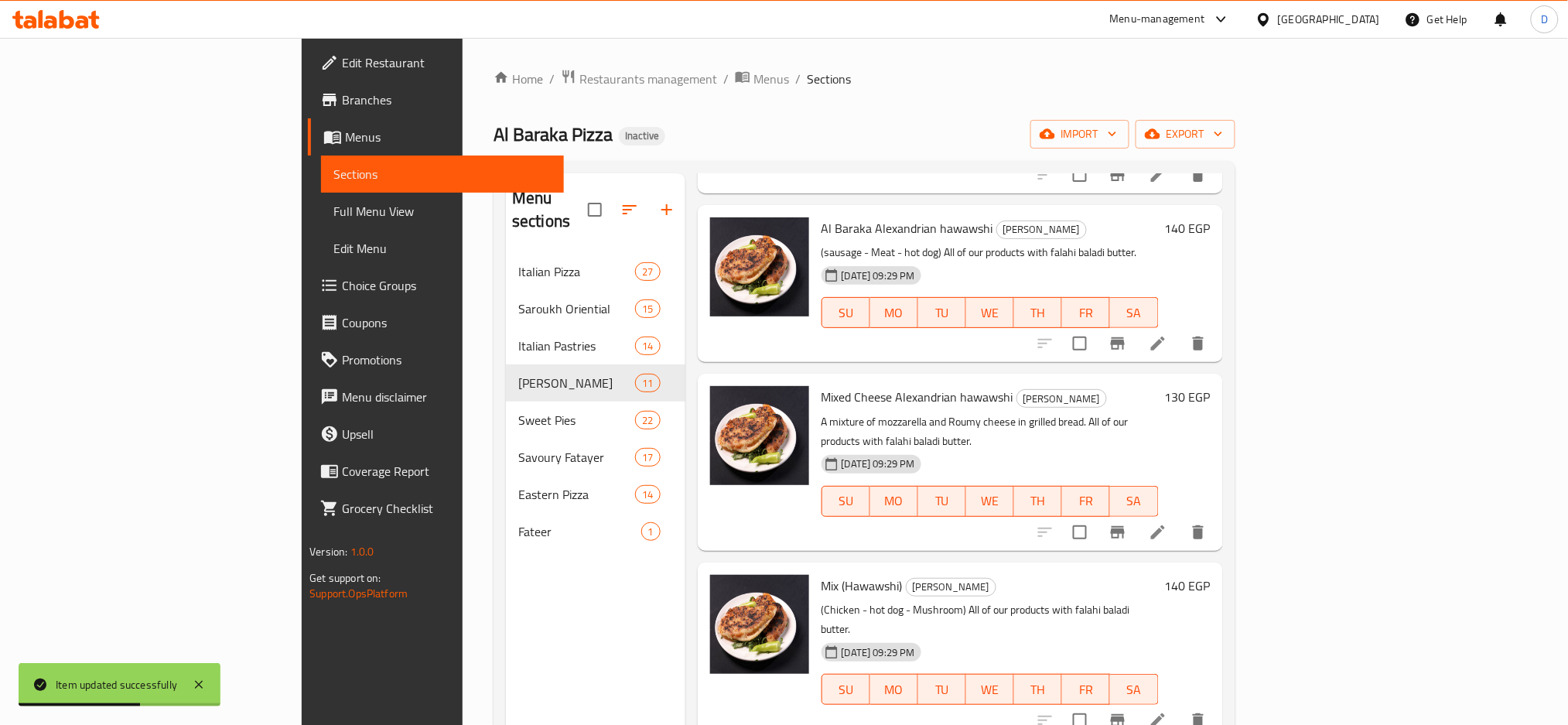
scroll to position [75, 0]
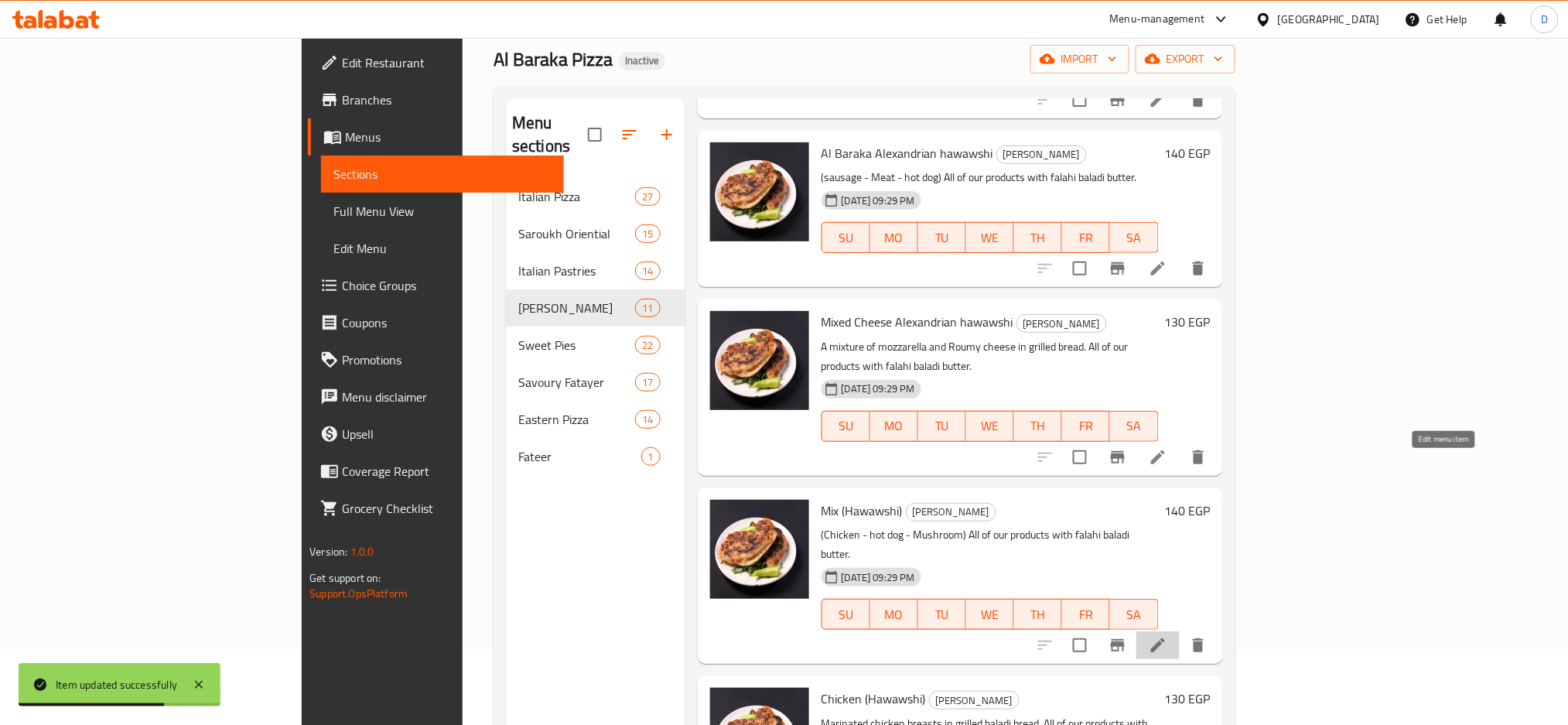
click at [1168, 636] on icon at bounding box center [1158, 645] width 19 height 19
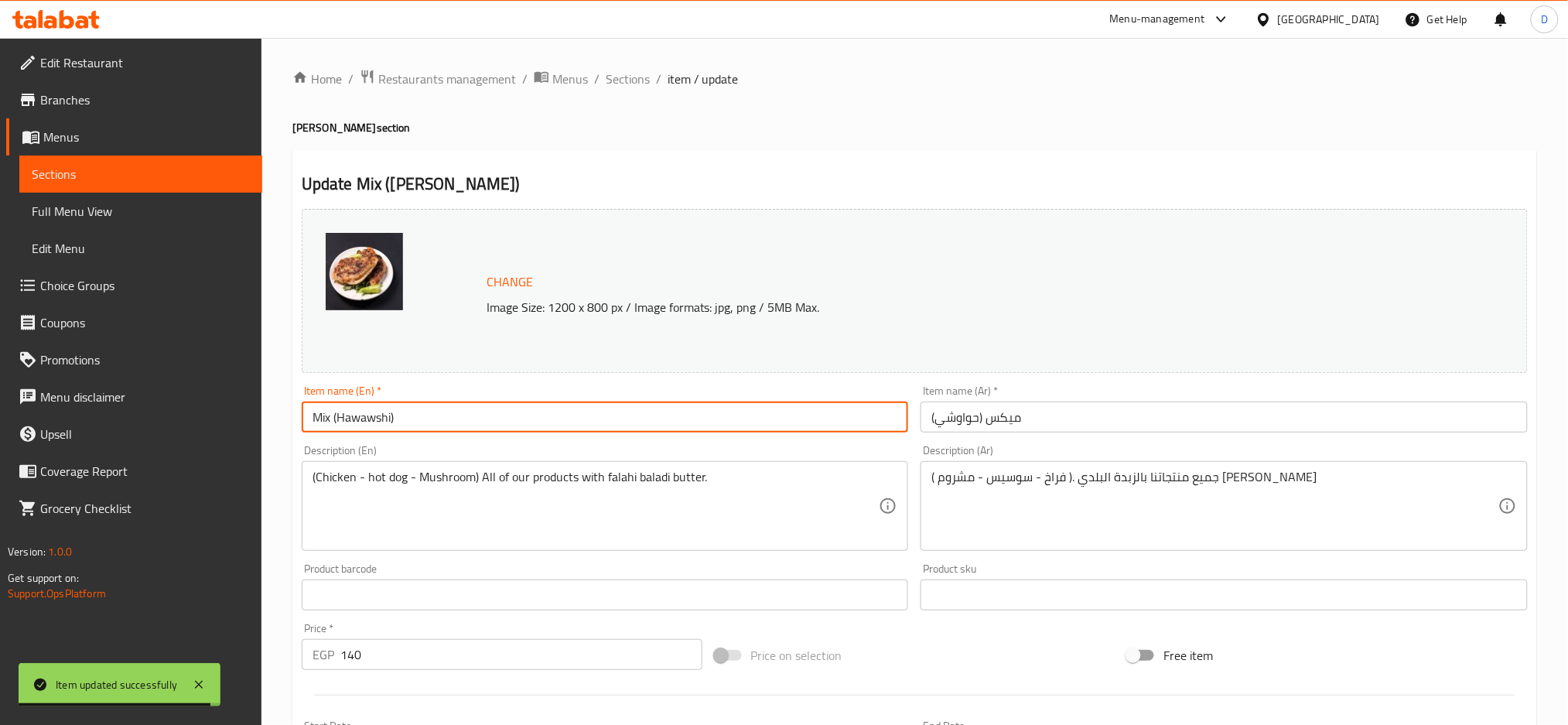
drag, startPoint x: 335, startPoint y: 414, endPoint x: 598, endPoint y: 418, distance: 263.0
click at [598, 418] on input "Mix (Hawawshi)" at bounding box center [606, 417] width 607 height 31
paste input "Alexandrian hawawshi"
type input "Mix Alexandrian hawawshi"
click at [1055, 429] on input "ميكس (حواوشي)" at bounding box center [1225, 417] width 607 height 31
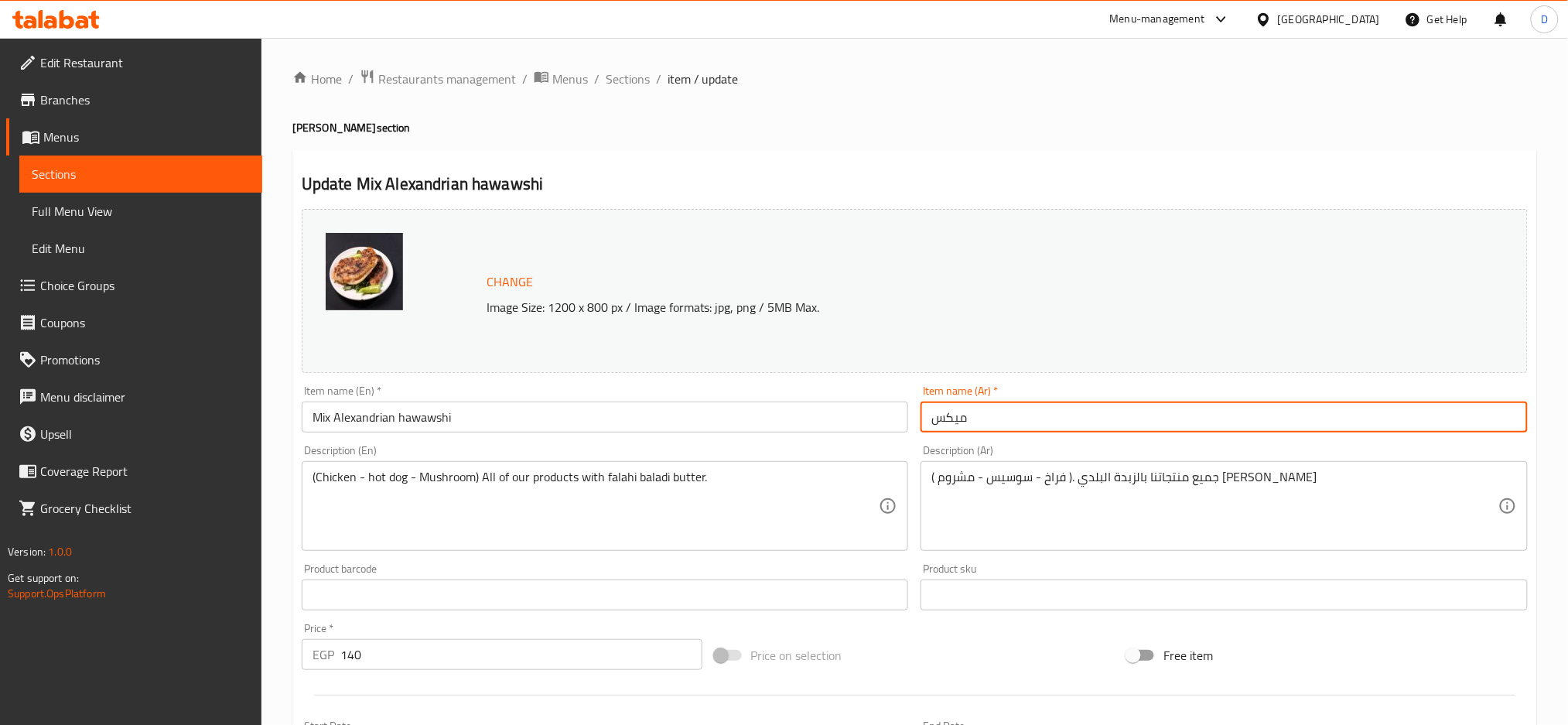
paste input "حواوشى [PERSON_NAME]"
type input "[PERSON_NAME]"
click at [629, 77] on span "Sections" at bounding box center [628, 79] width 44 height 19
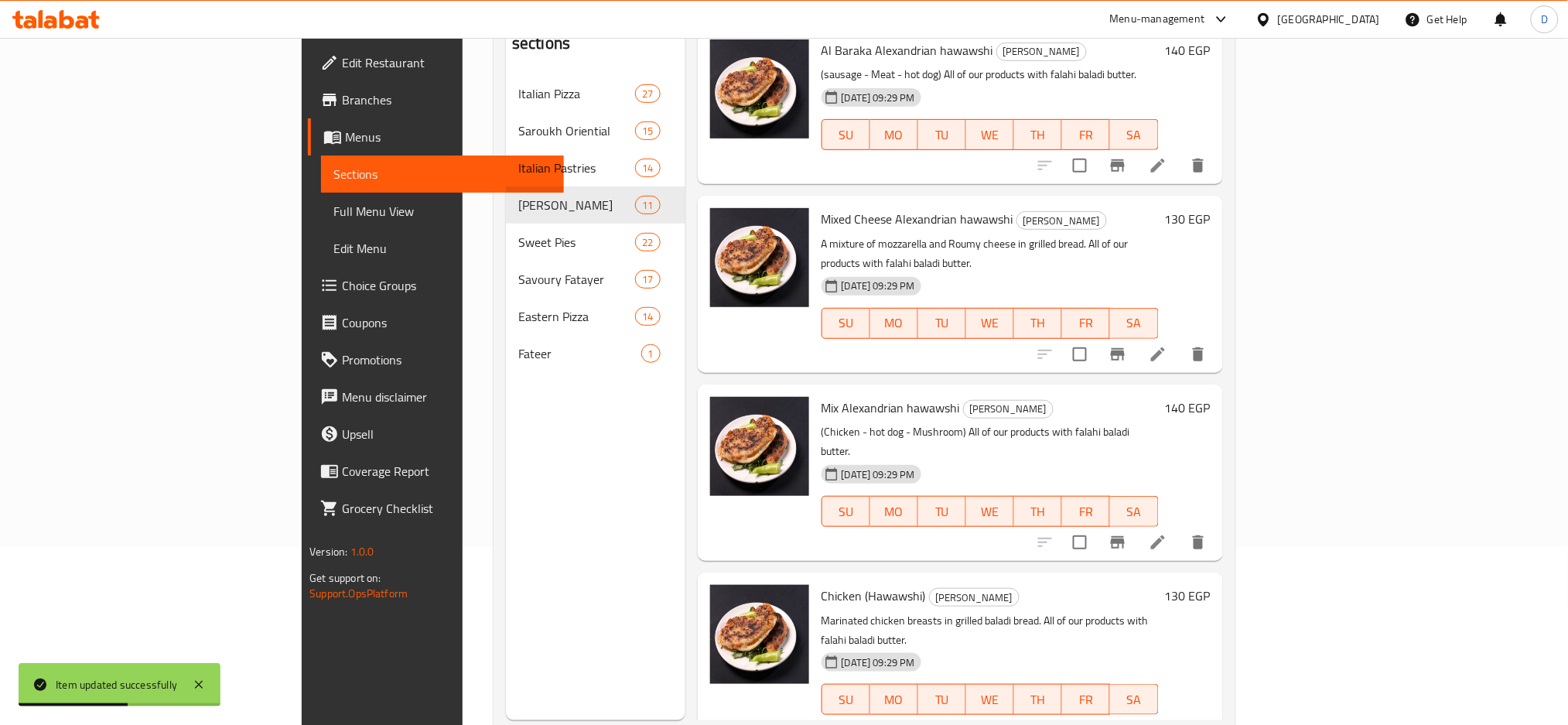
scroll to position [217, 0]
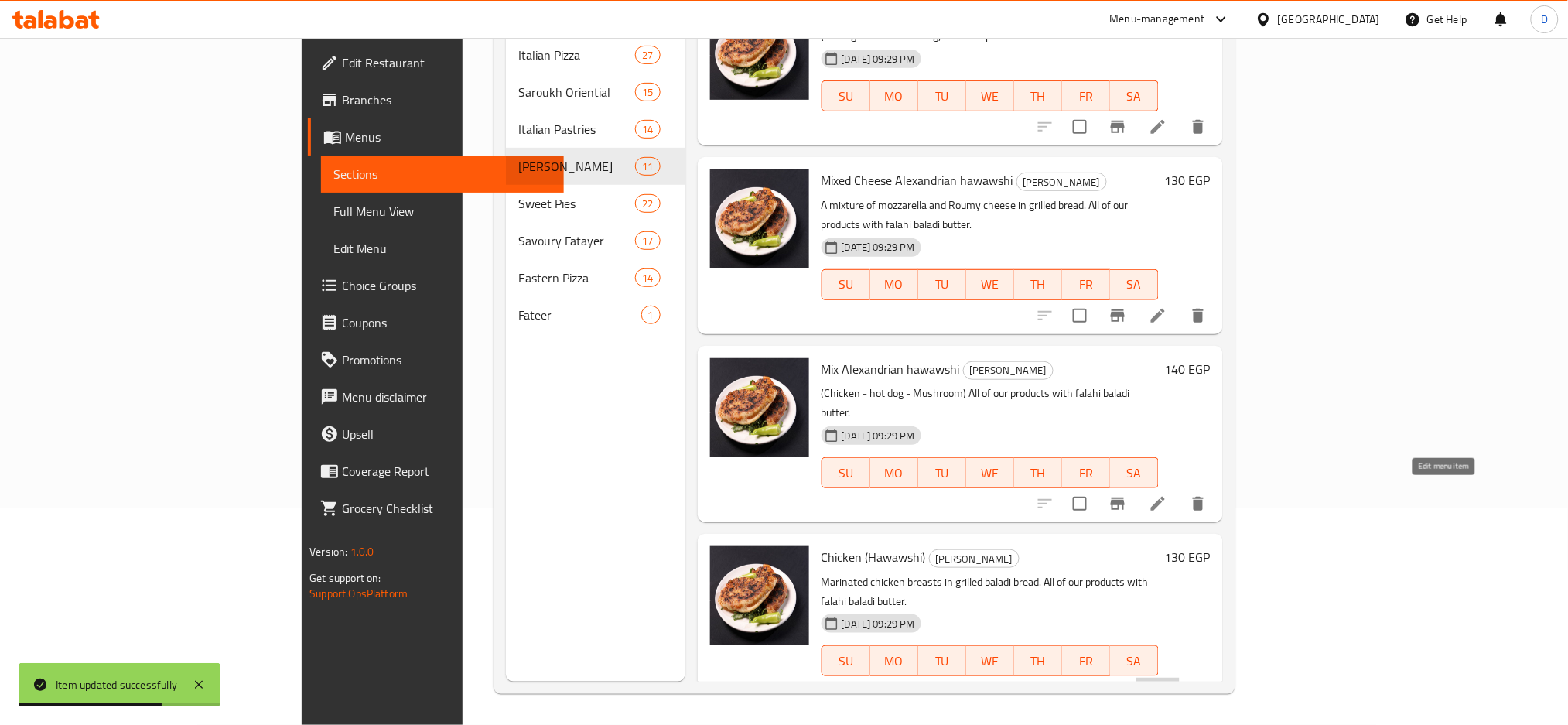
click at [1168, 682] on icon at bounding box center [1158, 691] width 19 height 19
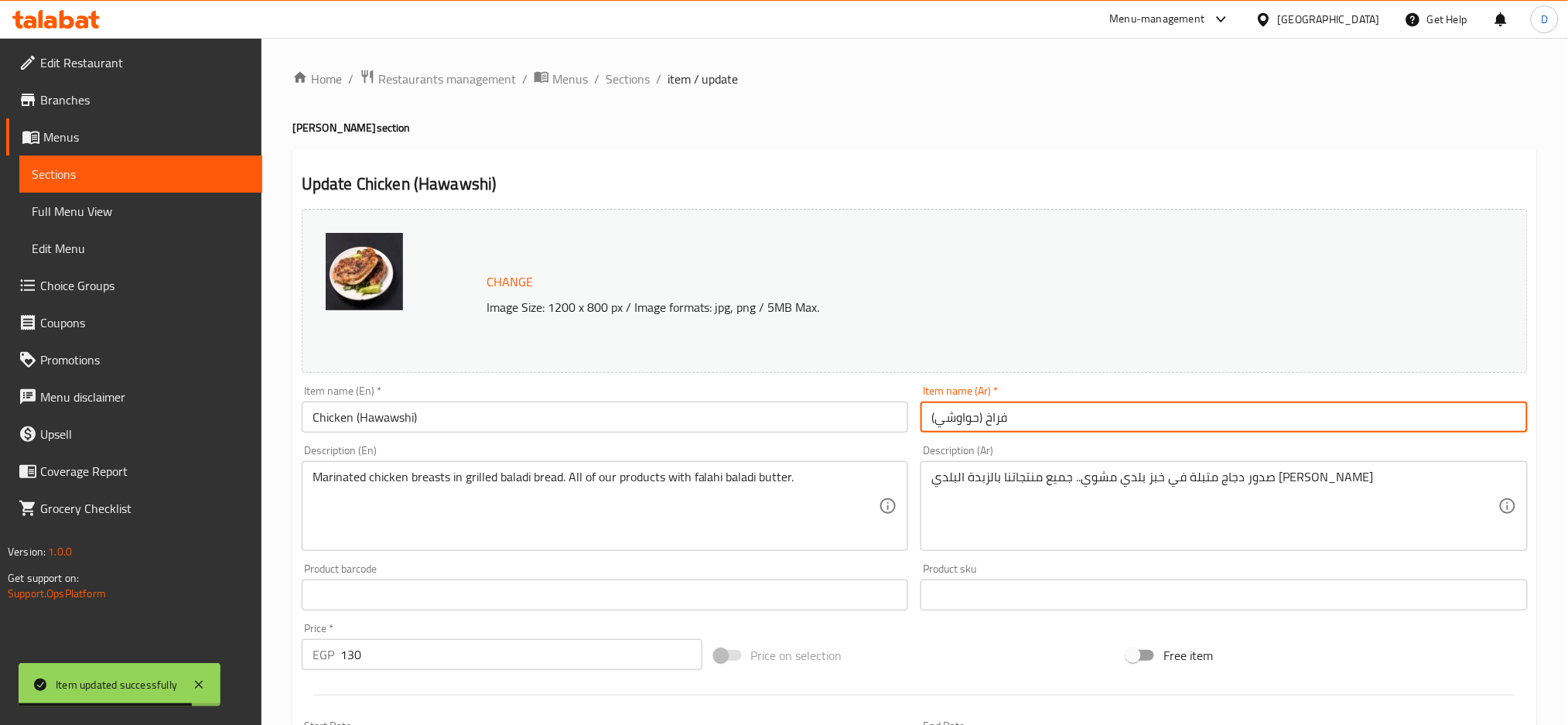
click at [1117, 429] on input "فراخ (حواوشي)" at bounding box center [1225, 417] width 607 height 31
paste input "حواوشى [PERSON_NAME]"
type input "فراخ [PERSON_NAME]"
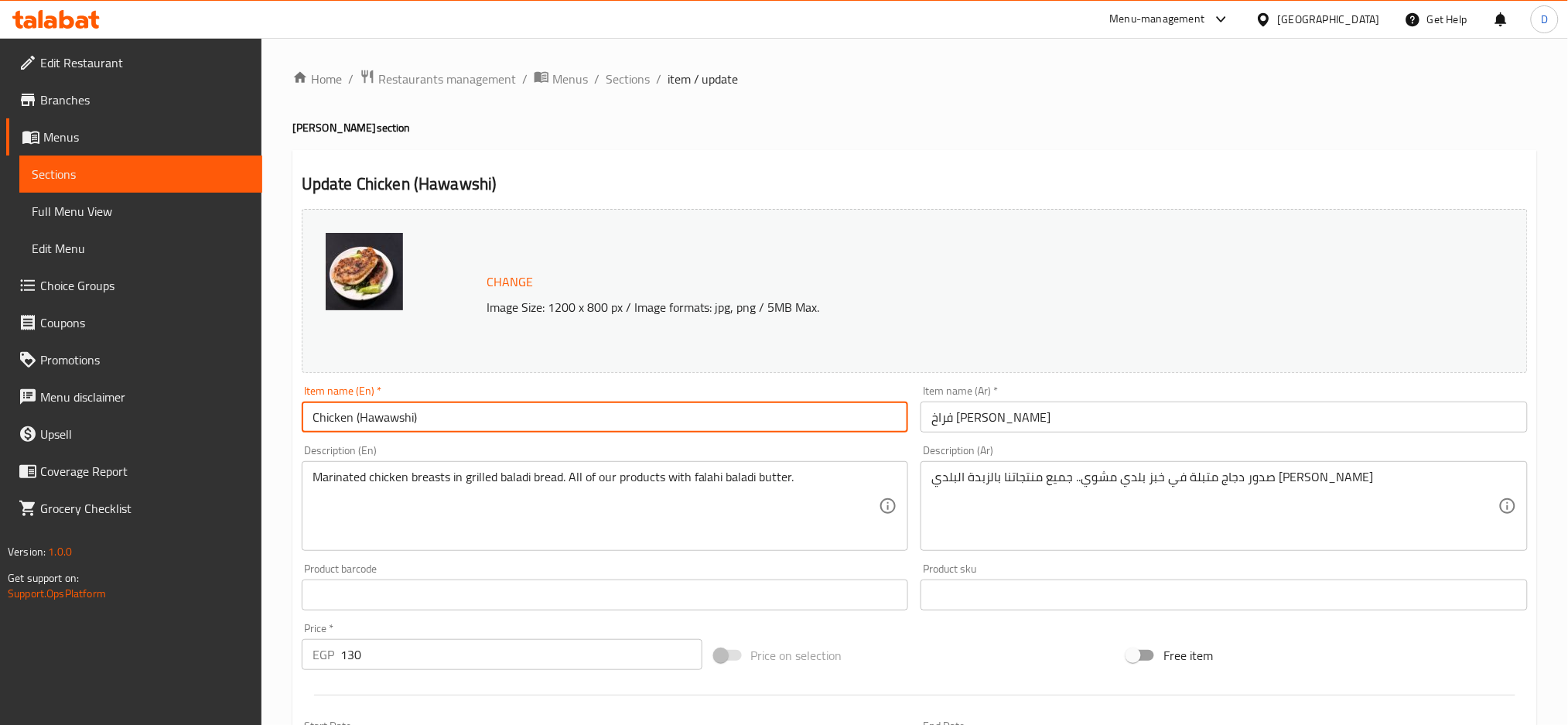
drag, startPoint x: 356, startPoint y: 418, endPoint x: 497, endPoint y: 426, distance: 141.2
click at [497, 426] on input "Chicken (Hawawshi)" at bounding box center [606, 417] width 607 height 31
paste input "Alexandrian hawawshi"
type input "Chicken Alexandrian hawawshi"
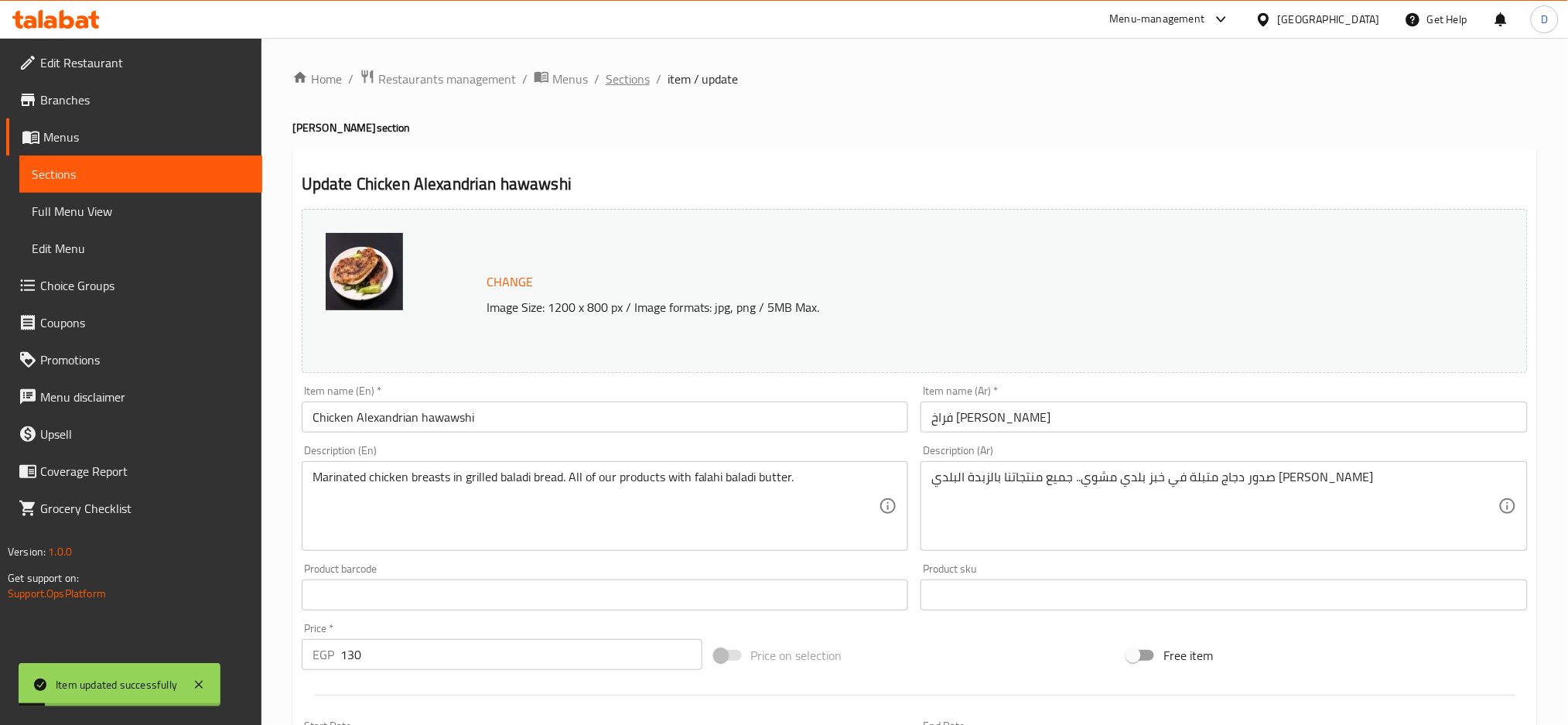
click at [641, 76] on span "Sections" at bounding box center [628, 79] width 44 height 19
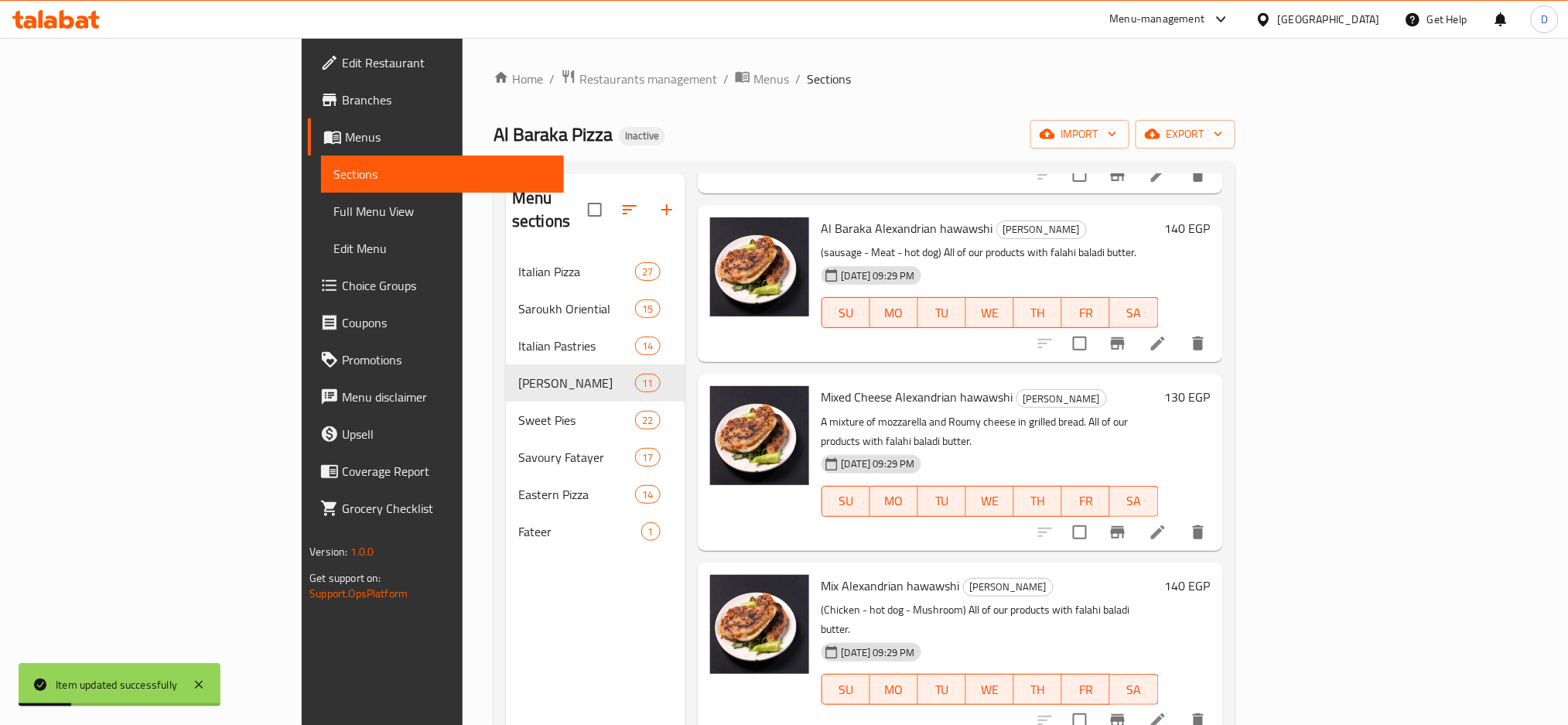
scroll to position [217, 0]
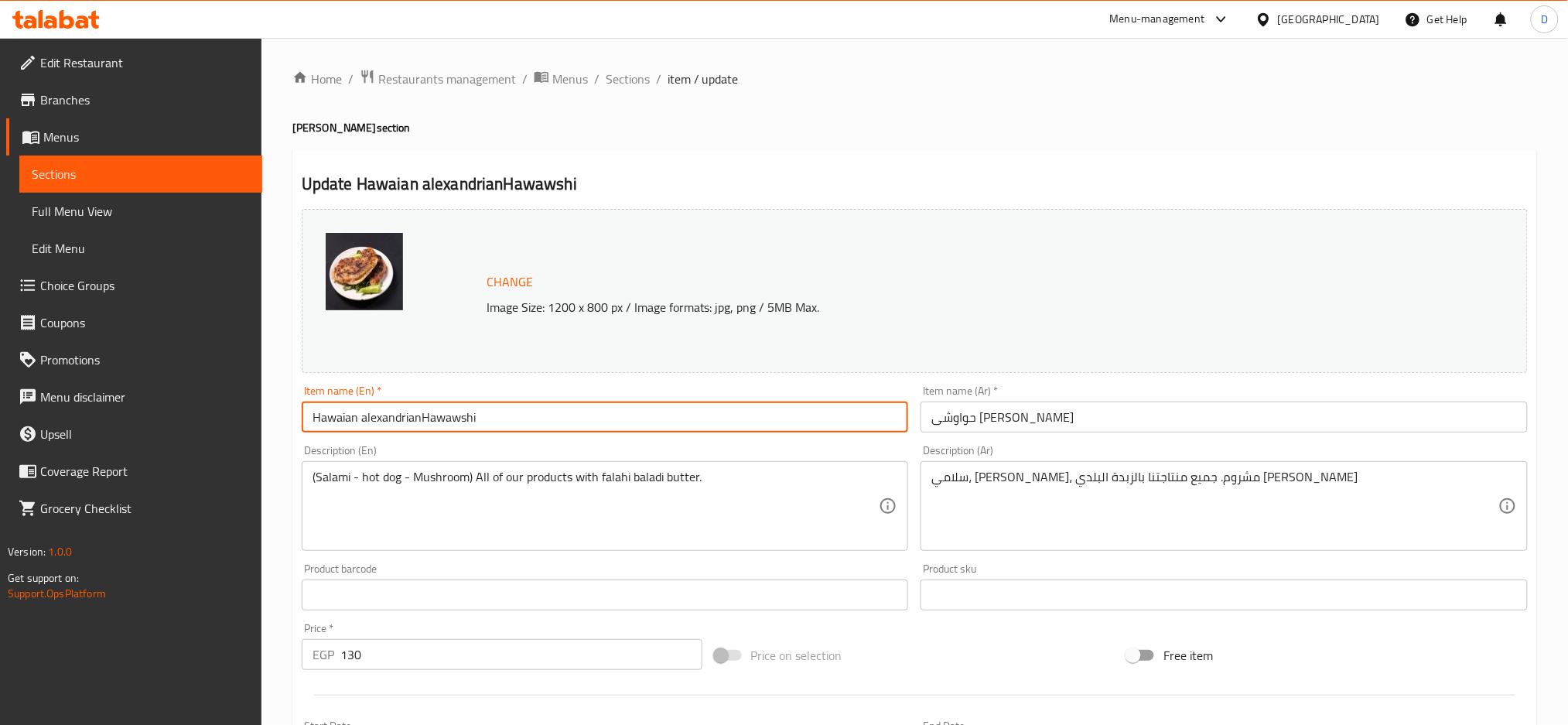
click at [418, 418] on input "Hawaian alexandrianHawawshi" at bounding box center [606, 417] width 607 height 31
type input "Hawaian alexandrian Hawawshi"
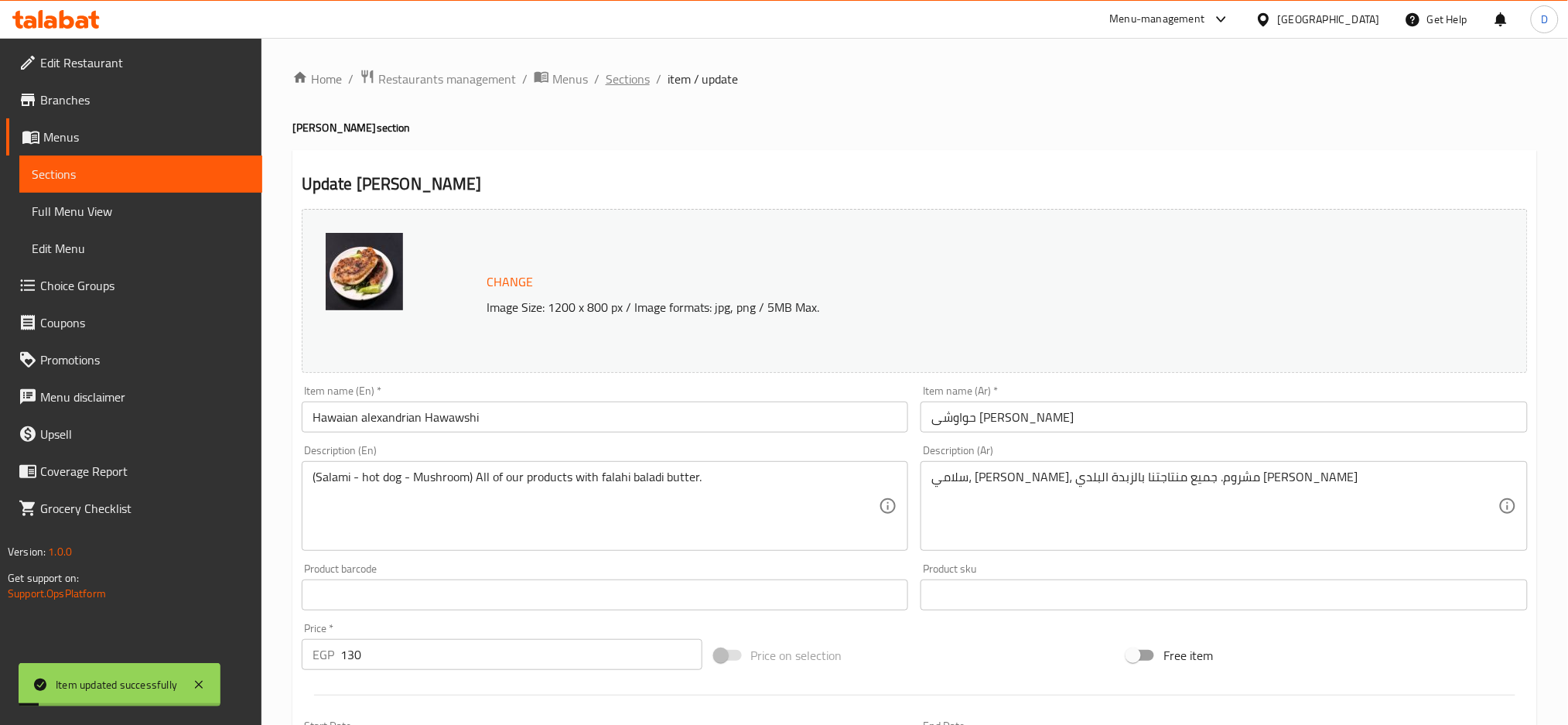
click at [631, 73] on span "Sections" at bounding box center [628, 79] width 44 height 19
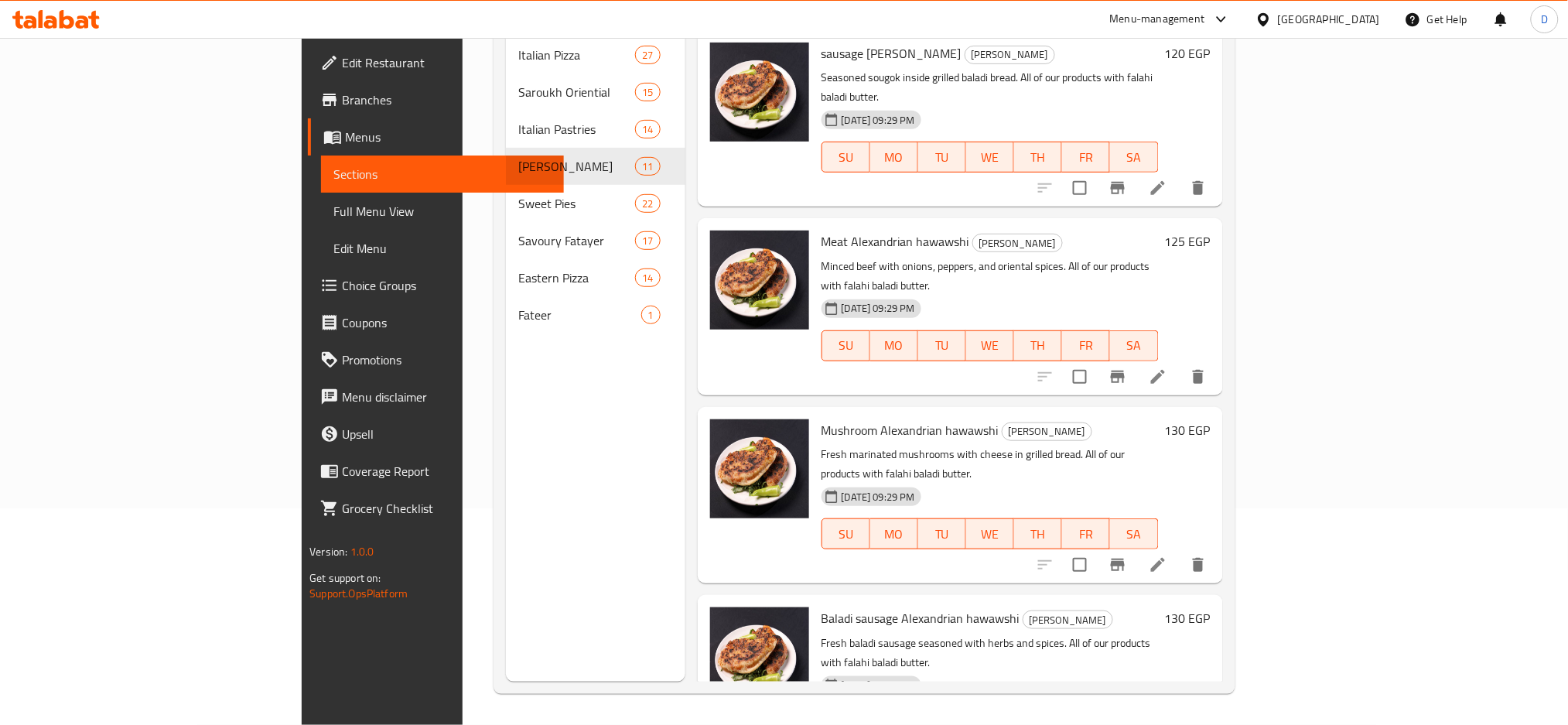
click at [1044, 419] on h6 "Mushroom Alexandrian hawawshi Alexandrian Hawawshi" at bounding box center [990, 429] width 337 height 22
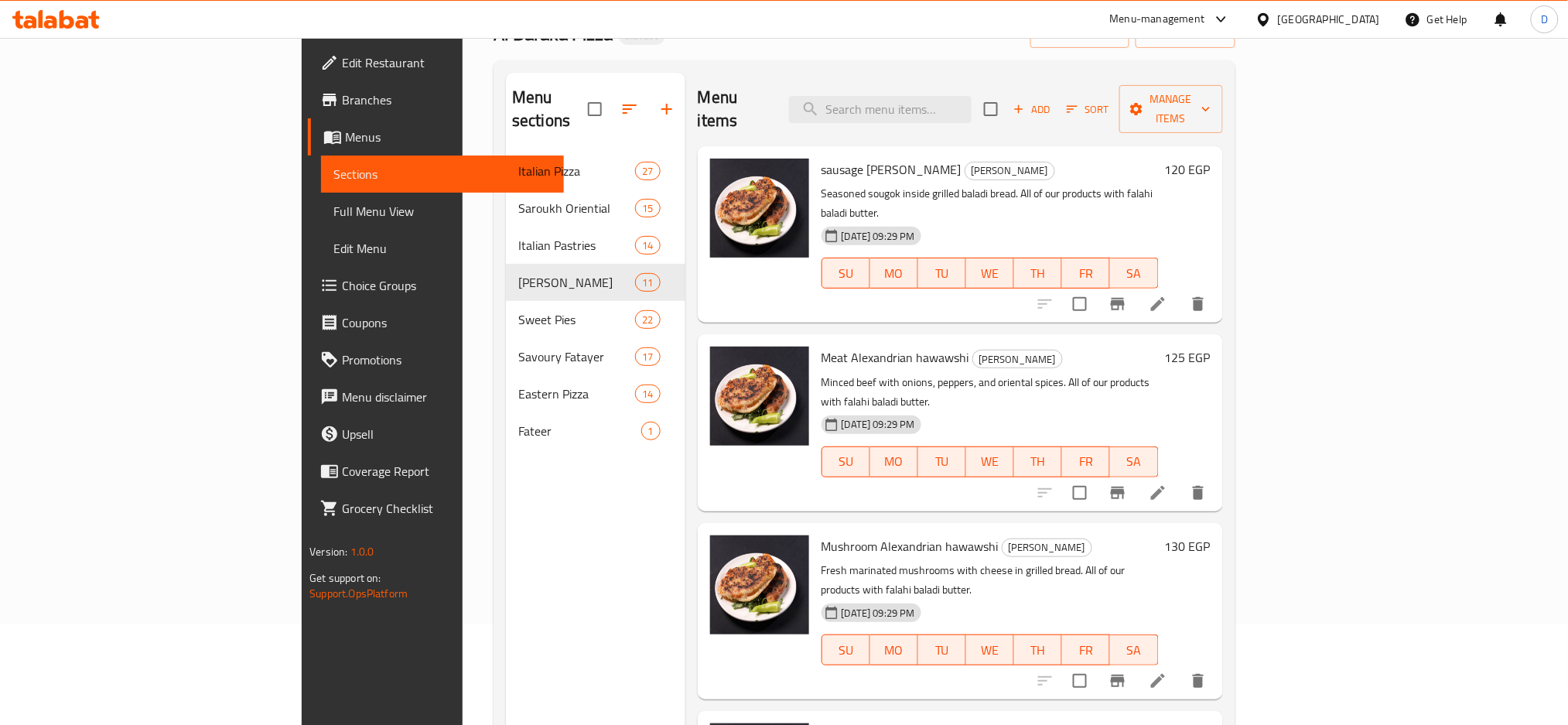
scroll to position [97, 0]
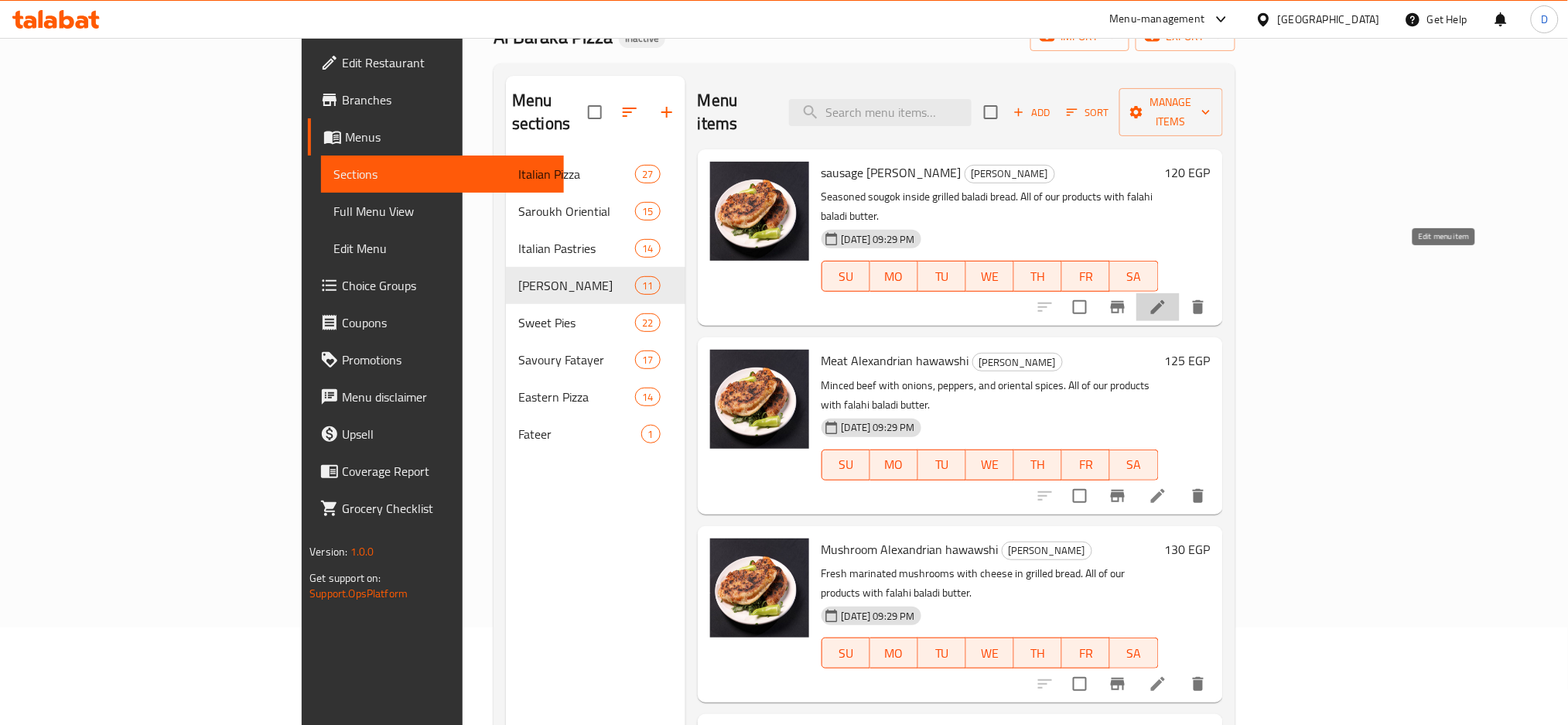
click at [1168, 298] on icon at bounding box center [1158, 307] width 19 height 19
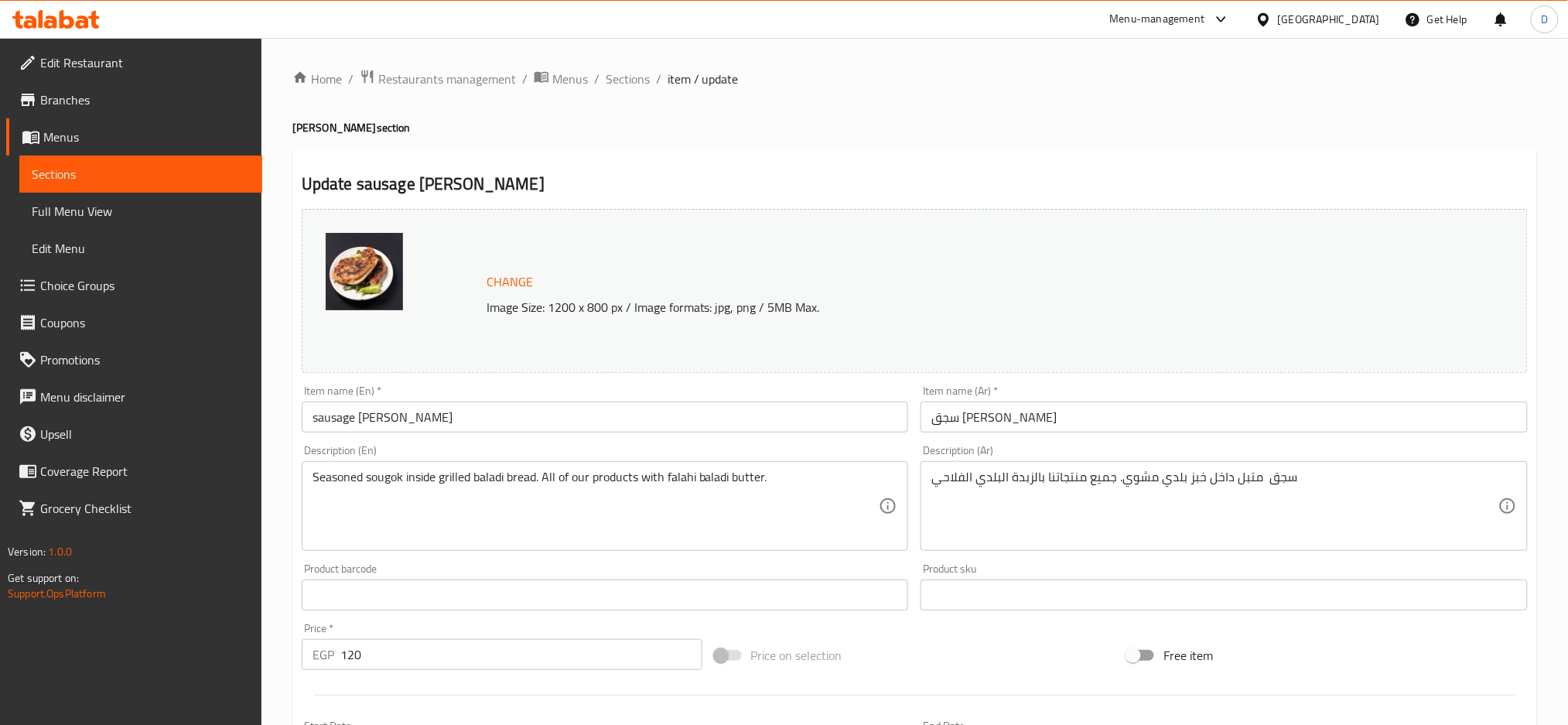
click at [355, 420] on input "sausage [PERSON_NAME]" at bounding box center [606, 417] width 607 height 31
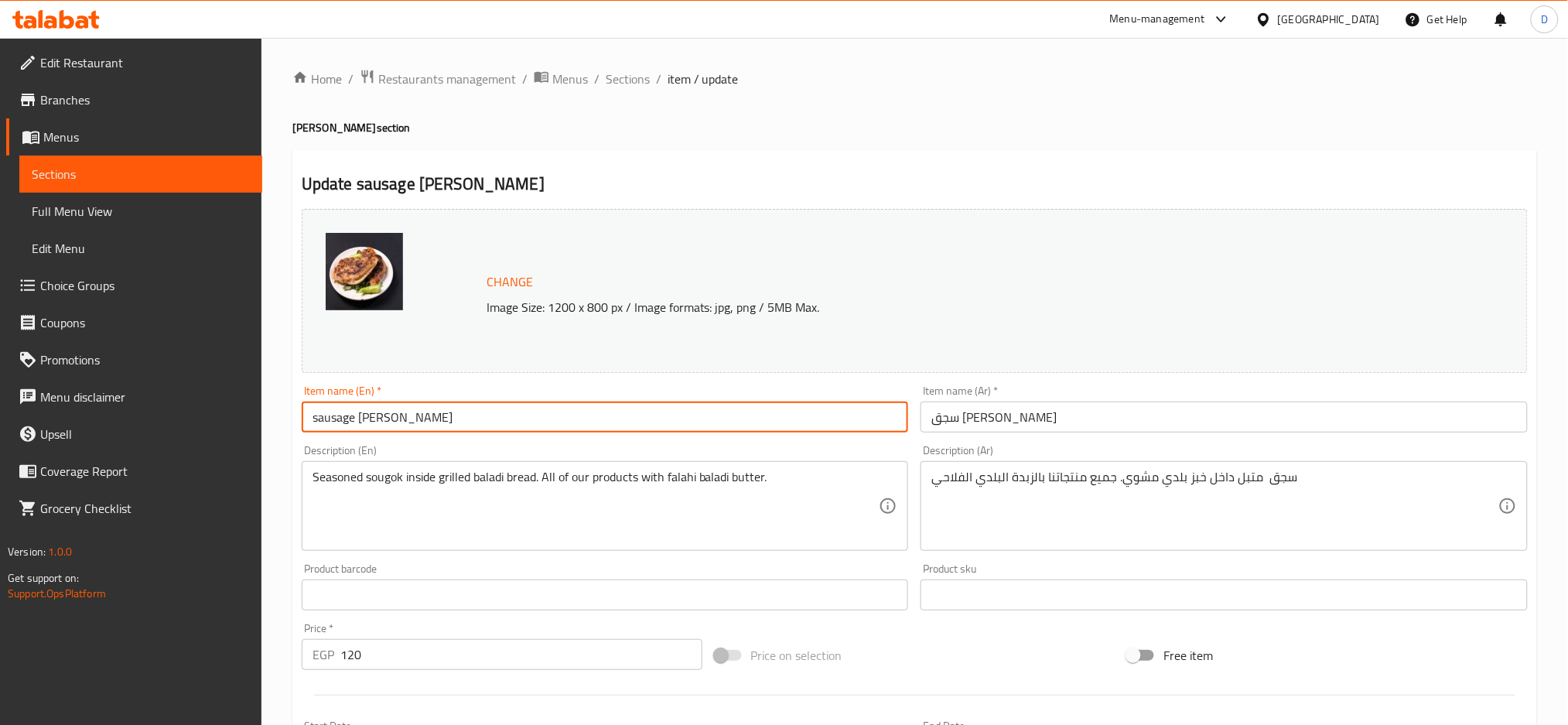
click at [355, 420] on input "sausage [PERSON_NAME]" at bounding box center [606, 417] width 607 height 31
click at [341, 419] on input "sausage [PERSON_NAME]" at bounding box center [606, 417] width 607 height 31
click at [401, 468] on div "Seasoned sougok inside grilled baladi bread. All of our products with falahi ba…" at bounding box center [606, 506] width 607 height 90
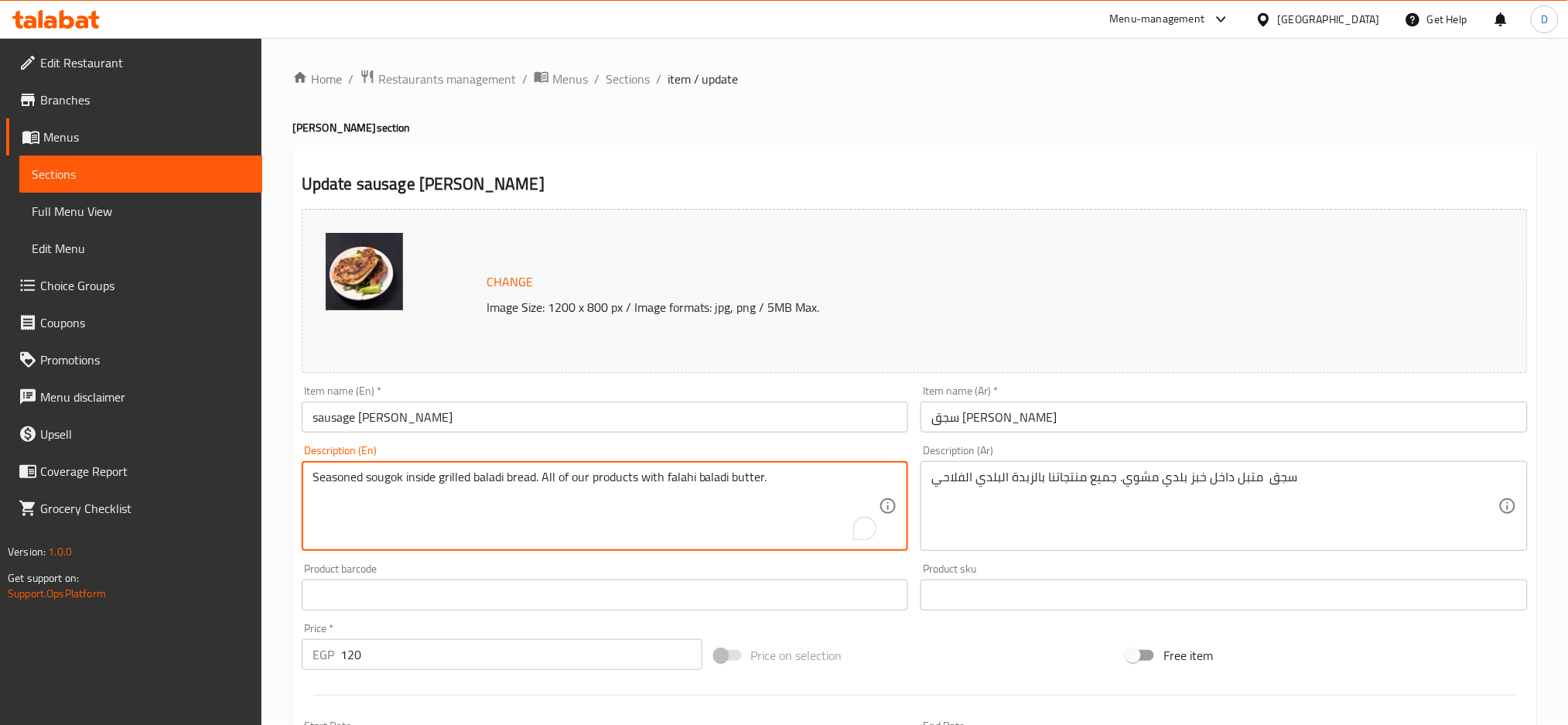
click at [394, 479] on textarea "Seasoned sougok inside grilled baladi bread. All of our products with falahi ba…" at bounding box center [596, 506] width 567 height 74
paste textarea "ausage"
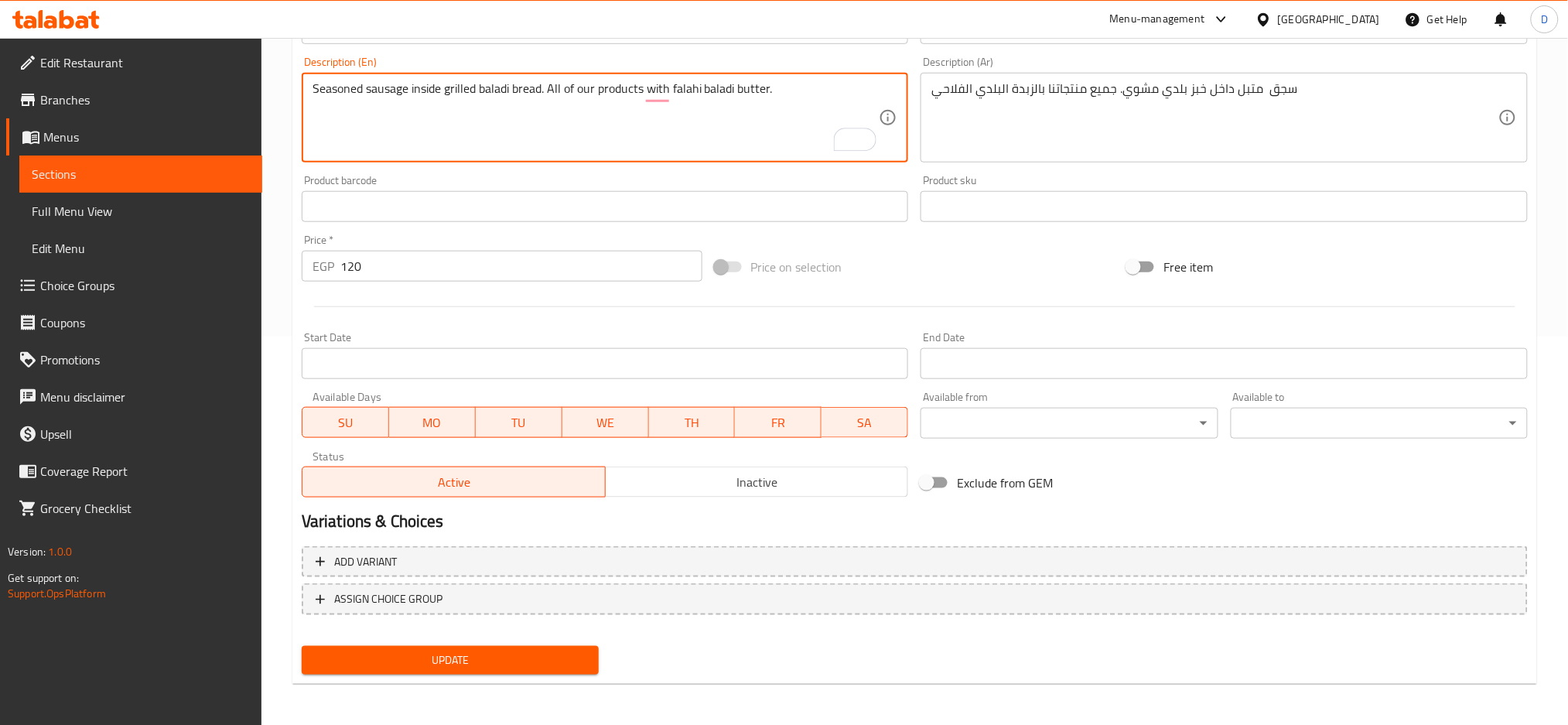
type textarea "Seasoned sausage inside grilled baladi bread. All of our products with falahi b…"
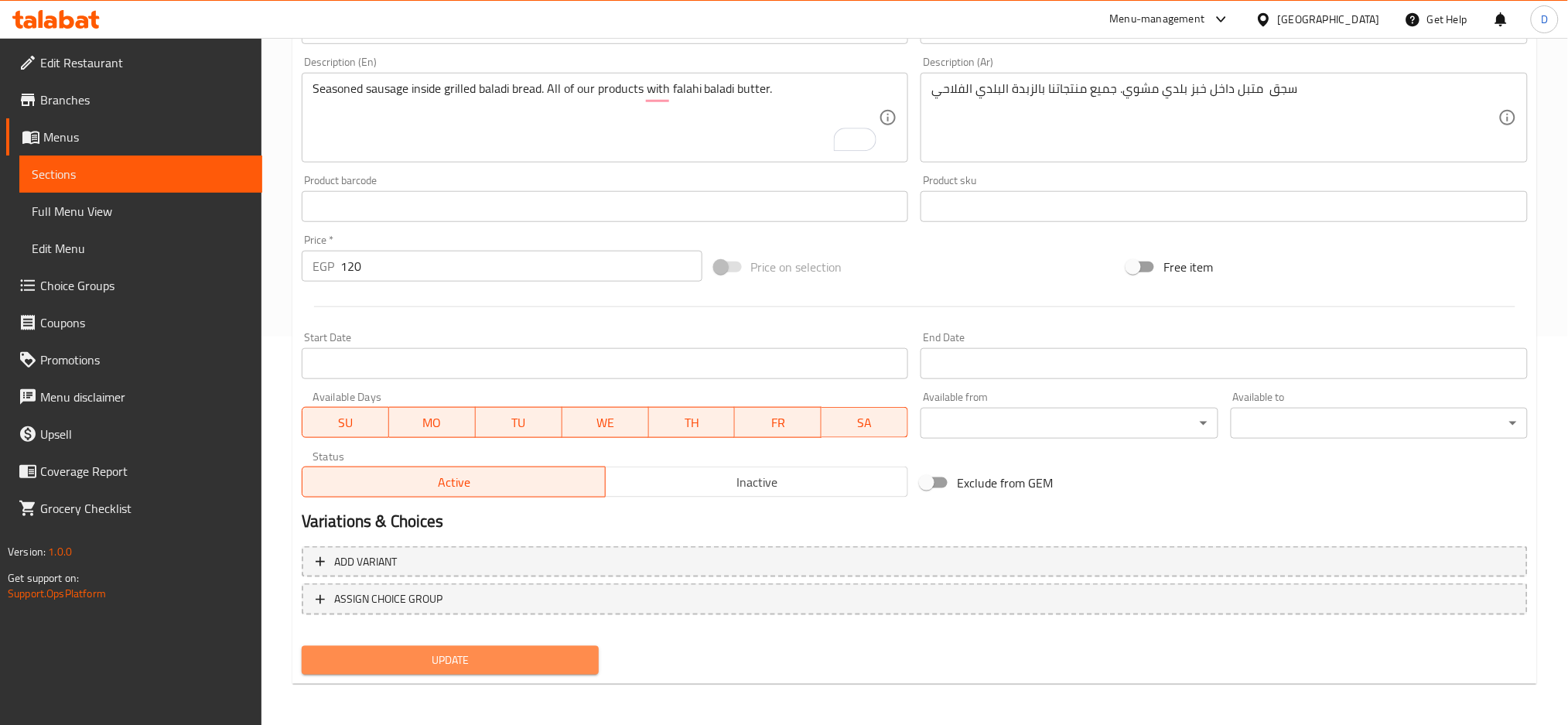
click at [464, 653] on span "Update" at bounding box center [450, 660] width 272 height 19
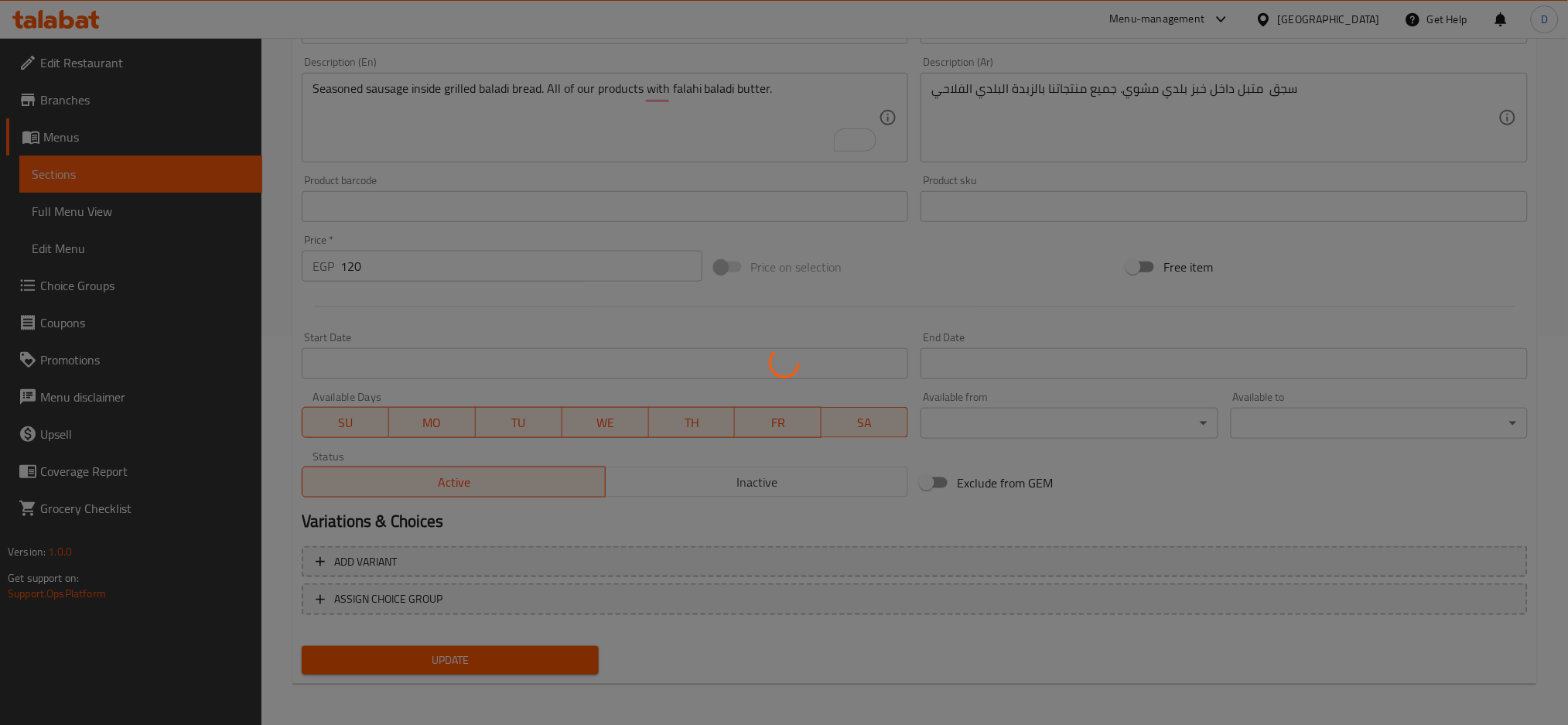
scroll to position [0, 0]
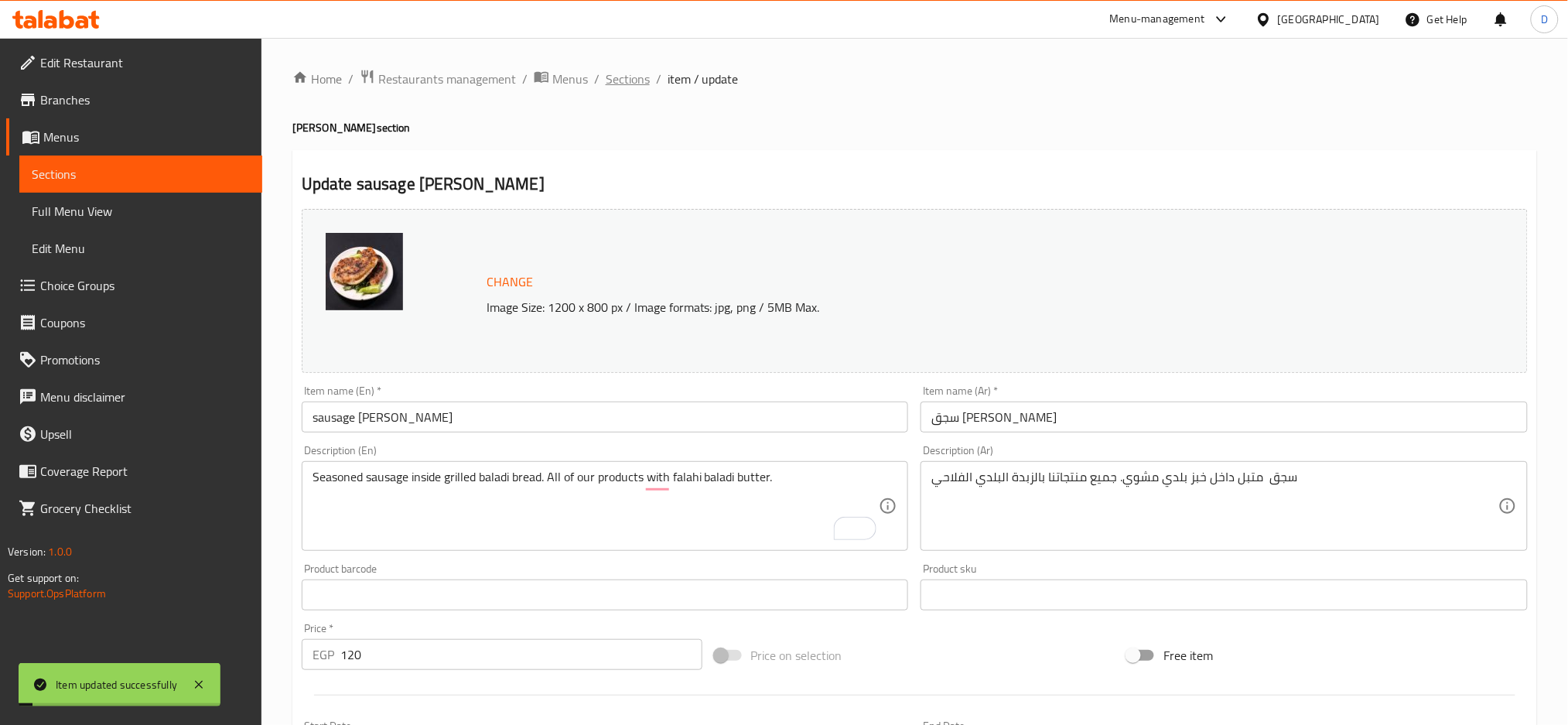
click at [630, 76] on span "Sections" at bounding box center [628, 79] width 44 height 19
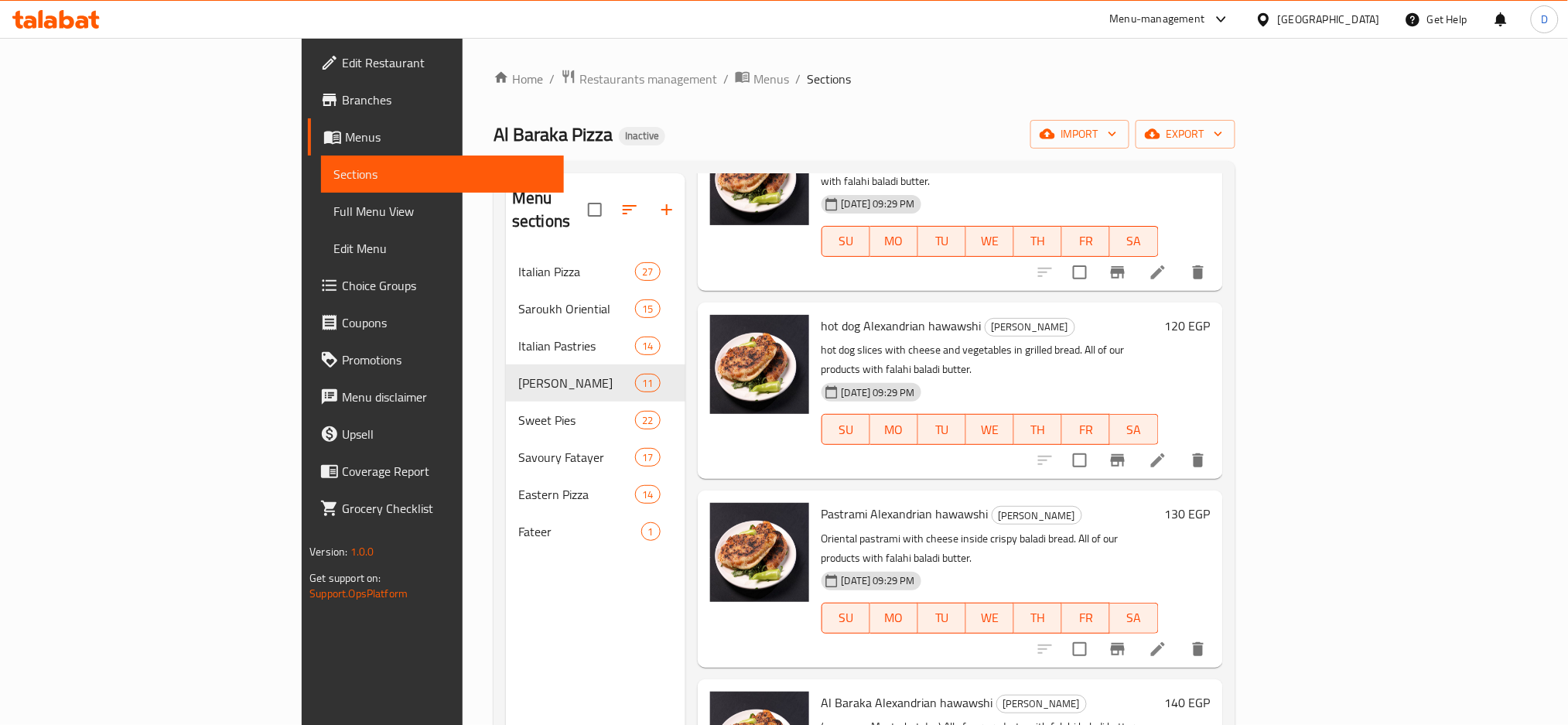
scroll to position [723, 0]
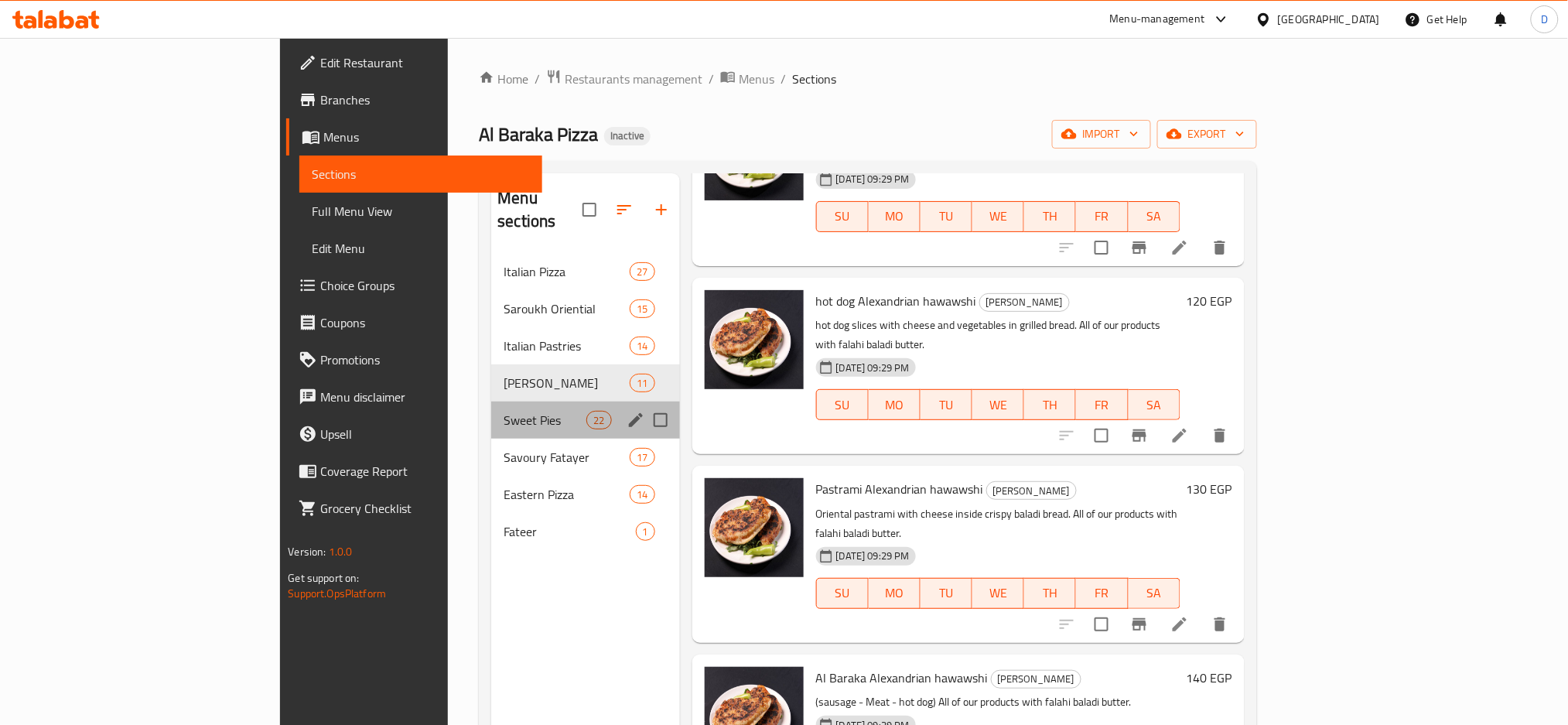
click at [491, 402] on div "Sweet Pies 22" at bounding box center [585, 421] width 188 height 37
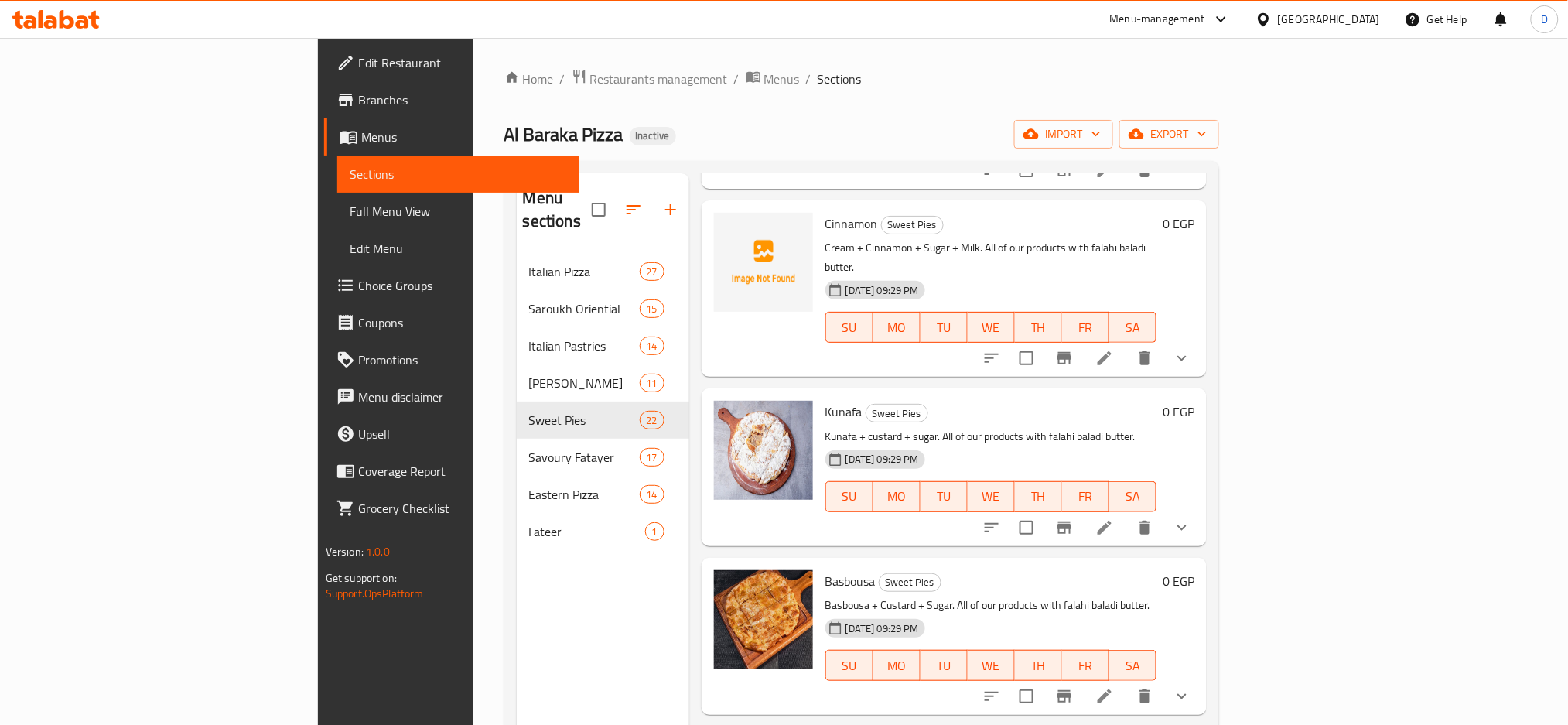
click at [799, 504] on div "Menu items Add Sort Manage items Plain Sugar Sweet Pies Butter + Sugar. All of …" at bounding box center [948, 535] width 517 height 725
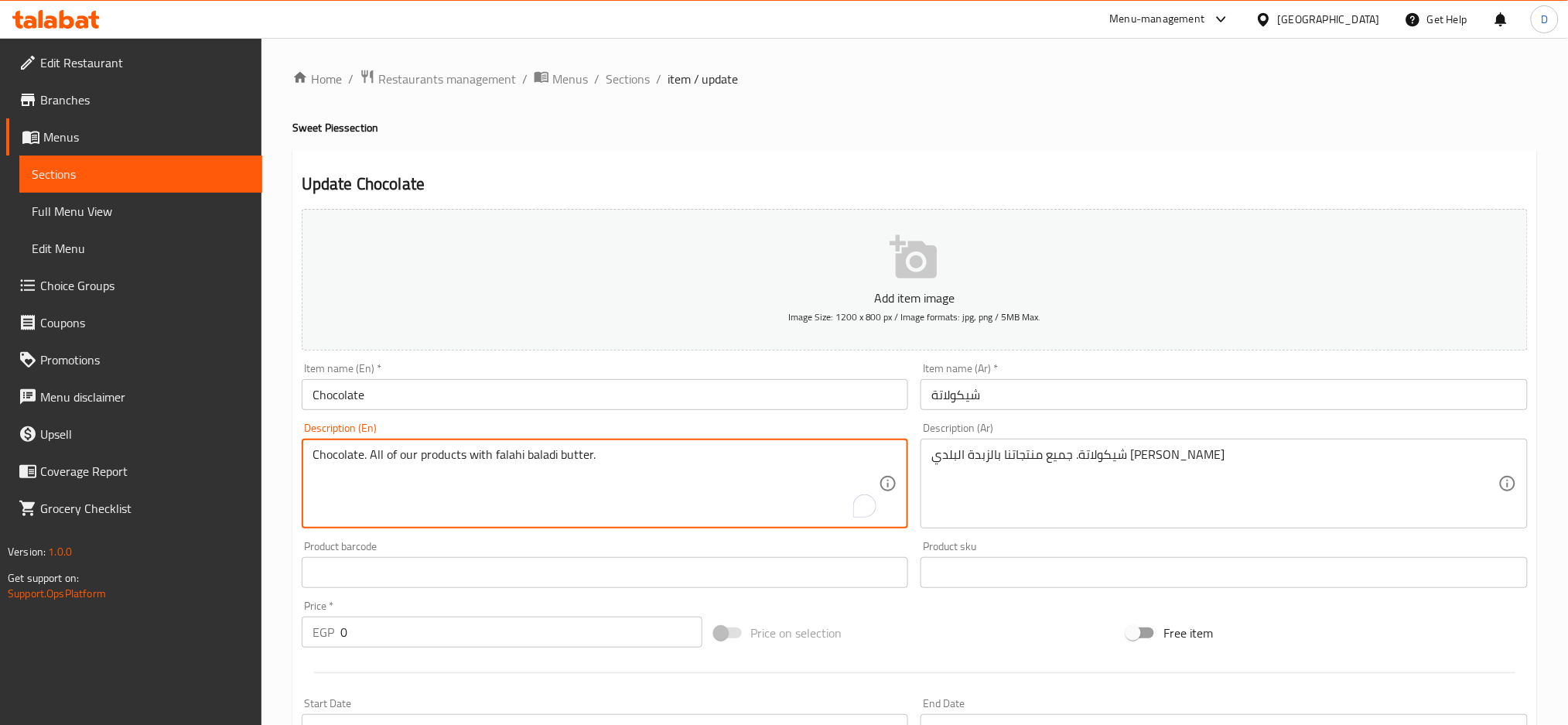
click at [336, 458] on textarea "Chocolate. All of our products with falahi baladi butter." at bounding box center [596, 484] width 567 height 74
paste textarea "Buttery and flaky crust, filled with creamy and velvety chocolate ganache, topp…"
type textarea "Buttery and flaky crust, filled with creamy and velvety chocolate ganache, topp…"
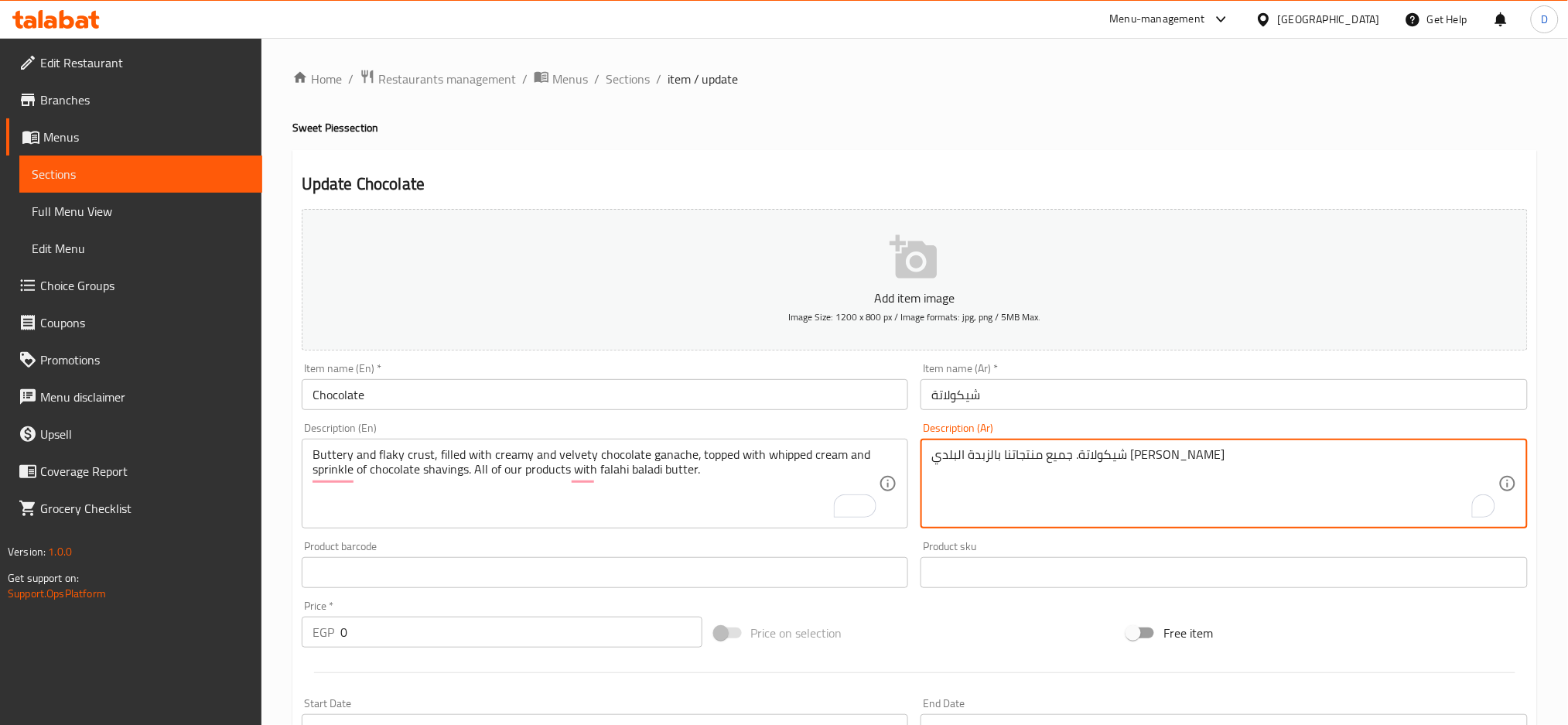
click at [1140, 458] on textarea "شيكولاتة. جميع منتجاتنا بالزبدة البلدي [PERSON_NAME]" at bounding box center [1215, 484] width 567 height 74
drag, startPoint x: 1121, startPoint y: 454, endPoint x: 1187, endPoint y: 461, distance: 66.4
click at [1187, 461] on textarea "شيكولاتة. جميع منتجاتنا بالزبدة البلدي [PERSON_NAME]" at bounding box center [1215, 484] width 567 height 74
paste textarea "بقة من الزبدة والقشور محشوة بكريمة الشوكولاتة المخملية ومغطاة بكريمة مخفوقة ورش…"
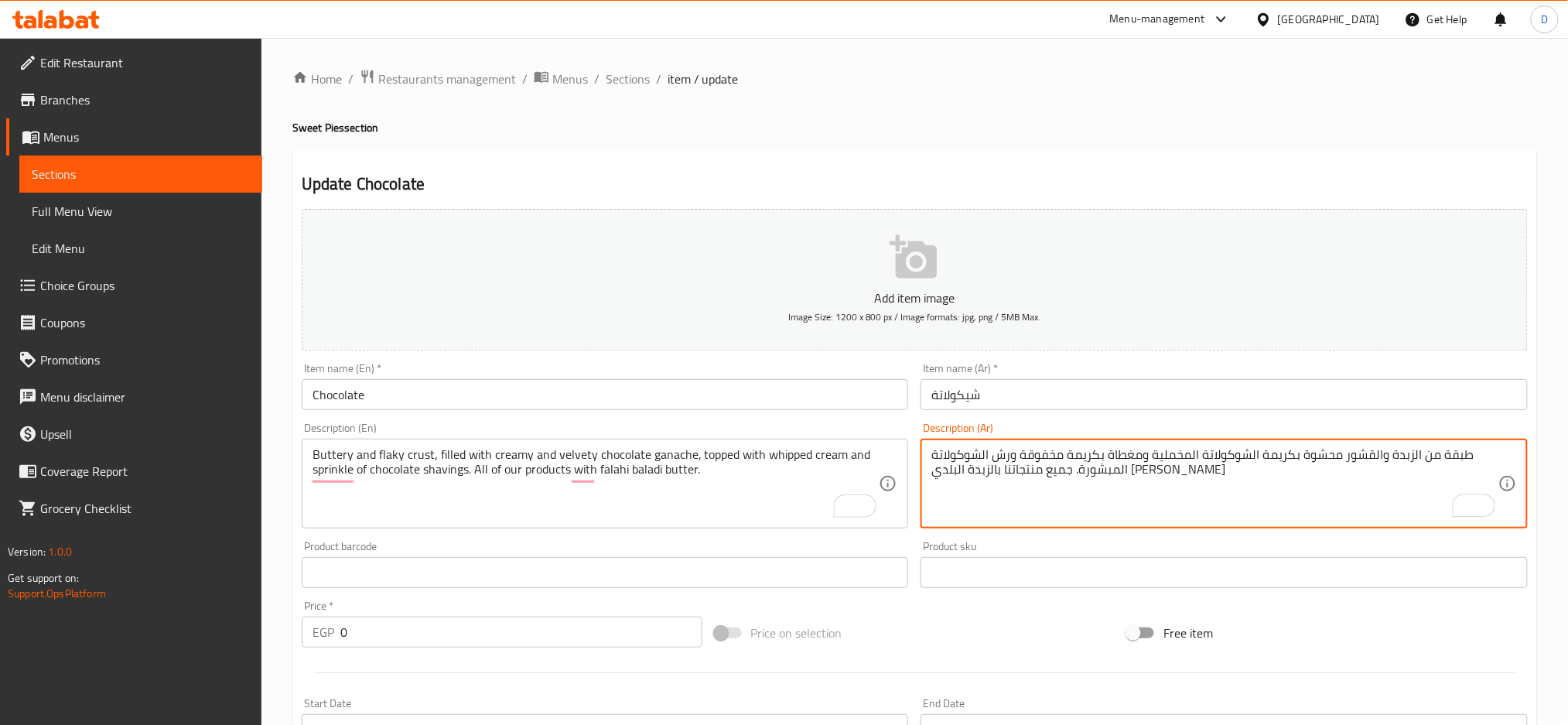
scroll to position [447, 0]
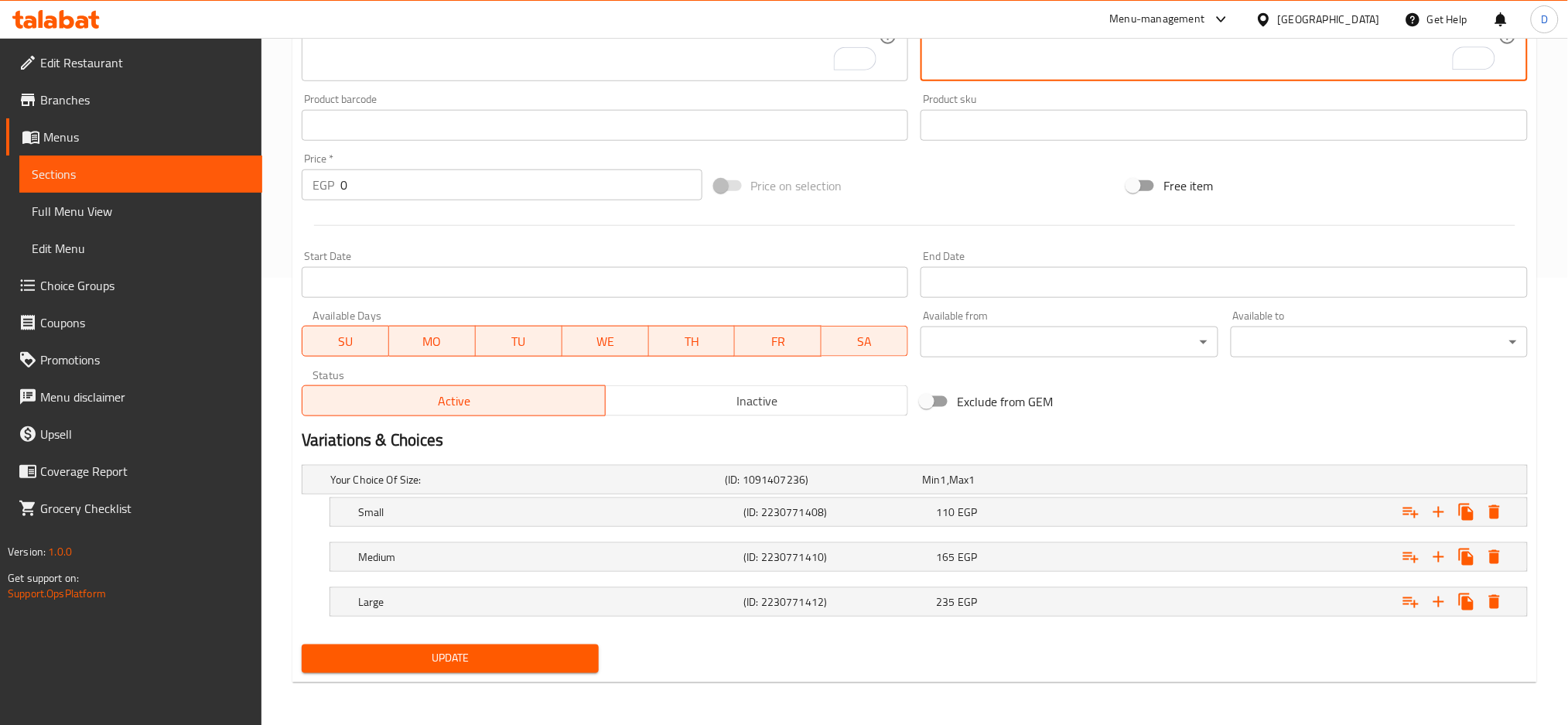
type textarea "طبقة من الزبدة والقشور محشوة بكريمة الشوكولاتة المخملية ومغطاة بكريمة مخفوقة ور…"
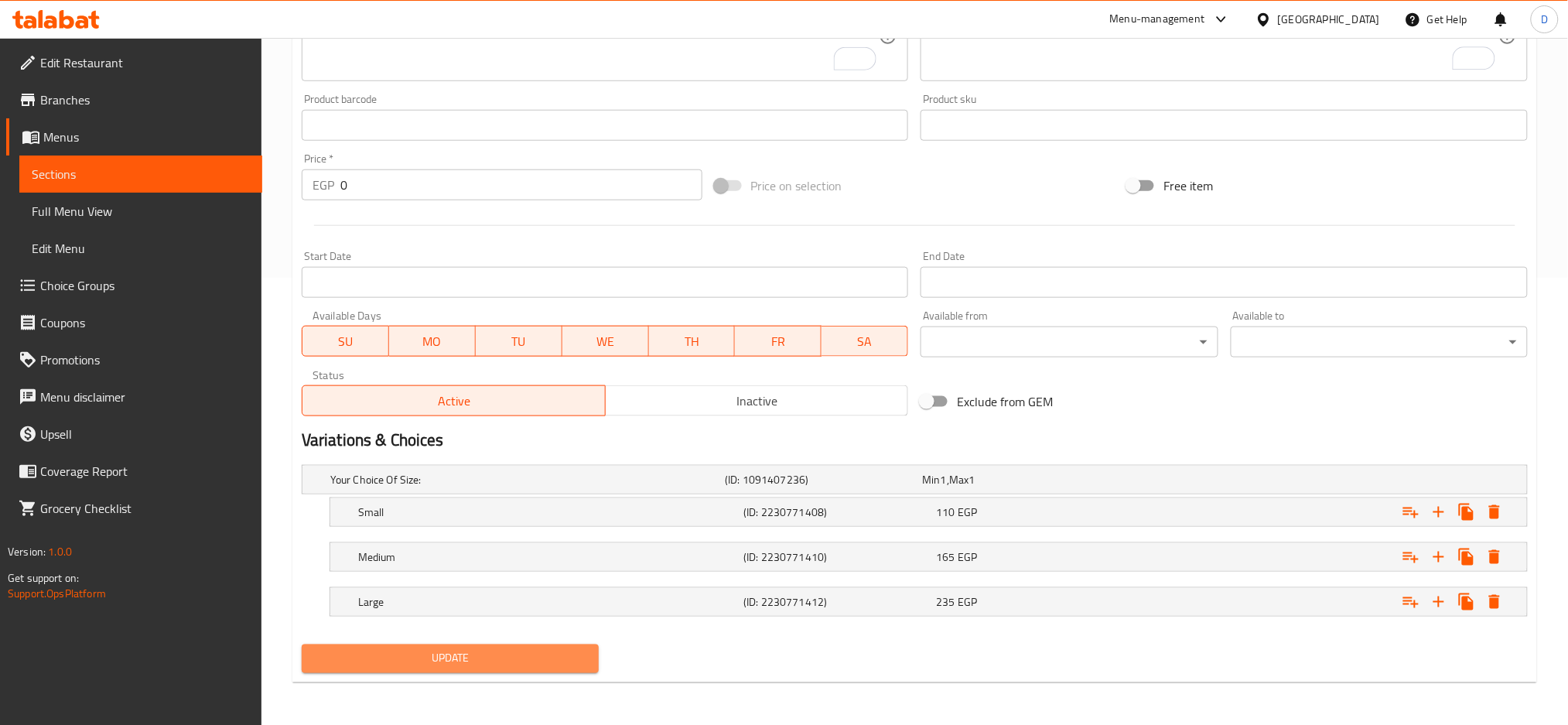
click at [549, 663] on span "Update" at bounding box center [450, 658] width 272 height 19
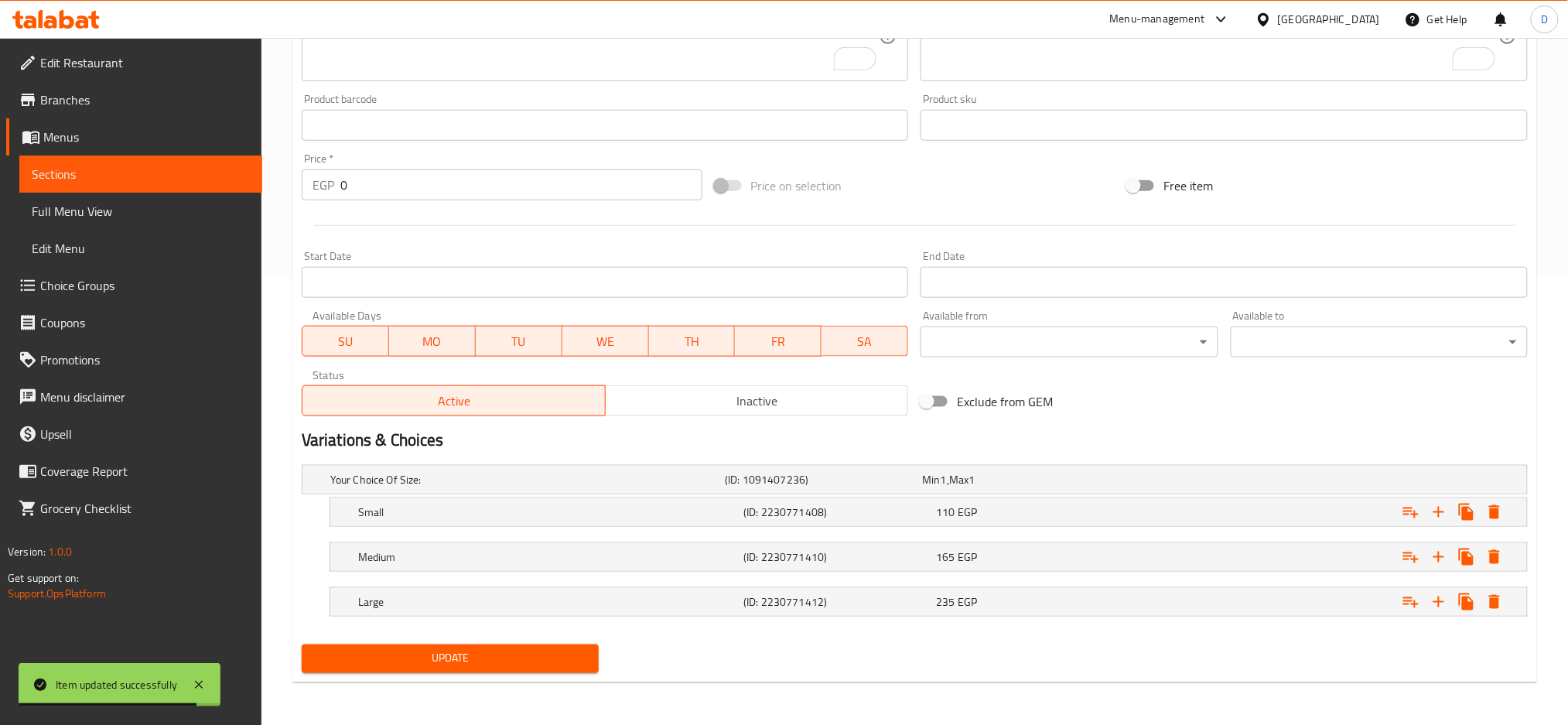
scroll to position [0, 0]
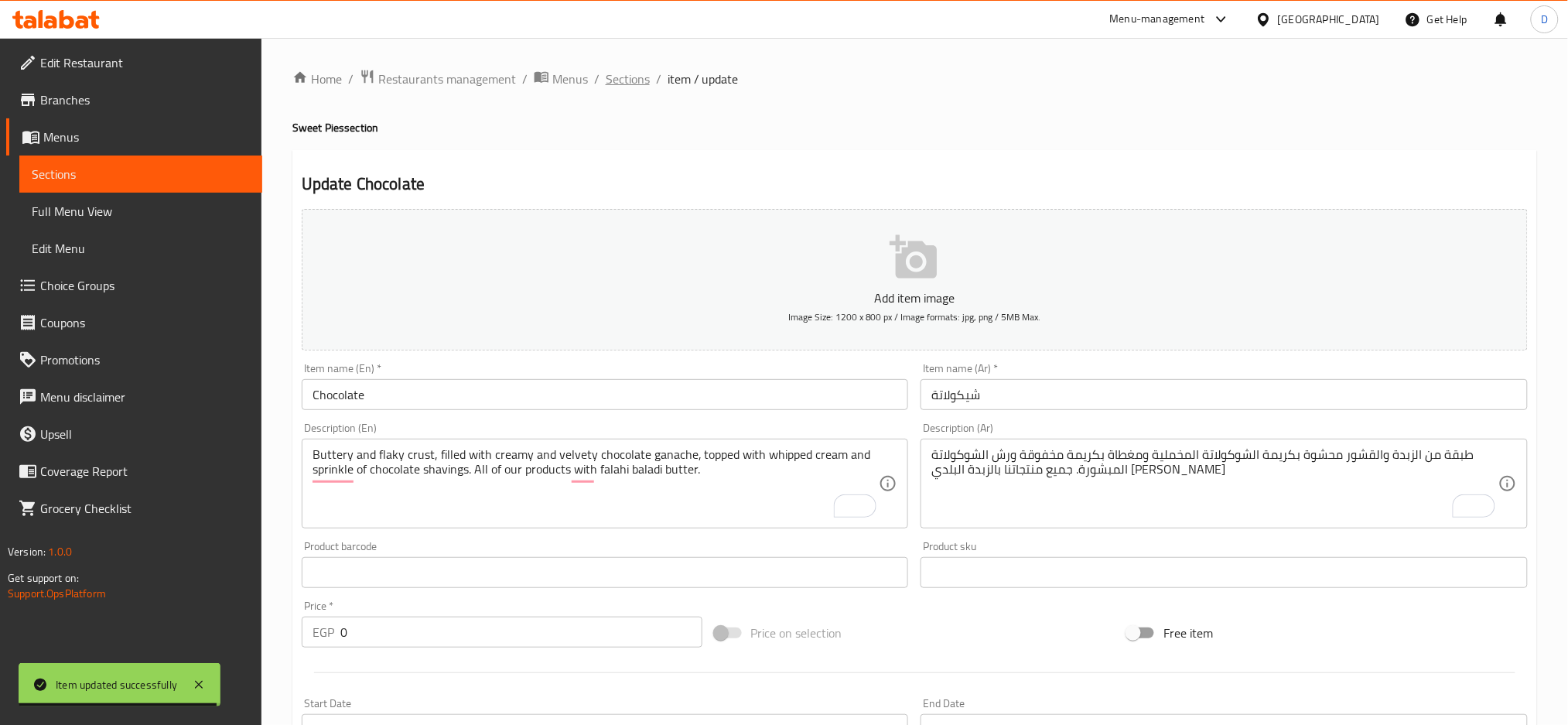
click at [633, 81] on span "Sections" at bounding box center [628, 79] width 44 height 19
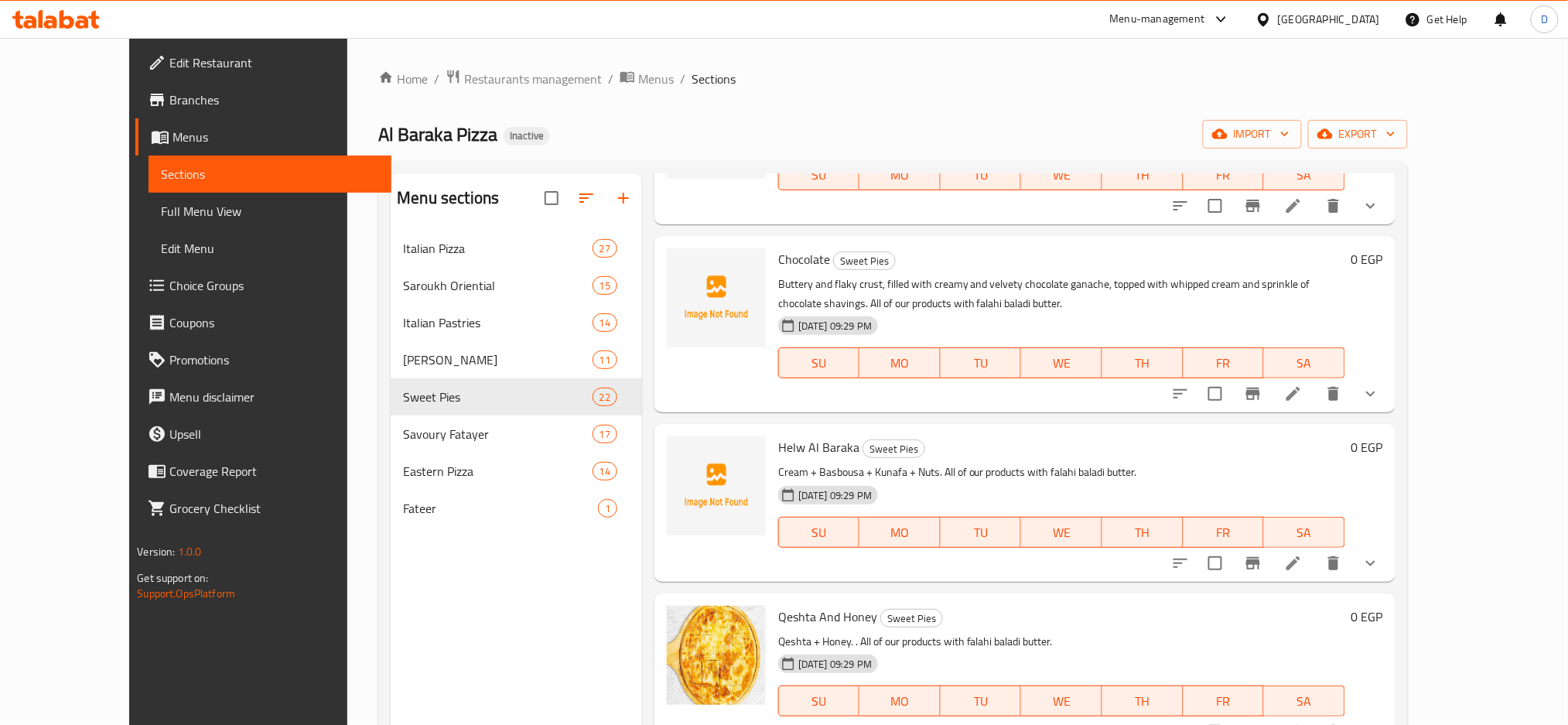
scroll to position [2040, 0]
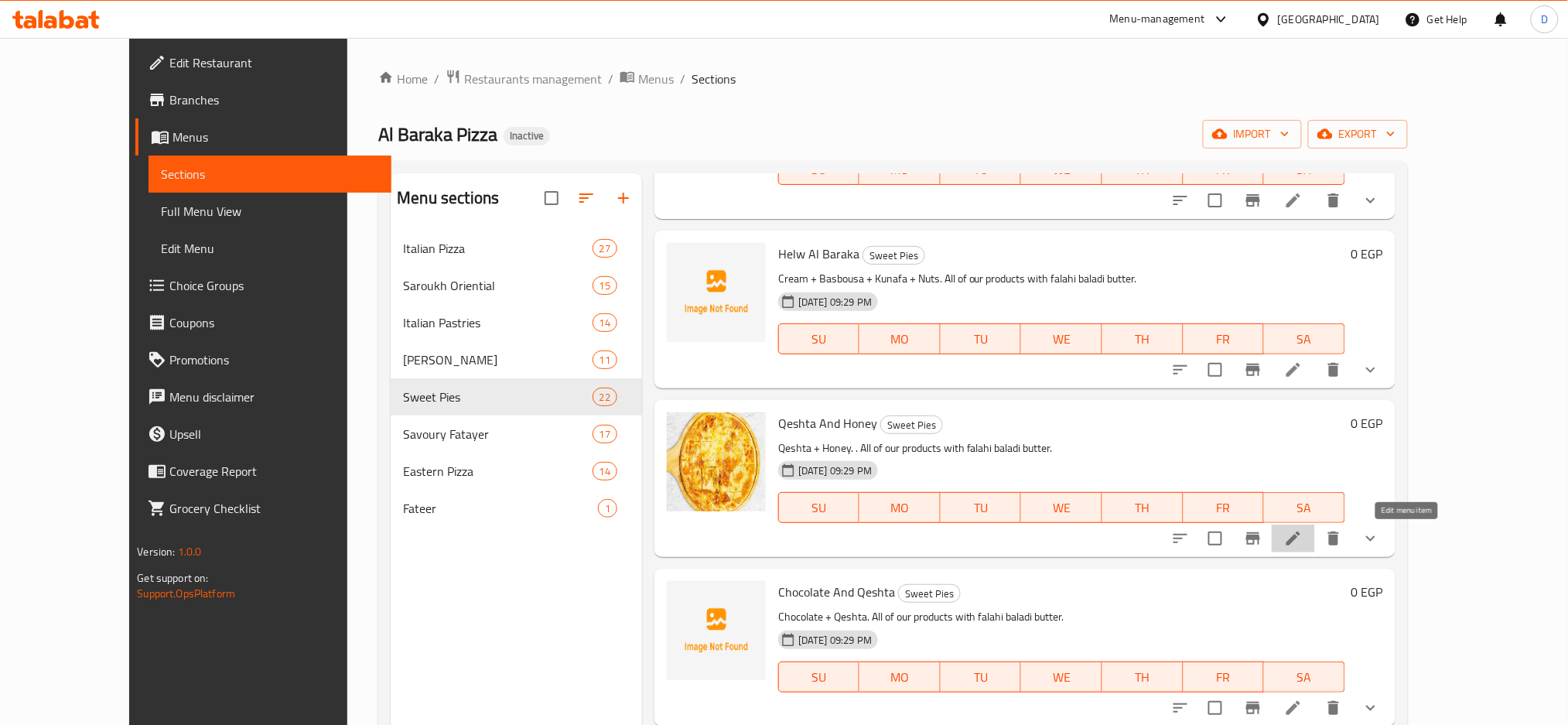
click at [1303, 537] on icon at bounding box center [1294, 538] width 19 height 19
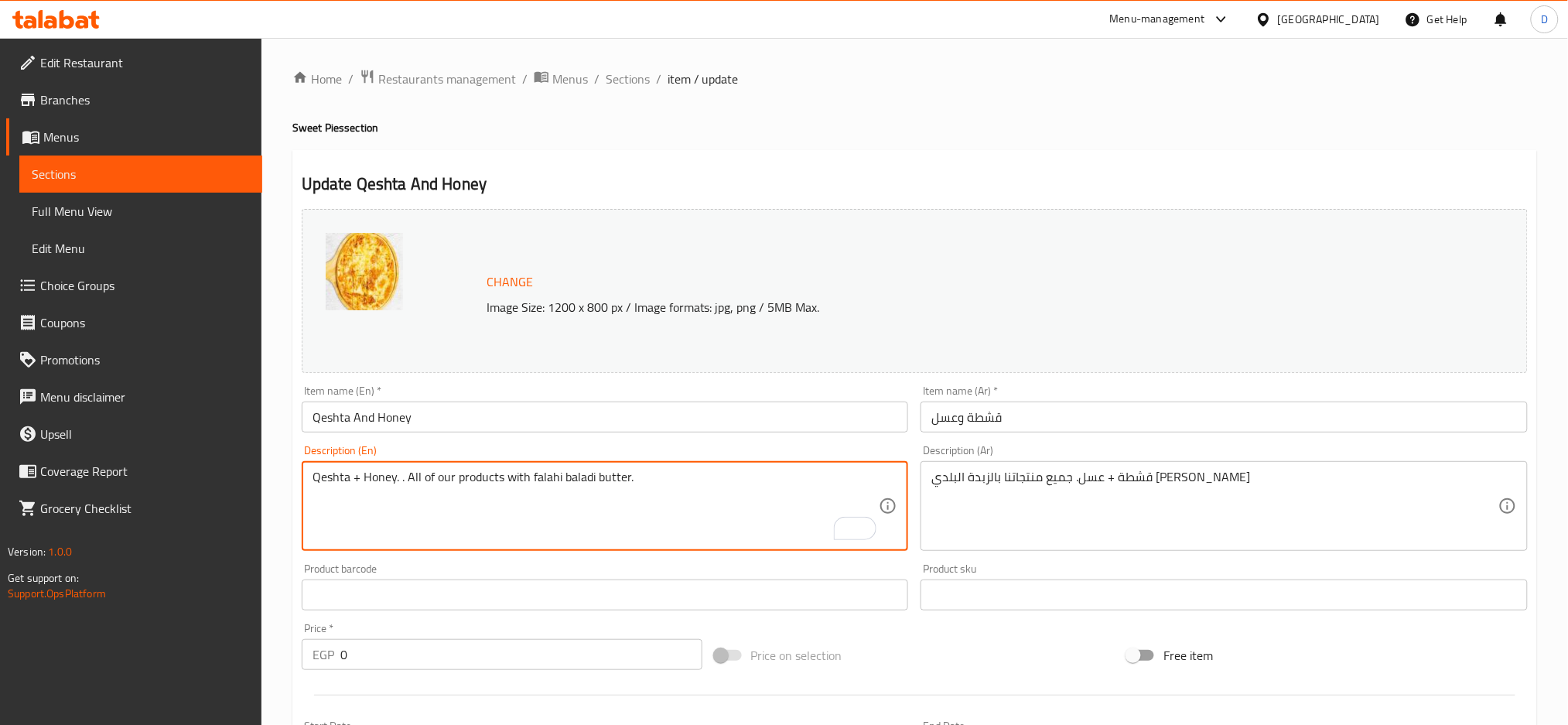
drag, startPoint x: 313, startPoint y: 482, endPoint x: 395, endPoint y: 484, distance: 82.0
paste textarea ", phyllo dough, honey, rose water, orange blossom water"
type textarea "Qeshta, phyllo dough, honey, rose water, orange blossom water. . All of our pro…"
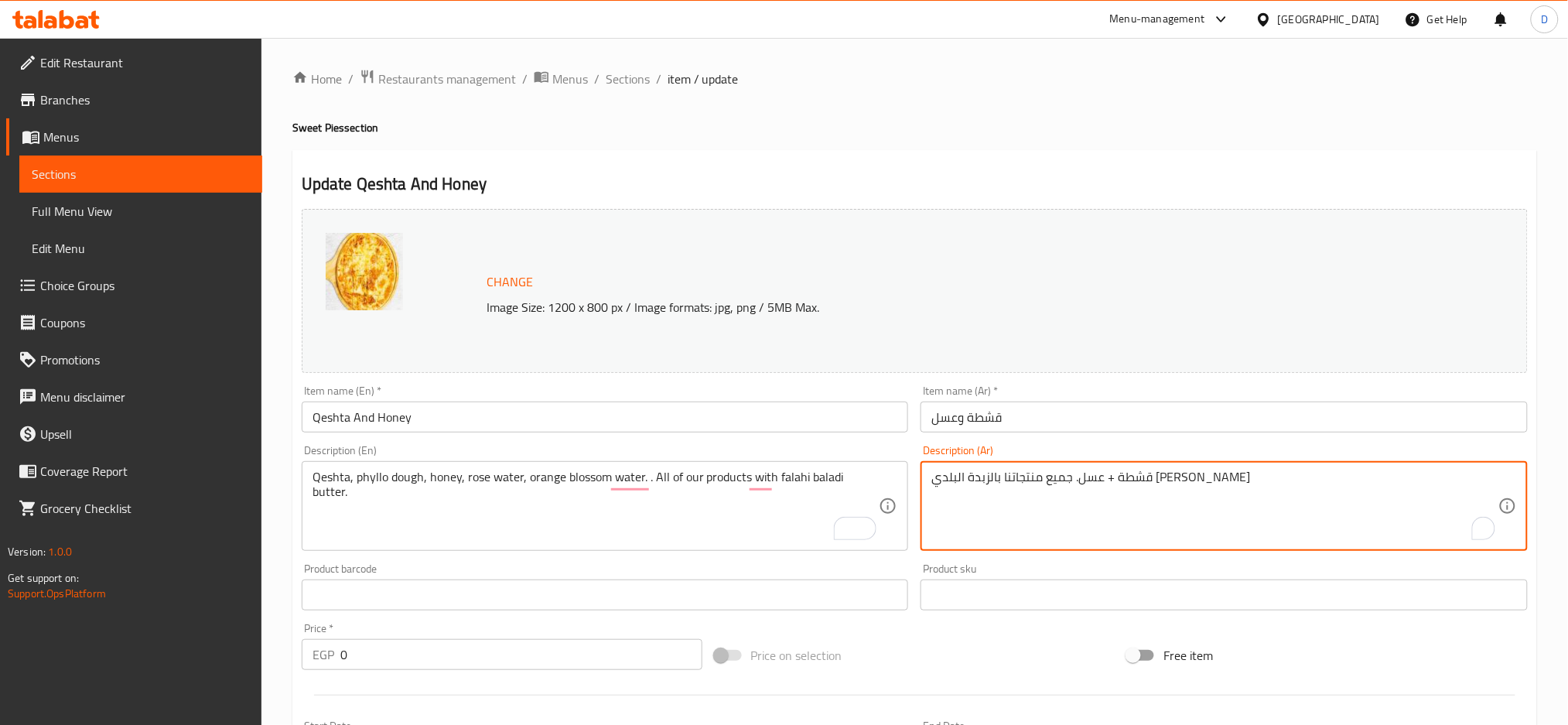
drag, startPoint x: 1121, startPoint y: 477, endPoint x: 1254, endPoint y: 478, distance: 133.0
paste textarea ", عجينة فيلو, عسل, ماء الورد, ماء زهر البرتقا"
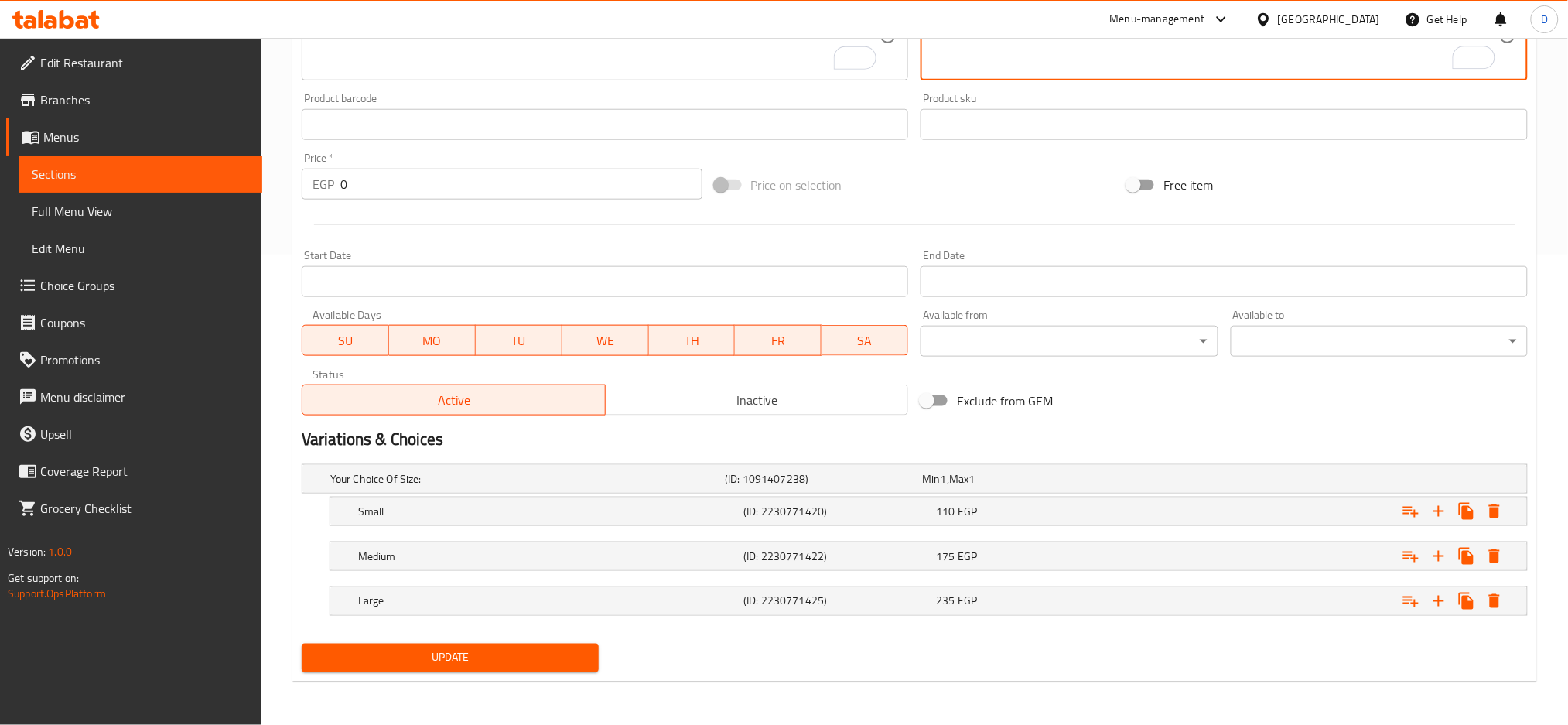
type textarea "قشطة, عجينة فيلو, عسل, ماء الورد, ماء زهر البرتقال. جميع منتجاتنا بالزبدة البلد…"
click at [559, 657] on span "Update" at bounding box center [450, 658] width 272 height 19
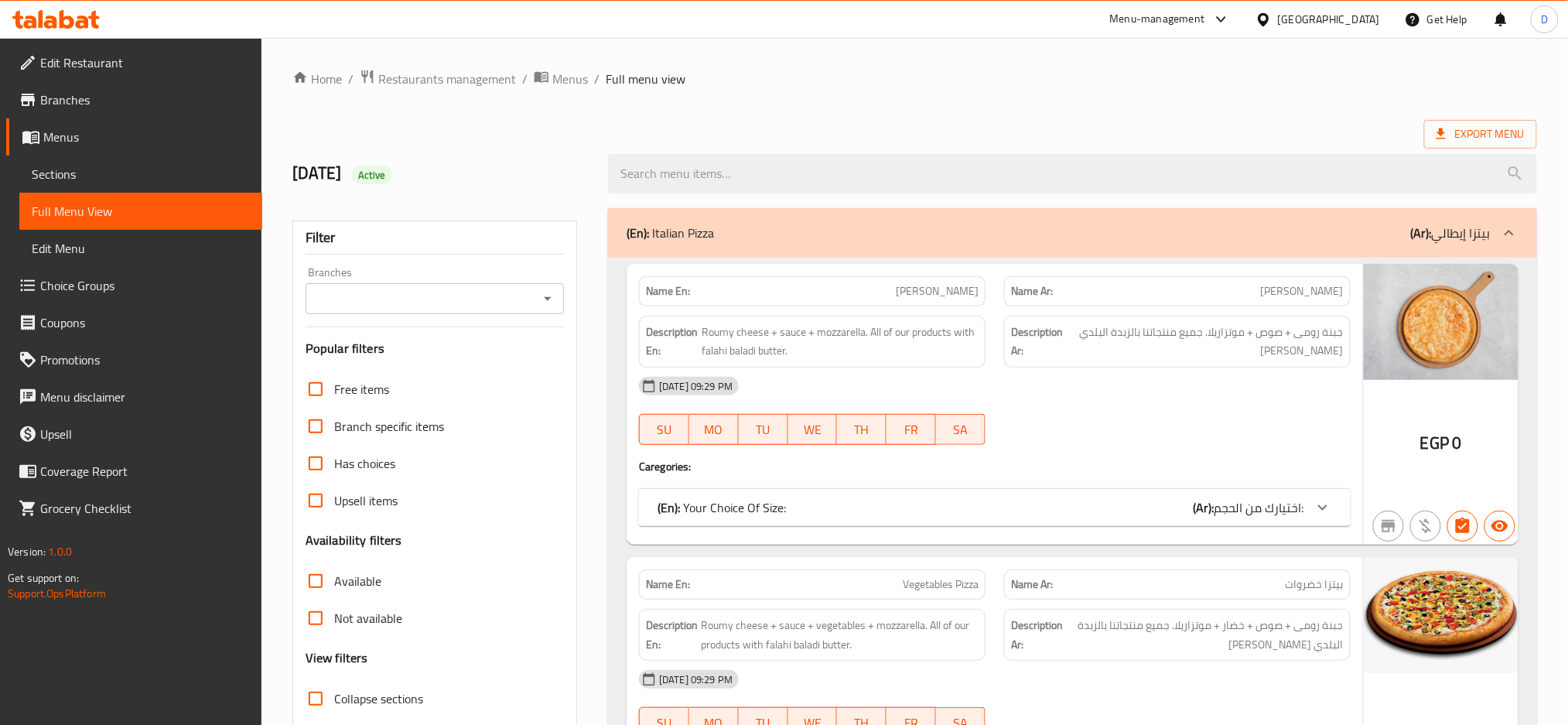
scroll to position [231, 0]
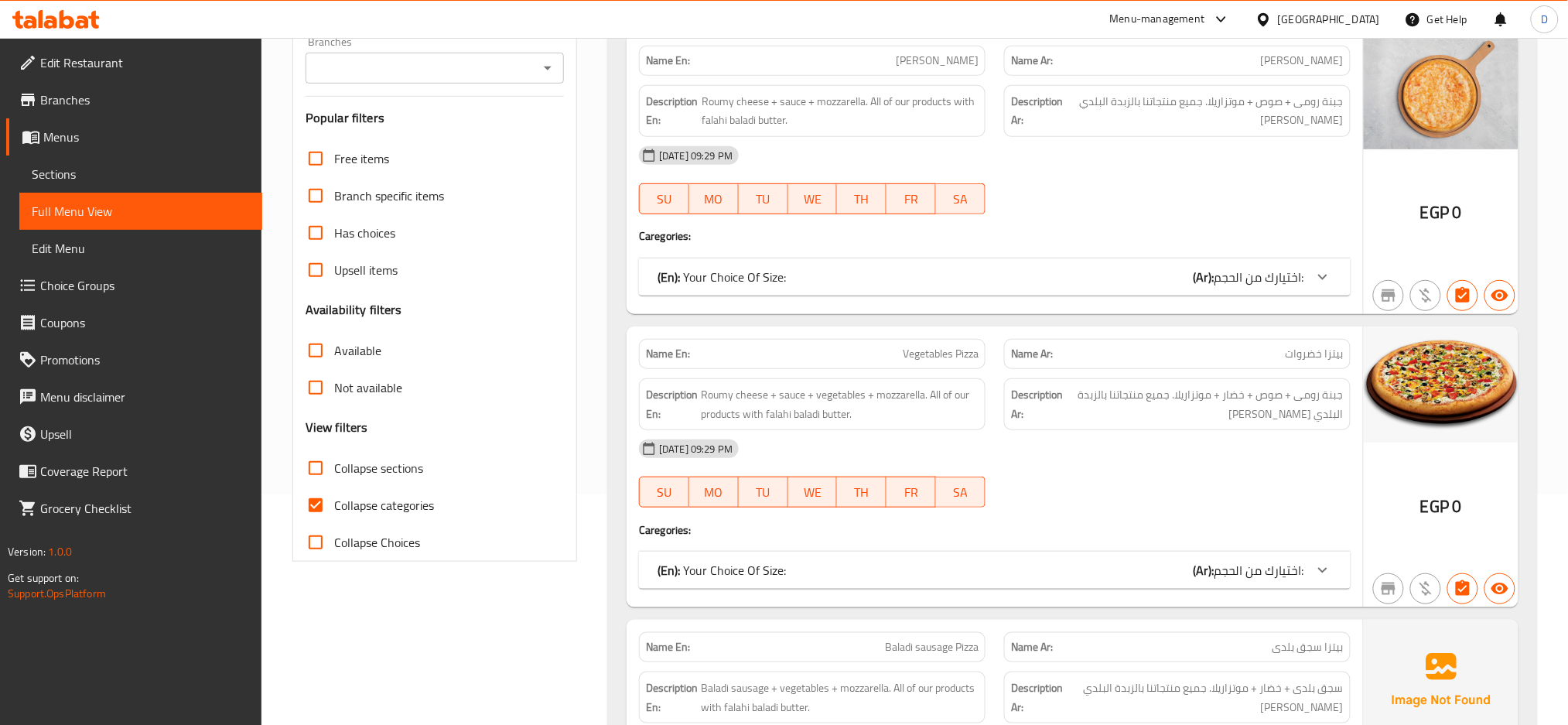
click at [396, 466] on span "Collapse sections" at bounding box center [379, 468] width 89 height 19
click at [335, 466] on input "Collapse sections" at bounding box center [316, 468] width 37 height 37
checkbox input "true"
click at [417, 503] on span "Collapse categories" at bounding box center [384, 505] width 100 height 19
click at [335, 503] on input "Collapse categories" at bounding box center [316, 505] width 37 height 37
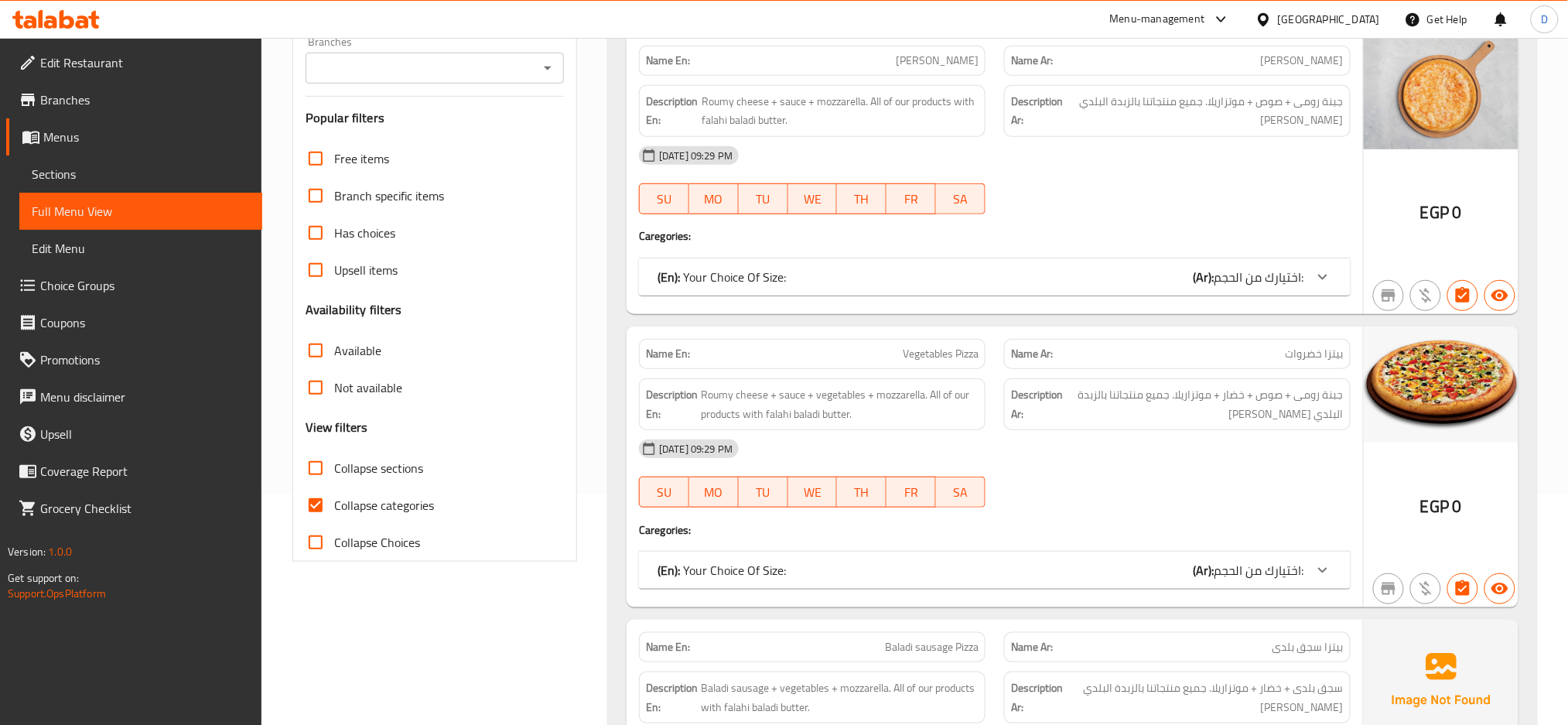
checkbox input "false"
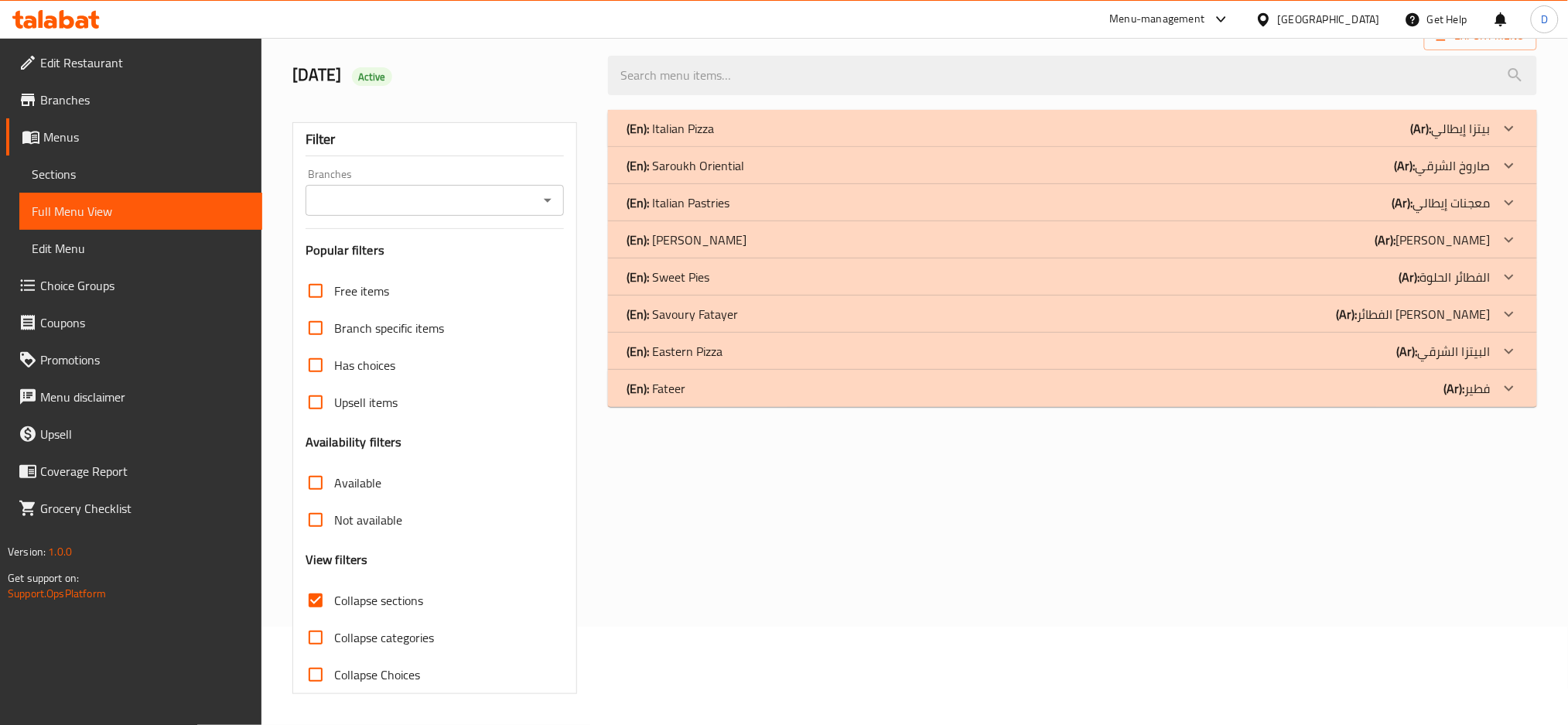
scroll to position [99, 0]
click at [714, 138] on p "(En): [PERSON_NAME]" at bounding box center [671, 128] width 88 height 19
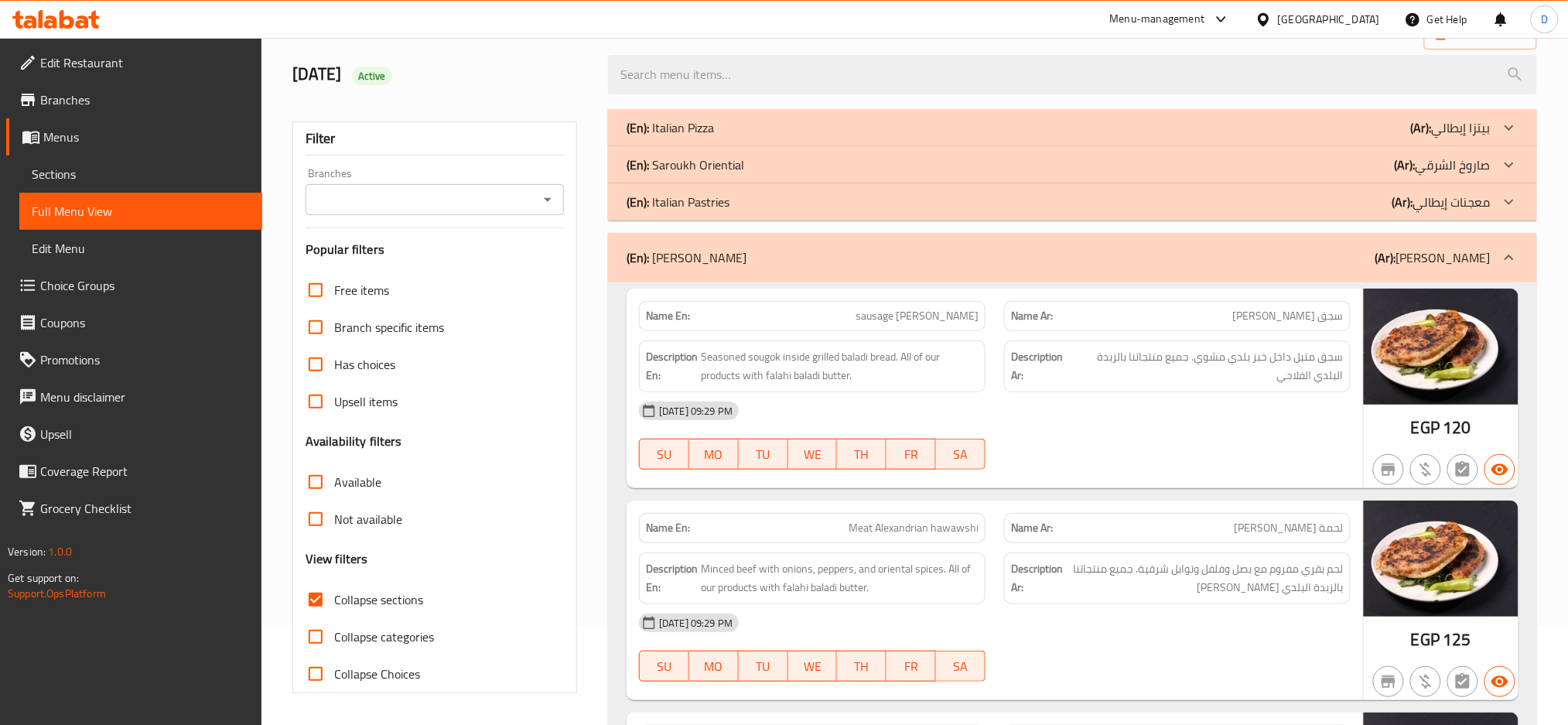
click at [879, 326] on div "Name En: sausage [PERSON_NAME]" at bounding box center [812, 316] width 347 height 30
copy span "sausage [PERSON_NAME]"
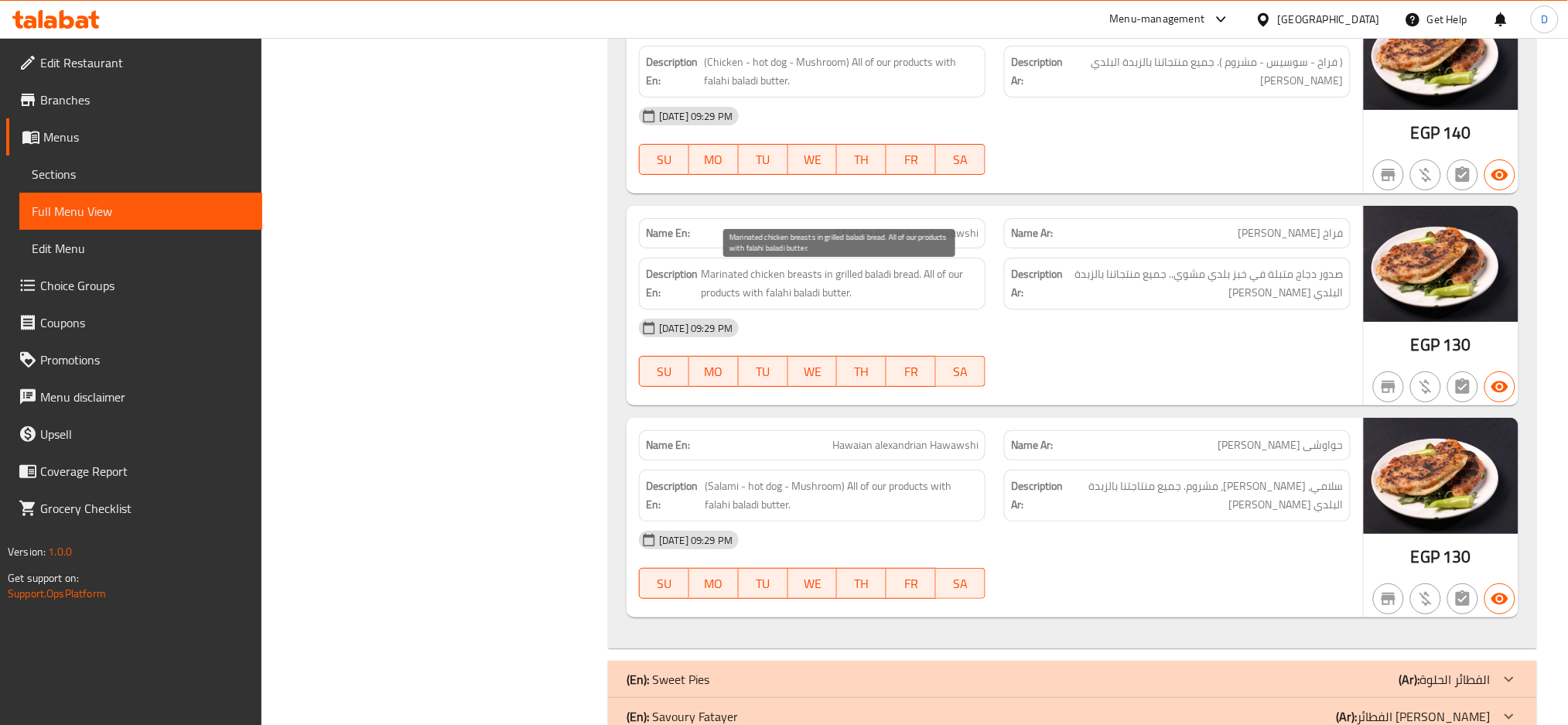
scroll to position [2090, 0]
click at [1107, 549] on div "[DATE] 09:29 PM" at bounding box center [995, 539] width 730 height 37
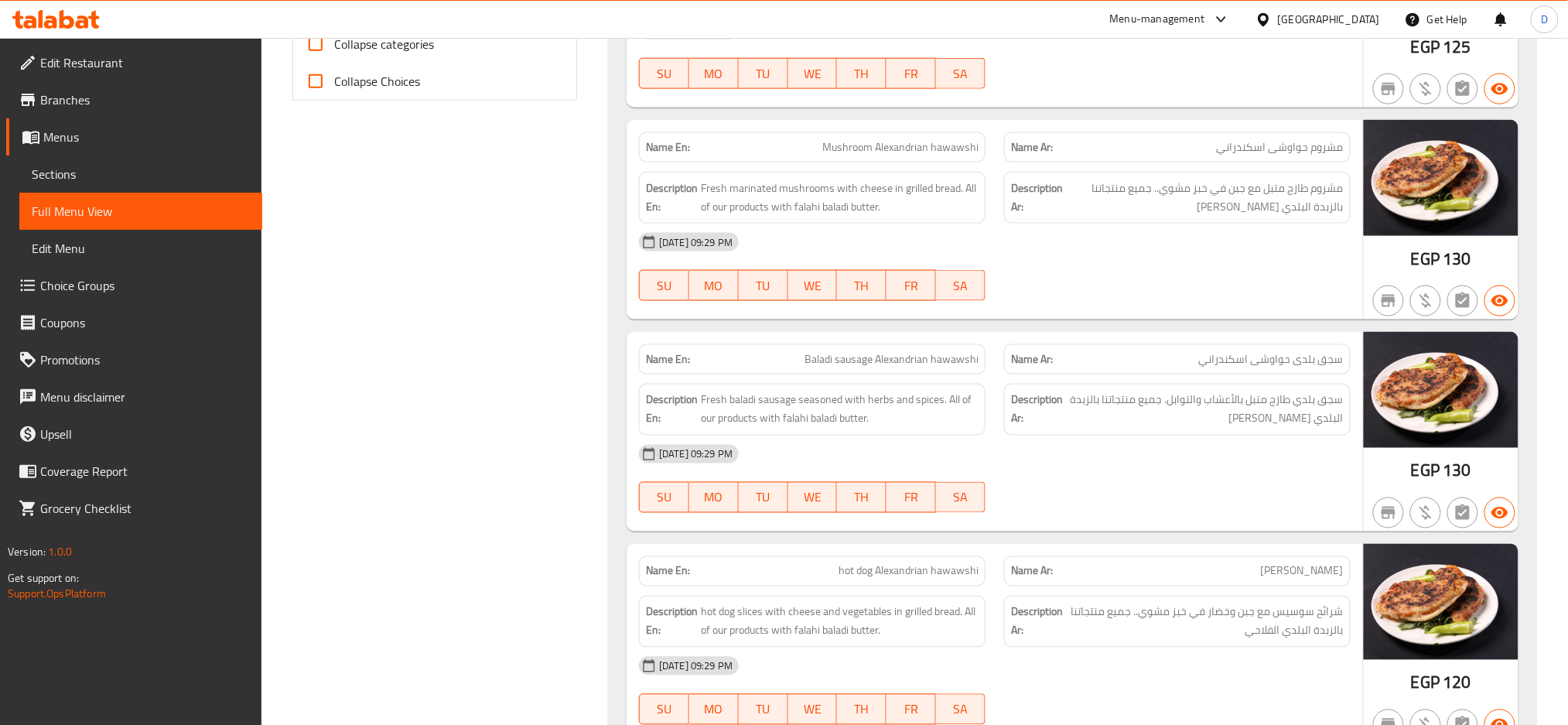
scroll to position [82, 0]
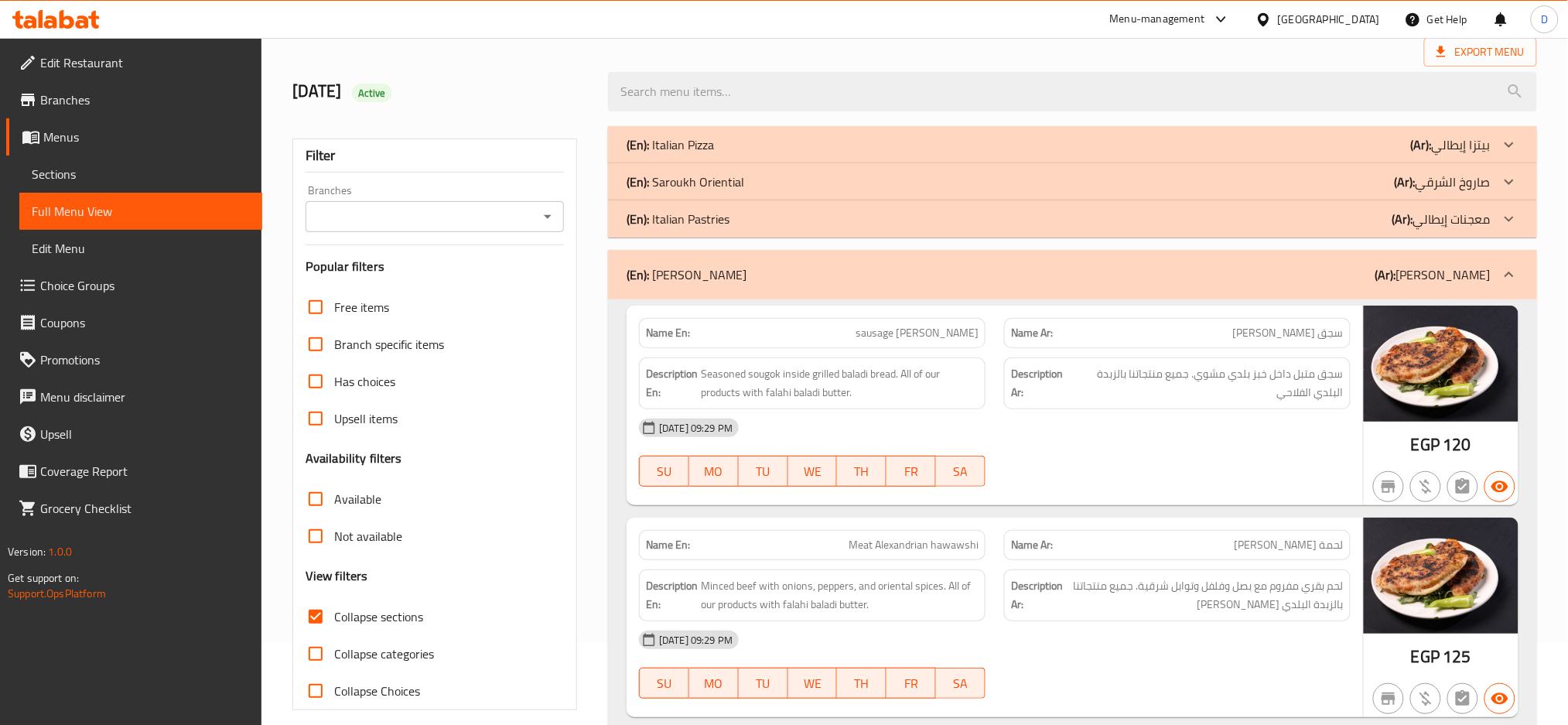
click at [1098, 295] on div "(En): [PERSON_NAME] (Ar): [PERSON_NAME]" at bounding box center [1073, 274] width 929 height 50
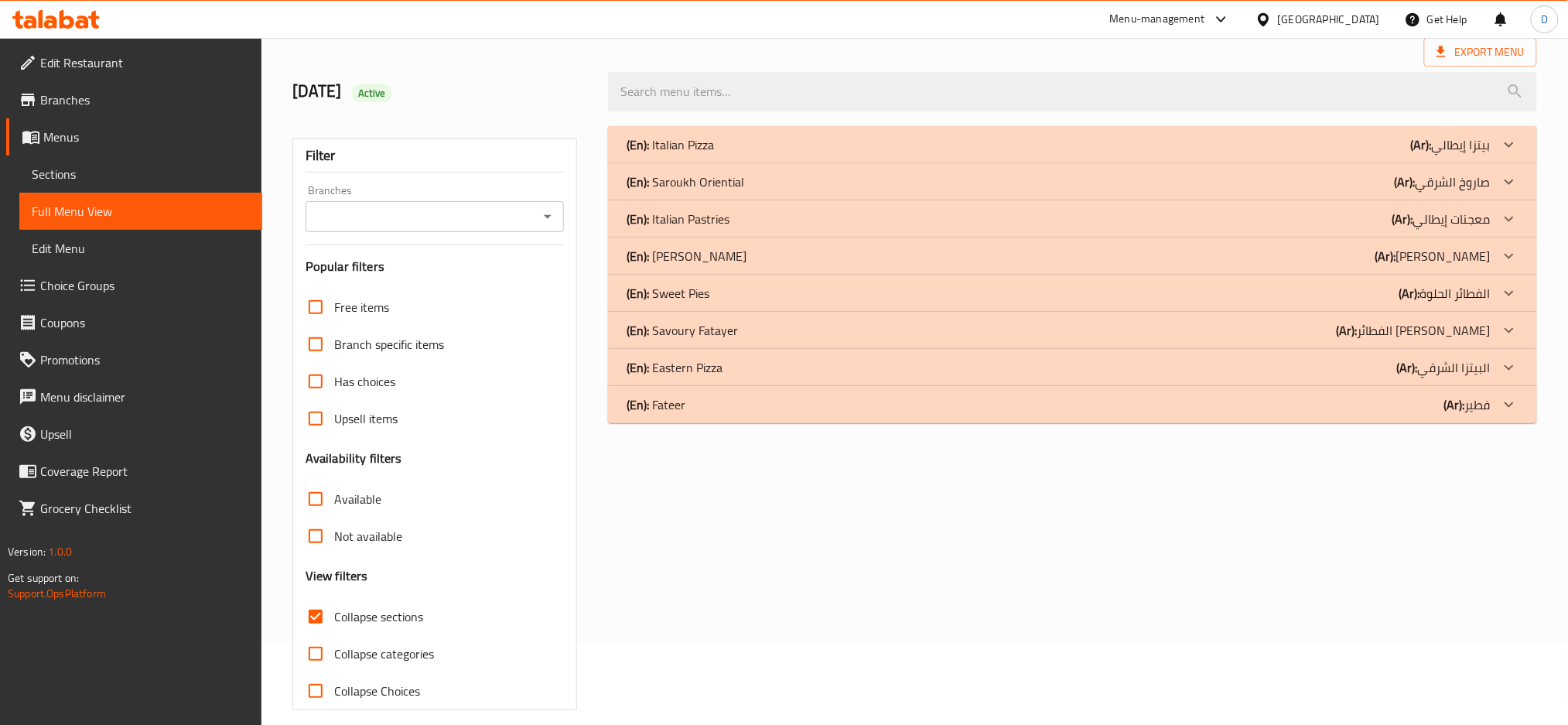
click at [880, 154] on div "(En): Sweet Pies (Ar): الفطائر الحلوة" at bounding box center [1059, 145] width 864 height 19
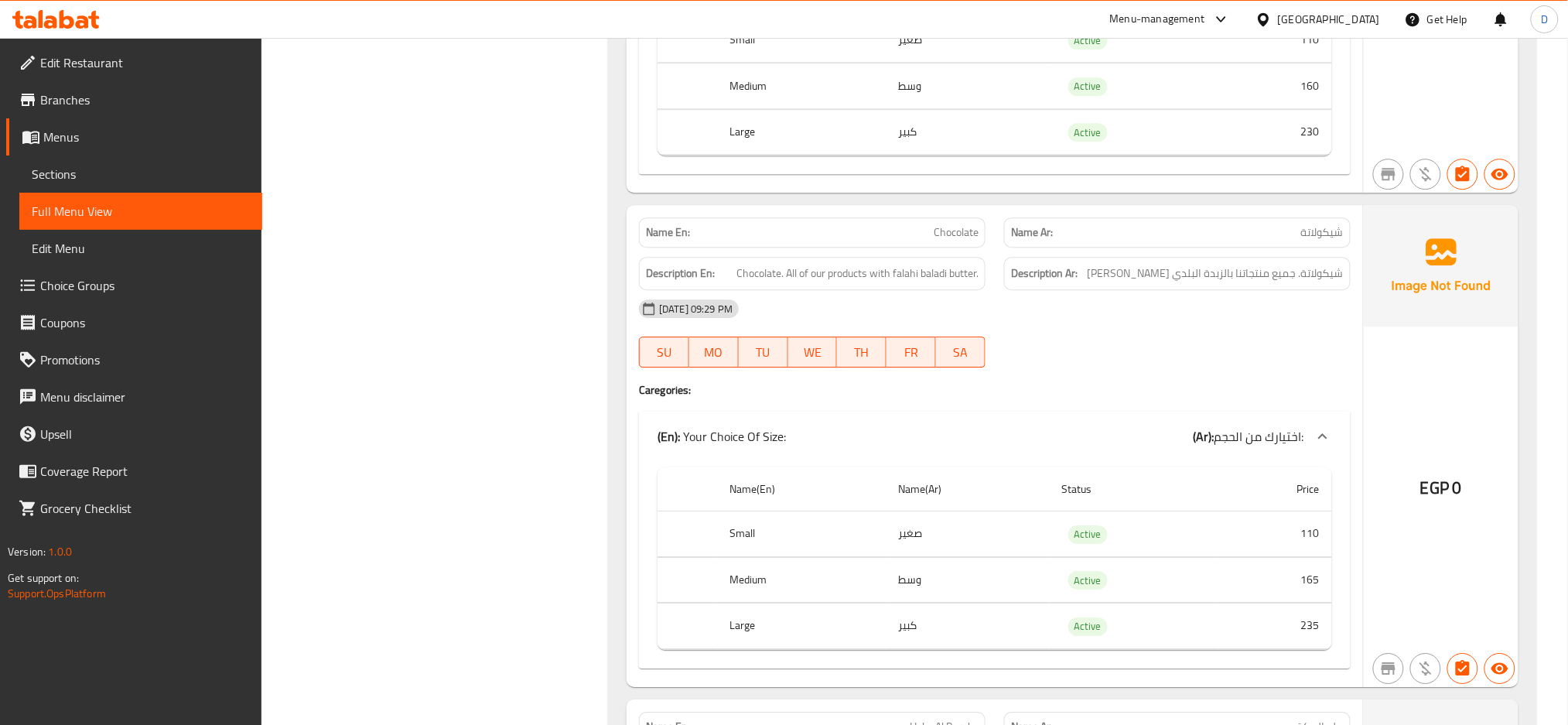
scroll to position [5841, 0]
click at [957, 240] on span "Chocolate" at bounding box center [956, 231] width 45 height 16
copy span "Chocolate"
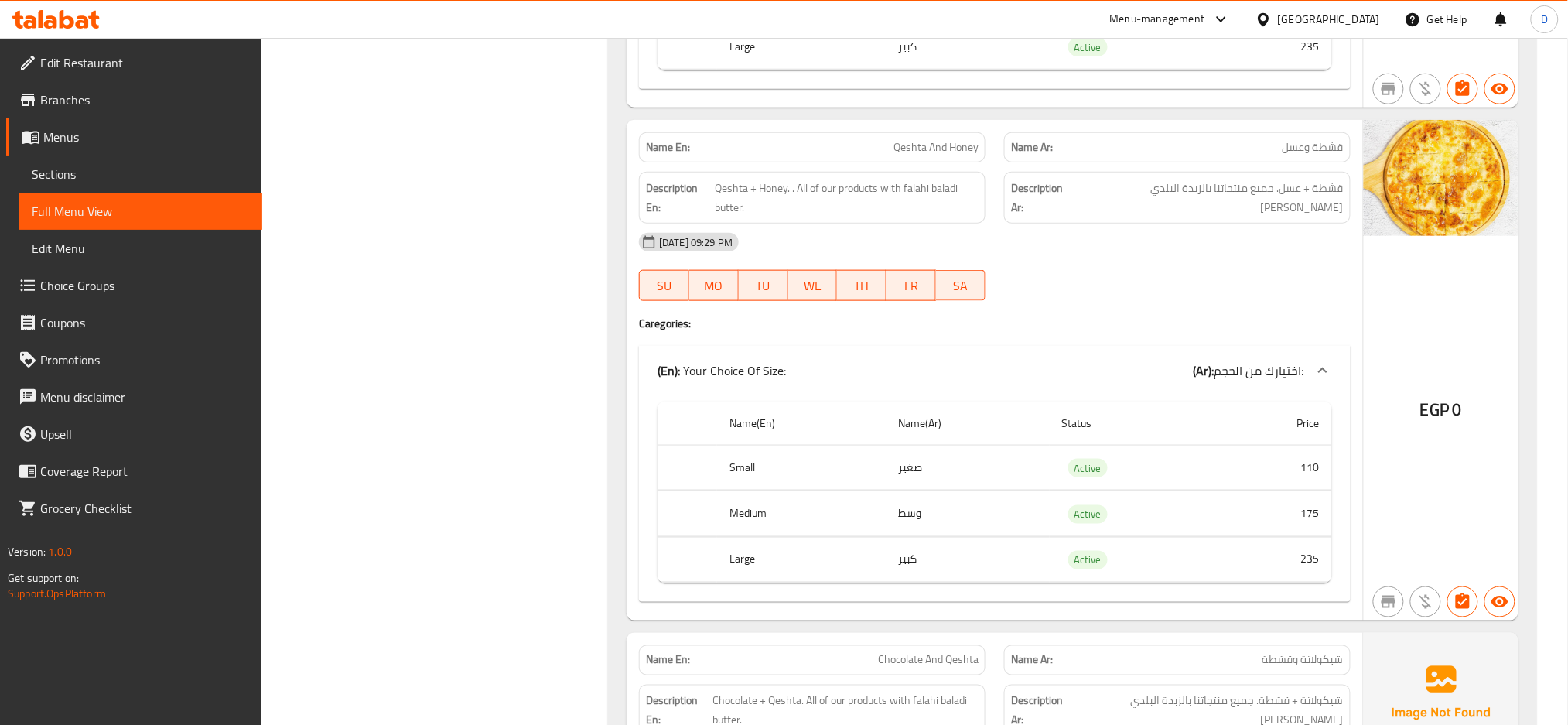
scroll to position [6937, 0]
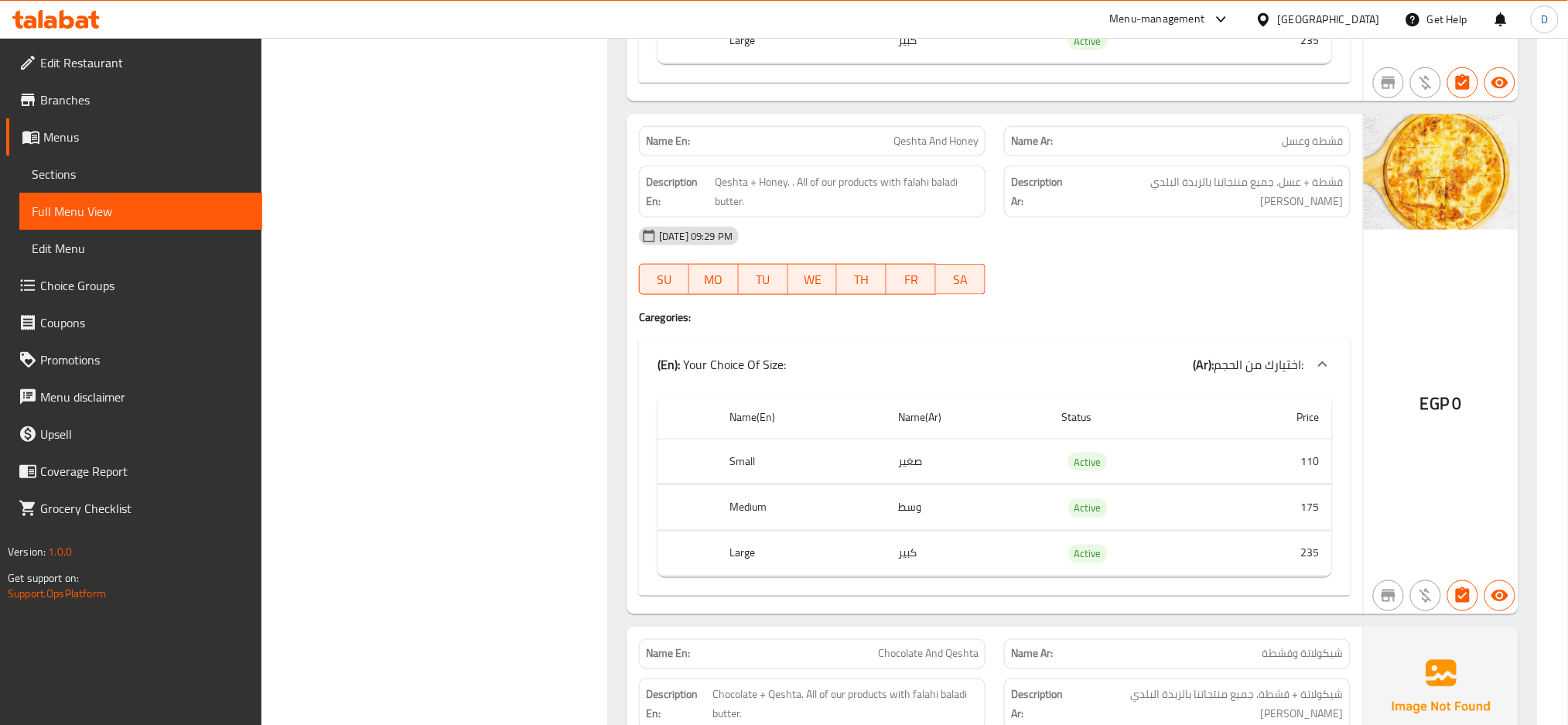
click at [931, 143] on span "Qeshta And Honey" at bounding box center [935, 141] width 85 height 16
copy span "Qeshta And Honey"
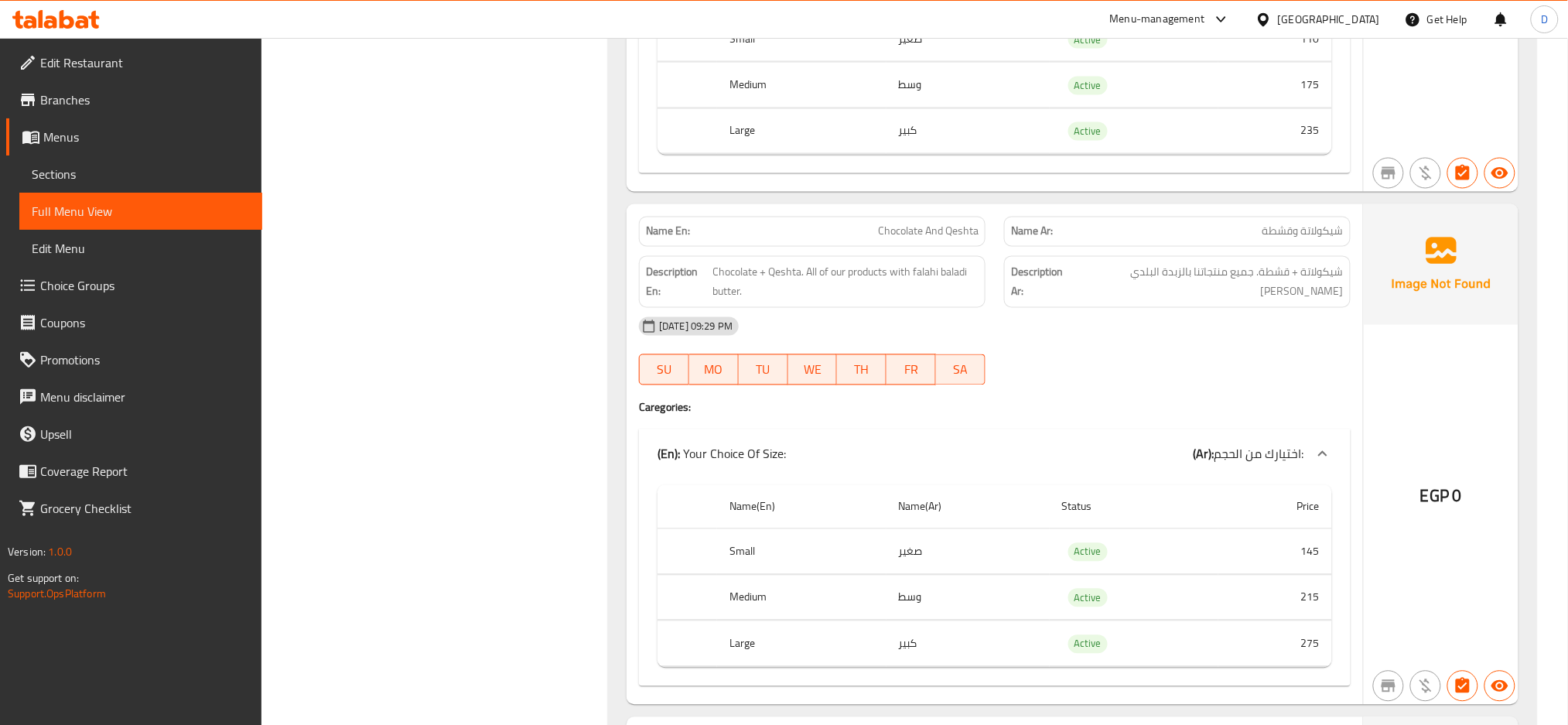
scroll to position [7366, 0]
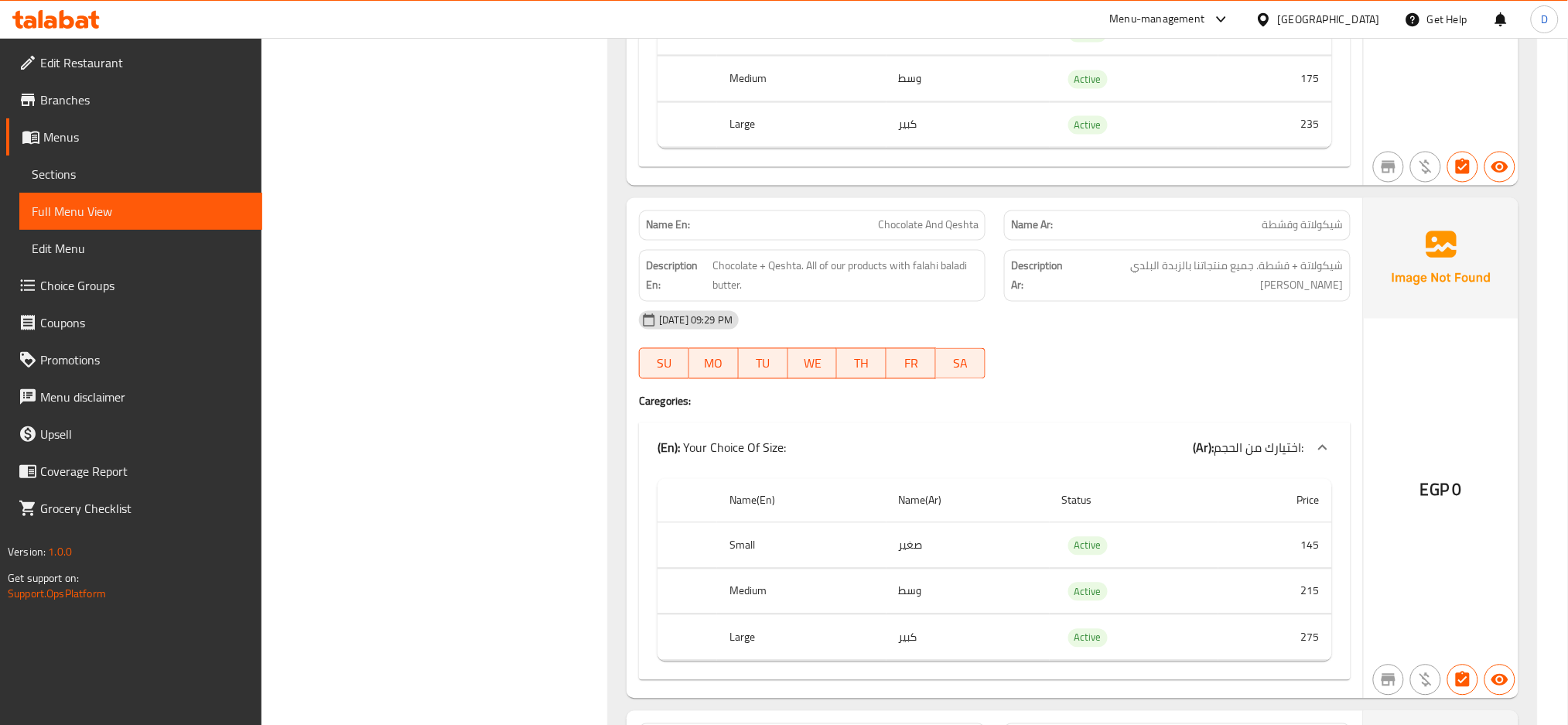
click at [929, 234] on span "Chocolate And Qeshta" at bounding box center [928, 226] width 101 height 16
copy span "Chocolate And Qeshta"
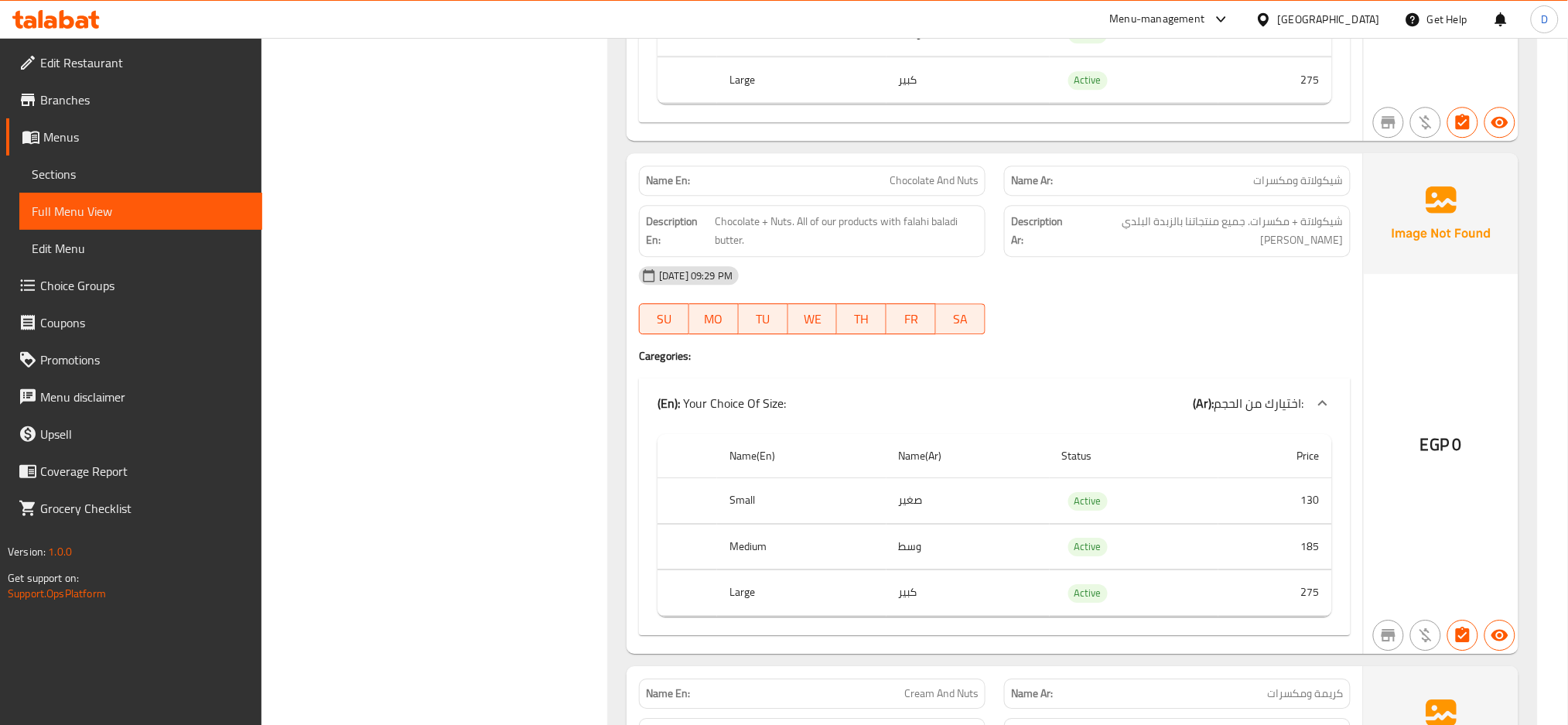
scroll to position [7925, 0]
click at [953, 188] on span "Chocolate And Nuts" at bounding box center [935, 180] width 89 height 16
copy span "Chocolate And Nuts"
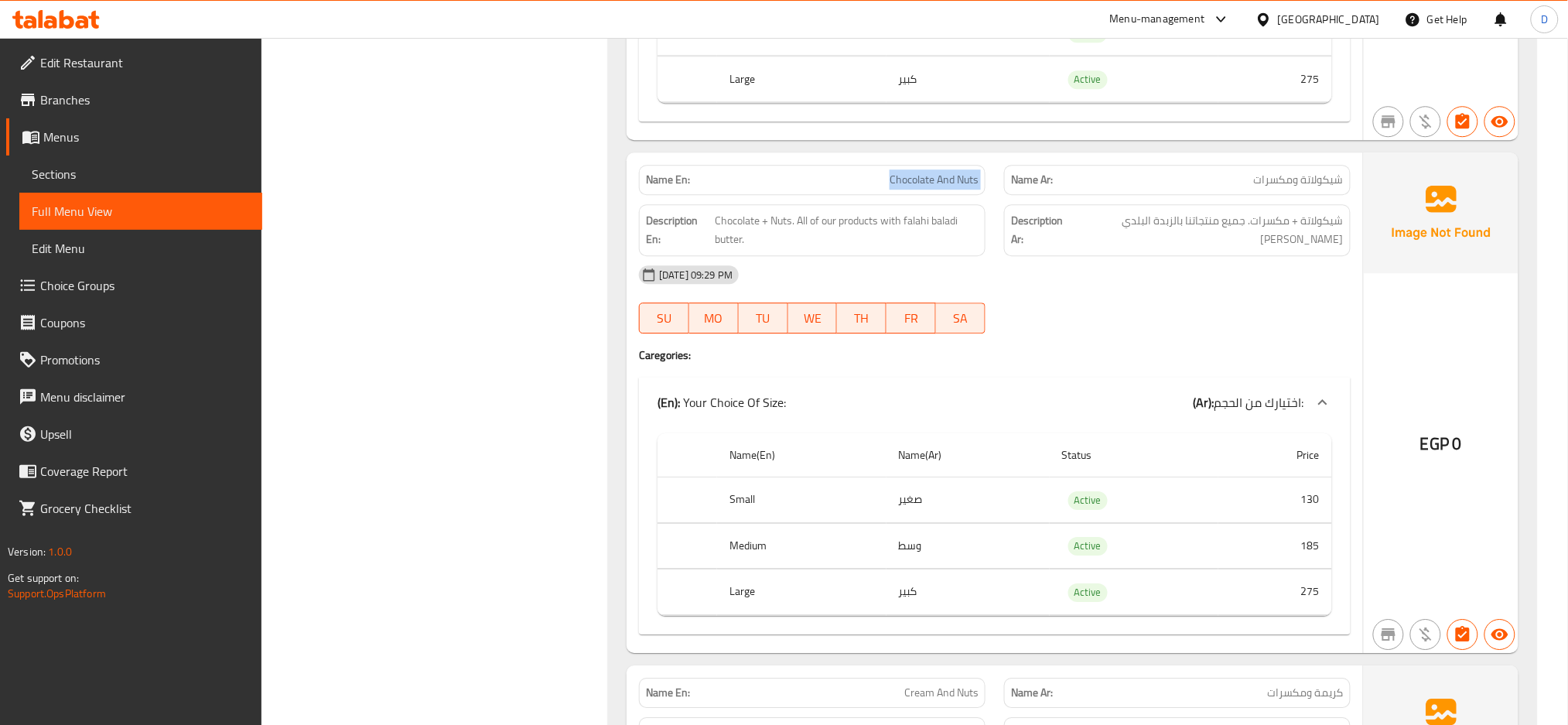
copy span "Chocolate And Nuts"
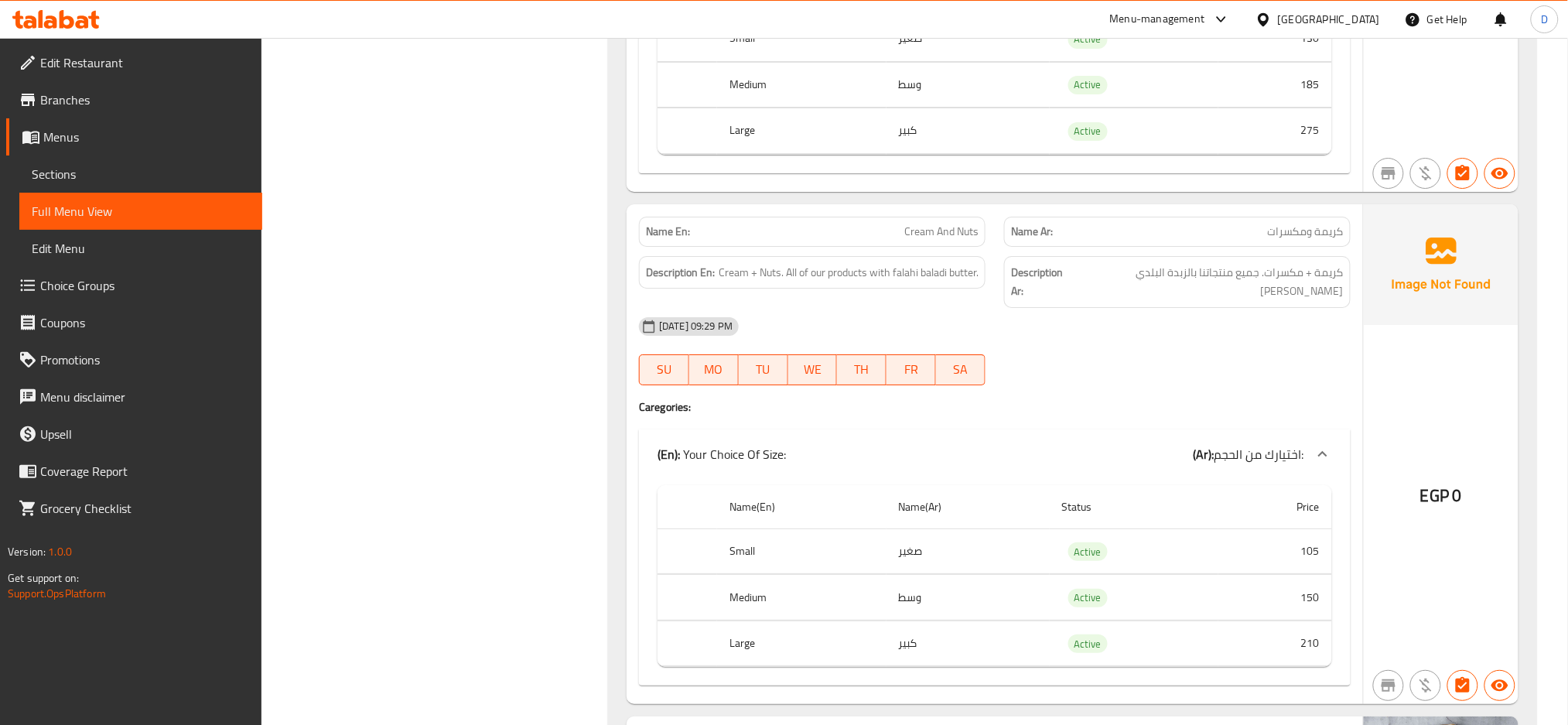
scroll to position [8400, 0]
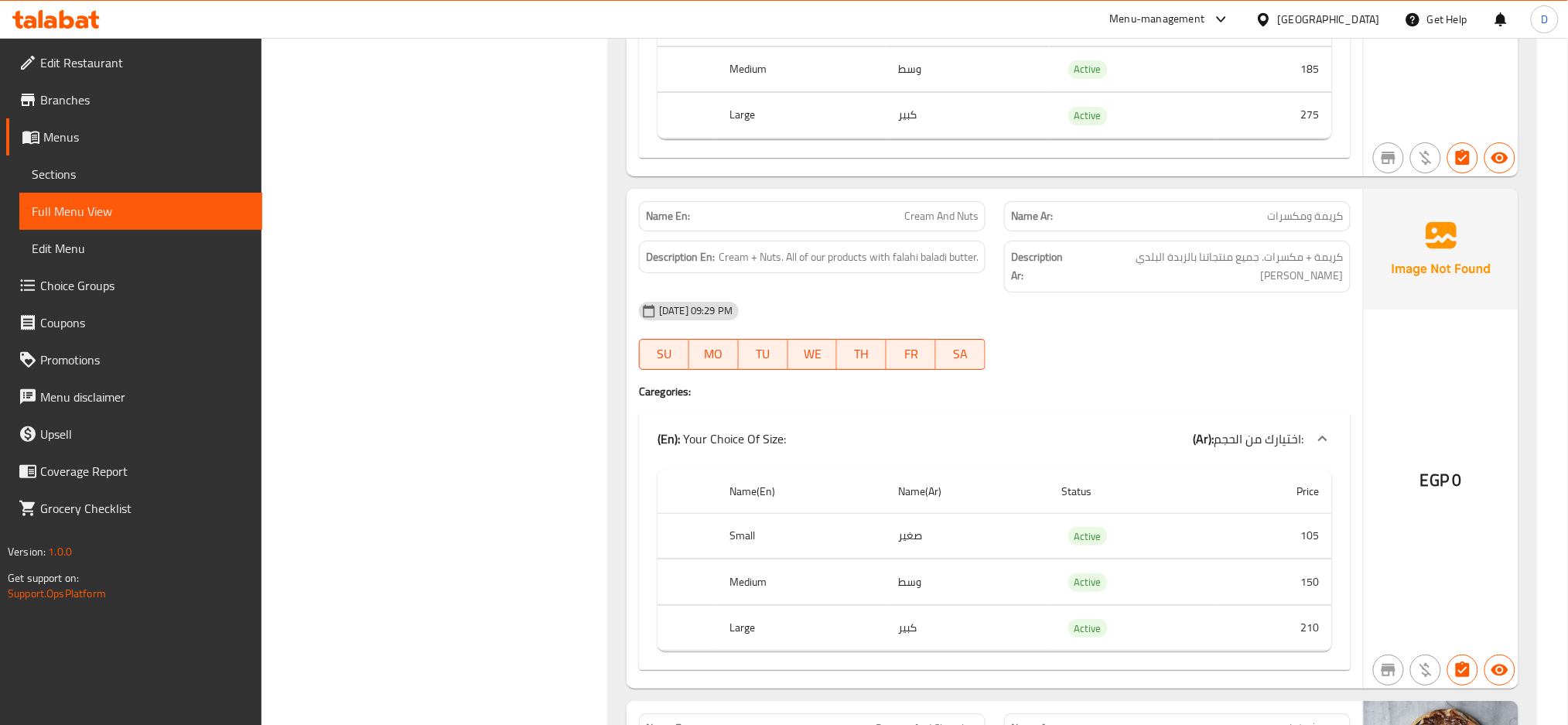
click at [957, 224] on span "Cream And Nuts" at bounding box center [941, 216] width 74 height 16
copy span "Cream And Nuts"
click at [957, 224] on span "Cream And Nuts" at bounding box center [941, 216] width 74 height 16
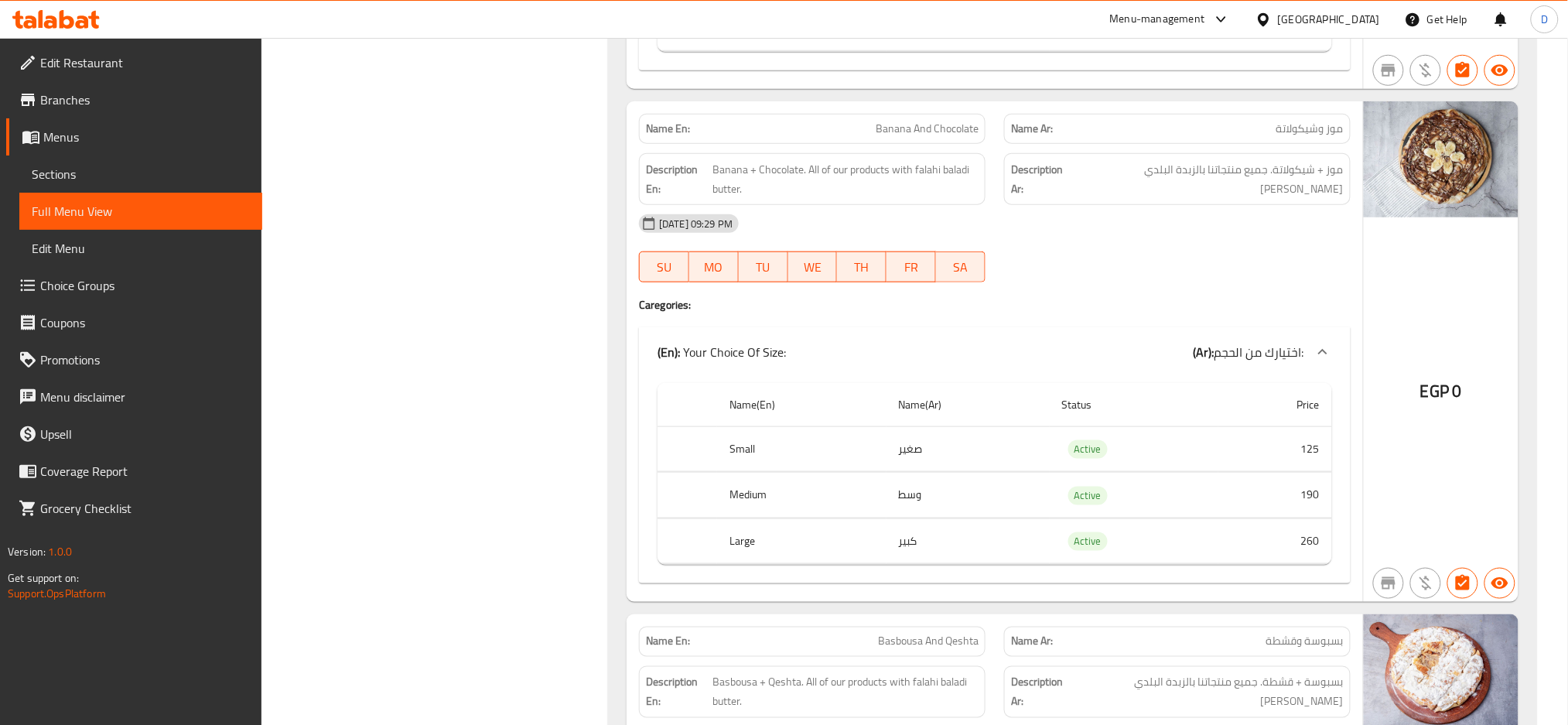
scroll to position [9001, 0]
click at [870, 136] on p "Name En: Banana And Chocolate" at bounding box center [813, 128] width 333 height 16
copy span "Banana And Chocolate"
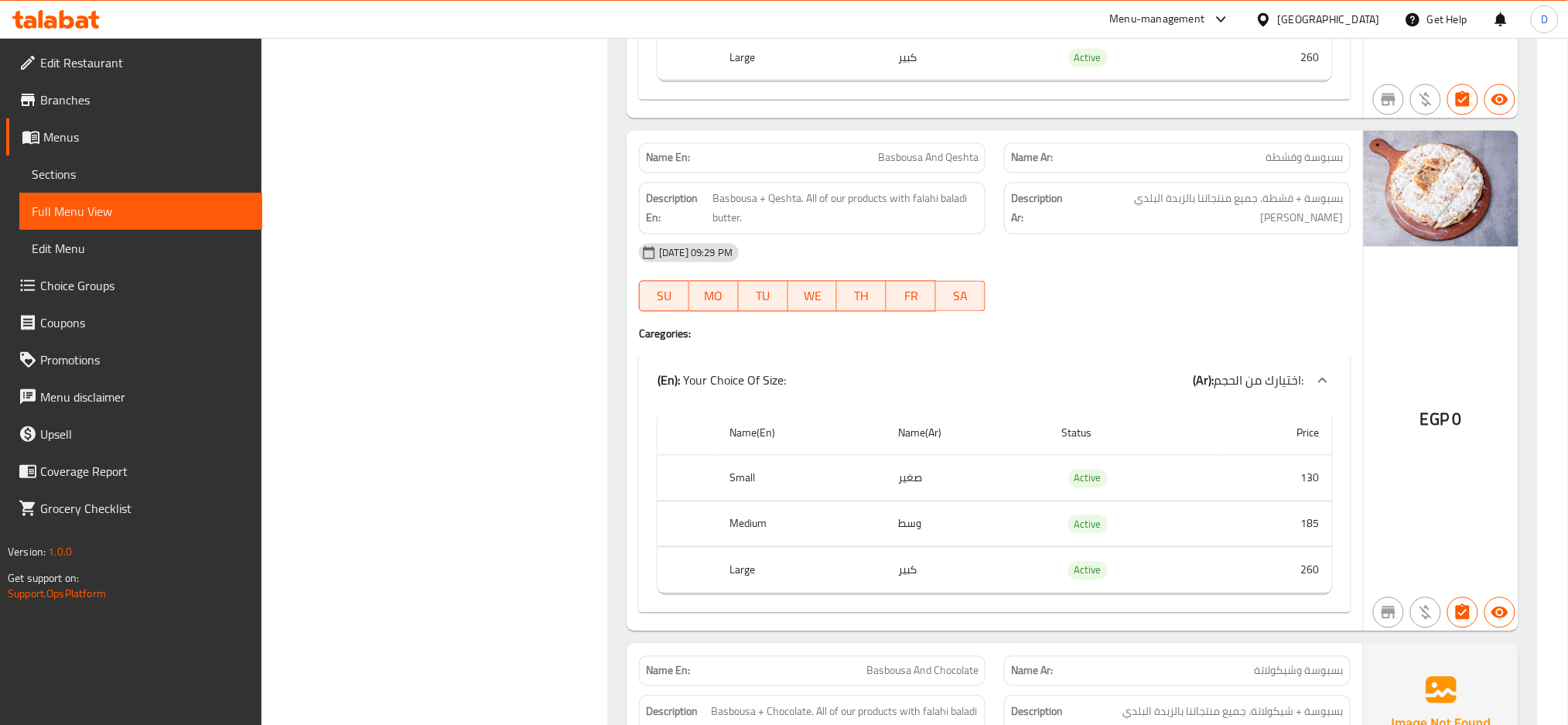
scroll to position [9484, 0]
click at [918, 166] on span "Basbousa And Qeshta" at bounding box center [928, 158] width 101 height 16
copy span "Basbousa And Qeshta"
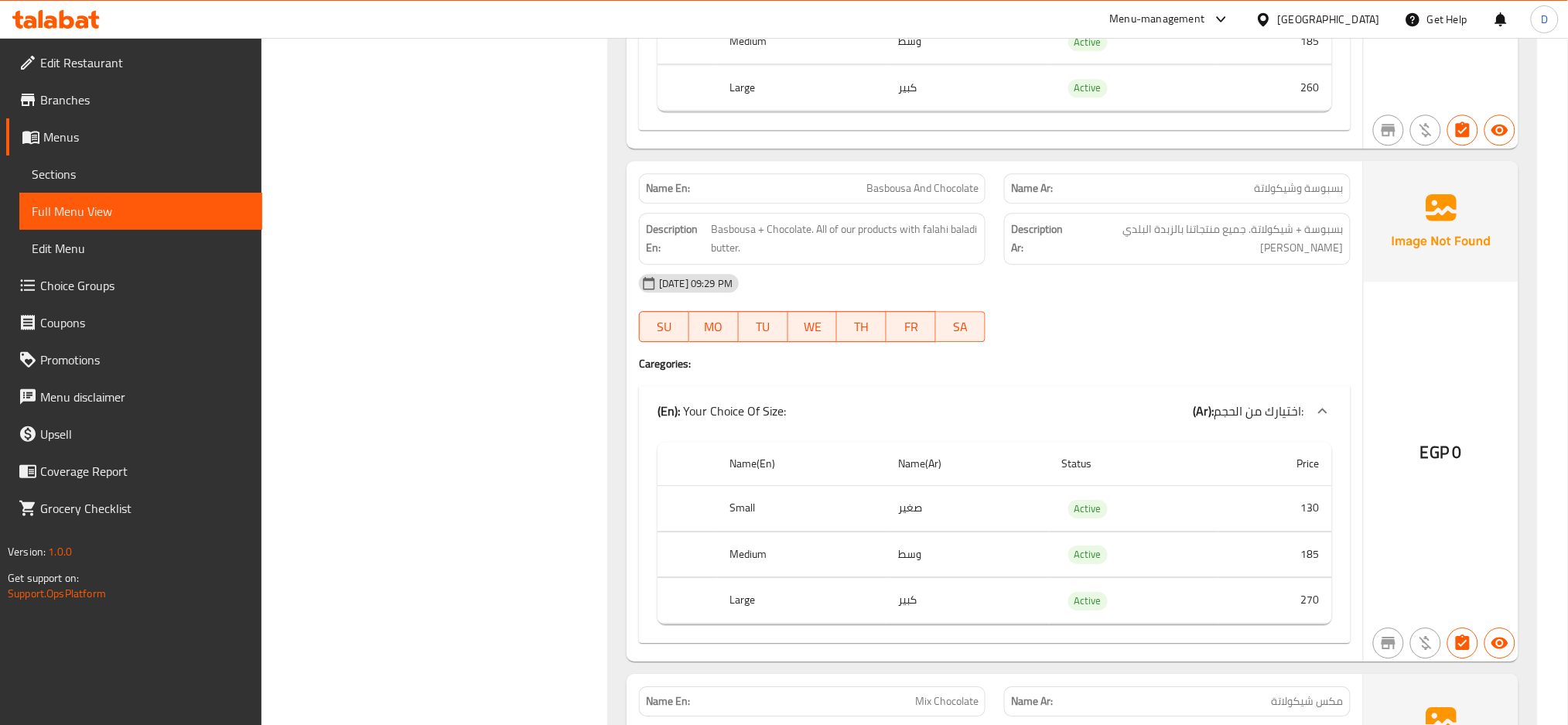
scroll to position [9971, 0]
click at [911, 188] on span "Basbousa And Chocolate" at bounding box center [922, 184] width 112 height 16
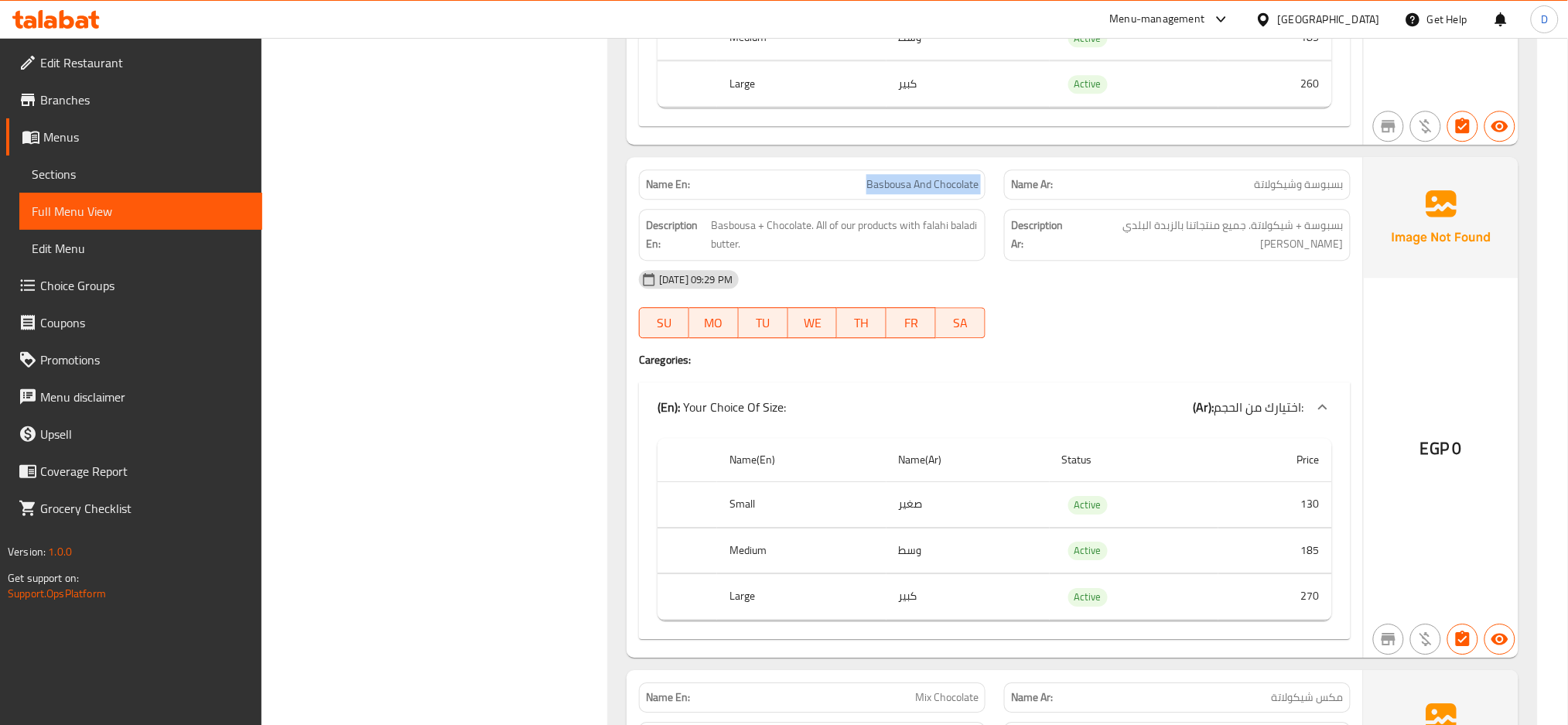
click at [911, 188] on span "Basbousa And Chocolate" at bounding box center [922, 184] width 112 height 16
click at [914, 192] on span "Basbousa And Chocolate" at bounding box center [922, 184] width 112 height 16
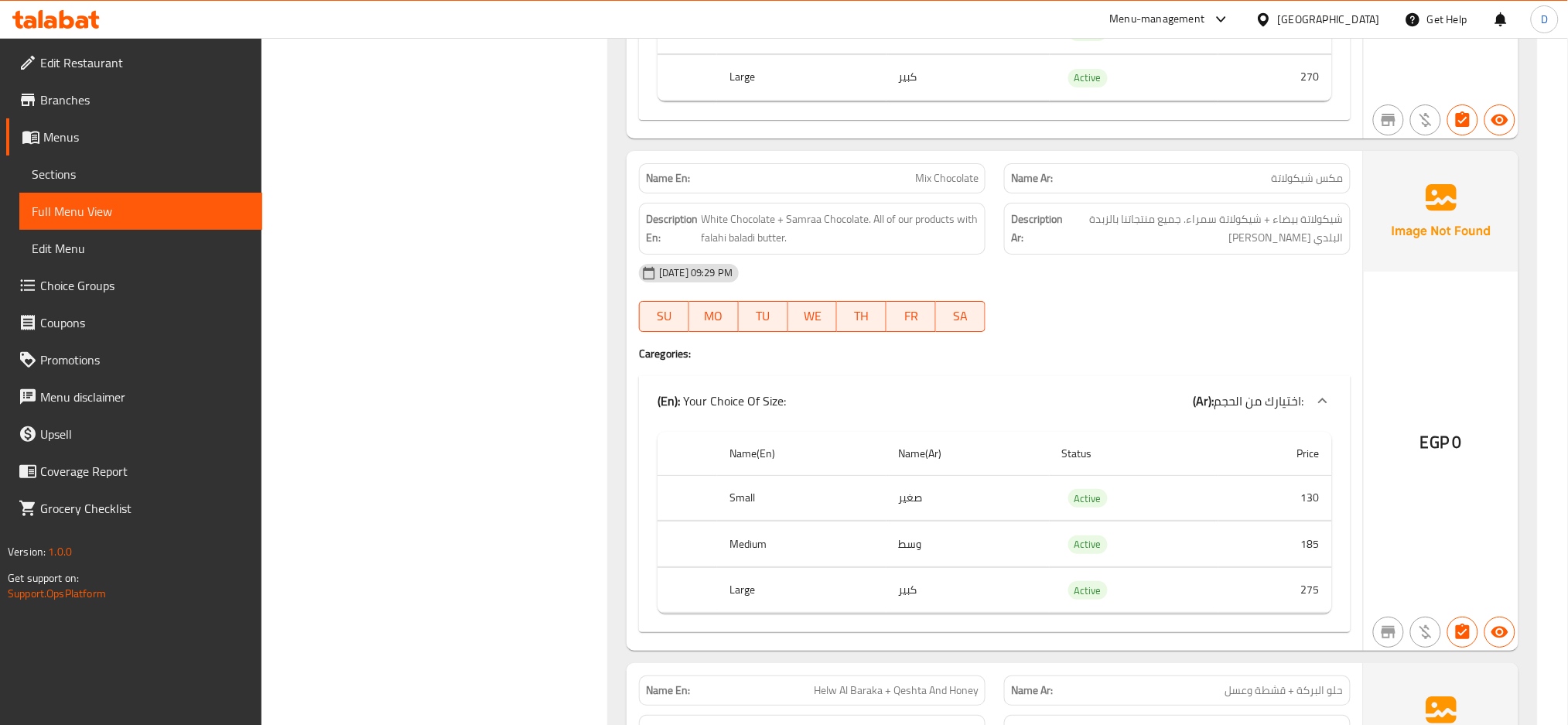
scroll to position [10490, 0]
drag, startPoint x: 1189, startPoint y: 229, endPoint x: 1265, endPoint y: 233, distance: 76.1
click at [1265, 233] on span "شيكولاتة بيضاء + شيكولاتة سمراء. جميع منتجاتنا بالزبدة البلدي [PERSON_NAME]" at bounding box center [1205, 227] width 278 height 38
click at [965, 186] on span "Mix Chocolate" at bounding box center [947, 178] width 63 height 16
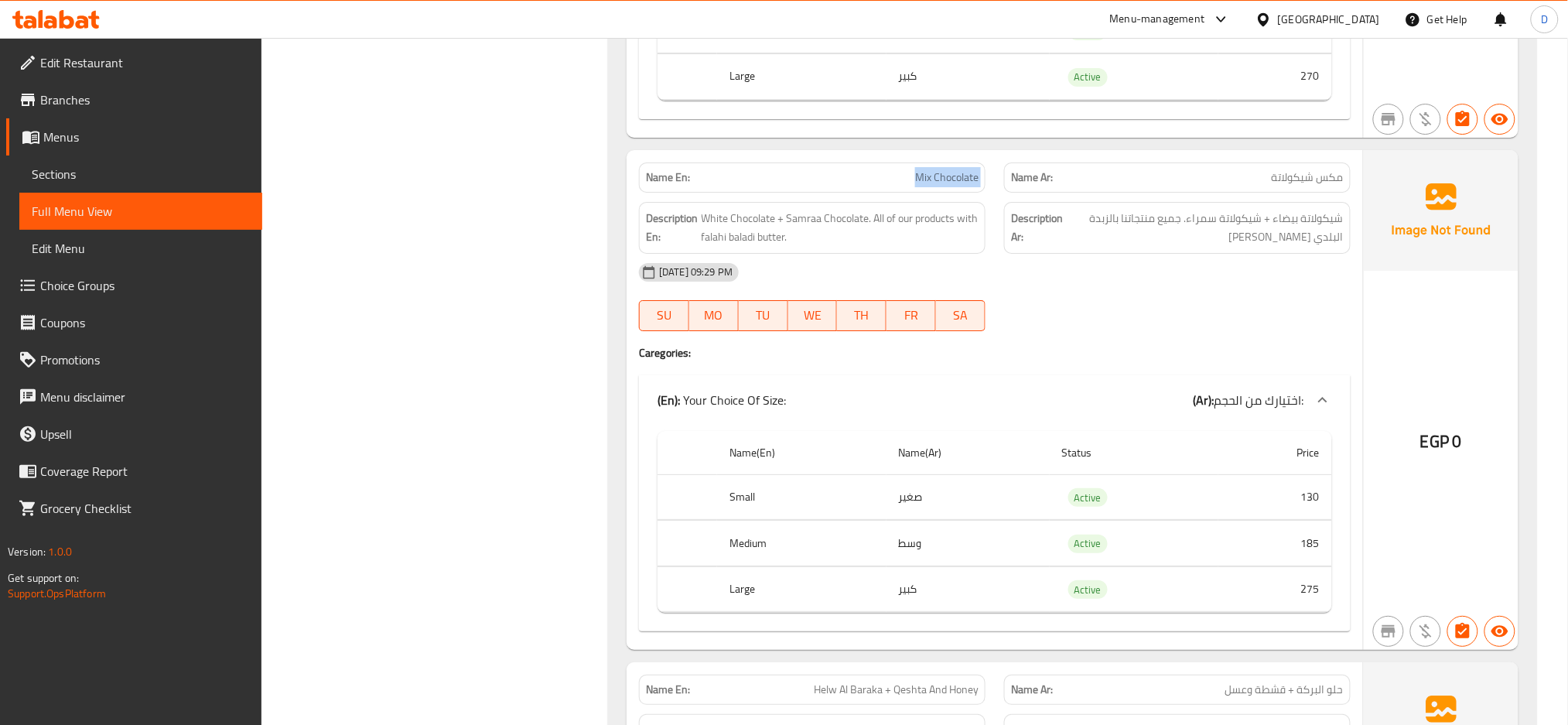
click at [965, 186] on span "Mix Chocolate" at bounding box center [947, 178] width 63 height 16
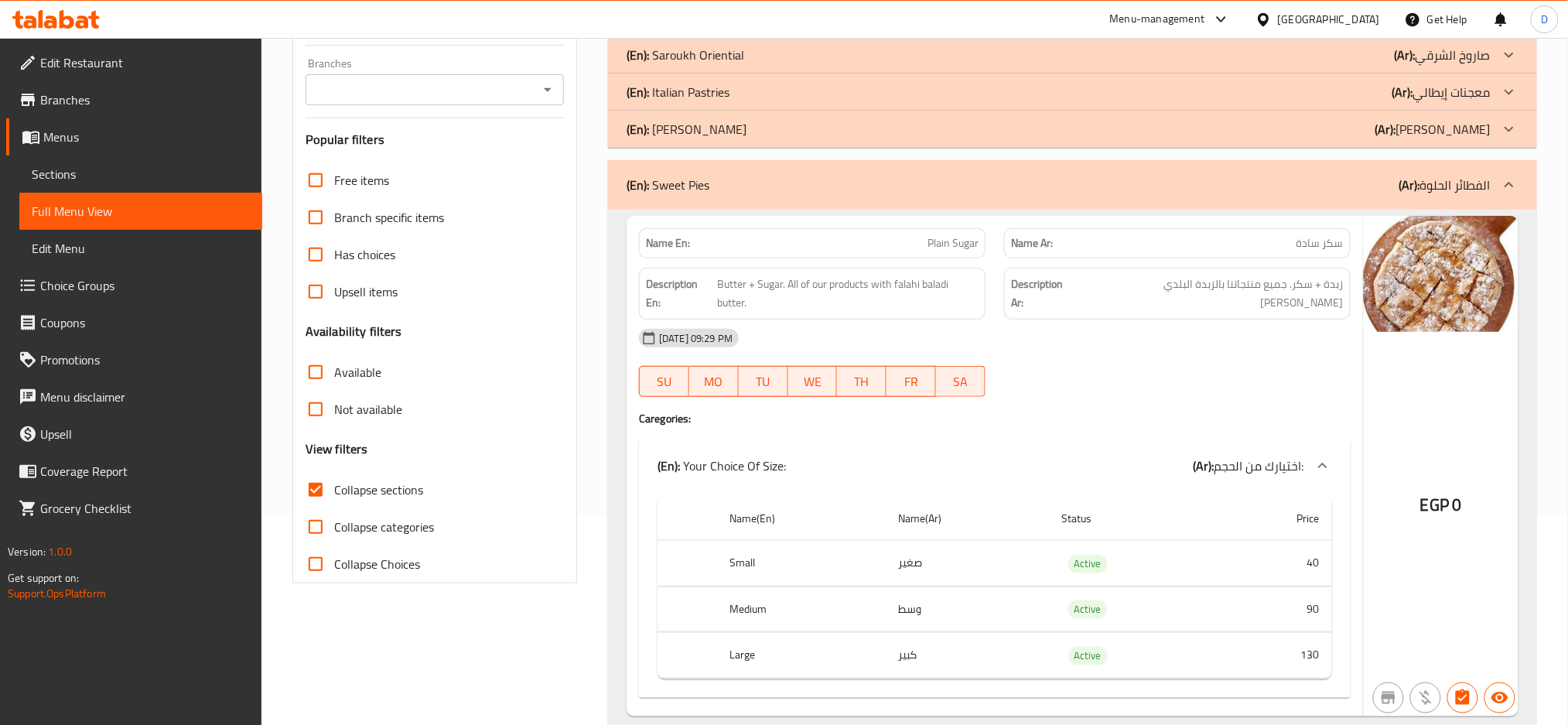
scroll to position [0, 0]
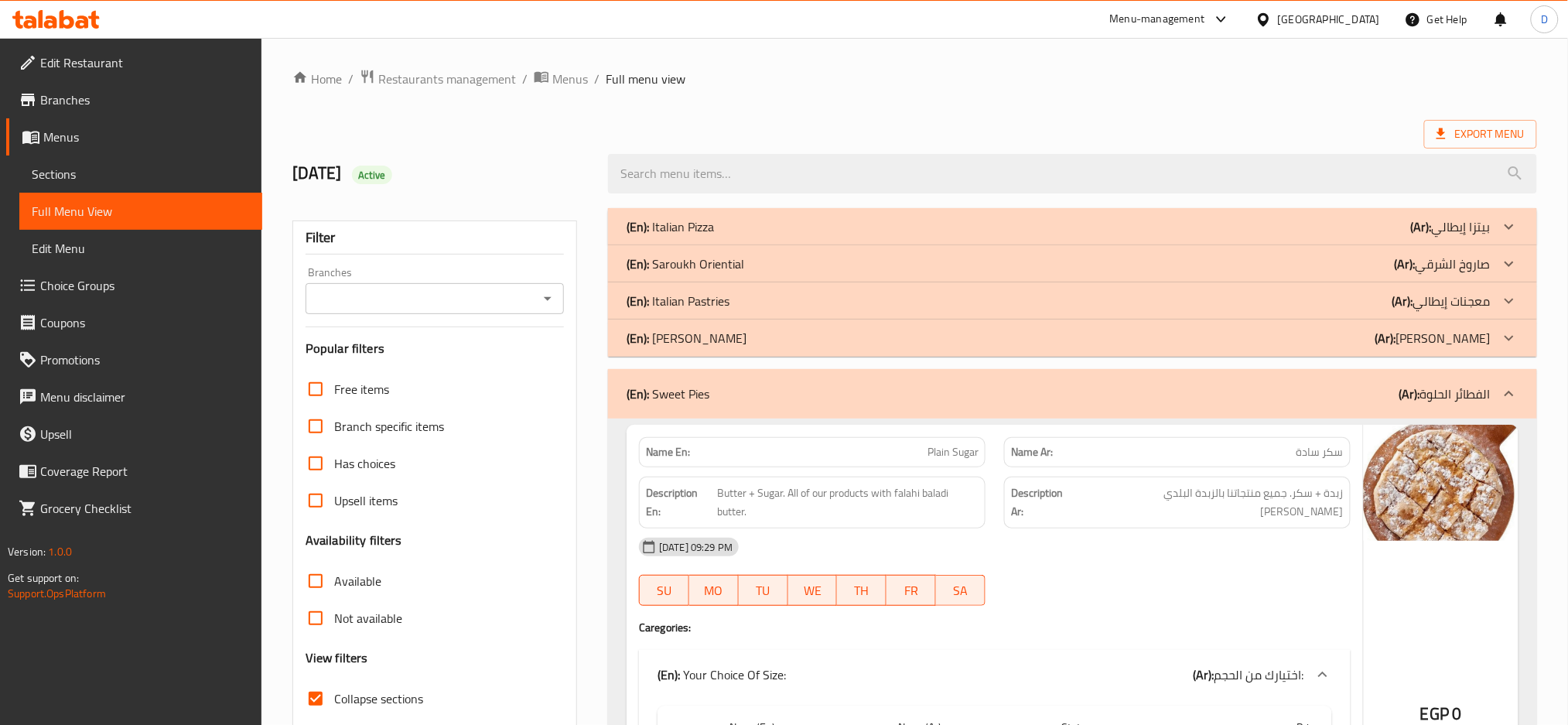
click at [1201, 383] on div "(En): Sweet Pies (Ar): الفطائر الحلوة" at bounding box center [1073, 393] width 929 height 50
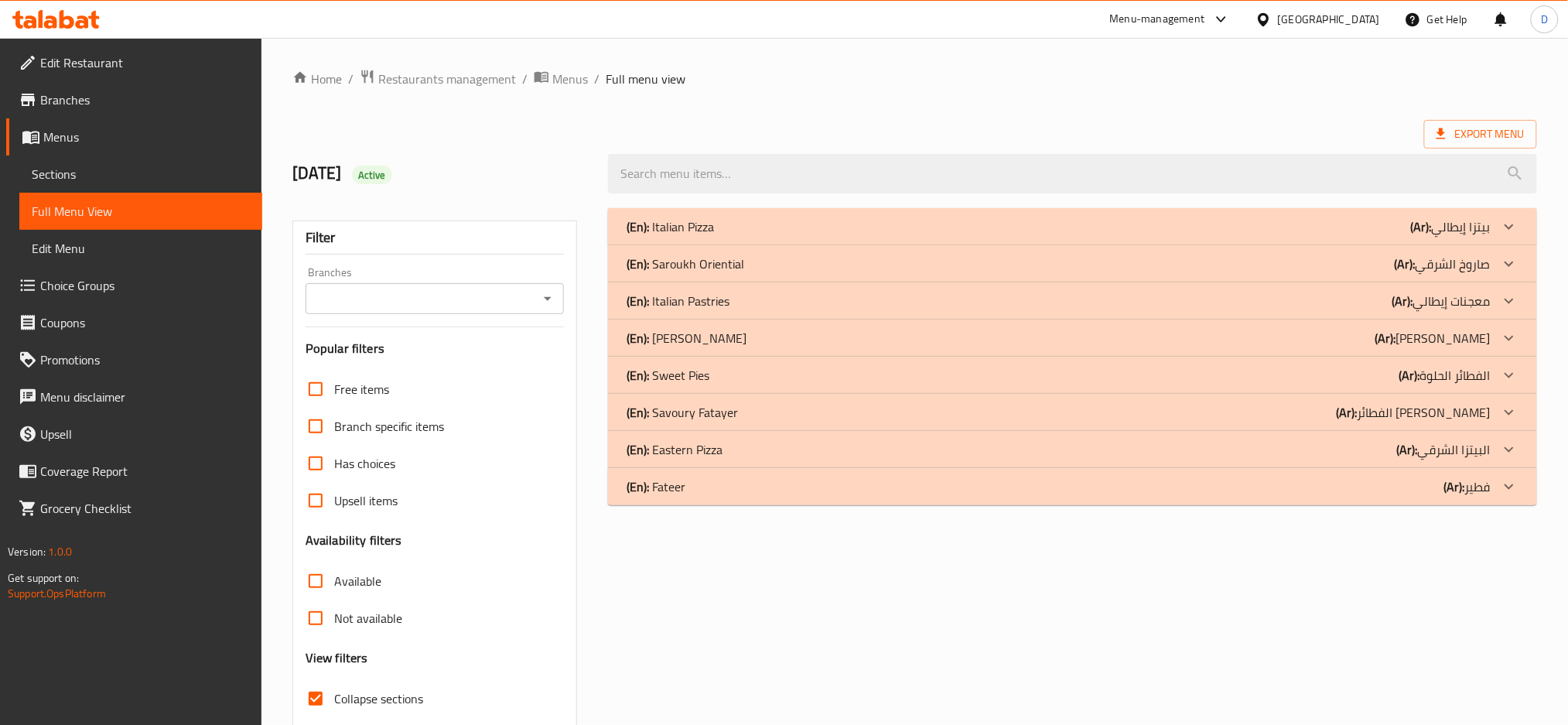
click at [1096, 236] on div "(En): Savoury Fatayer (Ar): الفطائر الحادقة" at bounding box center [1059, 227] width 864 height 19
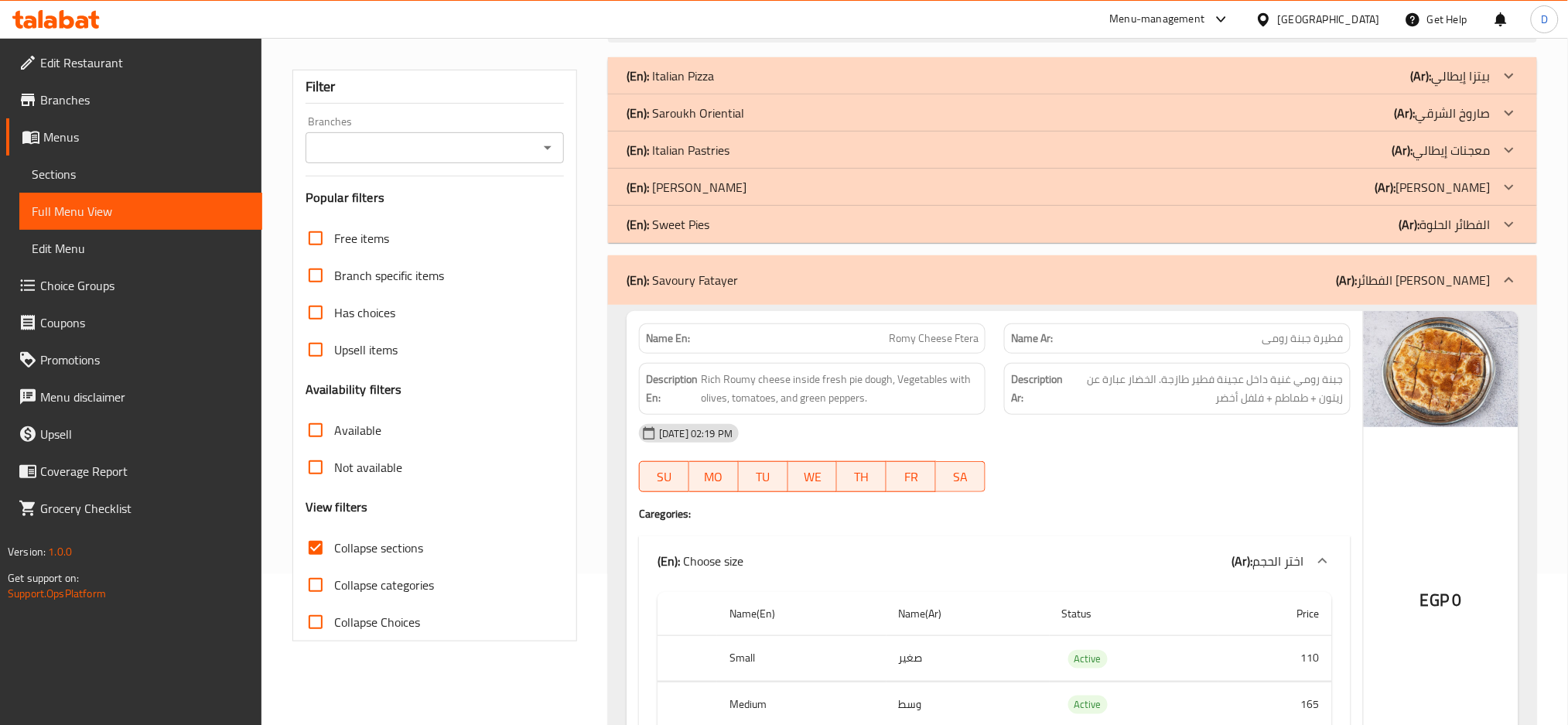
scroll to position [149, 0]
click at [940, 96] on div "(En): Saroukh Oriential (Ar): صاروخ الشرقي" at bounding box center [1073, 77] width 929 height 37
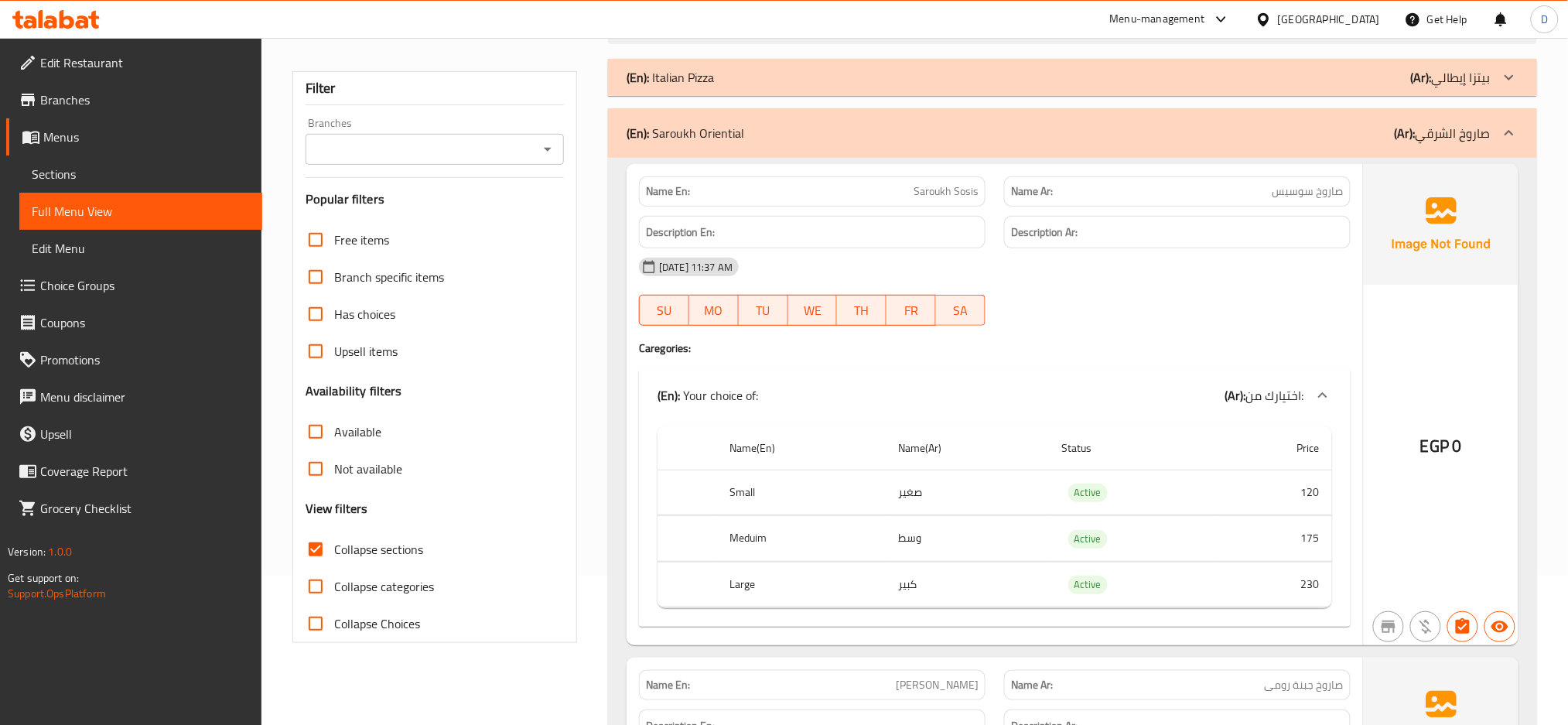
click at [858, 138] on div "(En): Saroukh Oriential (Ar): صاروخ الشرقي" at bounding box center [1059, 132] width 864 height 19
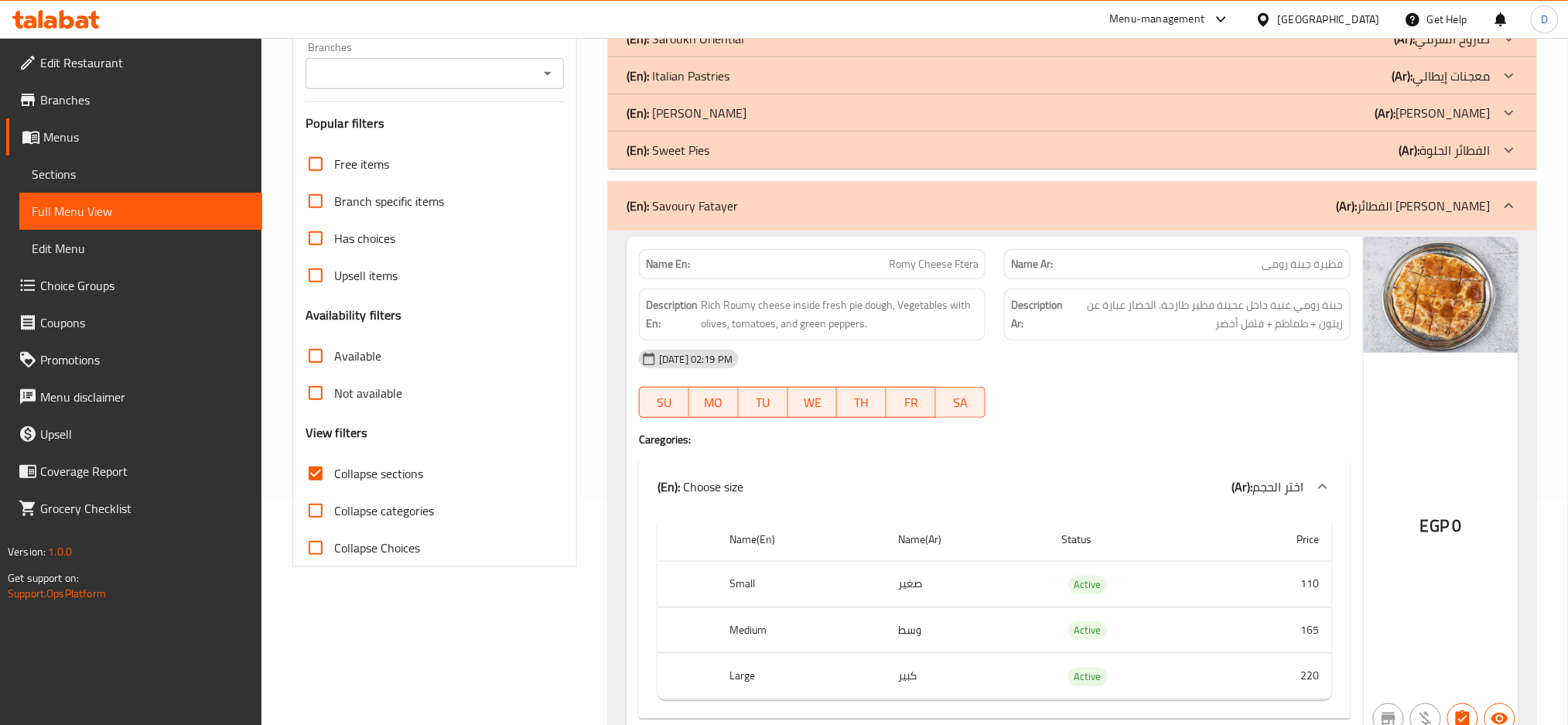
scroll to position [226, 0]
click at [933, 339] on div "[DATE] 02:19 PM" at bounding box center [995, 358] width 730 height 37
click at [1084, 365] on div "[DATE] 02:19 PM" at bounding box center [995, 358] width 730 height 37
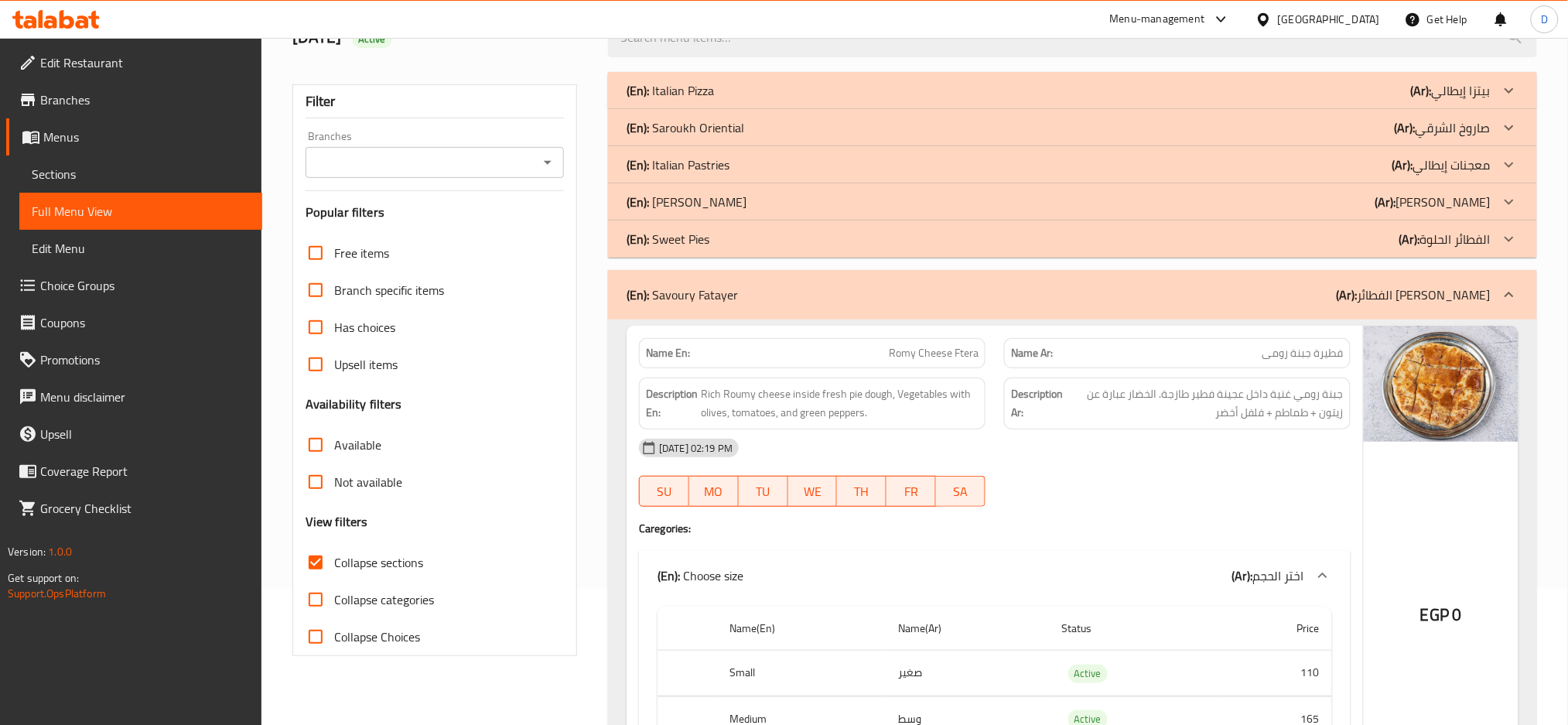
scroll to position [135, 0]
click at [871, 93] on div "(En): Italian Pizza (Ar): بيتزا إيطالي" at bounding box center [1059, 92] width 864 height 19
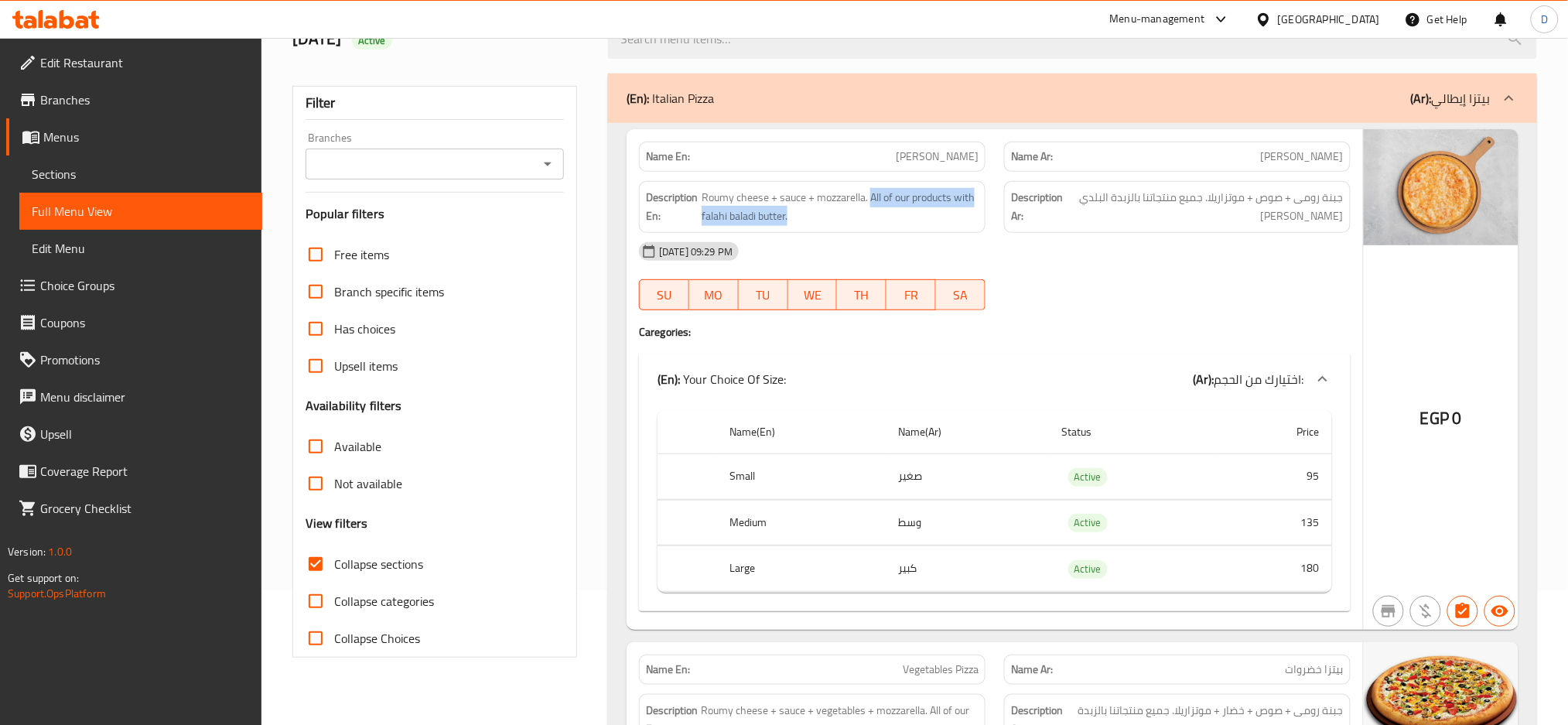
drag, startPoint x: 873, startPoint y: 195, endPoint x: 889, endPoint y: 229, distance: 37.6
click at [889, 229] on div "Description En: Roumy cheese + sauce + mozzarella. All of our products with fal…" at bounding box center [812, 207] width 347 height 52
click at [996, 238] on div "12-08-2025 09:29 PM" at bounding box center [995, 252] width 730 height 37
drag, startPoint x: 1203, startPoint y: 196, endPoint x: 1094, endPoint y: 231, distance: 114.5
click at [1094, 231] on div "Description Ar: جبنة رومى + صوص + موتزاريلا. جميع منتجاتنا بالزبدة البلدي الفلا…" at bounding box center [1177, 207] width 347 height 52
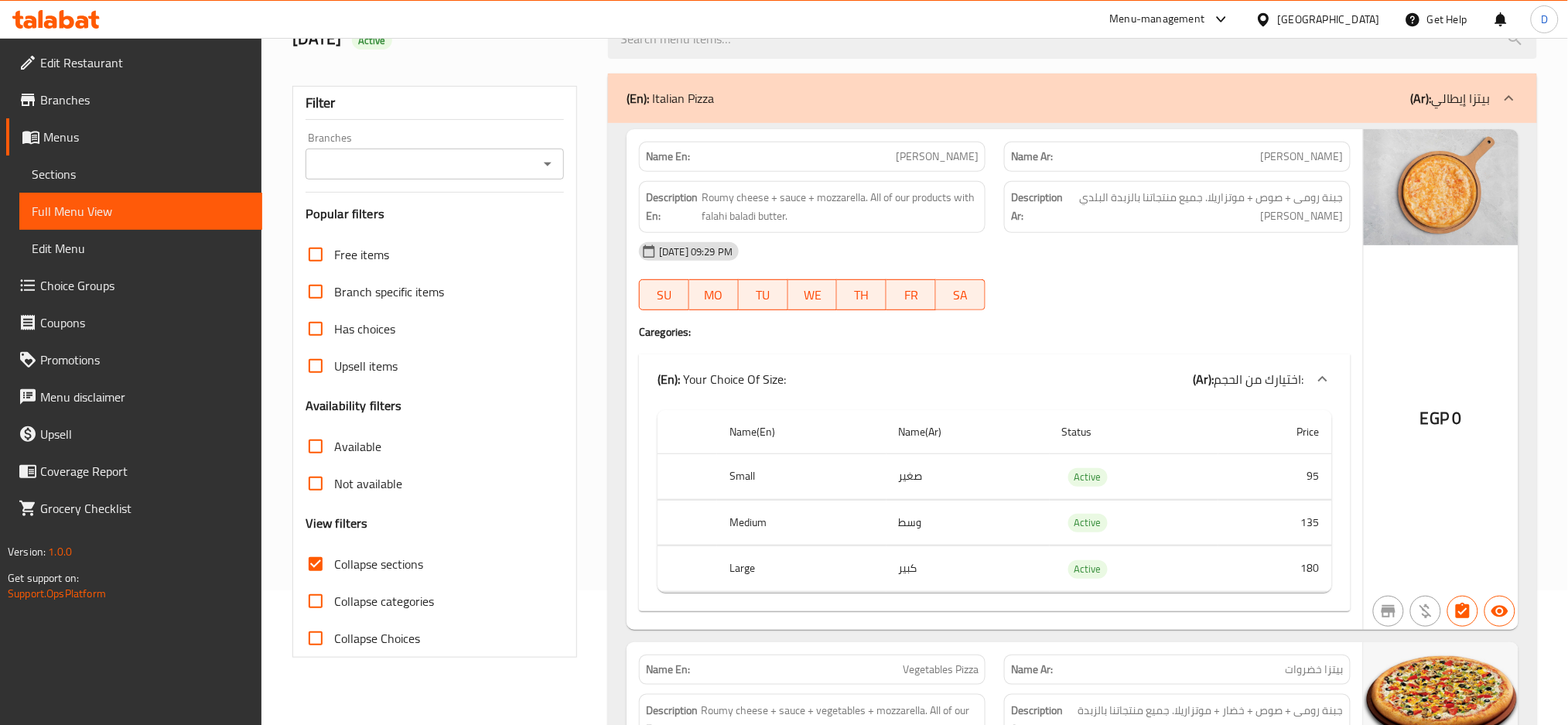
click at [953, 248] on div "12-08-2025 09:29 PM" at bounding box center [995, 252] width 730 height 37
click at [846, 110] on div "(En): Italian Pizza (Ar): بيتزا إيطالي" at bounding box center [1073, 98] width 929 height 50
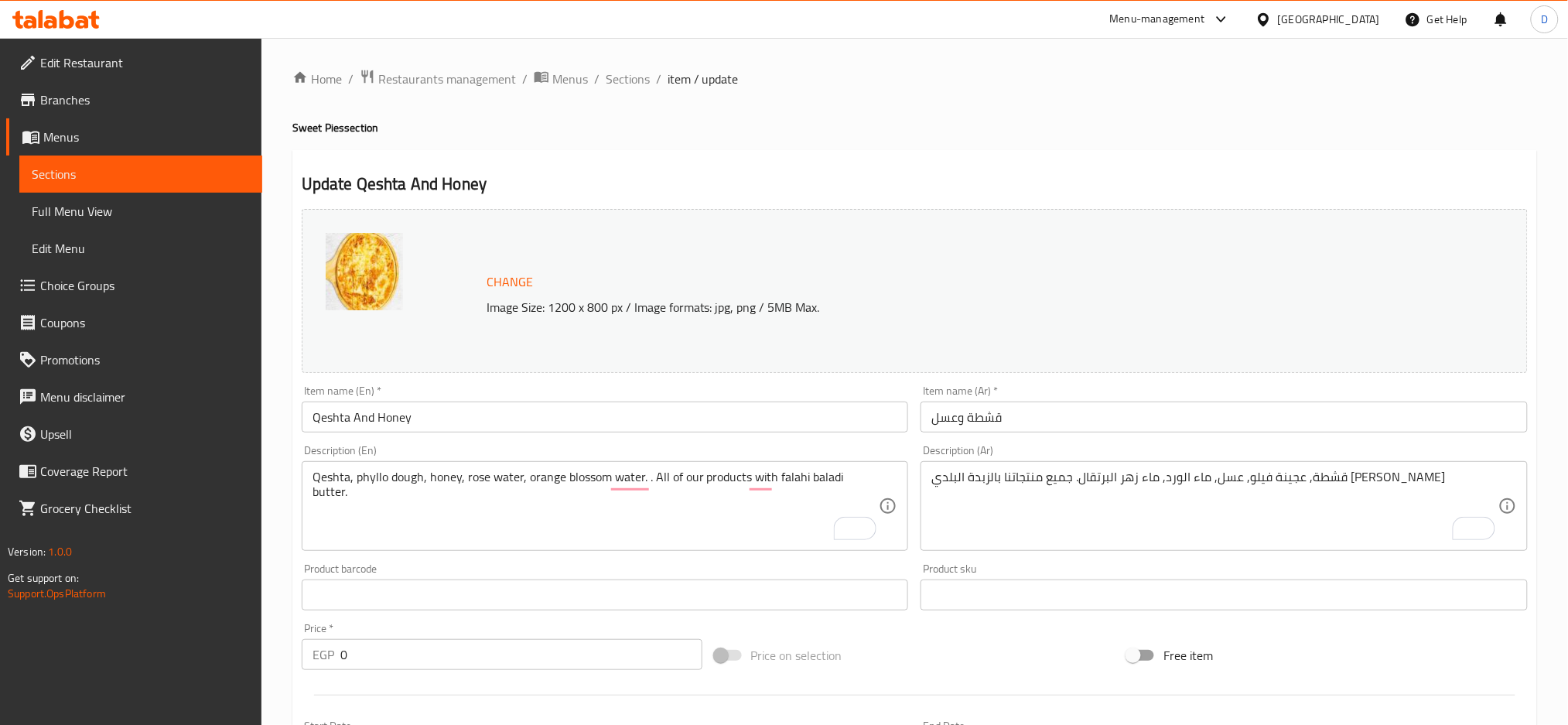
scroll to position [1, 0]
click at [624, 78] on span "Sections" at bounding box center [628, 78] width 44 height 19
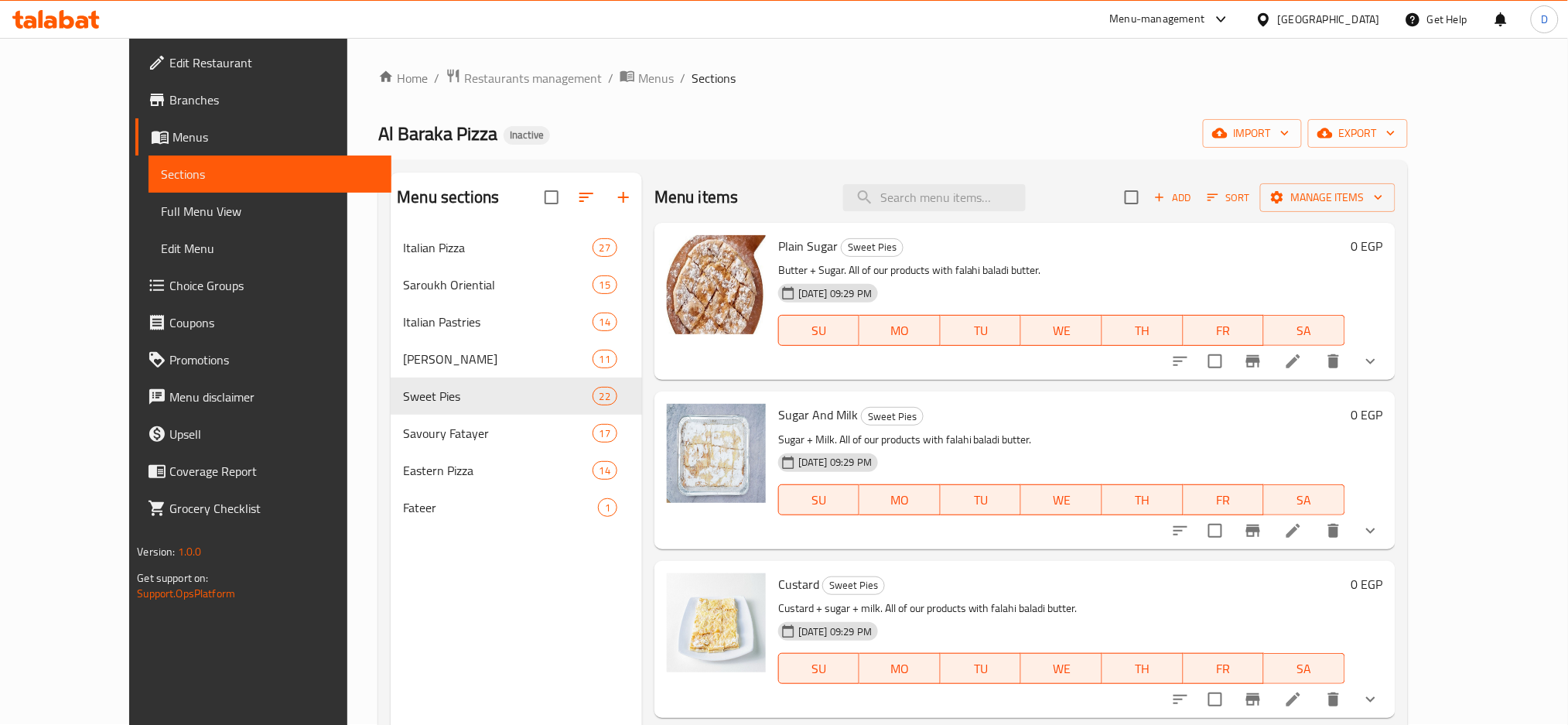
scroll to position [2095, 0]
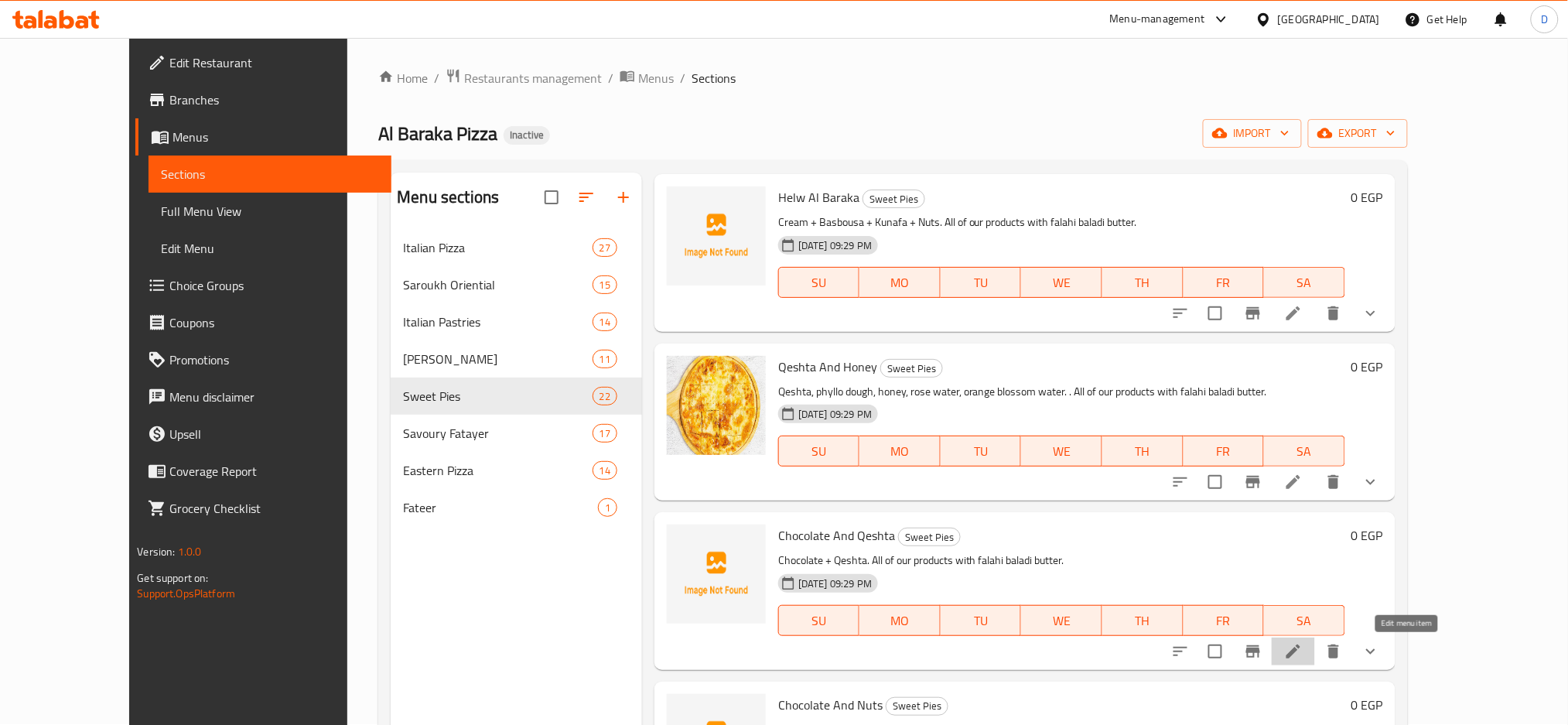
click at [1303, 659] on icon at bounding box center [1294, 651] width 19 height 19
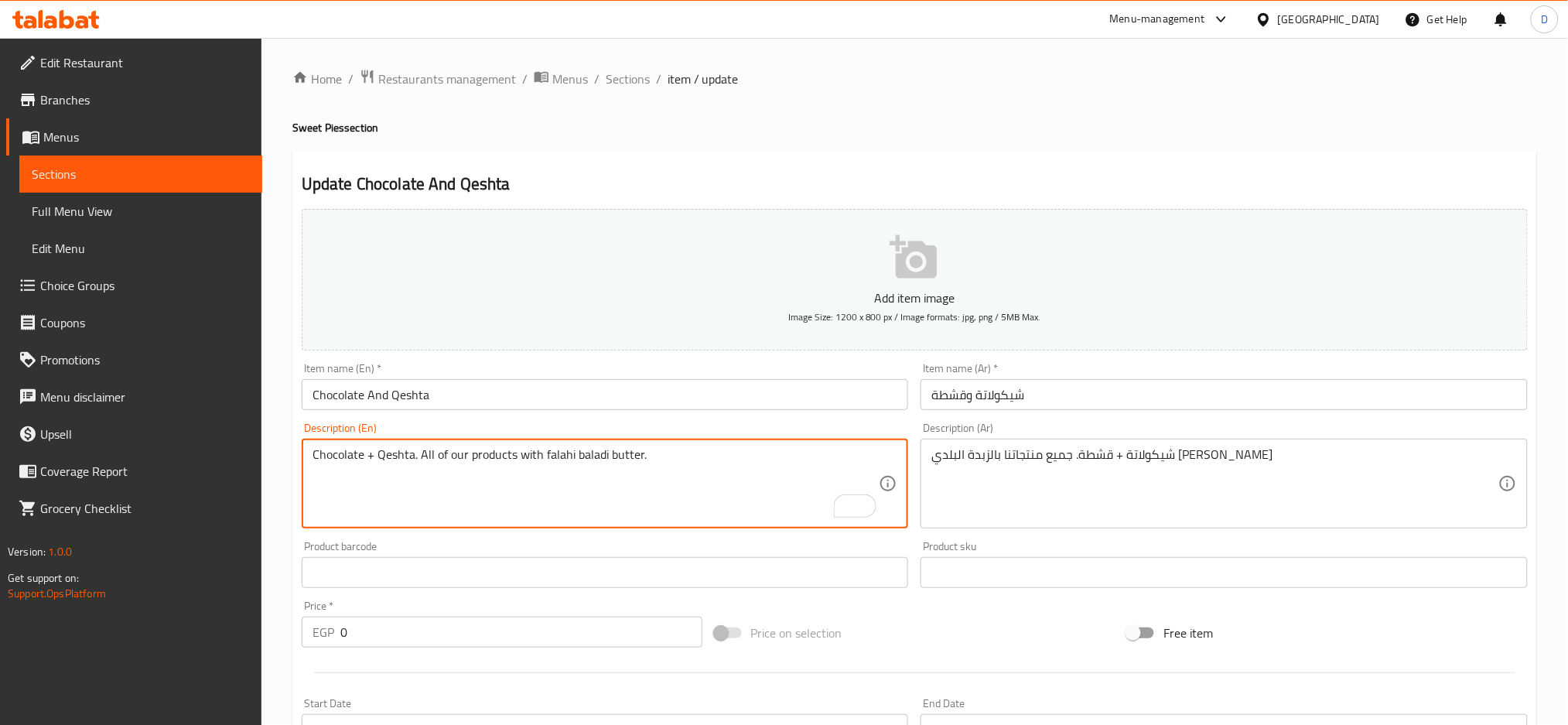
drag, startPoint x: 312, startPoint y: 450, endPoint x: 413, endPoint y: 460, distance: 101.5
type textarea "All of our products with falahi baladi butter."
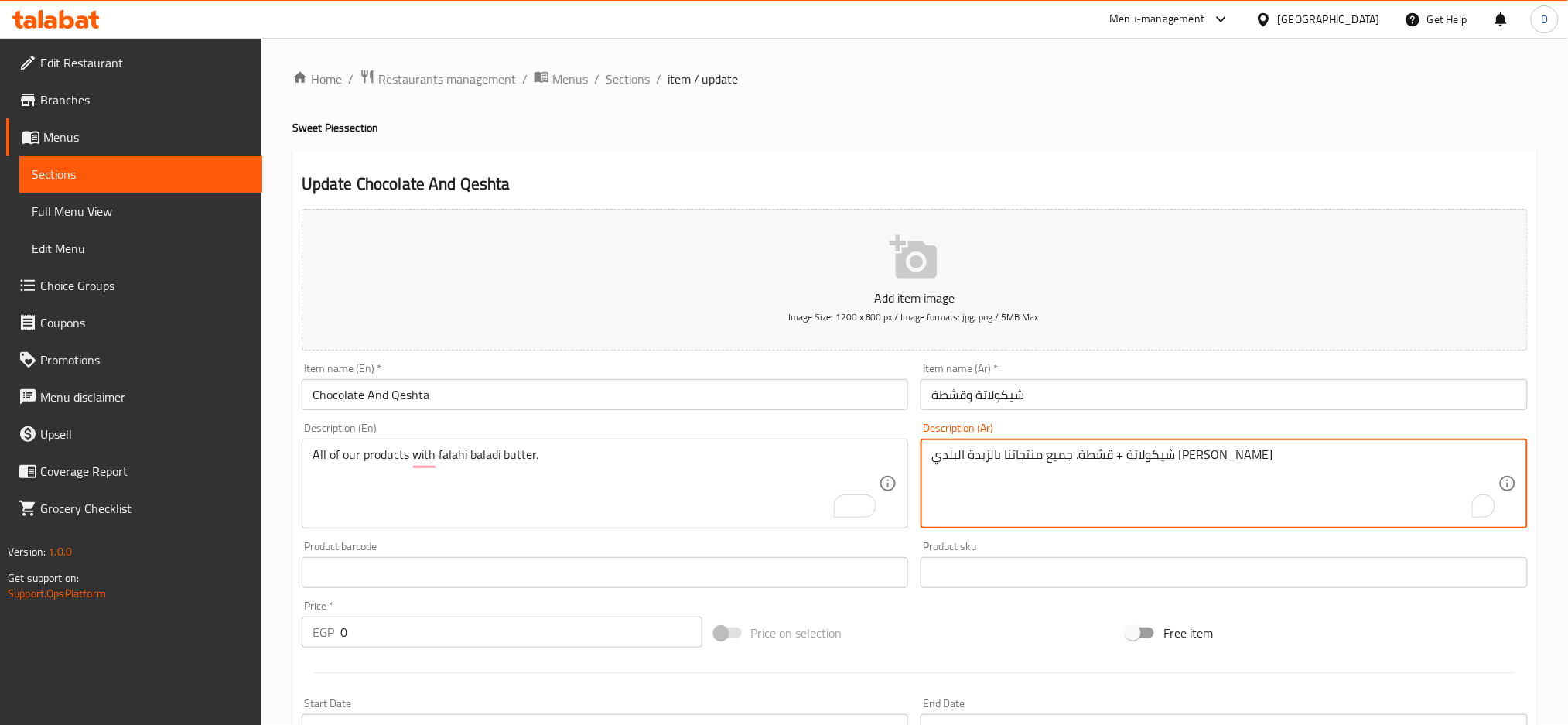
drag, startPoint x: 1116, startPoint y: 459, endPoint x: 1238, endPoint y: 450, distance: 122.3
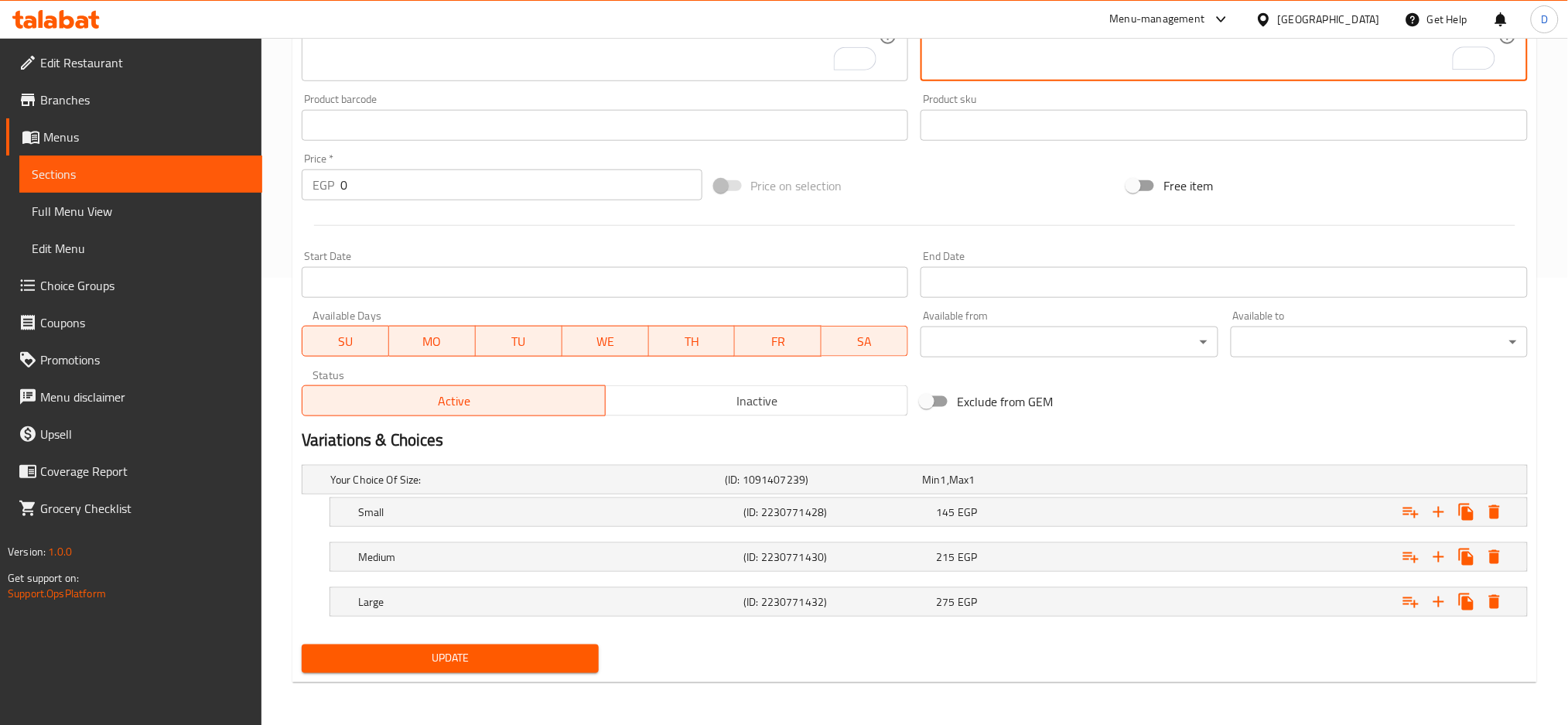
type textarea "جميع منتجاتنا بالزبدة البلدي الفلاحي"
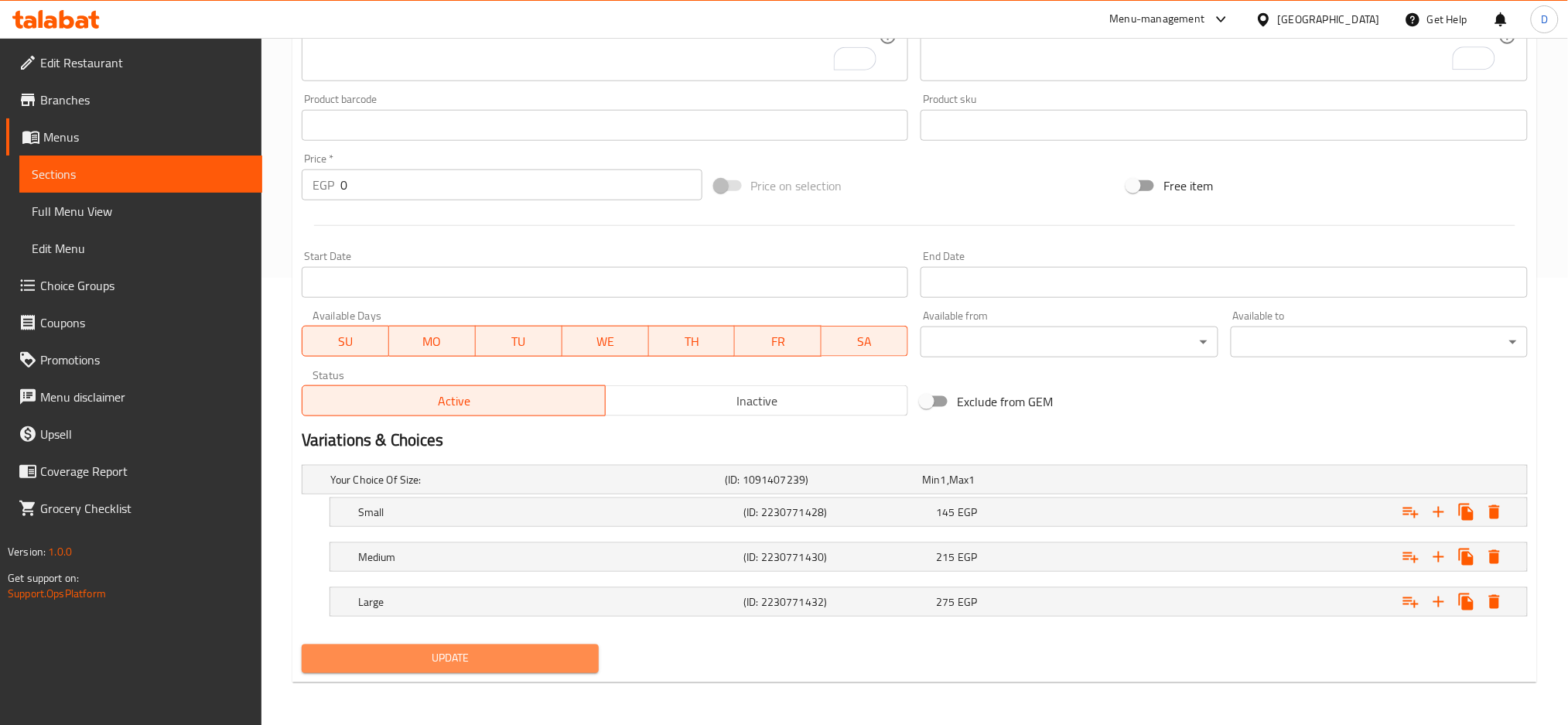
click at [503, 654] on span "Update" at bounding box center [450, 658] width 272 height 19
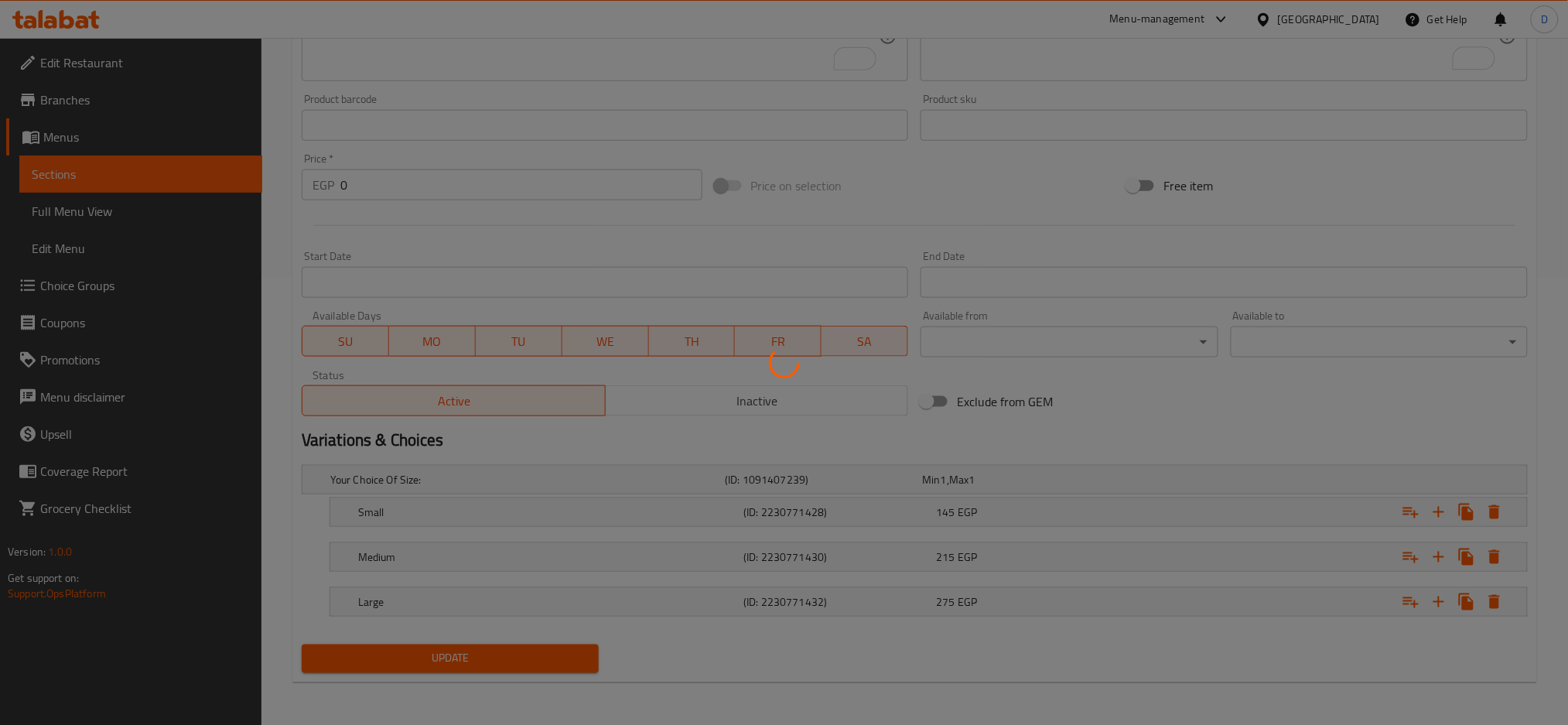
scroll to position [0, 0]
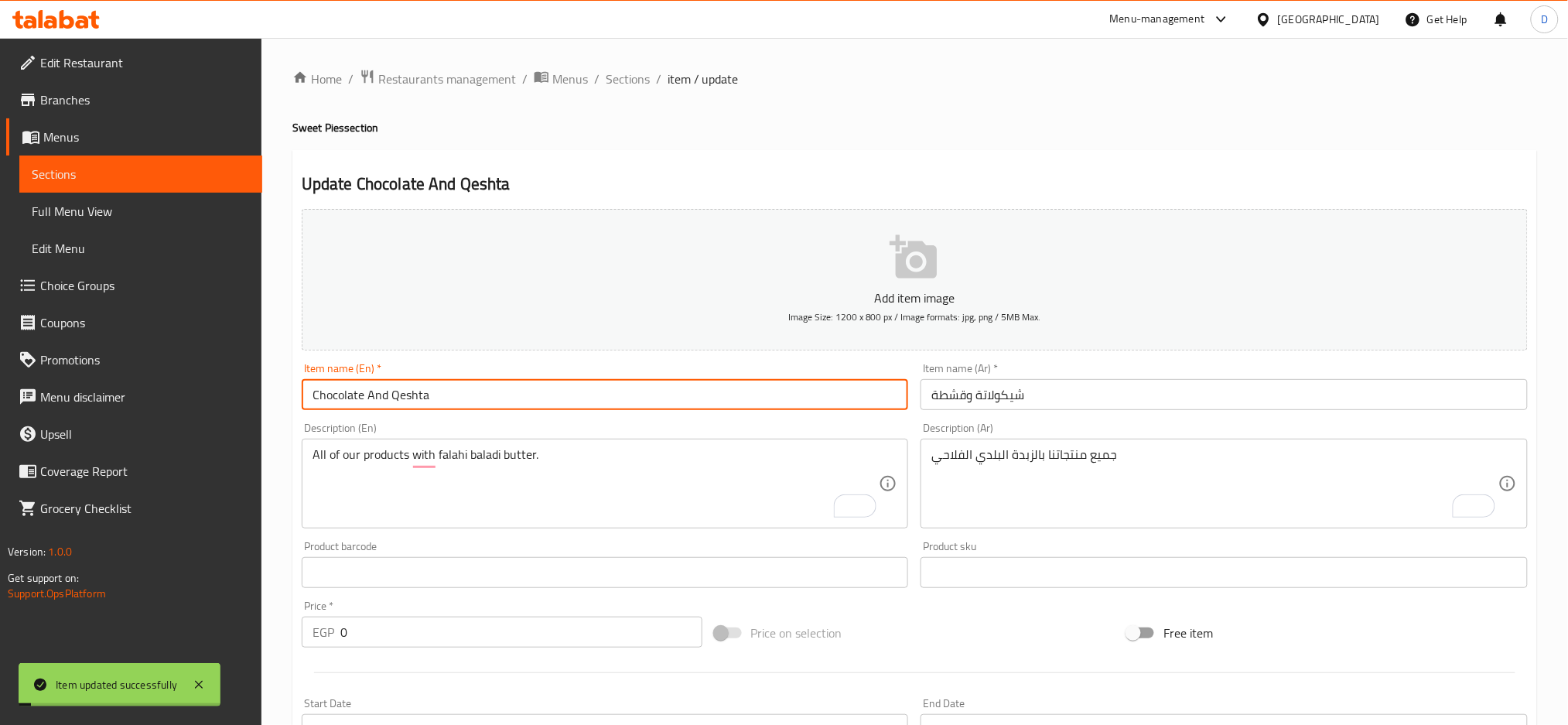
click at [501, 388] on input "Chocolate And Qeshta" at bounding box center [606, 395] width 607 height 31
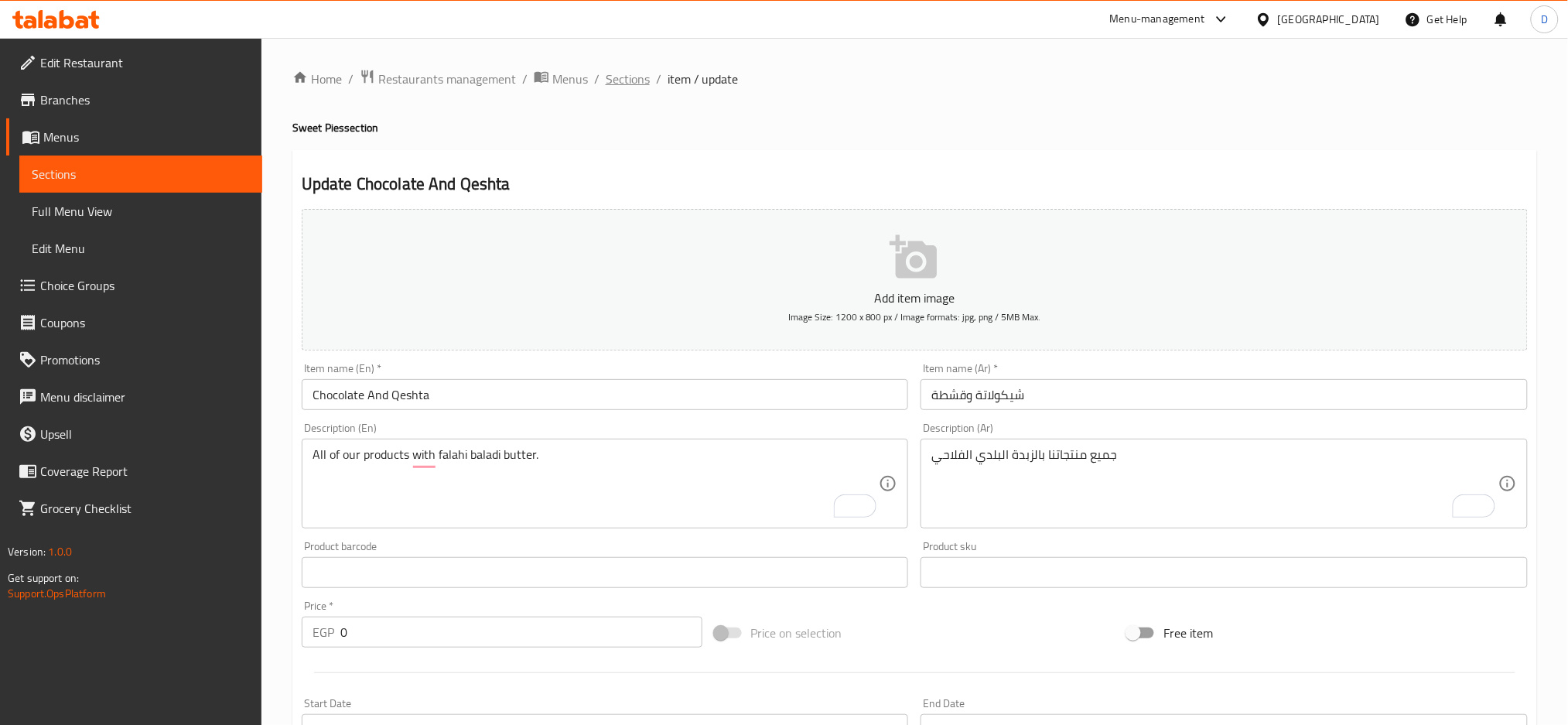
click at [622, 81] on span "Sections" at bounding box center [628, 79] width 44 height 19
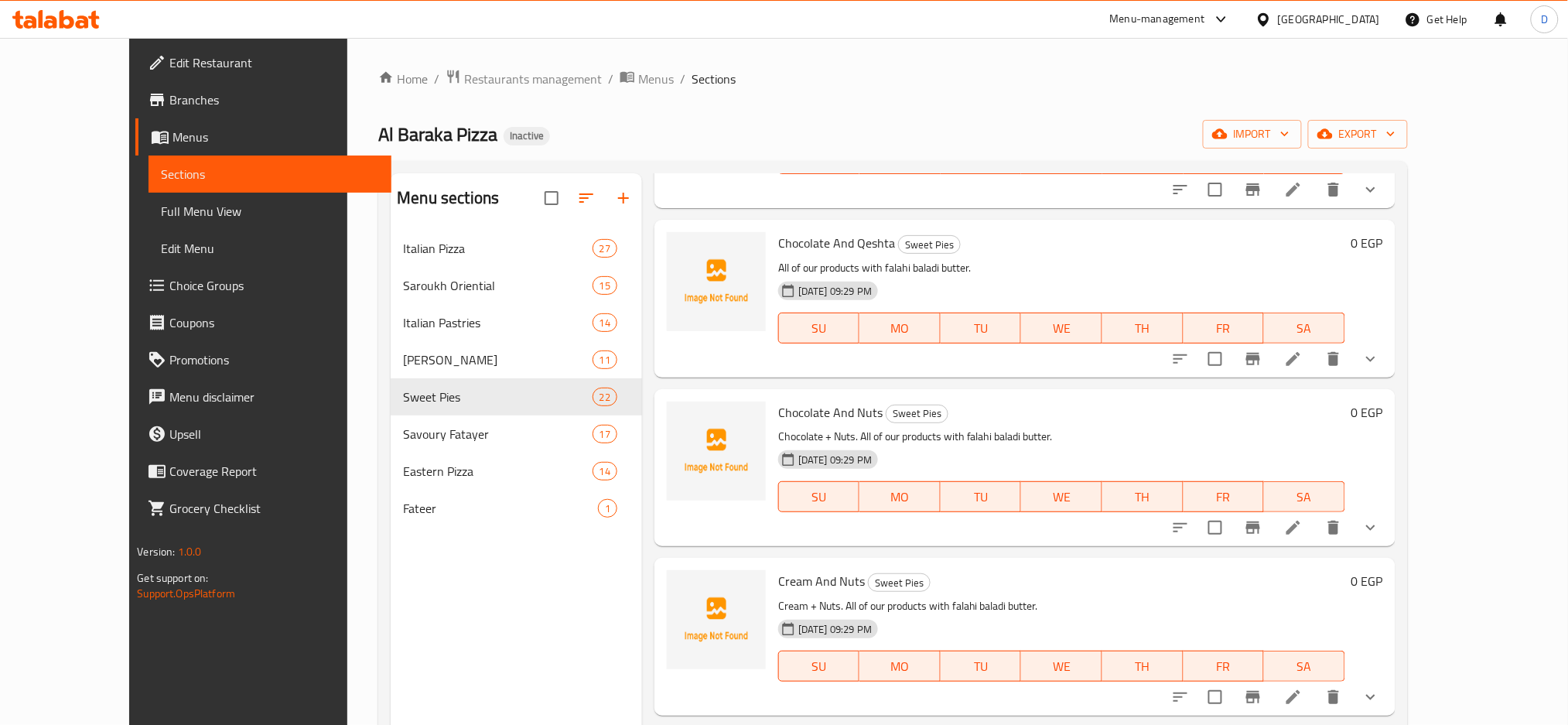
scroll to position [2400, 0]
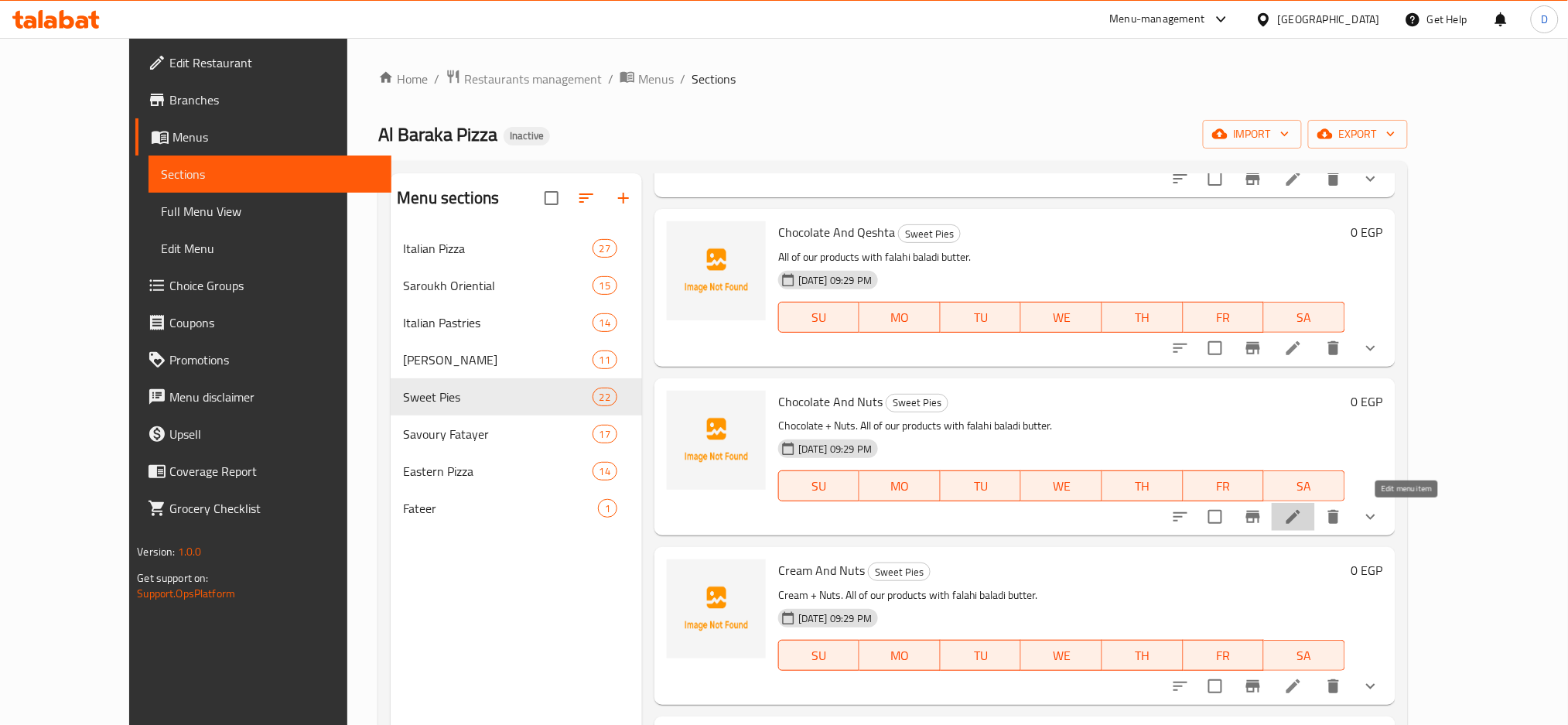
click at [1301, 515] on icon at bounding box center [1294, 516] width 14 height 14
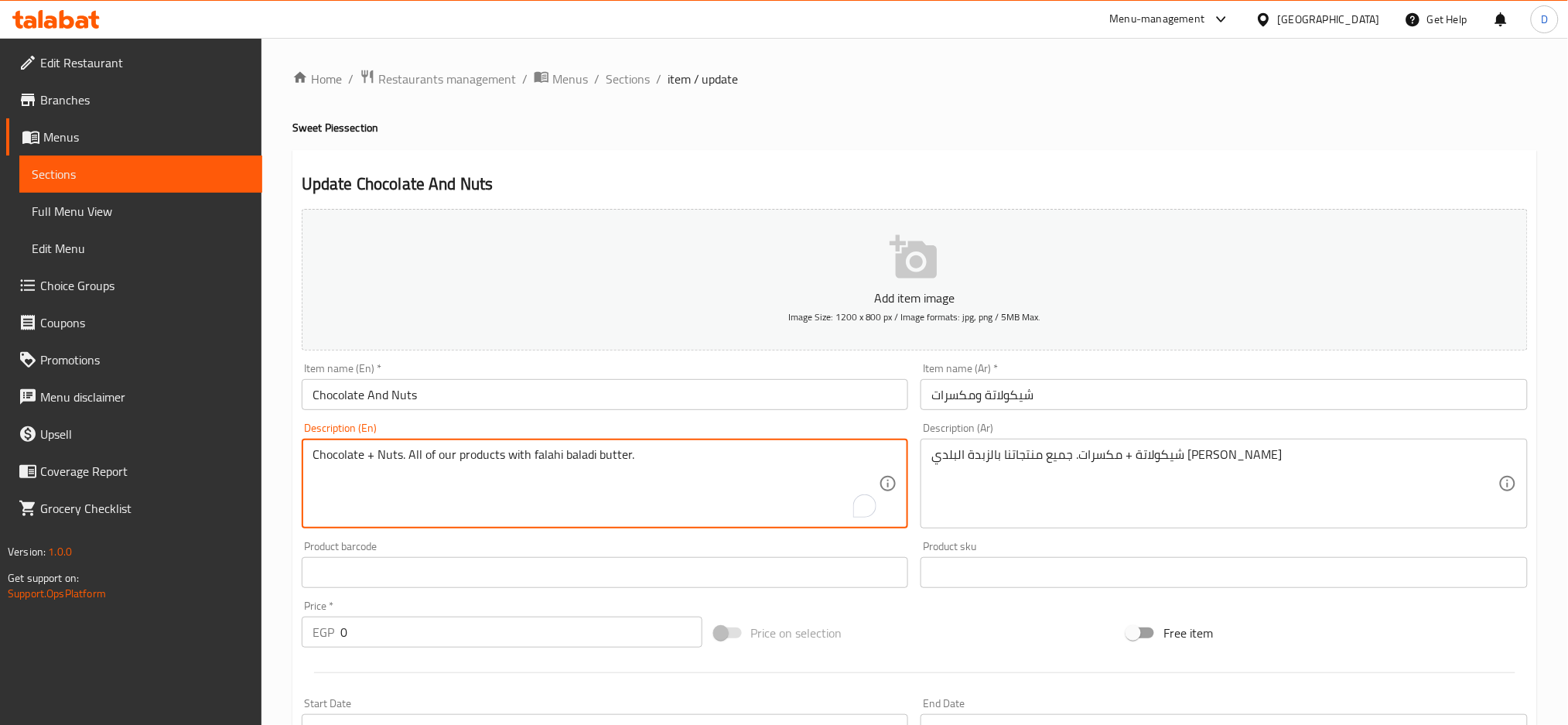
drag, startPoint x: 399, startPoint y: 451, endPoint x: 295, endPoint y: 451, distance: 104.0
paste textarea "Pie crust, chocolate, sugar, vanilla extract and n"
type textarea "Pie crust, chocolate, sugar, vanilla extract and nuts. All of our products with…"
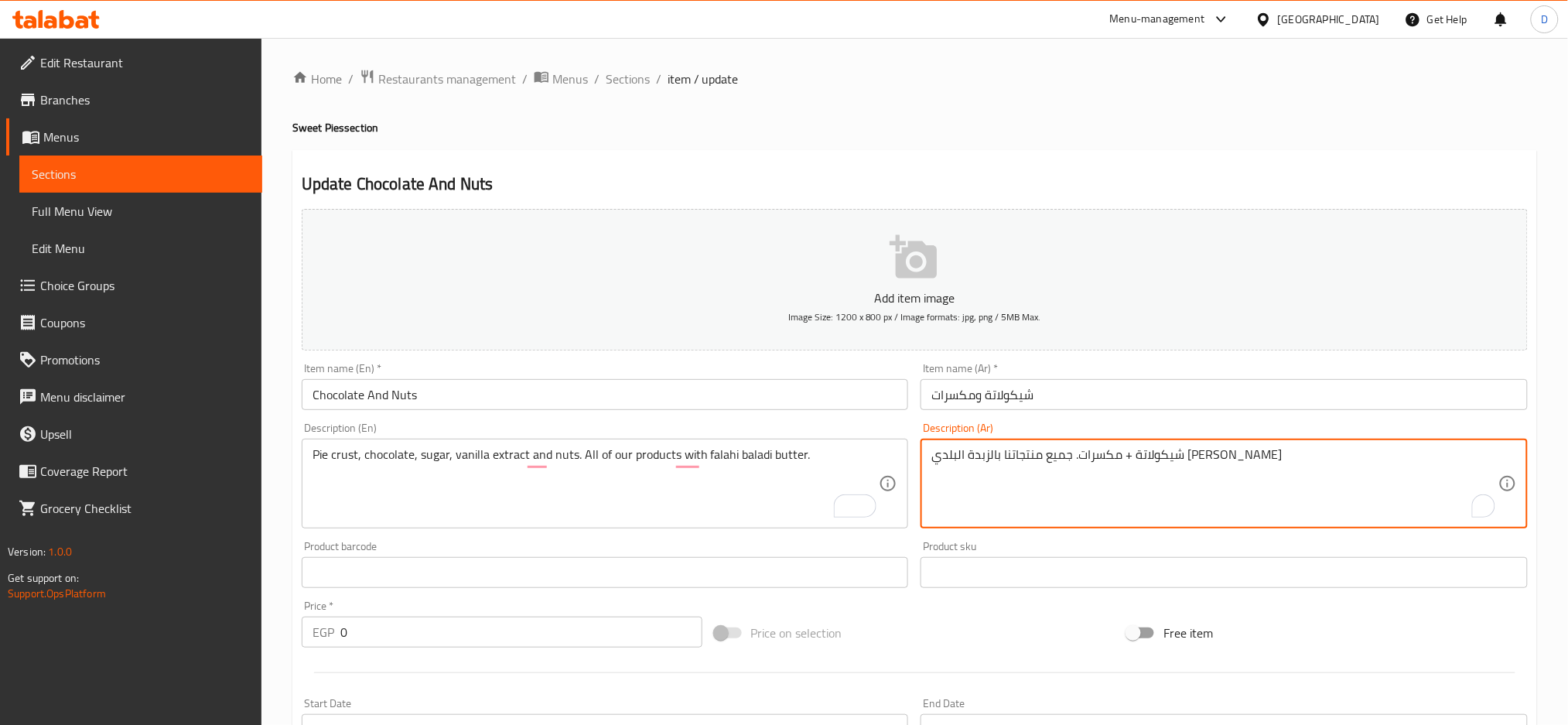
drag, startPoint x: 1120, startPoint y: 454, endPoint x: 1304, endPoint y: 467, distance: 184.5
paste textarea "جينة فطيرة، شوكولاتة، سكر، خلاصة الفانيليا و"
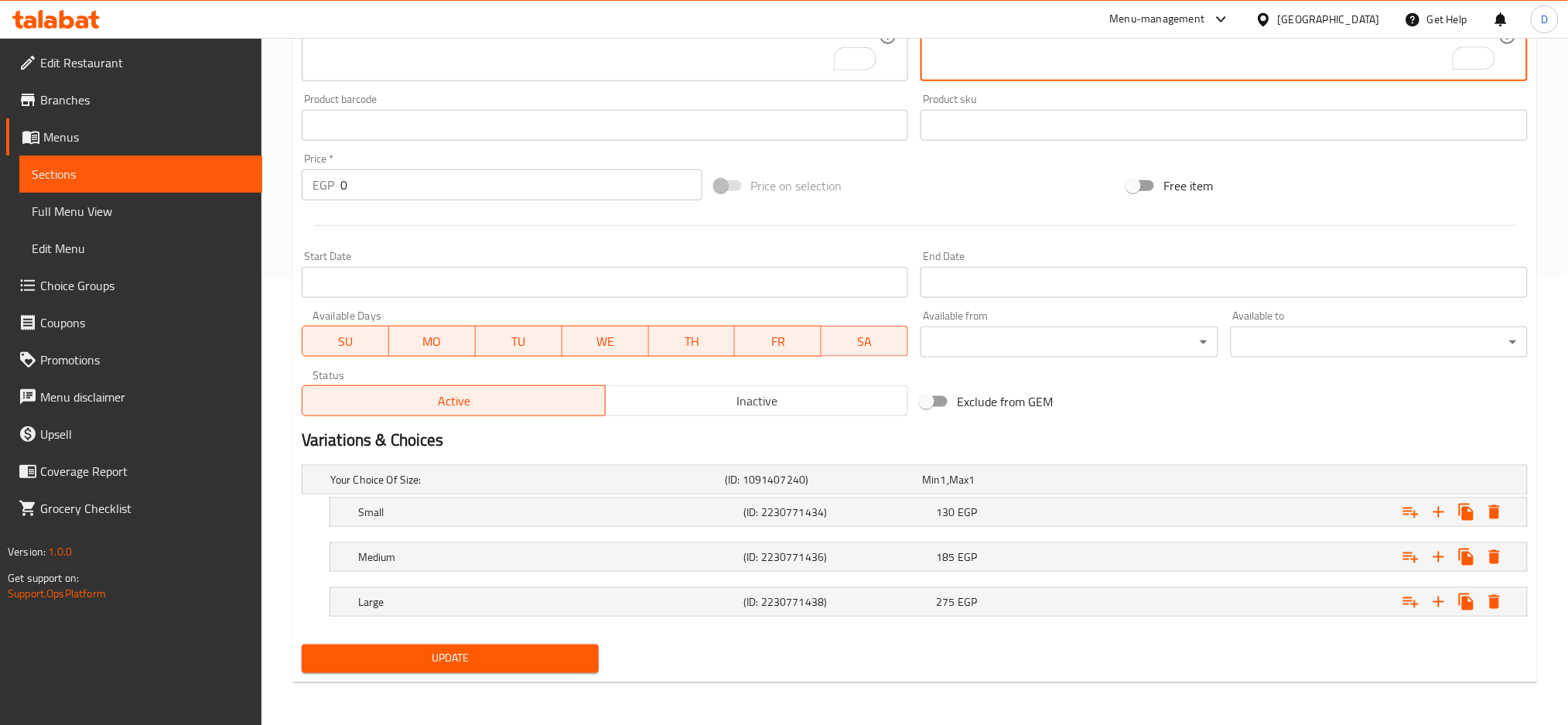
type textarea "عجينة فطيرة، شوكولاتة، سكر، خلاصة الفانيليا و مكسرات. جميع منتجاتنا بالزبدة الب…"
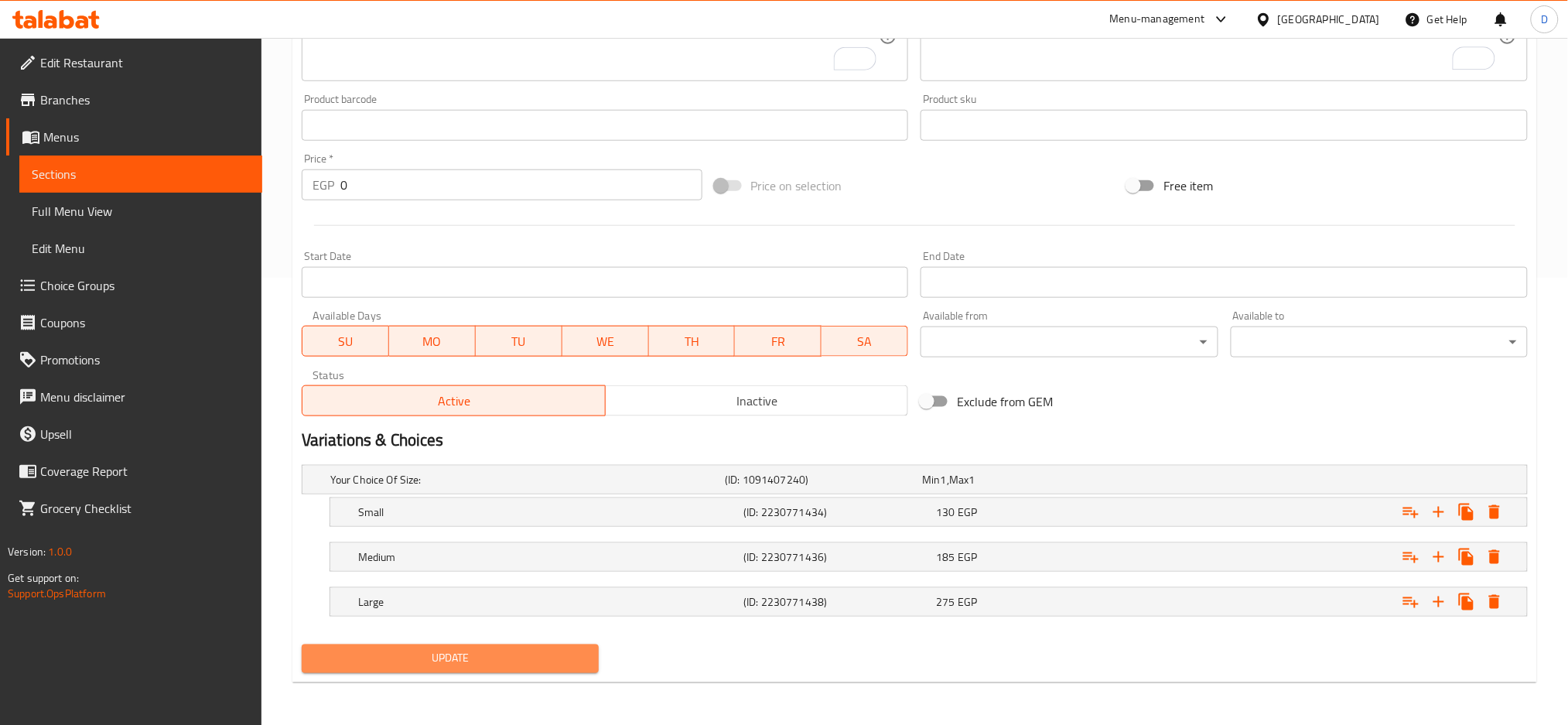
click at [513, 662] on span "Update" at bounding box center [450, 658] width 272 height 19
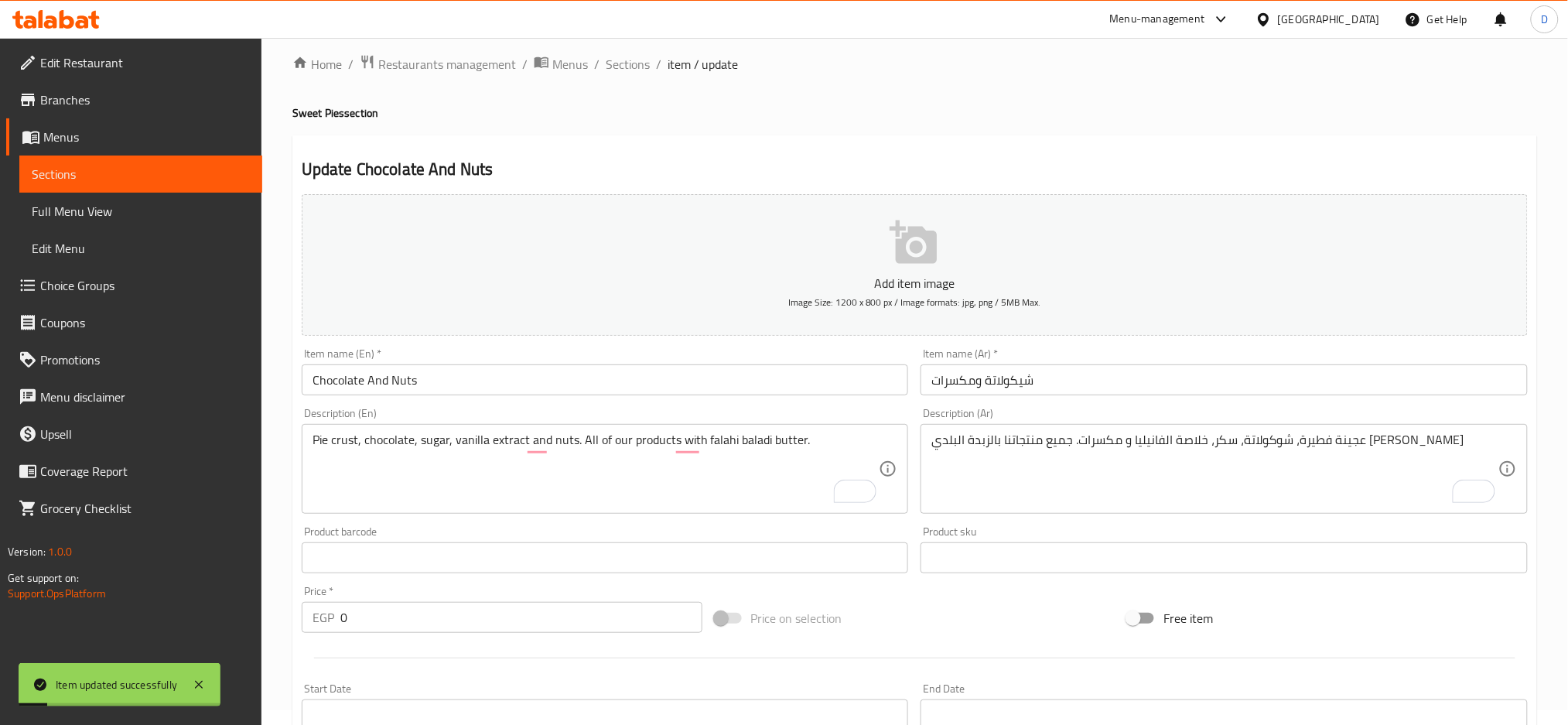
scroll to position [0, 0]
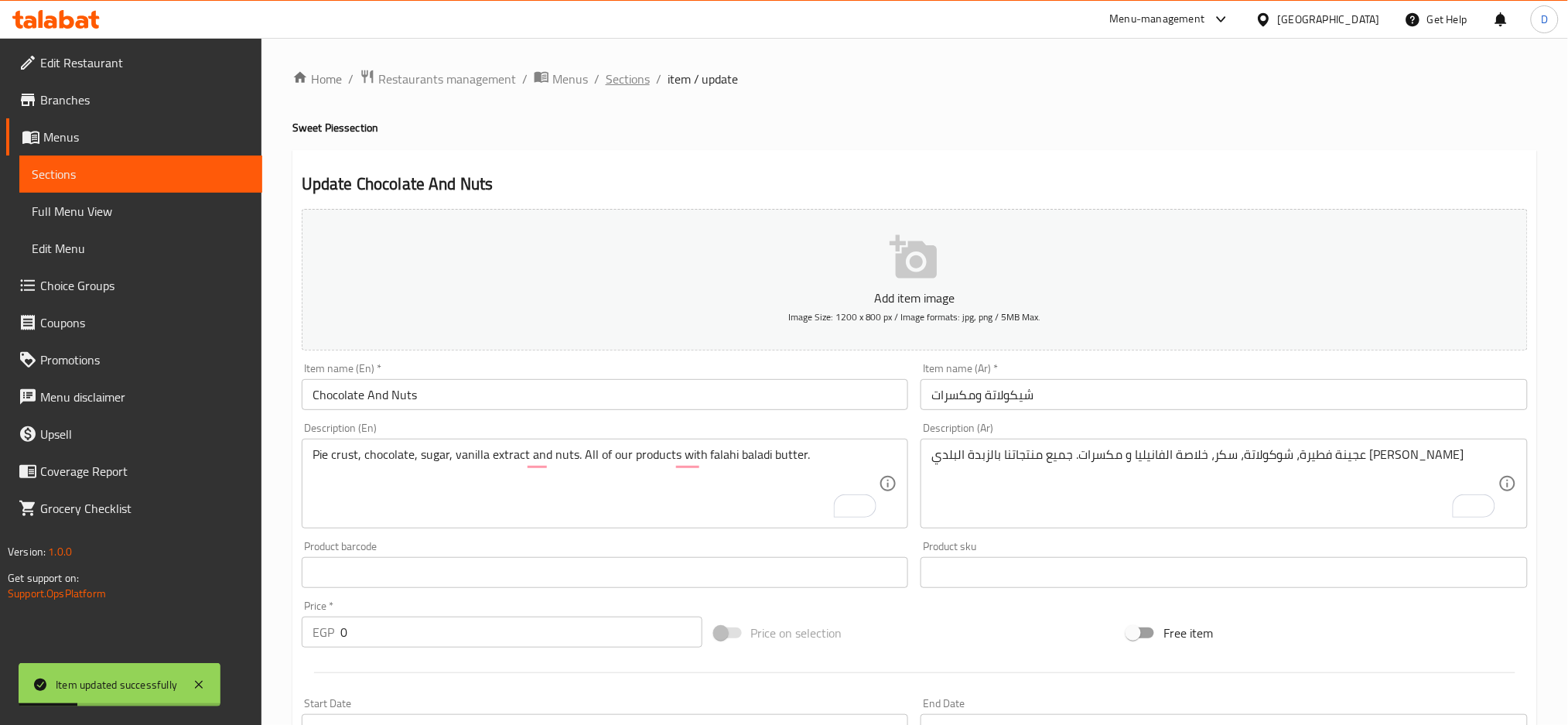
click at [638, 88] on span "Sections" at bounding box center [628, 79] width 44 height 19
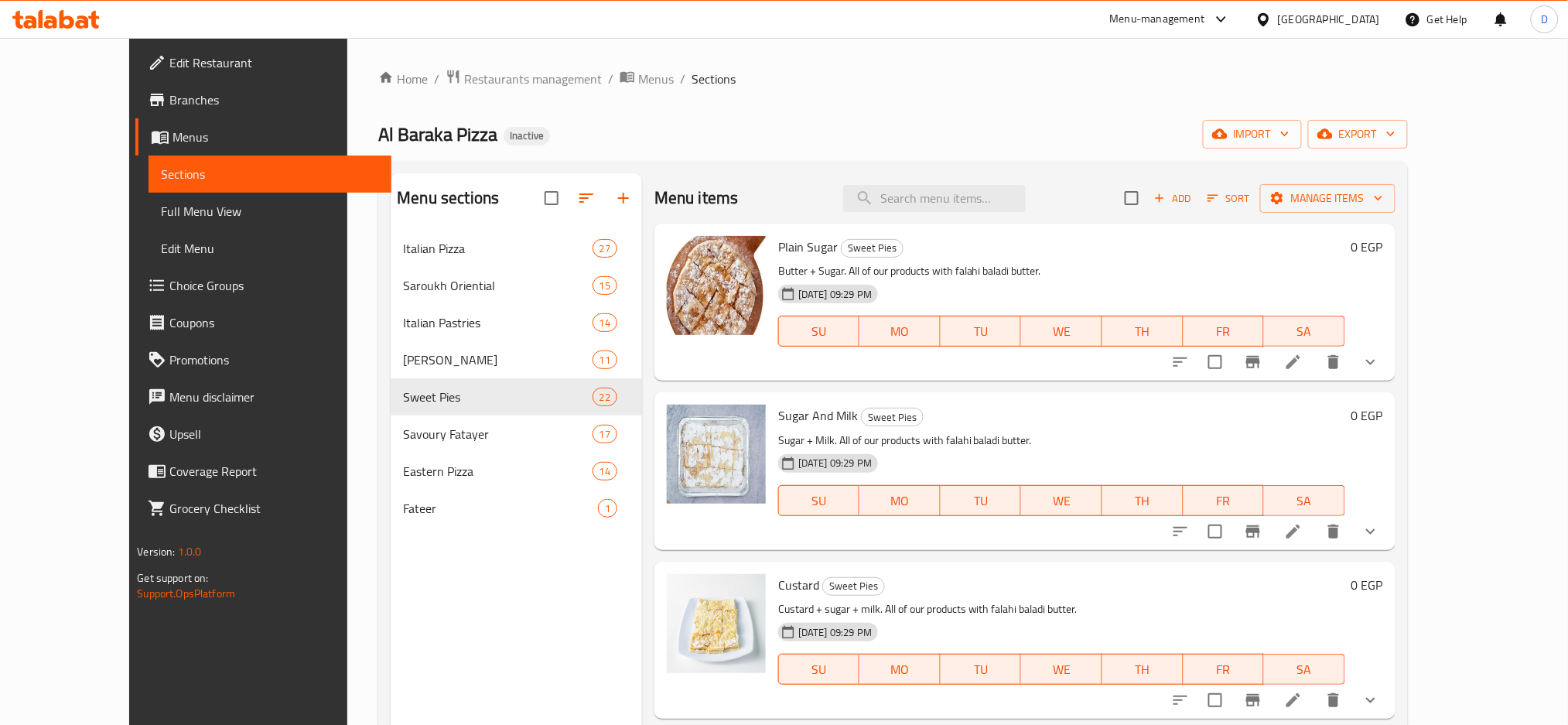
scroll to position [2434, 0]
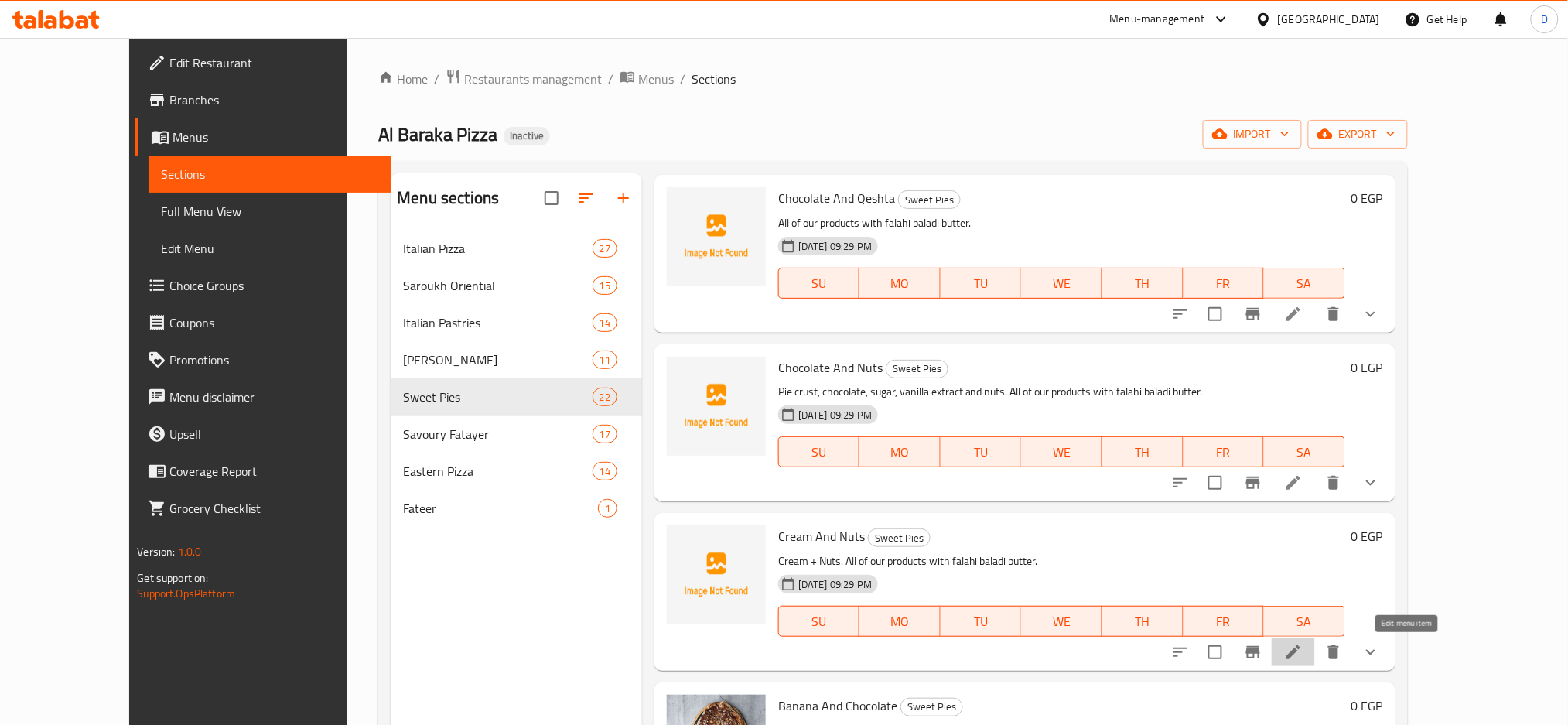
click at [1301, 654] on icon at bounding box center [1294, 652] width 14 height 14
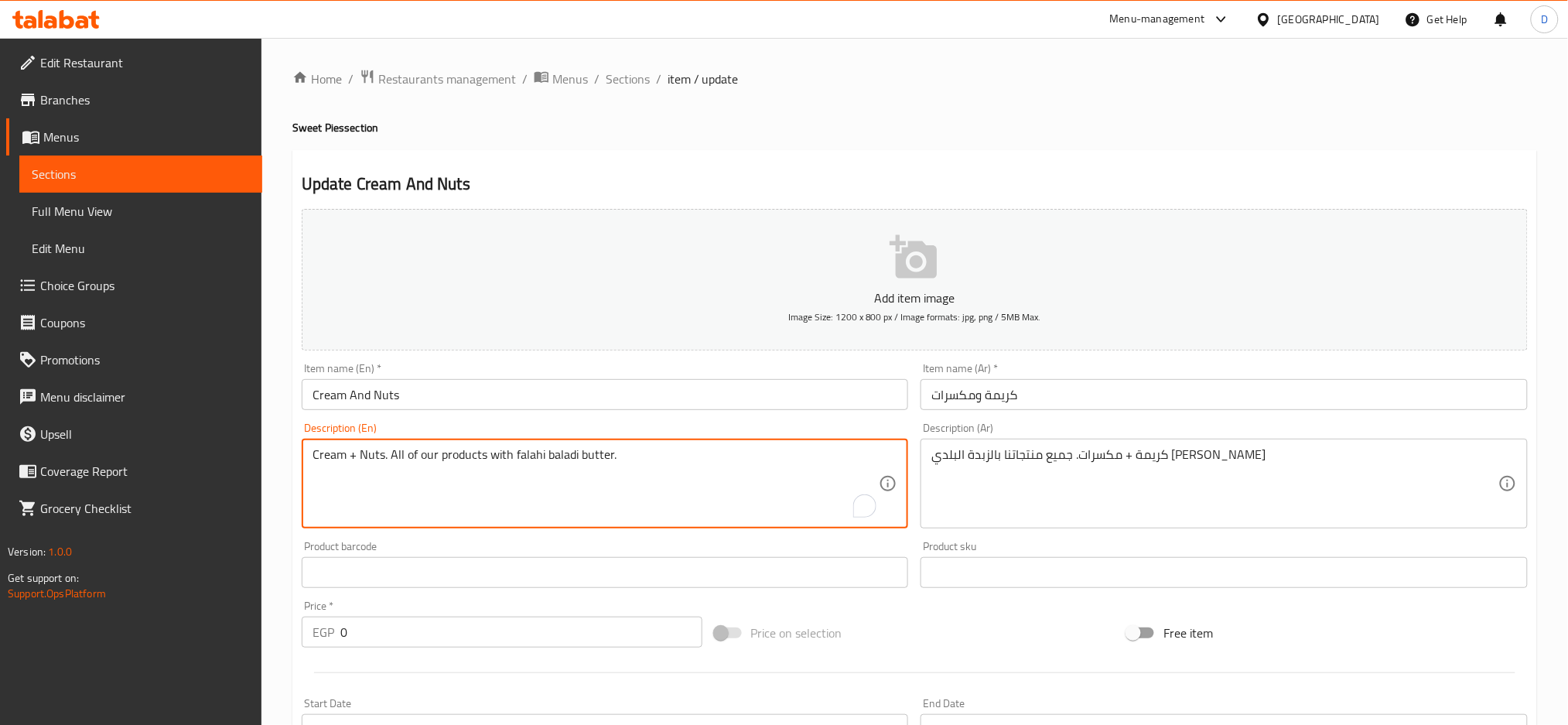
drag, startPoint x: 382, startPoint y: 455, endPoint x: 290, endPoint y: 455, distance: 92.0
paste textarea "Pie crust, cream, and nuts."
type textarea "Pie crust, cream, and nuts.. All of our products with falahi baladi butter."
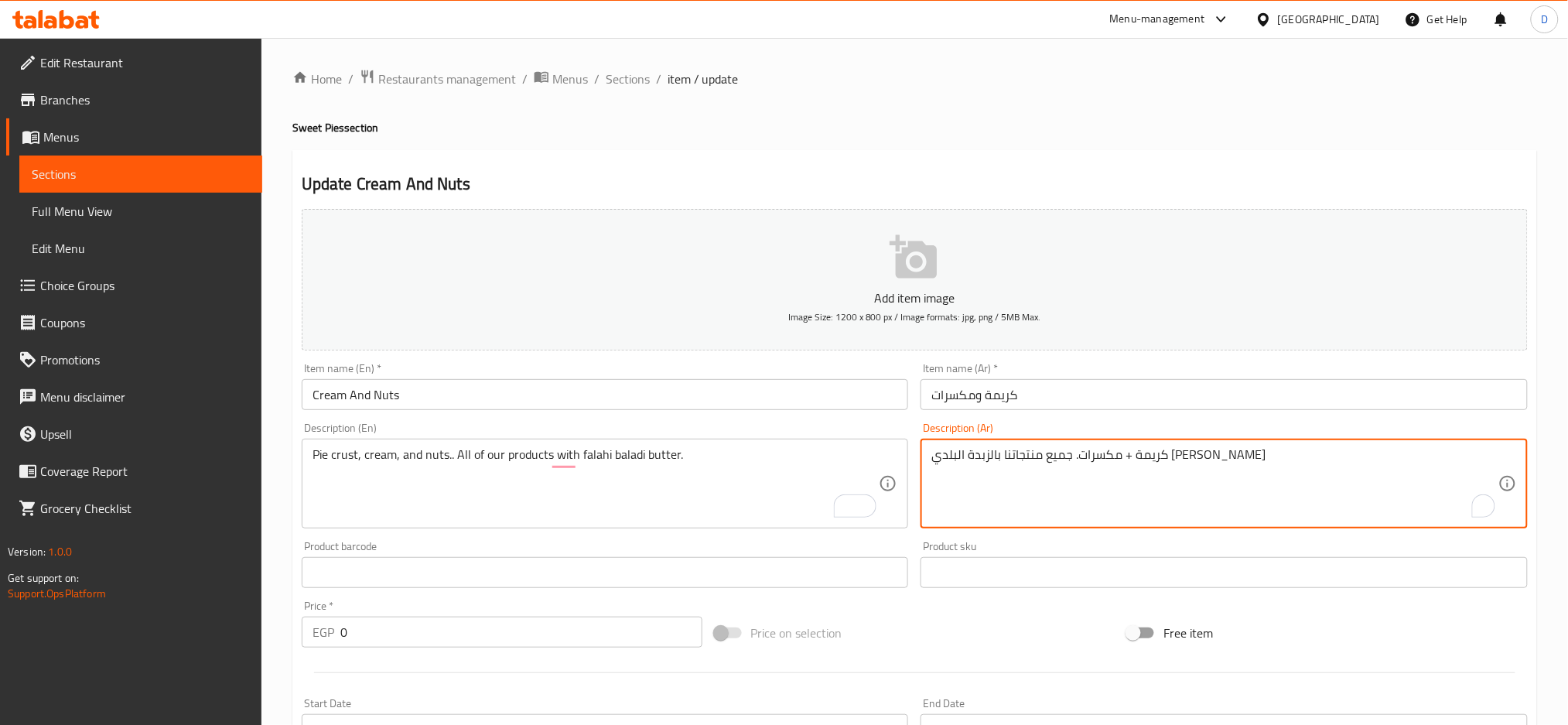
drag, startPoint x: 1121, startPoint y: 457, endPoint x: 1286, endPoint y: 465, distance: 165.2
paste textarea "عجينة فطيرة، كريمة و"
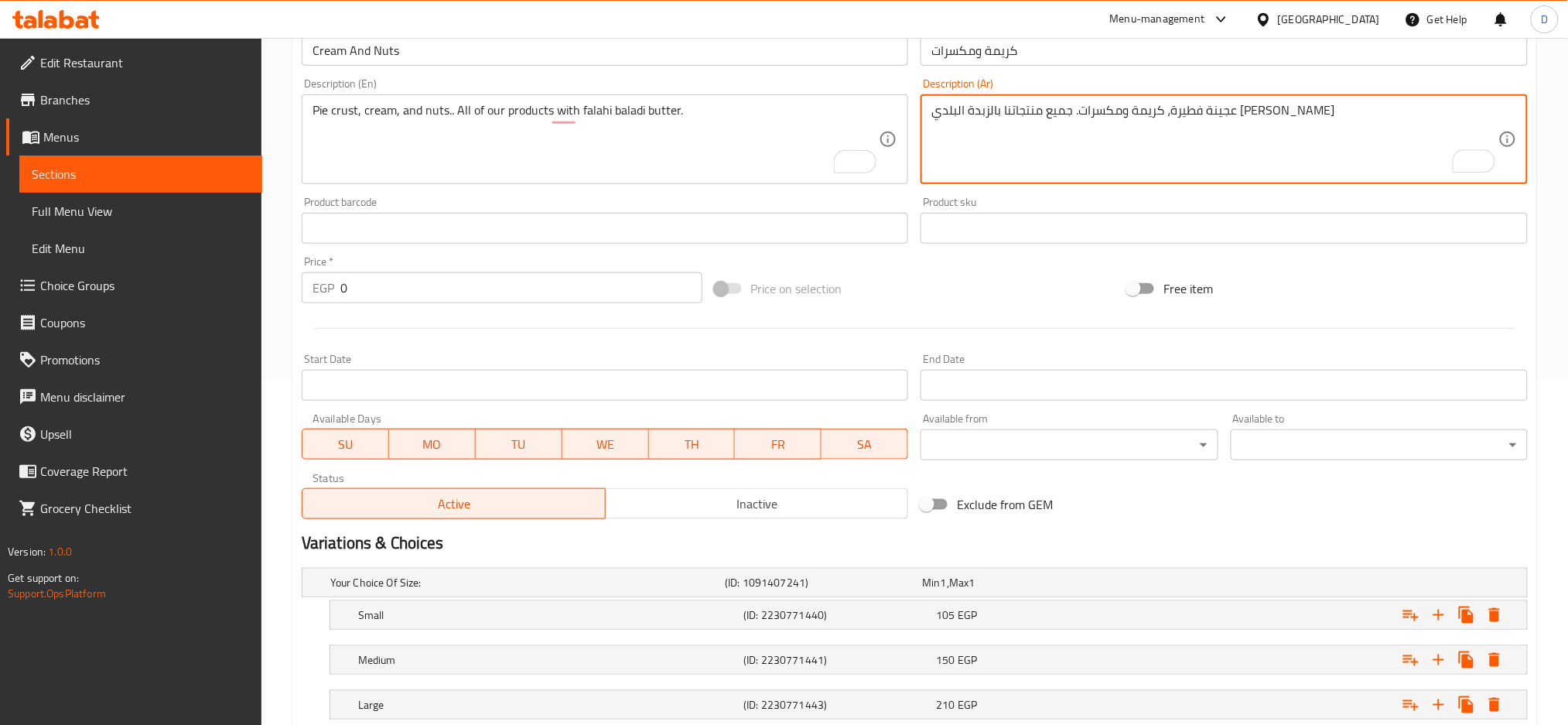
scroll to position [447, 0]
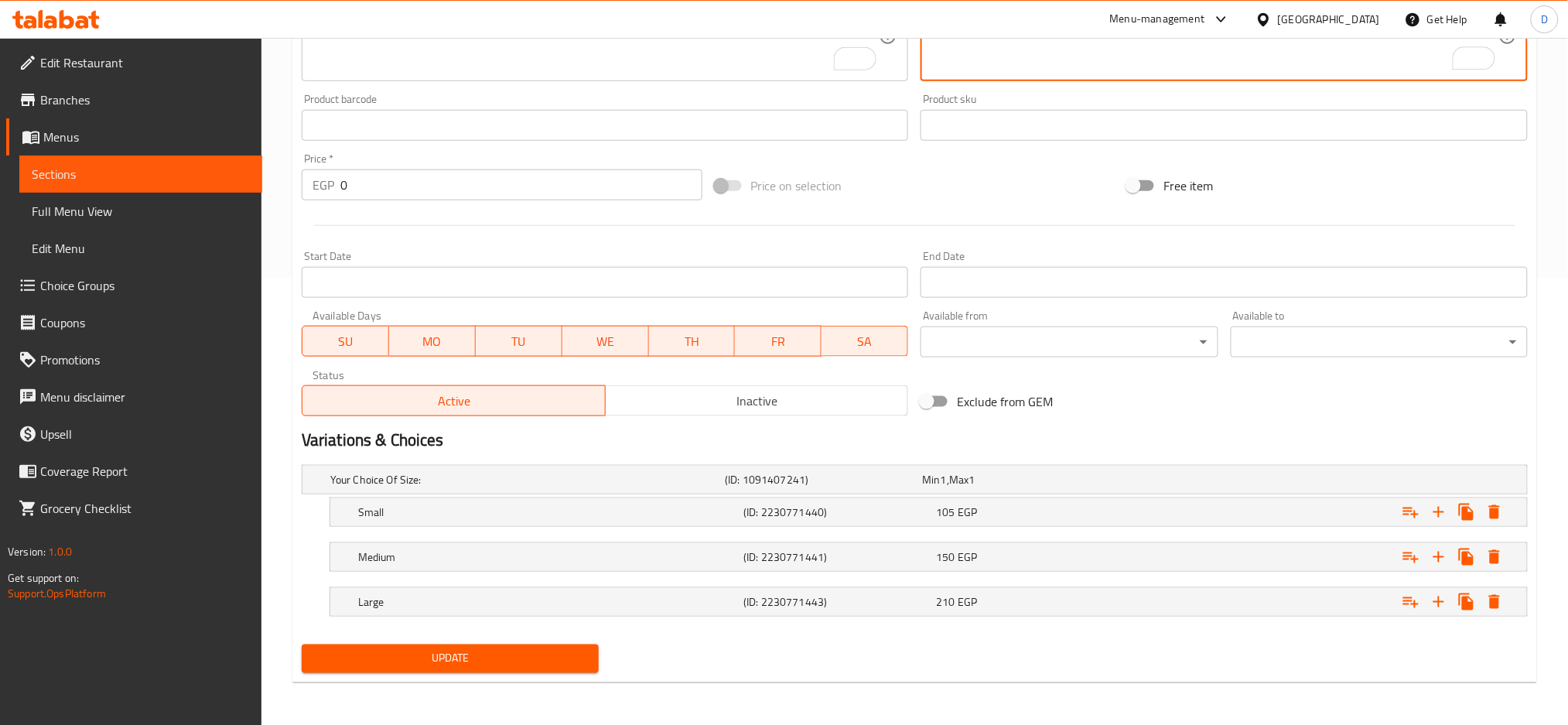
type textarea "عجينة فطيرة، كريمة ومكسرات. جميع منتجاتنا بالزبدة البلدي الفلاحي"
click at [522, 659] on span "Update" at bounding box center [450, 658] width 272 height 19
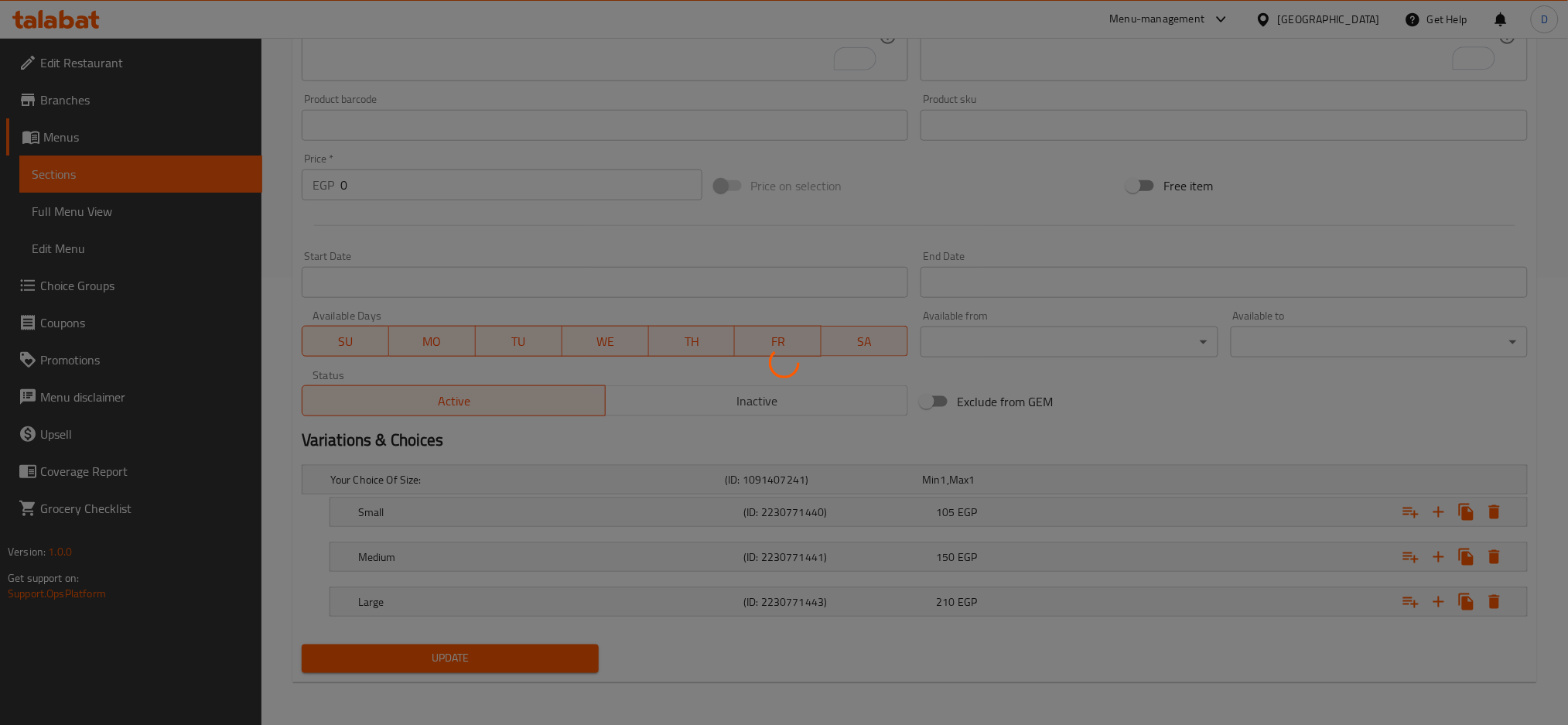
scroll to position [0, 0]
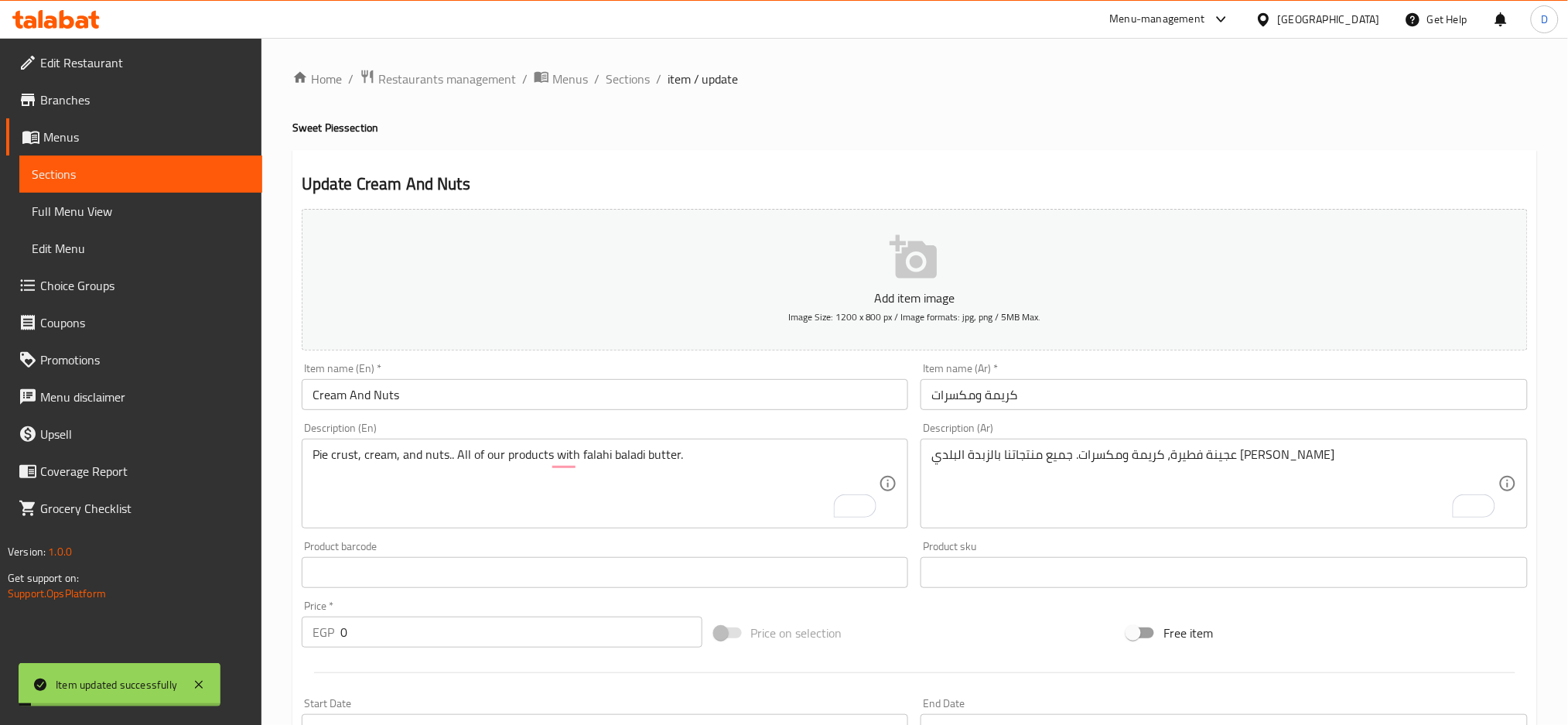
click at [633, 78] on span "Sections" at bounding box center [628, 79] width 44 height 19
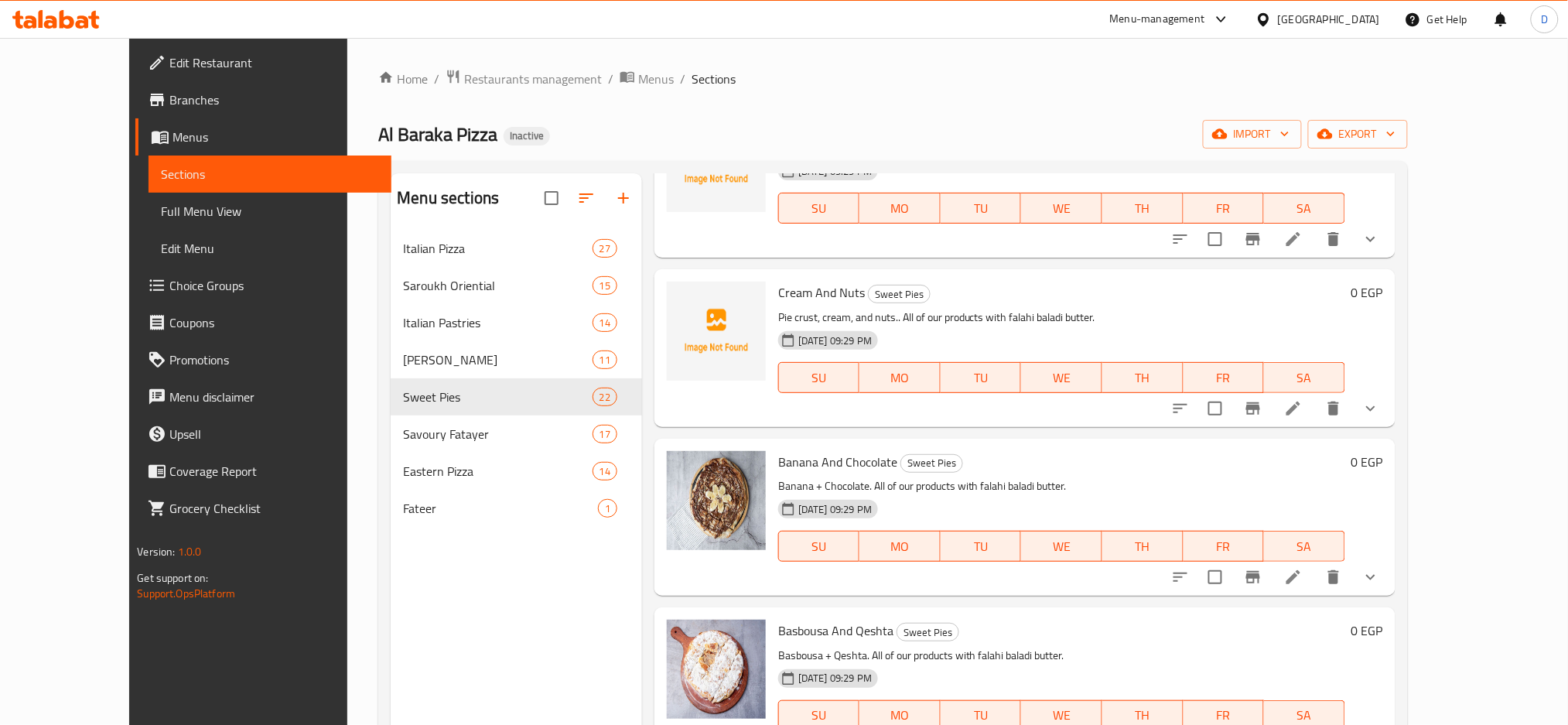
scroll to position [2688, 0]
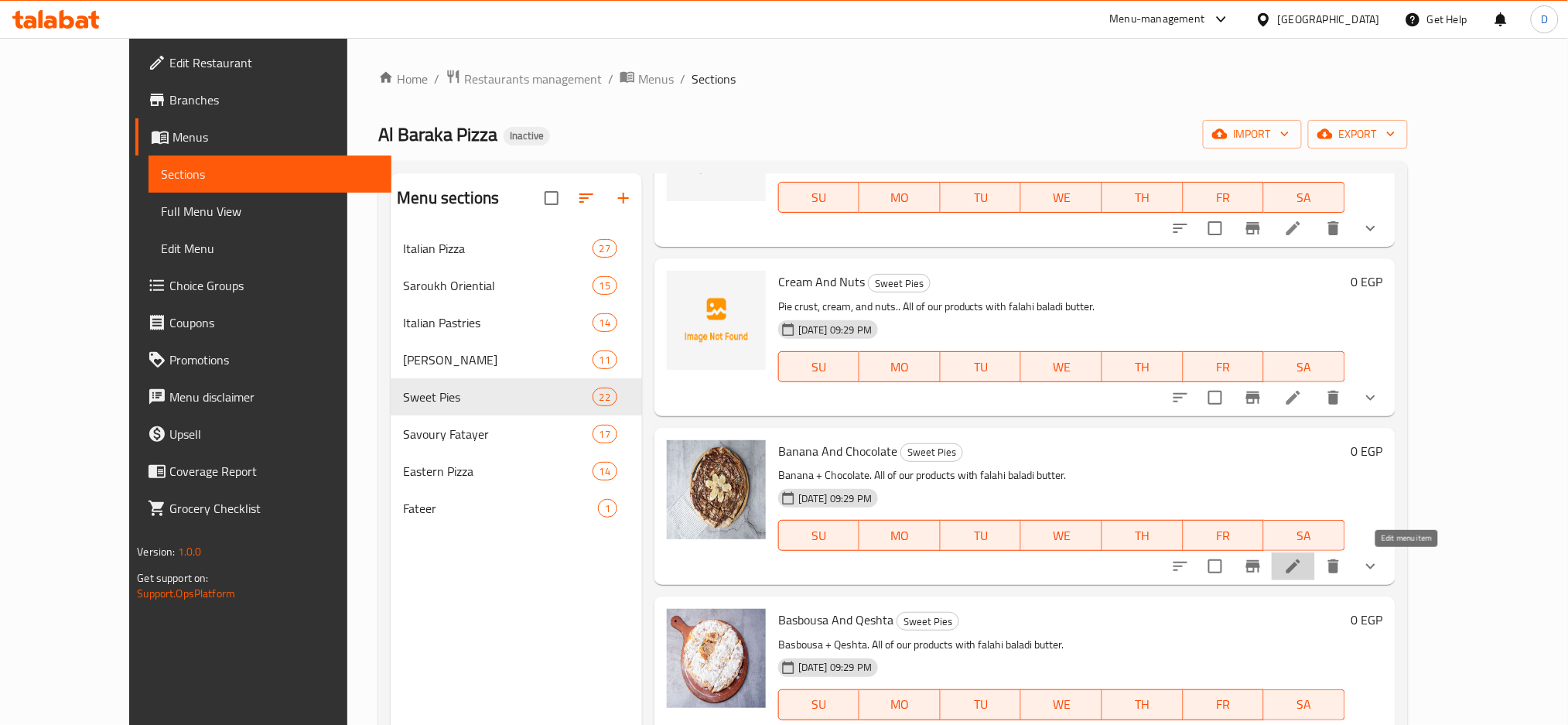
click at [1303, 562] on icon at bounding box center [1294, 566] width 19 height 19
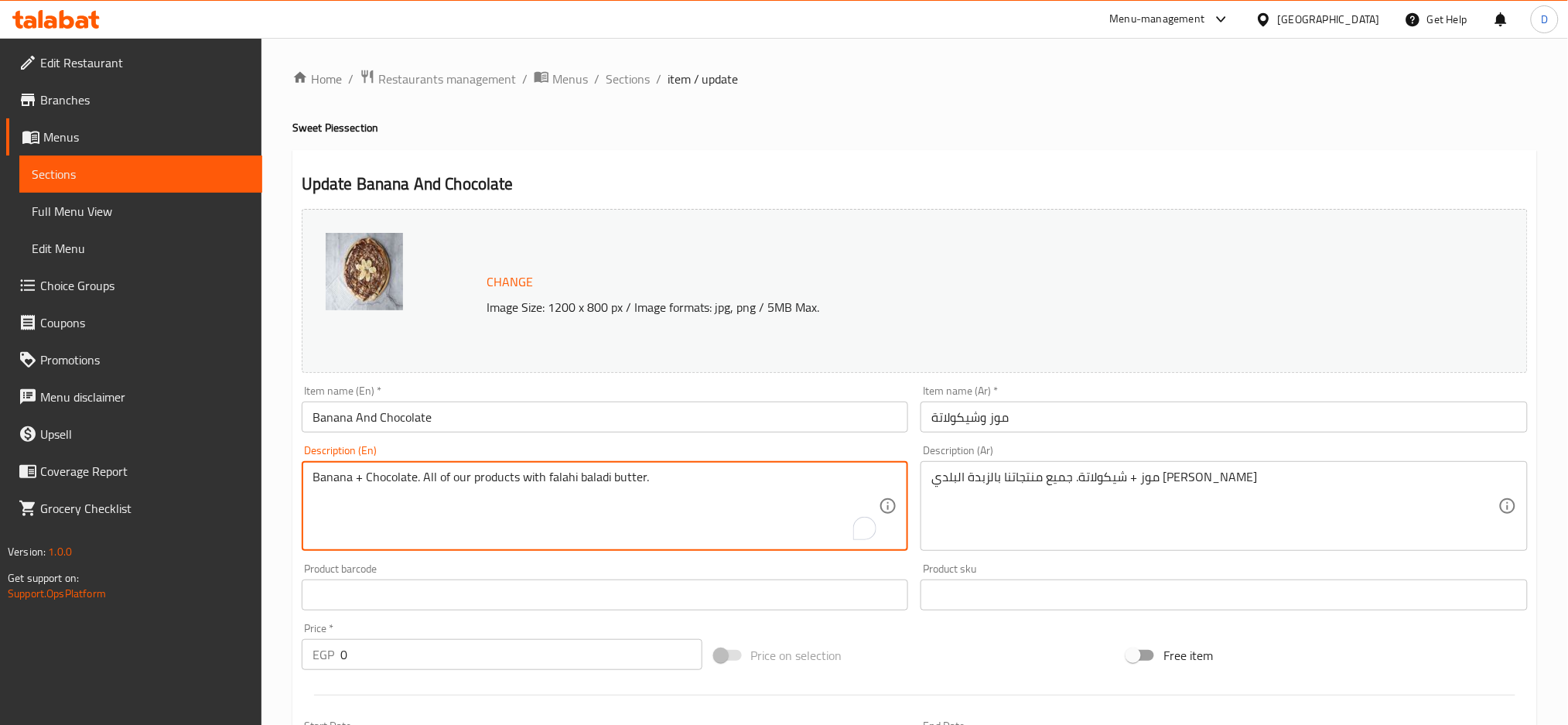
drag, startPoint x: 413, startPoint y: 476, endPoint x: 300, endPoint y: 468, distance: 113.3
paste textarea "A pie Filled with a chocolate and banana"
type textarea "A pie Filled with a chocolate and banana. All of our products with falahi balad…"
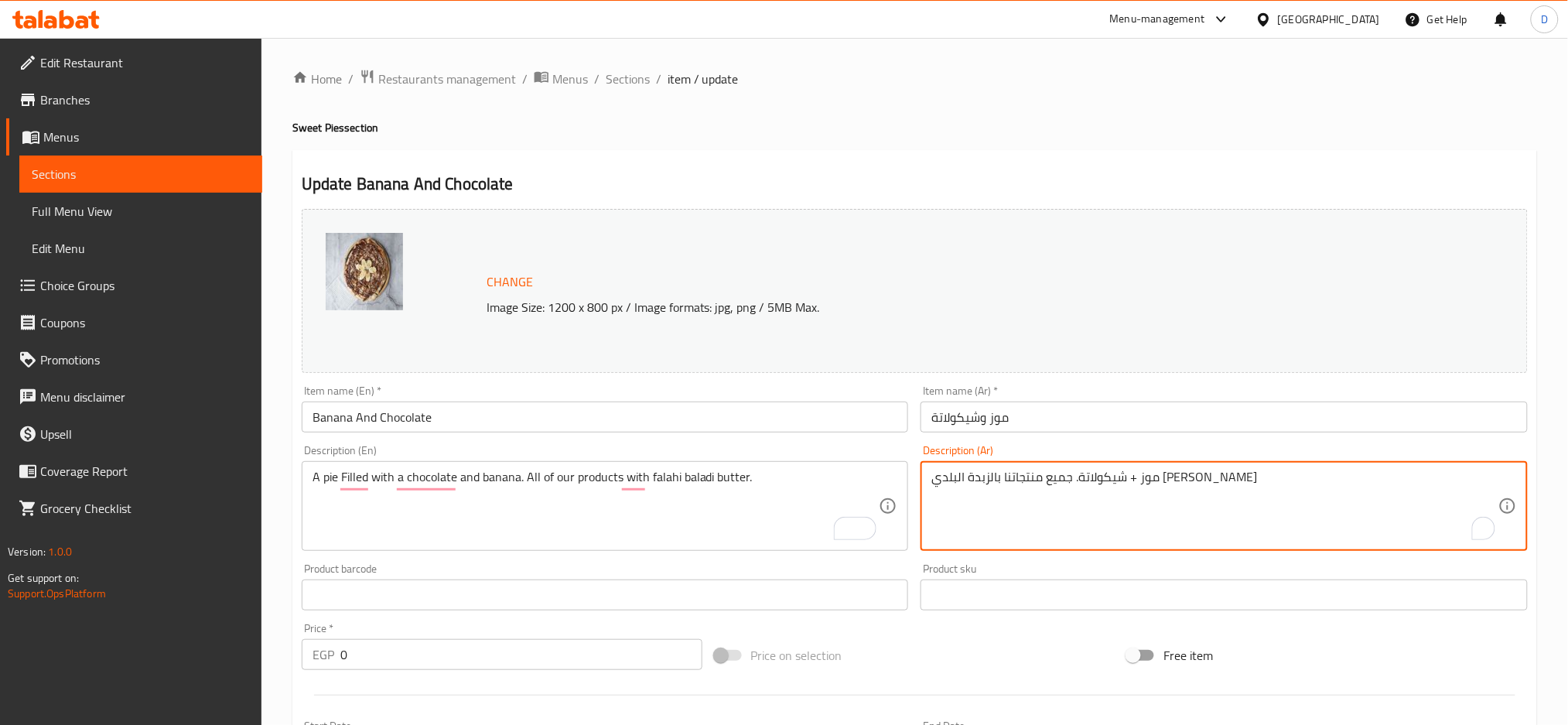
drag, startPoint x: 1120, startPoint y: 478, endPoint x: 1271, endPoint y: 481, distance: 151.0
paste textarea "طيرة محشوة شوكولاتة وموز."
type textarea "فطيرة محشوة شوكولاتة وموز.. جميع منتجاتنا بالزبدة البلدي الفلاحي"
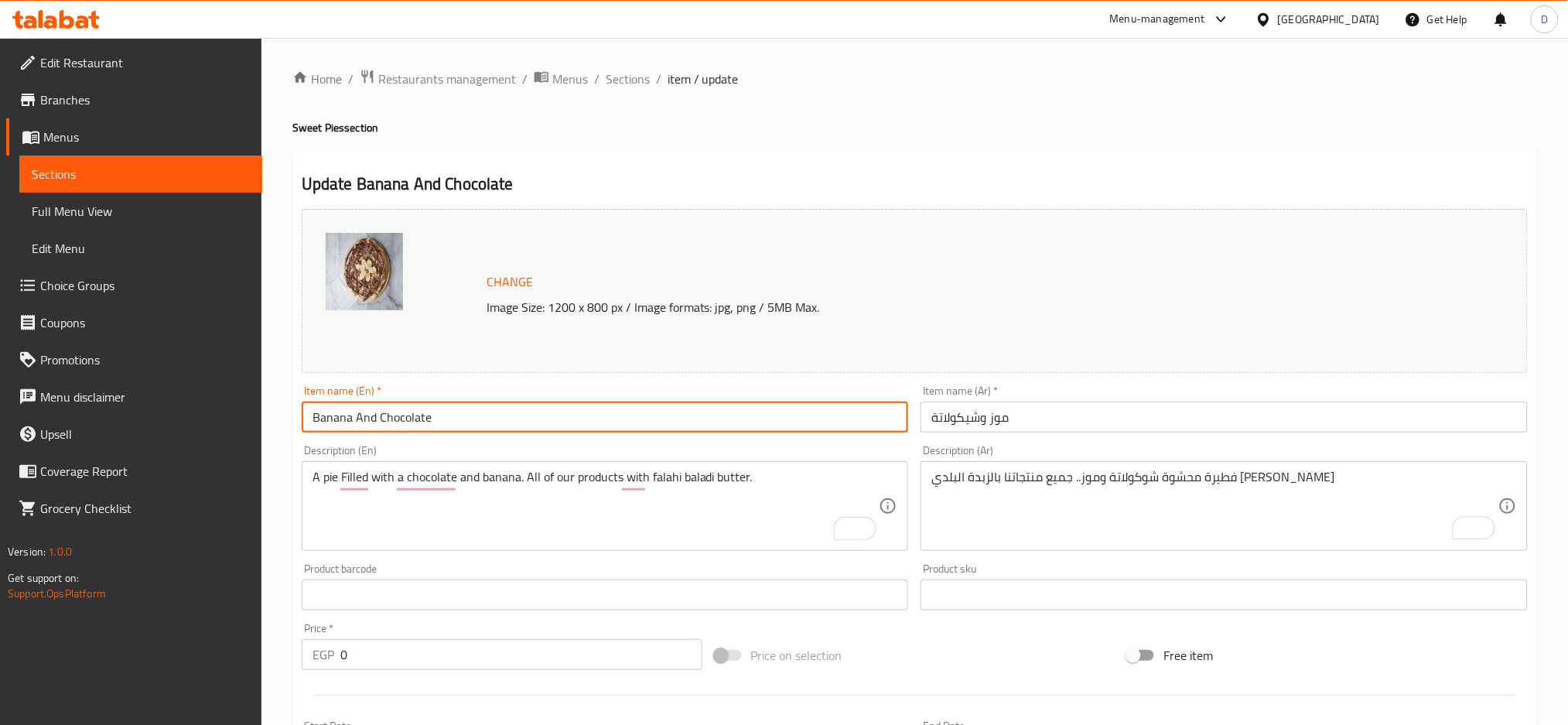
click at [793, 428] on input "Banana And Chocolate" at bounding box center [606, 417] width 607 height 31
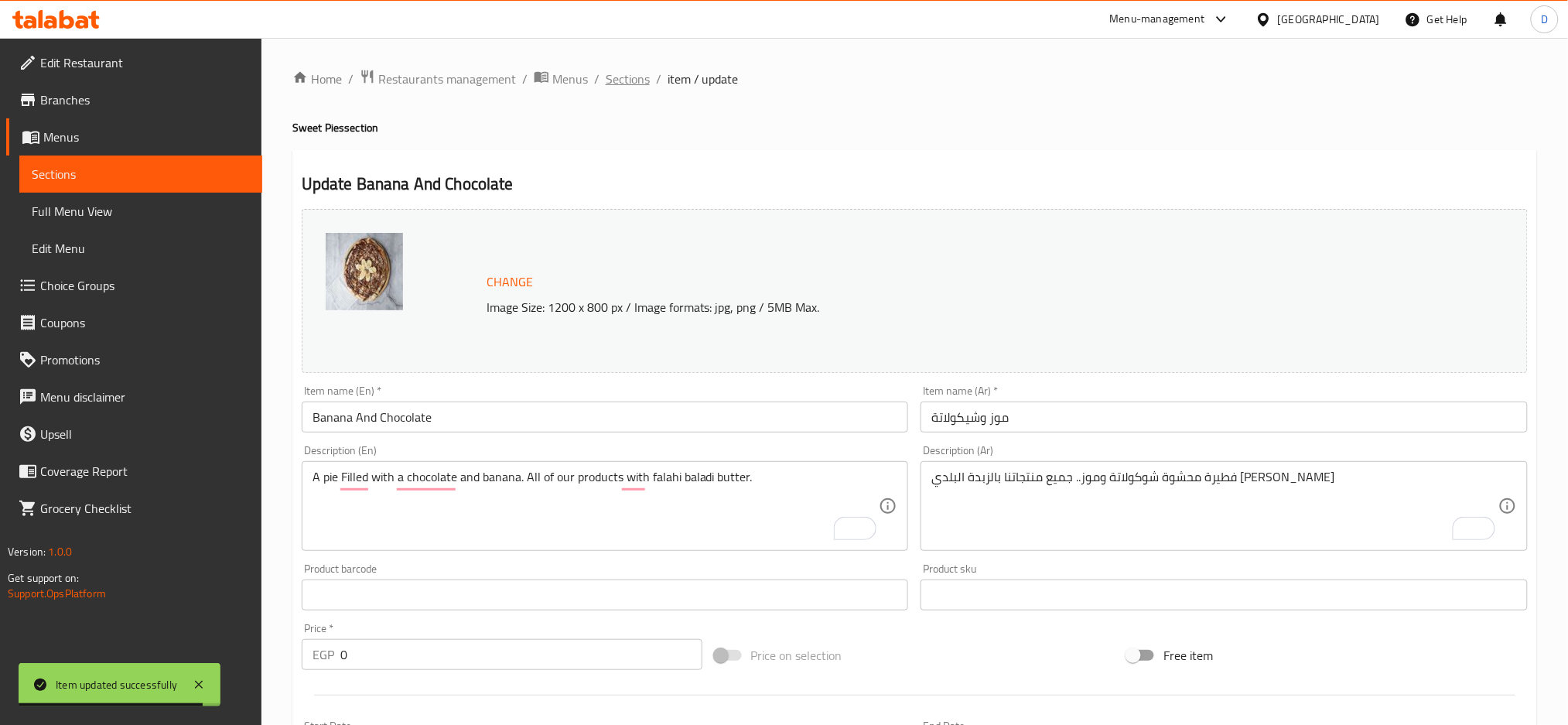
click at [624, 82] on span "Sections" at bounding box center [628, 79] width 44 height 19
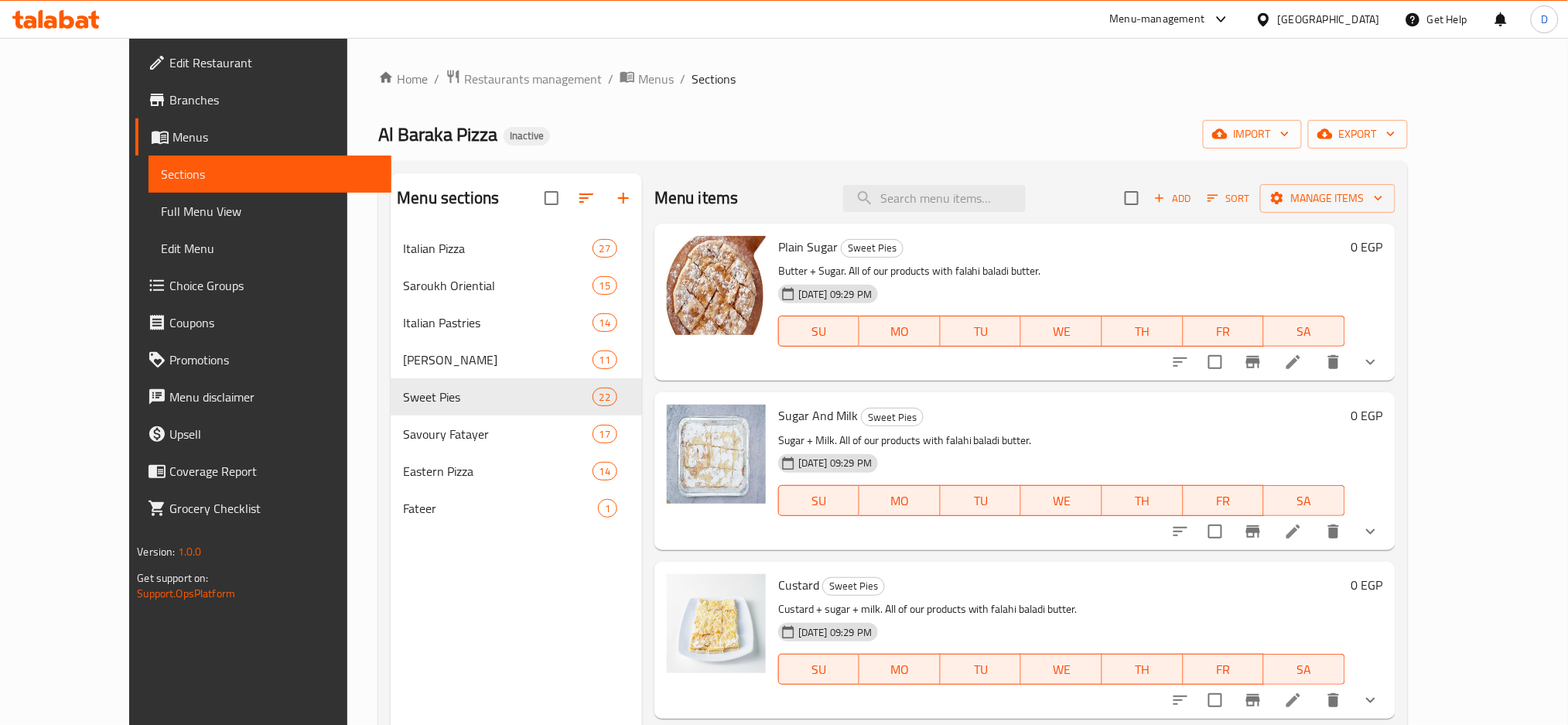
scroll to position [2773, 0]
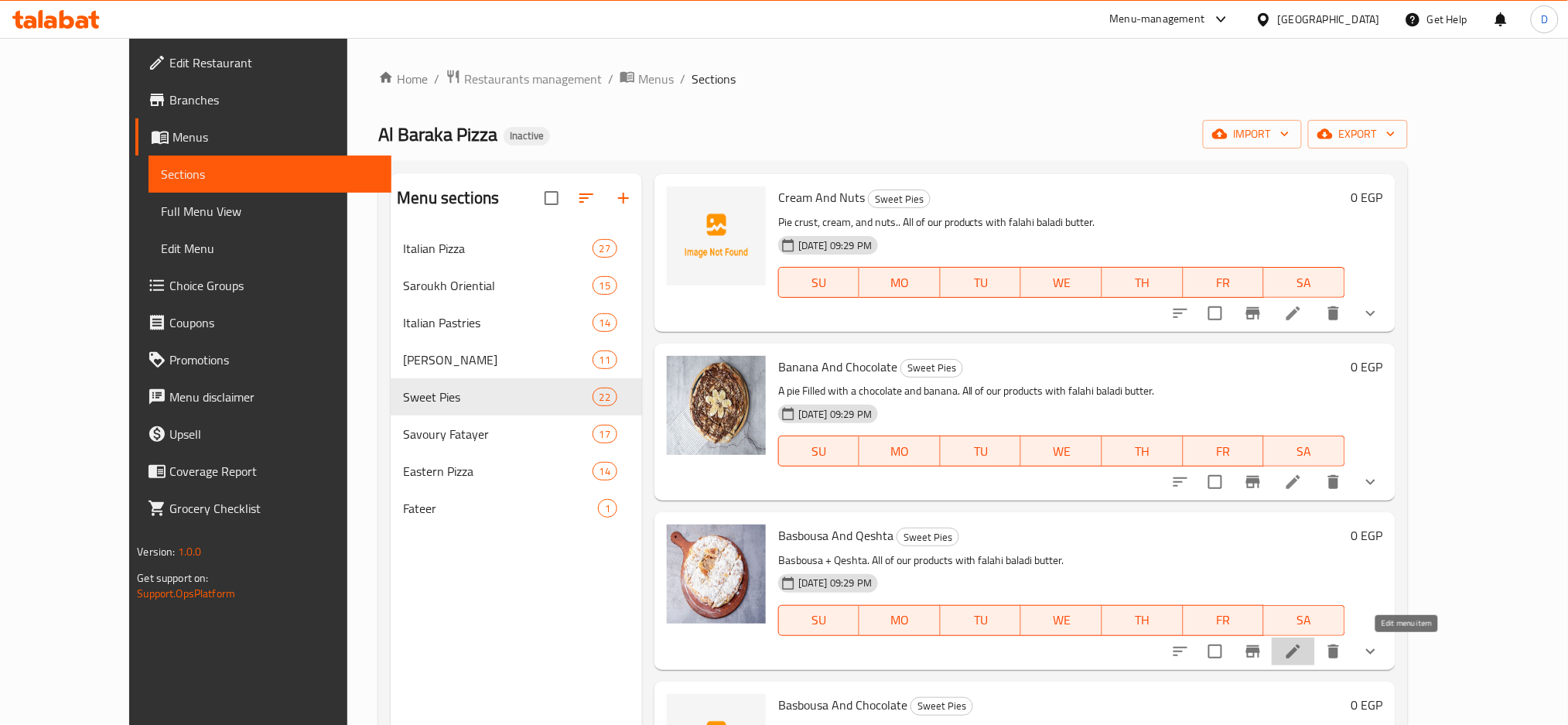
click at [1303, 651] on icon at bounding box center [1294, 651] width 19 height 19
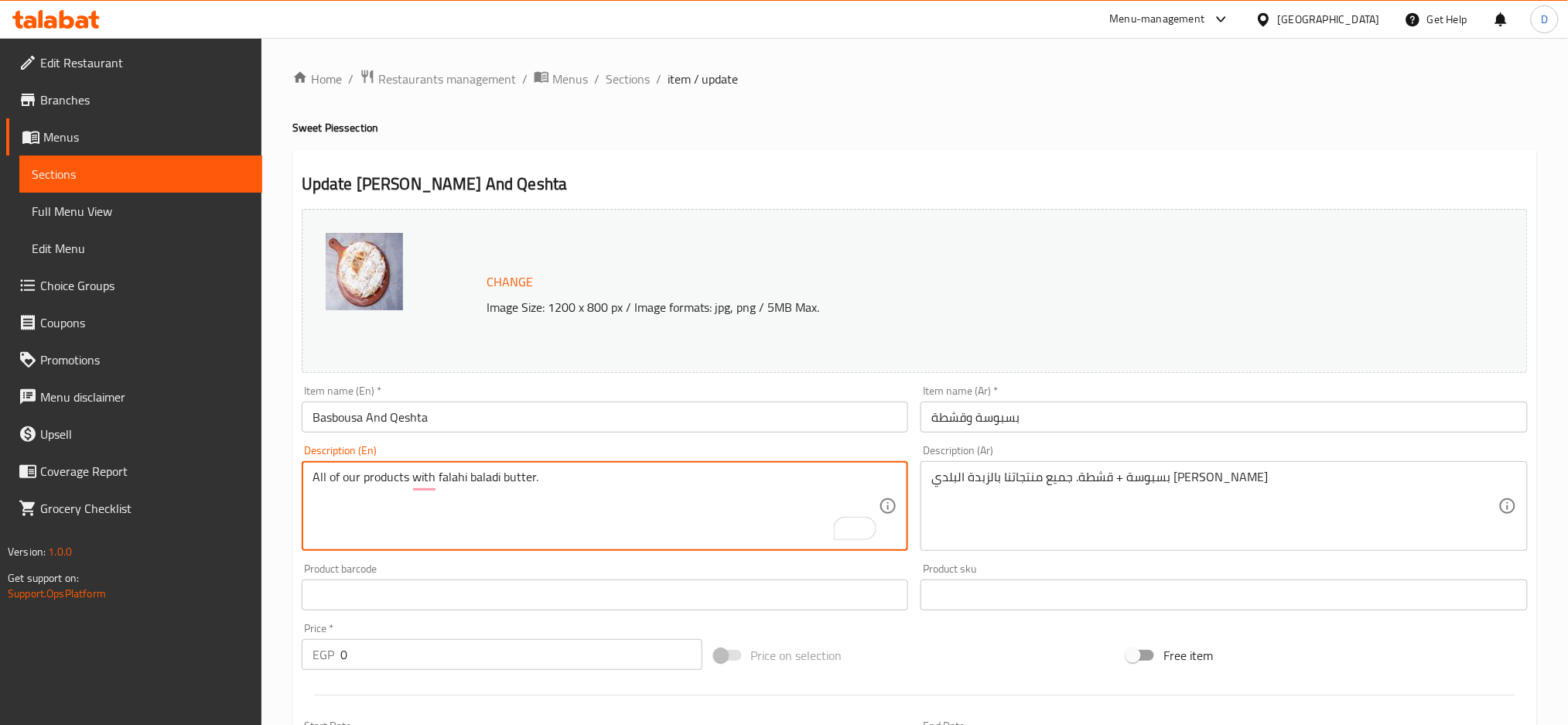
type textarea "All of our products with falahi baladi butter."
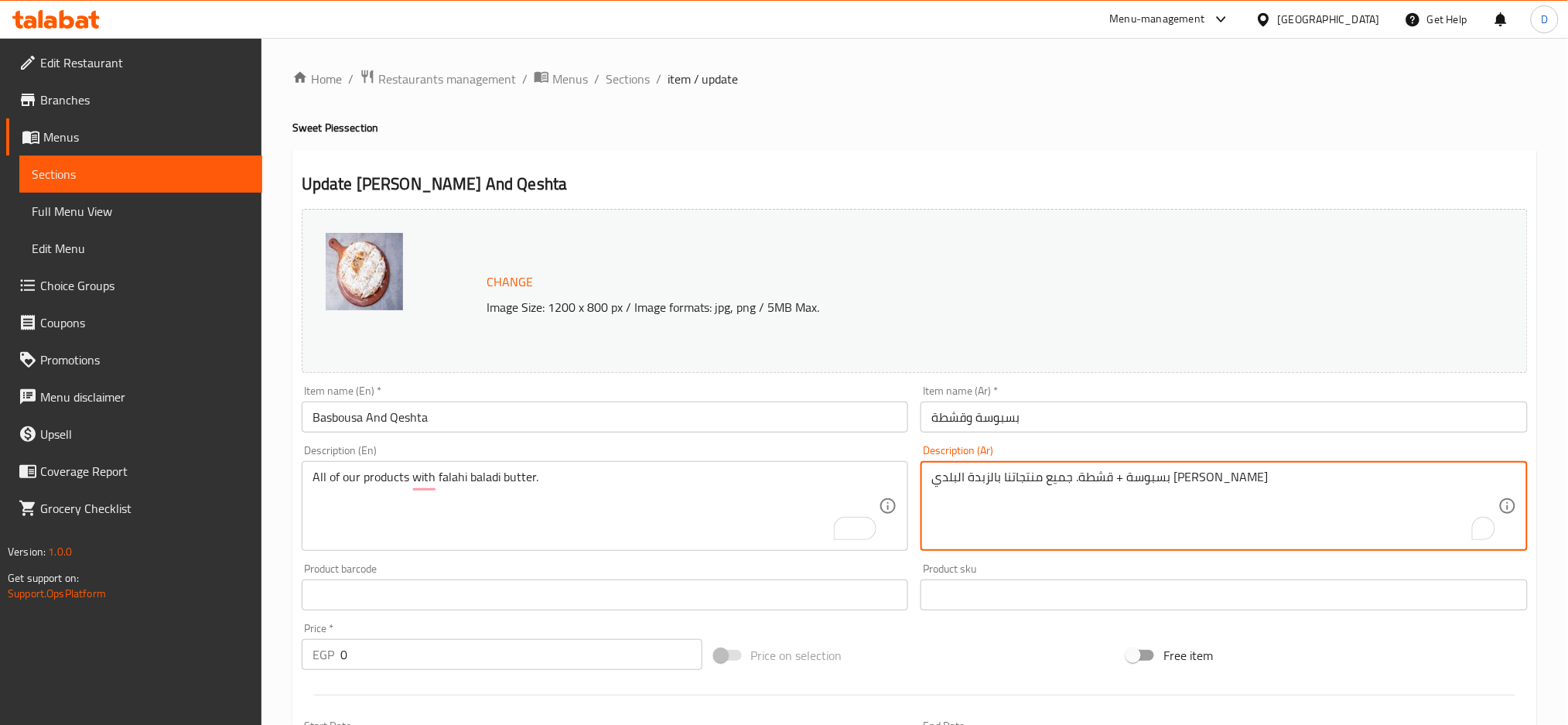
drag, startPoint x: 1121, startPoint y: 481, endPoint x: 1217, endPoint y: 475, distance: 96.2
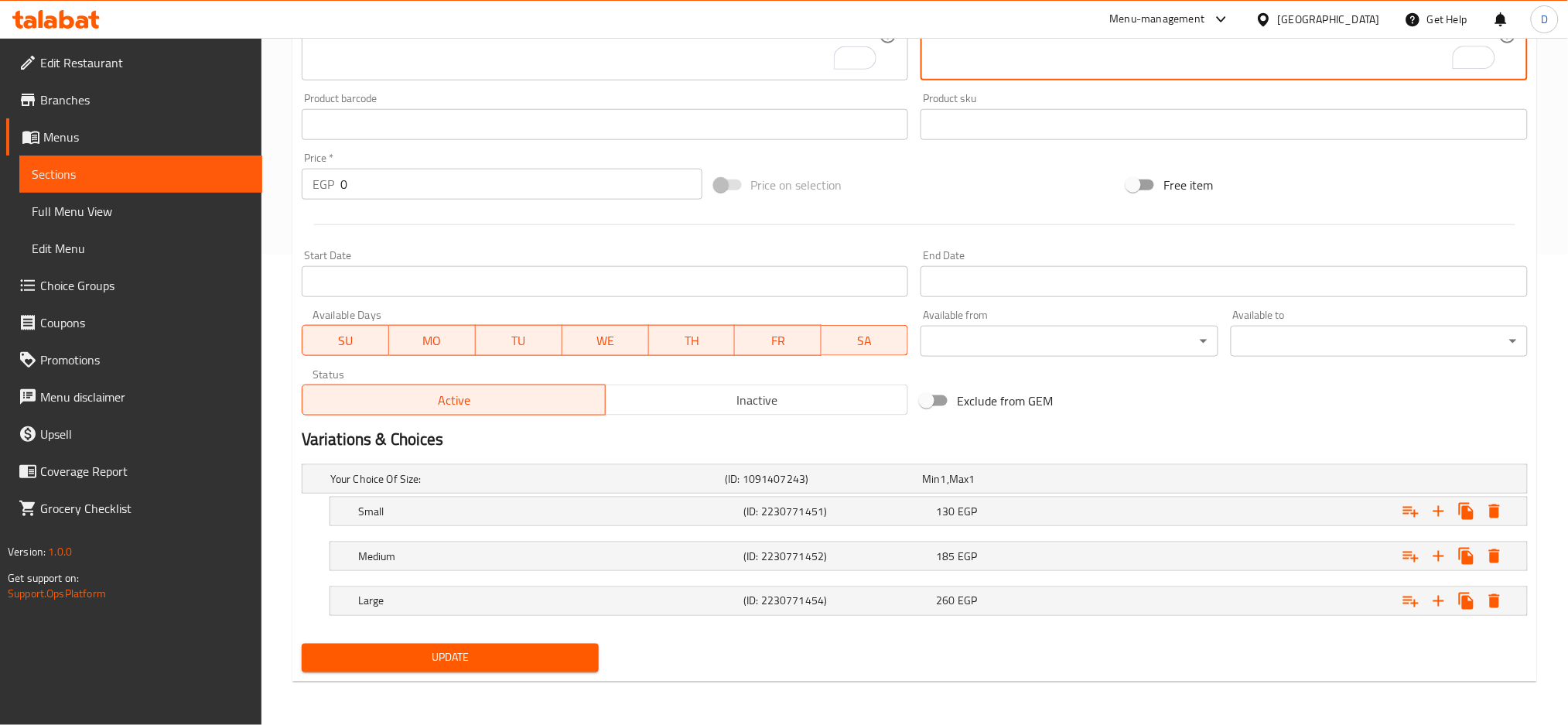
type textarea ". جميع منتجاتنا بالزبدة البلدي الفلاحي"
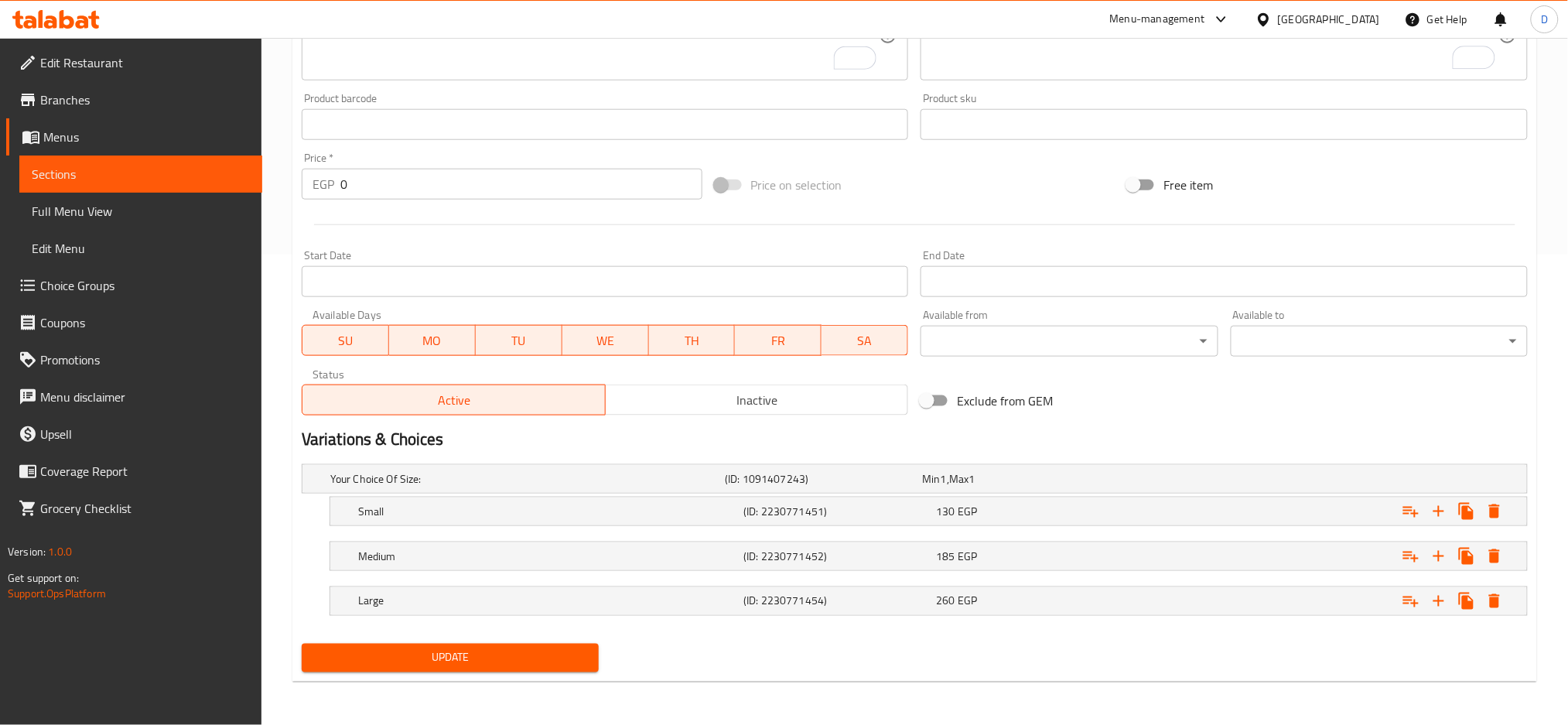
drag, startPoint x: 515, startPoint y: 675, endPoint x: 521, endPoint y: 665, distance: 11.7
click at [521, 665] on div "Update" at bounding box center [450, 658] width 309 height 41
click at [521, 665] on span "Update" at bounding box center [450, 658] width 272 height 19
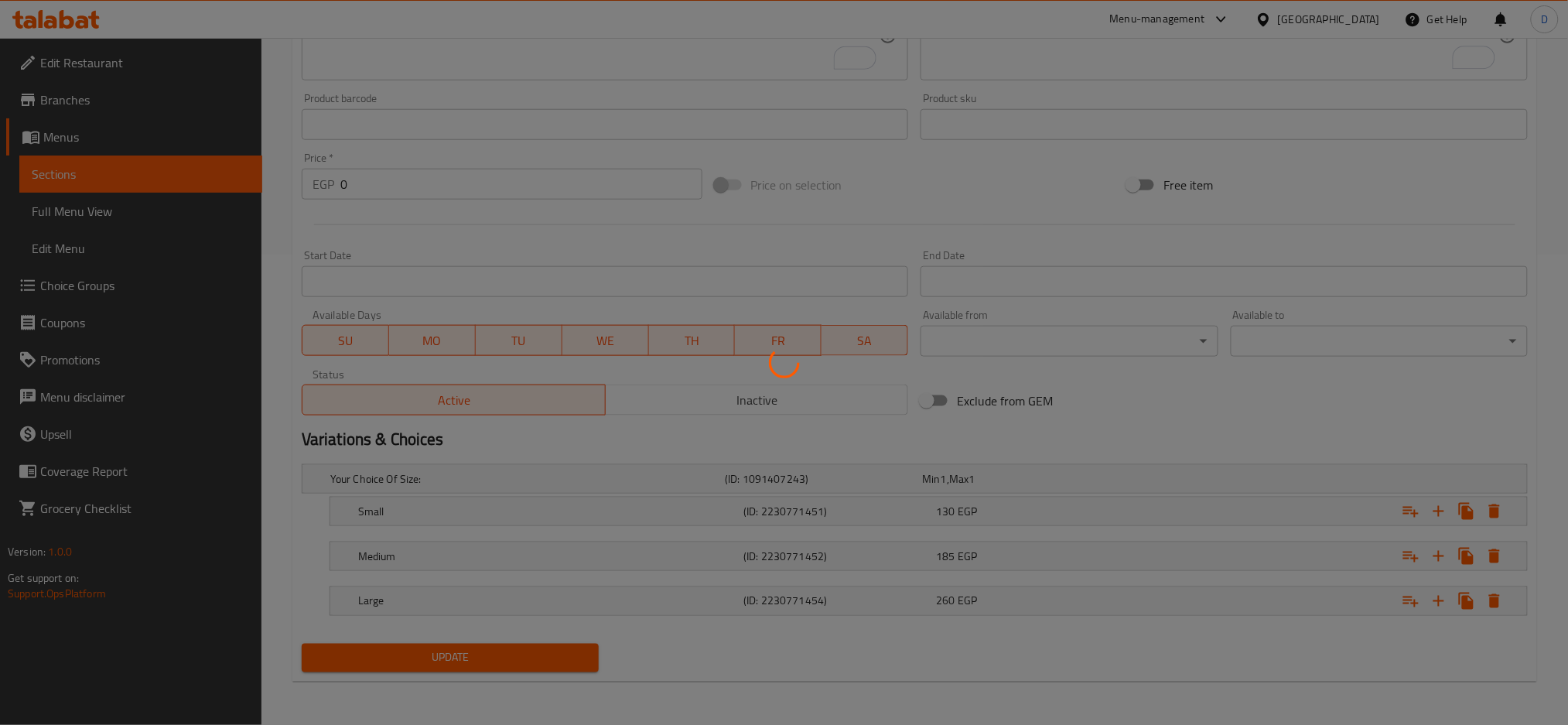
scroll to position [0, 0]
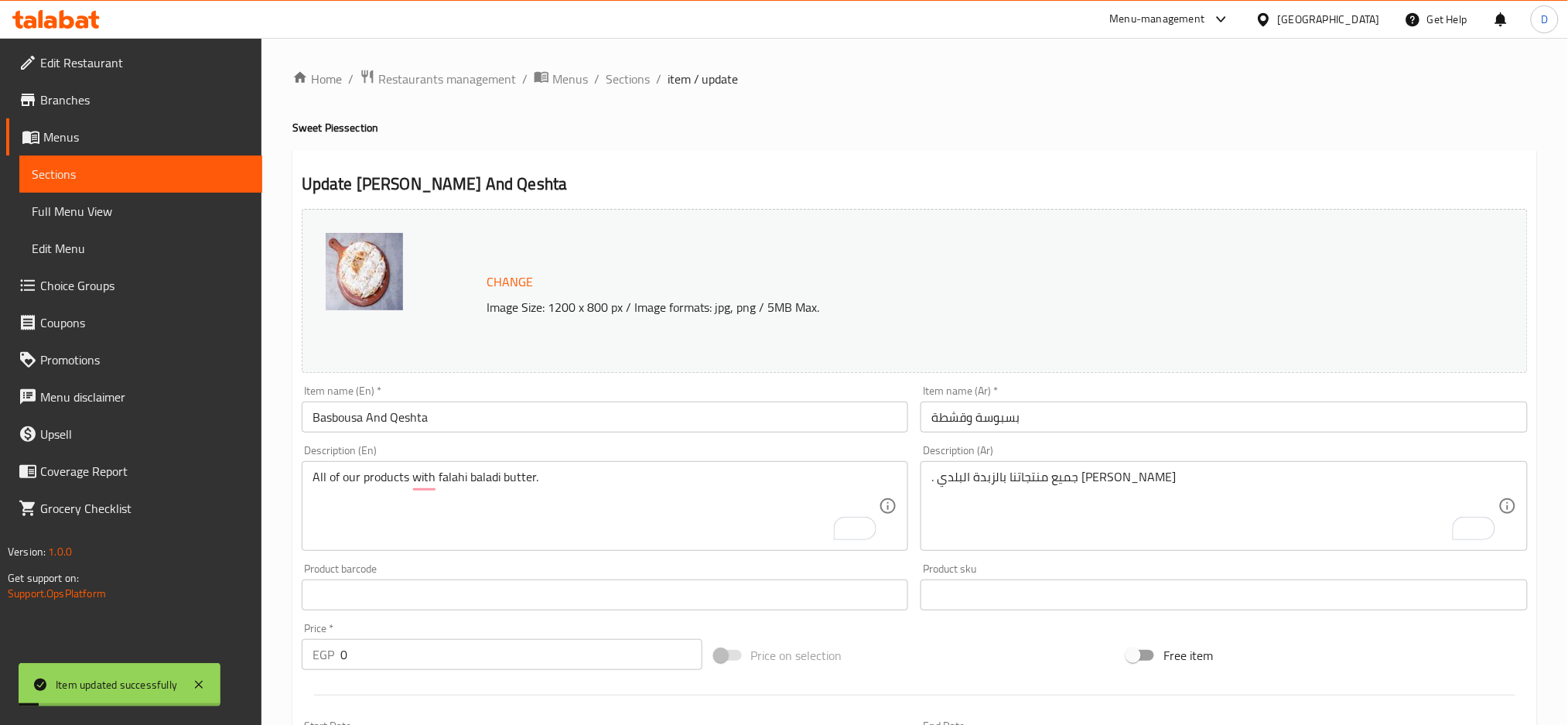
click at [635, 84] on span "Sections" at bounding box center [628, 79] width 44 height 19
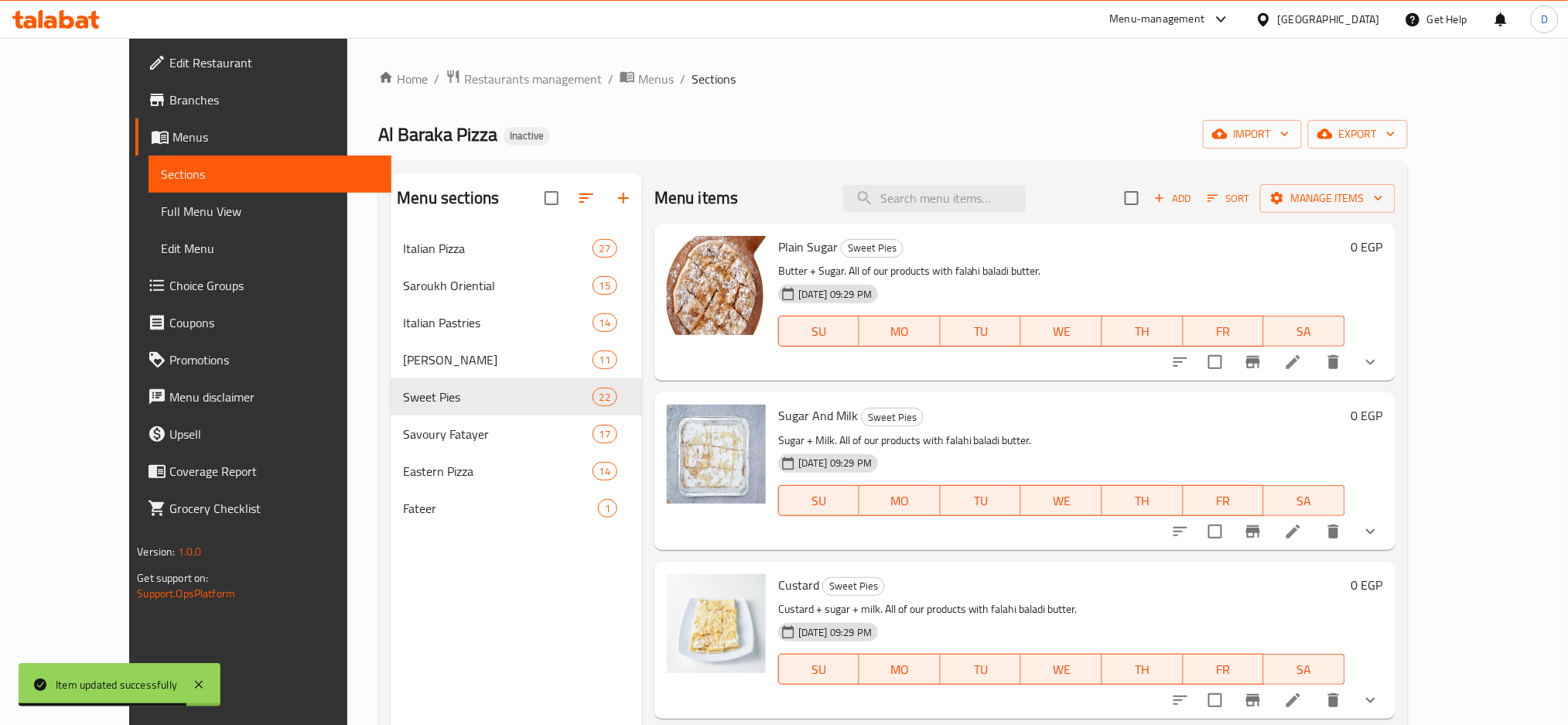
scroll to position [2941, 0]
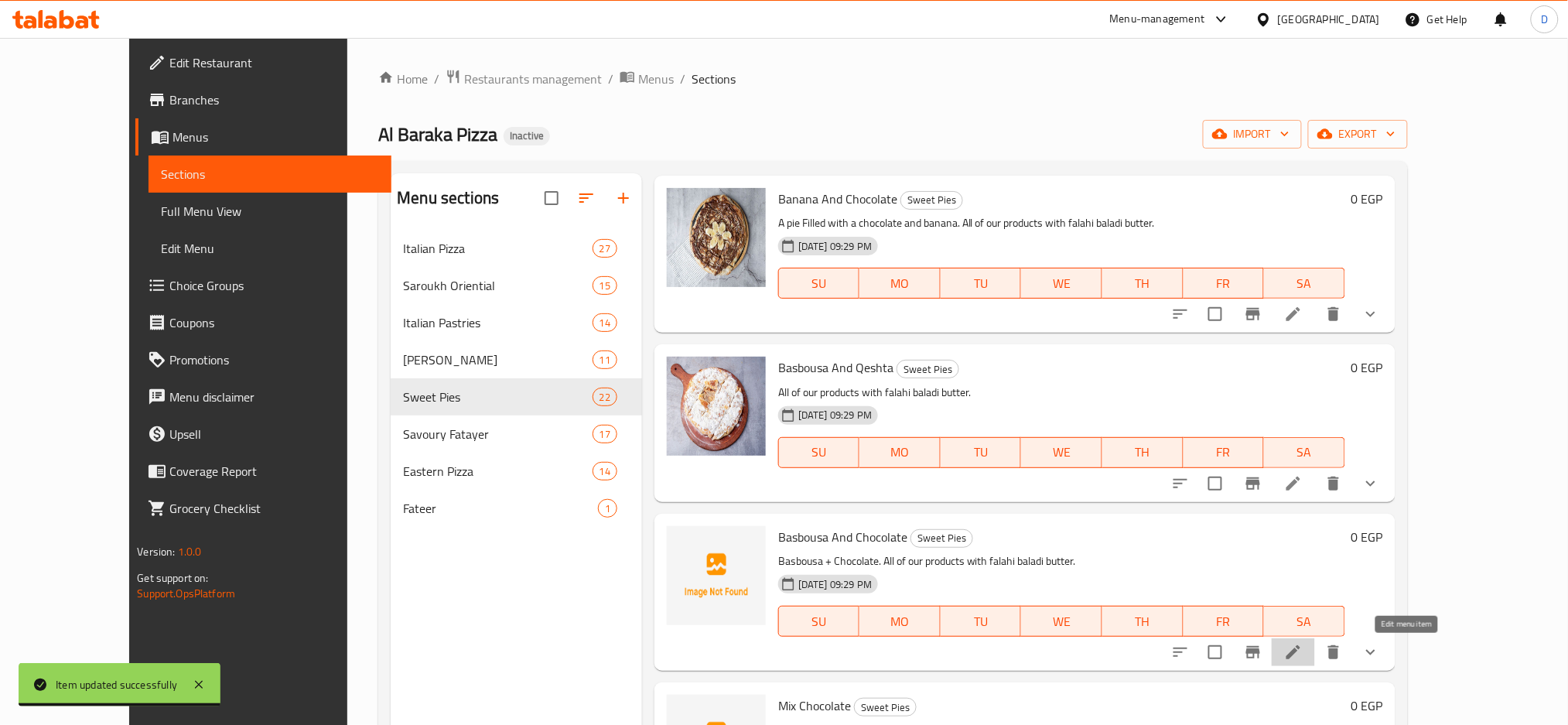
click at [1303, 653] on icon at bounding box center [1294, 652] width 19 height 19
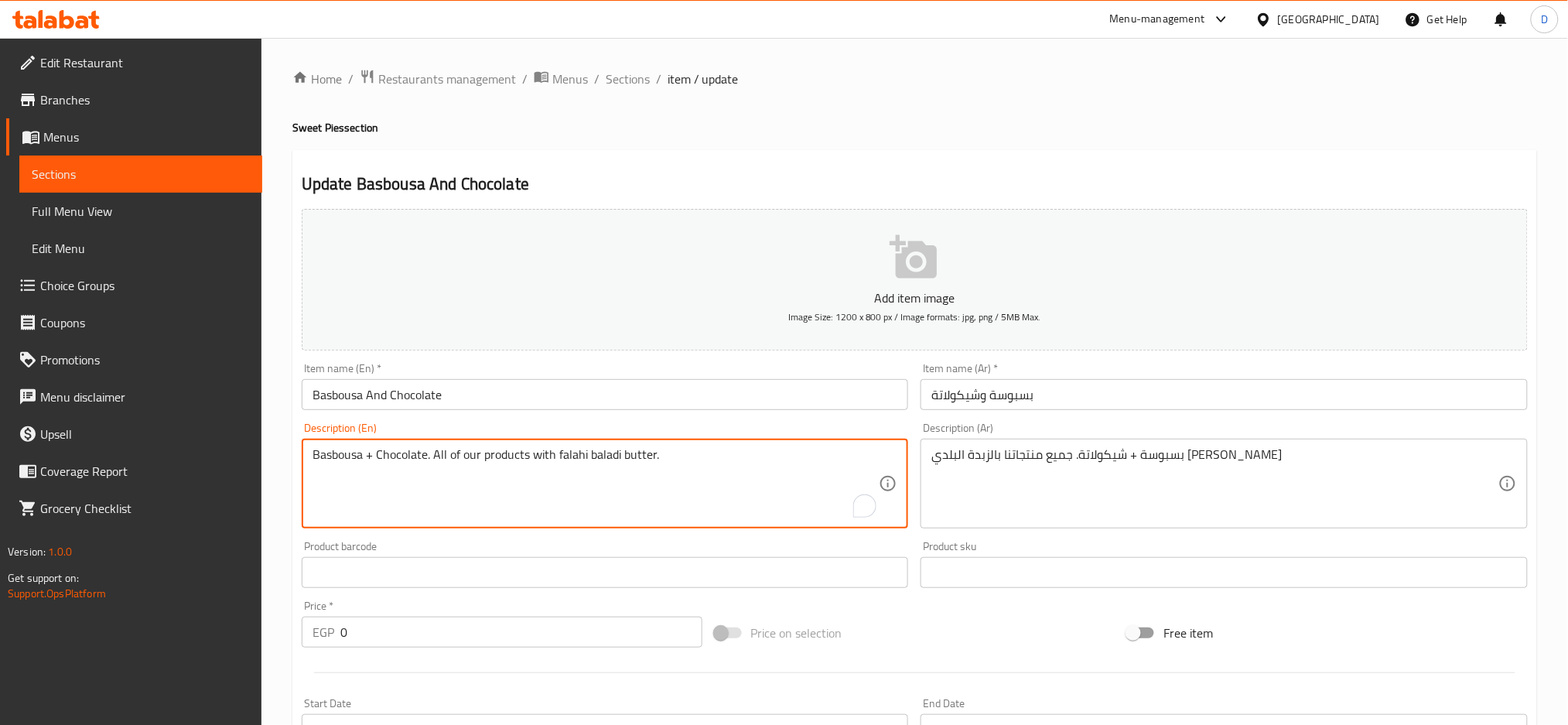
drag, startPoint x: 429, startPoint y: 457, endPoint x: 283, endPoint y: 455, distance: 146.0
type textarea "All of our products with falahi baladi butter."
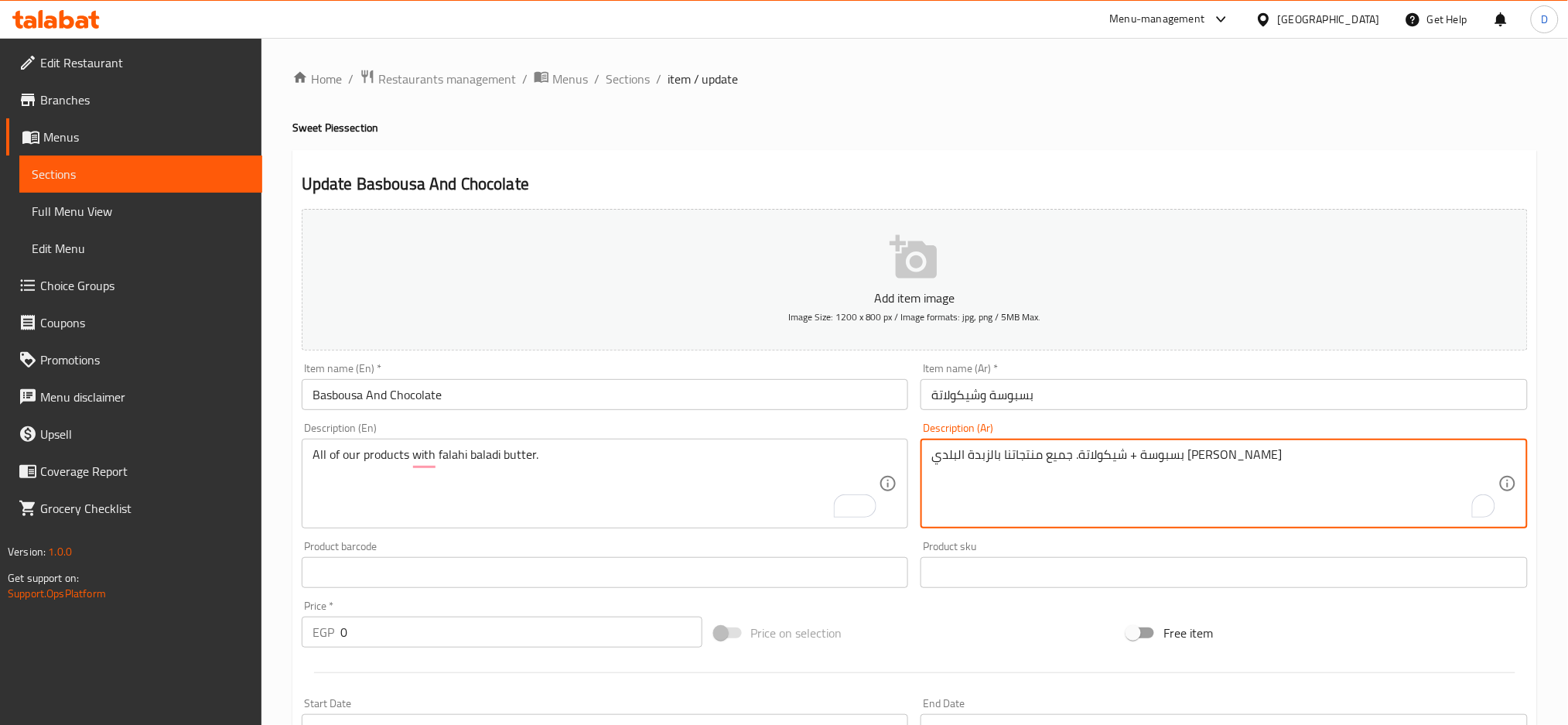
drag, startPoint x: 1118, startPoint y: 457, endPoint x: 1264, endPoint y: 451, distance: 146.1
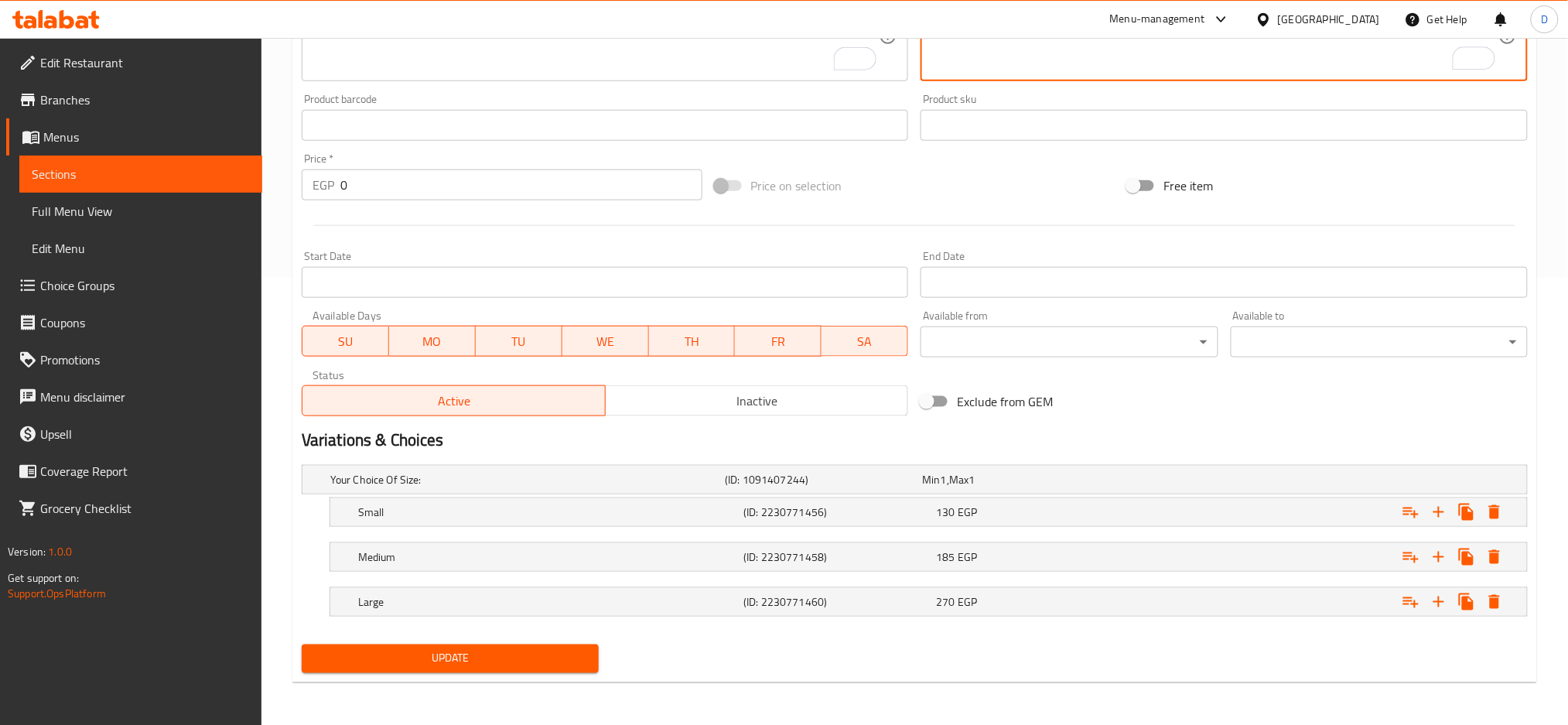
type textarea ". جميع منتجاتنا بالزبدة البلدي الفلاحي"
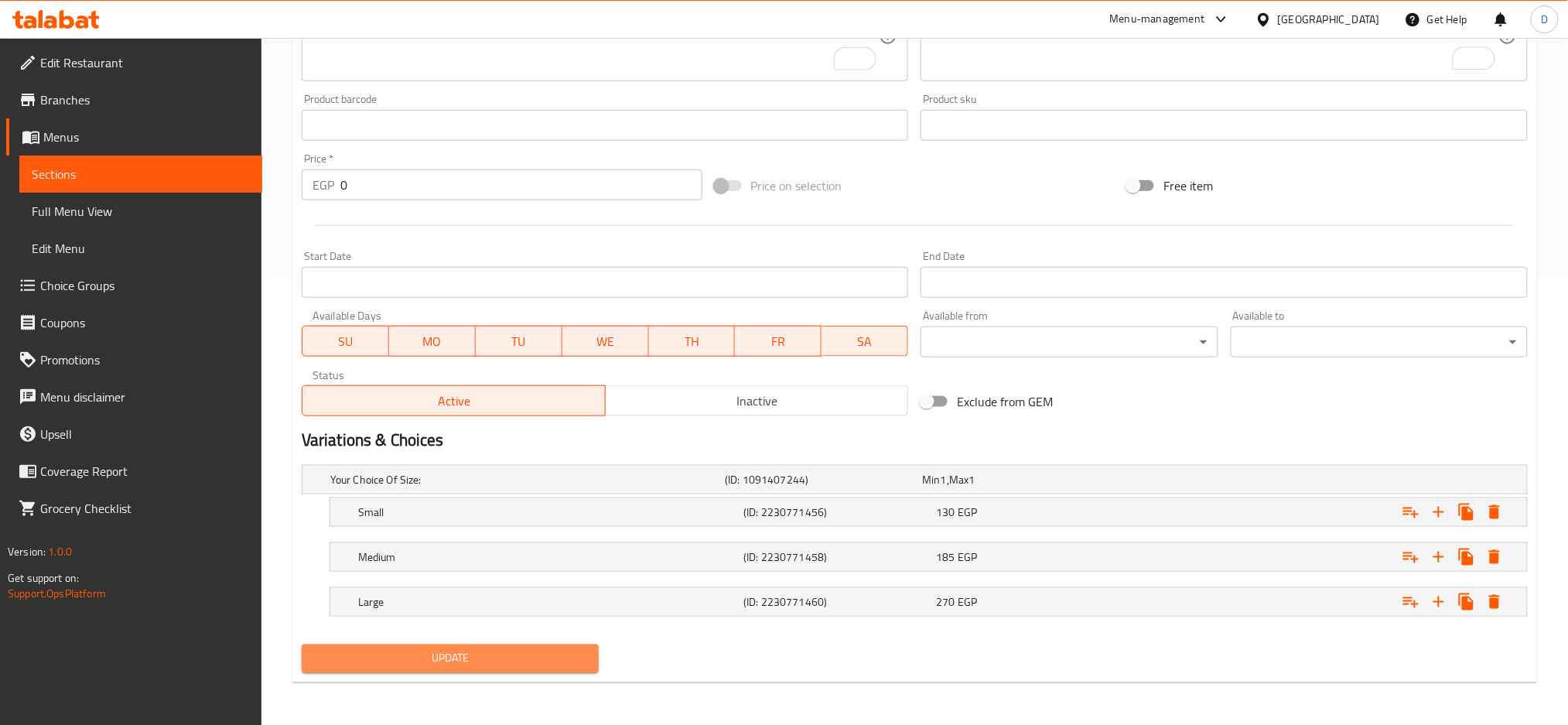
click at [480, 656] on span "Update" at bounding box center [450, 658] width 272 height 19
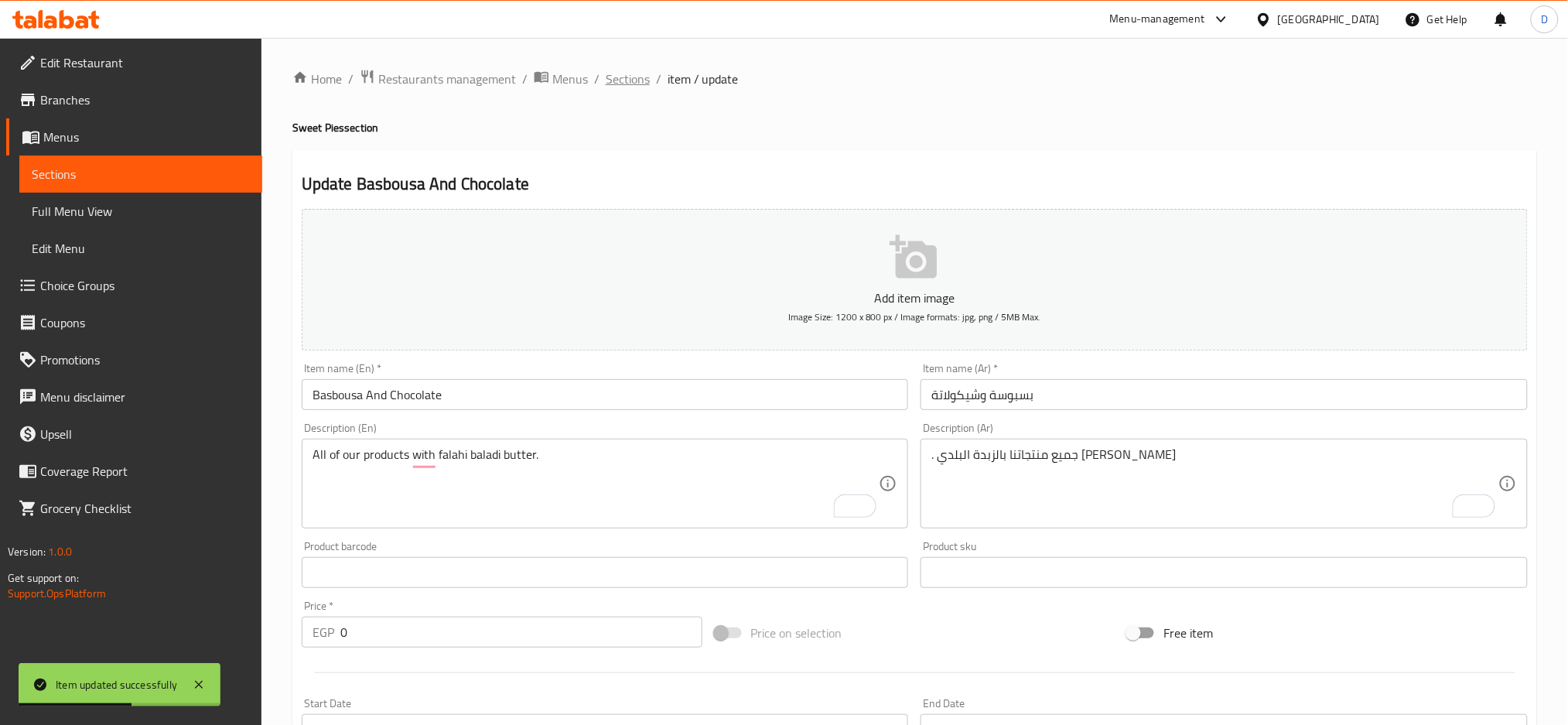
click at [628, 82] on span "Sections" at bounding box center [628, 79] width 44 height 19
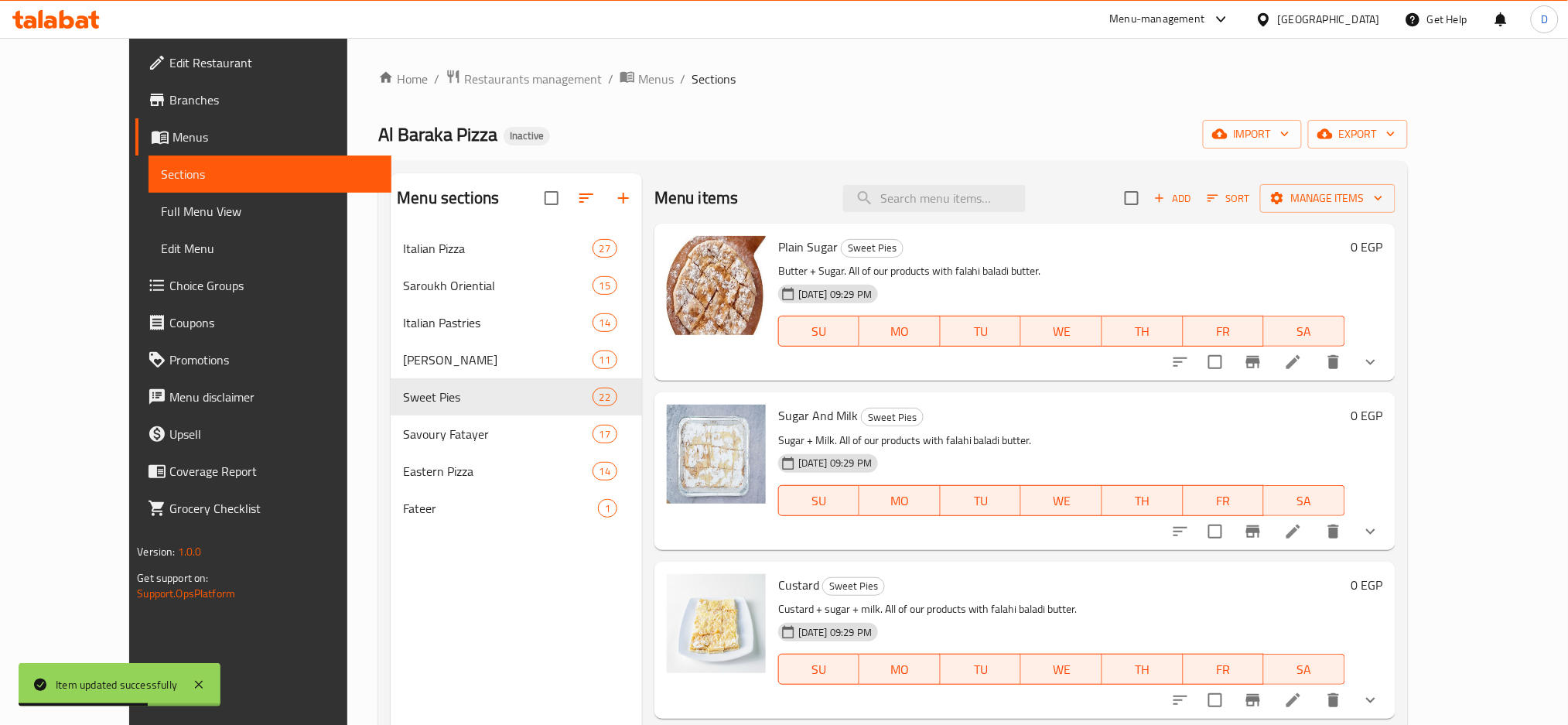
scroll to position [3050, 0]
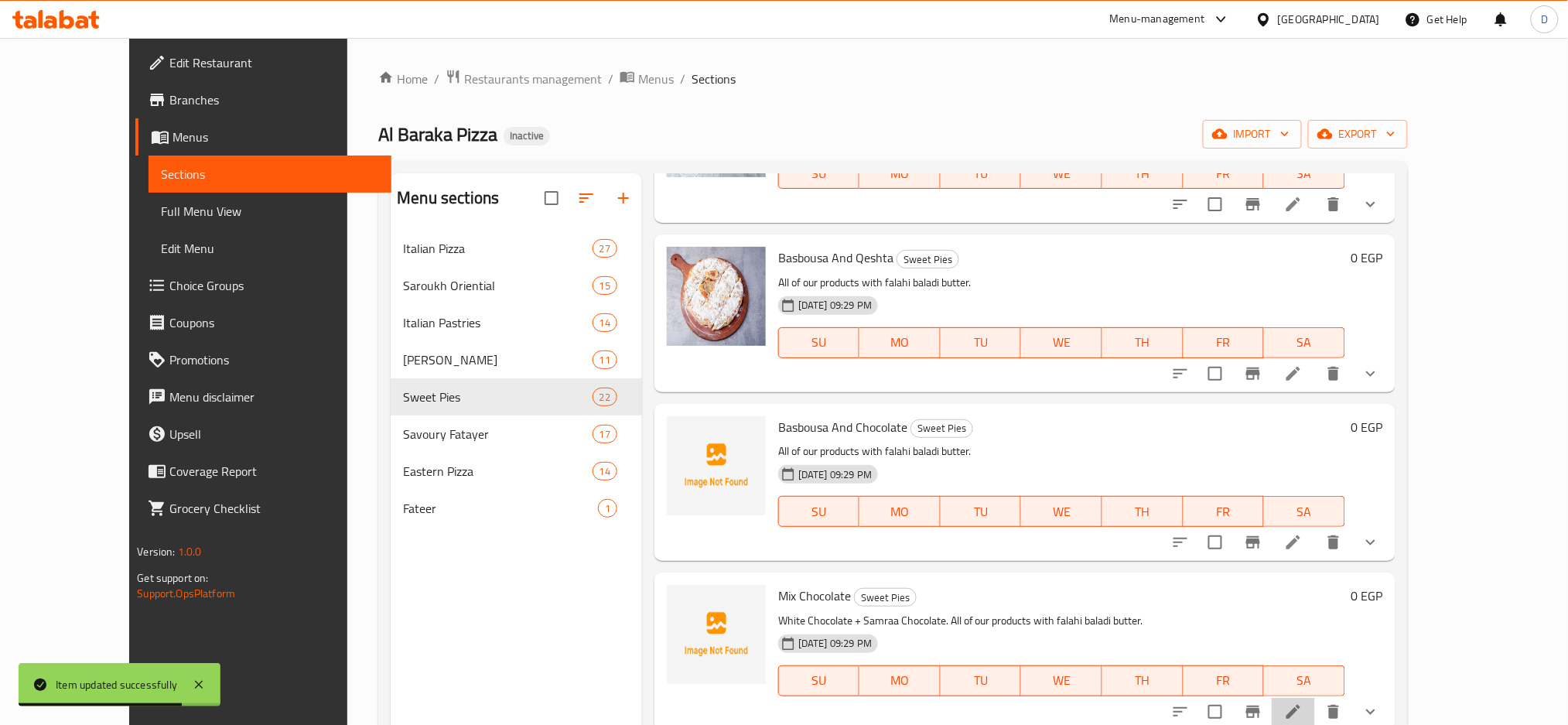
click at [1315, 709] on li at bounding box center [1293, 711] width 43 height 28
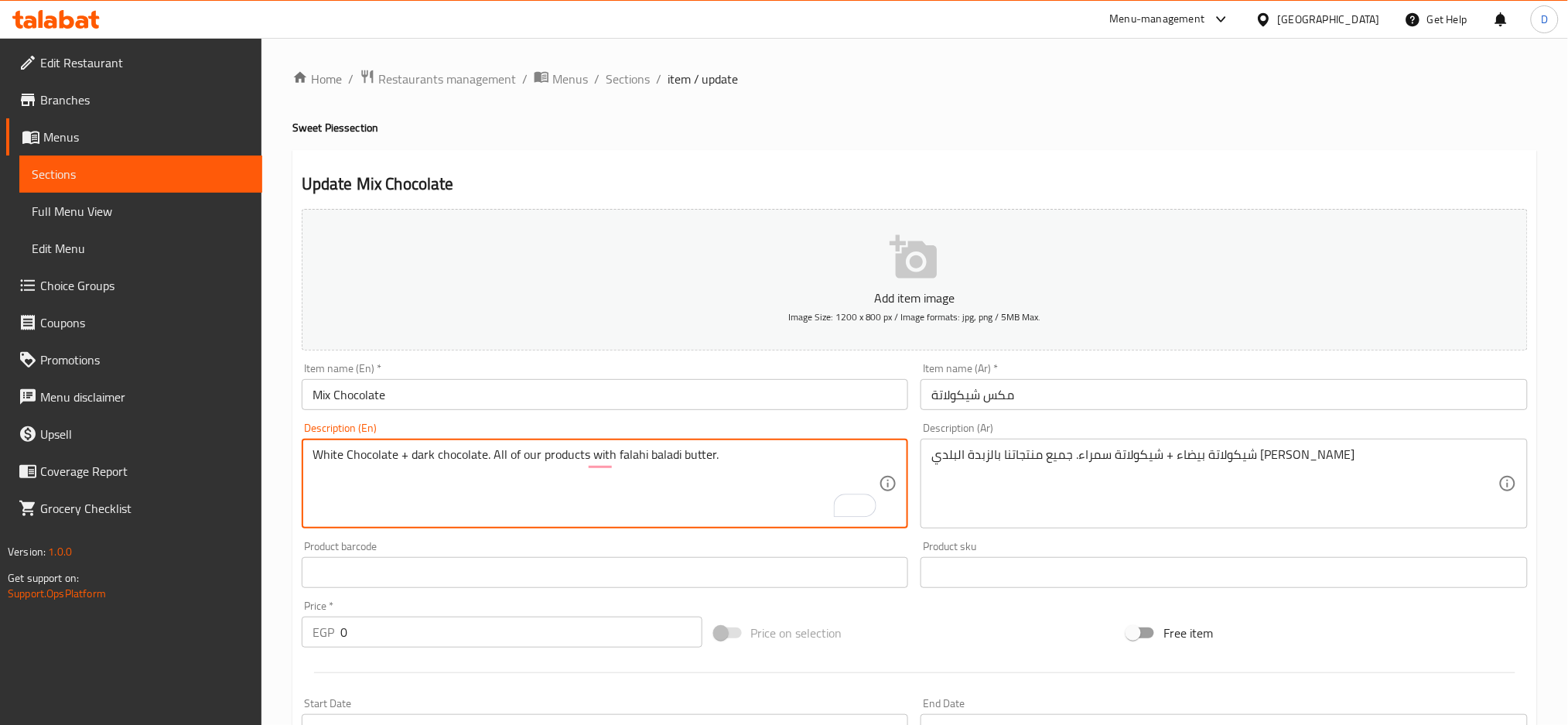
scroll to position [447, 0]
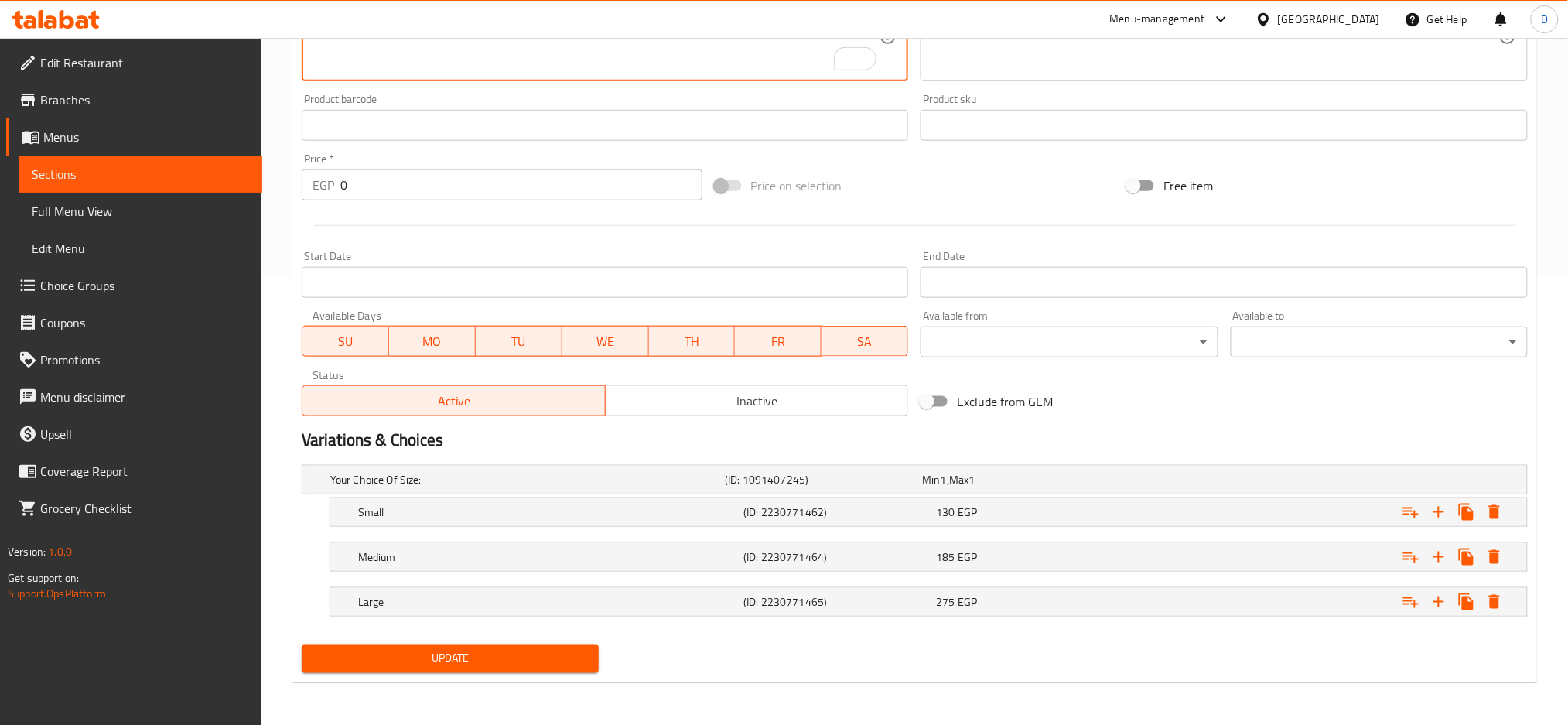
type textarea "White Chocolate + dark chocolate. All of our products with falahi baladi butter."
click at [460, 655] on span "Update" at bounding box center [450, 658] width 272 height 19
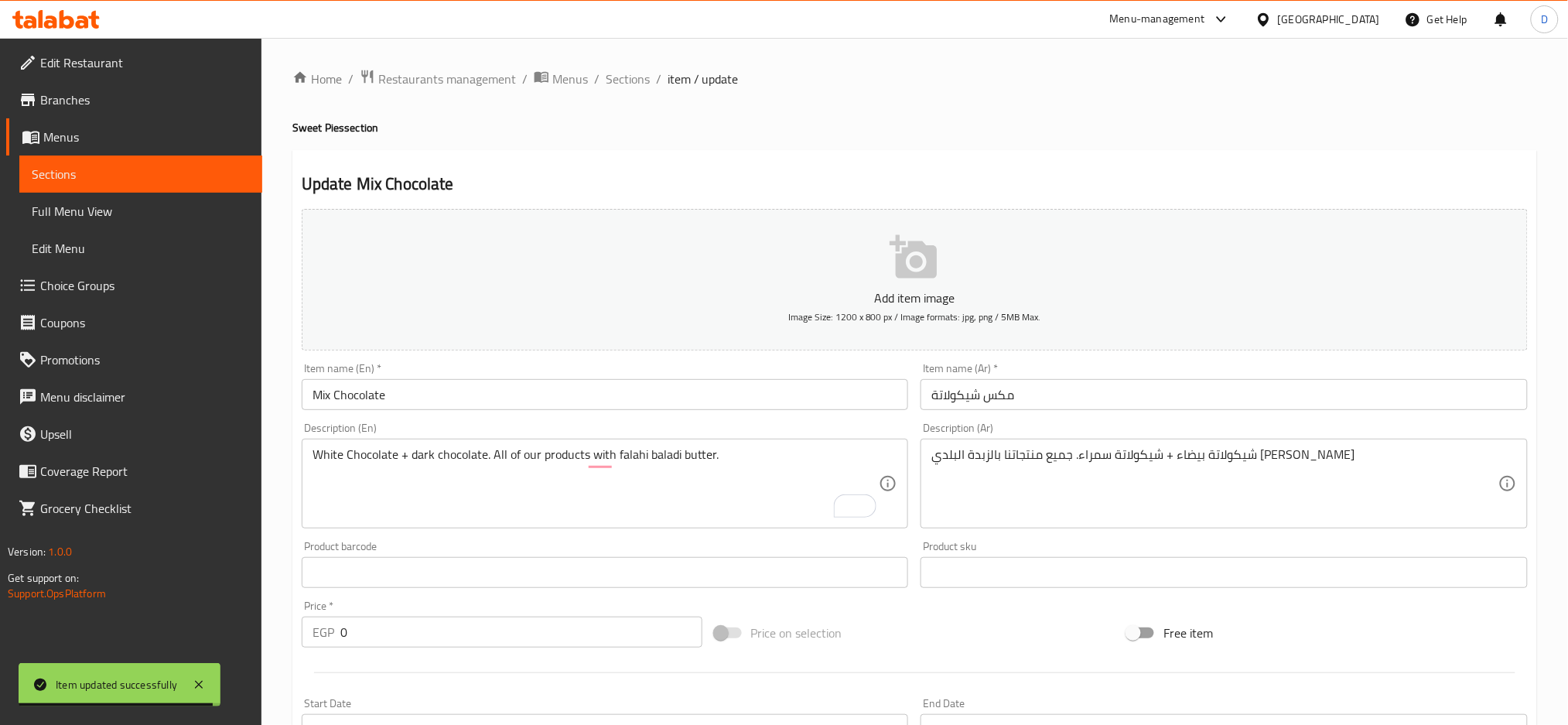
scroll to position [1, 0]
click at [634, 79] on span "Sections" at bounding box center [628, 78] width 44 height 19
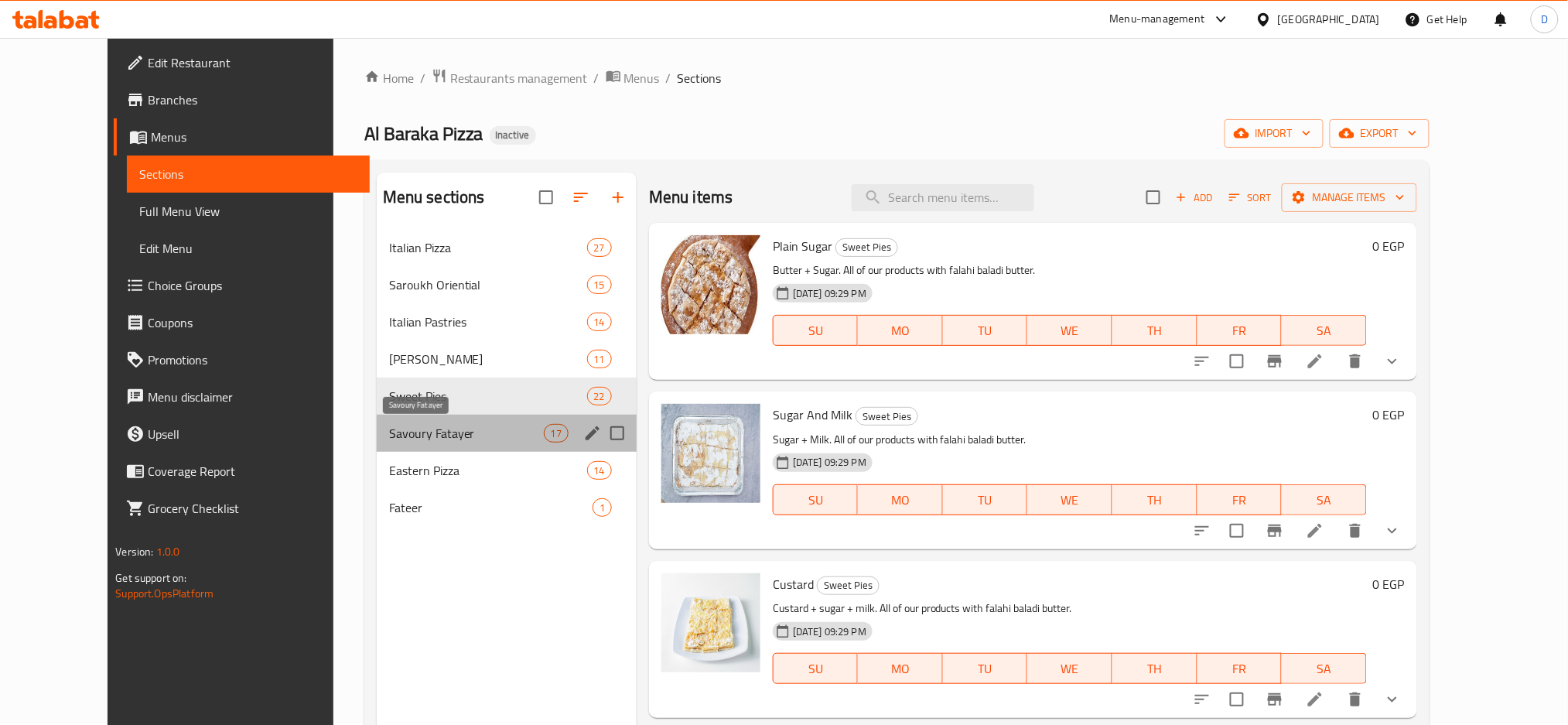
click at [476, 430] on span "Savoury Fatayer" at bounding box center [466, 433] width 155 height 19
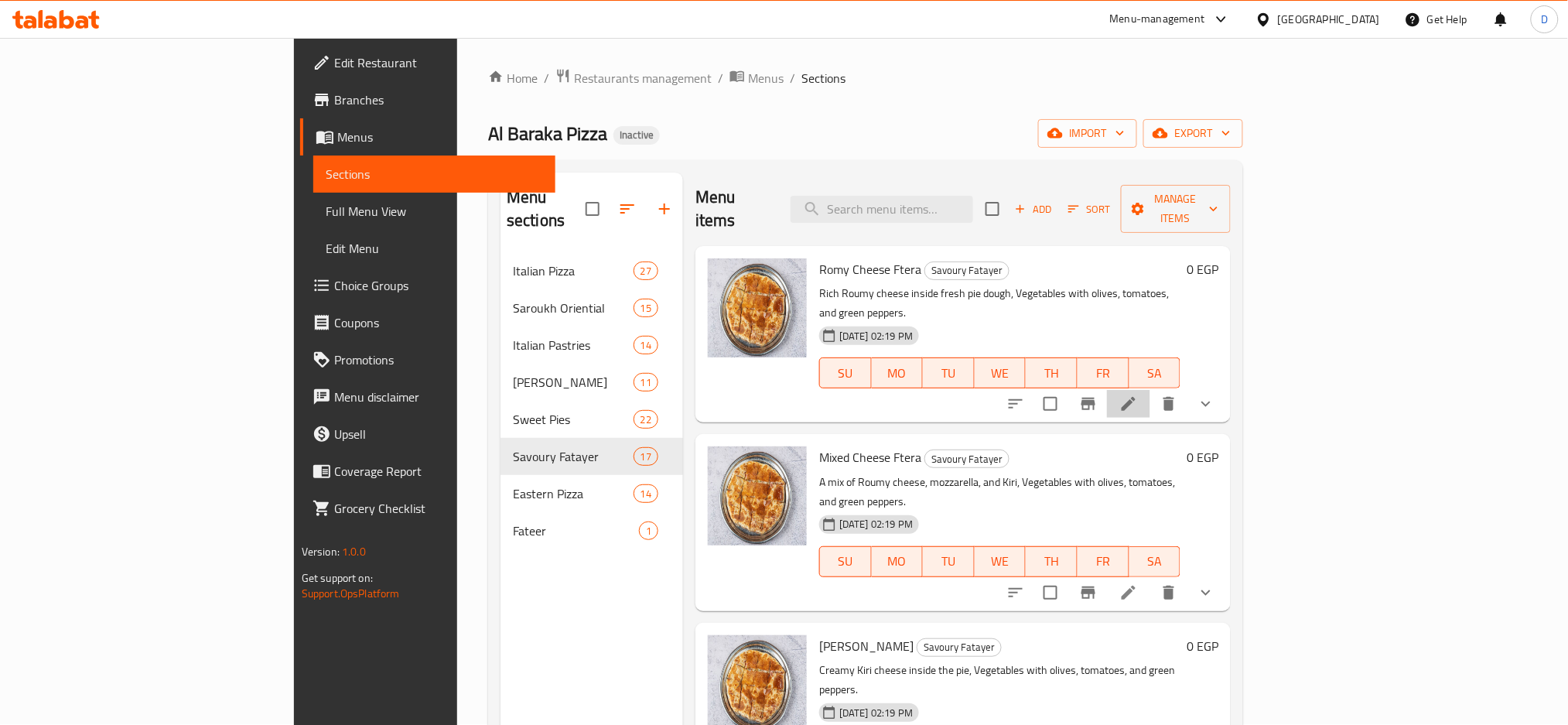
click at [1151, 390] on li at bounding box center [1128, 403] width 43 height 28
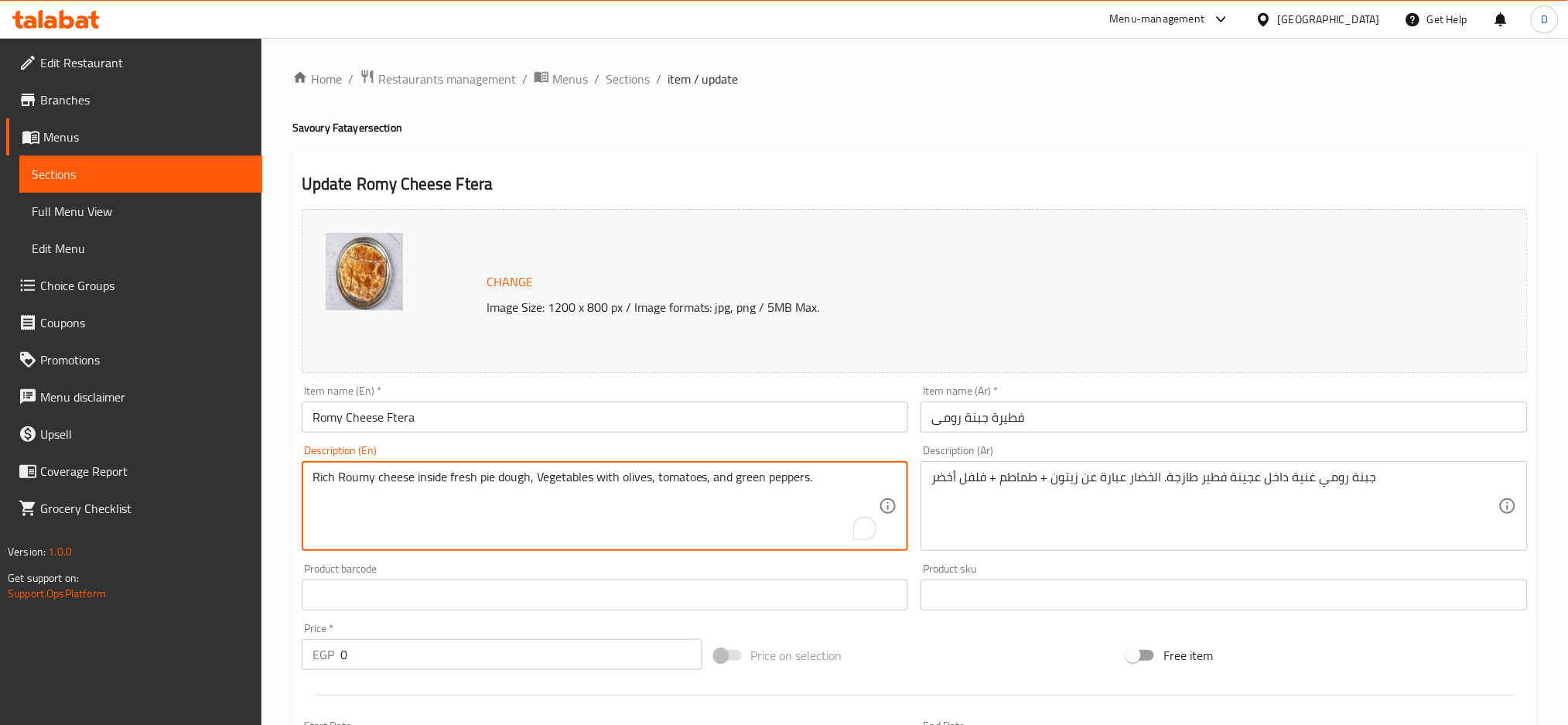
click at [523, 473] on textarea "Rich Roumy cheese inside fresh pie dough, Vegetables with olives, tomatoes, and…" at bounding box center [596, 506] width 567 height 74
paste textarea "vegetables olives, tomato and green pepper.All of our products with falahi bala…"
type textarea "vegetables olives, tomato and green pepper.All of our products with falahi bala…"
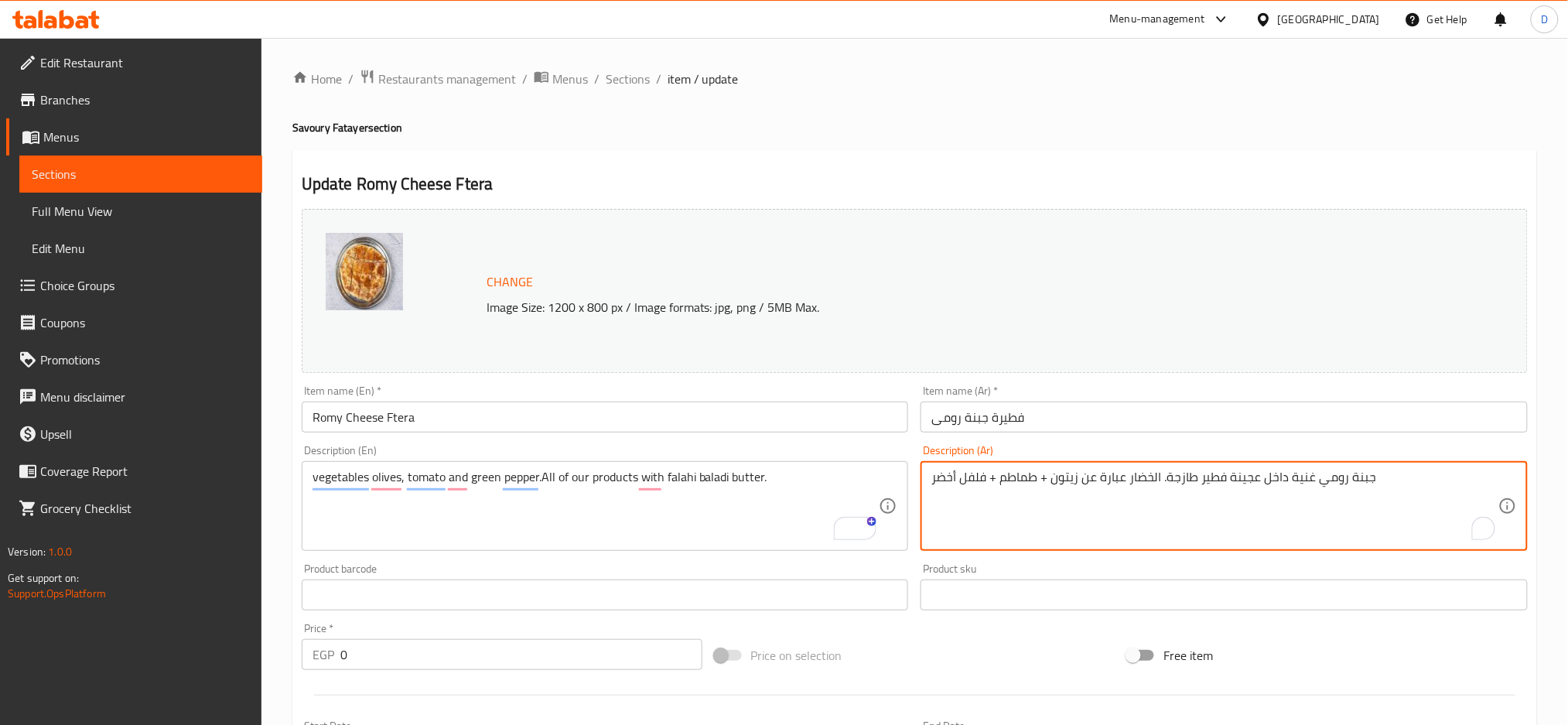
click at [1168, 481] on textarea "جبنة رومي غنية داخل عجينة فطير طازجة. الخضار عبارة عن زيتون + طماطم + فلفل أخضر" at bounding box center [1215, 506] width 567 height 74
paste textarea "ضروات زيتون، طماطم، فلفل أخضر. جميع منتجاتنا بالزبدة البلدي الفلاحي"
type textarea "خضروات زيتون، طماطم، فلفل أخضر. جميع منتجاتنا بالزبدة البلدي الفلاحي"
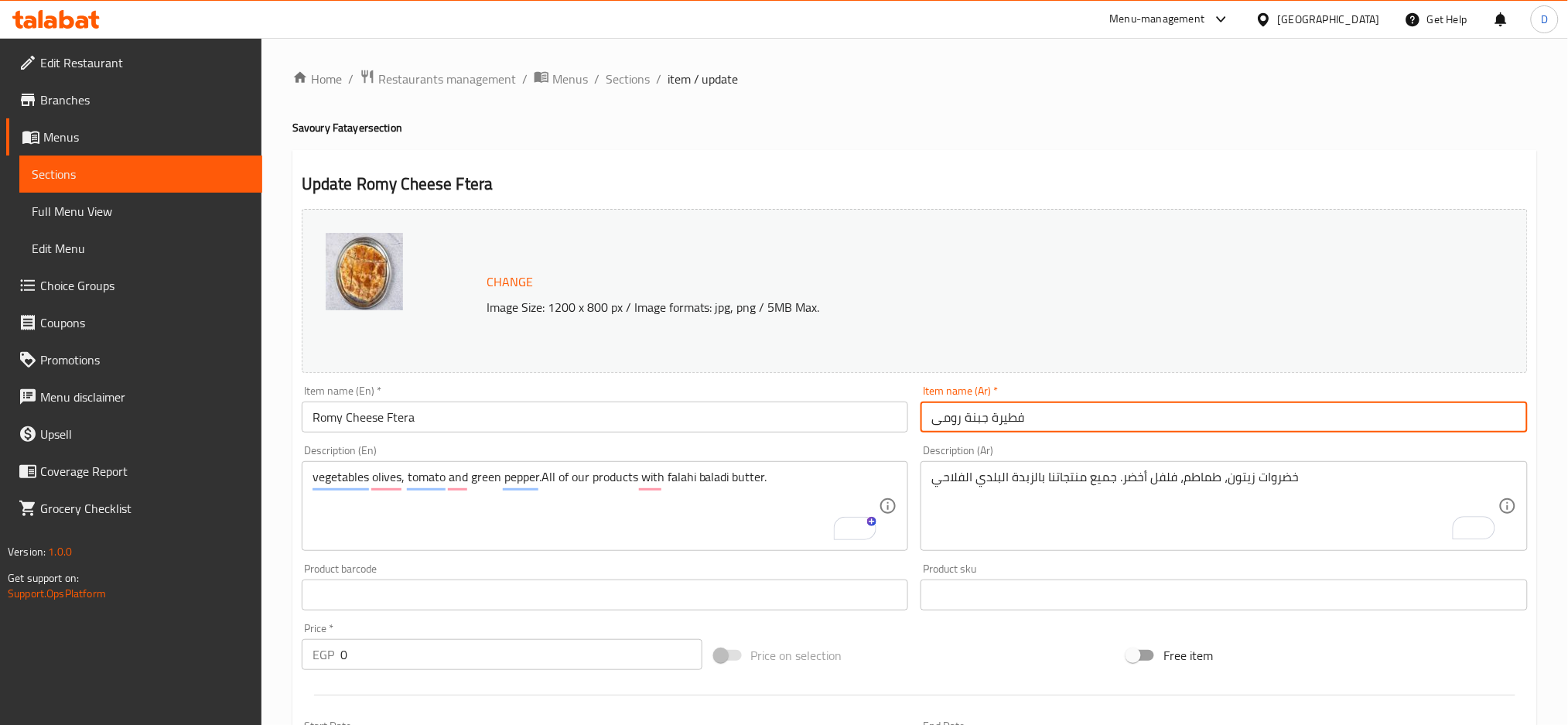
click at [1112, 421] on input "فطيرة جبنة رومى" at bounding box center [1225, 417] width 607 height 31
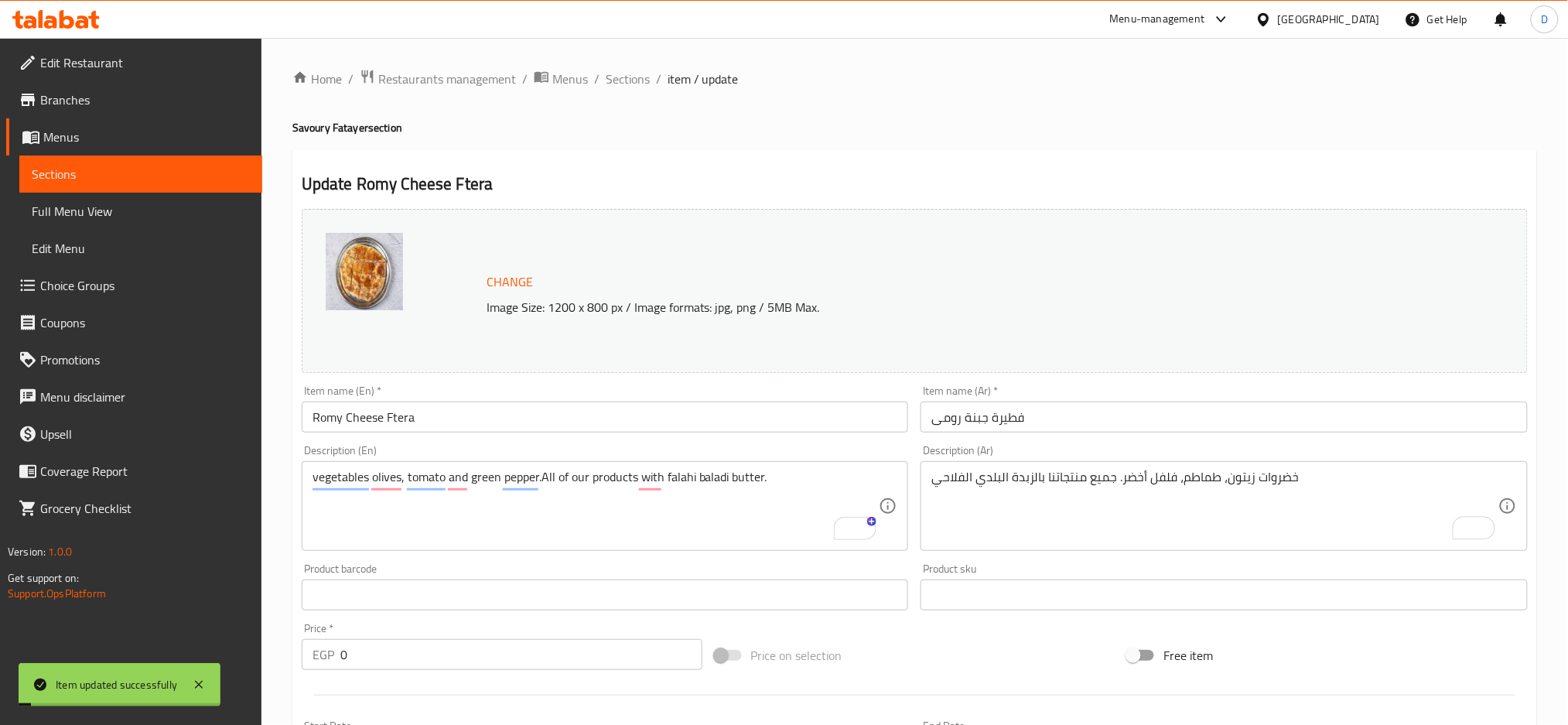
click at [624, 79] on span "Sections" at bounding box center [628, 79] width 44 height 19
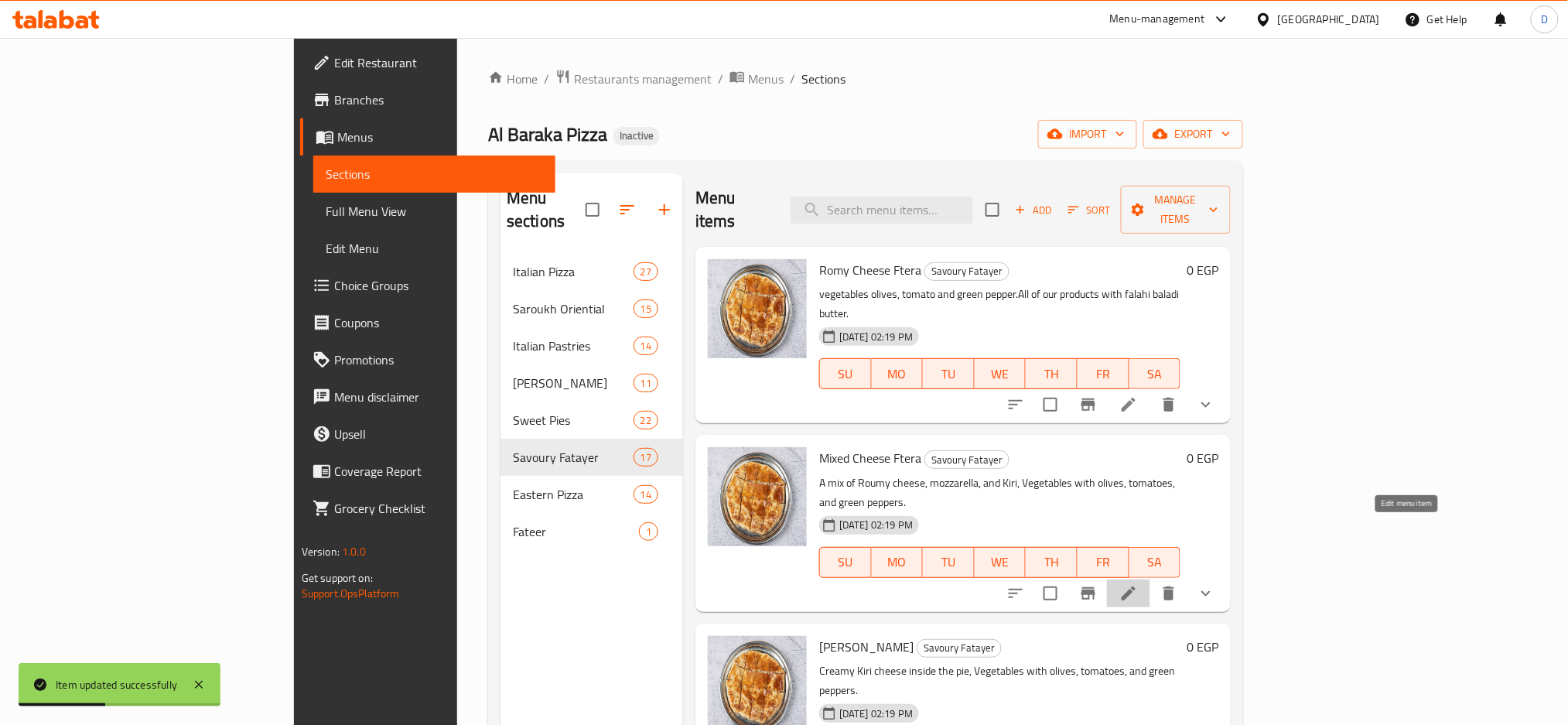
click at [1138, 584] on icon at bounding box center [1129, 593] width 19 height 19
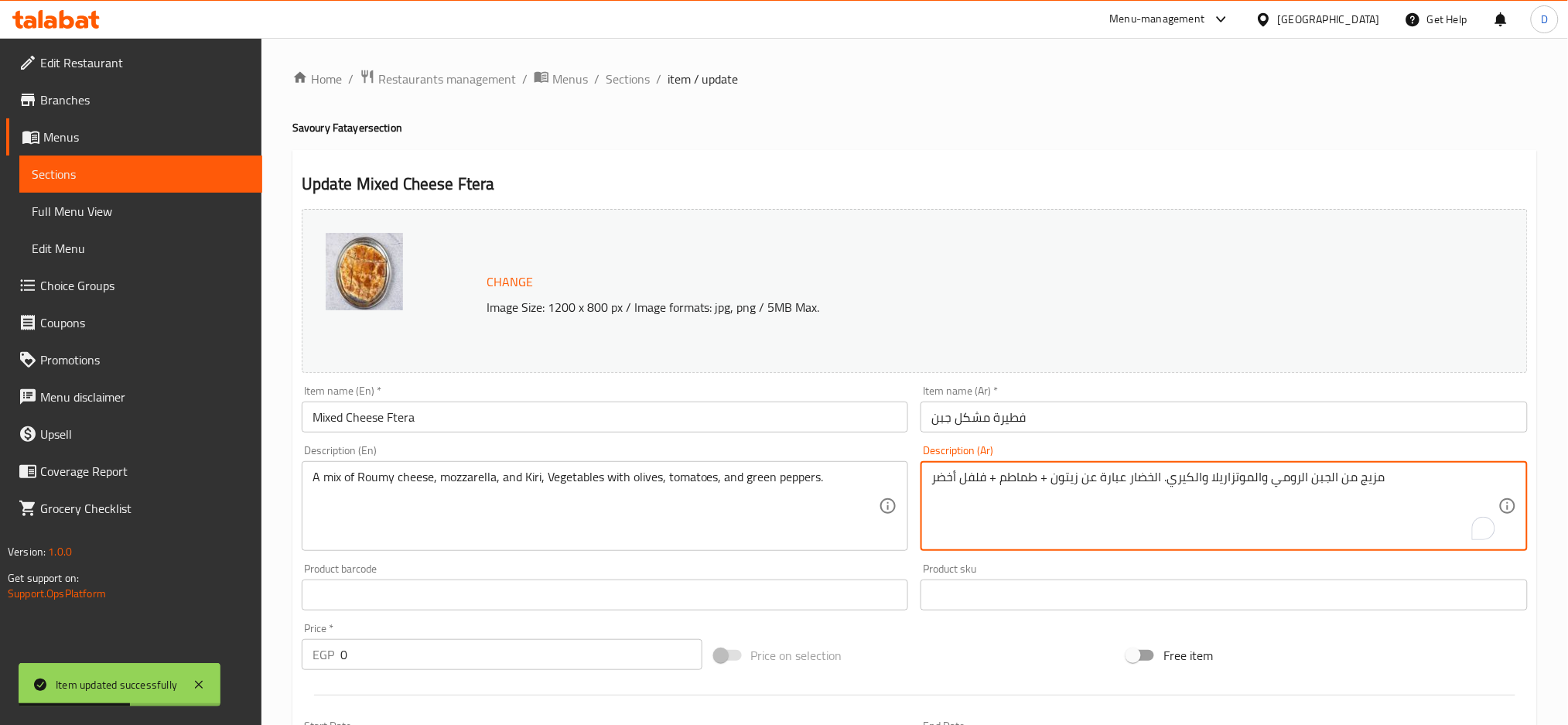
click at [1280, 481] on textarea "مزيج من الجبن الرومي والموتزاريلا والكيري. الخضار عبارة عن زيتون + طماطم + فلفل…" at bounding box center [1215, 506] width 567 height 74
paste textarea "خضروات زيتون، طماطم، فلفل أخضر. جميع منتجاتنا بالزبدة البلدي الفلاحي"
type textarea "خضروات زيتون، طماطم، فلفل أخضر. جميع منتجاتنا بالزبدة البلدي الفلاحي"
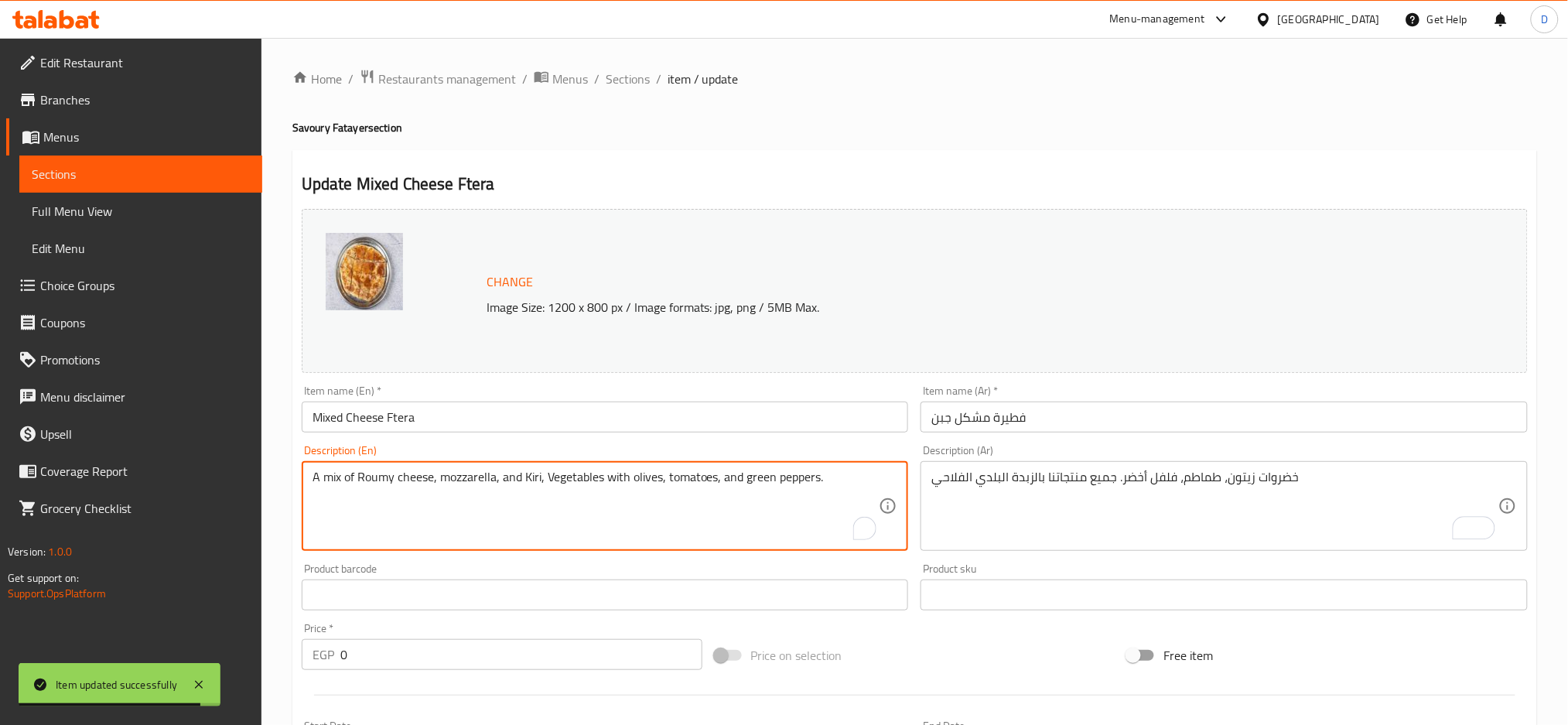
click at [751, 483] on textarea "A mix of Roumy cheese, mozzarella, and Kiri, Vegetables with olives, tomatoes, …" at bounding box center [596, 506] width 567 height 74
paste textarea "vegetables olives, tomato and green pepper.All of our products with falahi bala…"
type textarea "vegetables olives, tomato and green pepper.All of our products with falahi bala…"
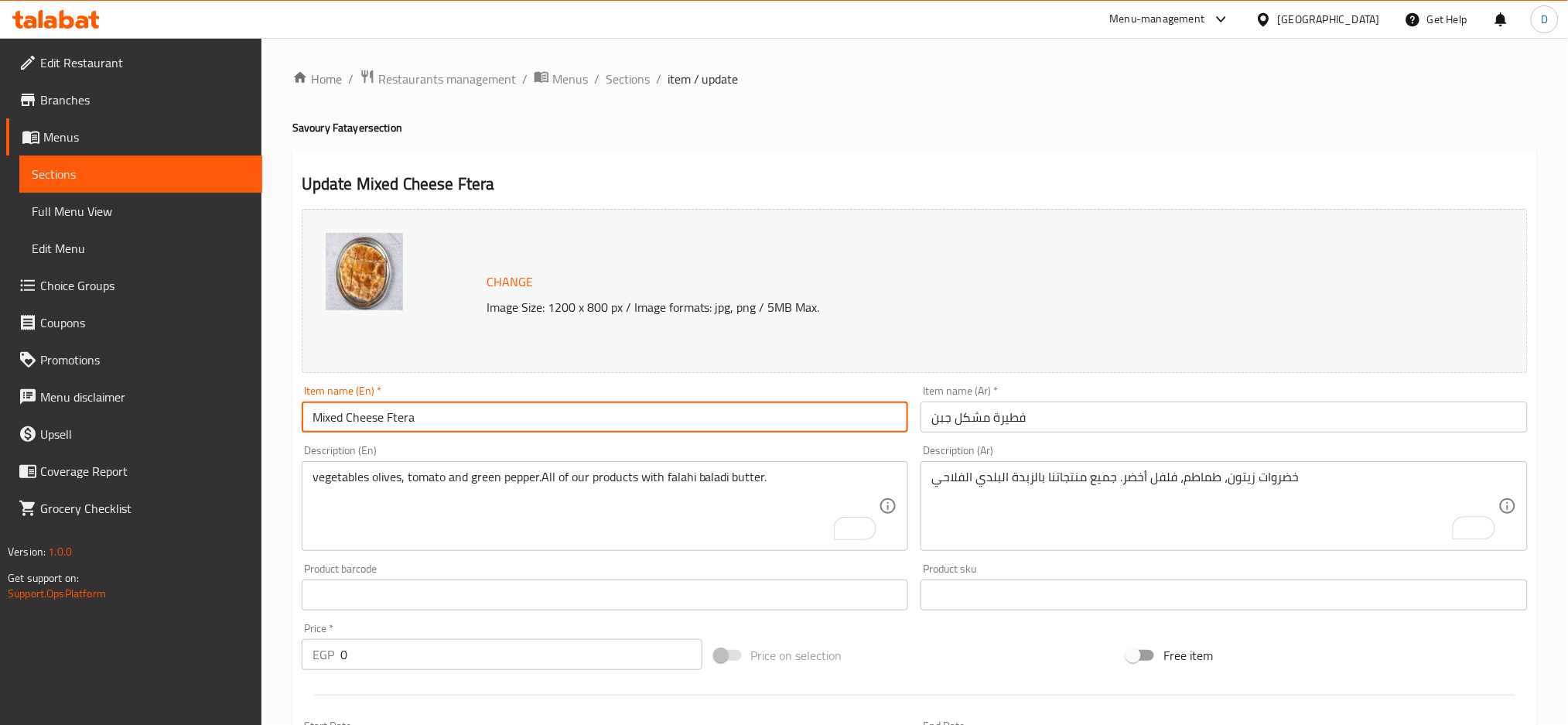
click at [706, 422] on input "Mixed Cheese Ftera" at bounding box center [606, 417] width 607 height 31
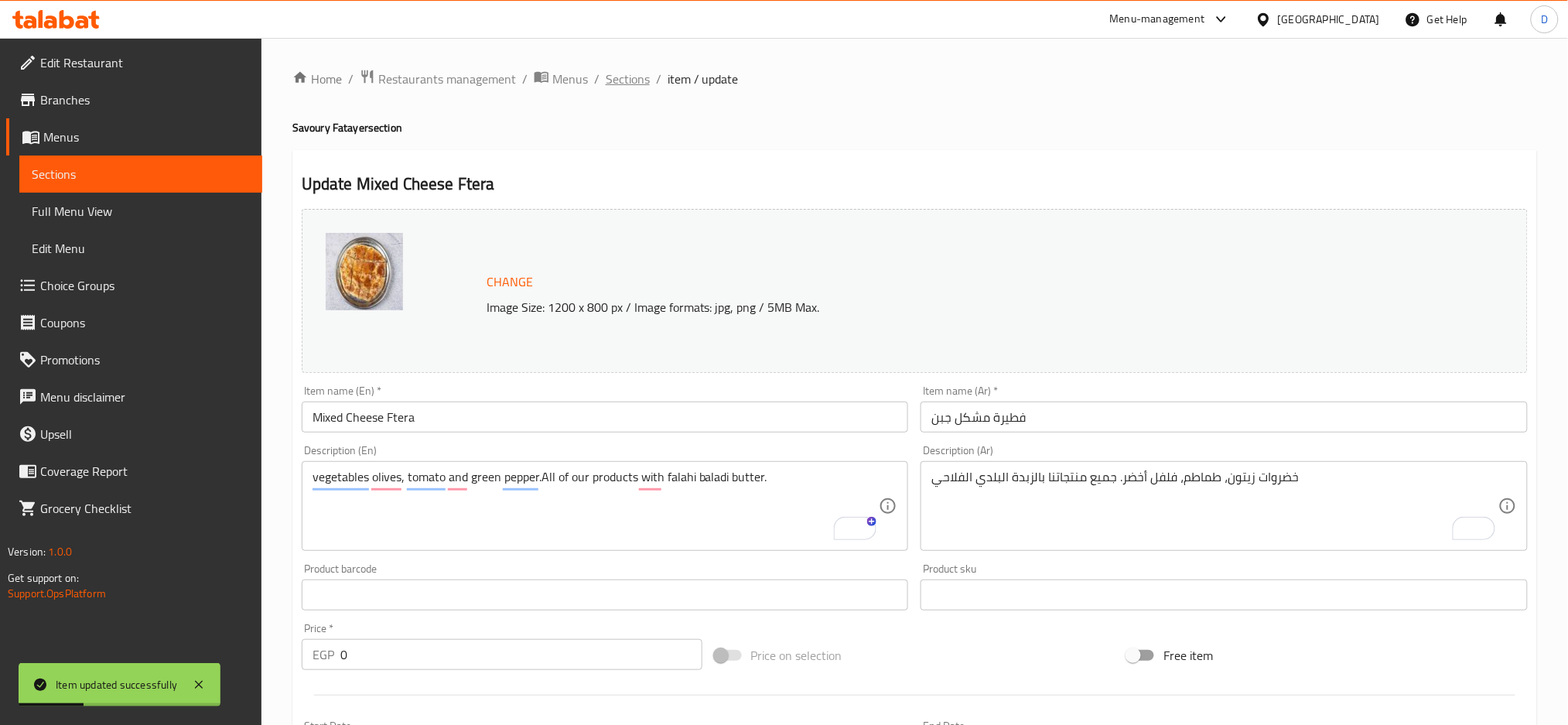
click at [638, 77] on span "Sections" at bounding box center [628, 79] width 44 height 19
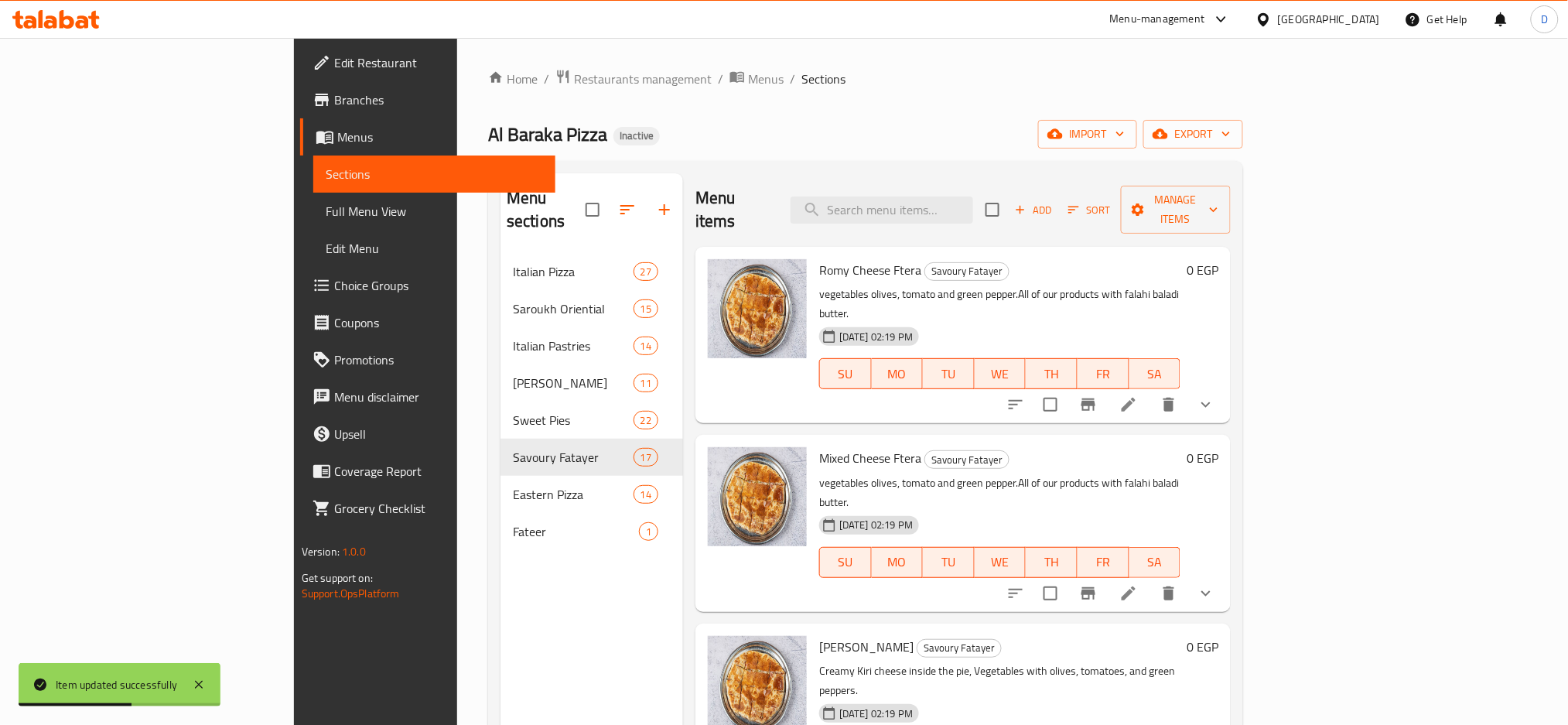
scroll to position [93, 0]
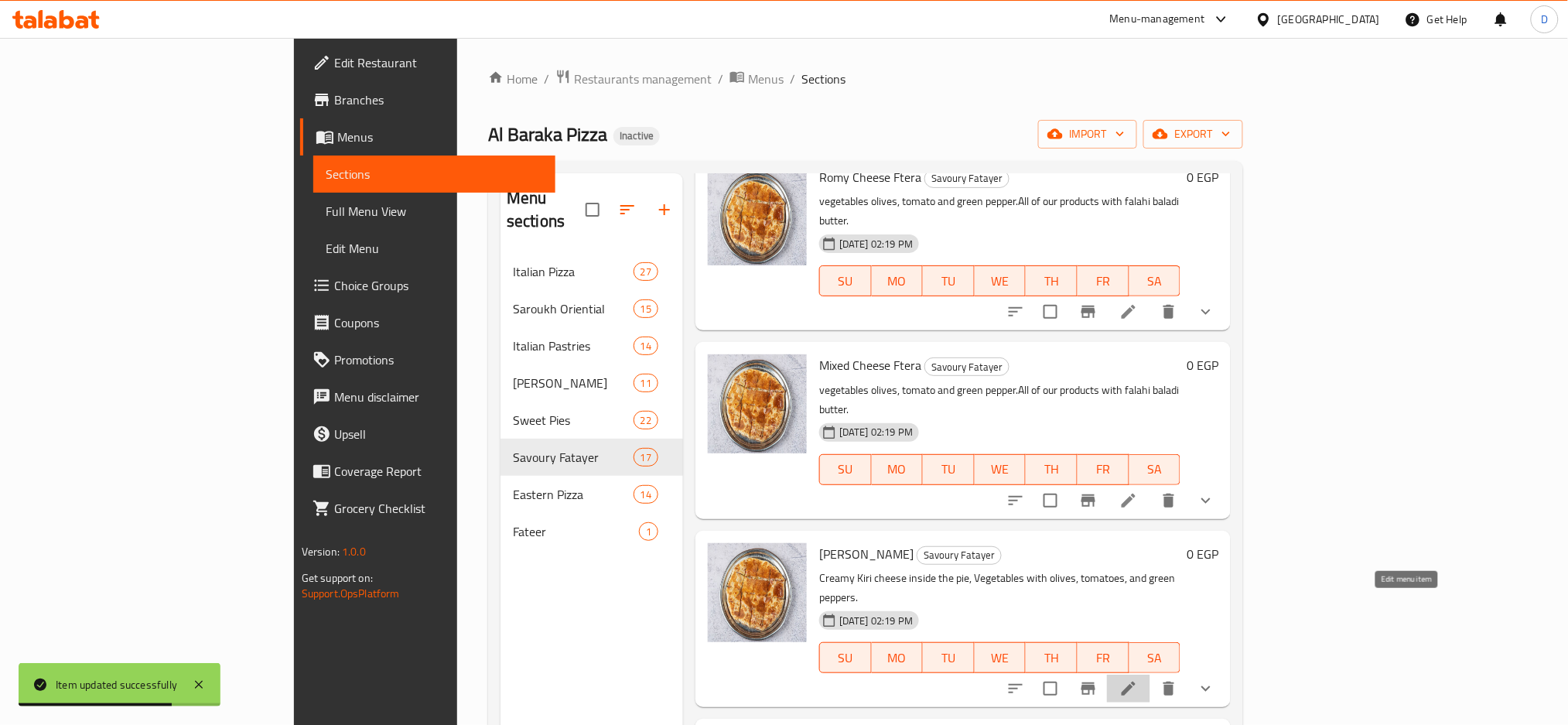
click at [1138, 680] on icon at bounding box center [1129, 688] width 19 height 19
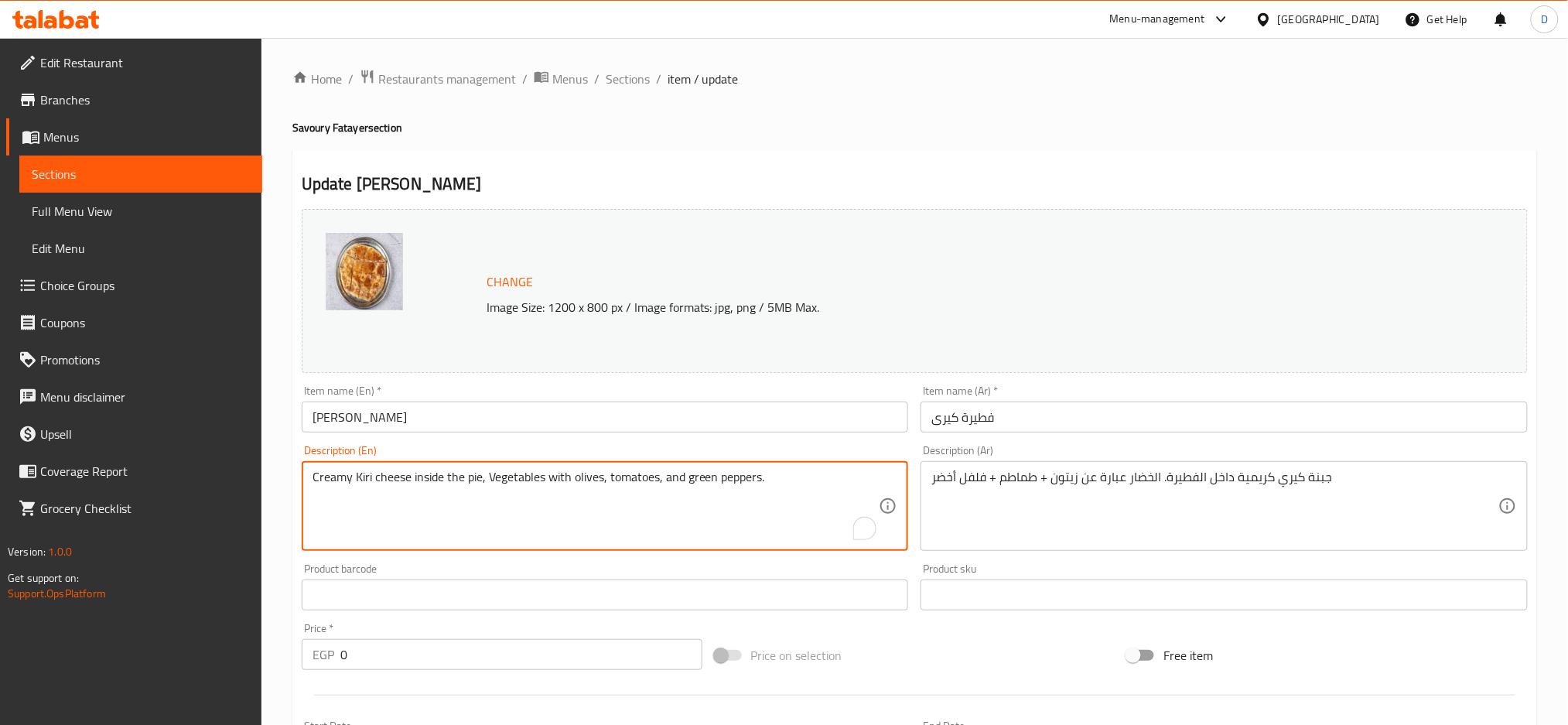
click at [793, 484] on textarea "Creamy Kiri cheese inside the pie, Vegetables with olives, tomatoes, and green …" at bounding box center [596, 506] width 567 height 74
paste textarea "vegetables olives, tomato and green pepper.All of our products with falahi bala…"
type textarea "vegetables olives, tomato and green pepper.All of our products with falahi bala…"
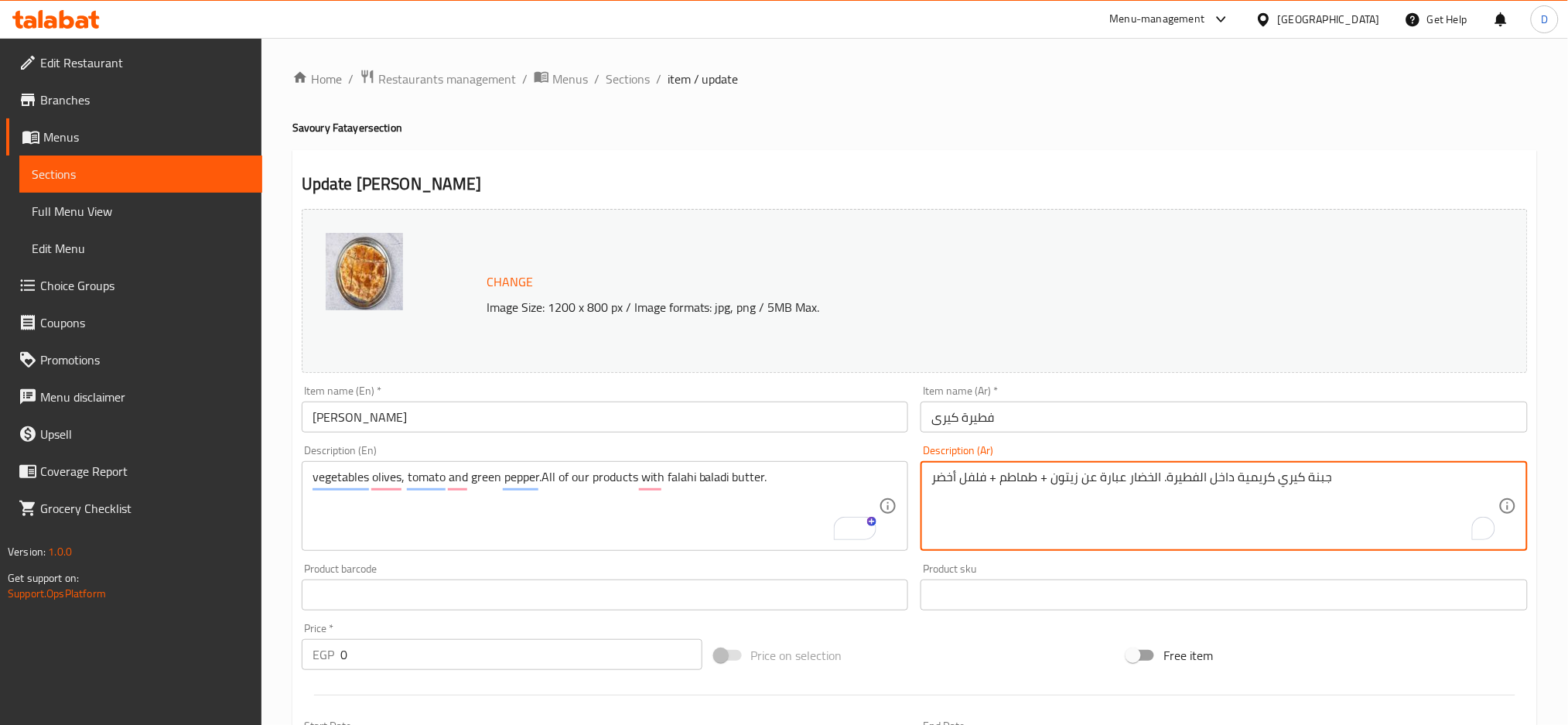
click at [1184, 479] on textarea "جبنة كيري كريمية داخل الفطيرة. الخضار عبارة عن زيتون + طماطم + فلفل أخضر" at bounding box center [1215, 506] width 567 height 74
paste textarea "ضروات زيتون، طماطم، فلفل أخضر. جميع منتجاتنا بالزبدة البلدي الفلاحي"
type textarea "خضروات زيتون، طماطم، فلفل أخضر. جميع منتجاتنا بالزبدة البلدي الفلاحي"
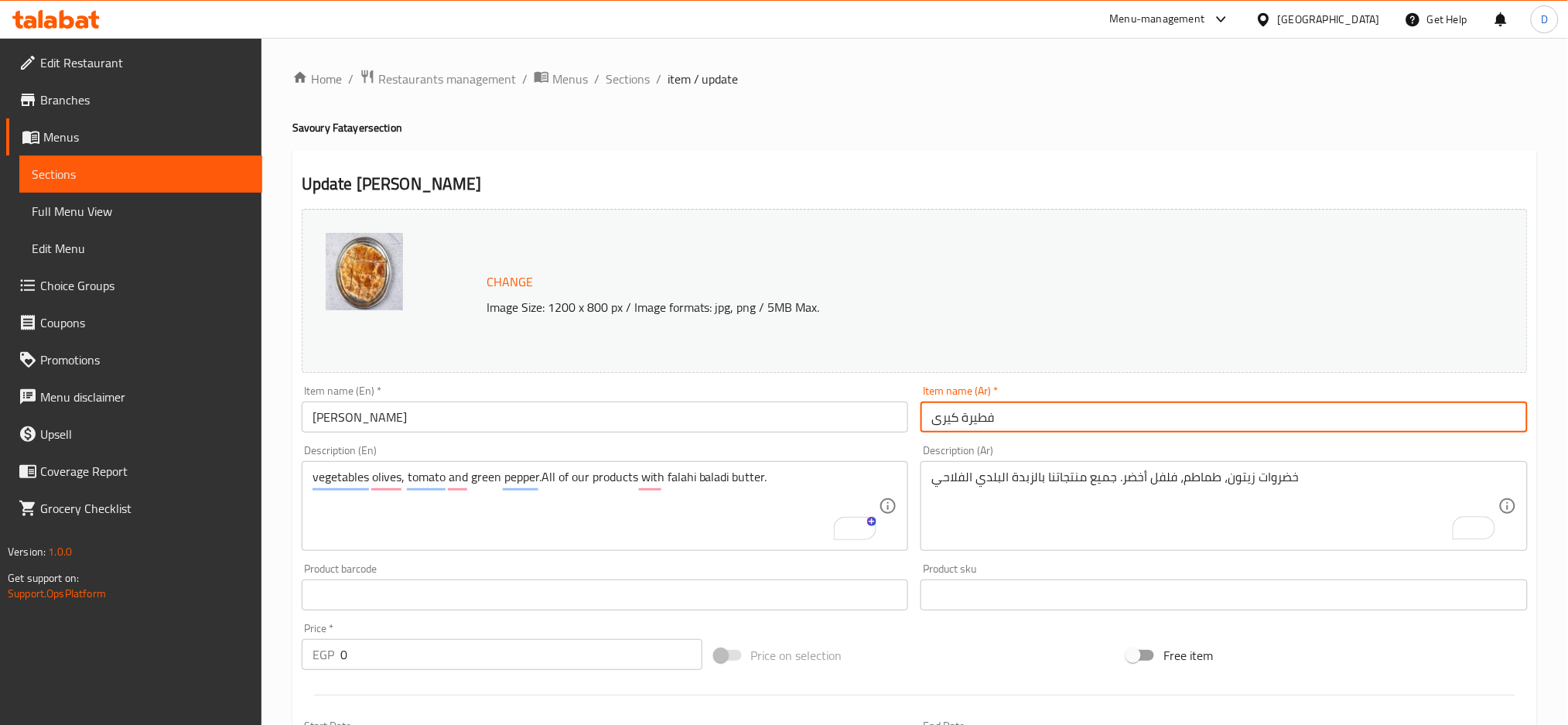
click at [1137, 425] on input "فطيرة كيرى" at bounding box center [1225, 417] width 607 height 31
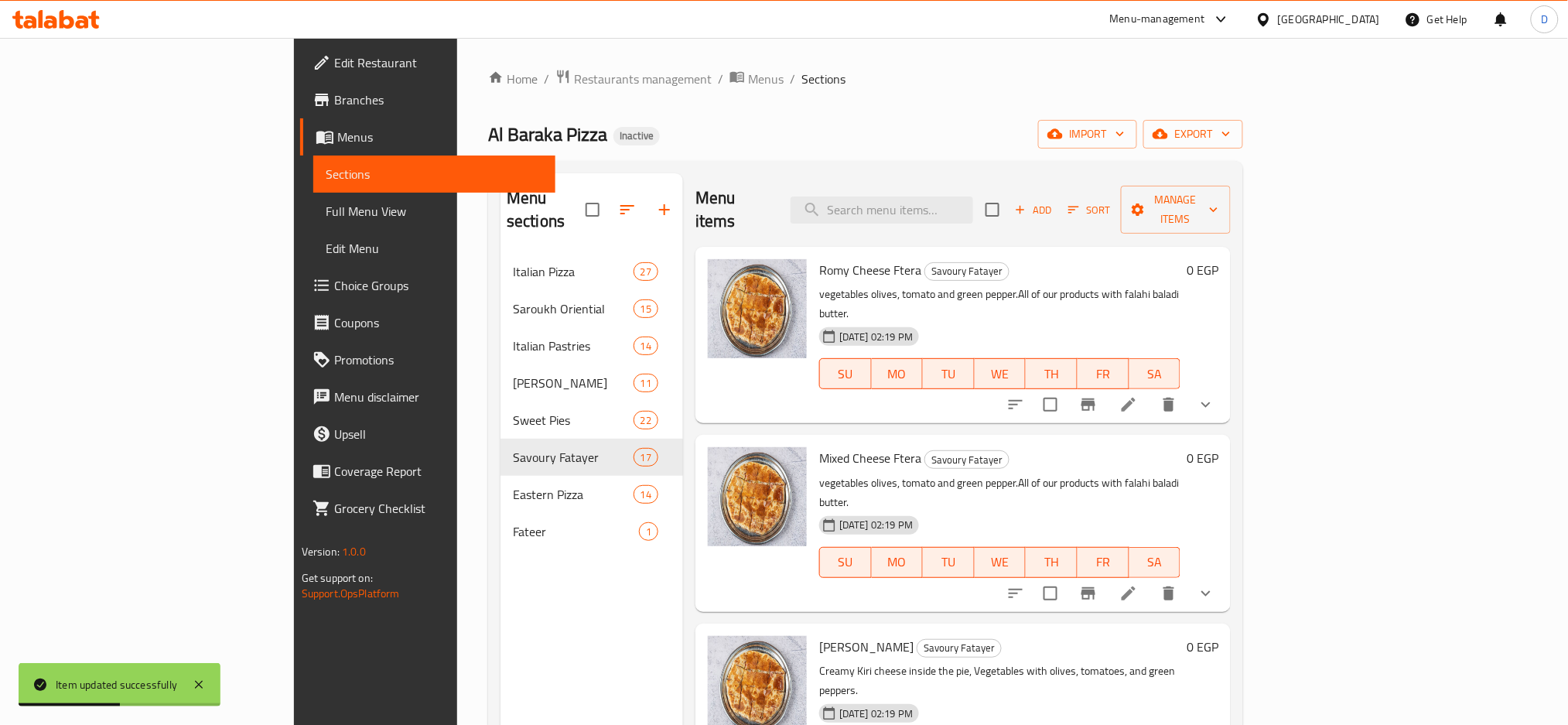
click at [912, 552] on div "Menu items Add Sort Manage items Romy Cheese Ftera Savoury Fatayer vegetables o…" at bounding box center [957, 535] width 548 height 725
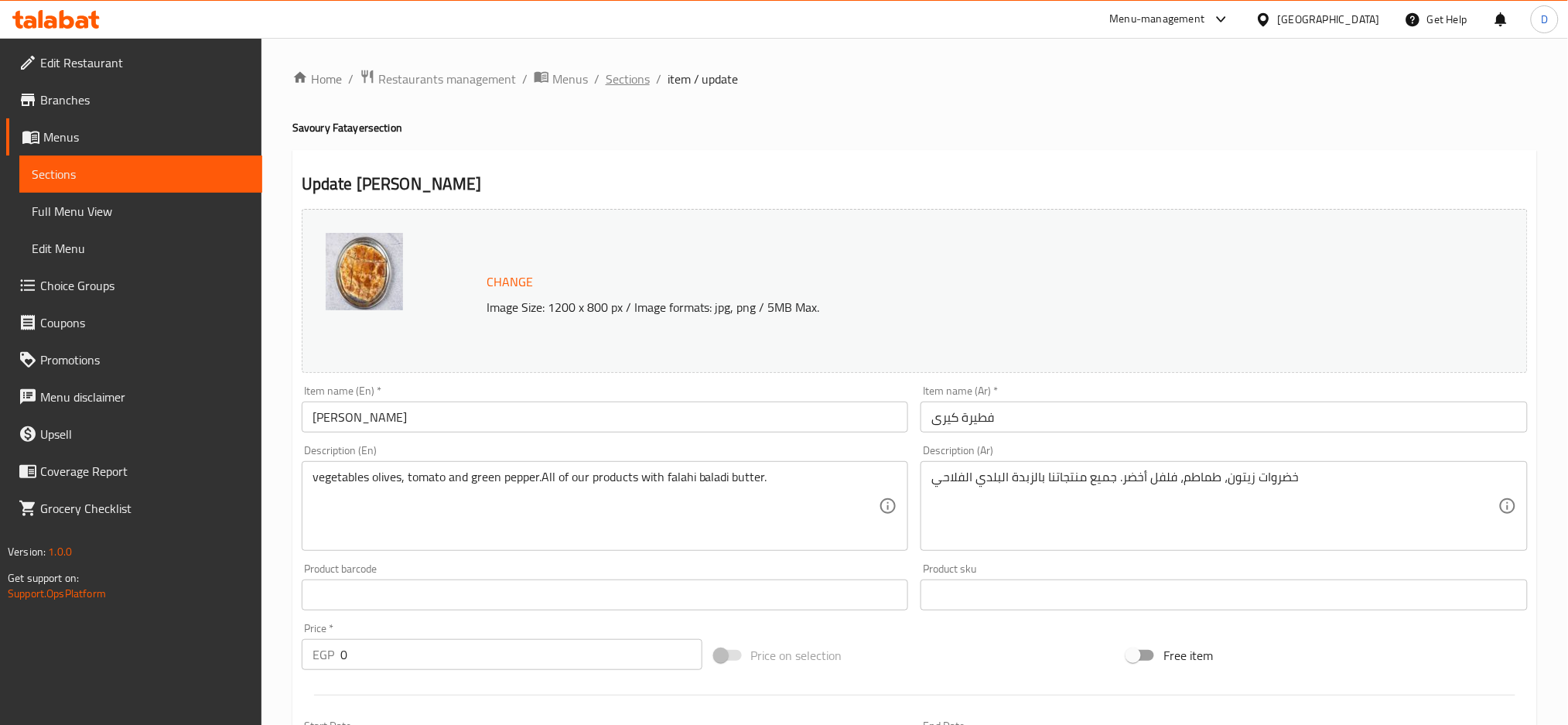
click at [625, 75] on span "Sections" at bounding box center [628, 79] width 44 height 19
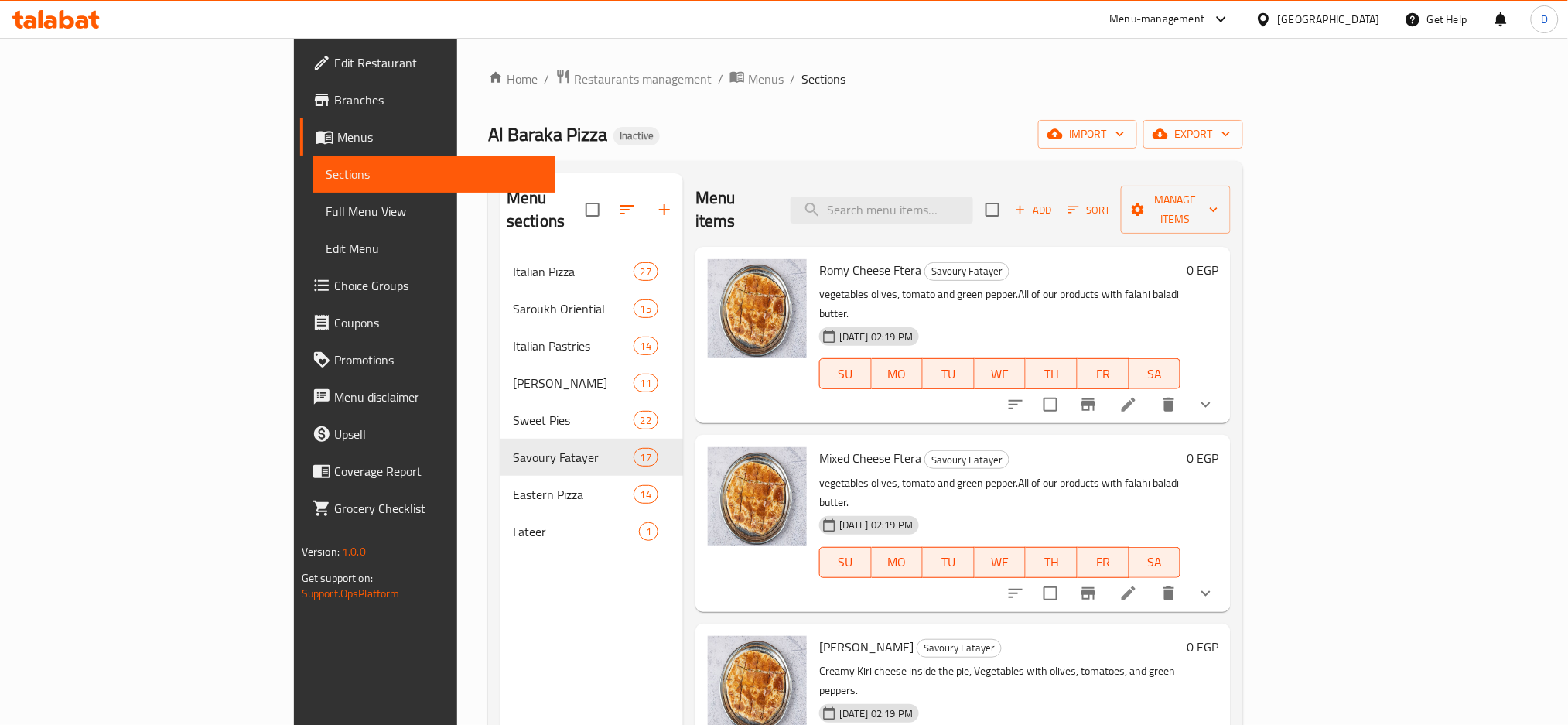
scroll to position [230, 0]
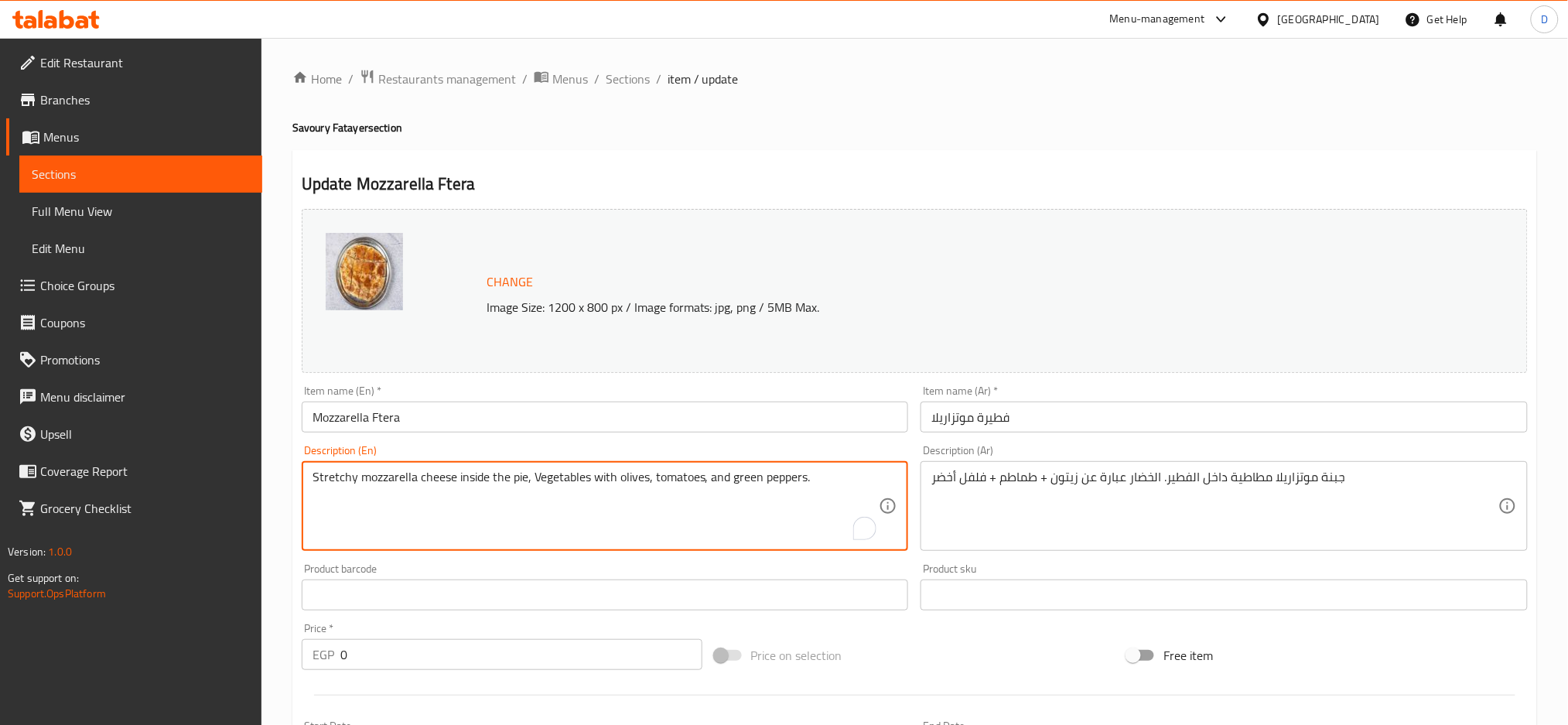
click at [733, 476] on textarea "Stretchy mozzarella cheese inside the pie, Vegetables with olives, tomatoes, an…" at bounding box center [596, 506] width 567 height 74
paste textarea "vegetables olives, tomato and green pepper.All of our products with falahi bala…"
type textarea "vegetables olives, tomato and green pepper.All of our products with falahi bala…"
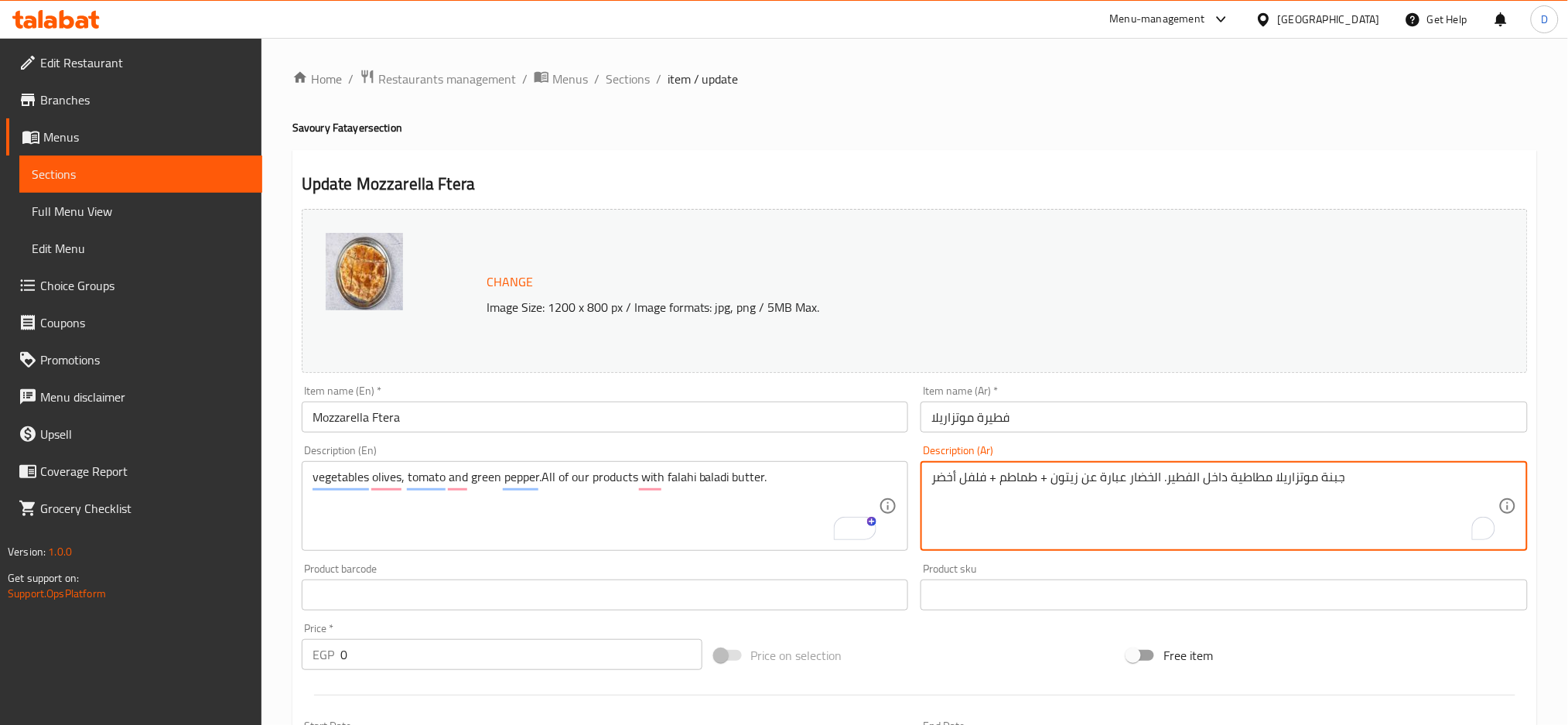
click at [957, 485] on textarea "جبنة موتزاريلا مطاطية داخل الفطير. الخضار عبارة عن زيتون + طماطم + فلفل أخضر" at bounding box center [1215, 506] width 567 height 74
paste textarea "ضروات زيتون، طماطم، فلفل أخضر. جميع منتجاتنا بالزبدة البلدي الفلاحي"
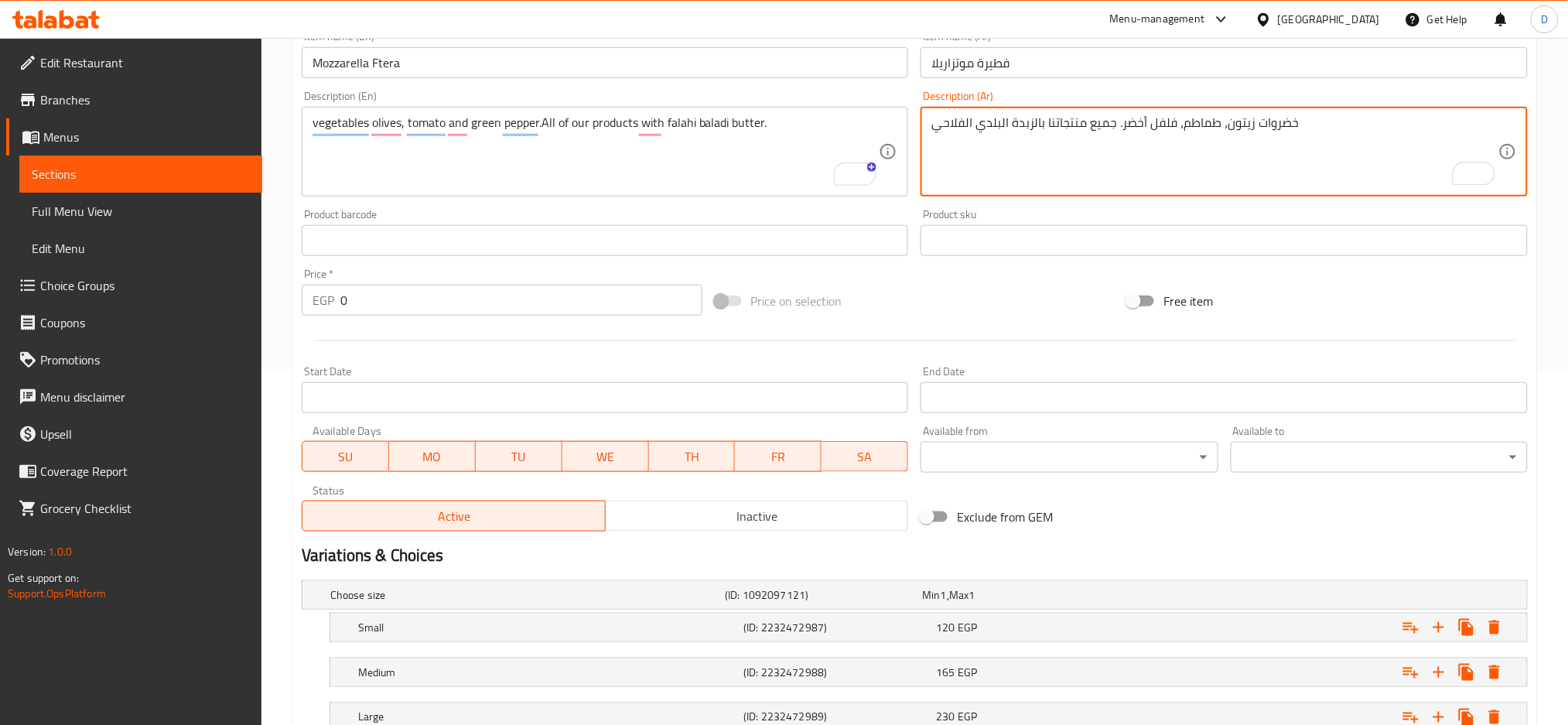
scroll to position [470, 0]
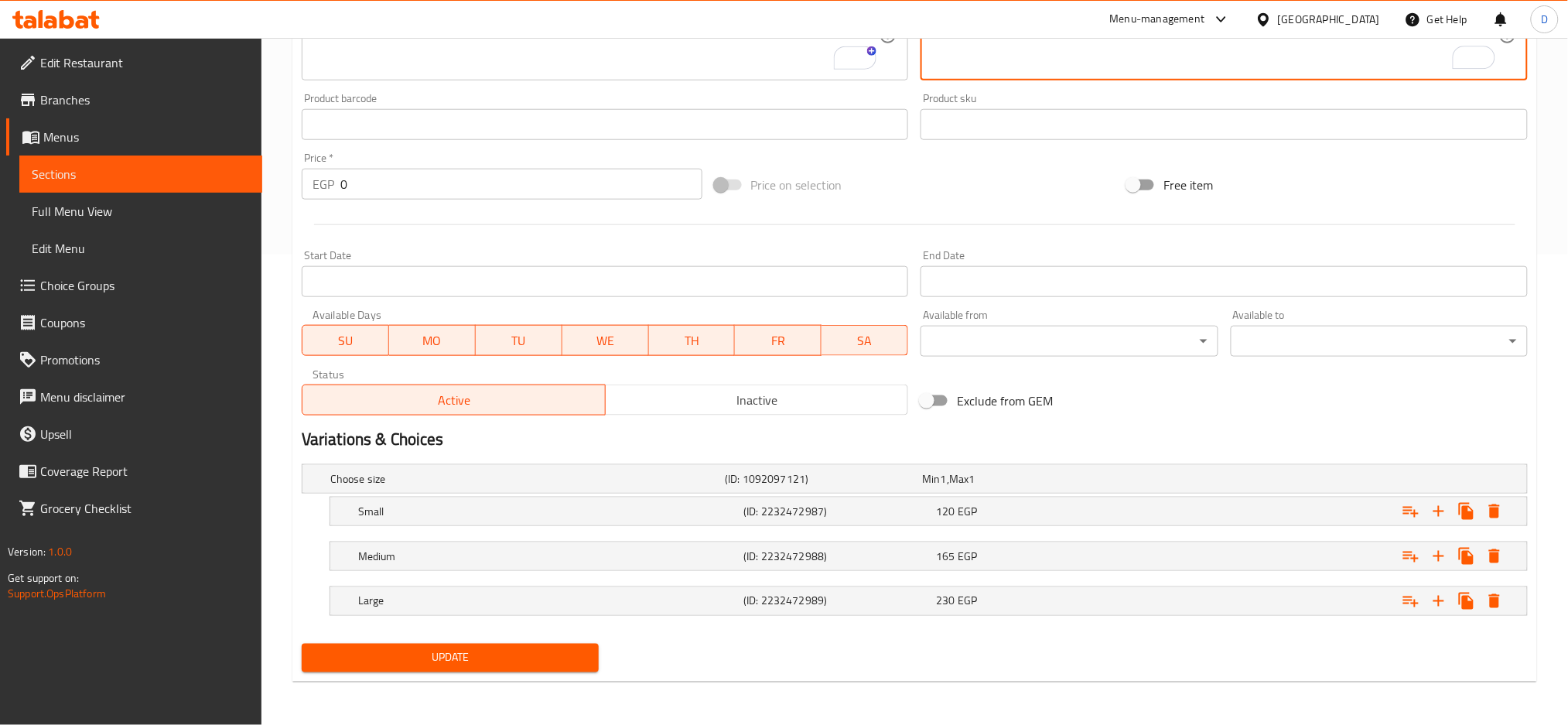
type textarea "خضروات زيتون، طماطم، فلفل أخضر. جميع منتجاتنا بالزبدة البلدي الفلاحي"
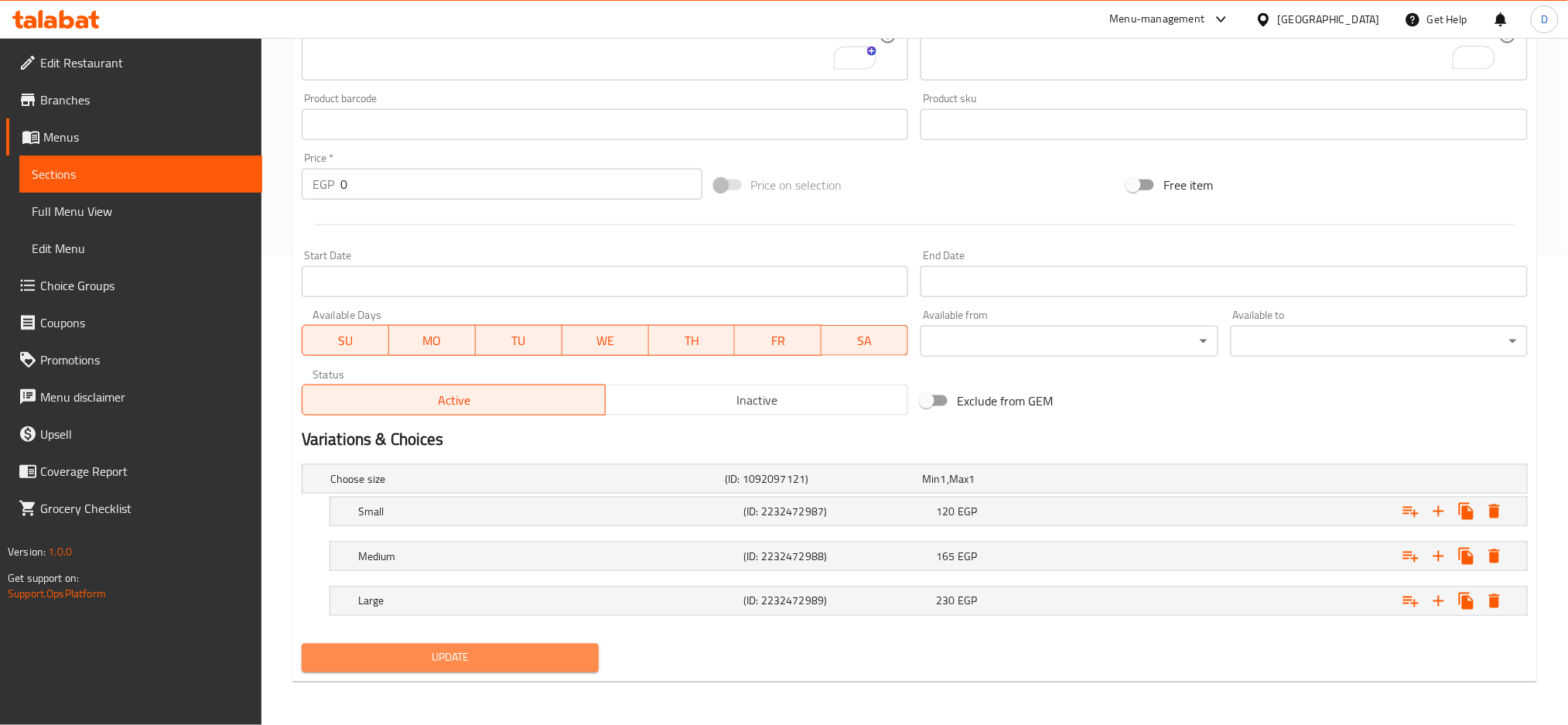
click at [500, 658] on span "Update" at bounding box center [450, 658] width 272 height 19
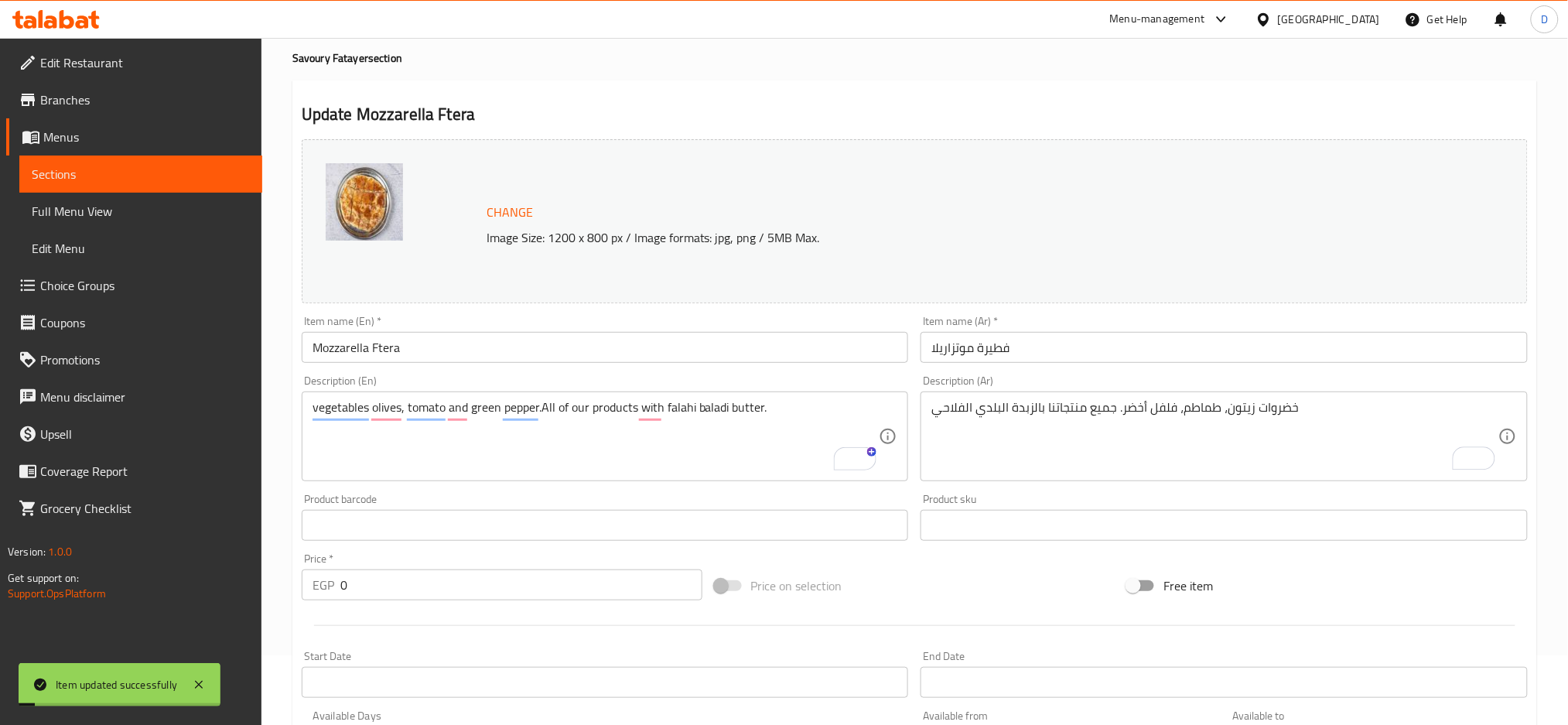
scroll to position [0, 0]
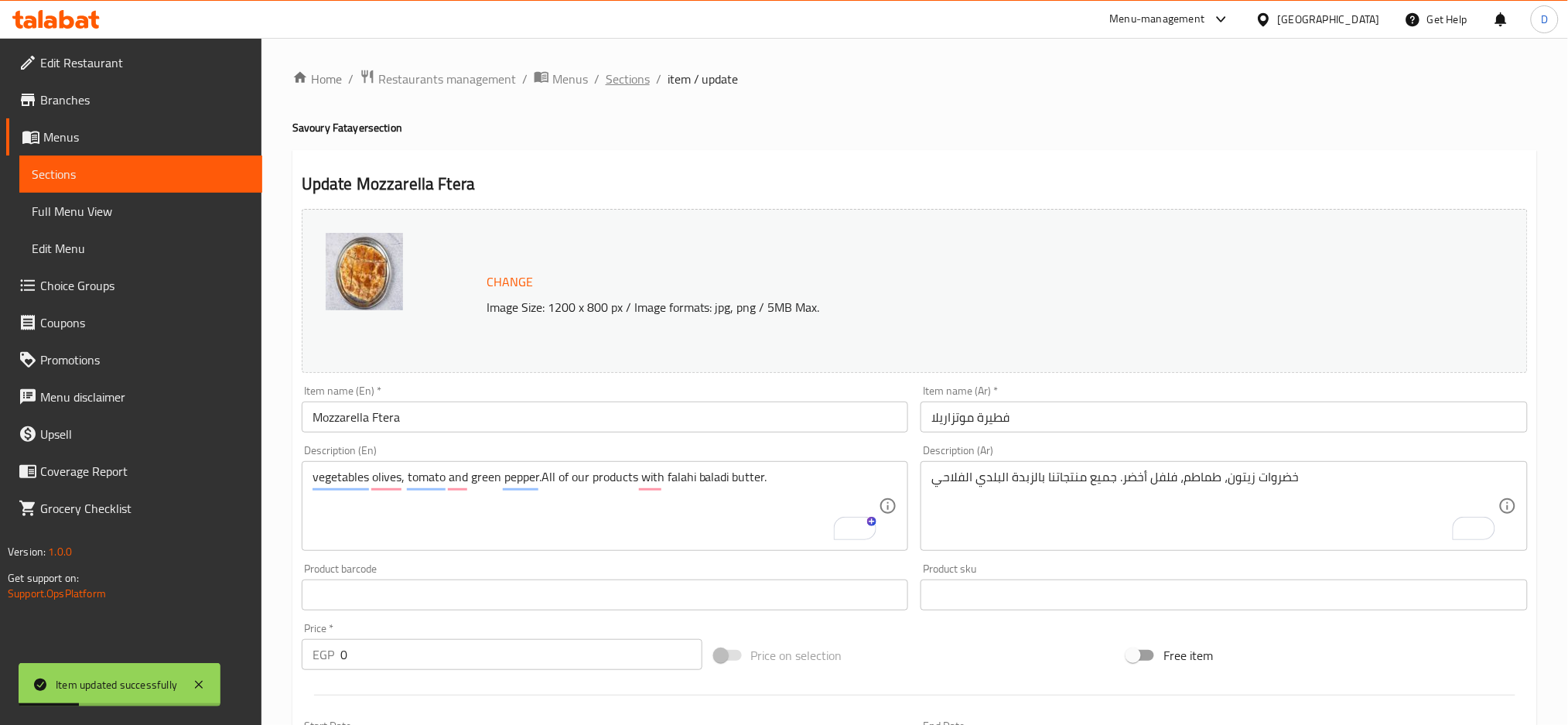
click at [628, 84] on span "Sections" at bounding box center [628, 79] width 44 height 19
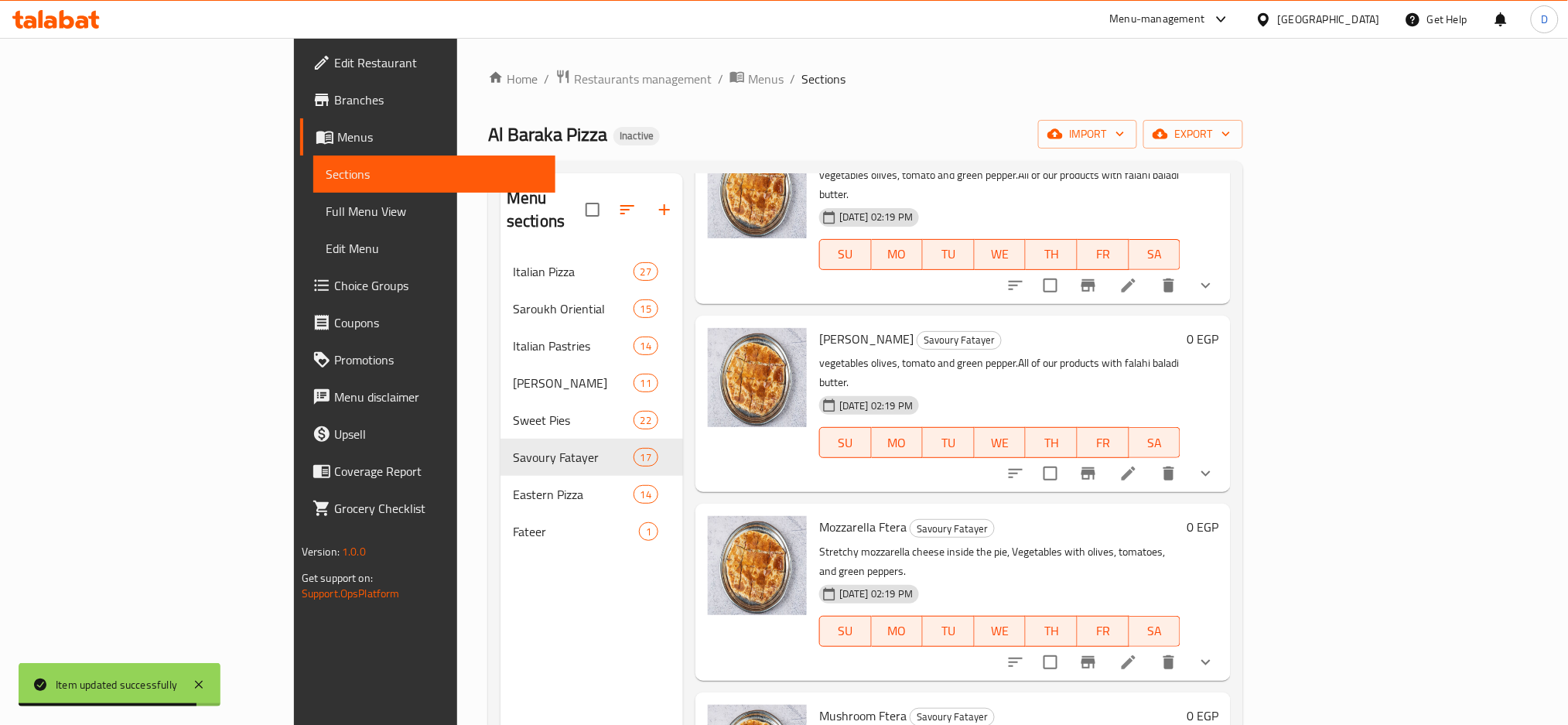
scroll to position [326, 0]
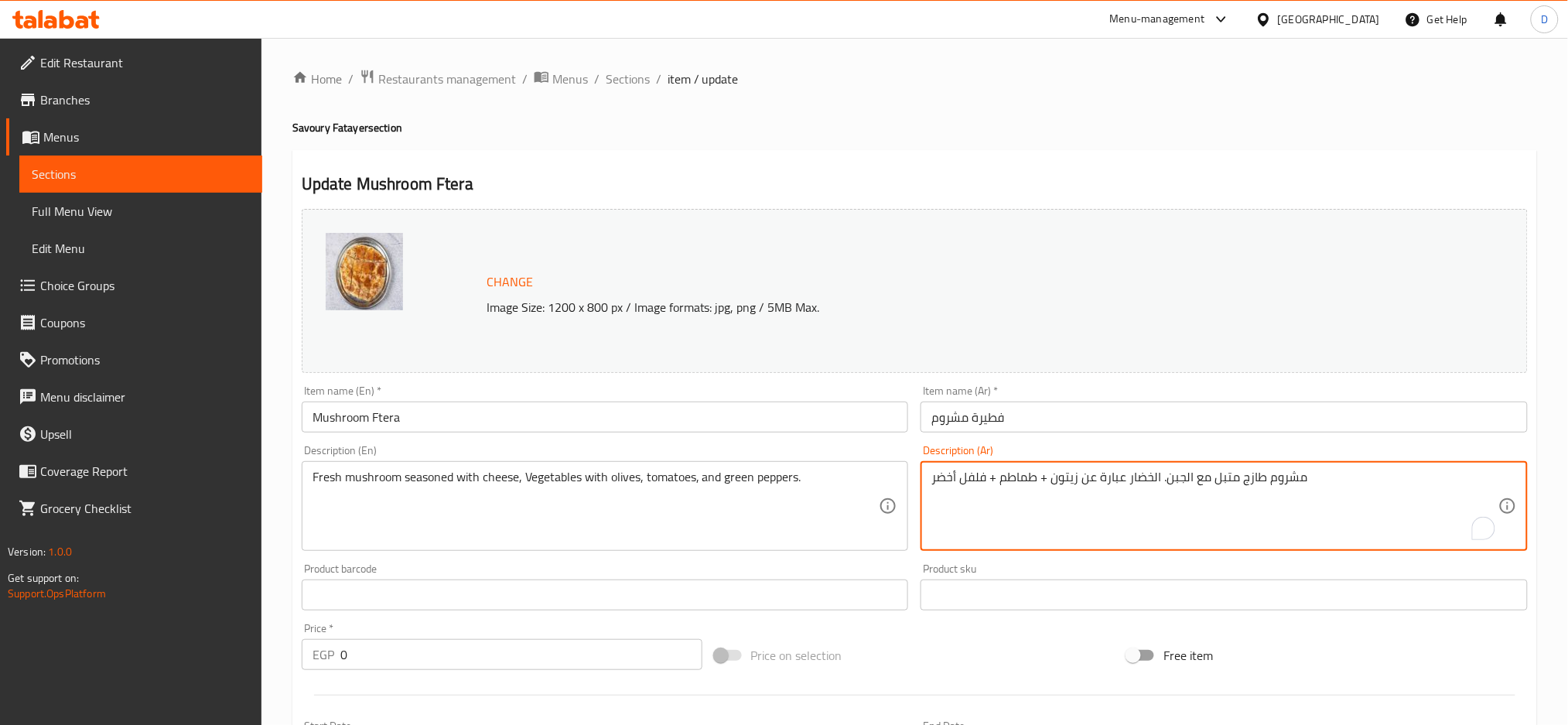
click at [1154, 478] on textarea "مشروم طازج متبل مع الجبن. الخضار عبارة عن زيتون + طماطم + فلفل أخضر" at bounding box center [1215, 506] width 567 height 74
paste textarea "خضروات زيتون، طماطم، فلفل أخضر. جميع منتجاتنا بالزبدة البلدي الفلاحي"
type textarea "خضروات زيتون، طماطم، فلفل أخضر. جميع منتجاتنا بالزبدة البلدي الفلاحي"
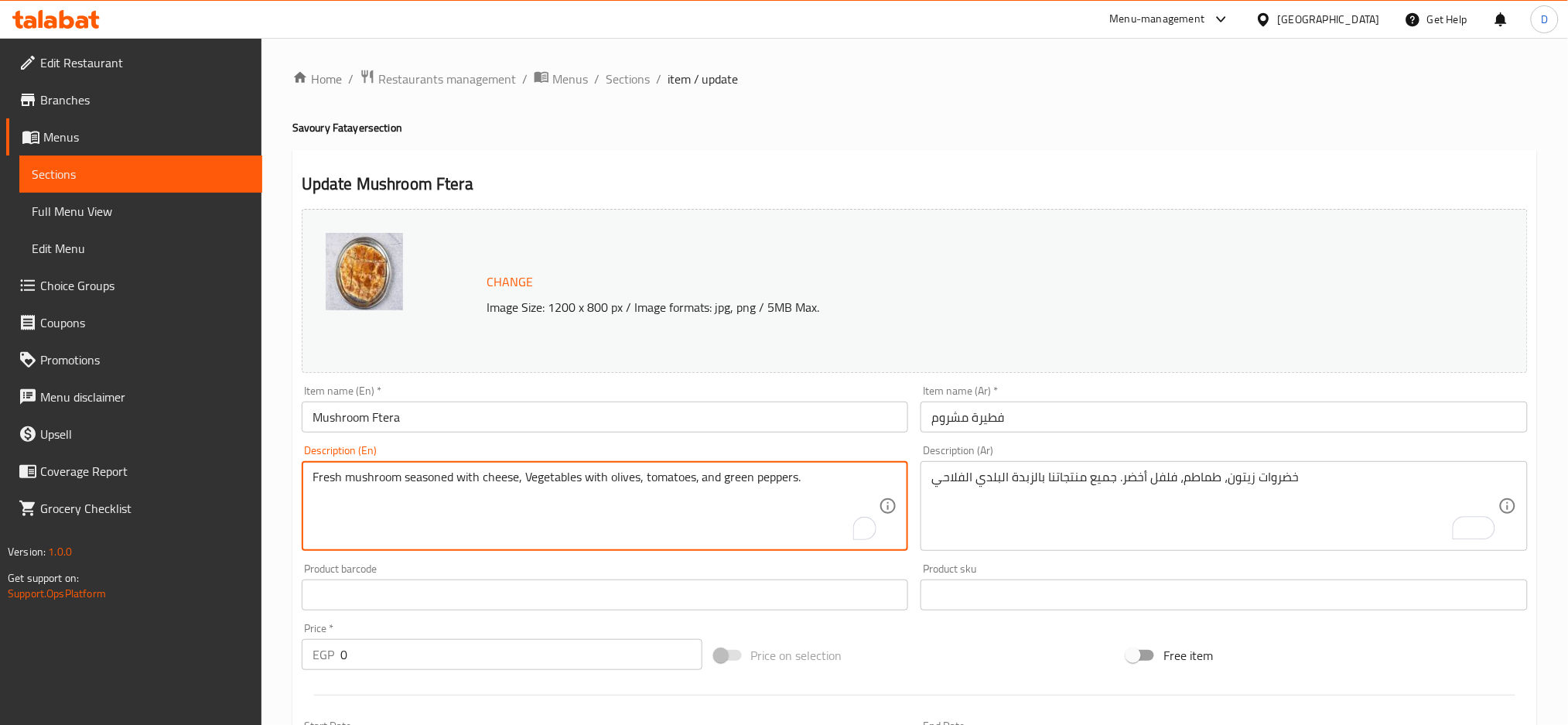
click at [722, 478] on textarea "Fresh mushroom seasoned with cheese, Vegetables with olives, tomatoes, and gree…" at bounding box center [596, 506] width 567 height 74
paste textarea "vegetables olives, tomato and green pepper.All of our products with falahi bala…"
type textarea "vegetables olives, tomato and green pepper.All of our products with falahi bala…"
click at [706, 425] on input "Mushroom Ftera" at bounding box center [606, 417] width 607 height 31
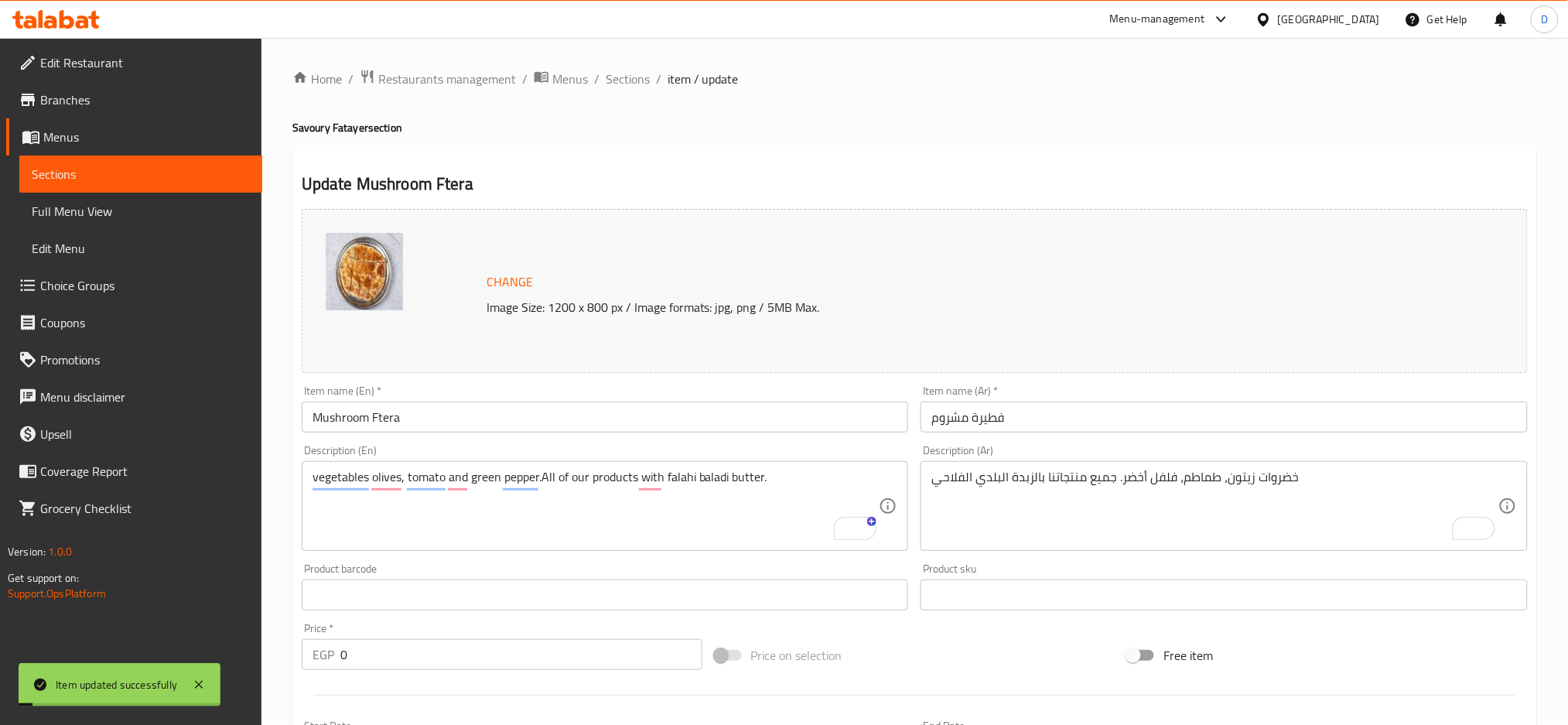
click at [634, 71] on span "Sections" at bounding box center [628, 79] width 44 height 19
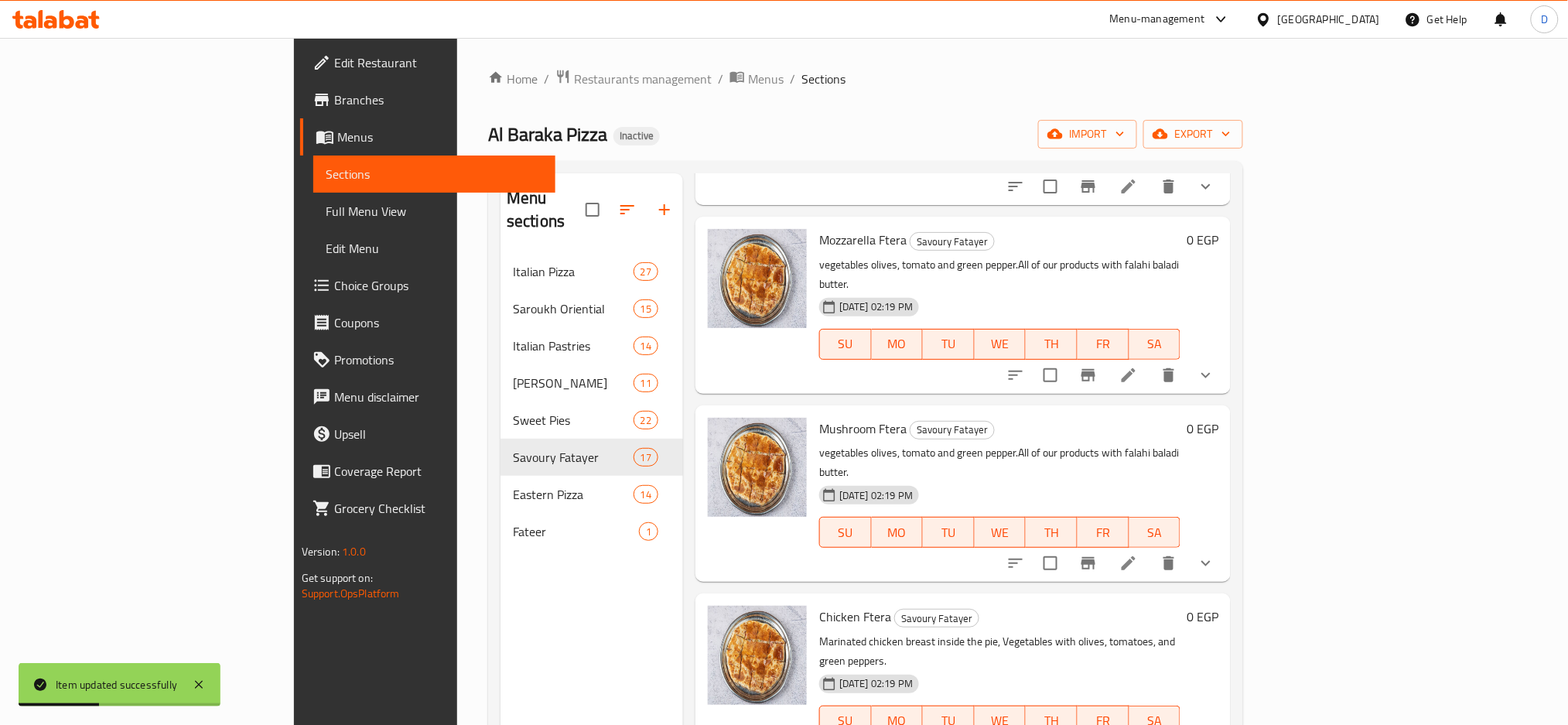
scroll to position [606, 0]
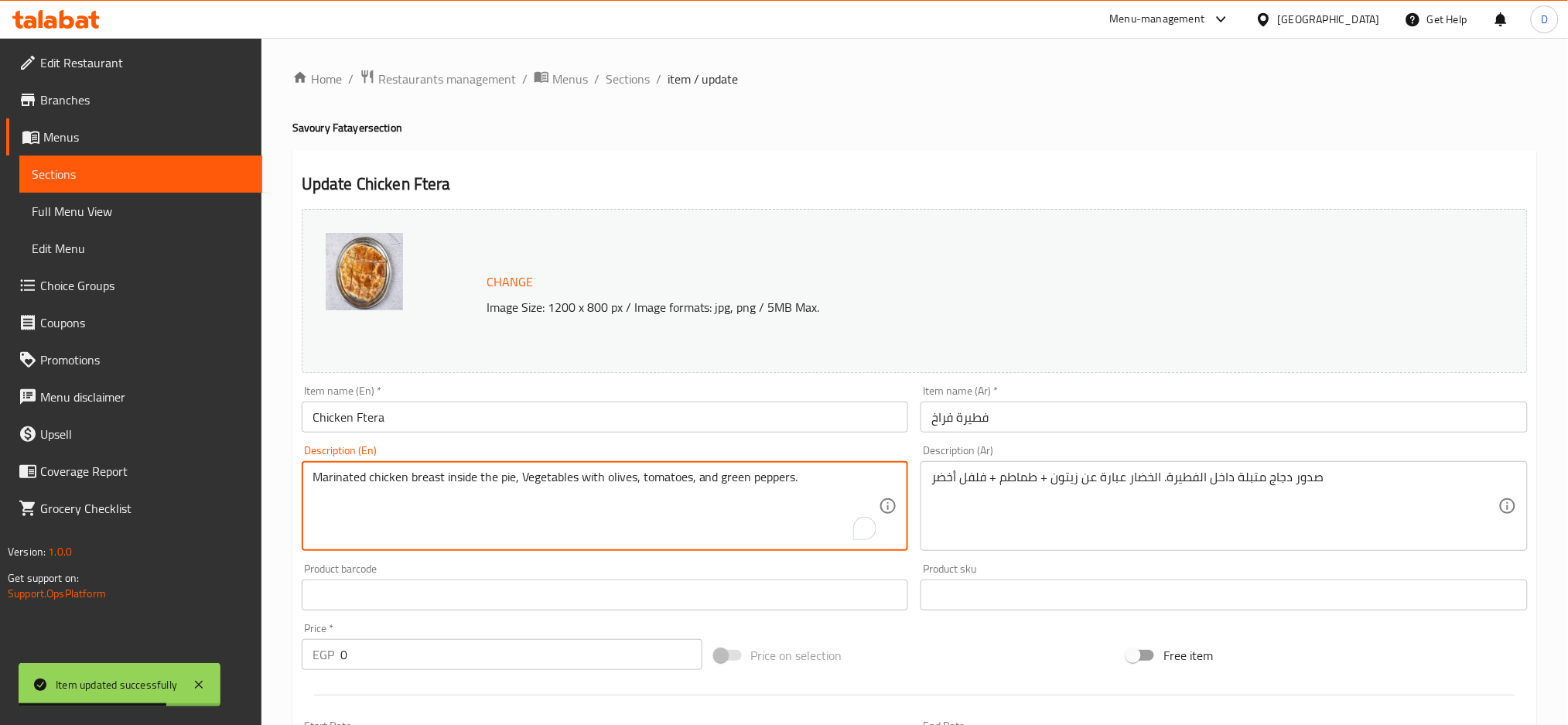
click at [751, 473] on textarea "Marinated chicken breast inside the pie, Vegetables with olives, tomatoes, and …" at bounding box center [596, 506] width 567 height 74
paste textarea "vegetables olives, tomato and green pepper.All of our products with falahi bala…"
type textarea "vegetables olives, tomato and green pepper.All of our products with falahi bala…"
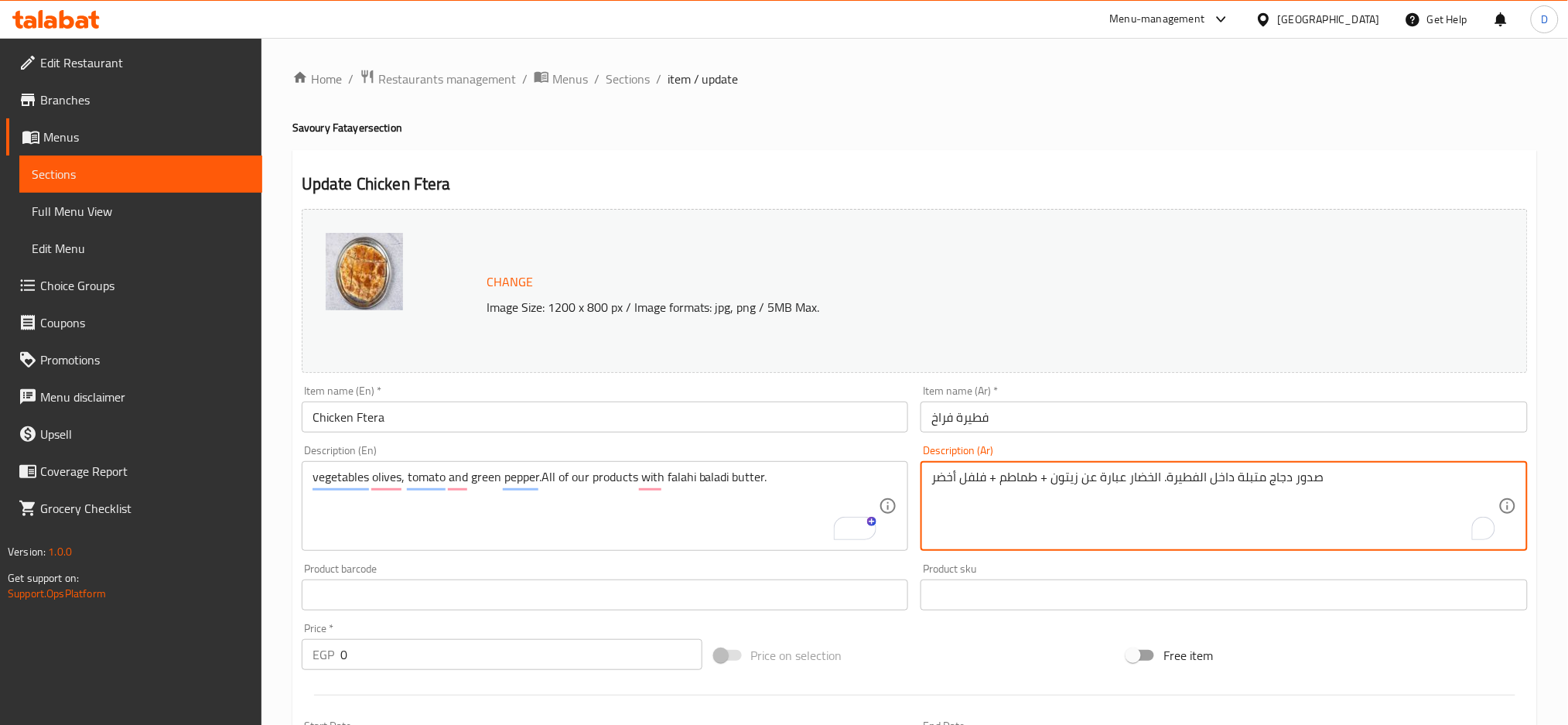
click at [999, 481] on textarea "صدور دجاج متبلة داخل الفطيرة. الخضار عبارة عن زيتون + طماطم + فلفل أخضر" at bounding box center [1215, 506] width 567 height 74
paste textarea "ضروات زيتون، طماطم، فلفل أخضر. جميع منتجاتنا بالزبدة البلدي الفلاحي"
type textarea "خضروات زيتون، طماطم، فلفل أخضر. جميع منتجاتنا بالزبدة البلدي الفلاحي"
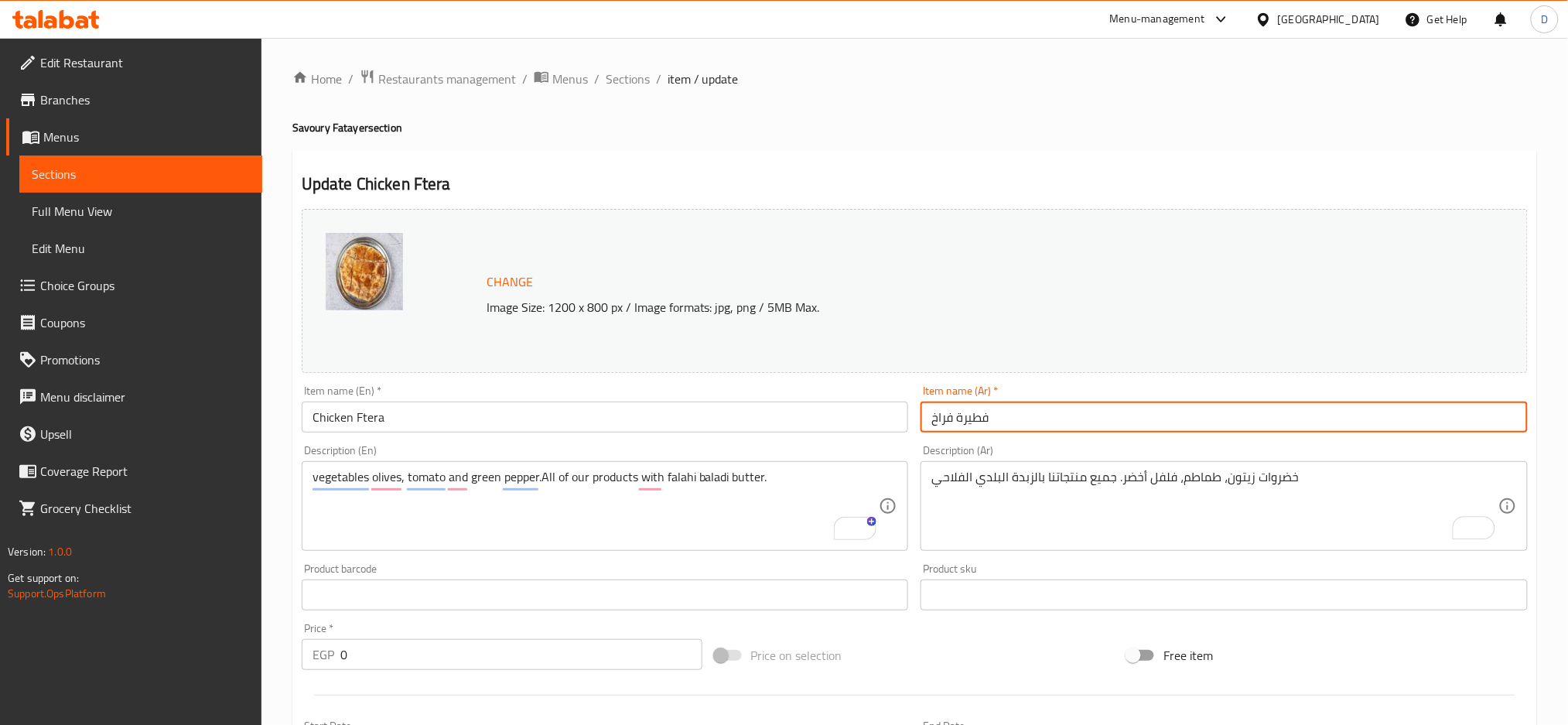
click at [1029, 413] on input "فطيرة فراخ" at bounding box center [1225, 417] width 607 height 31
click at [628, 82] on span "Sections" at bounding box center [628, 79] width 44 height 19
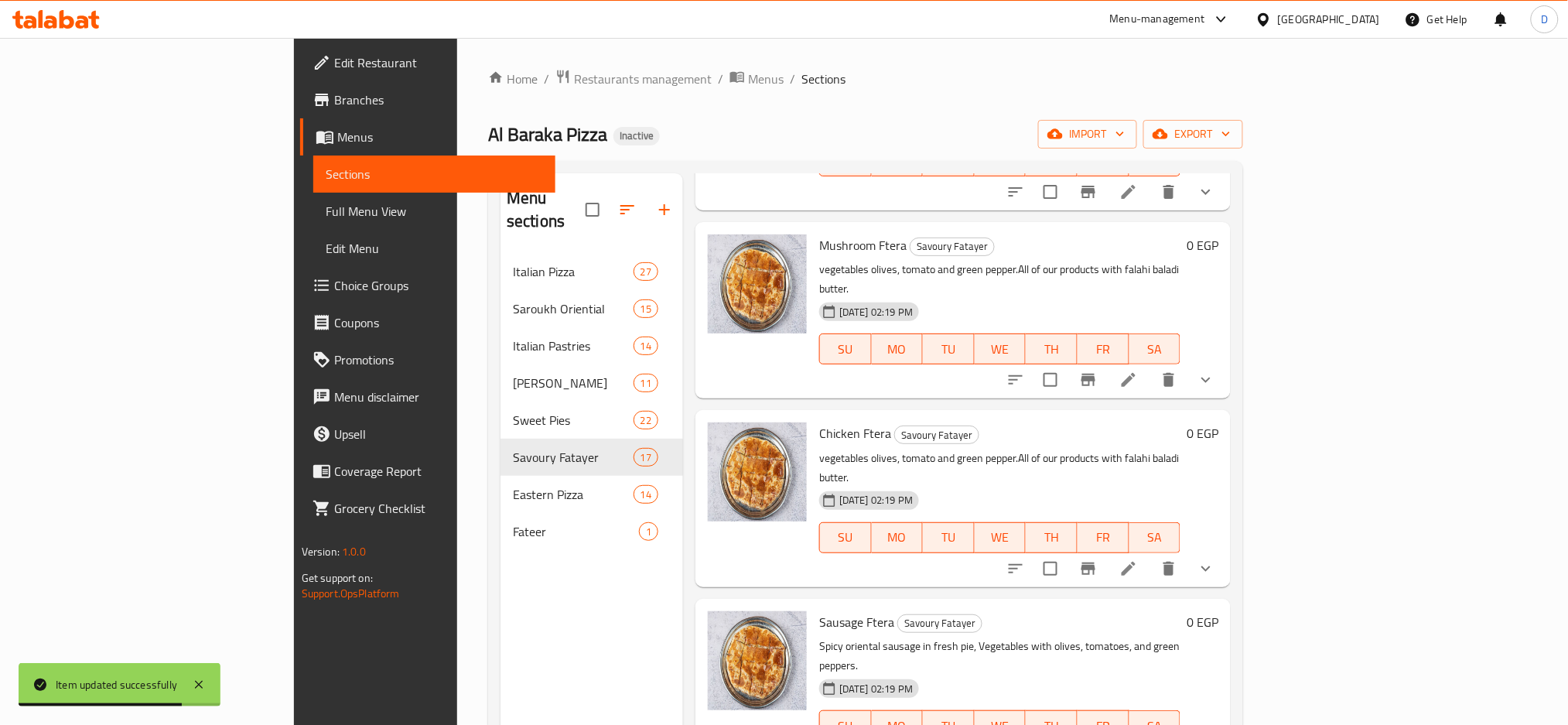
scroll to position [779, 0]
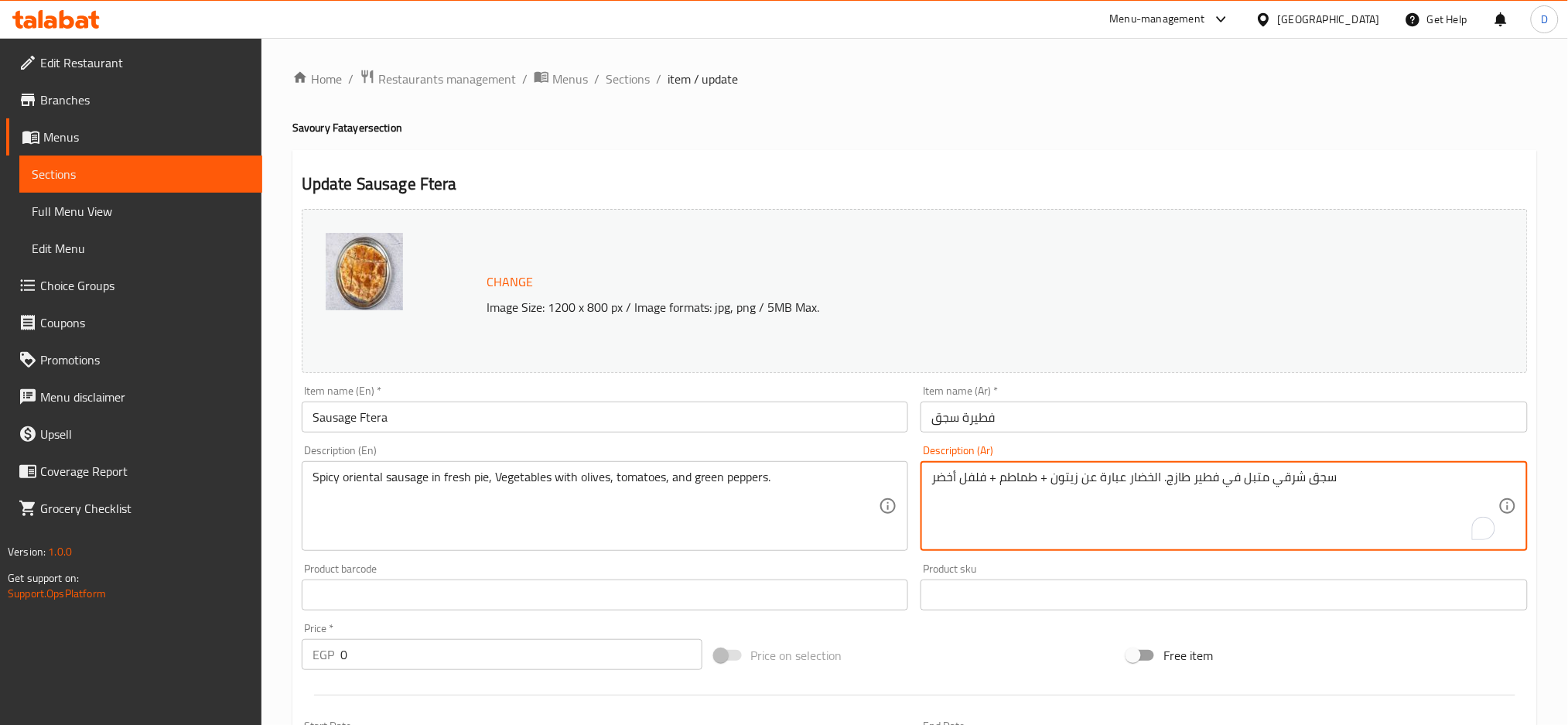
click at [1290, 486] on textarea "سجق شرقي متبل في فطير طازج. الخضار عبارة عن زيتون + طماطم + فلفل أخضر" at bounding box center [1215, 506] width 567 height 74
paste textarea "ضروات زيتون، طماطم، فلفل أخضر. جميع منتجاتنا بالزبدة البلدي الفلاحي"
type textarea "خضروات زيتون، طماطم، فلفل أخضر. جميع منتجاتنا بالزبدة البلدي الفلاحي"
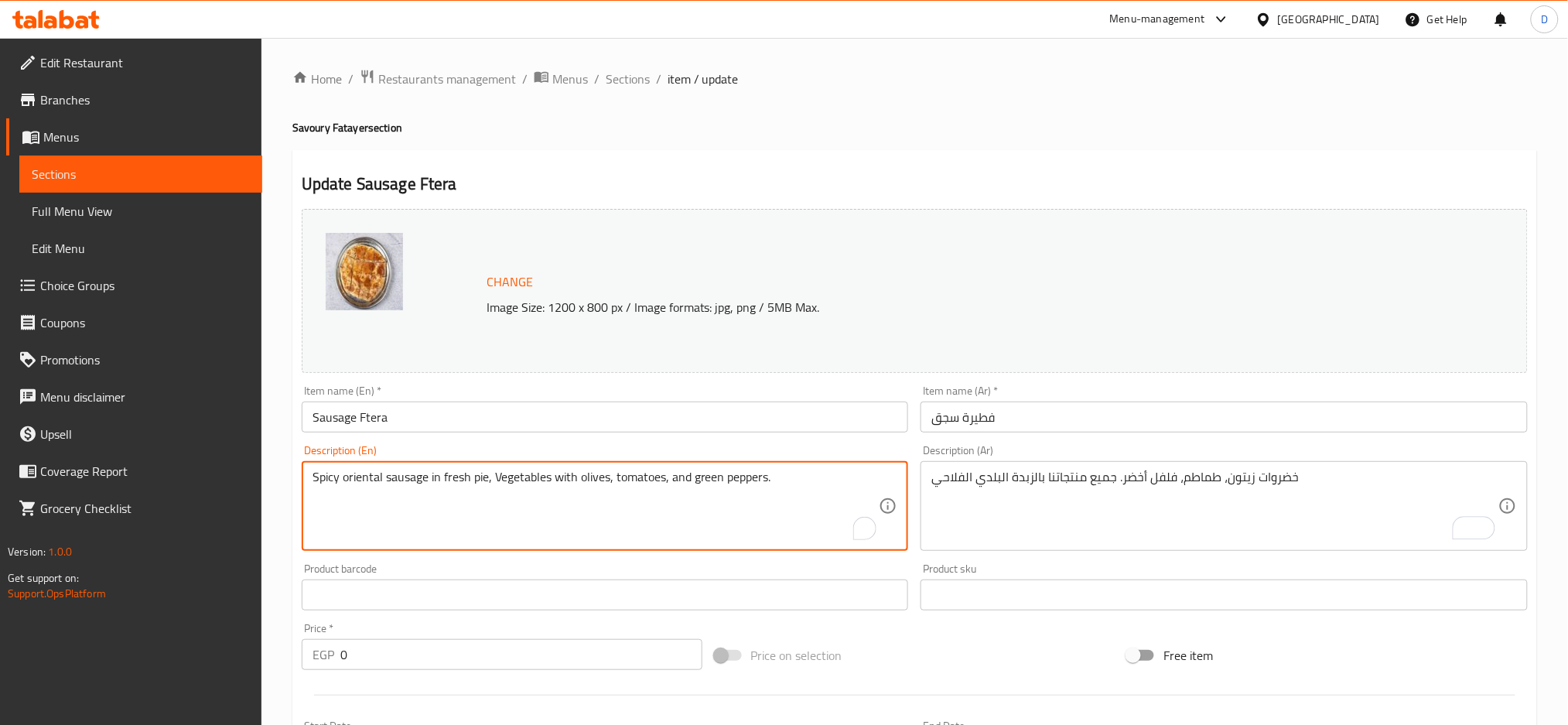
click at [735, 476] on textarea "Spicy oriental sausage in fresh pie, Vegetables with olives, tomatoes, and gree…" at bounding box center [596, 506] width 567 height 74
paste textarea "vegetables olives, tomato and green pepper.All of our products with falahi bala…"
type textarea "vegetables olives, tomato and green pepper.All of our products with falahi bala…"
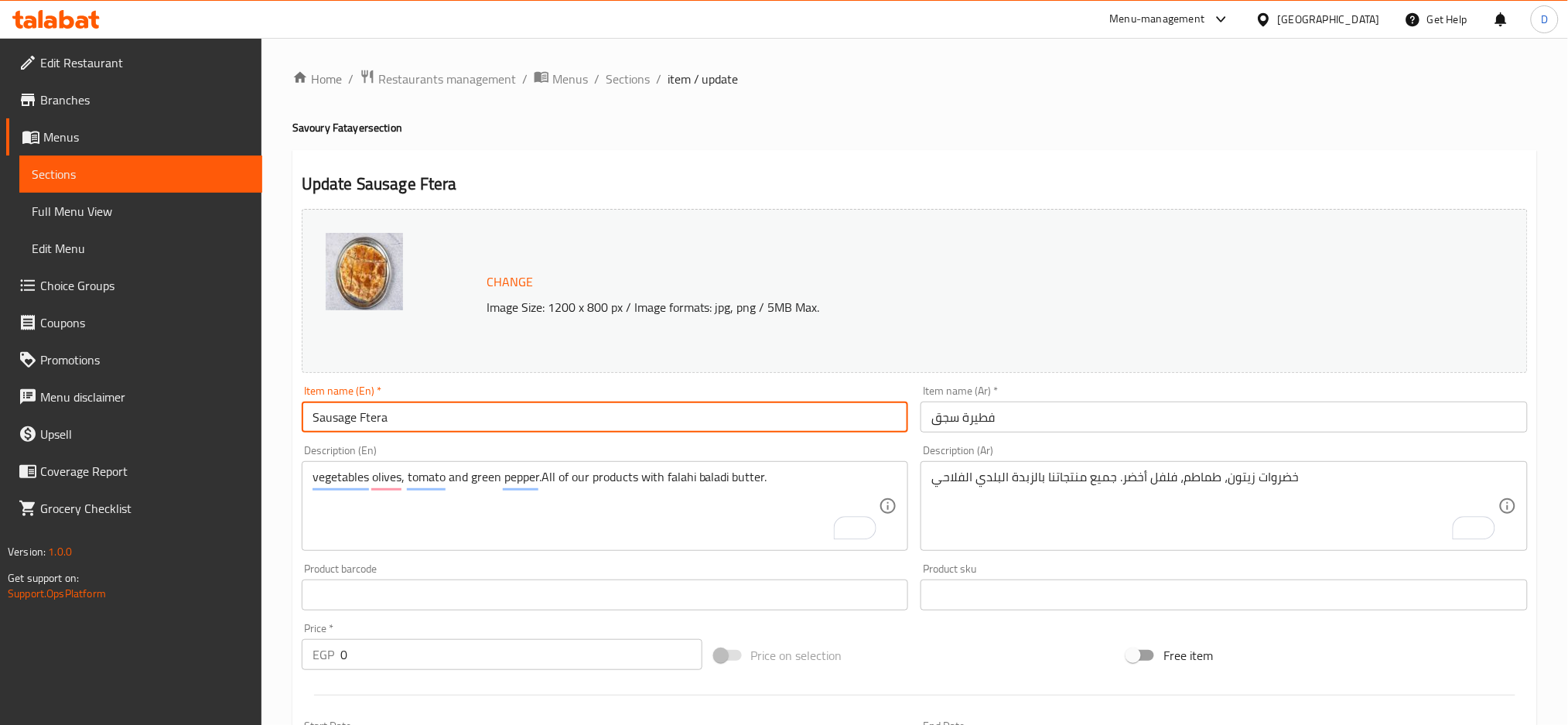
click at [720, 426] on input "Sausage Ftera" at bounding box center [606, 417] width 607 height 31
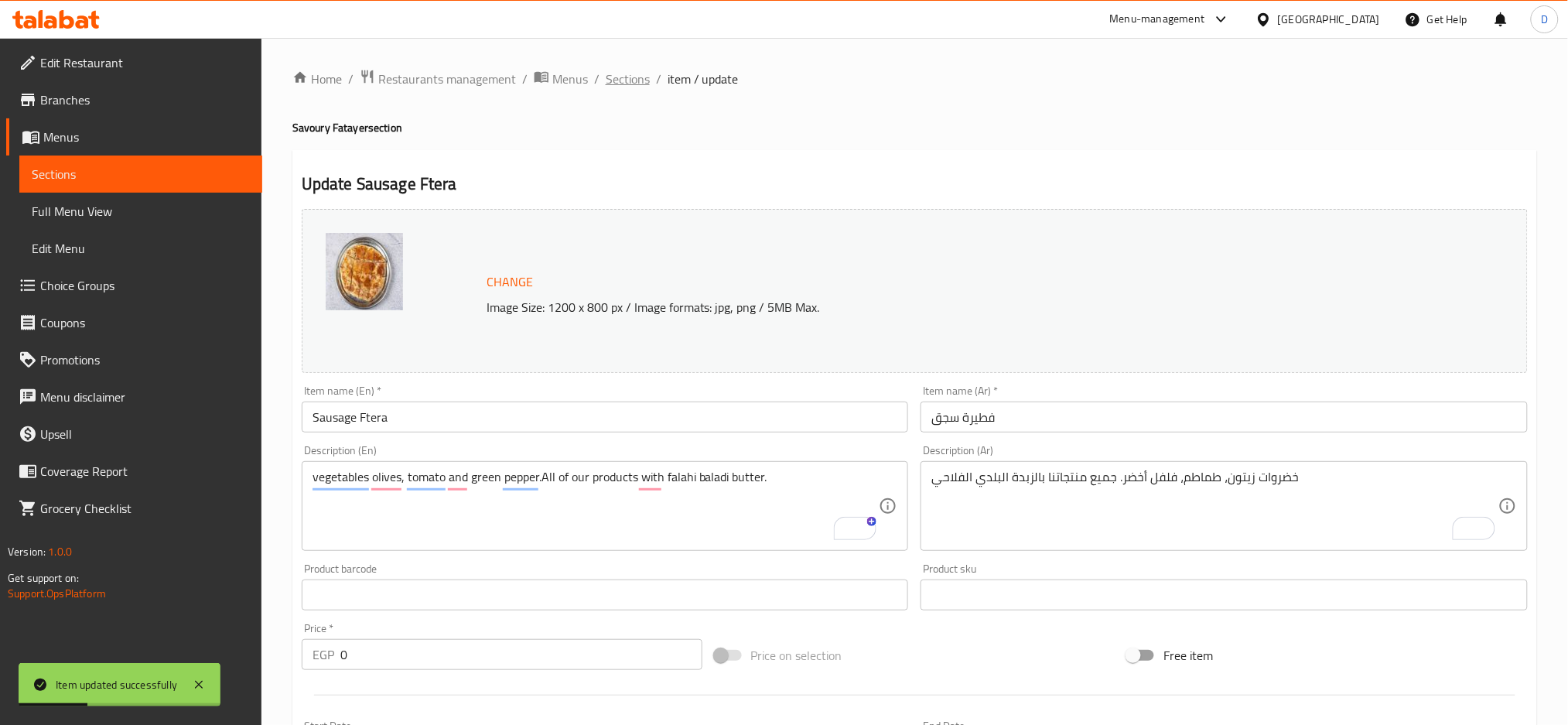
click at [647, 77] on span "Sections" at bounding box center [628, 79] width 44 height 19
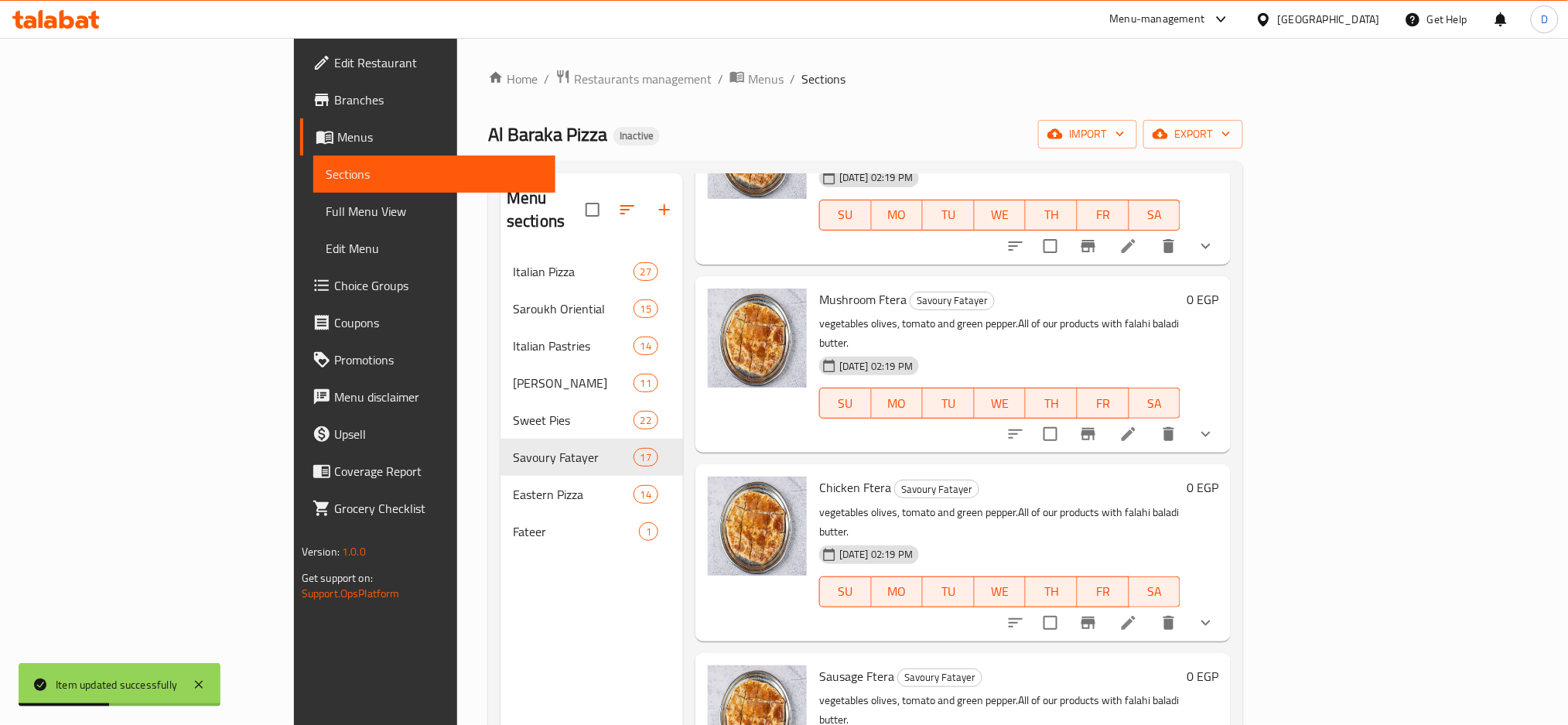
scroll to position [980, 0]
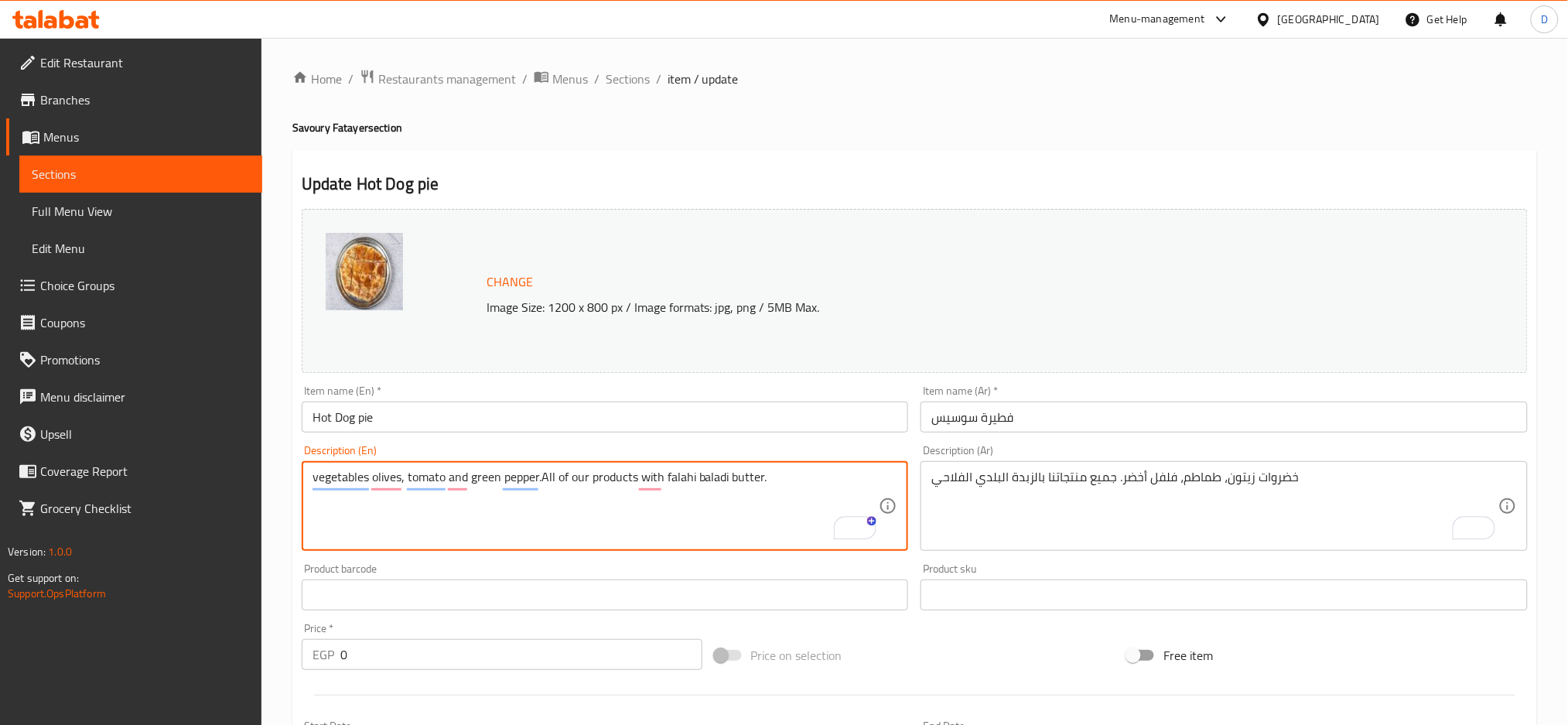
type textarea "vegetables olives, tomato and green pepper.All of our products with falahi bala…"
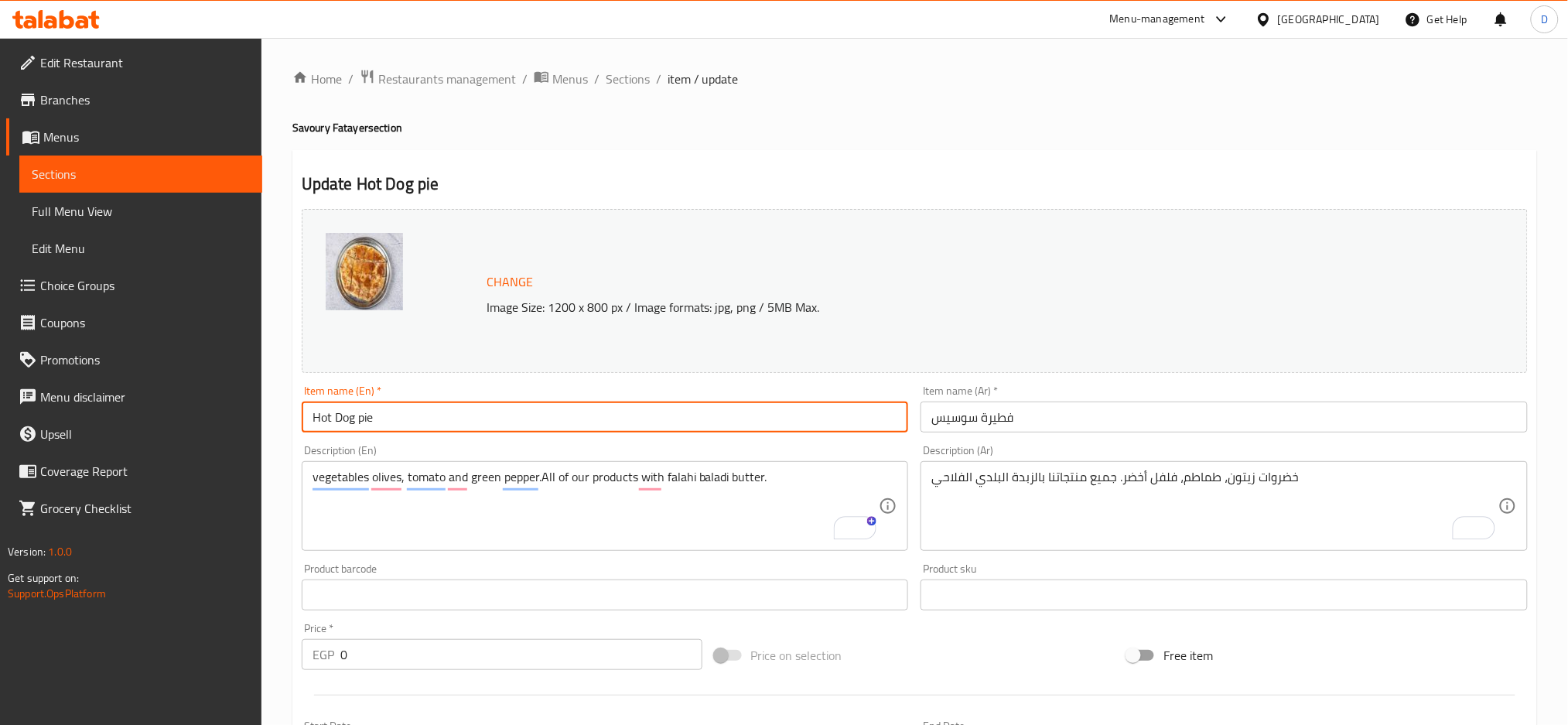
click at [723, 404] on input "Hot Dog pie" at bounding box center [606, 417] width 607 height 31
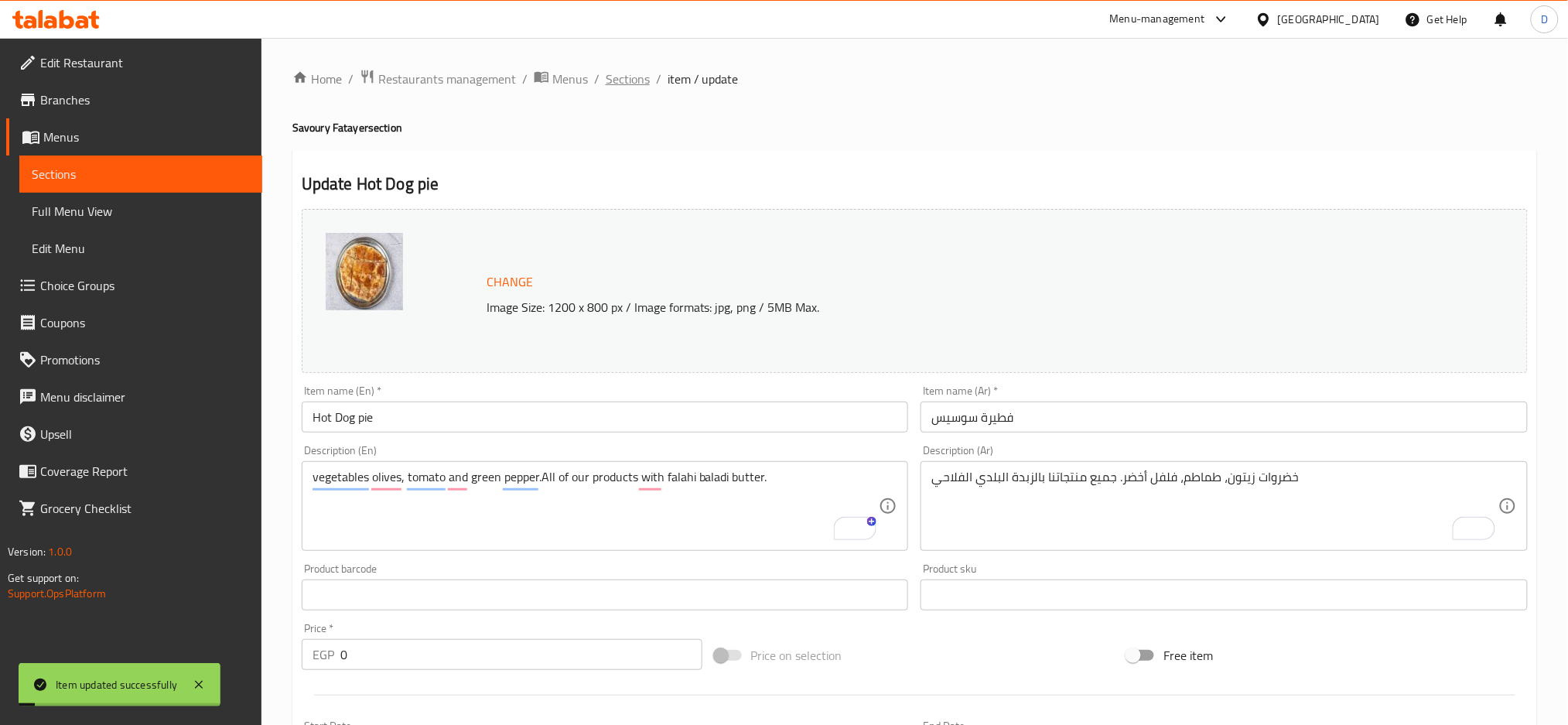
click at [636, 82] on span "Sections" at bounding box center [628, 79] width 44 height 19
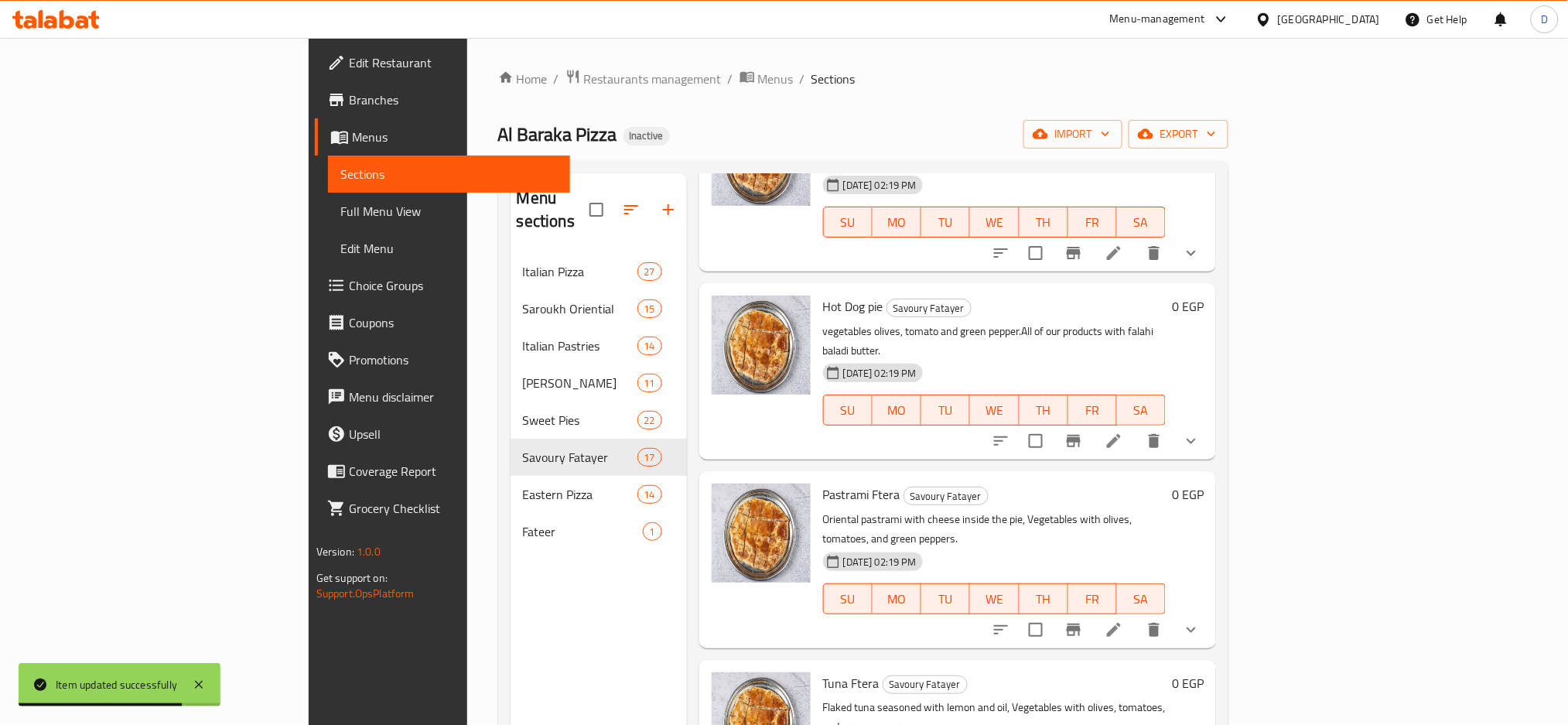
scroll to position [1409, 0]
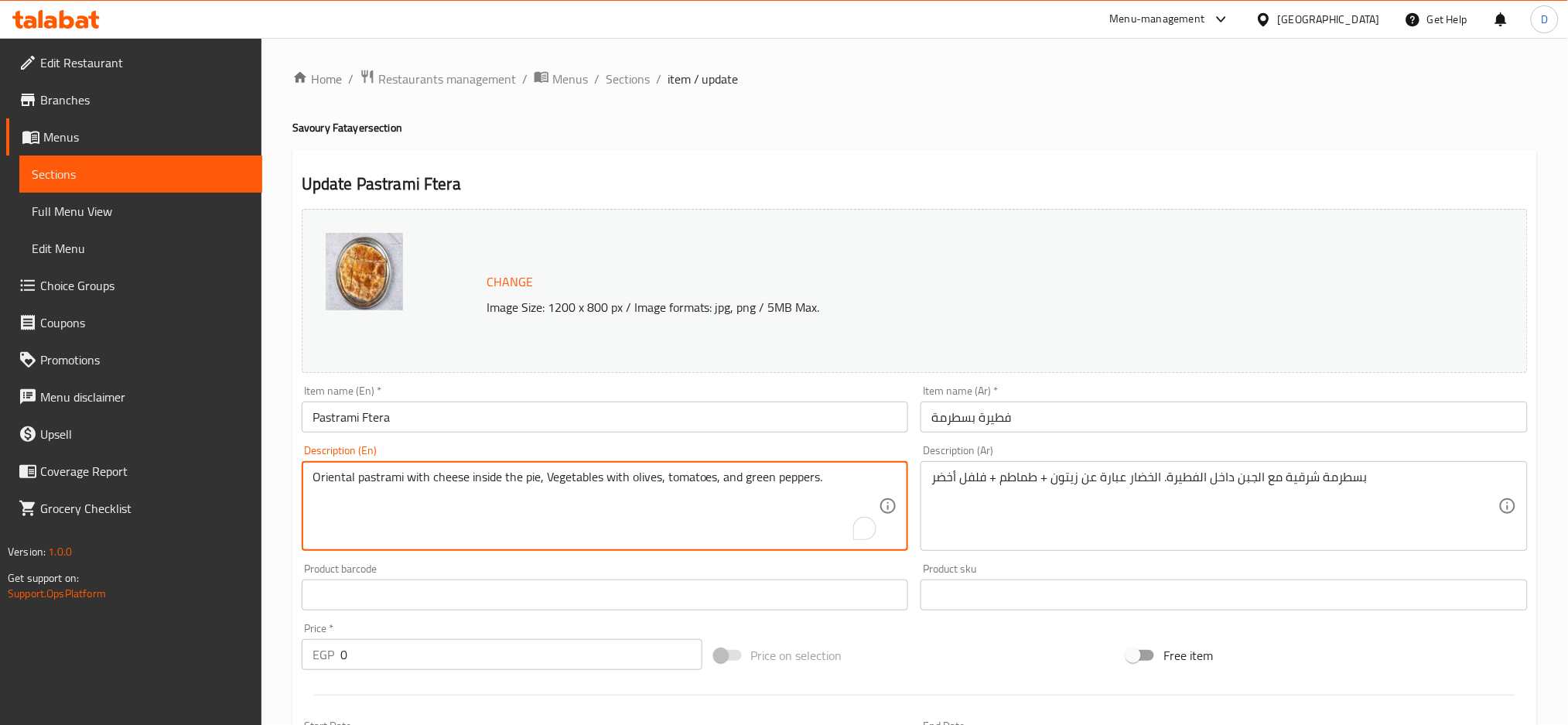
click at [807, 476] on textarea "Oriental pastrami with cheese inside the pie, Vegetables with olives, tomatoes,…" at bounding box center [596, 506] width 567 height 74
paste textarea "vegetables olives, tomato and green pepper.All of our products with falahi bala…"
type textarea "vegetables olives, tomato and green pepper.All of our products with falahi bala…"
click at [373, 421] on input "Pastrami Ftera" at bounding box center [606, 417] width 607 height 31
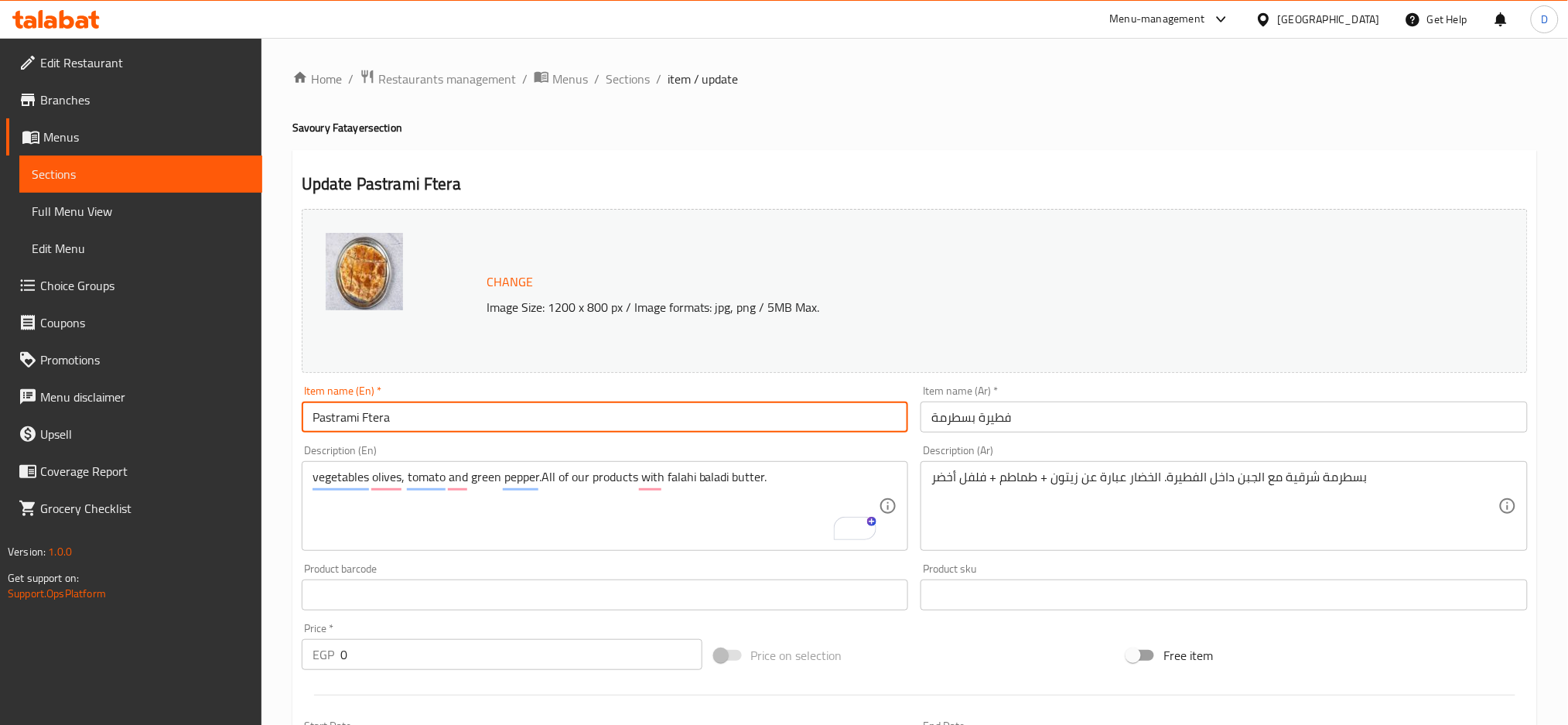
click at [373, 421] on input "Pastrami Ftera" at bounding box center [606, 417] width 607 height 31
type input "Pastrami pie"
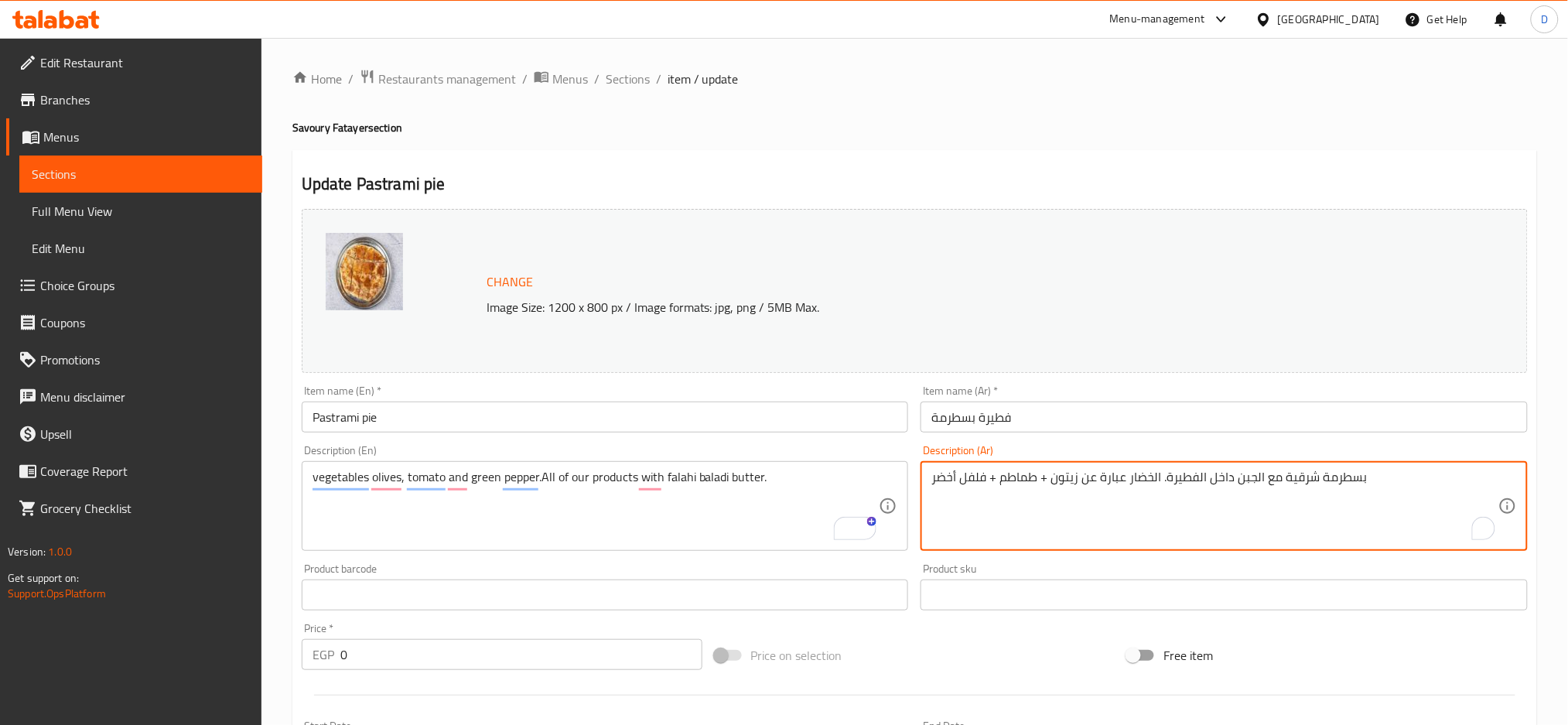
click at [988, 482] on textarea "بسطرمة شرقية مع الجبن داخل الفطيرة. الخضار عبارة عن زيتون + طماطم + فلفل أخضر" at bounding box center [1215, 506] width 567 height 74
paste textarea "ضروات زيتون، طماطم، فلفل أخضر. جميع منتجاتنا بالزبدة البلدي الفلاحي"
type textarea "خضروات زيتون، طماطم، فلفل أخضر. جميع منتجاتنا بالزبدة البلدي الفلاحي"
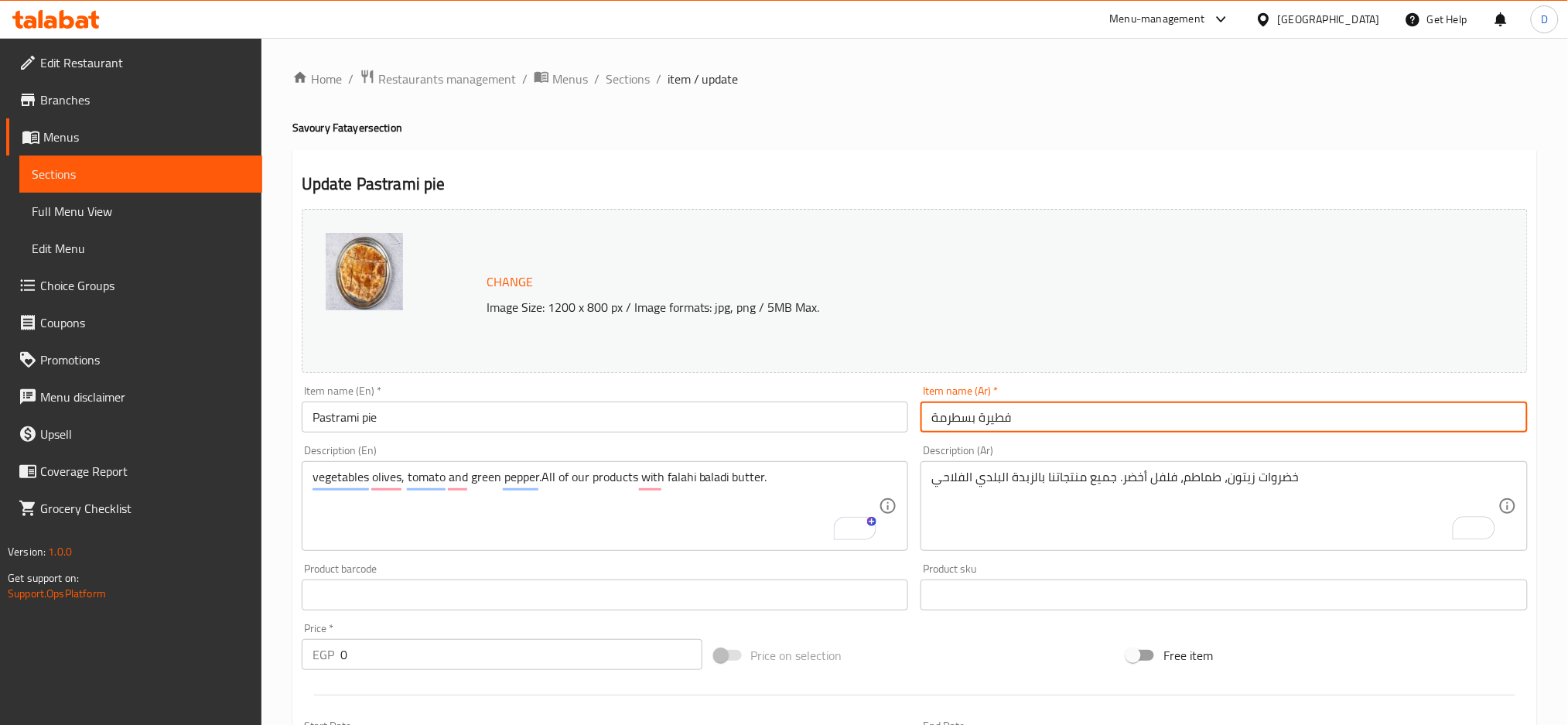
click at [1077, 413] on input "فطيرة بسطرمة" at bounding box center [1225, 417] width 607 height 31
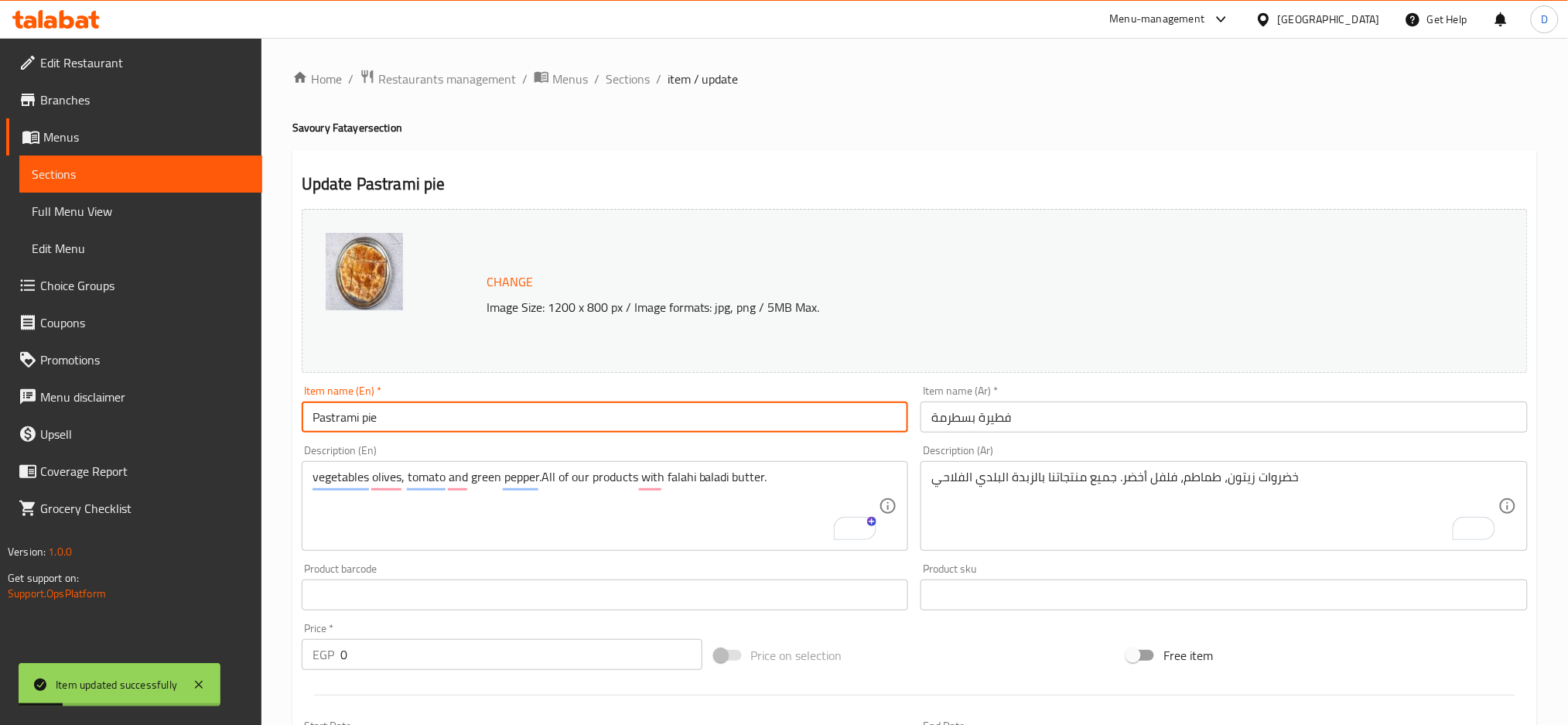
click at [534, 408] on input "Pastrami pie" at bounding box center [606, 417] width 607 height 31
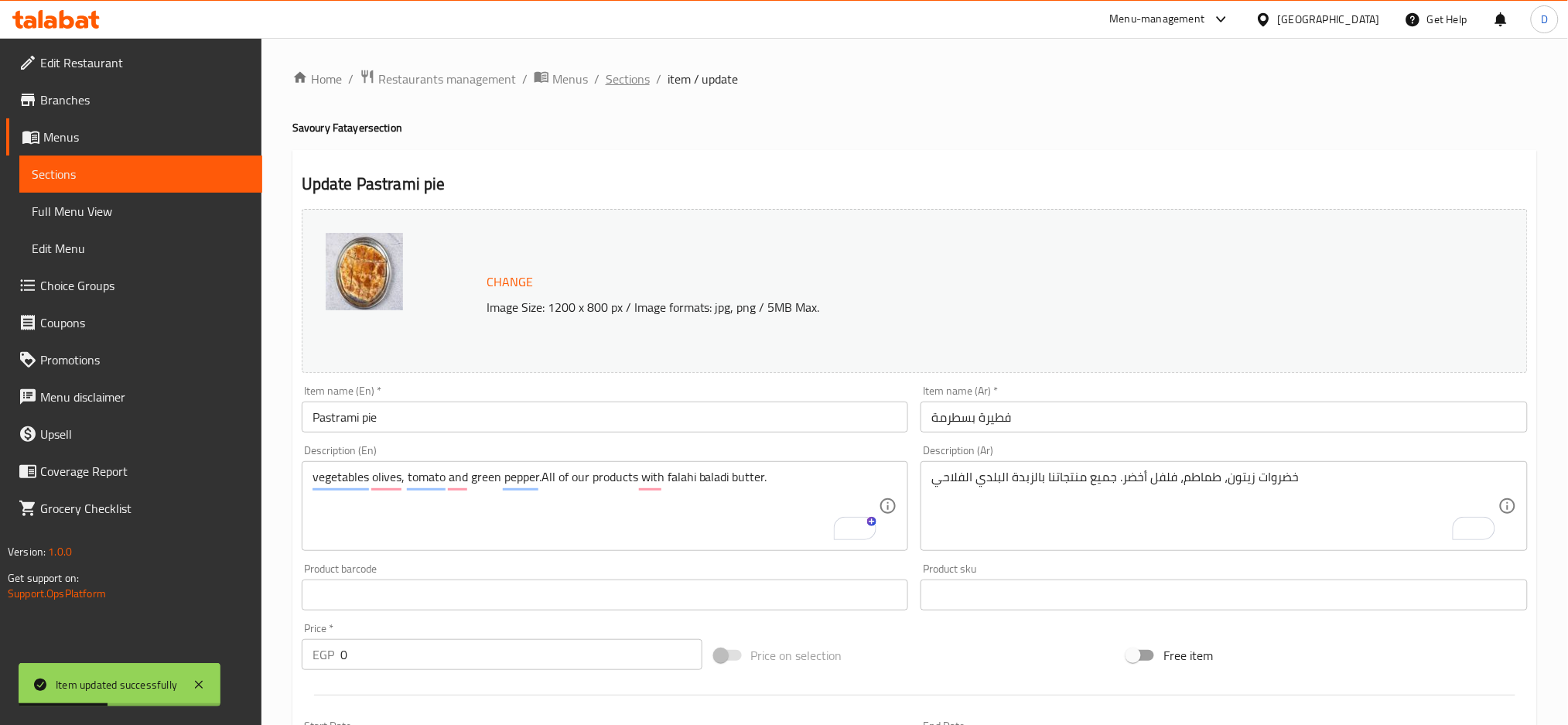
click at [629, 70] on span "Sections" at bounding box center [628, 79] width 44 height 19
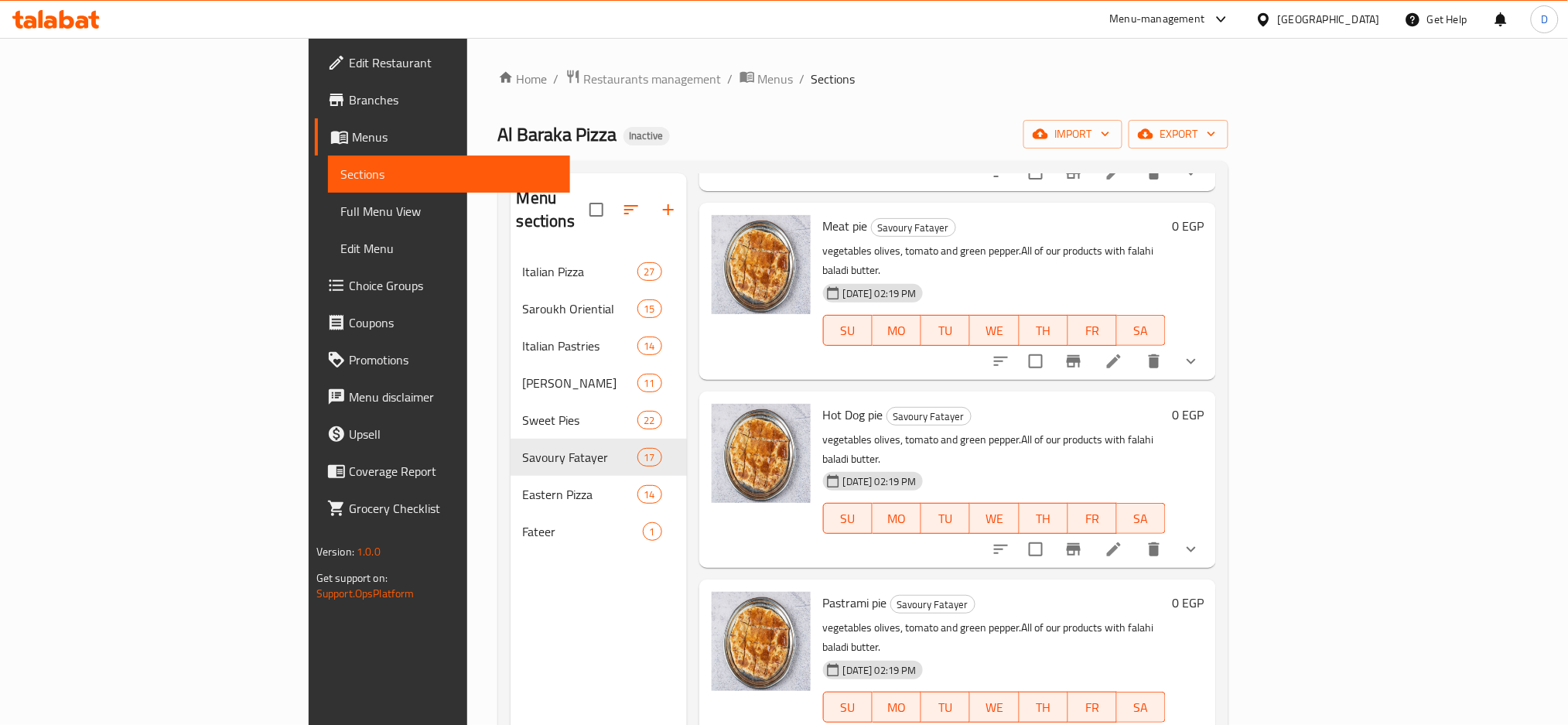
scroll to position [1553, 0]
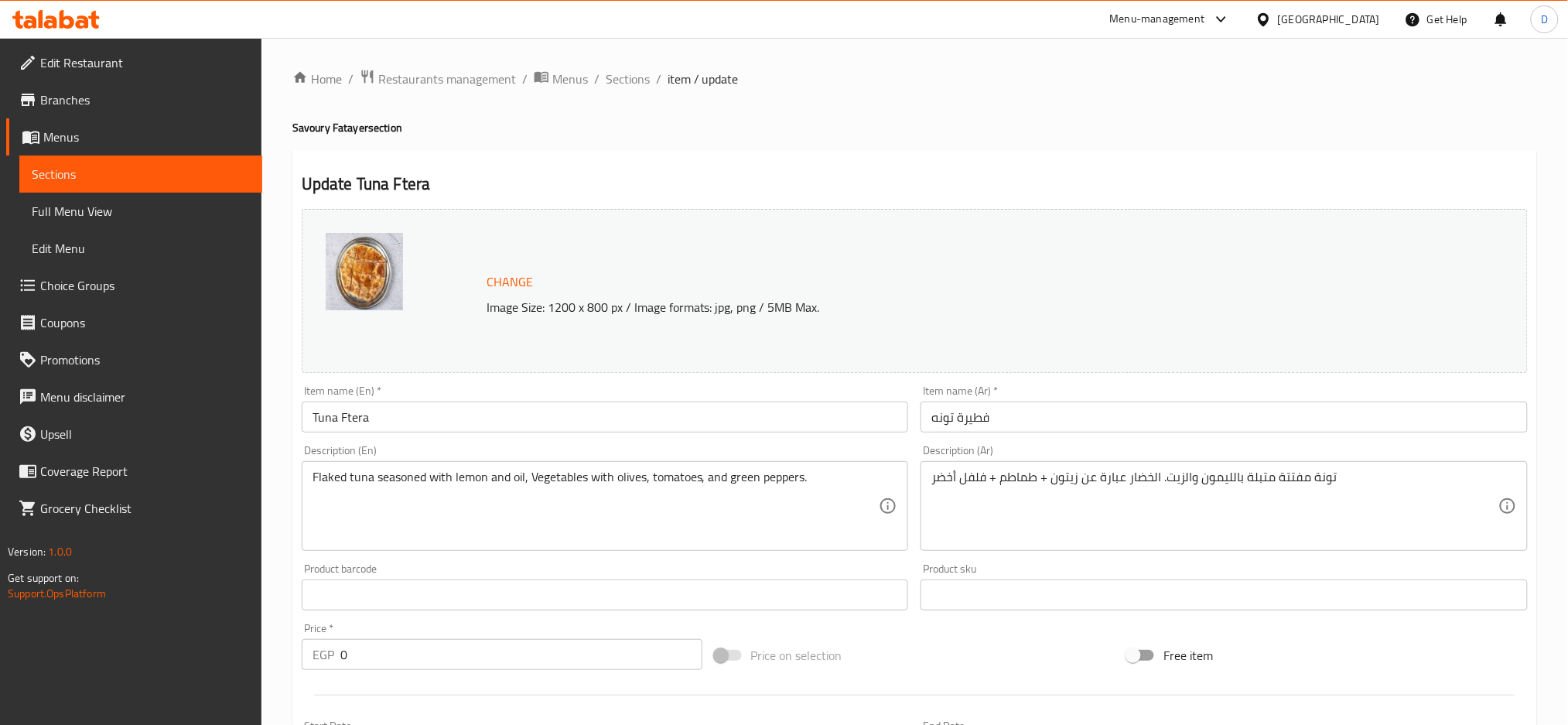
click at [356, 418] on input "Tuna Ftera" at bounding box center [606, 417] width 607 height 31
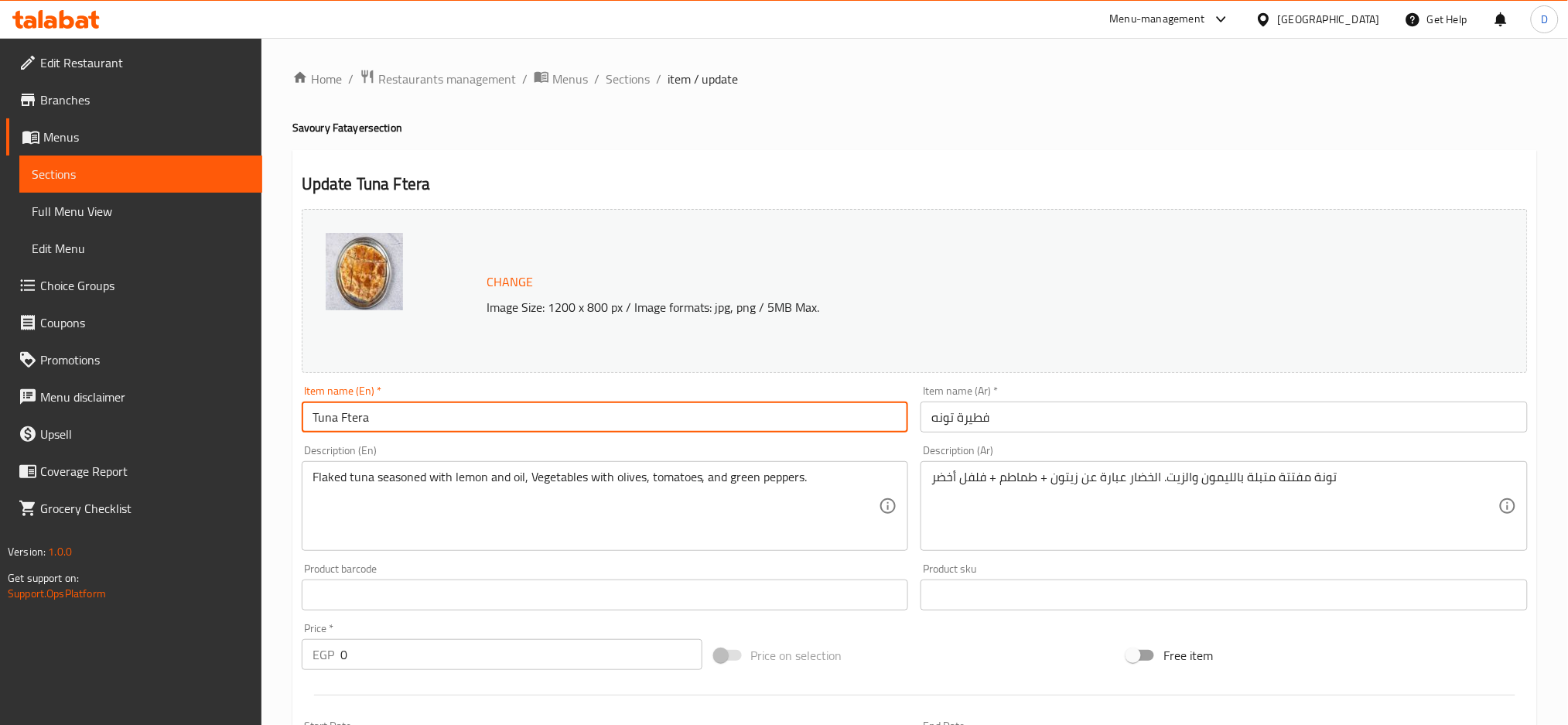
click at [356, 418] on input "Tuna Ftera" at bounding box center [606, 417] width 607 height 31
type input "Tuna pie"
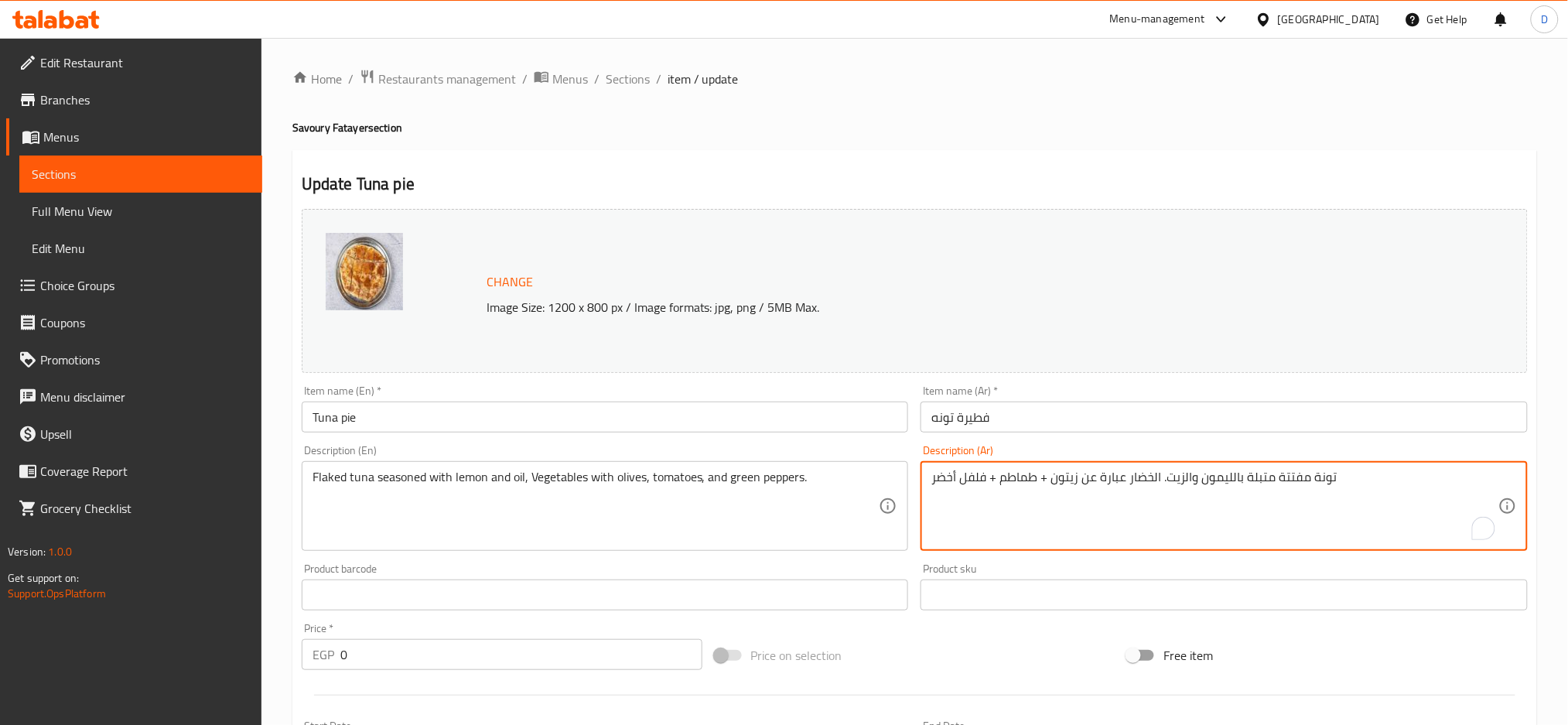
click at [956, 474] on textarea "تونة مفتتة متبلة بالليمون والزيت. الخضار عبارة عن زيتون + طماطم + فلفل أخضر" at bounding box center [1215, 506] width 567 height 74
paste textarea "Pastrami pie"
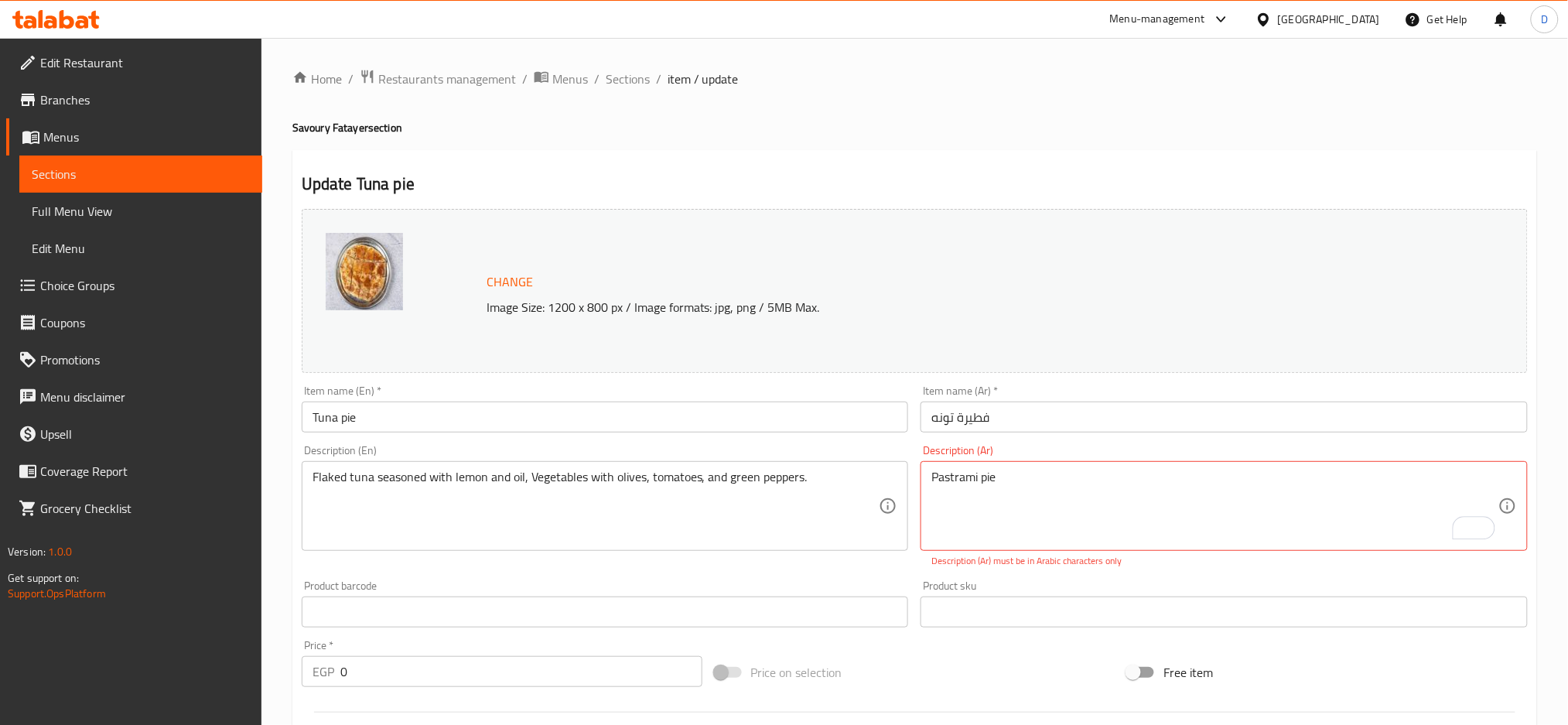
click at [974, 469] on textarea "Pastrami pie" at bounding box center [1215, 506] width 567 height 74
paste textarea "خضروات زيتون، طماطم، فلفل أخضر. جميع منتجاتنا بالزبدة البلدي الفلاحي"
type textarea "خضروات زيتون، طماطم، فلفل أخضر. جميع منتجاتنا بالزبدة البلدي الفلاحي"
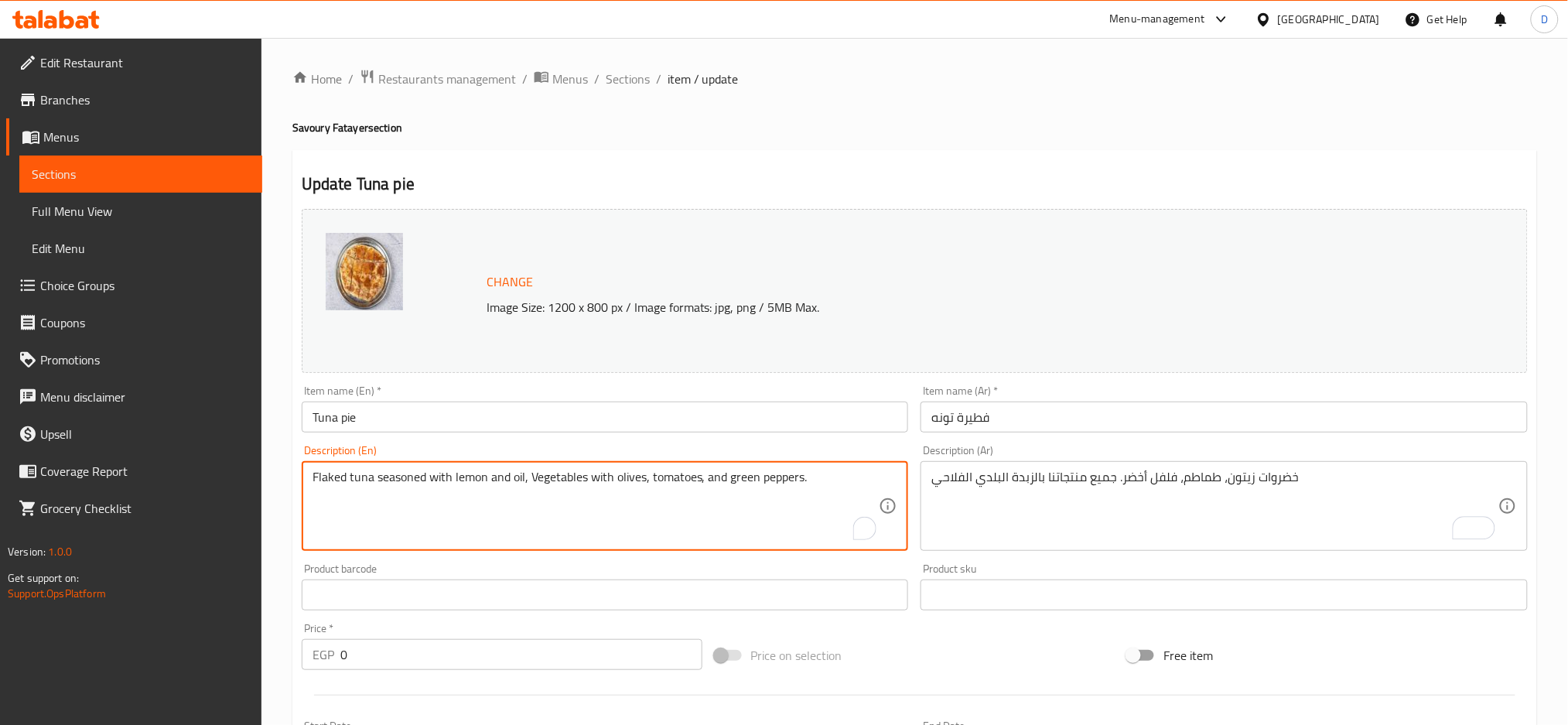
click at [769, 480] on textarea "Flaked tuna seasoned with lemon and oil, Vegetables with olives, tomatoes, and …" at bounding box center [596, 506] width 567 height 74
paste textarea "vegetables olives, tomato and green pepper.All of our products with falahi bala…"
type textarea "vegetables olives, tomato and green pepper.All of our products with falahi bala…"
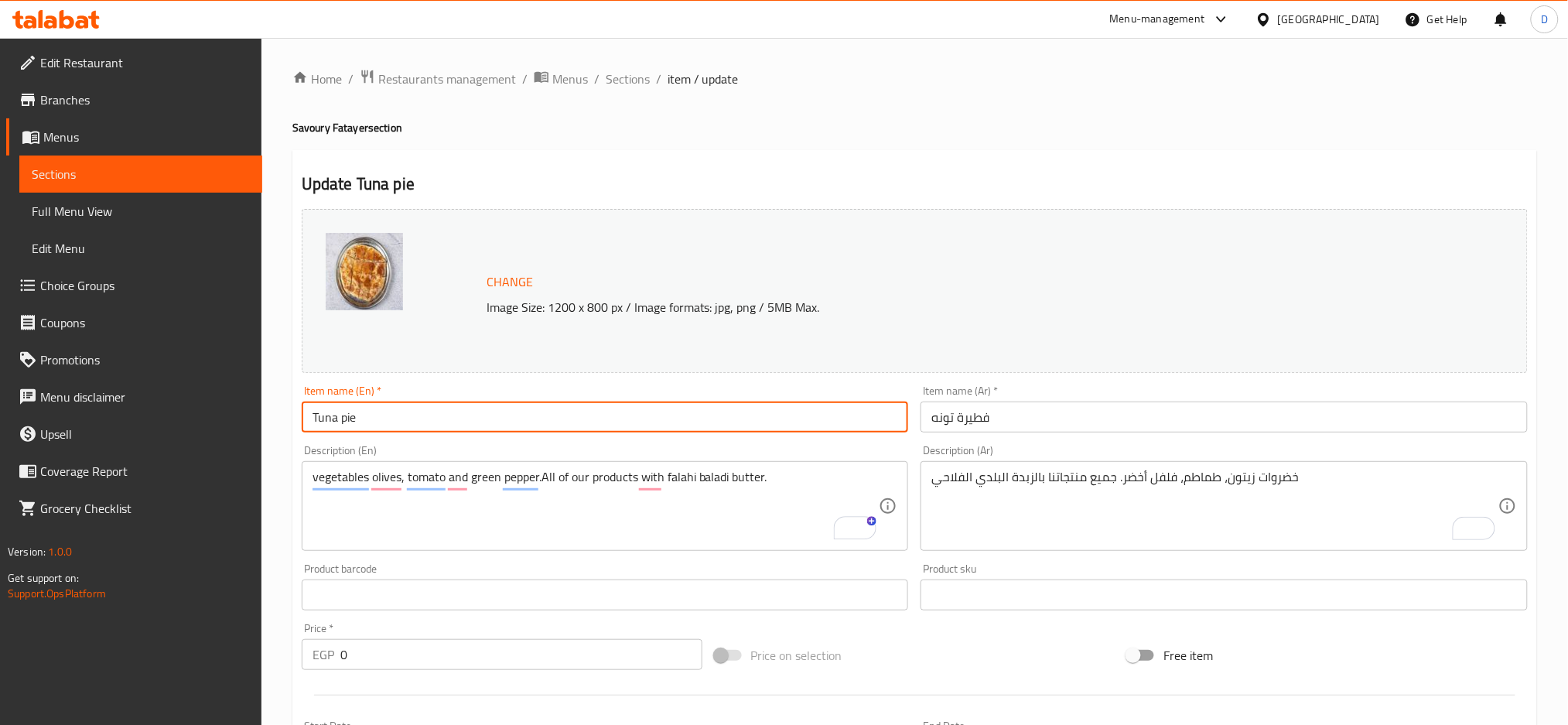
click at [739, 421] on input "Tuna pie" at bounding box center [606, 417] width 607 height 31
click at [337, 424] on input "Tuna pie" at bounding box center [606, 417] width 607 height 31
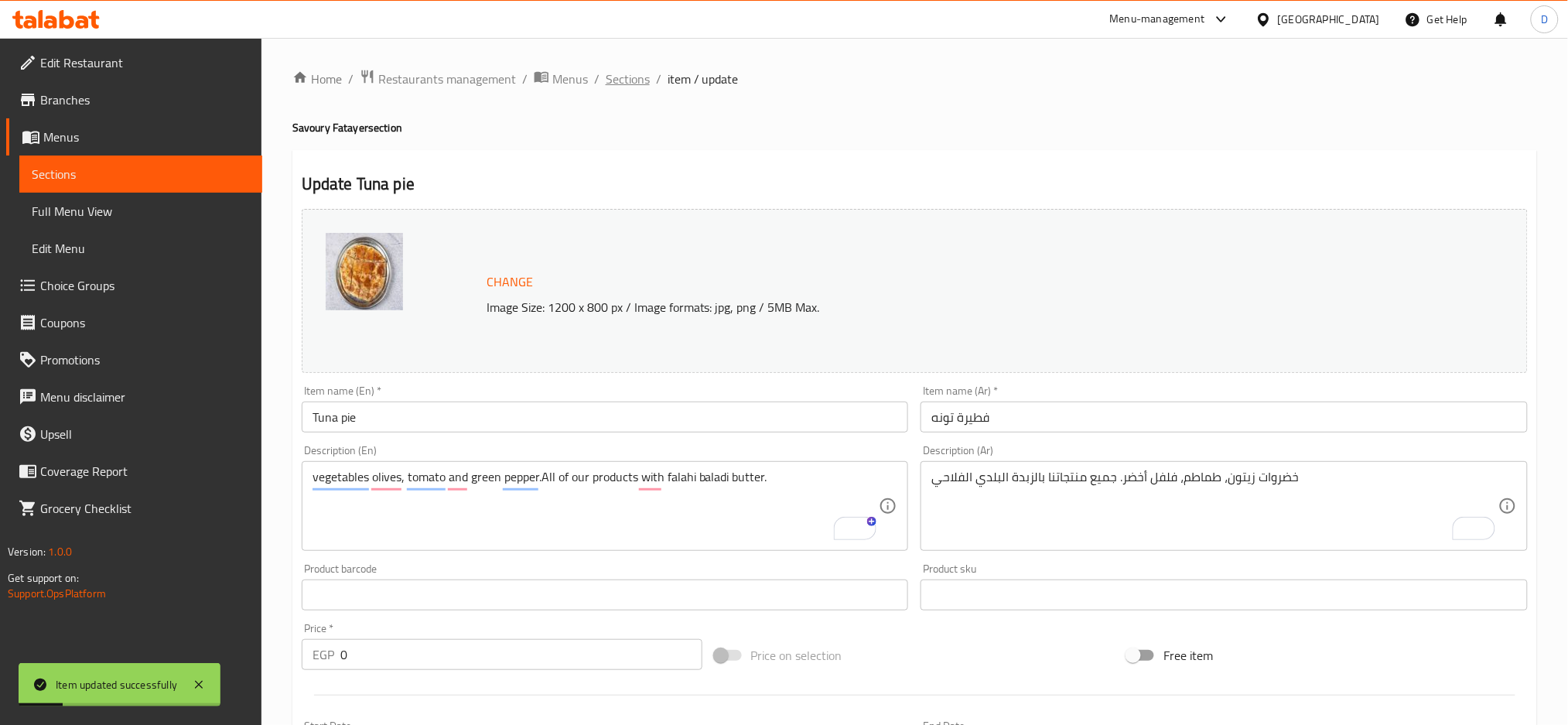
click at [635, 88] on span "Sections" at bounding box center [628, 79] width 44 height 19
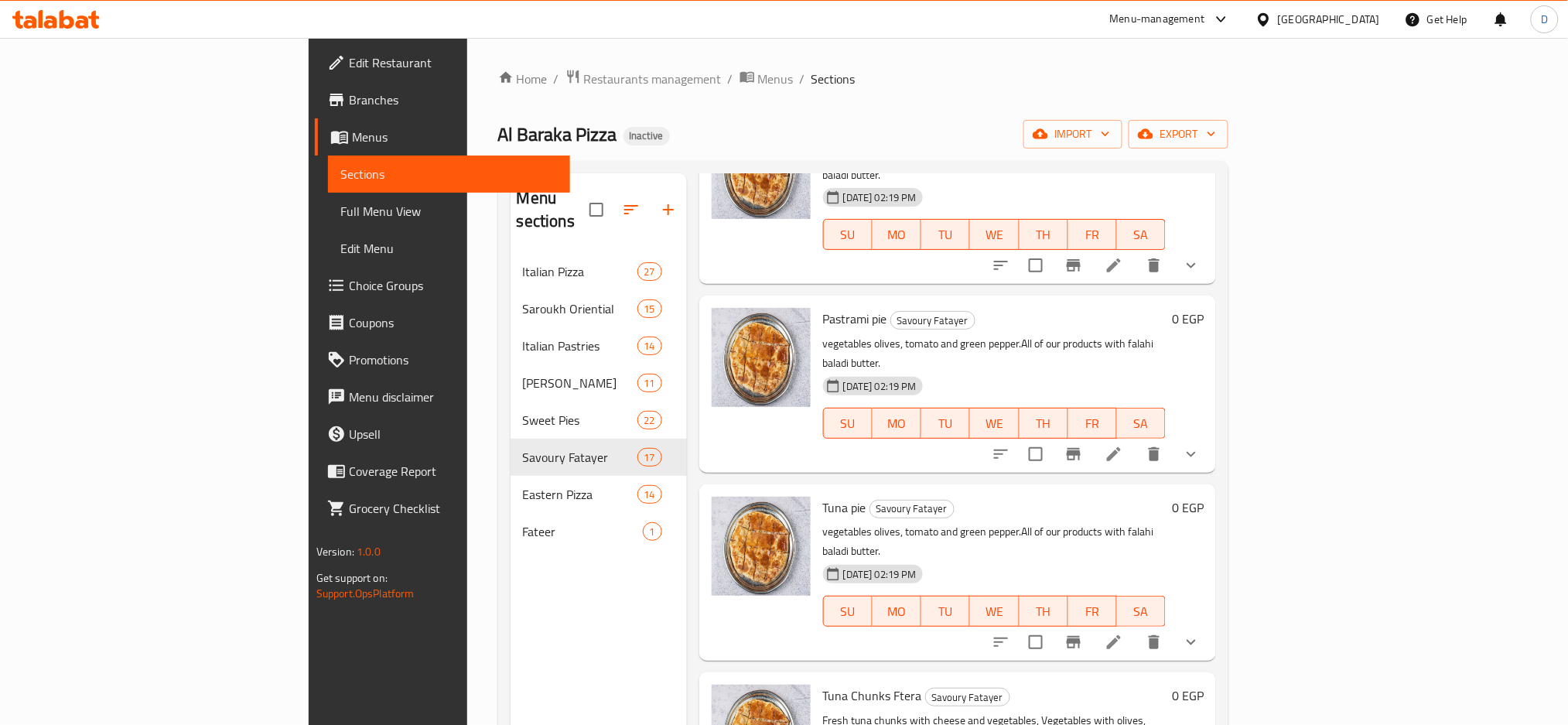
scroll to position [1844, 0]
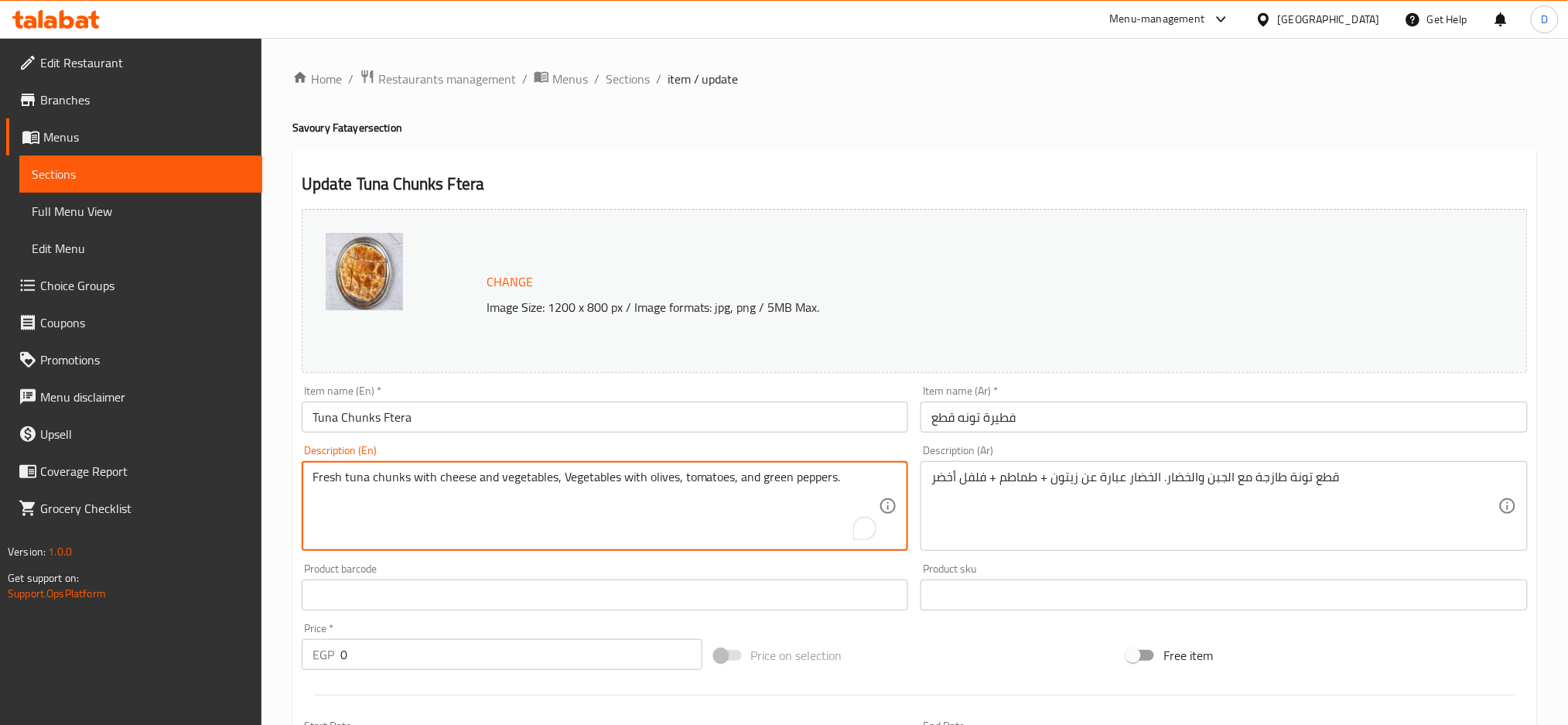
click at [640, 473] on textarea "Fresh tuna chunks with cheese and vegetables, Vegetables with olives, tomatoes,…" at bounding box center [596, 506] width 567 height 74
paste textarea "Tuna pie"
type textarea "Tuna pie"
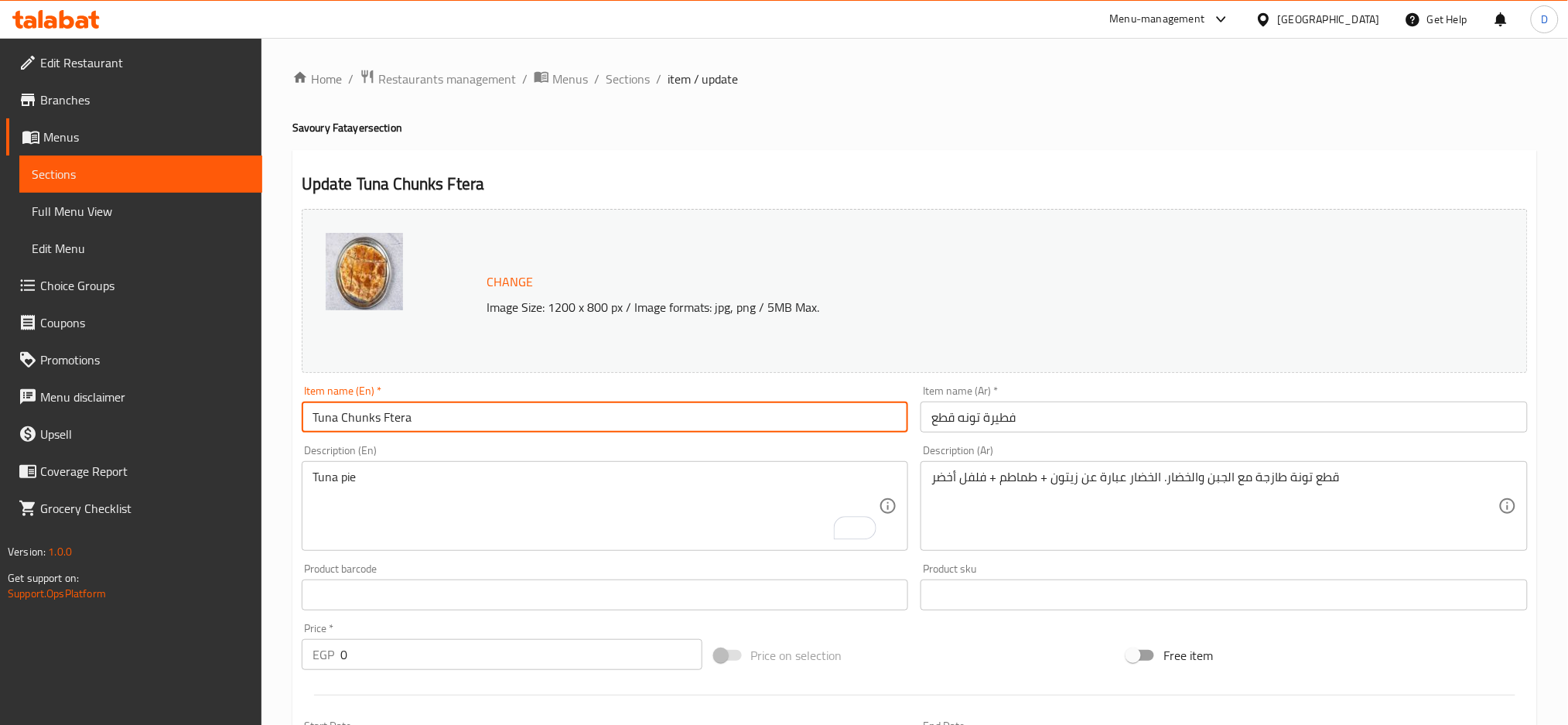
click at [401, 424] on input "Tuna Chunks Ftera" at bounding box center [606, 417] width 607 height 31
type input "Tuna Chunks pie"
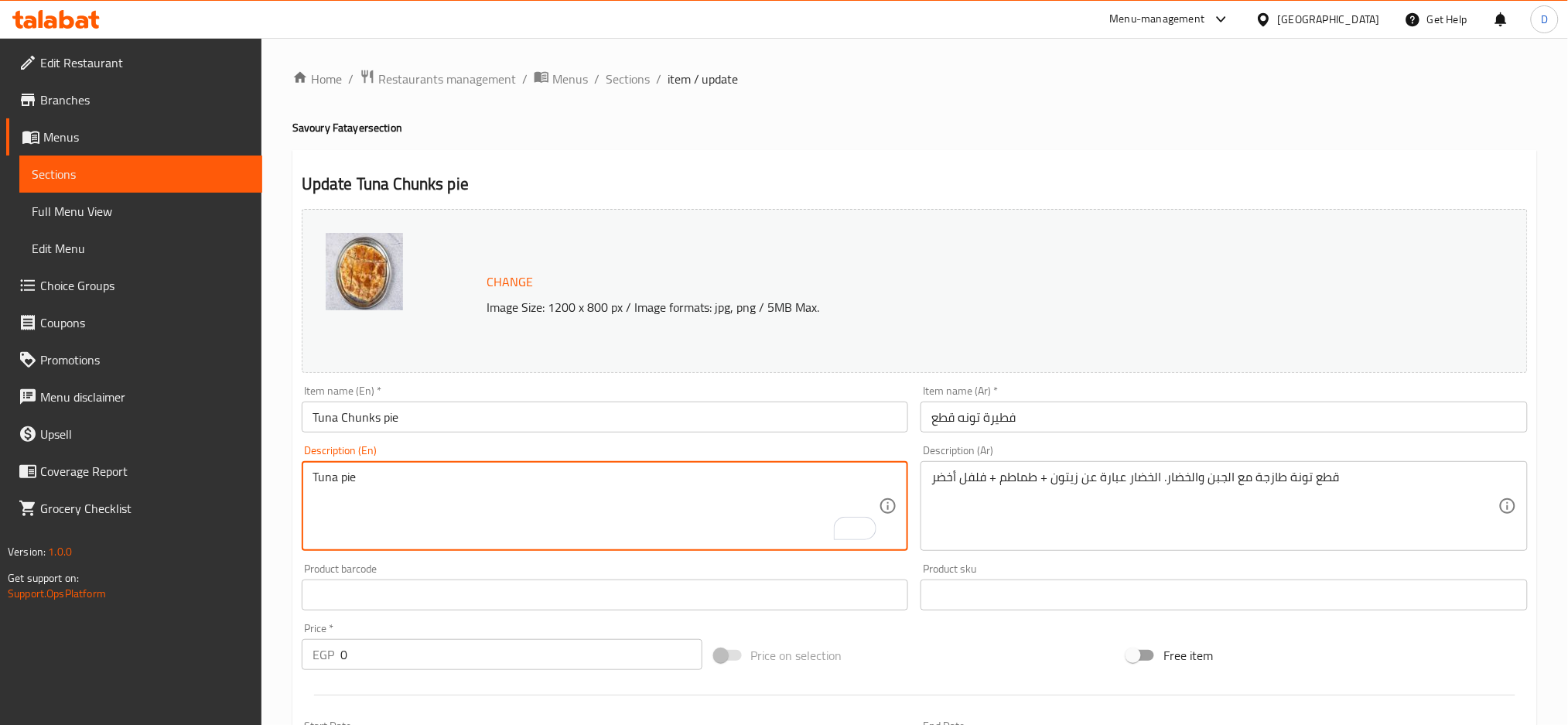
click at [765, 479] on textarea "Tuna pie" at bounding box center [596, 506] width 567 height 74
paste textarea "vegetables olives, tomato and green pepper.All of our products with falahi bala…"
type textarea "vegetables olives, tomato and green pepper.All of our products with falahi bala…"
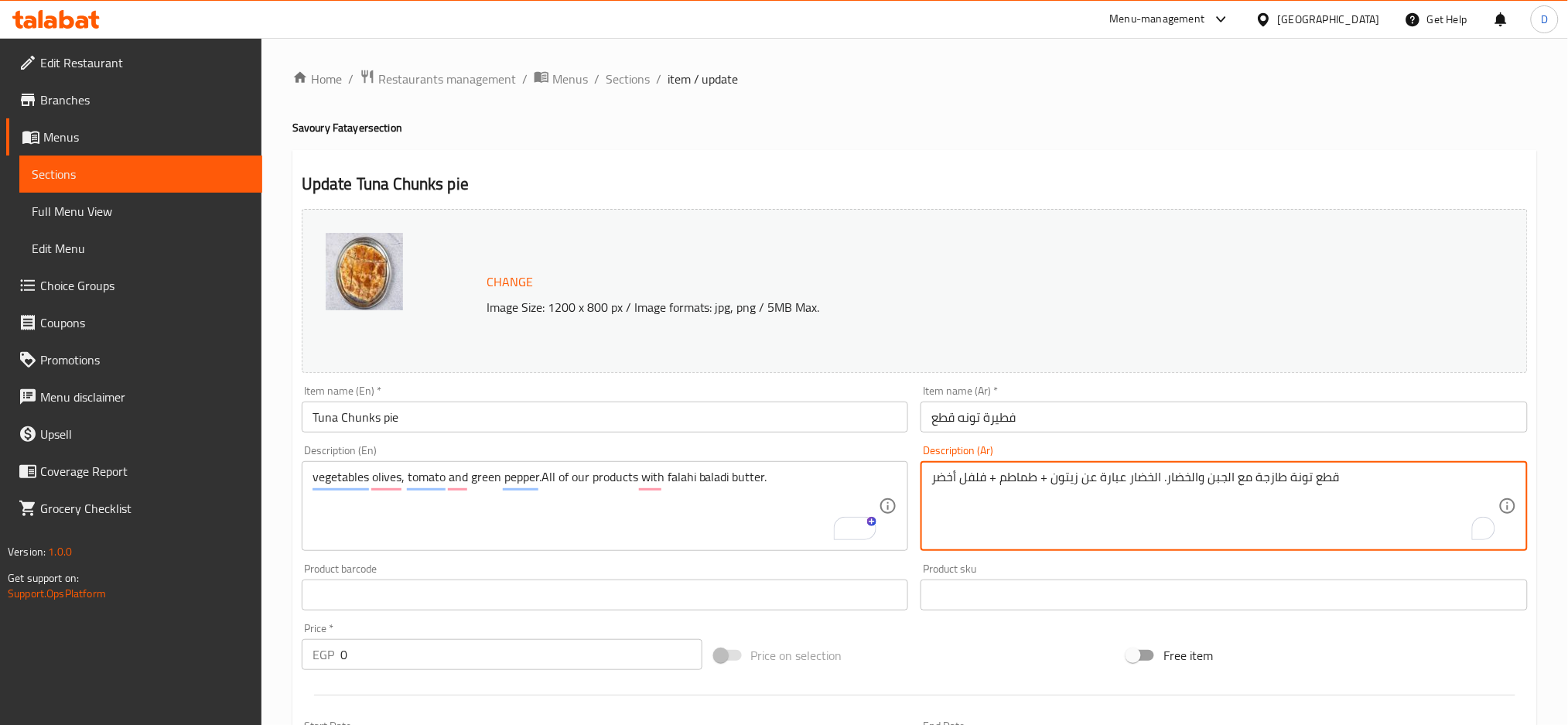
click at [1117, 479] on textarea "قطع تونة طازجة مع الجبن والخضار. الخضار عبارة عن زيتون + طماطم + فلفل أخضر" at bounding box center [1215, 506] width 567 height 74
paste textarea "خضروات زيتون، طماطم، فلفل أخضر. جميع منتجاتنا بالزبدة البلدي الفلاحي"
type textarea "خضروات زيتون، طماطم، فلفل أخضر. جميع منتجاتنا بالزبدة البلدي الفلاحي"
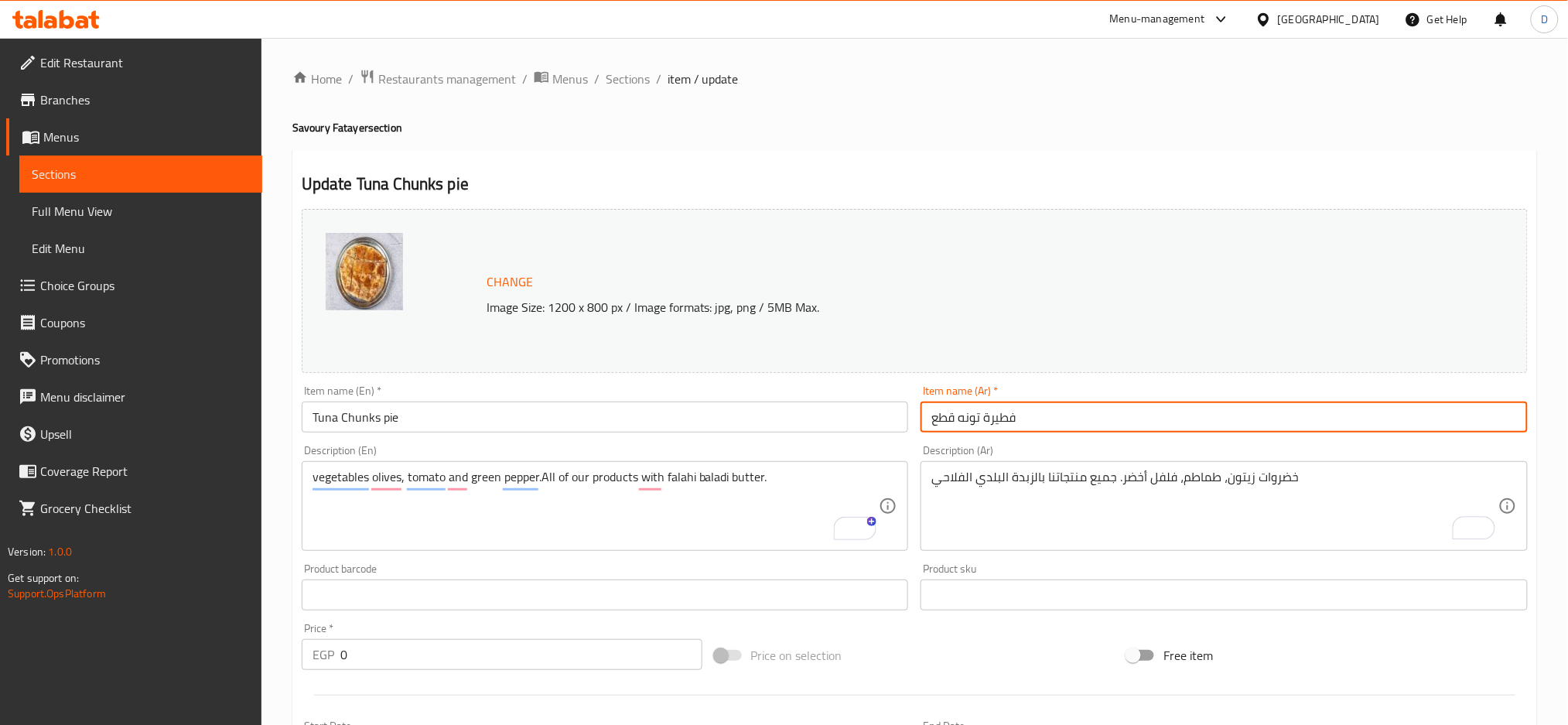
click at [1096, 421] on input "فطيرة تونه قطع" at bounding box center [1225, 417] width 607 height 31
click at [508, 415] on input "Tuna Chunks pie" at bounding box center [606, 417] width 607 height 31
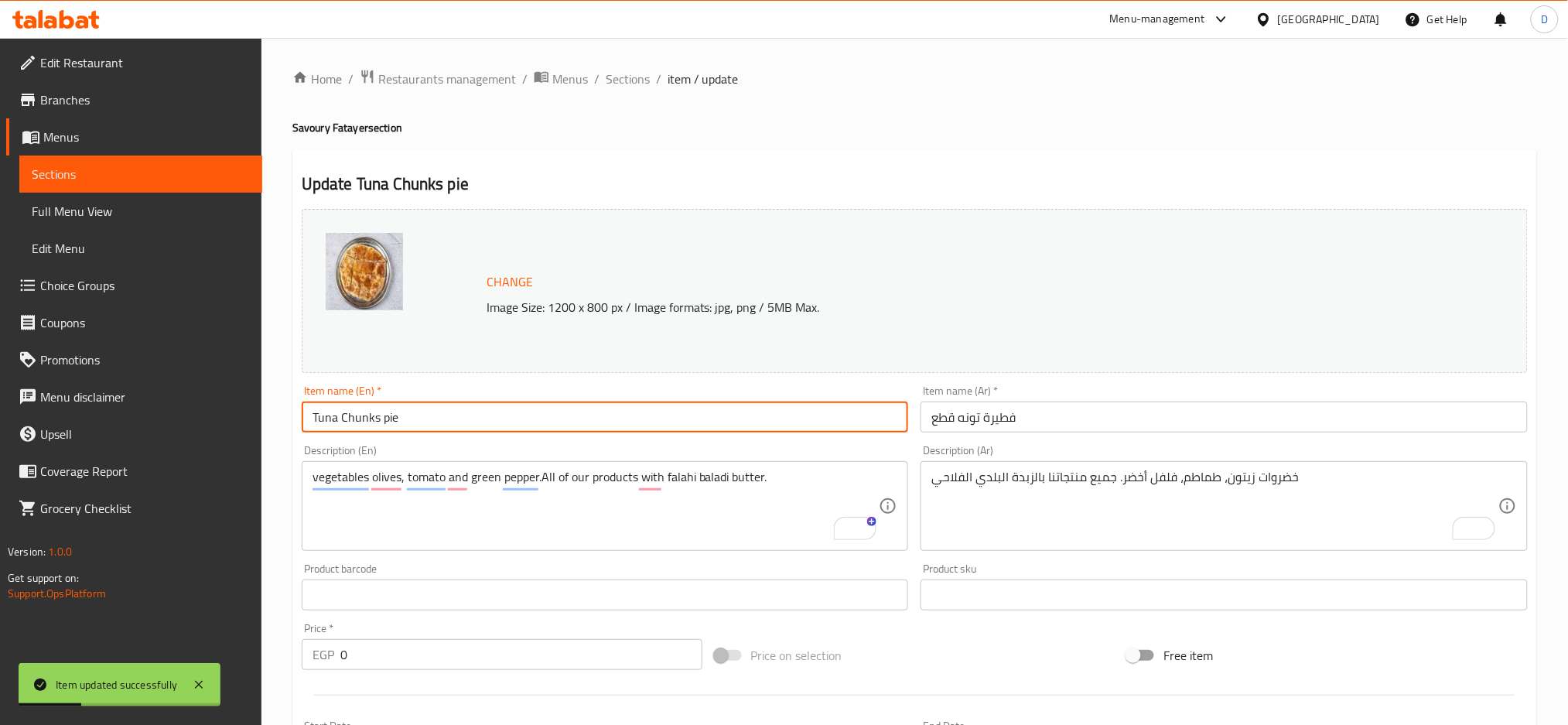
click at [508, 415] on input "Tuna Chunks pie" at bounding box center [606, 417] width 607 height 31
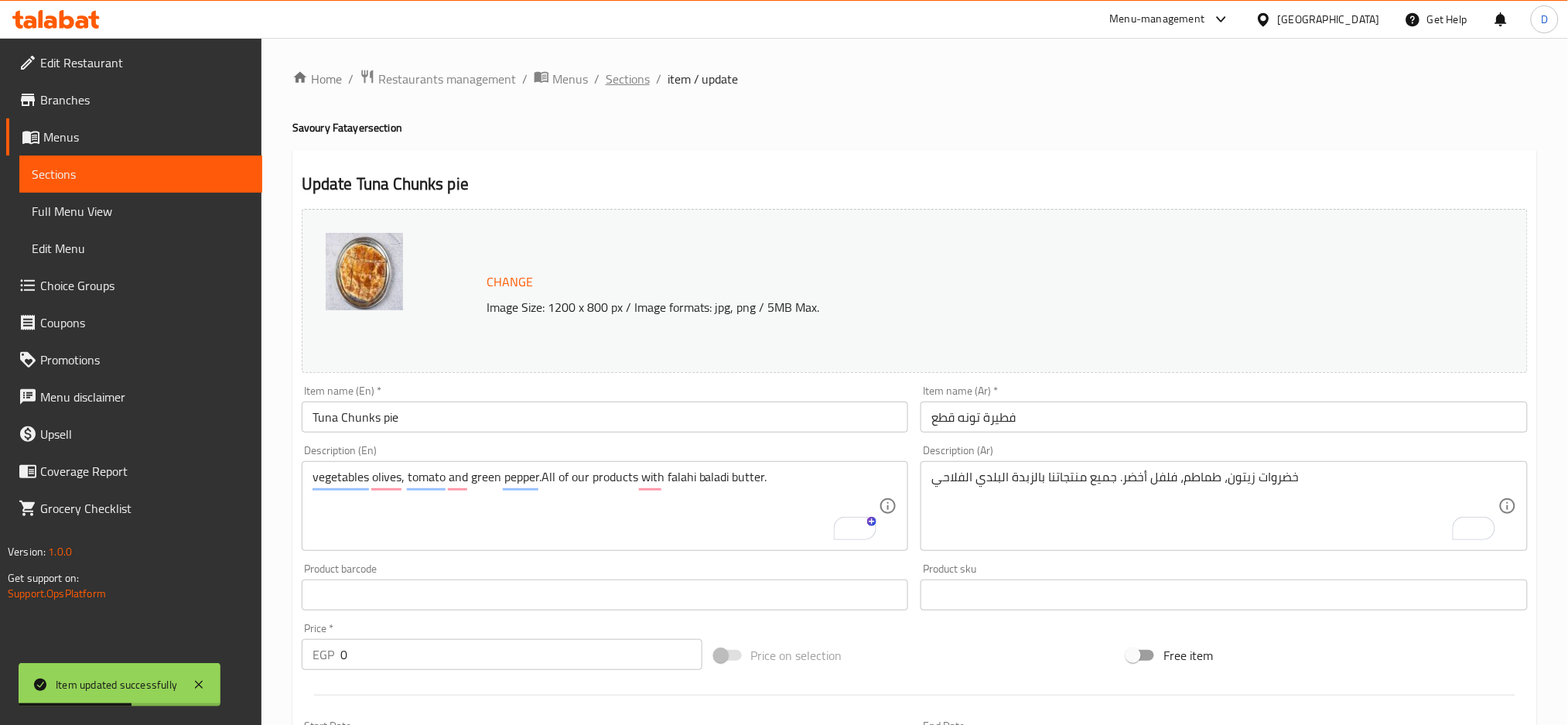
click at [633, 80] on span "Sections" at bounding box center [628, 79] width 44 height 19
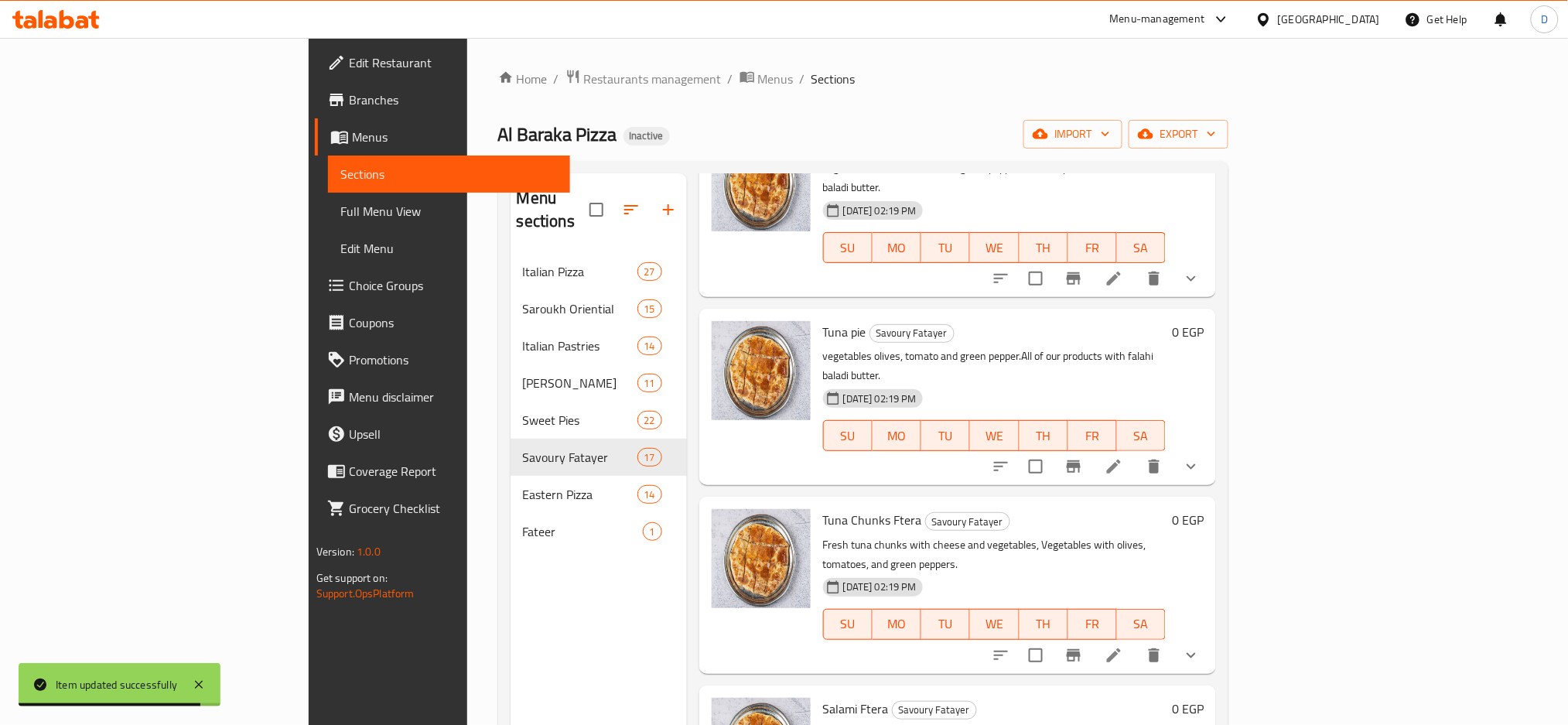
scroll to position [2009, 0]
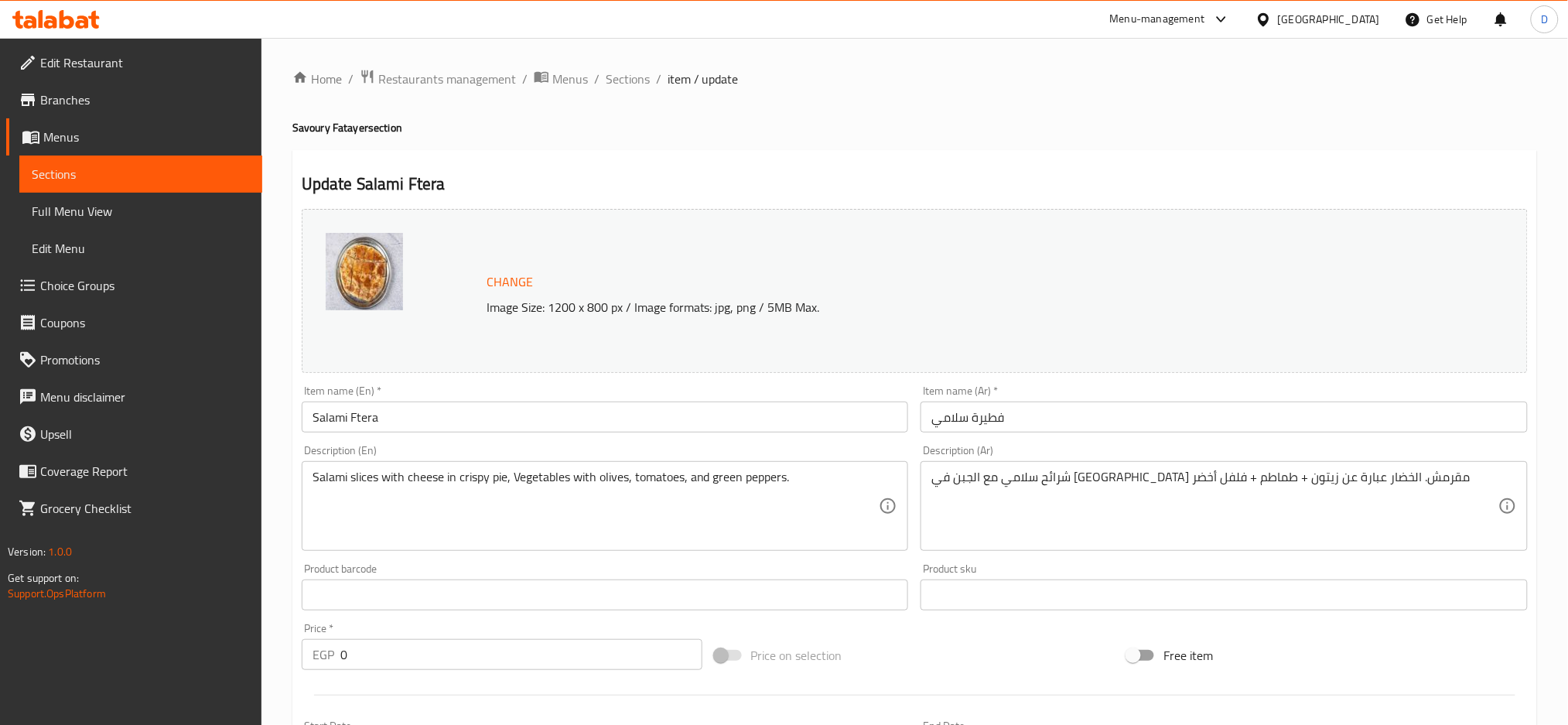
click at [369, 416] on input "Salami Ftera" at bounding box center [606, 417] width 607 height 31
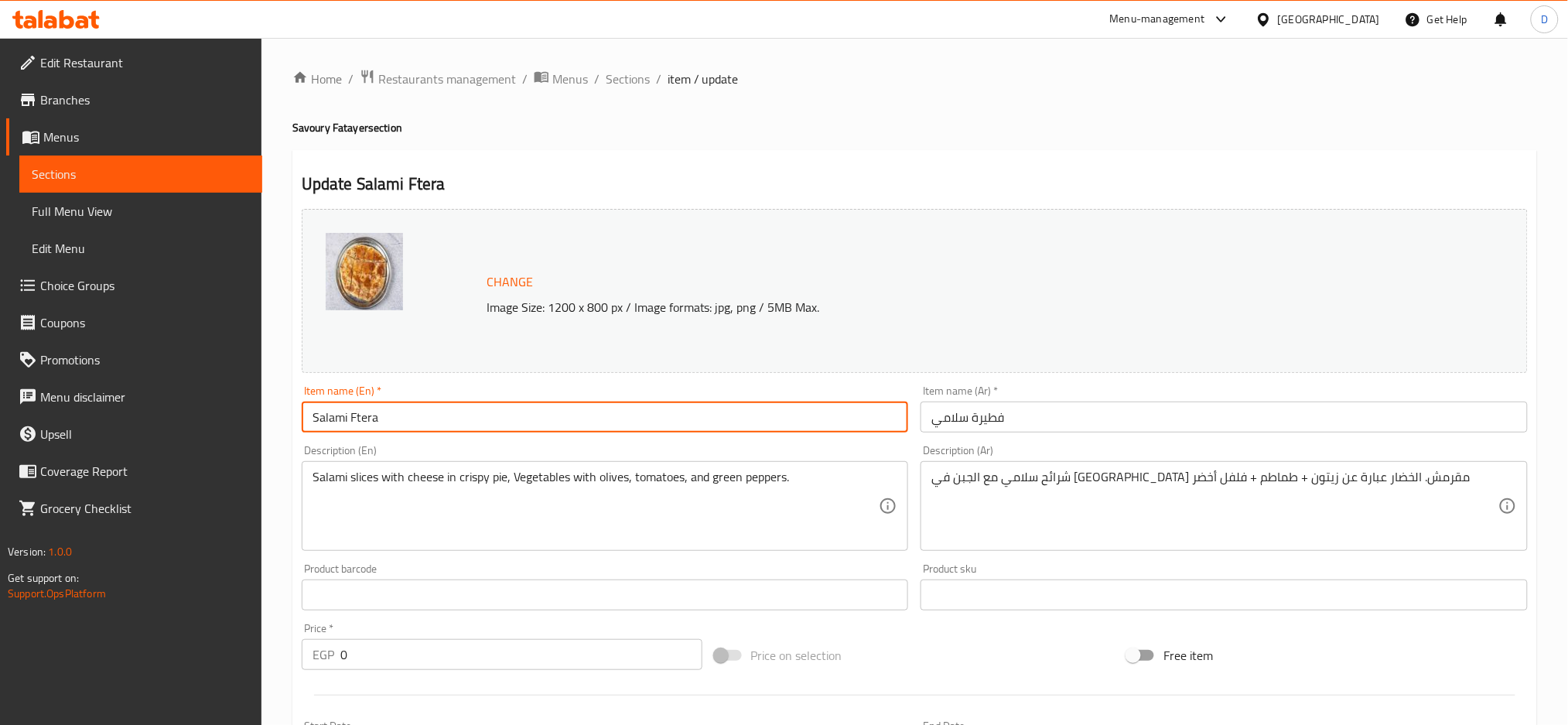
click at [369, 416] on input "Salami Ftera" at bounding box center [606, 417] width 607 height 31
paste input "pie"
type input "Salami pie"
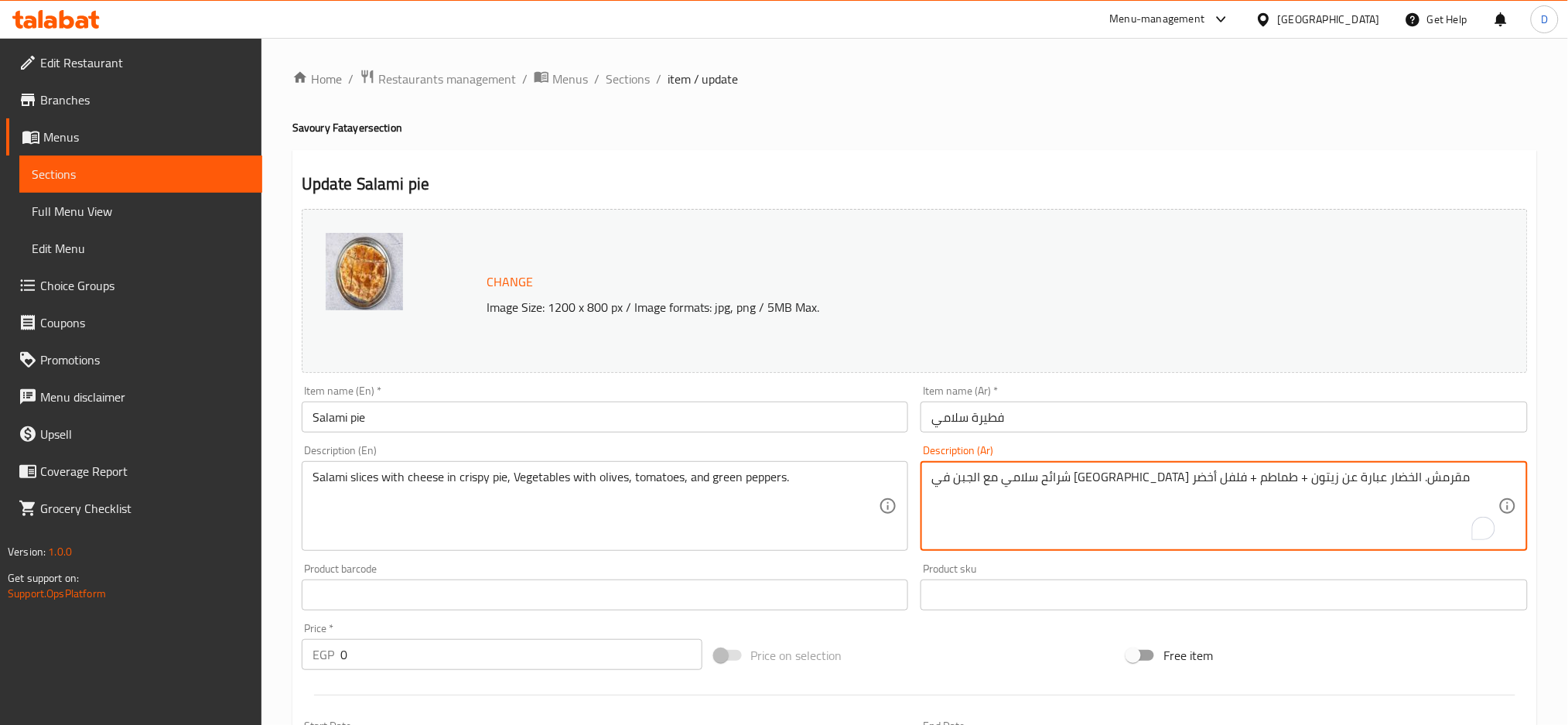
click at [989, 475] on textarea "شرائح سلامي مع الجبن في فطير مقرمش. الخضار عبارة عن زيتون + طماطم + فلفل أخضر" at bounding box center [1215, 506] width 567 height 74
paste textarea "ضروات زيتون، طماطم، فلفل أخضر. جميع منتجاتنا بالزبدة البلدي الفلاحي"
type textarea "خضروات زيتون، طماطم، فلفل أخضر. جميع منتجاتنا بالزبدة البلدي الفلاحي"
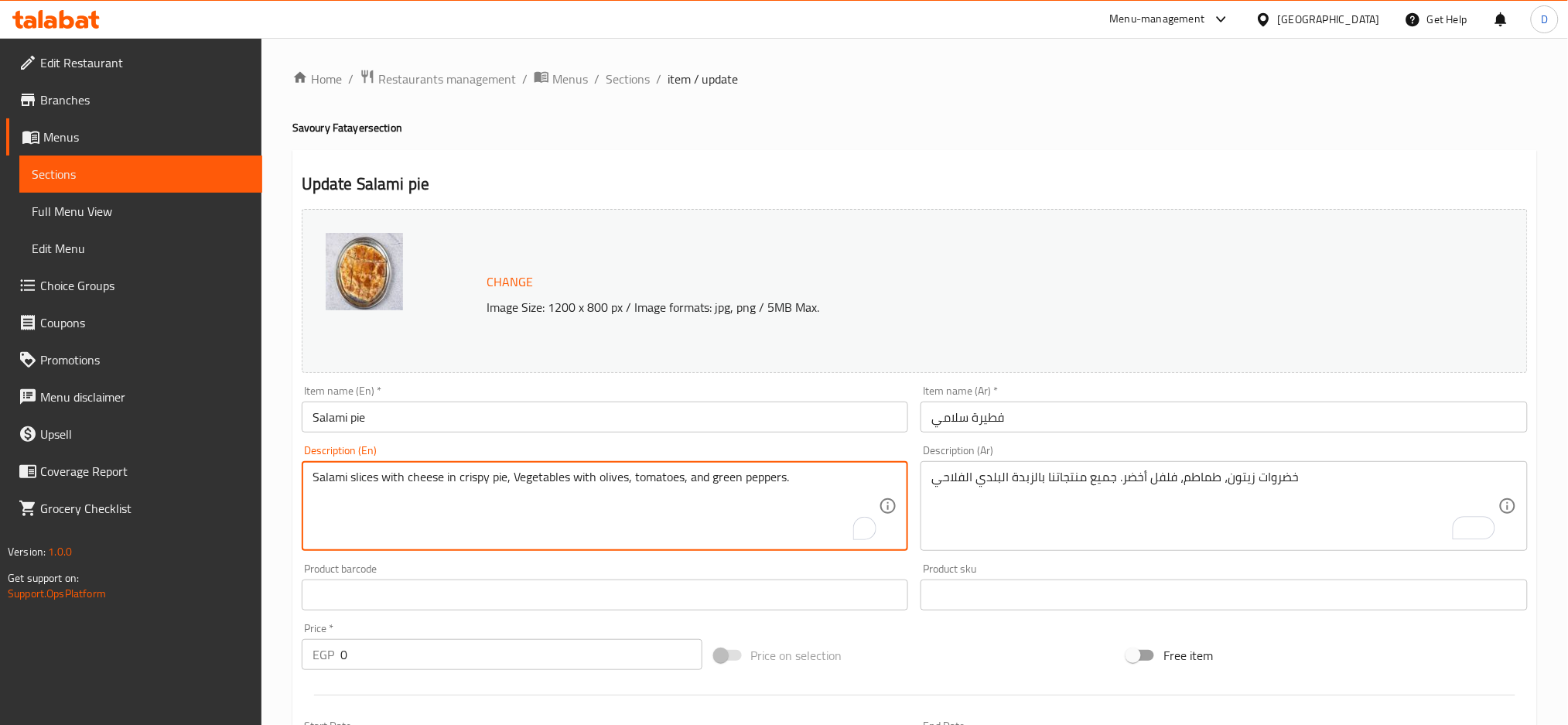
click at [670, 476] on textarea "Salami slices with cheese in crispy pie, Vegetables with olives, tomatoes, and …" at bounding box center [596, 506] width 567 height 74
paste textarea "vegetables olives, tomato and green pepper.All of our products with falahi bala…"
type textarea "vegetables olives, tomato and green pepper.All of our products with falahi bala…"
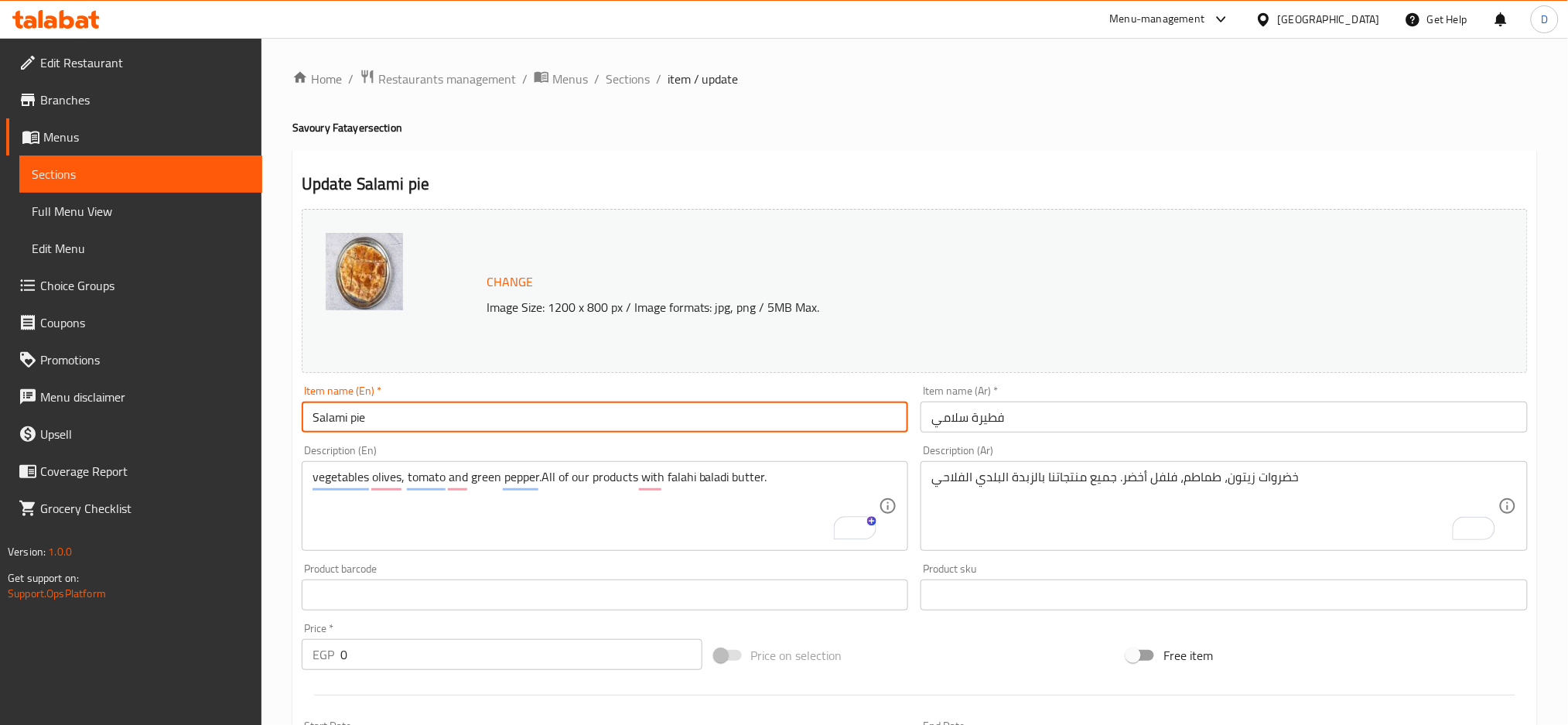
click at [721, 422] on input "Salami pie" at bounding box center [606, 417] width 607 height 31
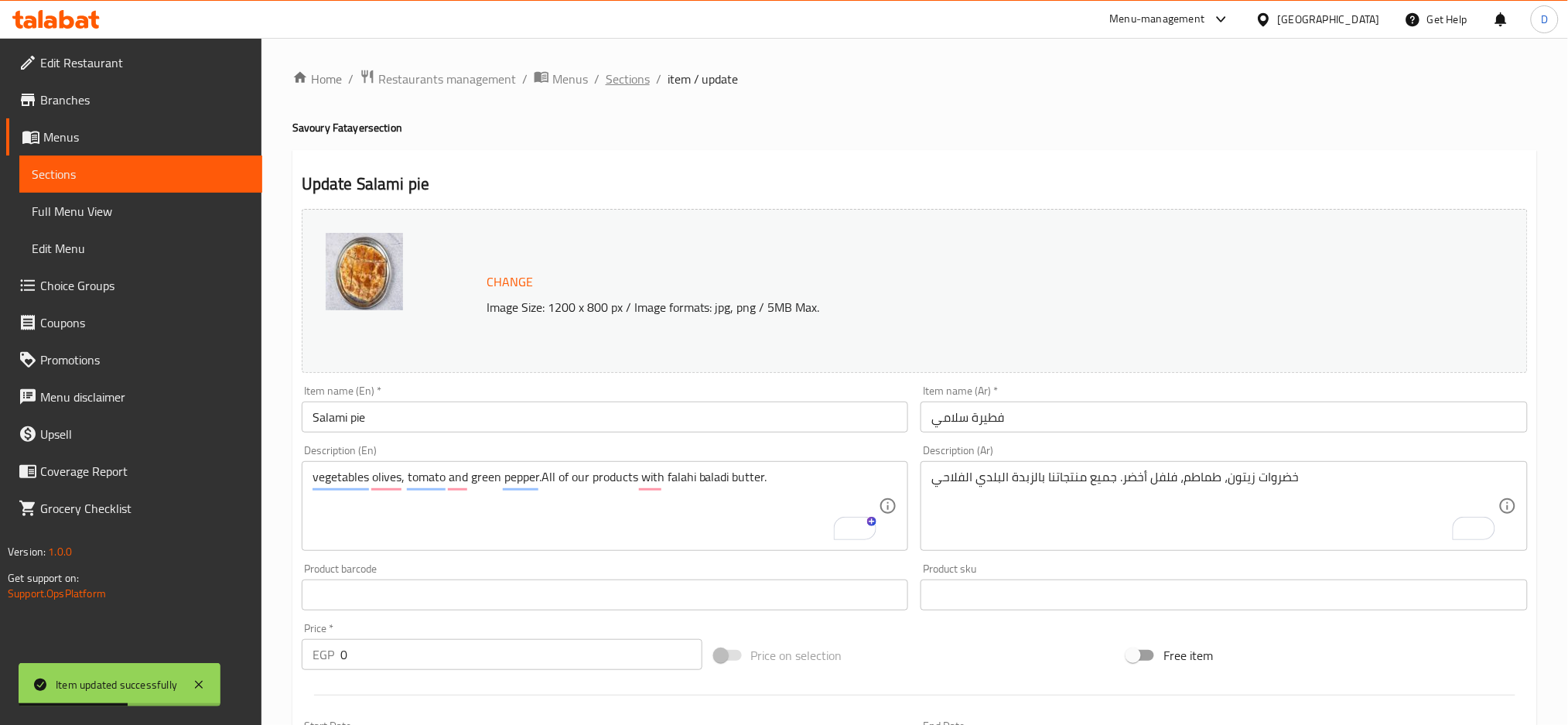
click at [627, 75] on span "Sections" at bounding box center [628, 79] width 44 height 19
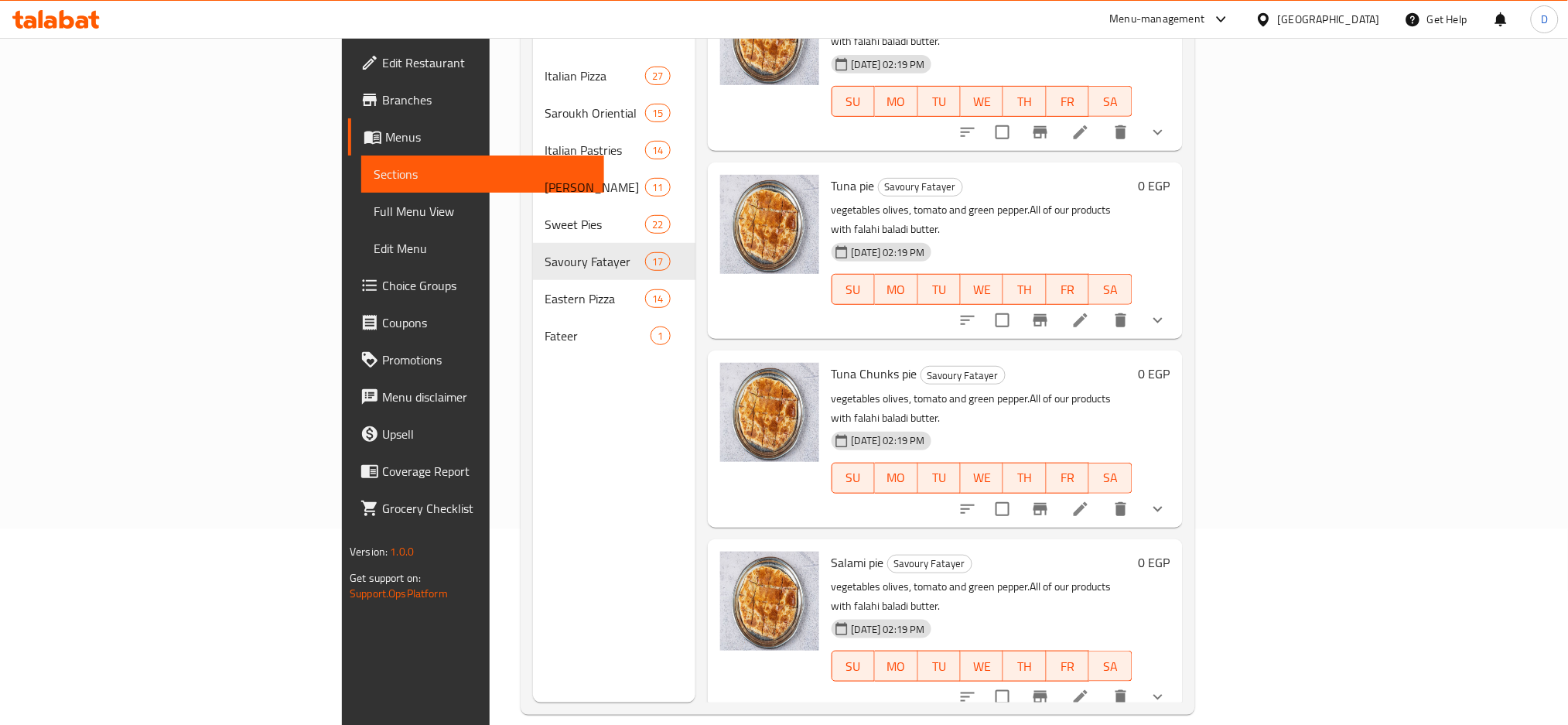
scroll to position [1959, 0]
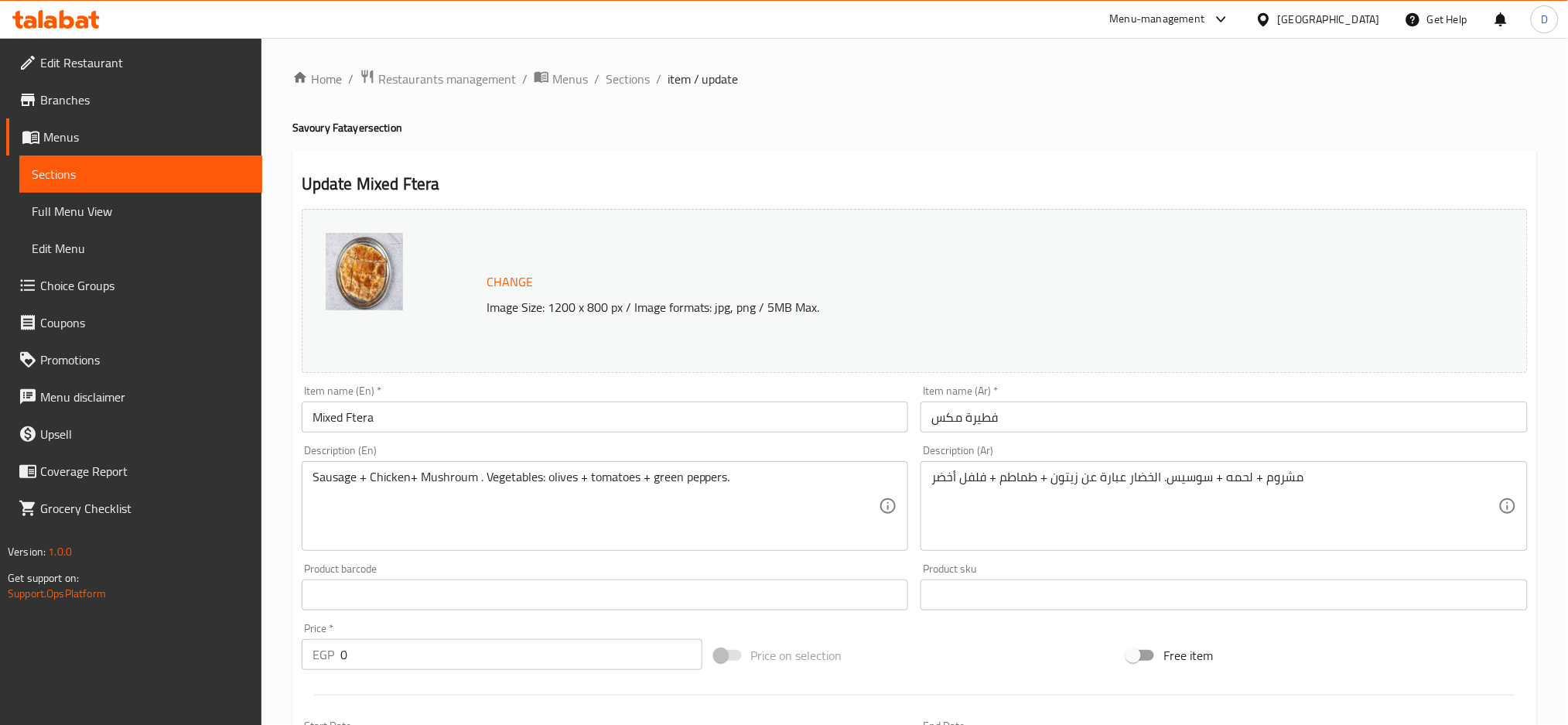
click at [616, 467] on div "Sausage + Chicken+ Mushroum . Vegetables: olives + tomatoes + green peppers. De…" at bounding box center [606, 506] width 607 height 90
paste textarea "vegetables olives, tomato and green pepper.All of our products with falahi bala…"
click at [616, 467] on div "vegetables olives, tomato and green pepper.All of our products with falahi bala…" at bounding box center [606, 506] width 607 height 90
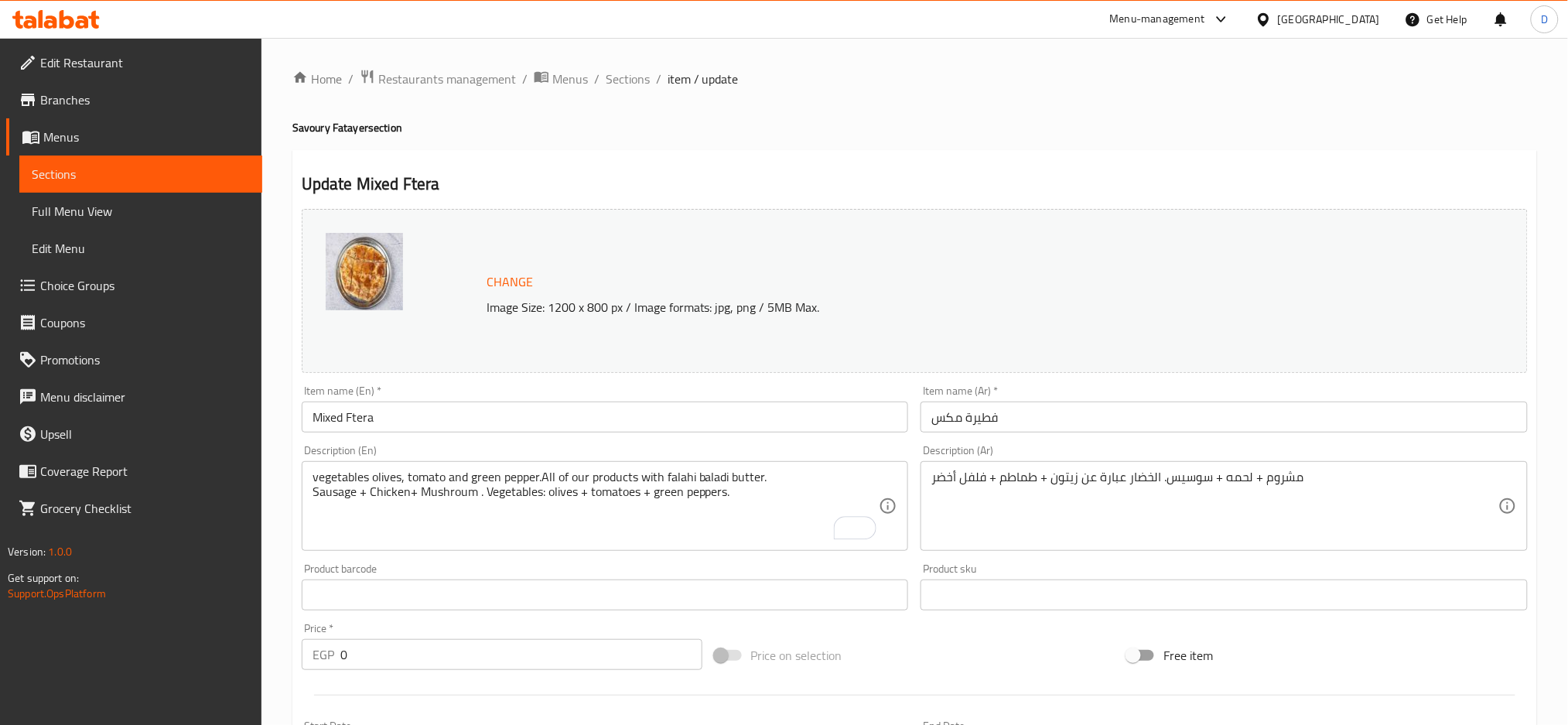
click at [616, 467] on div "vegetables olives, tomato and green pepper.All of our products with falahi bala…" at bounding box center [606, 506] width 607 height 90
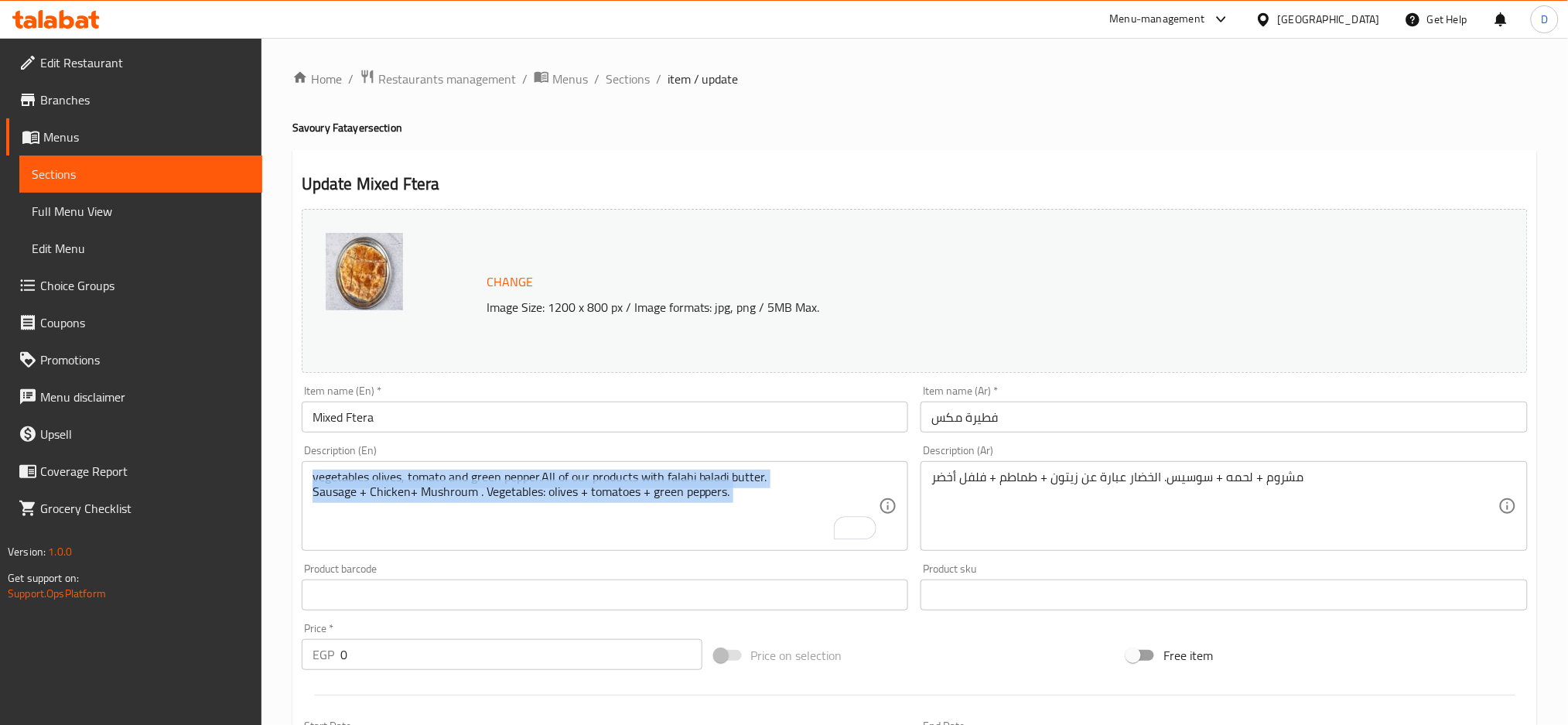
click at [616, 467] on div "vegetables olives, tomato and green pepper.All of our products with falahi bala…" at bounding box center [606, 506] width 607 height 90
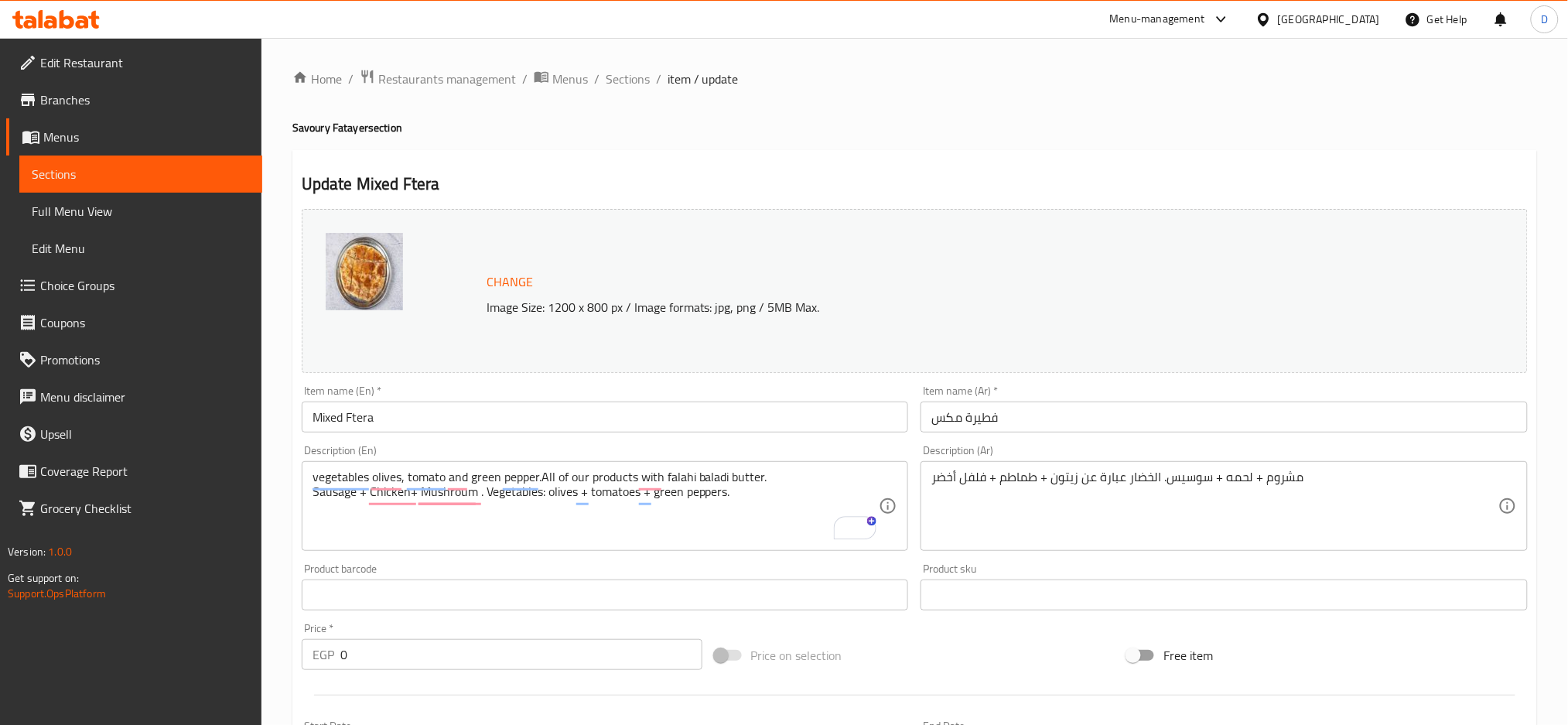
click at [616, 467] on div "vegetables olives, tomato and green pepper.All of our products with falahi bala…" at bounding box center [606, 506] width 607 height 90
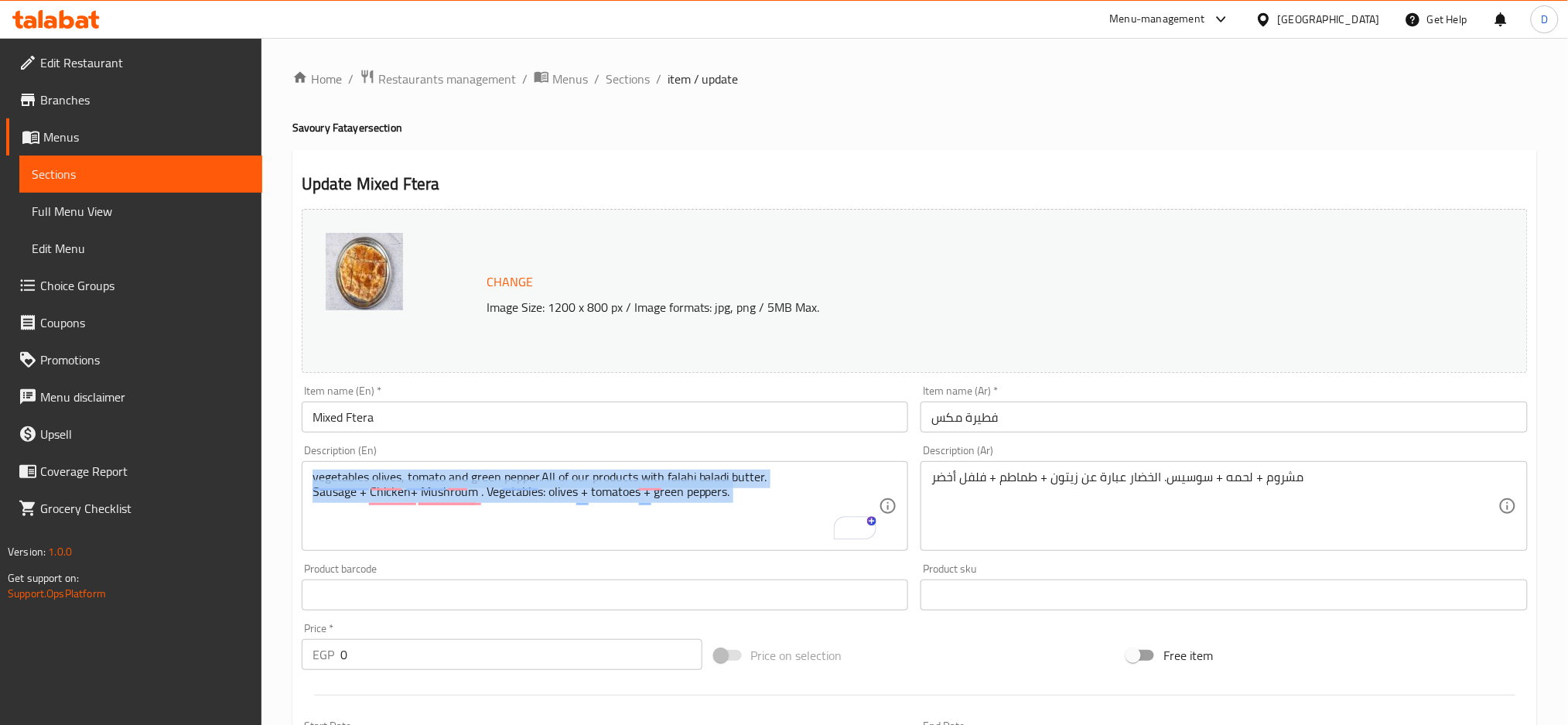
click at [616, 467] on div "vegetables olives, tomato and green pepper.All of our products with falahi bala…" at bounding box center [606, 506] width 607 height 90
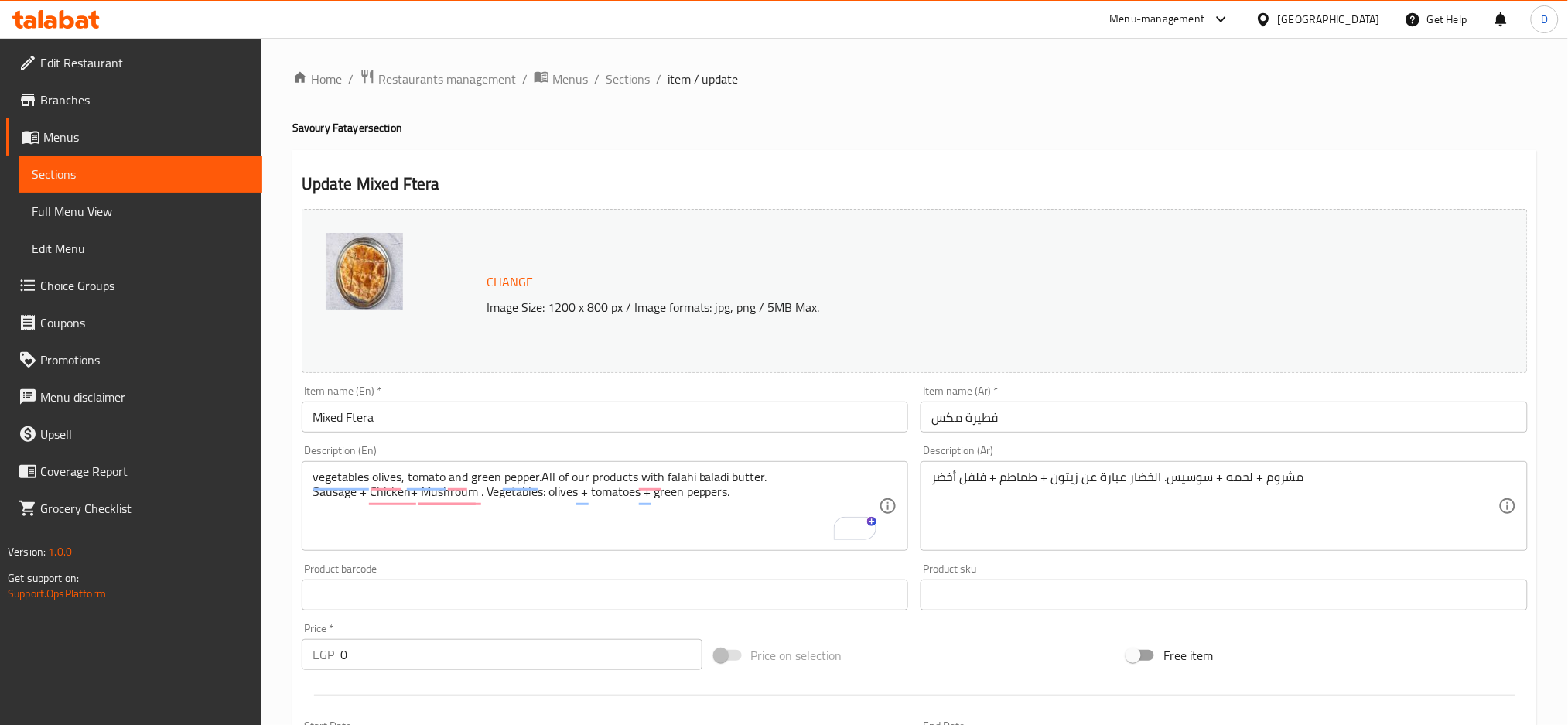
click at [616, 467] on div "vegetables olives, tomato and green pepper.All of our products with falahi bala…" at bounding box center [606, 506] width 607 height 90
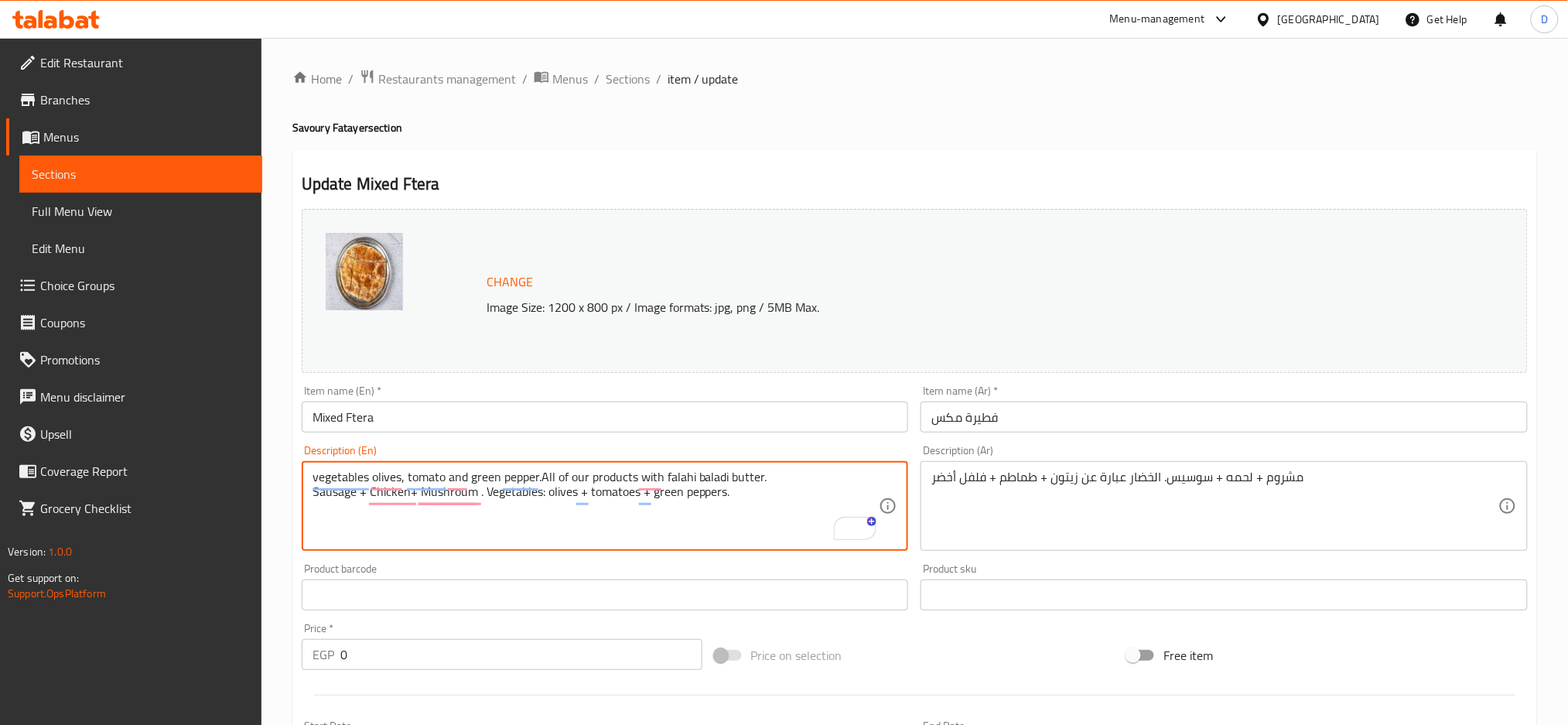
click at [741, 494] on textarea "vegetables olives, tomato and green pepper.All of our products with falahi bala…" at bounding box center [596, 506] width 567 height 74
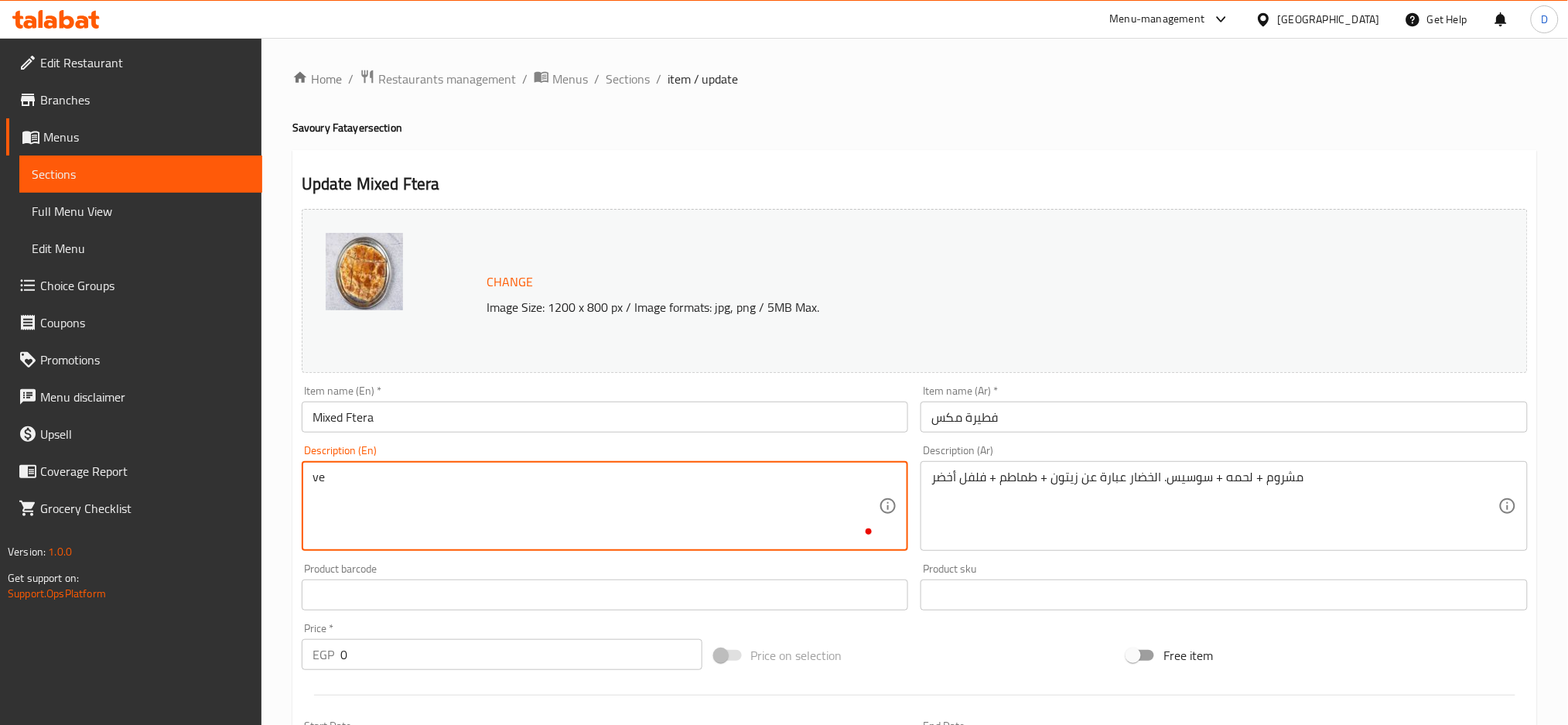
type textarea "v"
paste textarea "vegetables olives, tomato and green pepper.All of our products with falahi bala…"
type textarea "vegetables olives, tomato and green pepper.All of our products with falahi bala…"
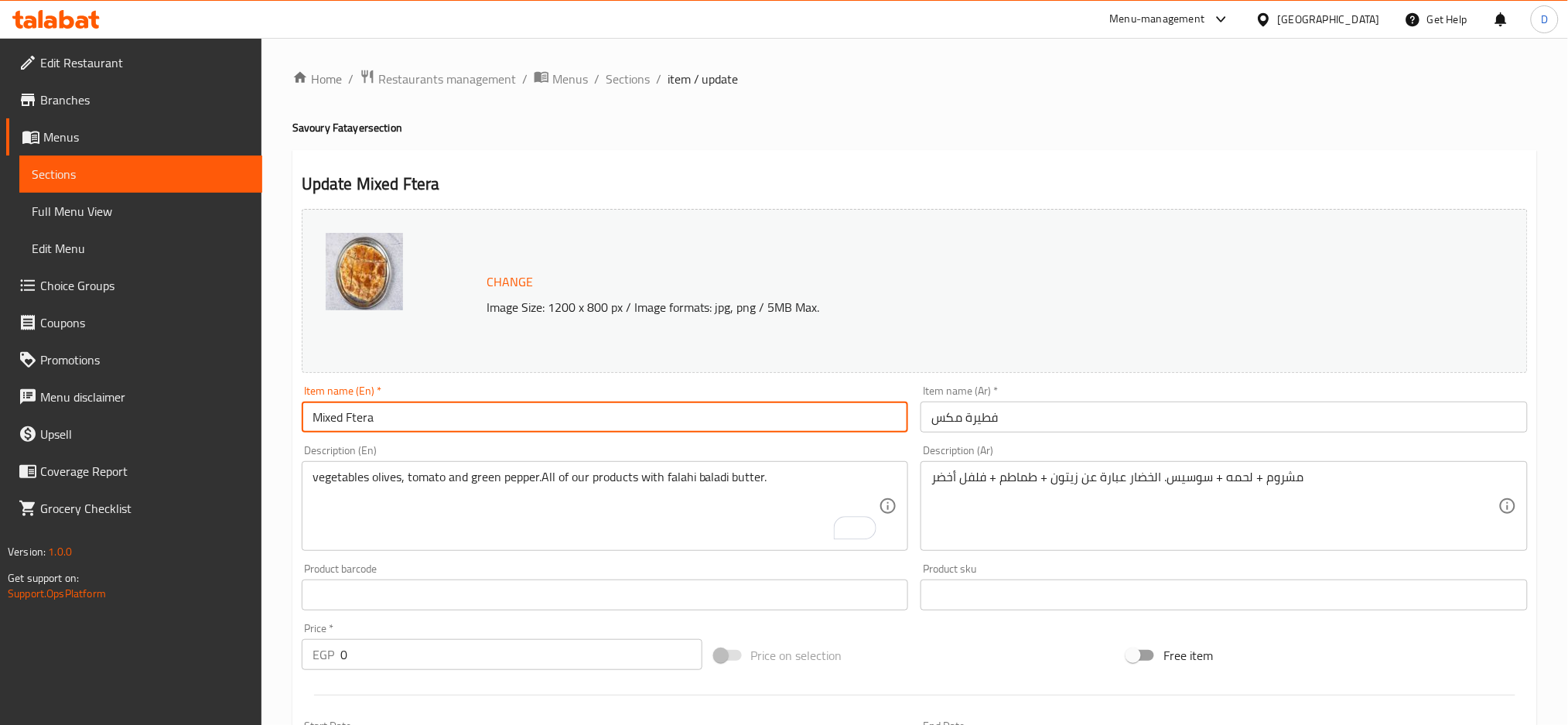
click at [367, 416] on input "Mixed Ftera" at bounding box center [606, 417] width 607 height 31
type input "Mixed pie"
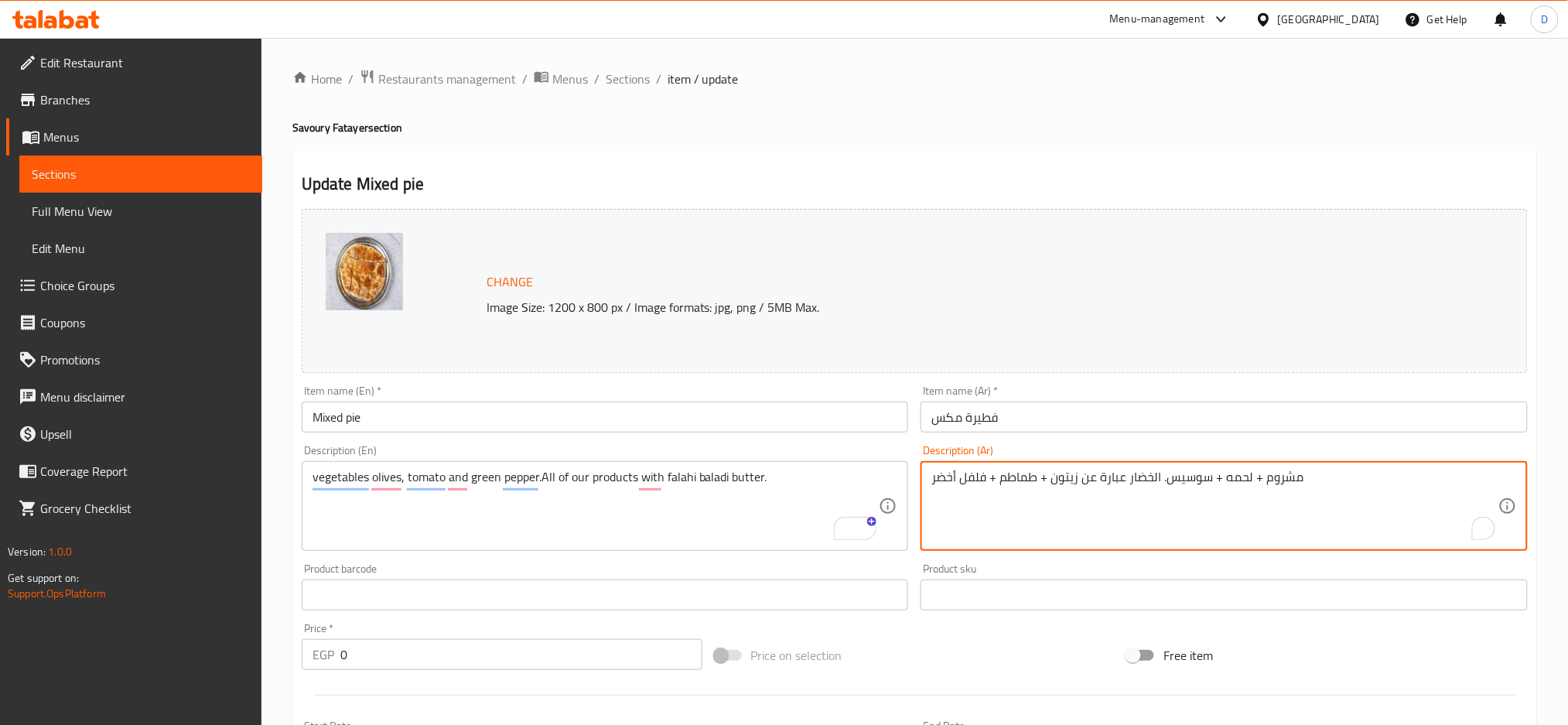
click at [993, 477] on textarea "مشروم + لحمه + سوسيس. الخضار عبارة عن زيتون + طماطم + فلفل أخضر" at bounding box center [1215, 506] width 567 height 74
paste textarea "خضروات زيتون، طماطم، فلفل أخضر. جميع منتجاتنا بالزبدة البلدي الفلاحي"
type textarea "خضروات زيتون، طماطم، فلفل أخضر. جميع منتجاتنا بالزبدة البلدي الفلاحي"
click at [1067, 421] on input "فطيرة مكس" at bounding box center [1225, 417] width 607 height 31
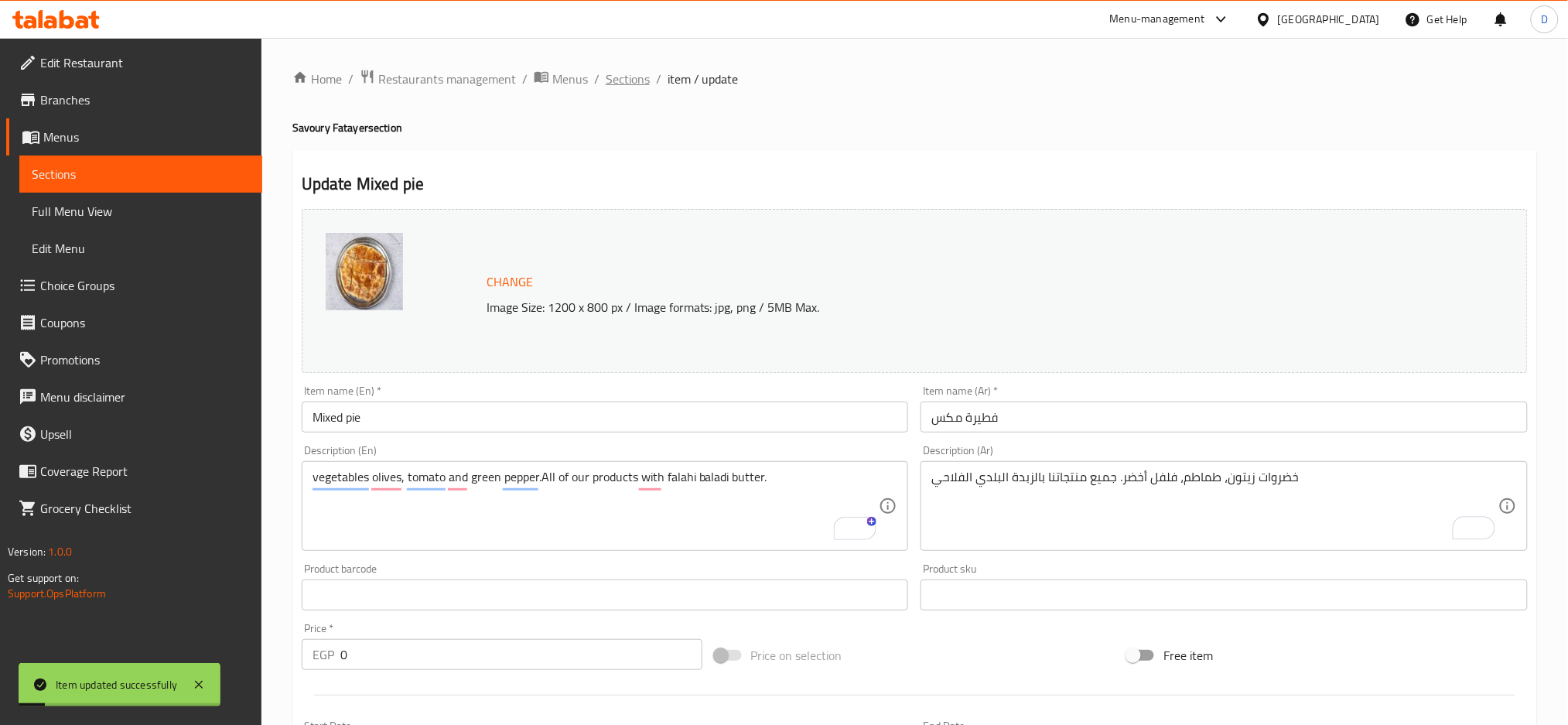
click at [638, 77] on span "Sections" at bounding box center [628, 79] width 44 height 19
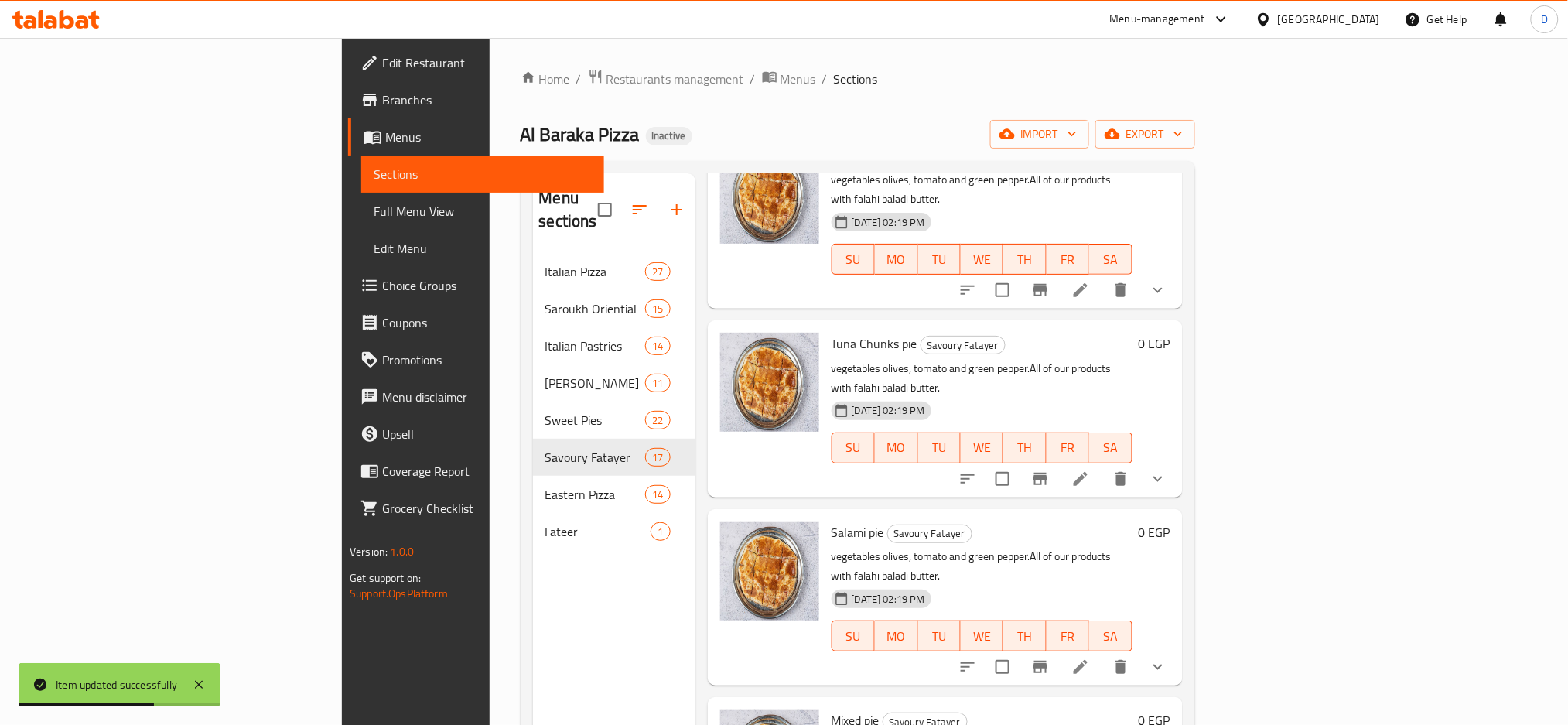
scroll to position [217, 0]
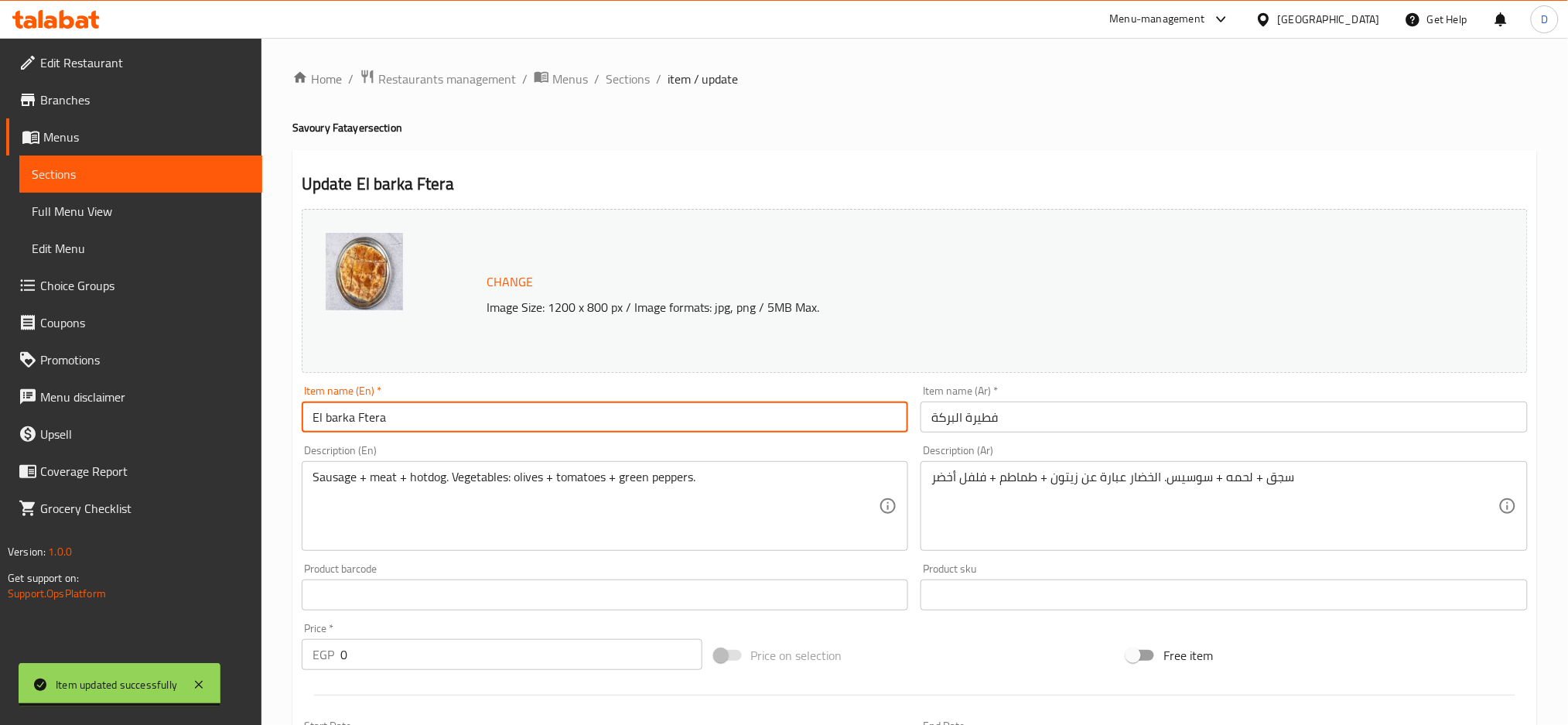
click at [365, 419] on input "El barka Ftera" at bounding box center [606, 417] width 607 height 31
type input "El barka pie"
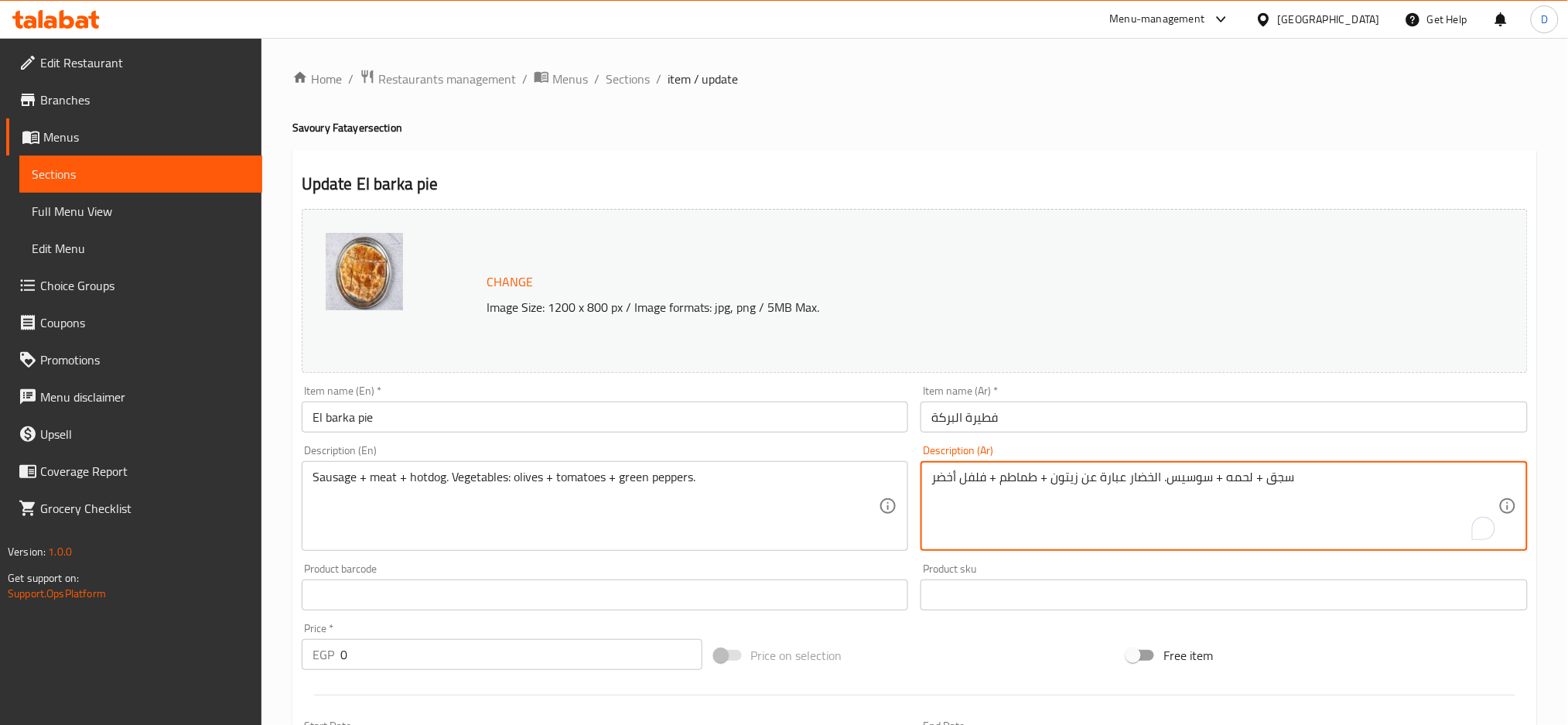
click at [957, 482] on textarea "سجق + لحمه + سوسيس. الخضار عبارة عن زيتون + طماطم + فلفل أخضر" at bounding box center [1215, 506] width 567 height 74
paste textarea "ضروات زيتون، طماطم، فلفل أخضر. جميع منتجاتنا بالزبدة البلدي الفلاحي"
type textarea "خضروات زيتون، طماطم، فلفل أخضر. جميع منتجاتنا بالزبدة البلدي الفلاحي"
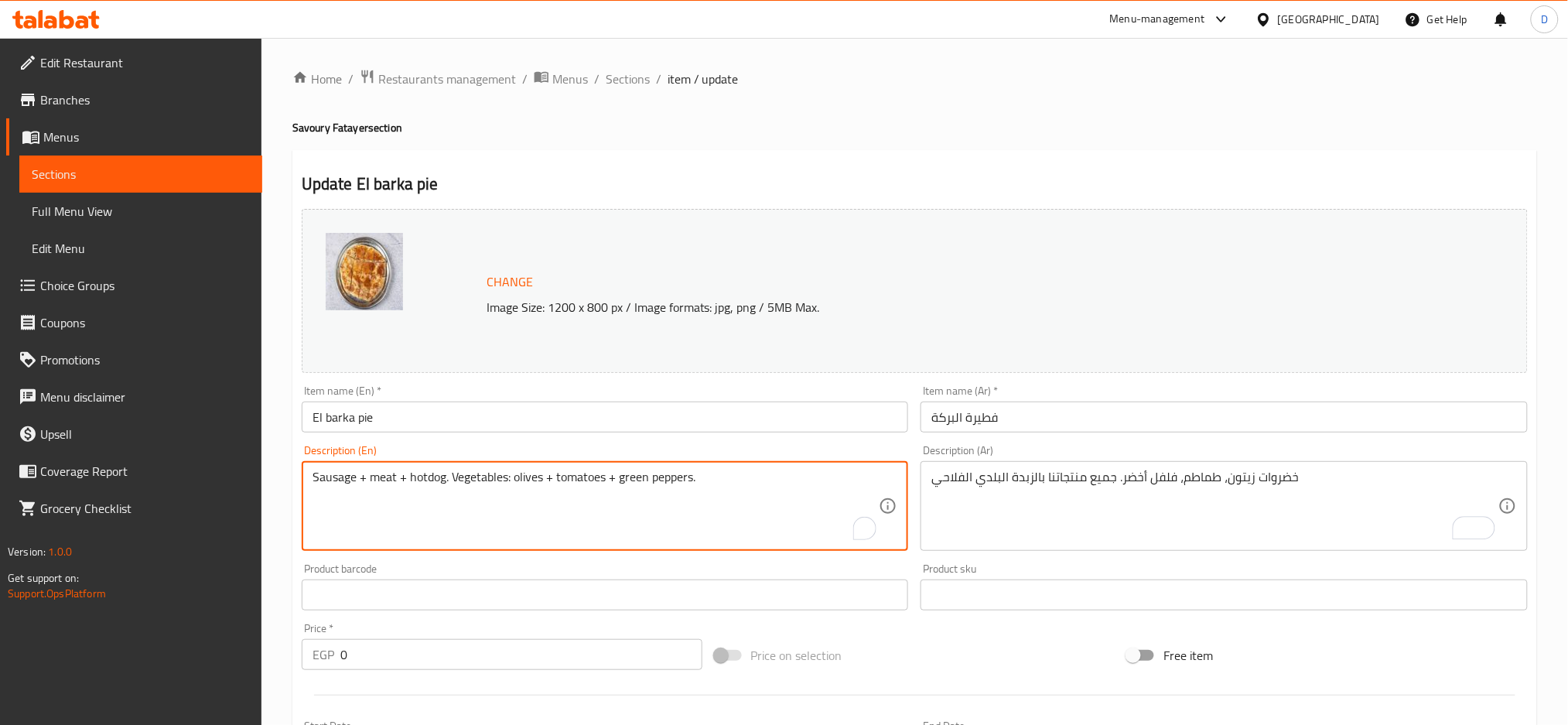
click at [671, 475] on textarea "Sausage + meat + hotdog. Vegetables: olives + tomatoes + green peppers." at bounding box center [596, 506] width 567 height 74
paste textarea "vegetables olives, tomato and green pepper.All of our products with falahi bala…"
type textarea "vegetables olives, tomato and green pepper.All of our products with falahi bala…"
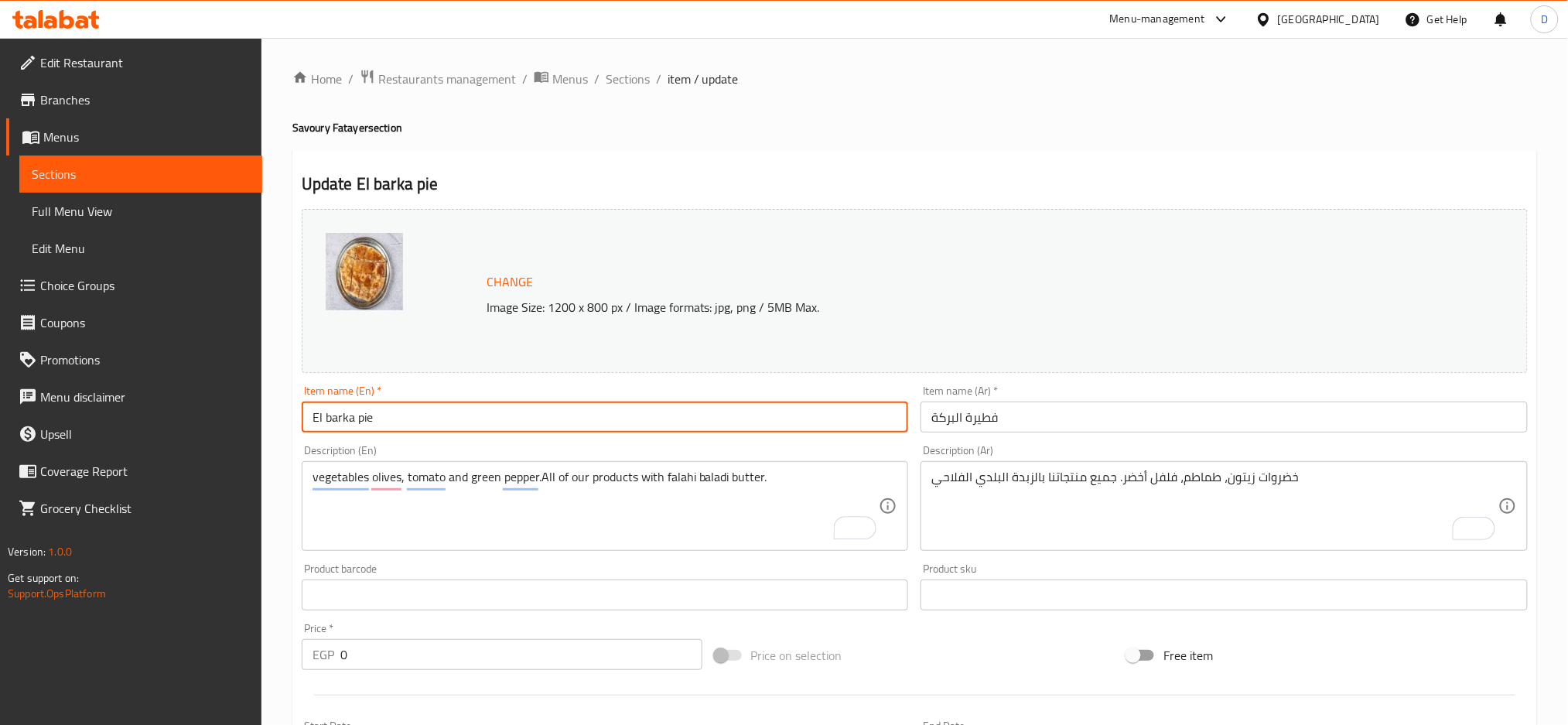
click at [661, 418] on input "El barka pie" at bounding box center [606, 417] width 607 height 31
click at [636, 81] on span "Sections" at bounding box center [628, 79] width 44 height 19
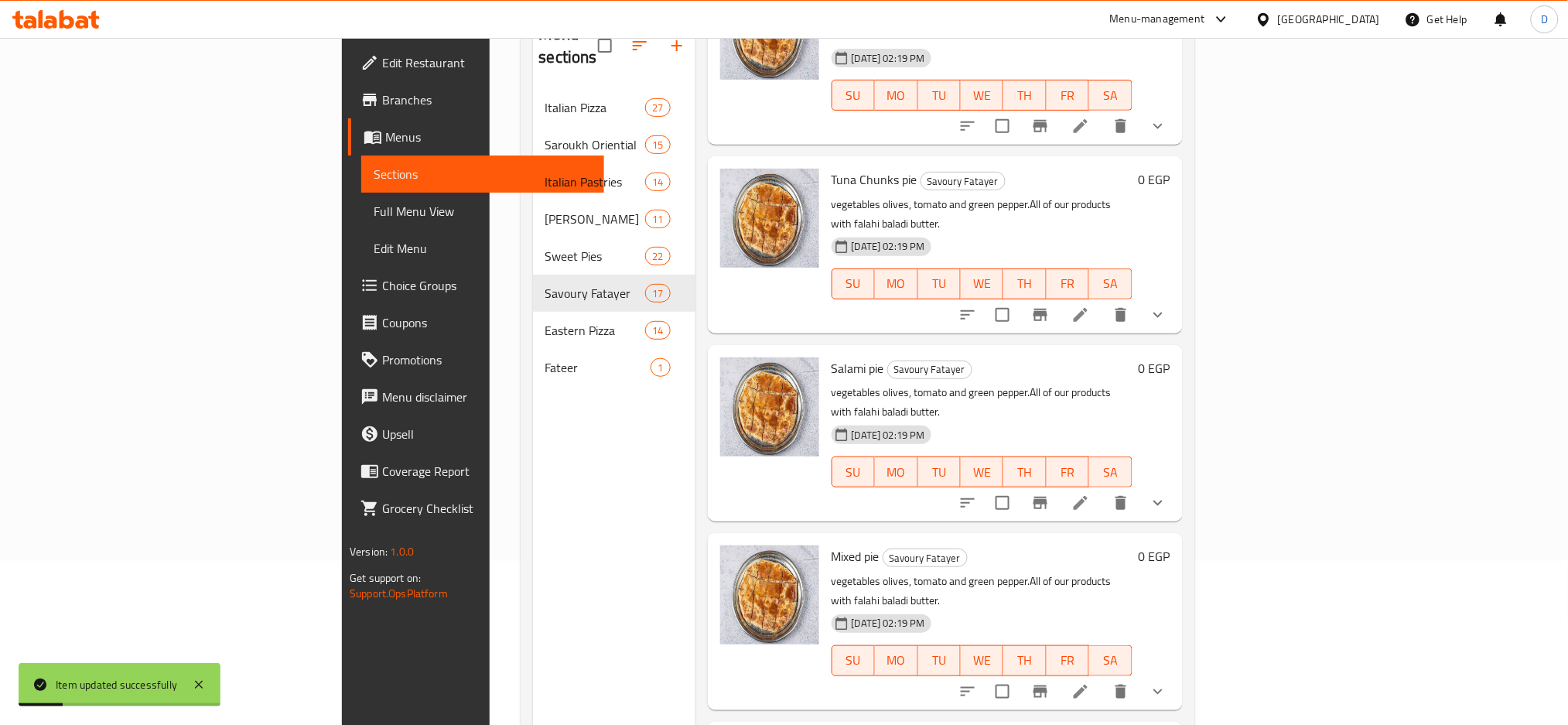
scroll to position [217, 0]
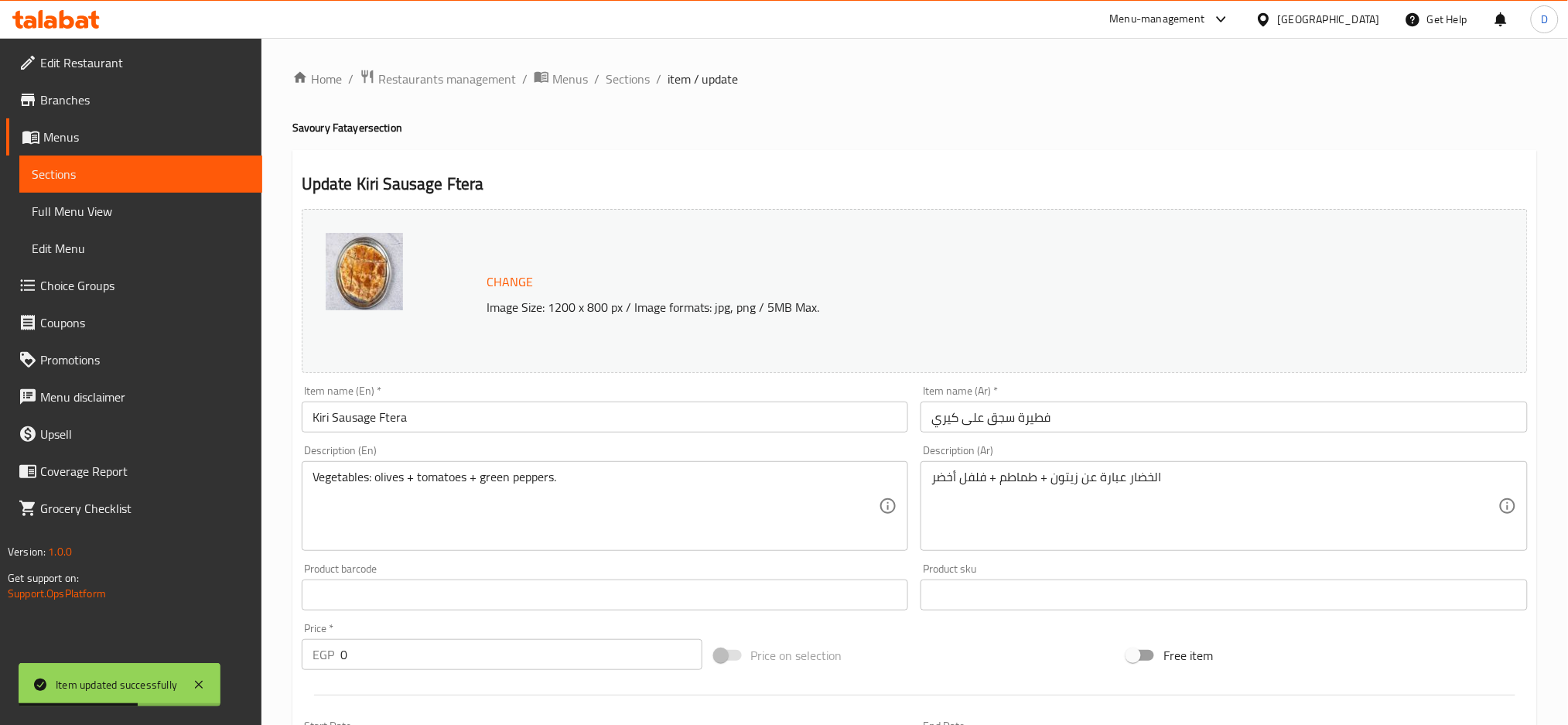
click at [394, 429] on input "Kiri Sausage Ftera" at bounding box center [606, 417] width 607 height 31
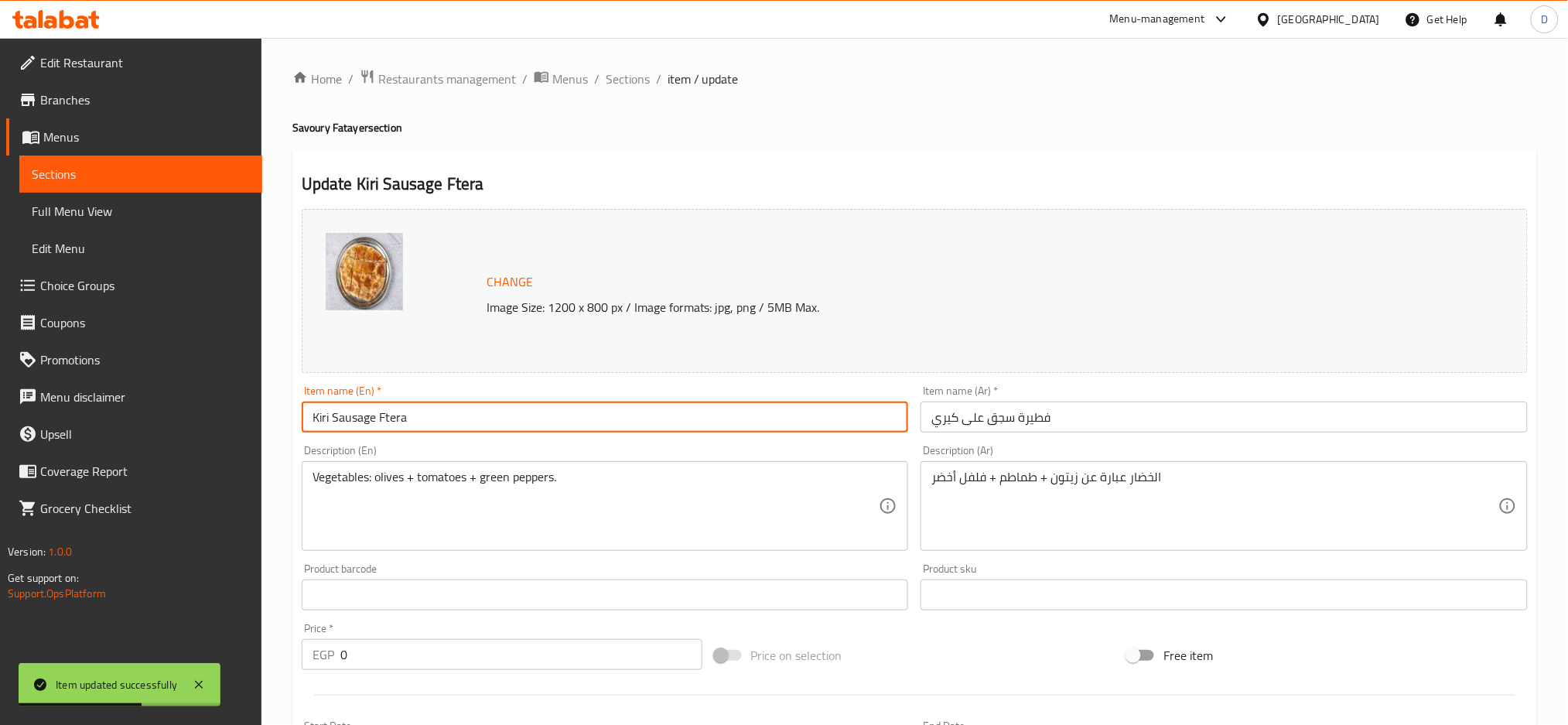
click at [394, 429] on input "Kiri Sausage Ftera" at bounding box center [606, 417] width 607 height 31
type input "Kiri Sausage pie"
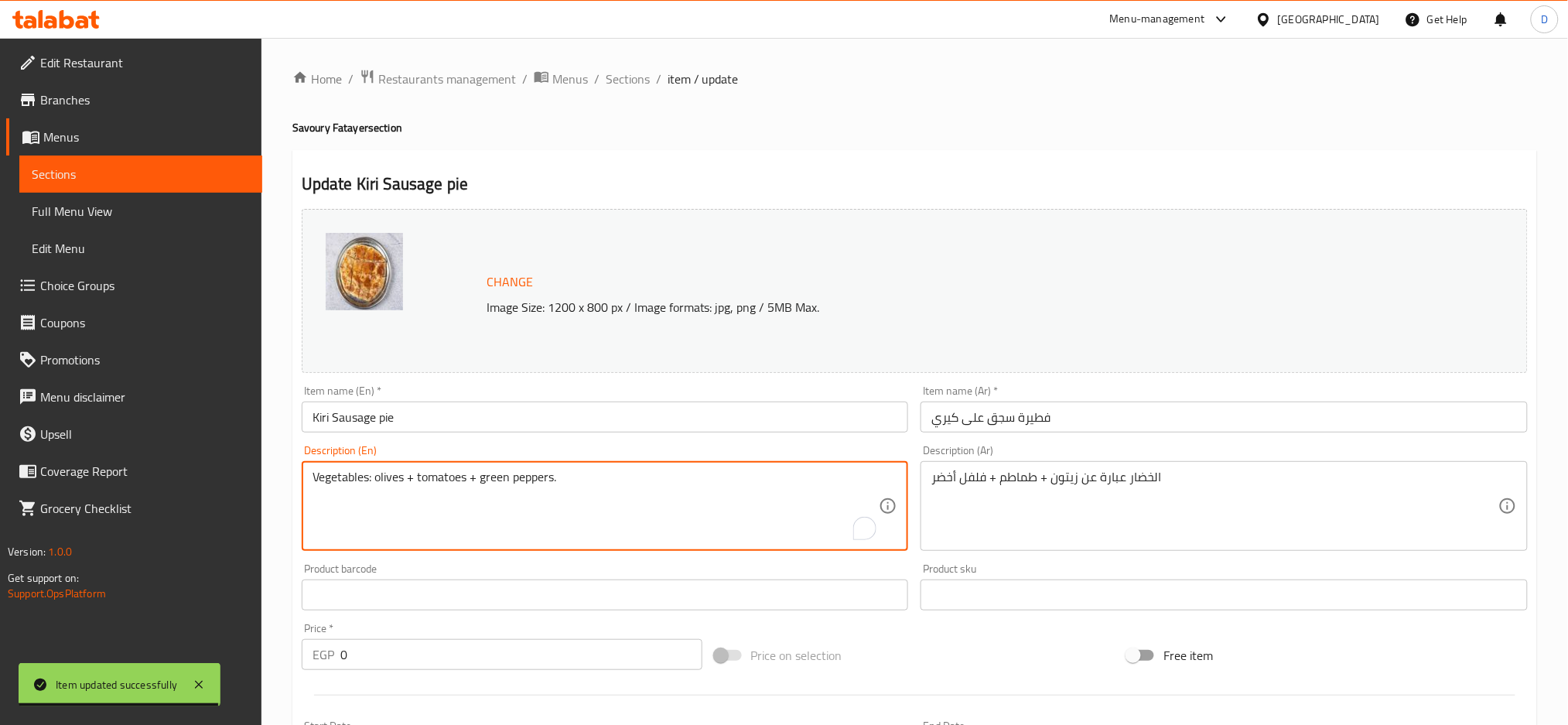
click at [628, 481] on textarea "Vegetables: olives + tomatoes + green peppers." at bounding box center [596, 506] width 567 height 74
paste textarea "vegetables olives, tomato and green pepper.All of our products with falahi bala…"
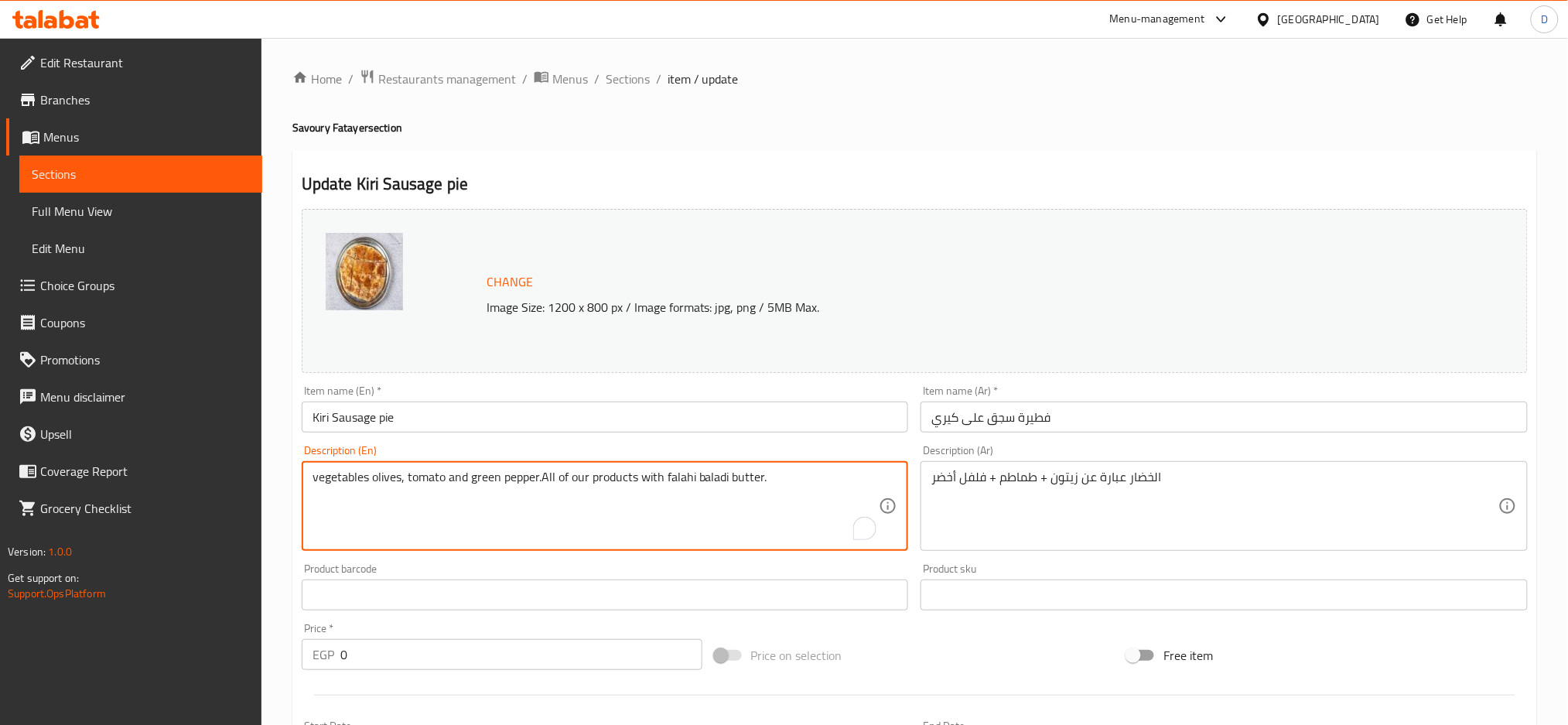
type textarea "vegetables olives, tomato and green pepper.All of our products with falahi bala…"
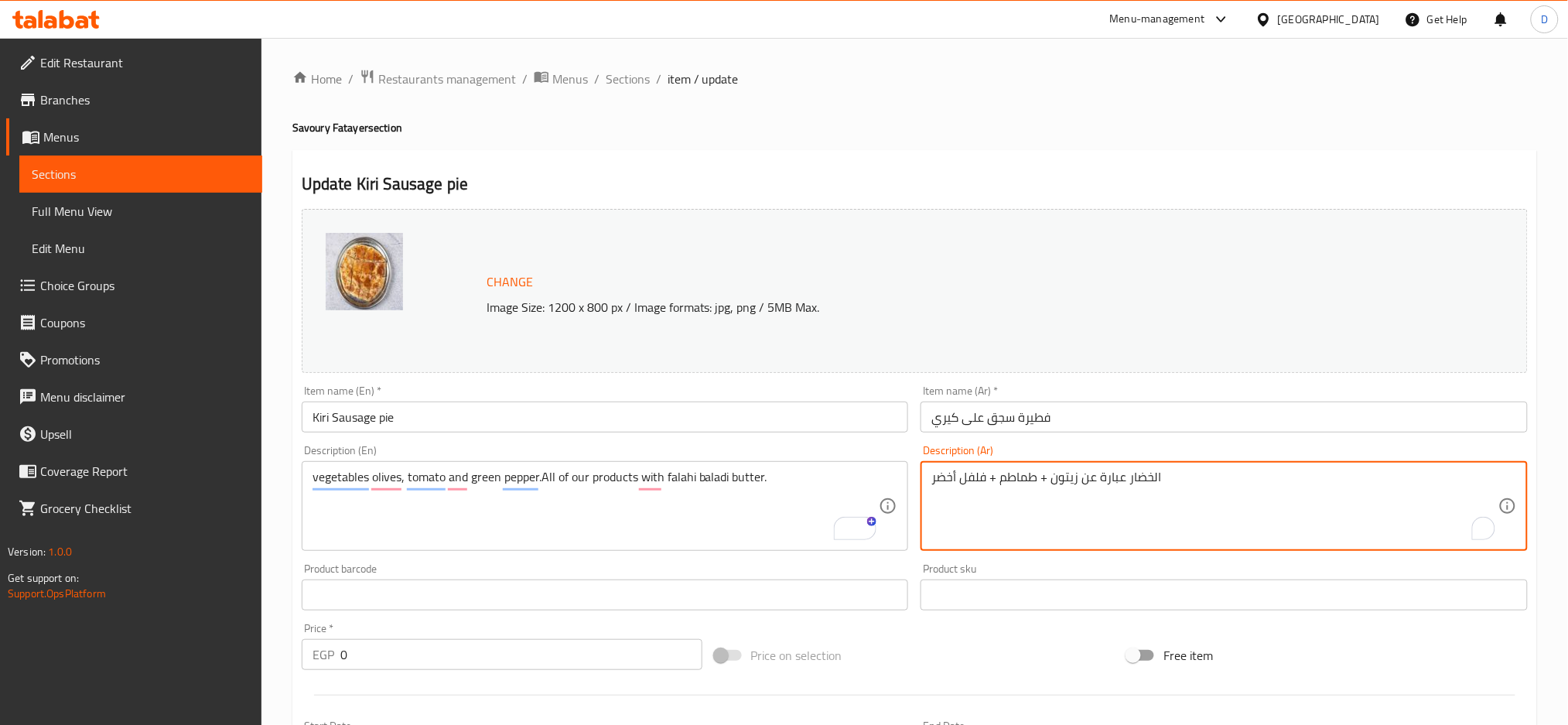
click at [1006, 481] on textarea "الخضار عبارة عن زيتون + طماطم + فلفل أخضر" at bounding box center [1215, 506] width 567 height 74
paste textarea "ضروات زيتون، طماطم، فلفل أخضر. جميع منتجاتنا بالزبدة البلدي الفلاحي"
type textarea "خضروات زيتون، طماطم، فلفل أخضر. جميع منتجاتنا بالزبدة البلدي الفلاحي"
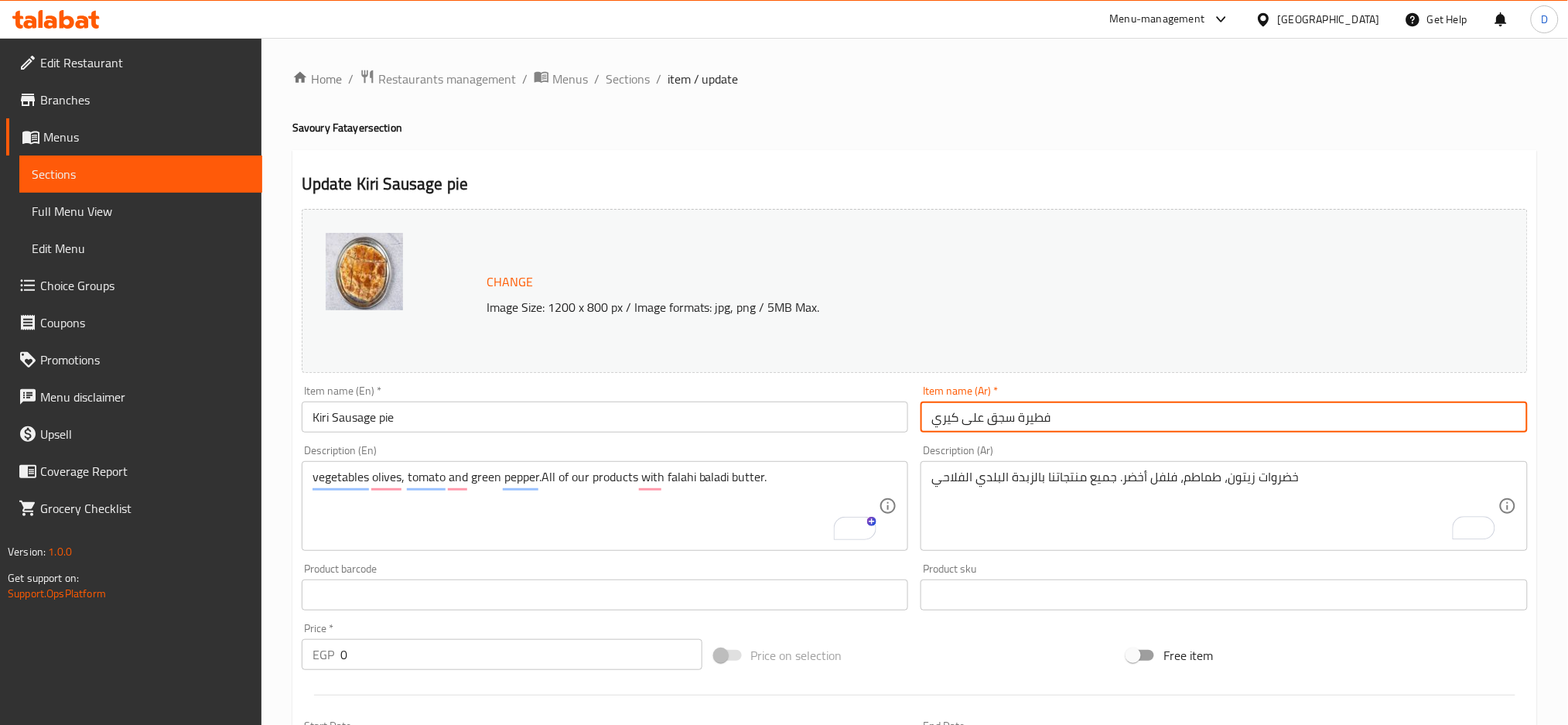
click at [1120, 416] on input "فطيرة سجق على كيري" at bounding box center [1225, 417] width 607 height 31
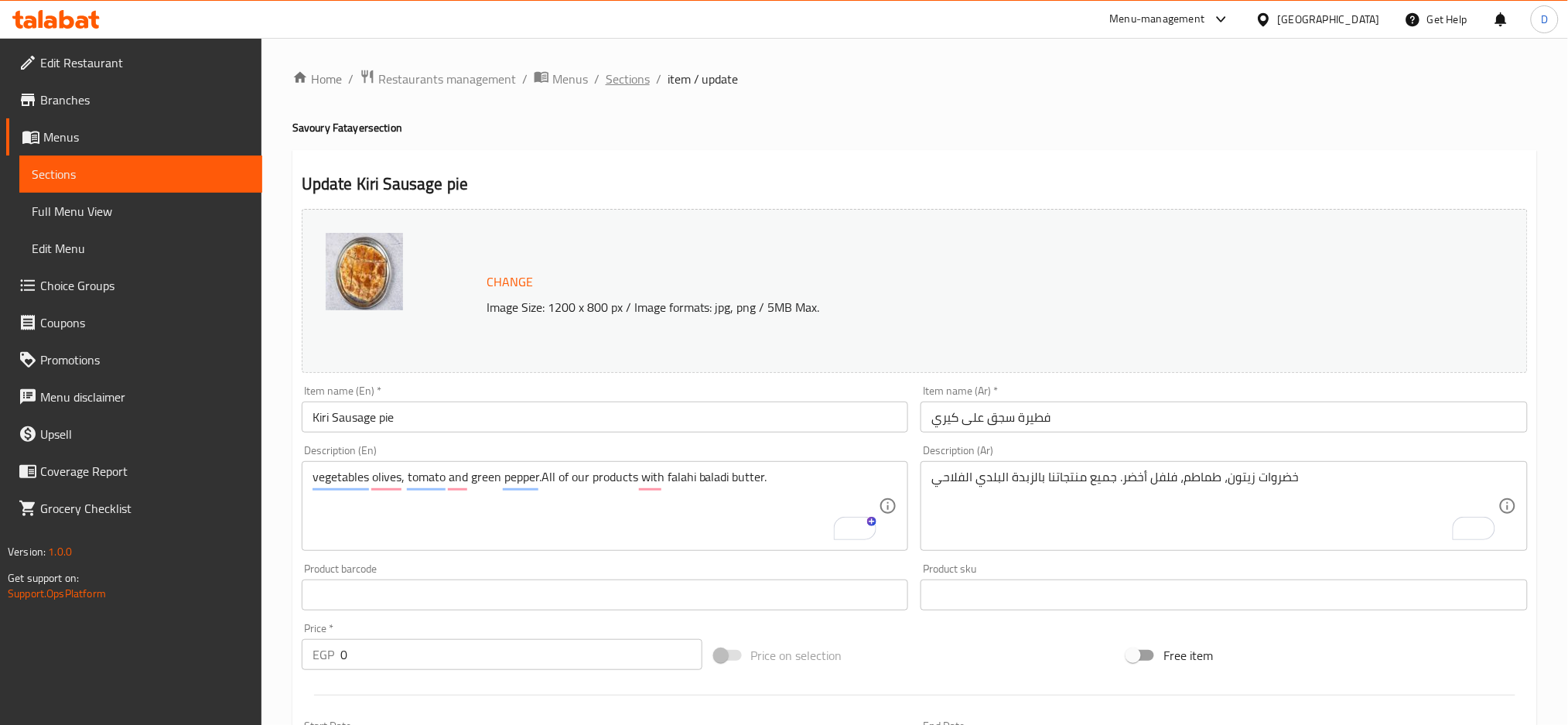
click at [623, 83] on span "Sections" at bounding box center [628, 79] width 44 height 19
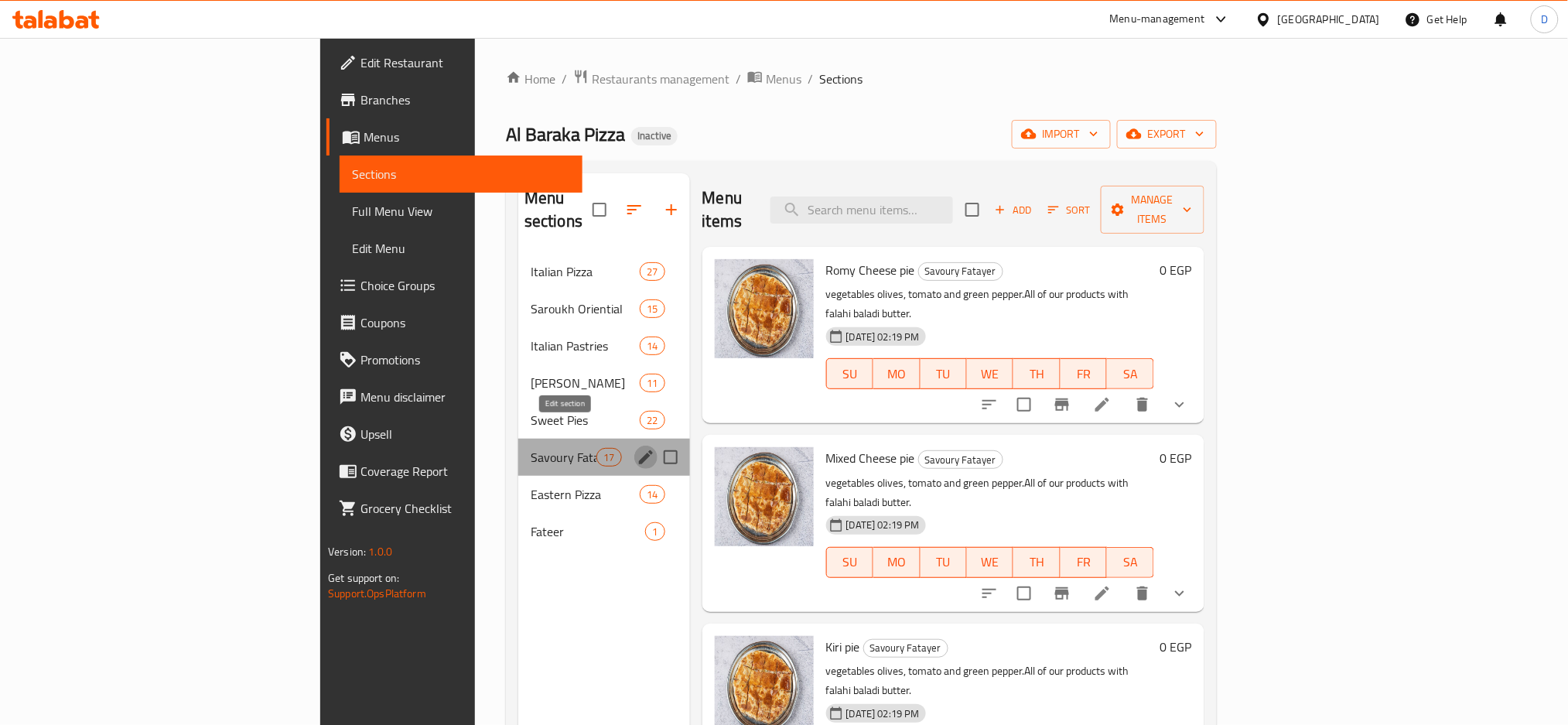
click at [639, 451] on icon "edit" at bounding box center [646, 457] width 14 height 14
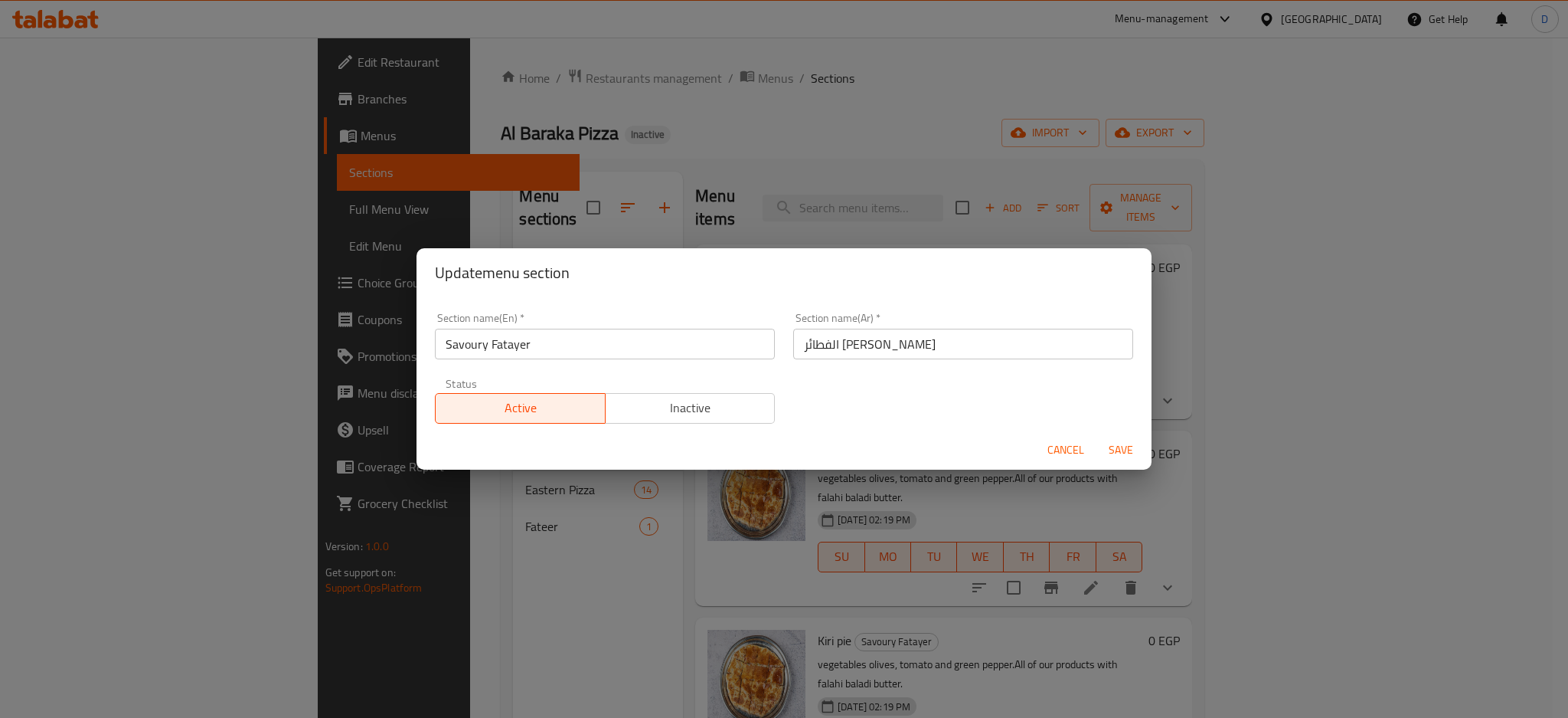
click at [526, 335] on input "Savoury Fatayer" at bounding box center [604, 344] width 340 height 31
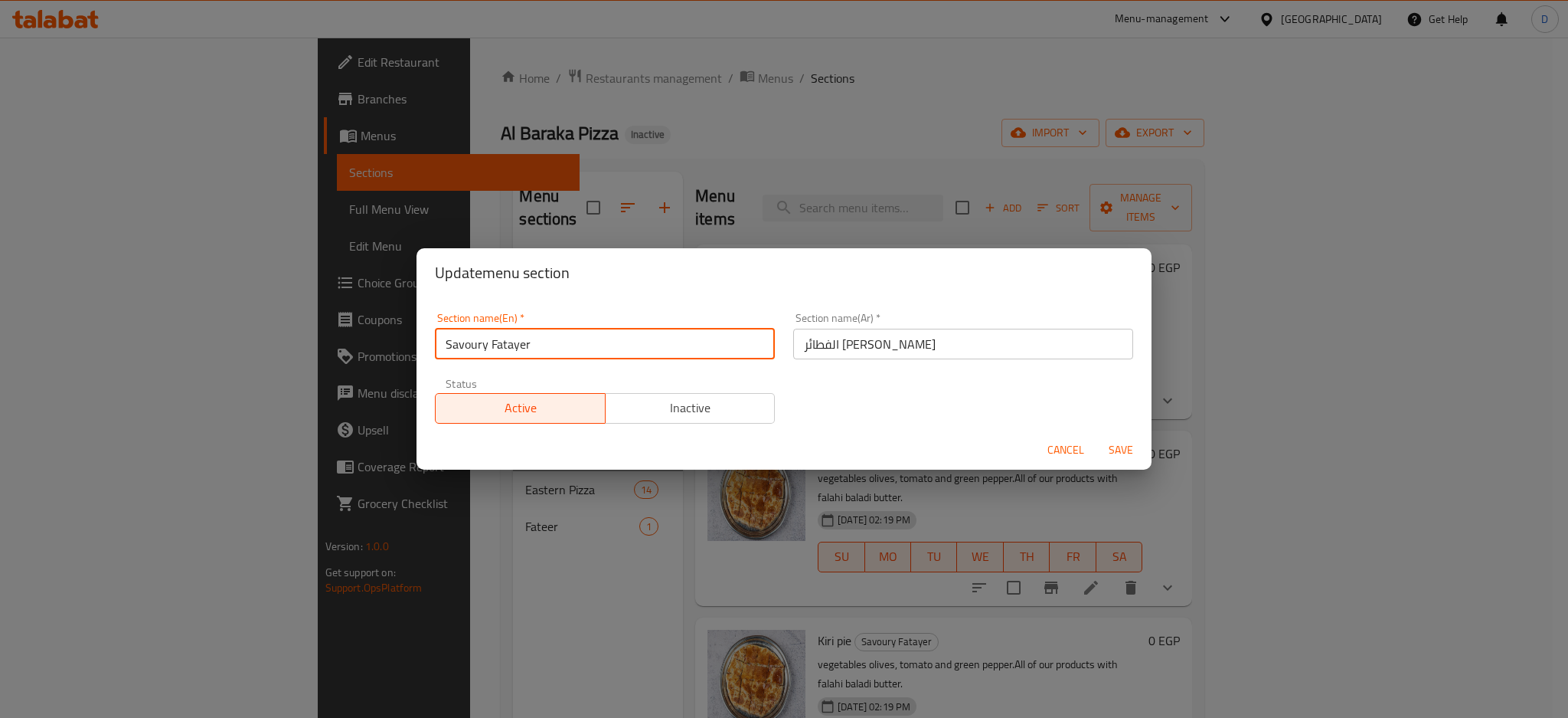
click at [526, 335] on input "Savoury Fatayer" at bounding box center [604, 344] width 340 height 31
type input "Savoury pies"
click at [1096, 436] on button "Save" at bounding box center [1120, 449] width 49 height 28
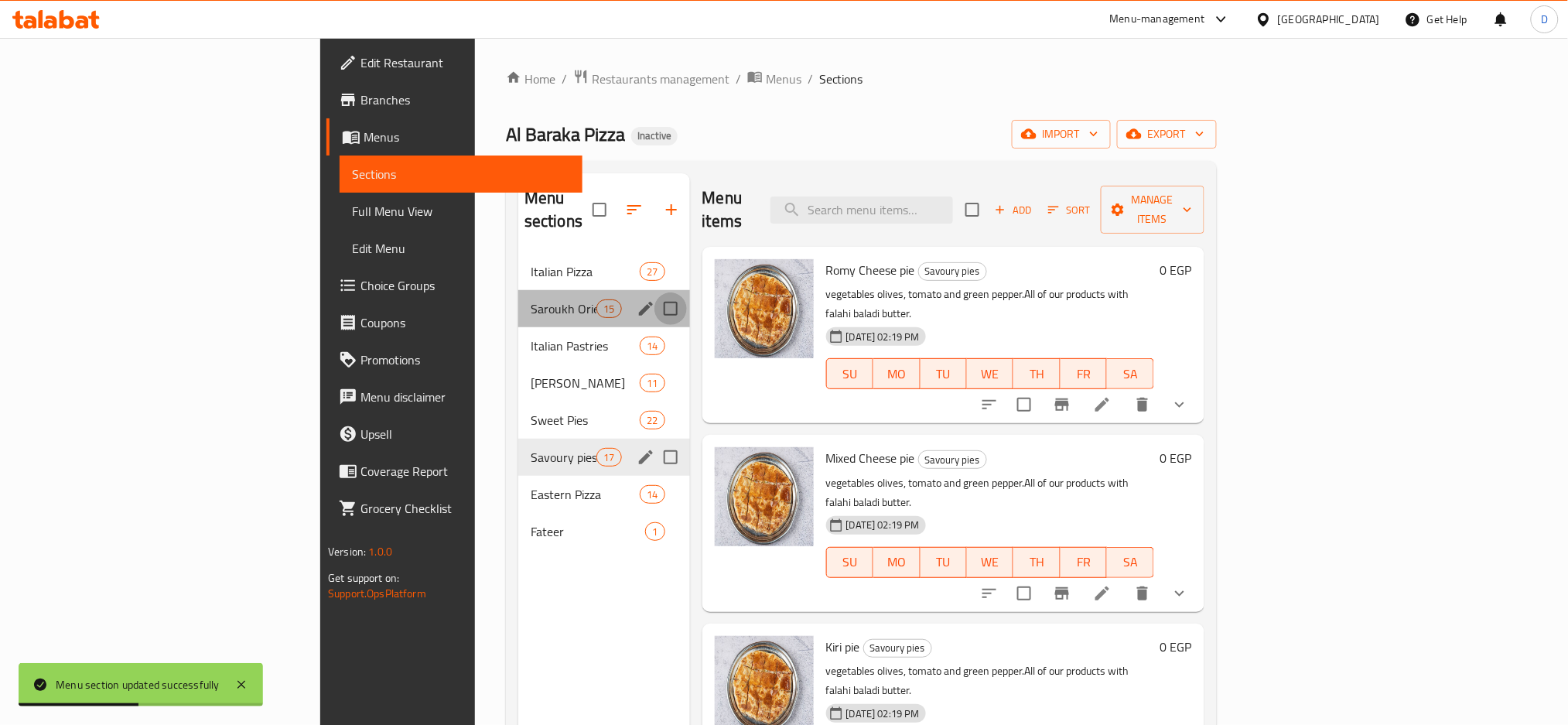
click at [654, 292] on input "Menu sections" at bounding box center [671, 309] width 32 height 32
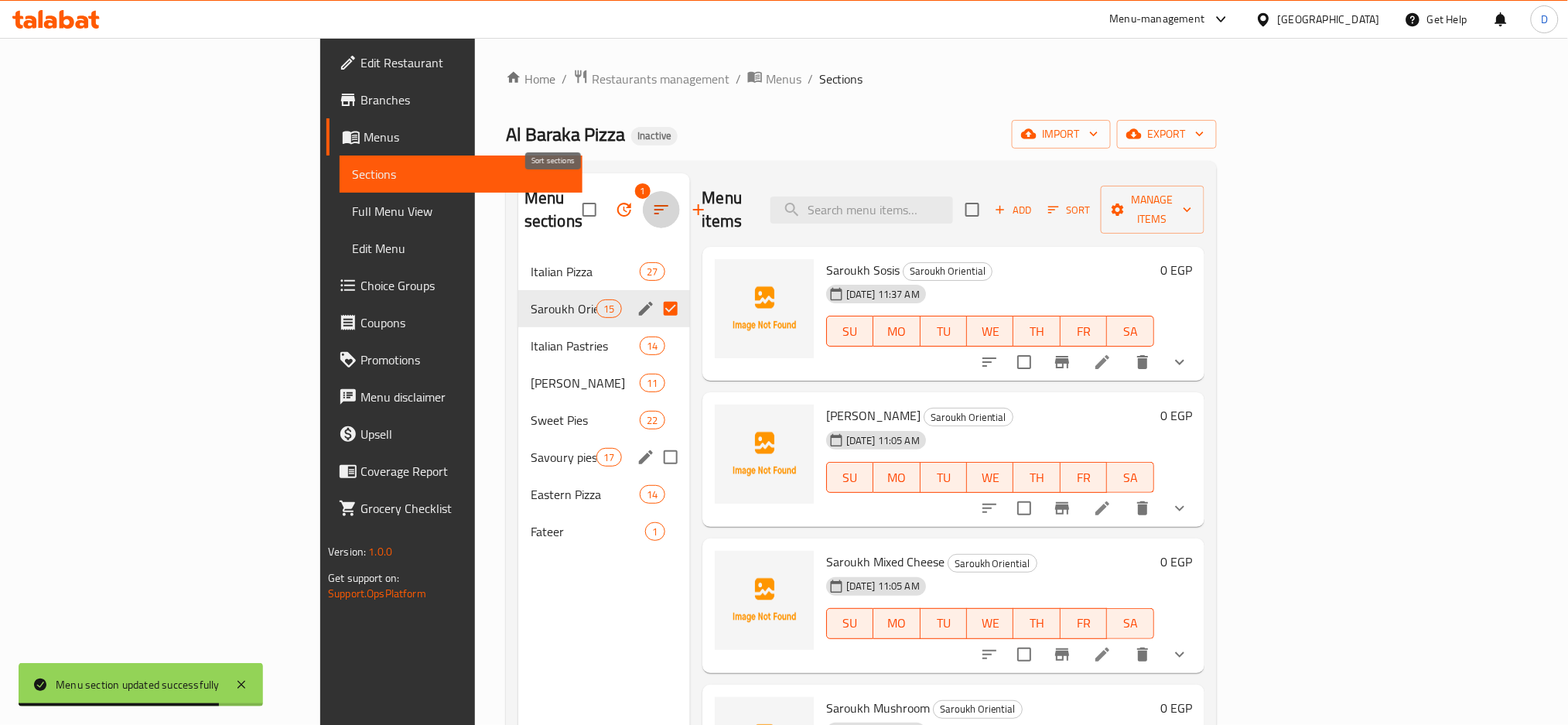
click at [652, 201] on icon "button" at bounding box center [661, 209] width 19 height 19
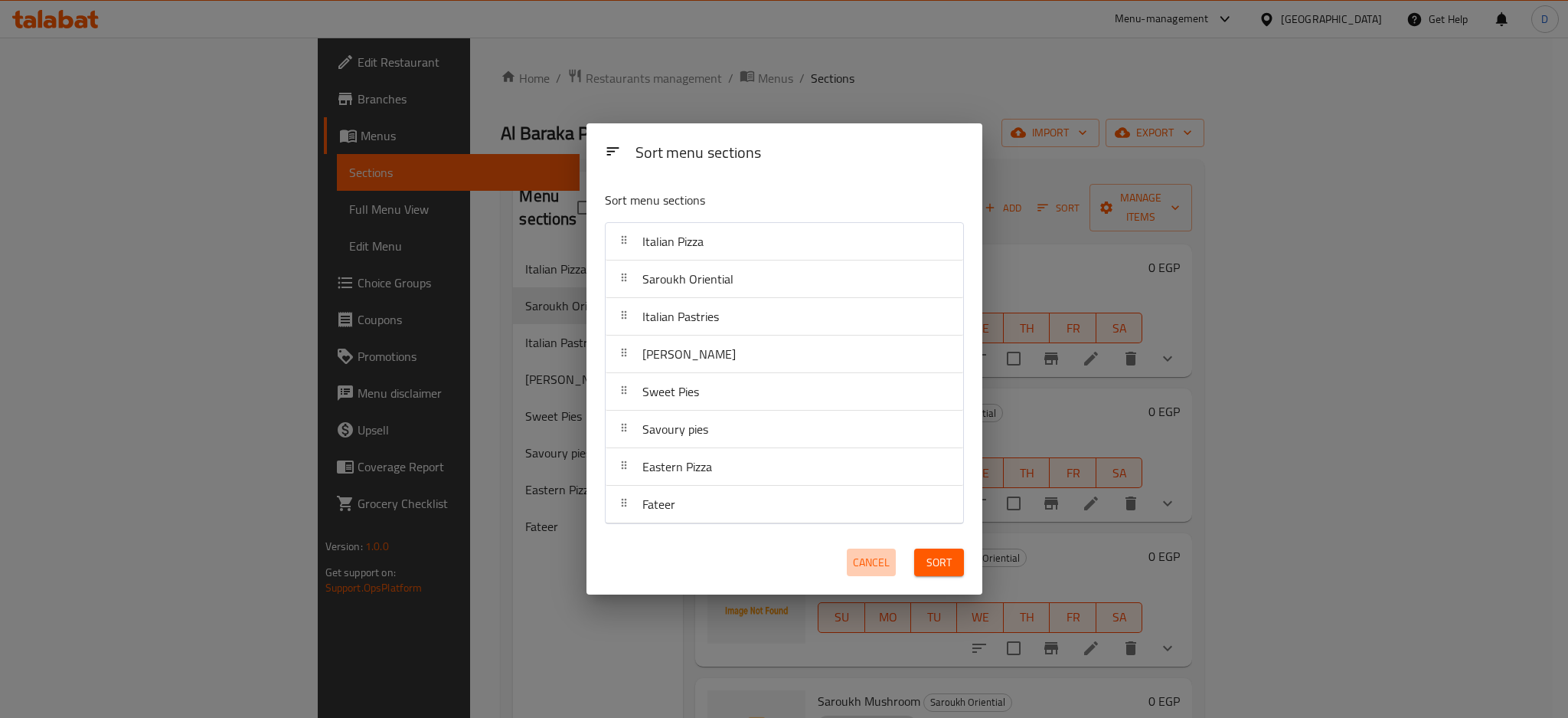
click at [861, 561] on span "Cancel" at bounding box center [871, 563] width 37 height 19
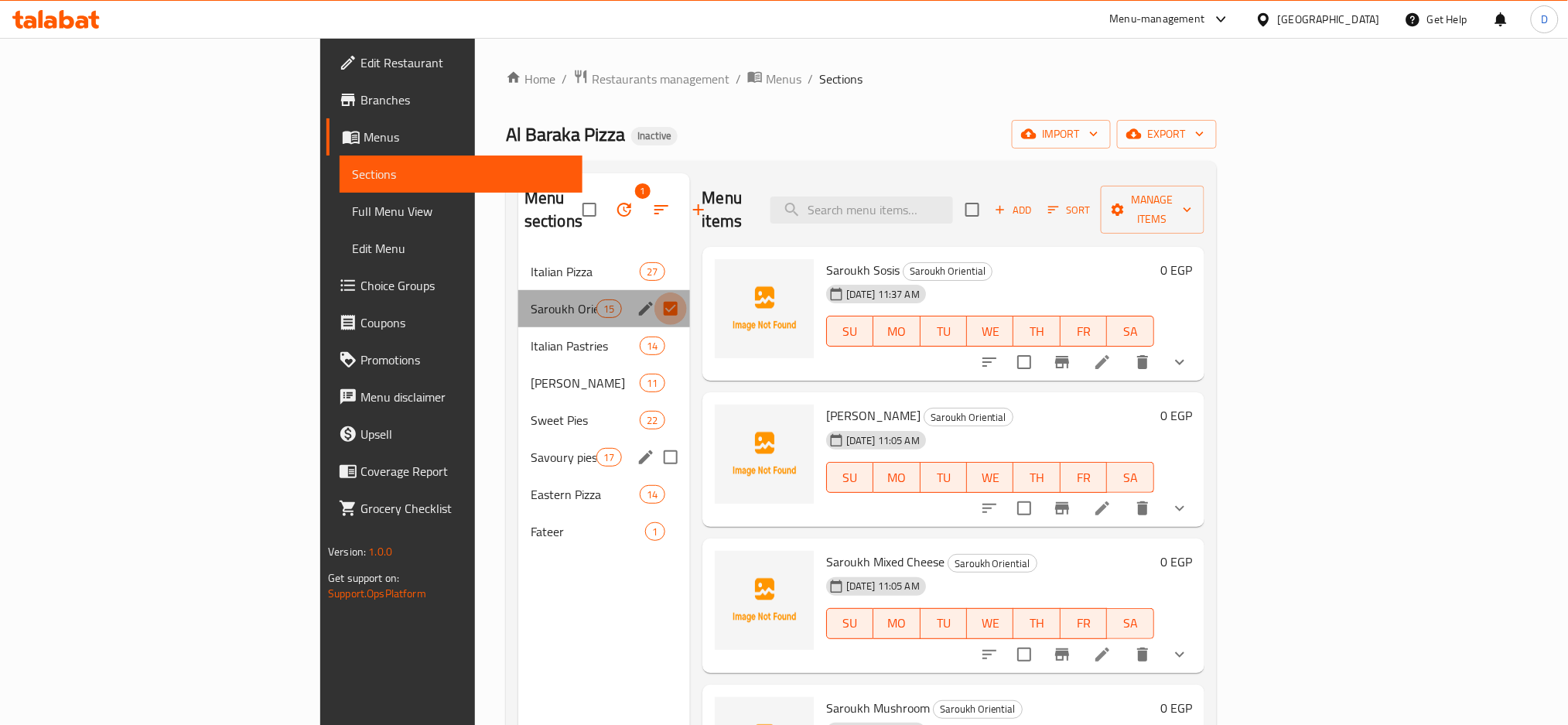
click at [654, 292] on input "Menu sections" at bounding box center [671, 309] width 32 height 32
checkbox input "false"
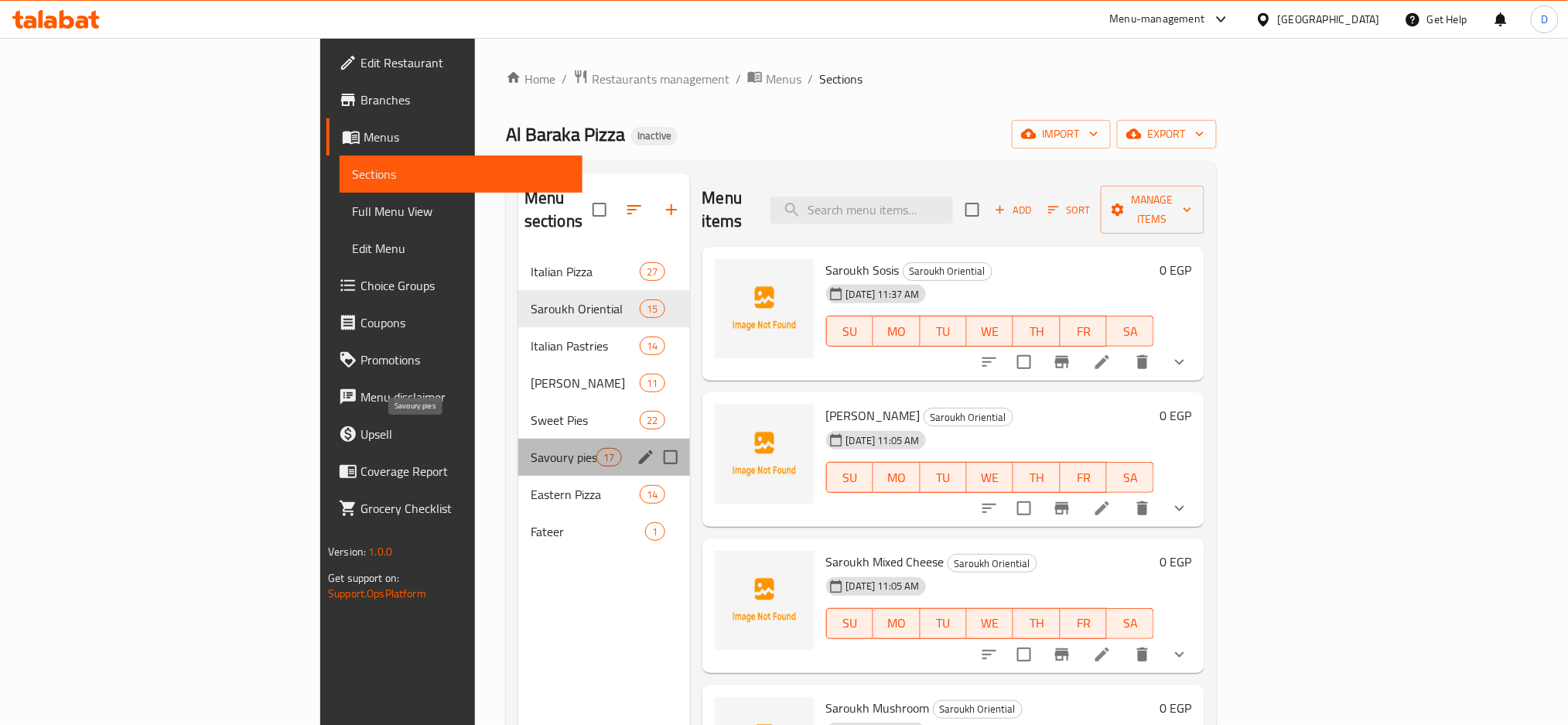
click at [531, 448] on span "Savoury pies" at bounding box center [564, 457] width 66 height 19
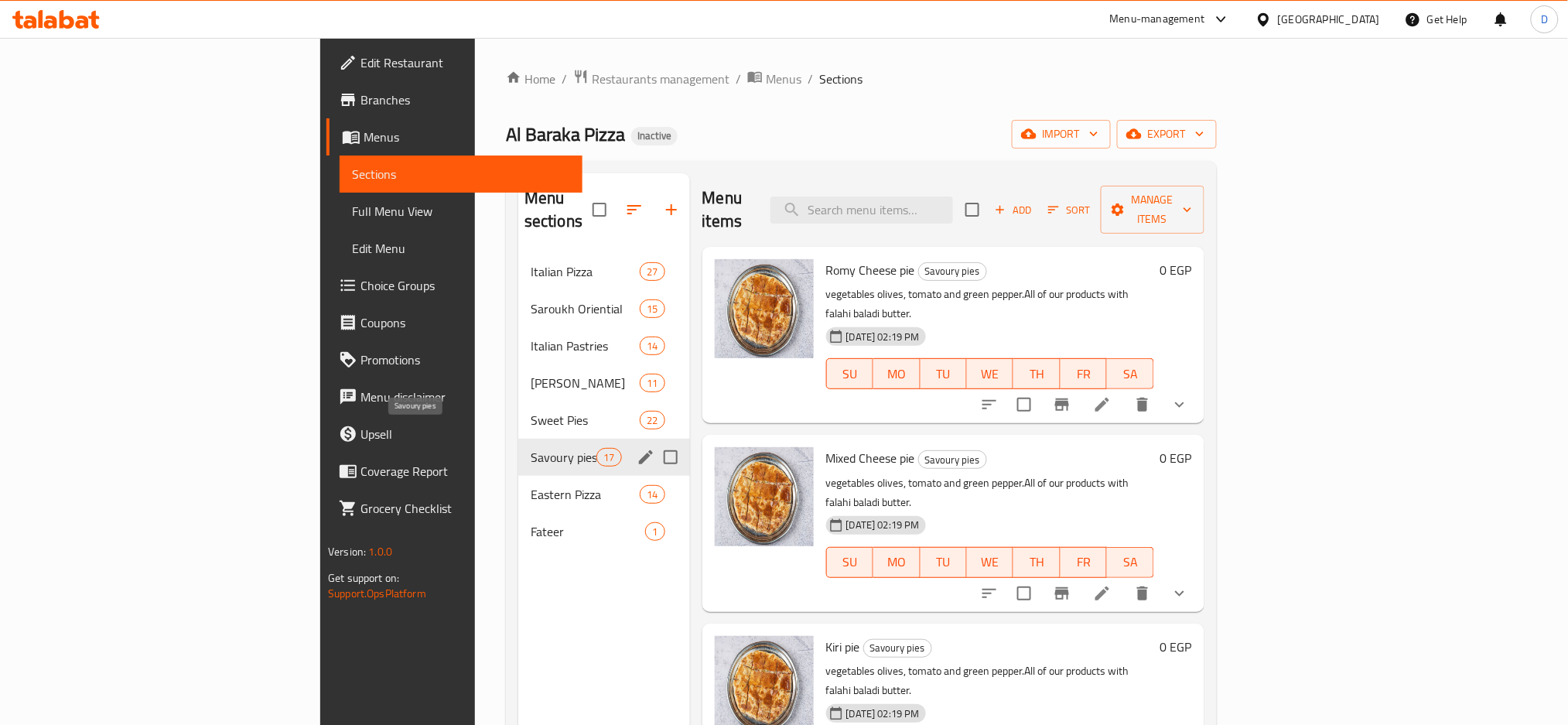
scroll to position [2076, 0]
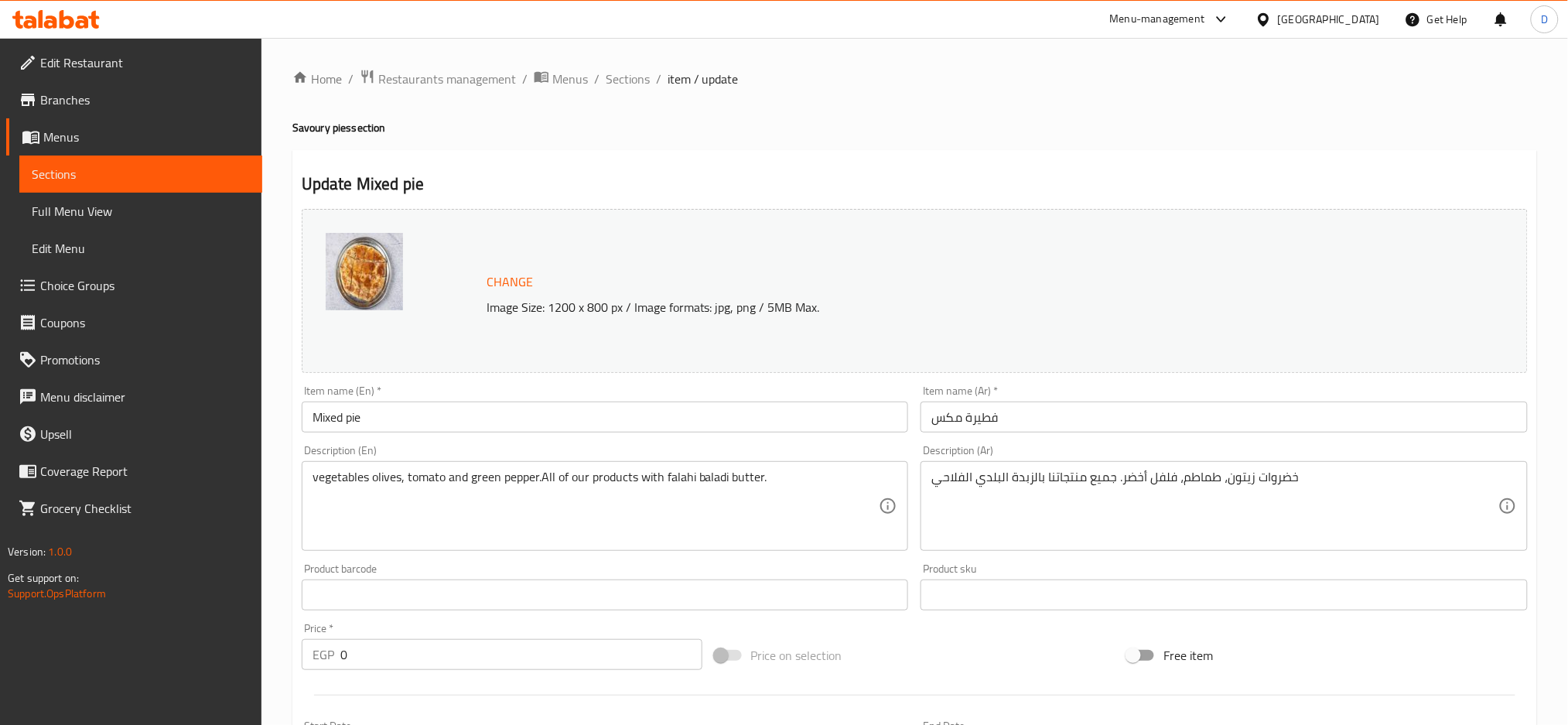
click at [309, 482] on div "vegetables olives, tomato and green pepper.All of our products with falahi bala…" at bounding box center [606, 506] width 607 height 90
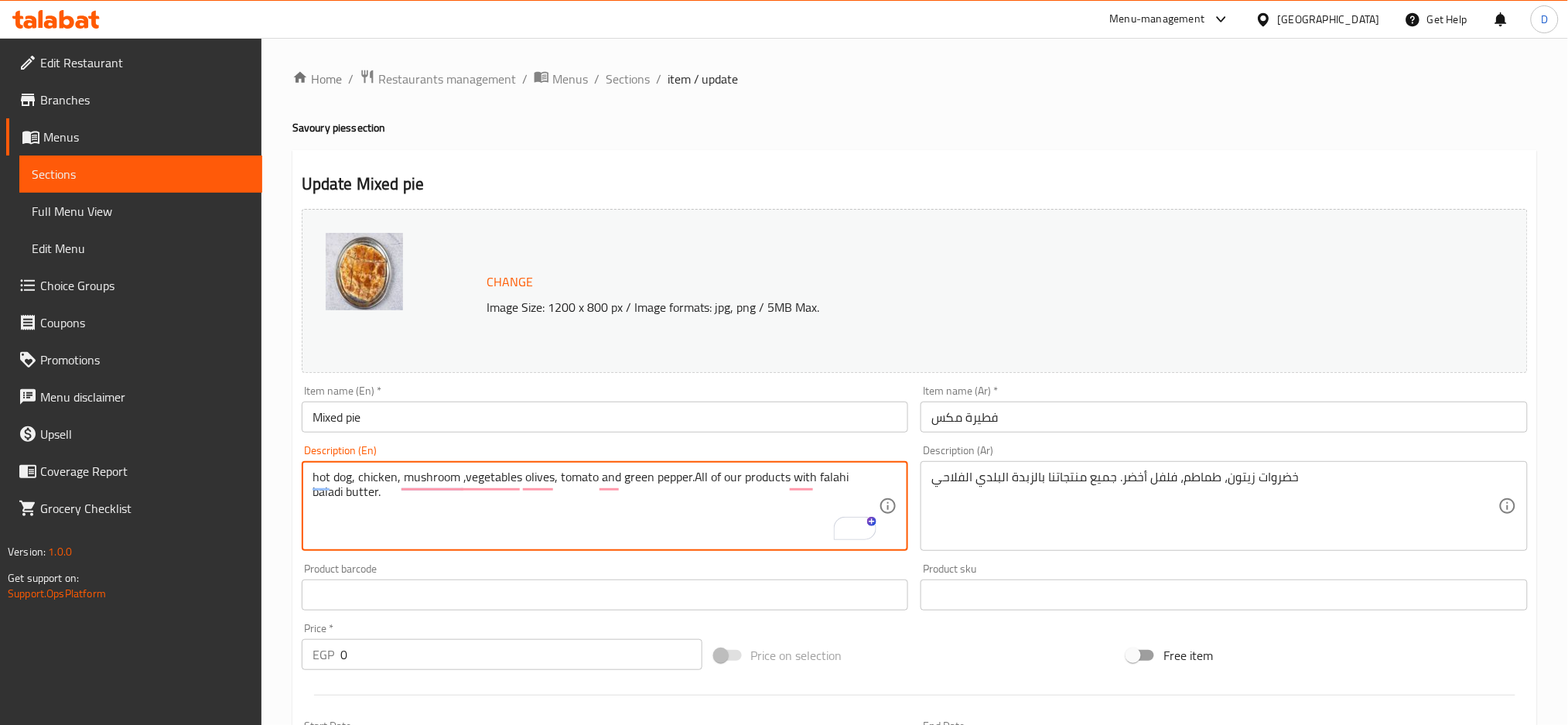
type textarea "hot dog, chicken, mushroom ,vegetables olives, tomato and green pepper.All of o…"
click at [931, 483] on div "خضروات زيتون، طماطم، فلفل أخضر. جميع منتجاتنا بالزبدة البلدي الفلاحي Descriptio…" at bounding box center [1225, 506] width 607 height 90
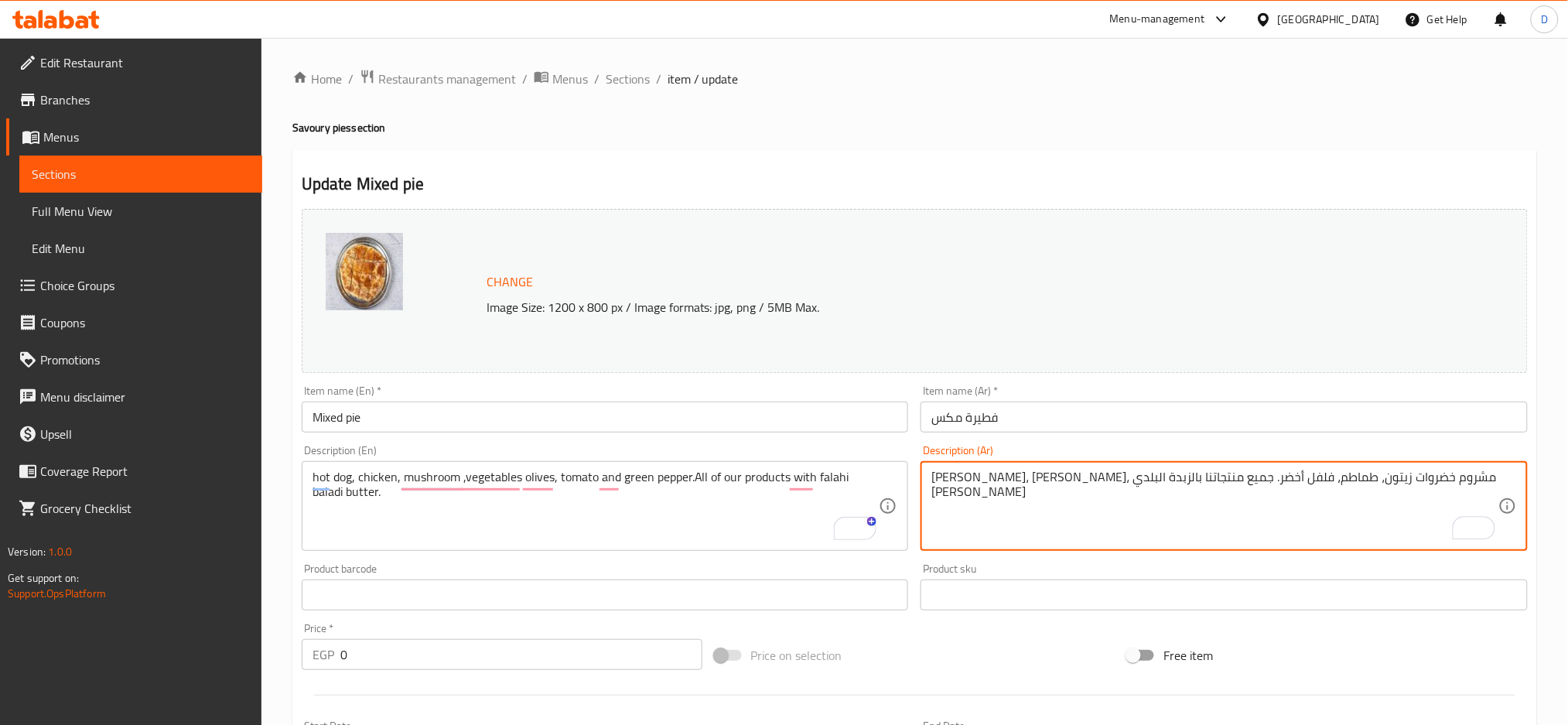
type textarea "سوسيس، فراخ، مشروم خضروات زيتون، طماطم، فلفل أخضر. جميع منتجاتنا بالزبدة البلدي…"
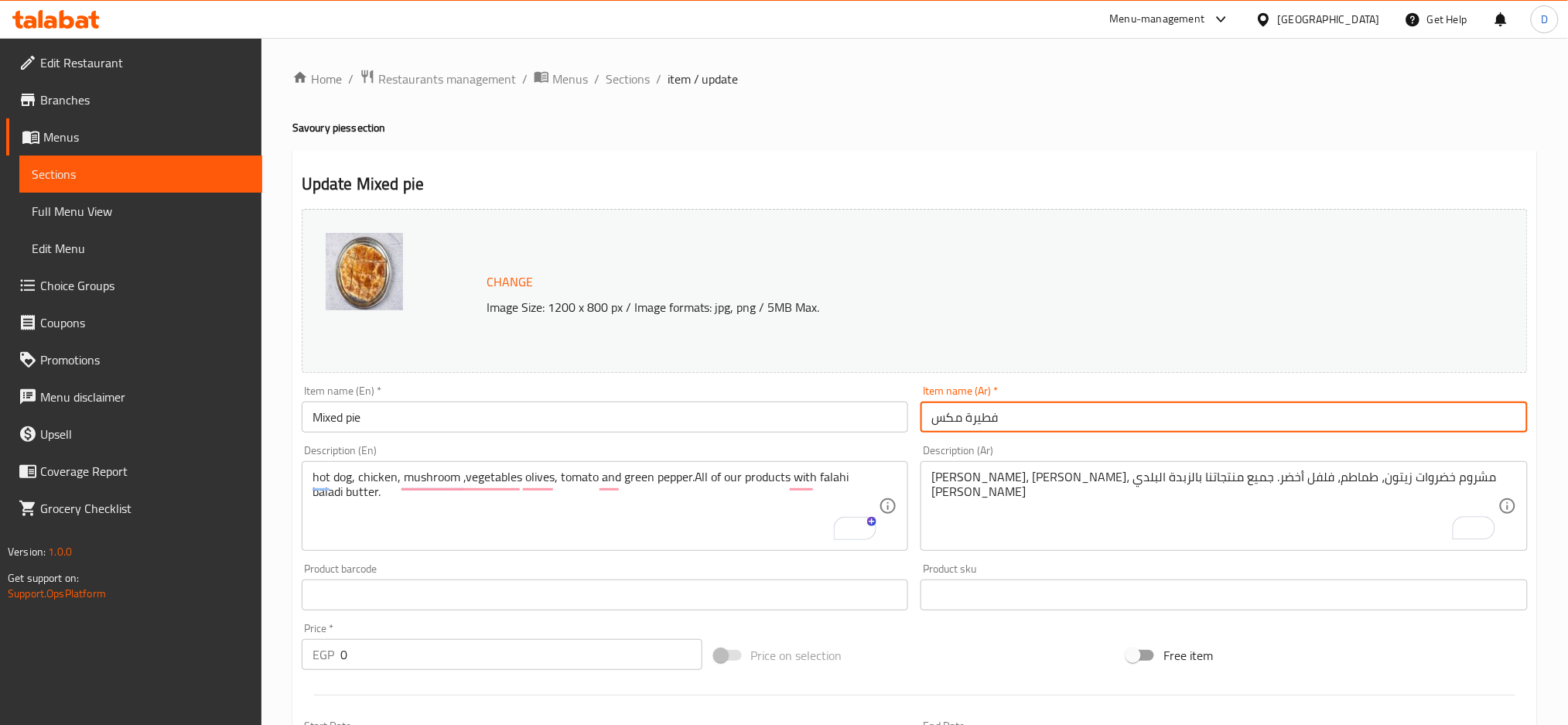
click at [1162, 424] on input "فطيرة مكس" at bounding box center [1225, 417] width 607 height 31
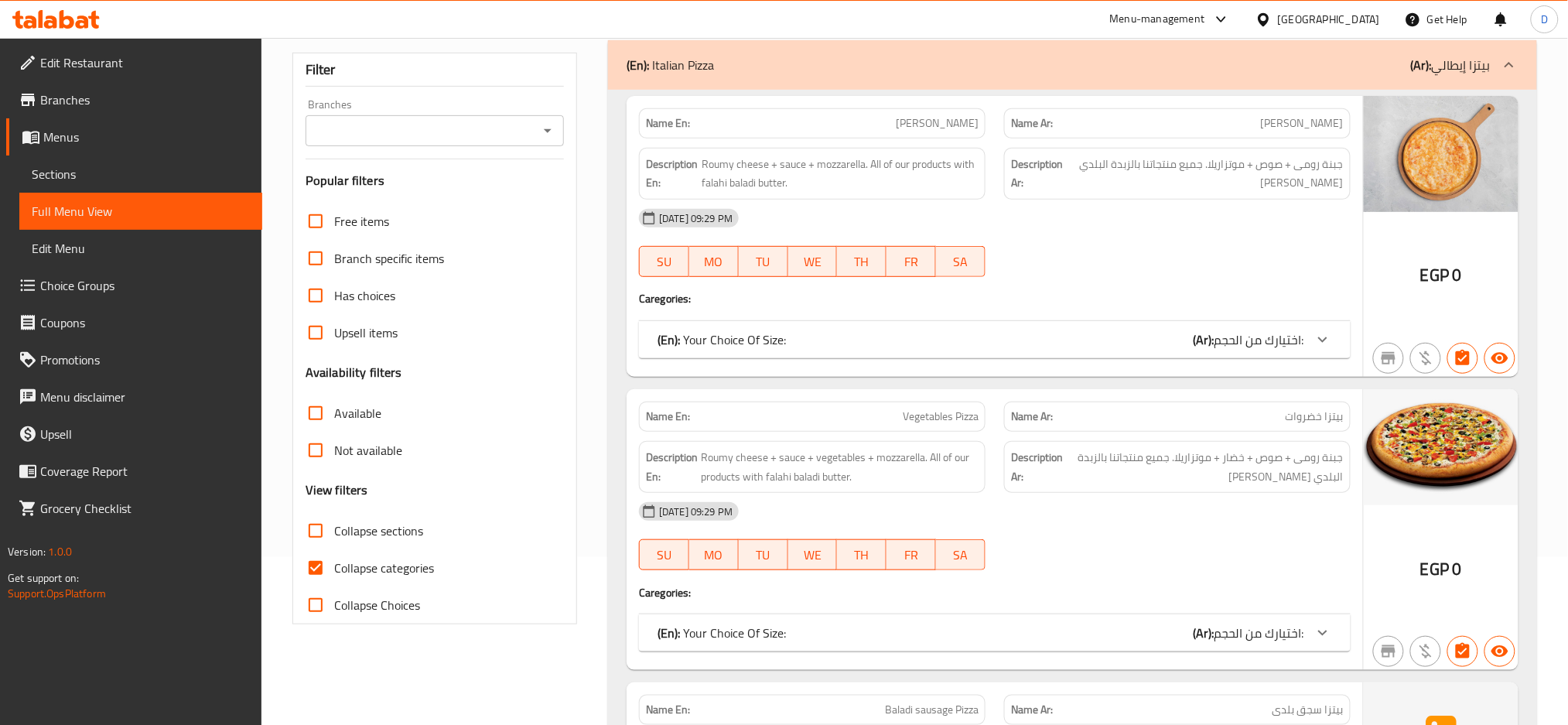
scroll to position [169, 0]
click at [415, 567] on span "Collapse categories" at bounding box center [384, 567] width 100 height 19
click at [335, 567] on input "Collapse categories" at bounding box center [316, 567] width 37 height 37
checkbox input "false"
click at [413, 531] on span "Collapse sections" at bounding box center [379, 529] width 89 height 19
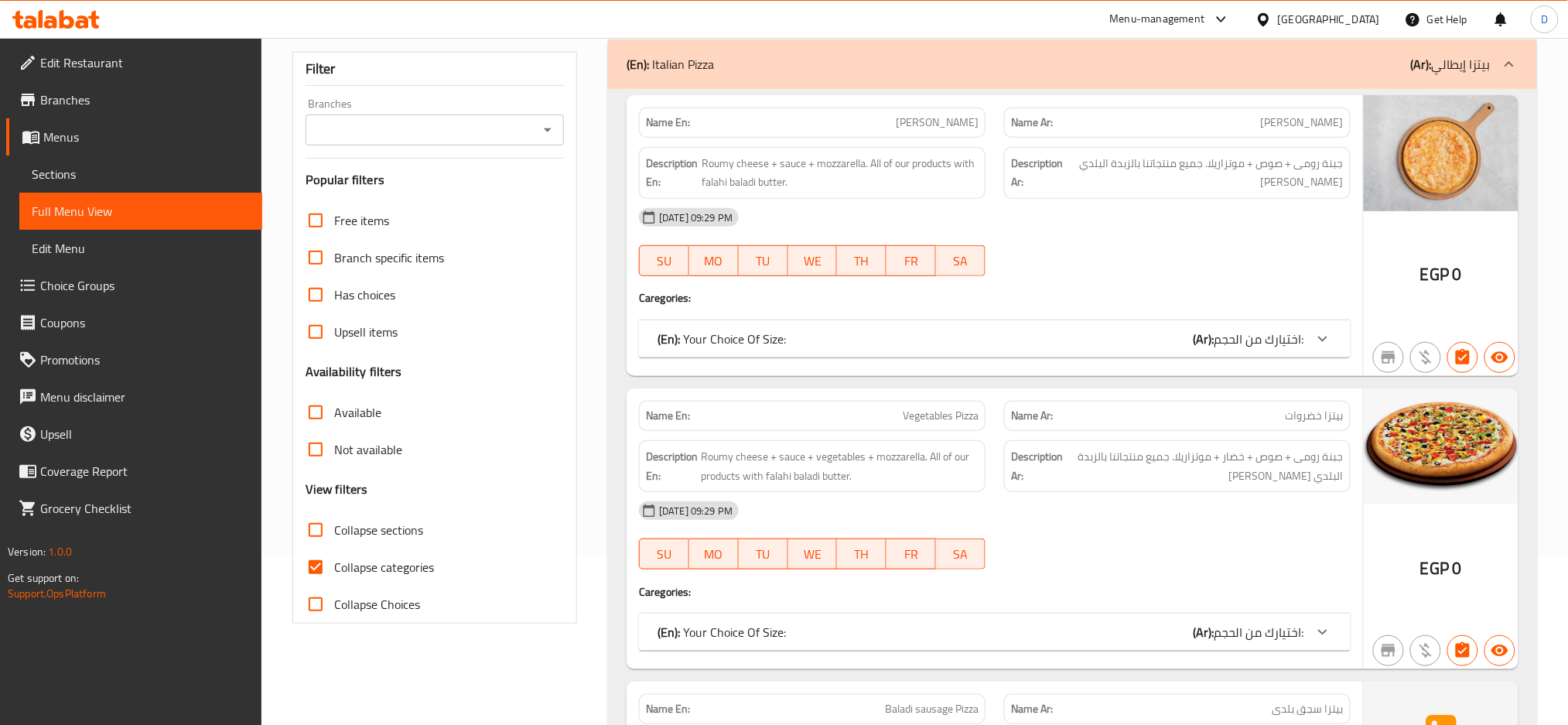
click at [335, 531] on input "Collapse sections" at bounding box center [316, 530] width 37 height 37
checkbox input "true"
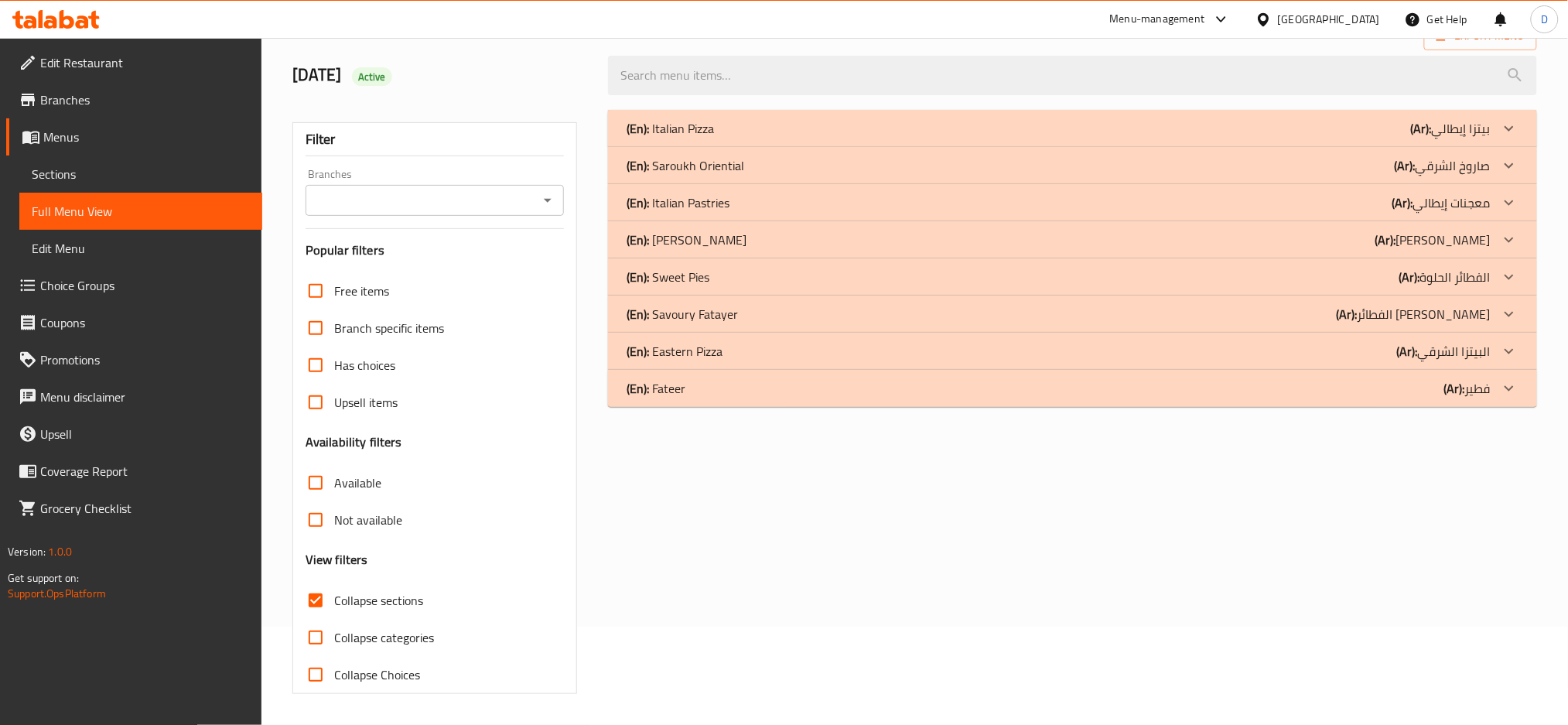
scroll to position [99, 0]
click at [1102, 138] on div "(En): [PERSON_NAME] (Ar): الفطائر [PERSON_NAME]" at bounding box center [1059, 128] width 864 height 19
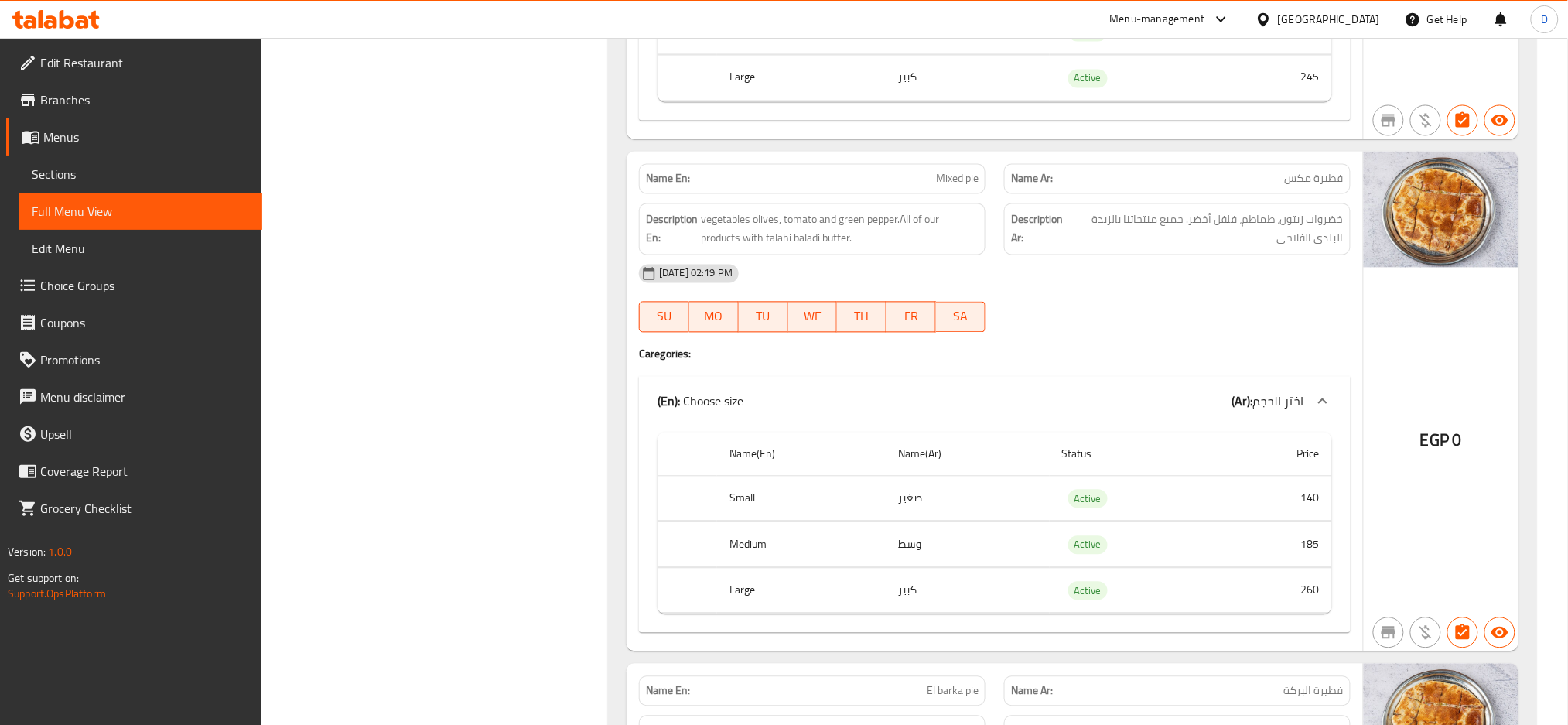
scroll to position [7458, 0]
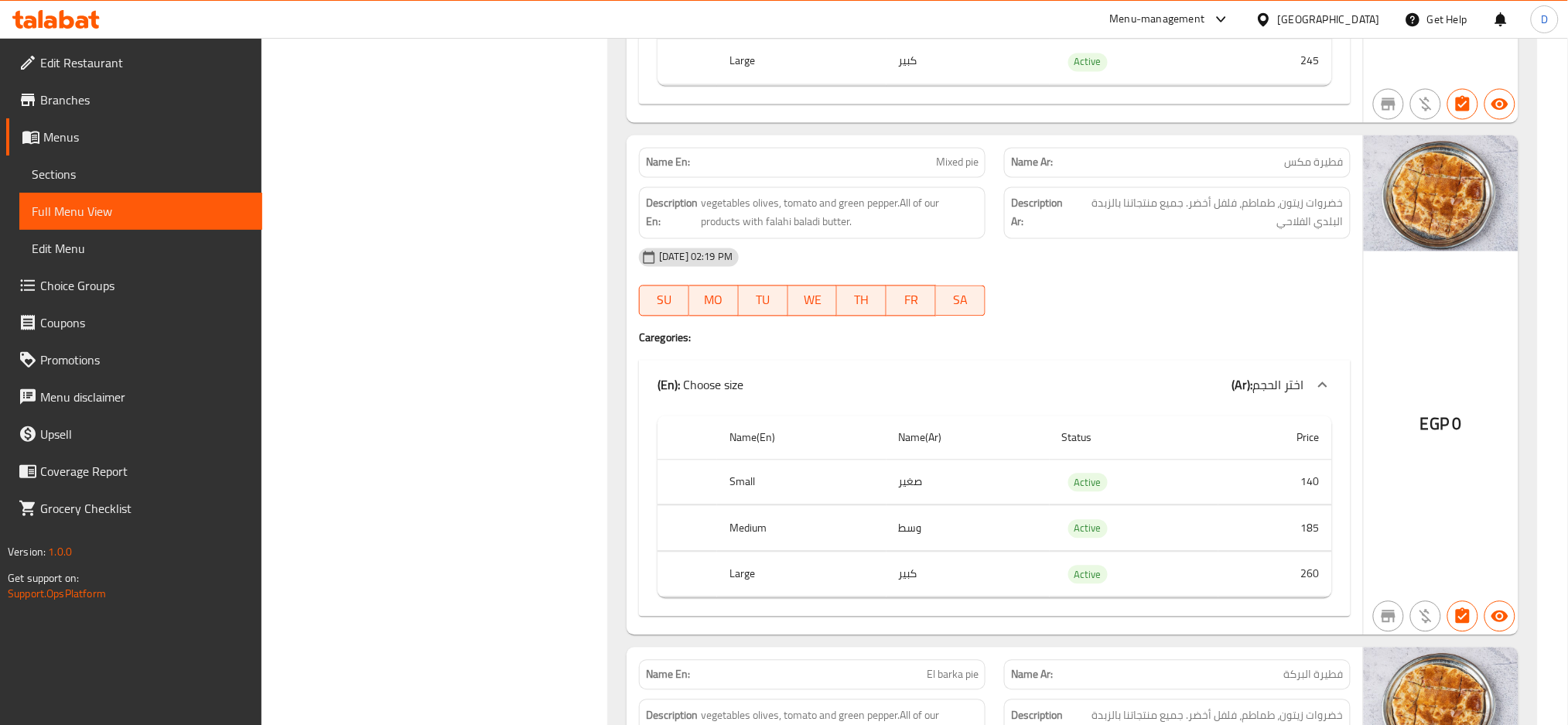
click at [966, 169] on span "Mixed pie" at bounding box center [957, 163] width 42 height 16
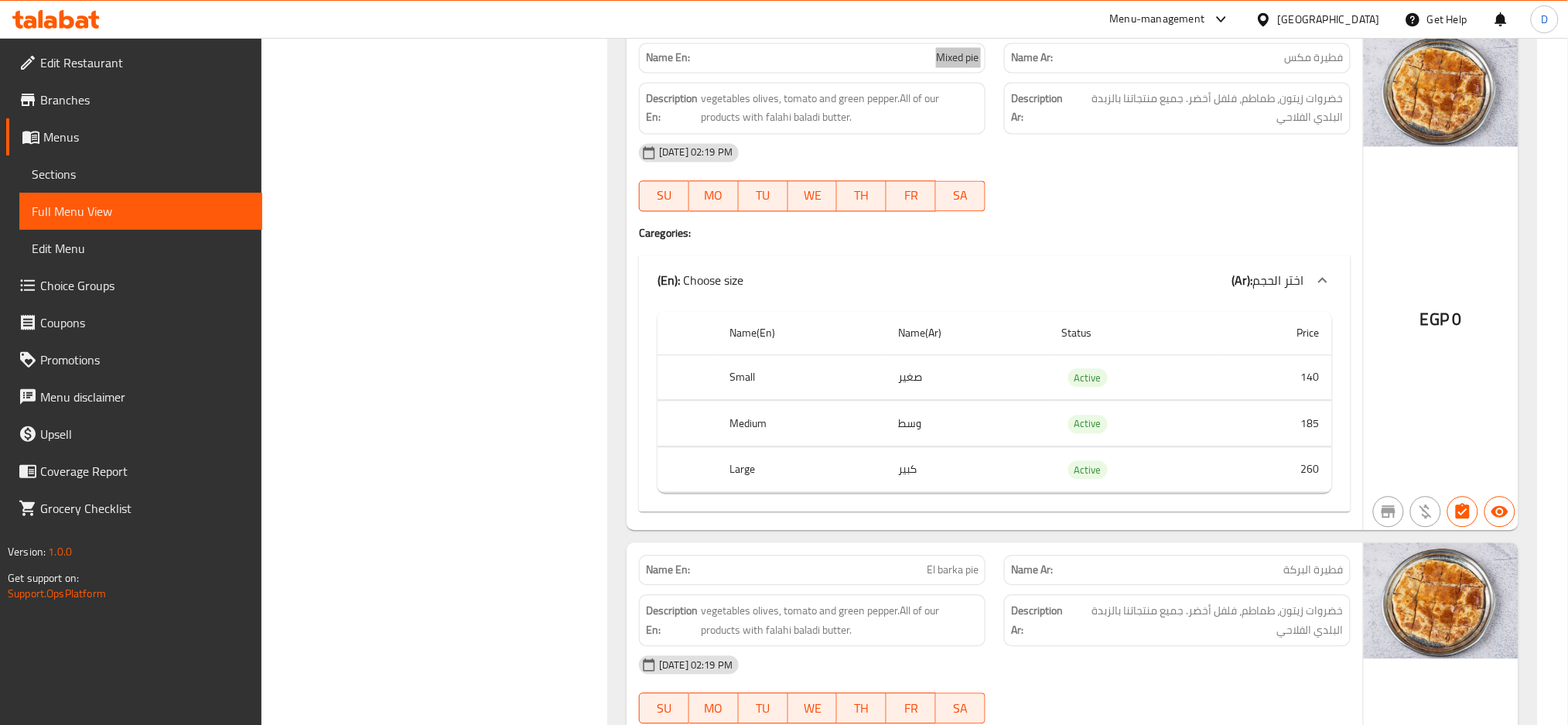
scroll to position [7561, 0]
click at [943, 66] on span "Mixed pie" at bounding box center [957, 60] width 42 height 16
copy span "Mixed pie"
